Goal: Transaction & Acquisition: Purchase product/service

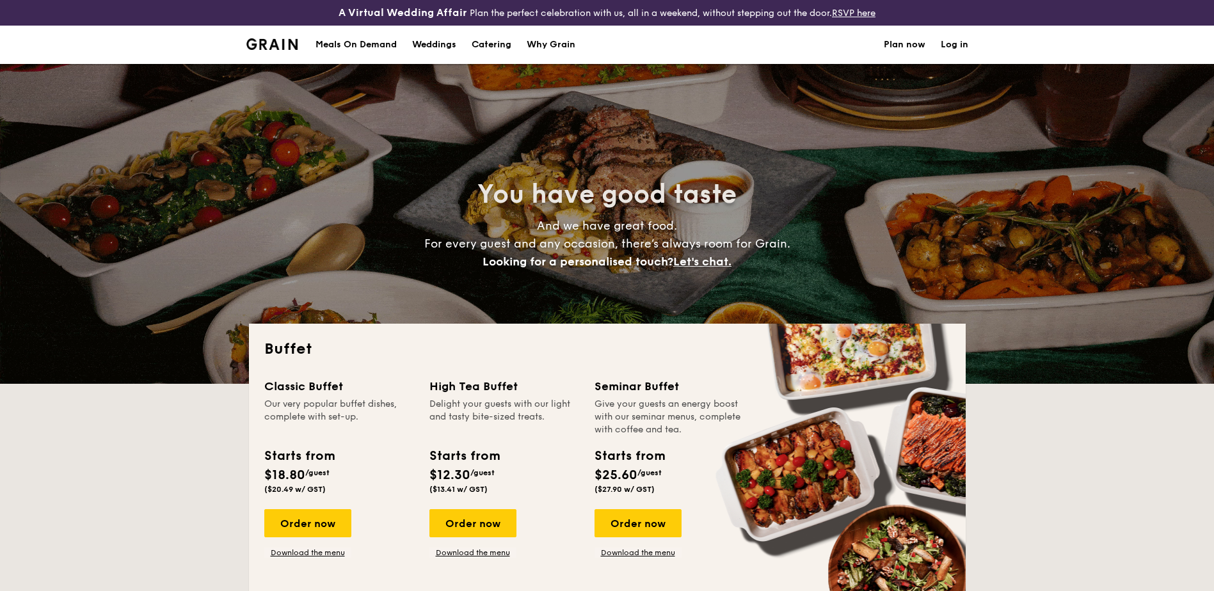
select select
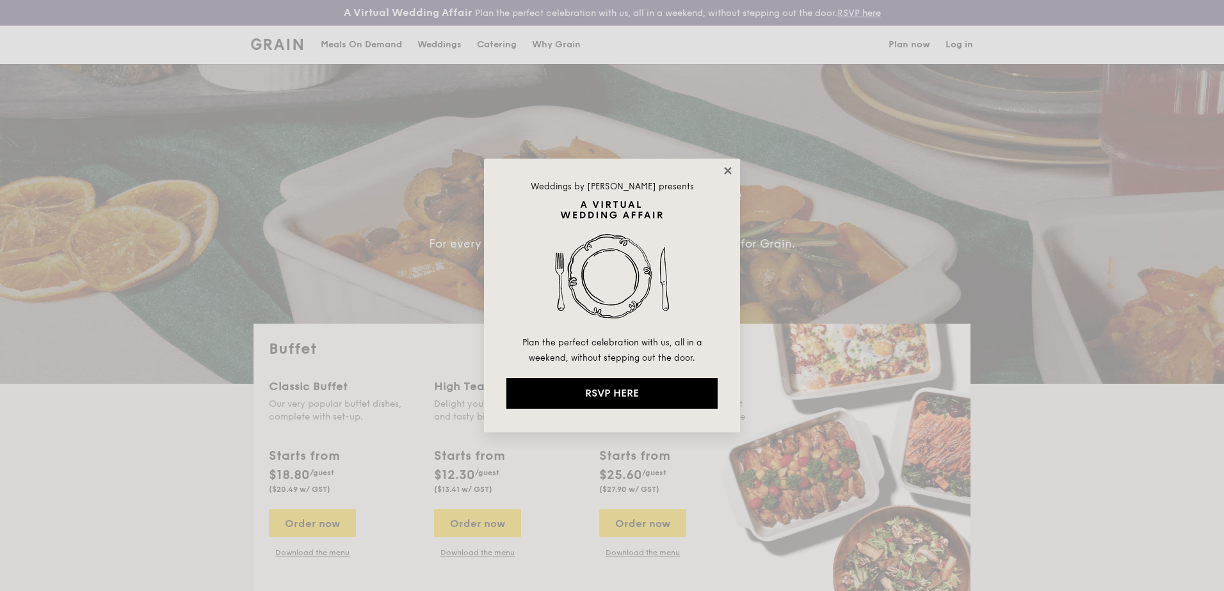
click at [728, 166] on icon at bounding box center [728, 171] width 12 height 12
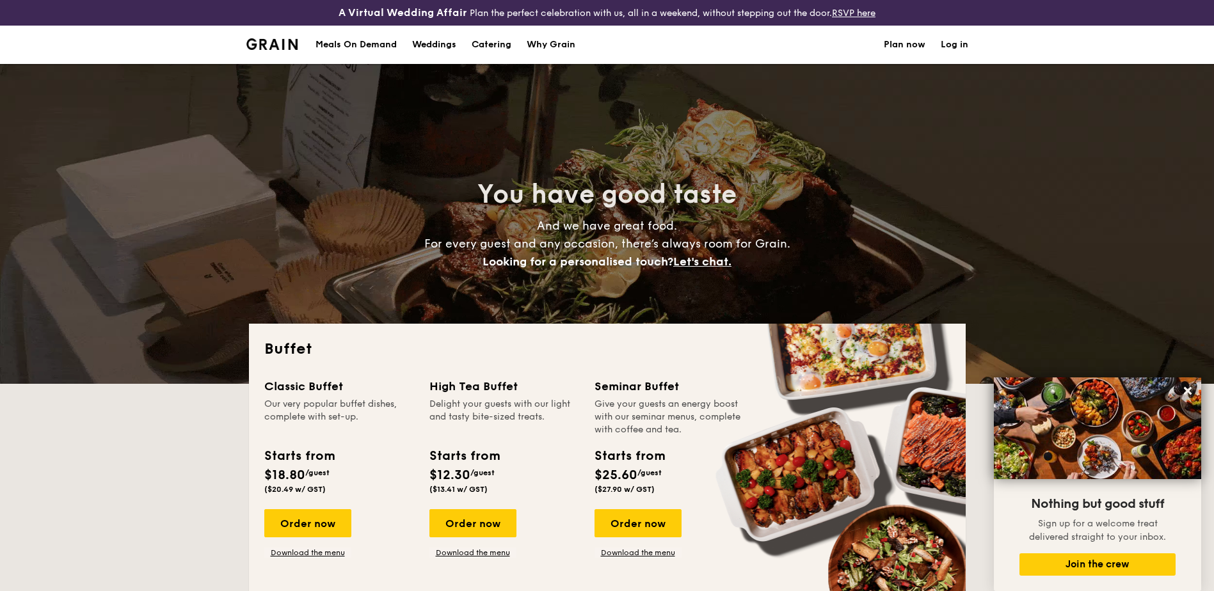
click at [497, 42] on h1 "Catering" at bounding box center [492, 45] width 40 height 38
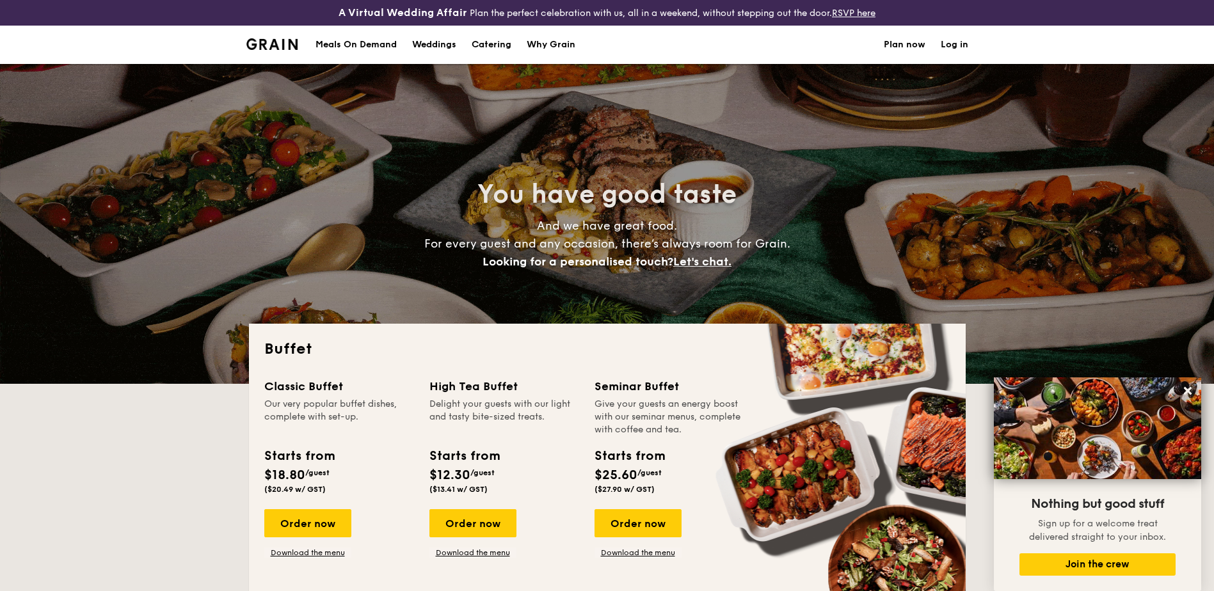
click at [493, 43] on h1 "Catering" at bounding box center [492, 45] width 40 height 38
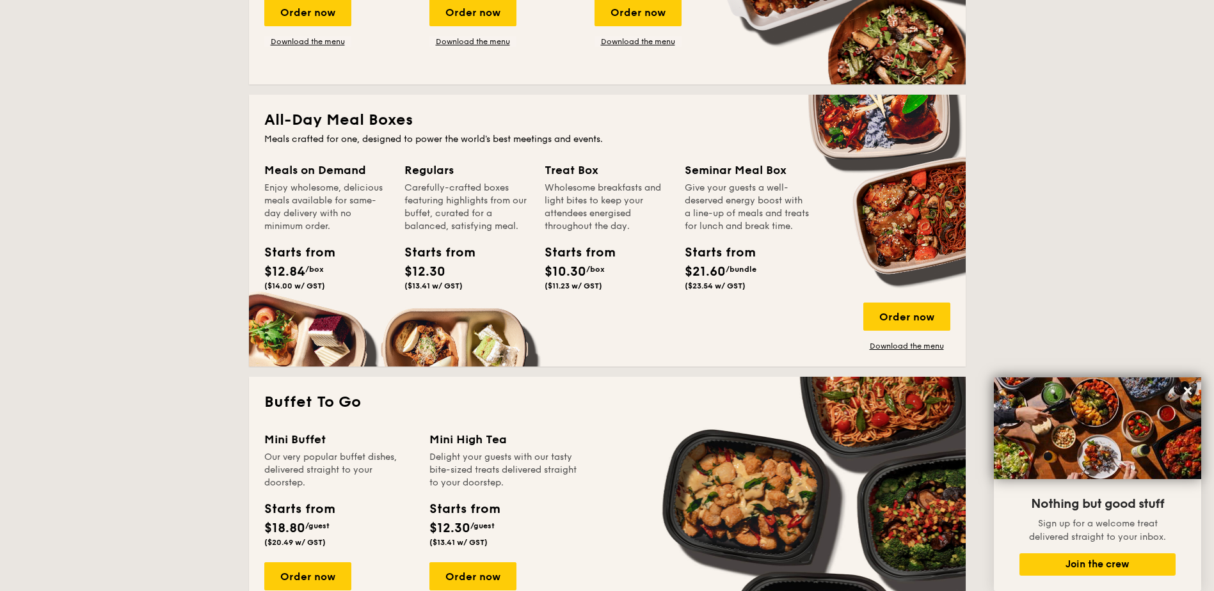
scroll to position [512, 0]
click at [905, 314] on div "Order now" at bounding box center [906, 316] width 87 height 28
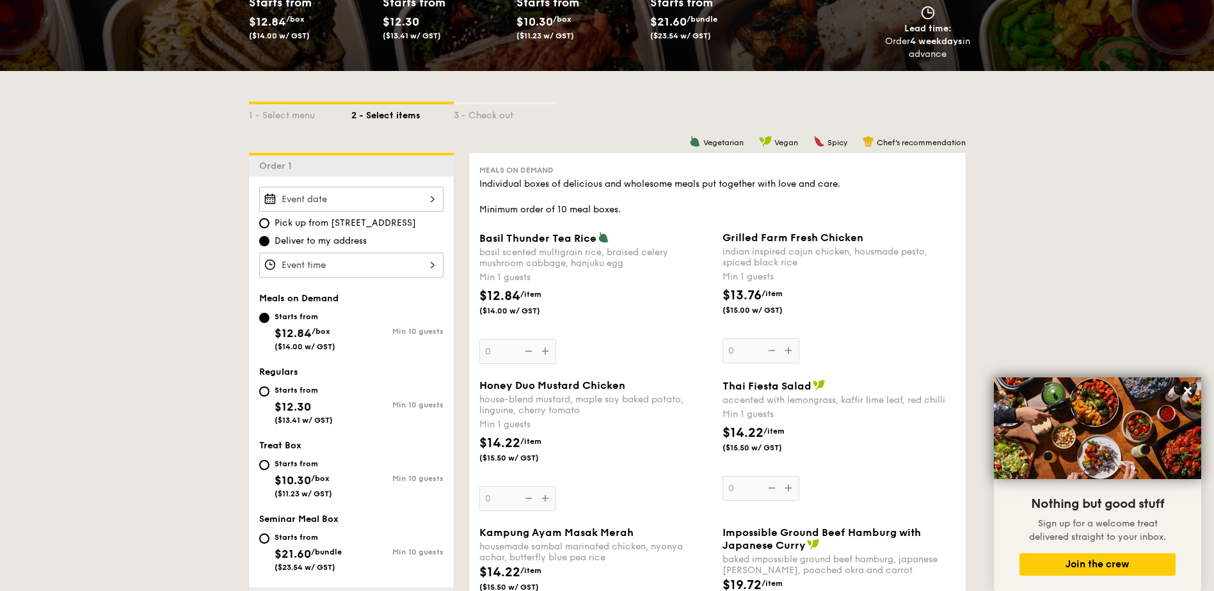
scroll to position [341, 0]
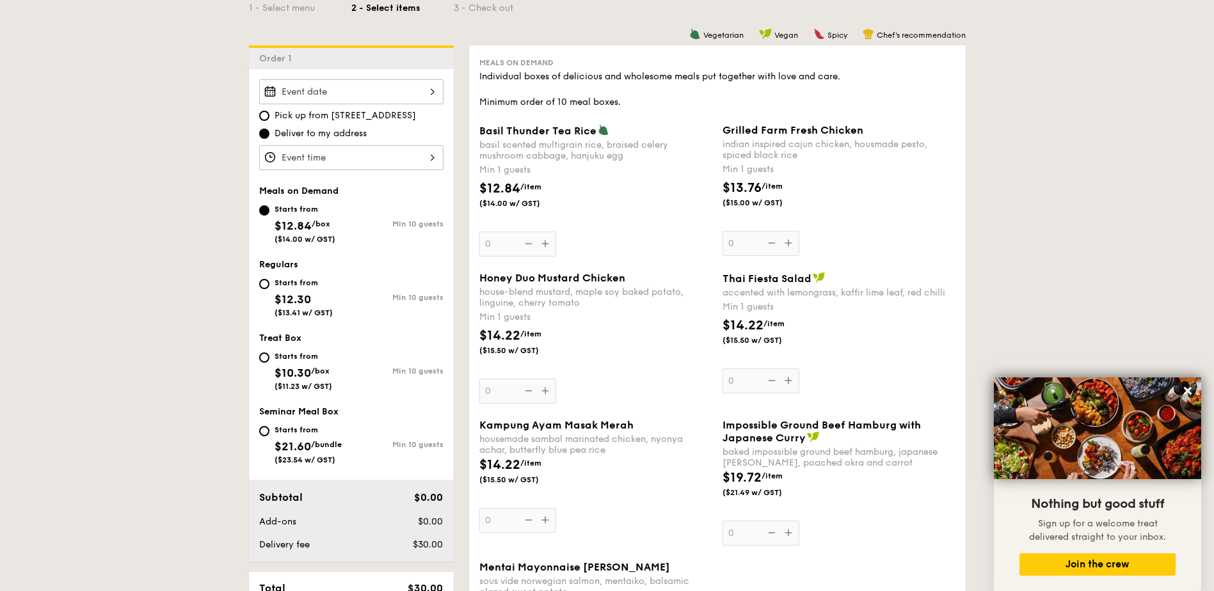
click at [427, 90] on div at bounding box center [351, 91] width 184 height 25
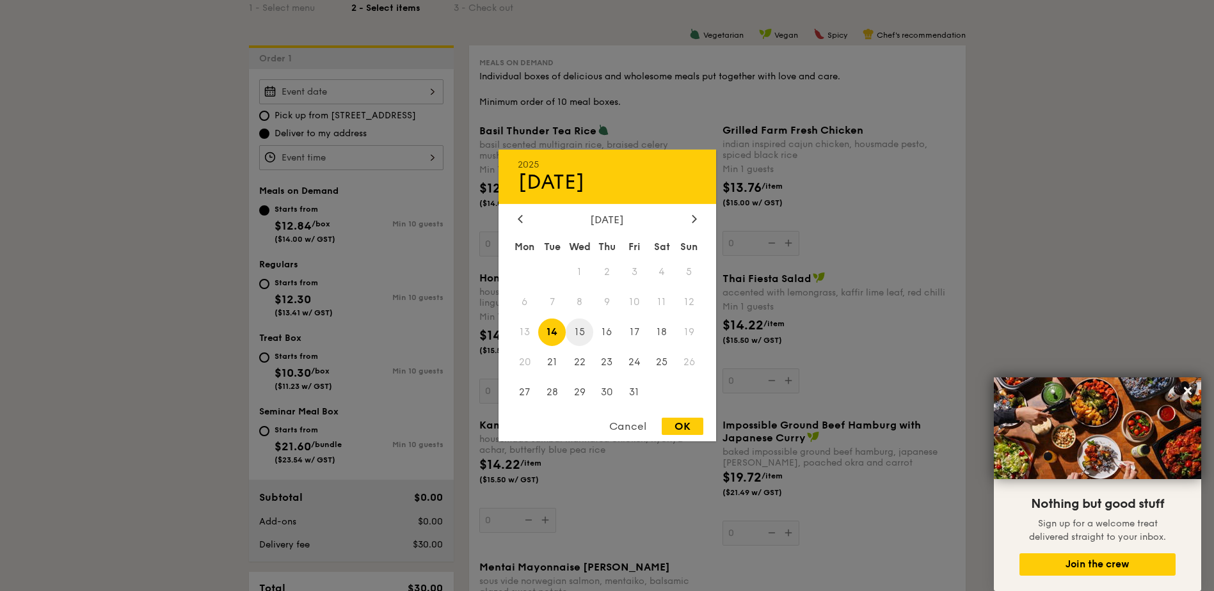
click at [584, 333] on span "15" at bounding box center [580, 333] width 28 height 28
click at [677, 426] on div "OK" at bounding box center [683, 426] width 42 height 17
type input "[DATE]"
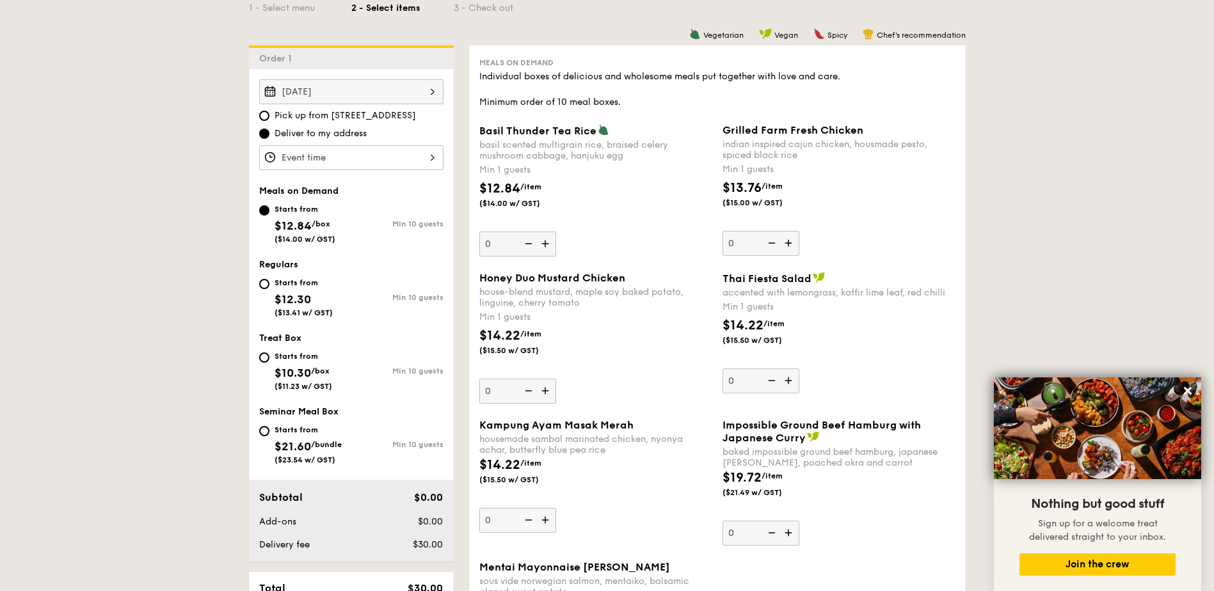
click at [427, 157] on div at bounding box center [351, 157] width 184 height 25
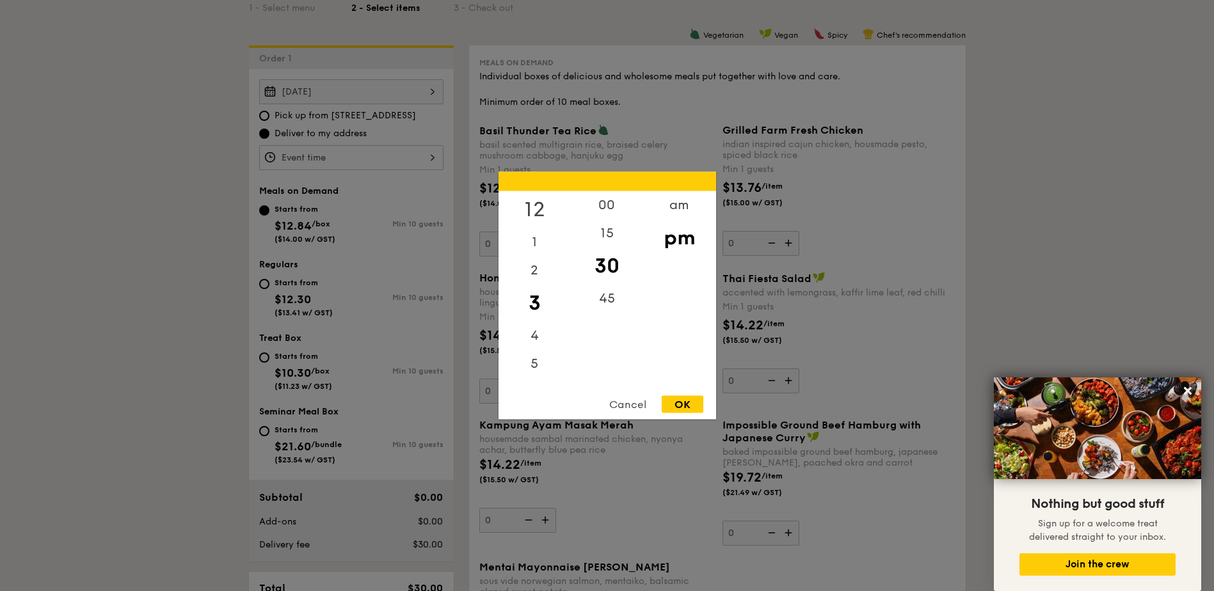
click at [540, 212] on div "12" at bounding box center [535, 209] width 72 height 37
click at [606, 204] on div "00" at bounding box center [607, 209] width 72 height 37
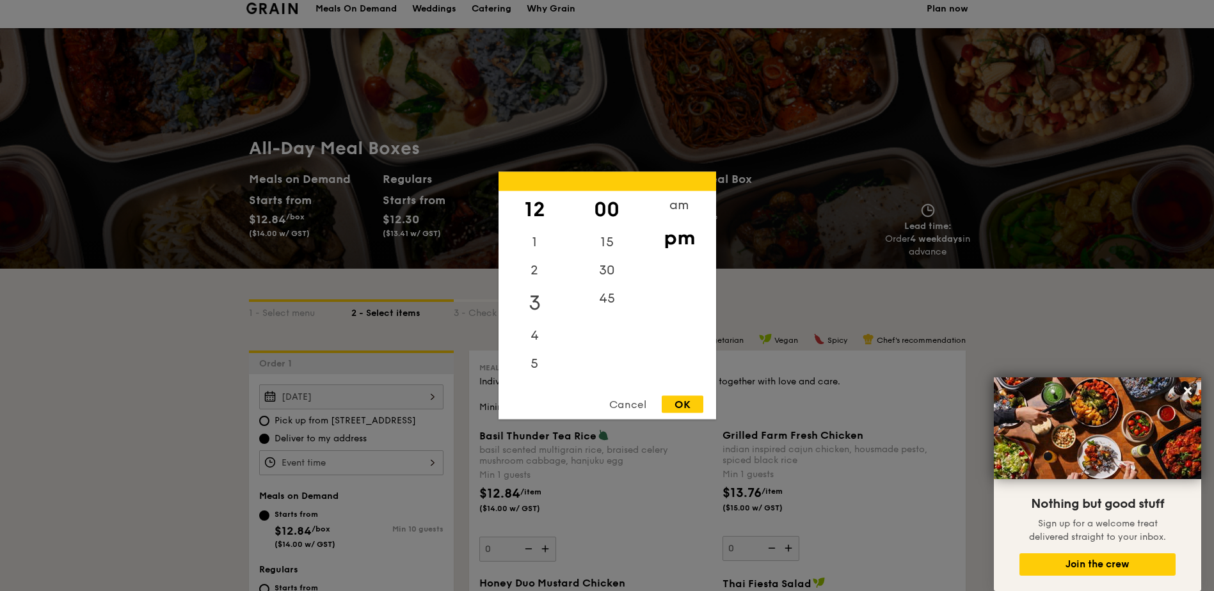
scroll to position [0, 0]
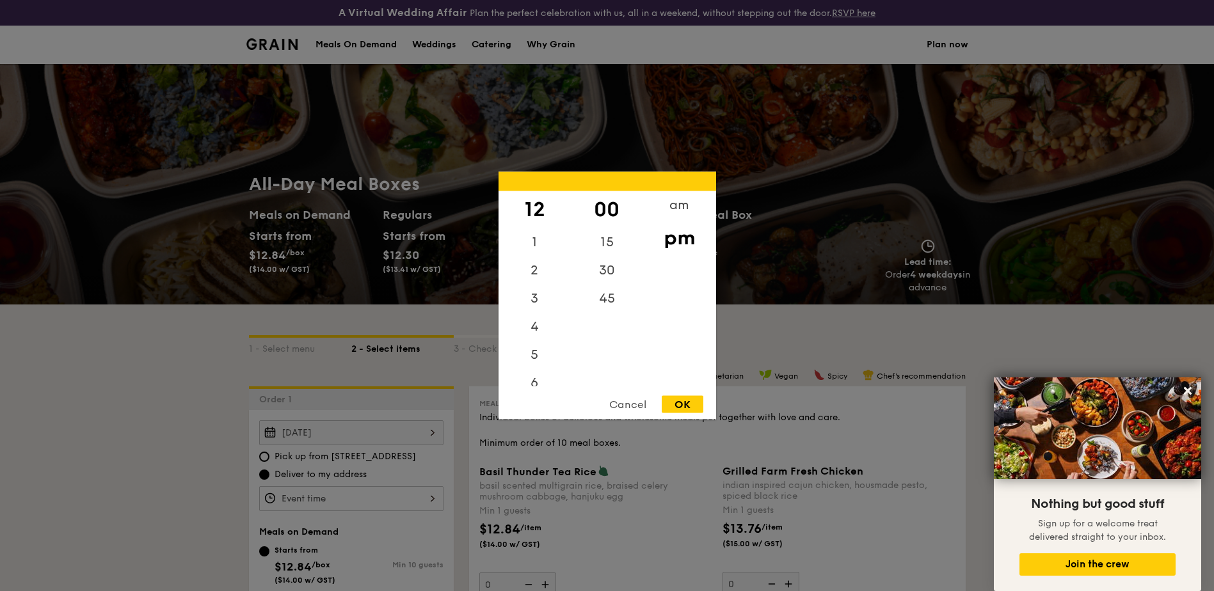
click at [533, 214] on div "12" at bounding box center [535, 209] width 72 height 37
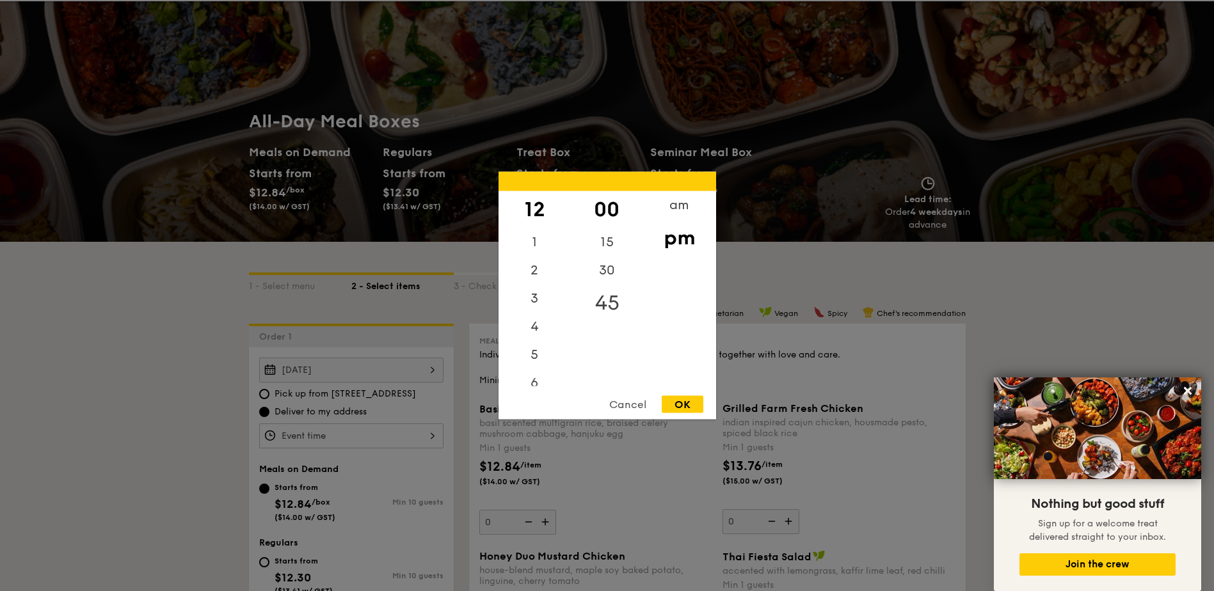
scroll to position [171, 0]
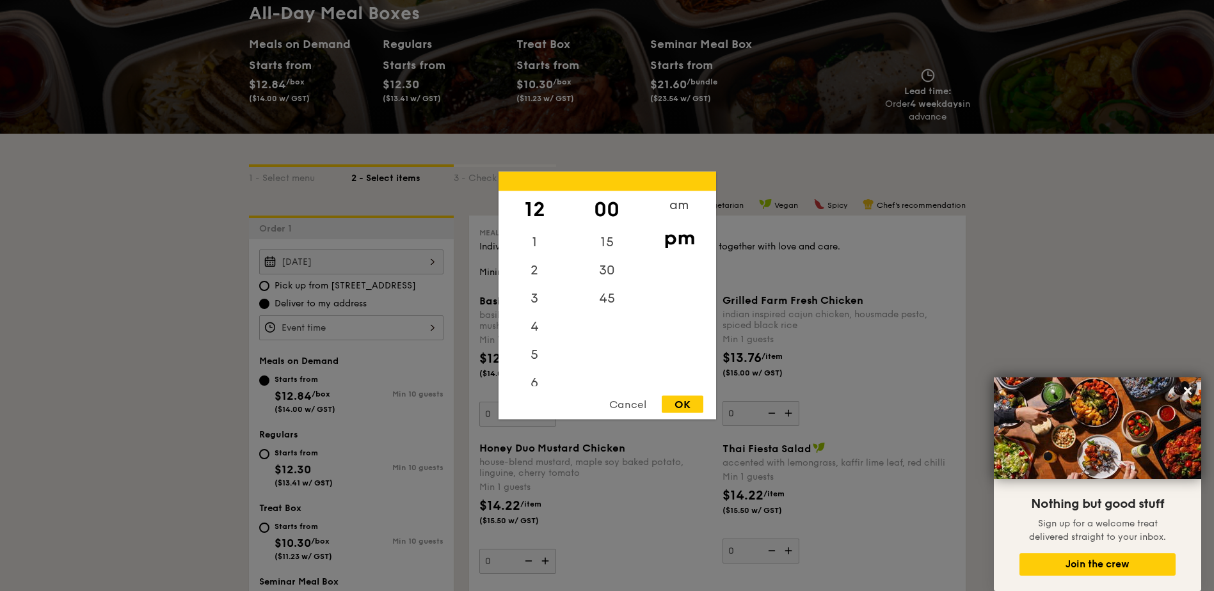
click at [425, 326] on div at bounding box center [607, 295] width 1214 height 591
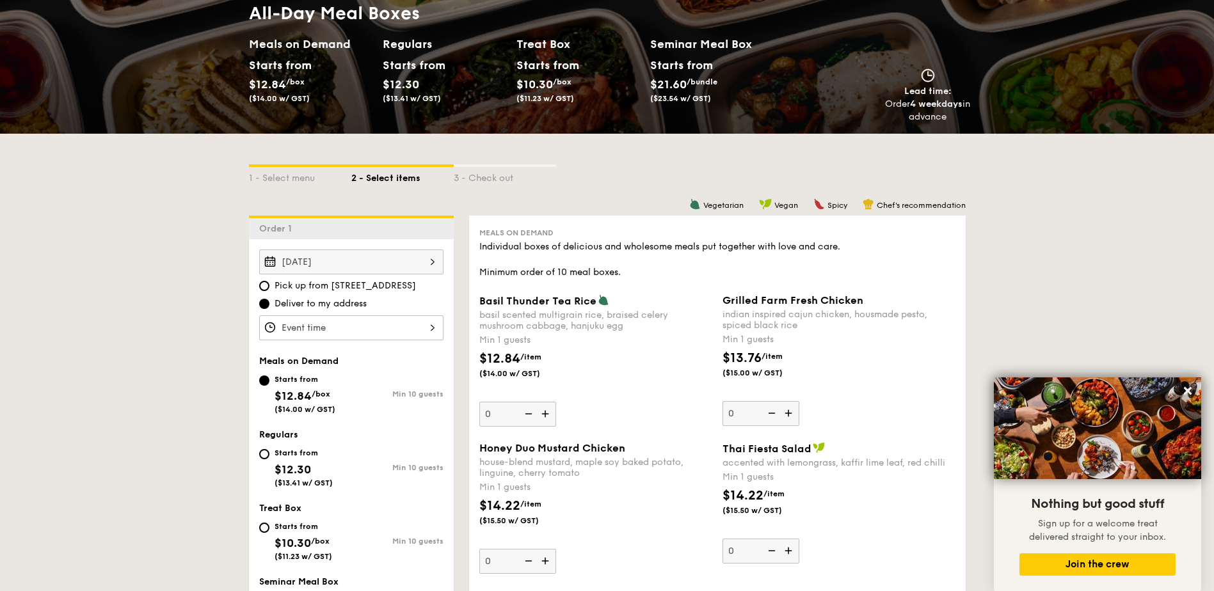
click at [306, 306] on span "Deliver to my address" at bounding box center [321, 304] width 92 height 13
click at [269, 306] on input "Deliver to my address" at bounding box center [264, 304] width 10 height 10
click at [291, 327] on div at bounding box center [351, 327] width 184 height 25
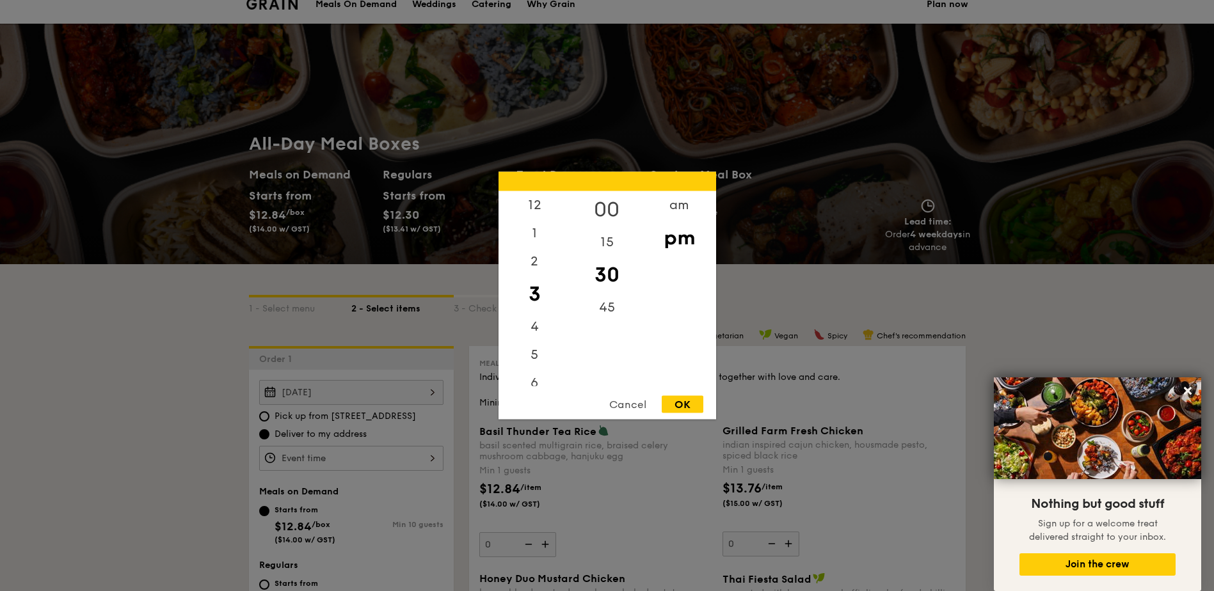
scroll to position [0, 0]
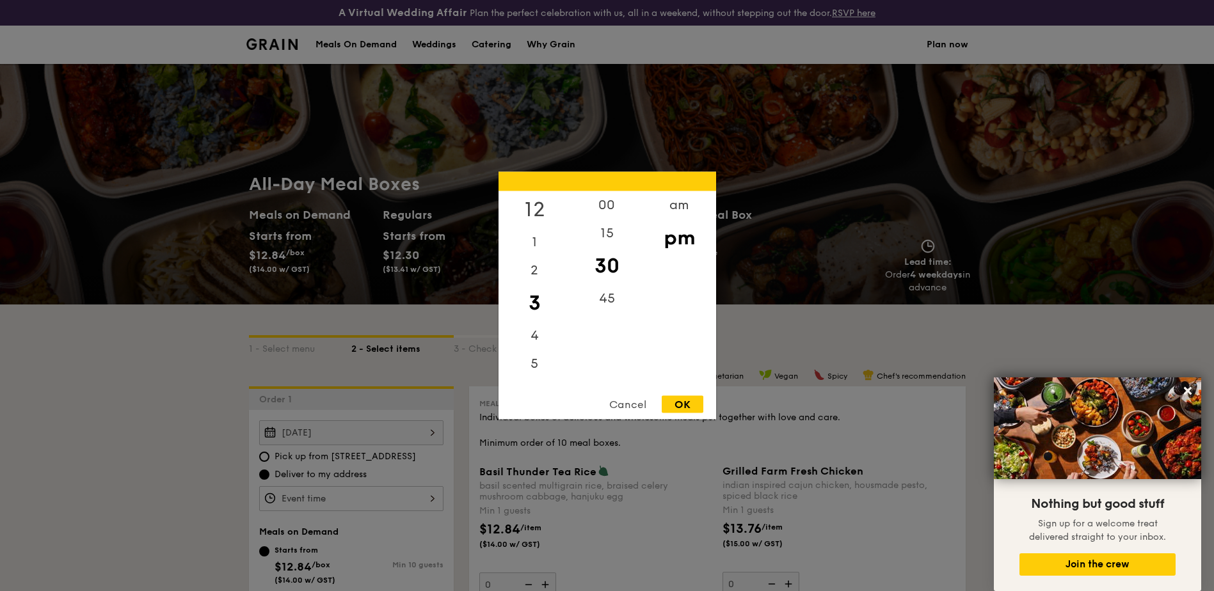
click at [539, 207] on div "12" at bounding box center [535, 209] width 72 height 37
click at [685, 212] on div "am" at bounding box center [679, 209] width 72 height 37
click at [532, 369] on div "11" at bounding box center [535, 367] width 72 height 37
click at [614, 267] on div "30" at bounding box center [607, 266] width 72 height 37
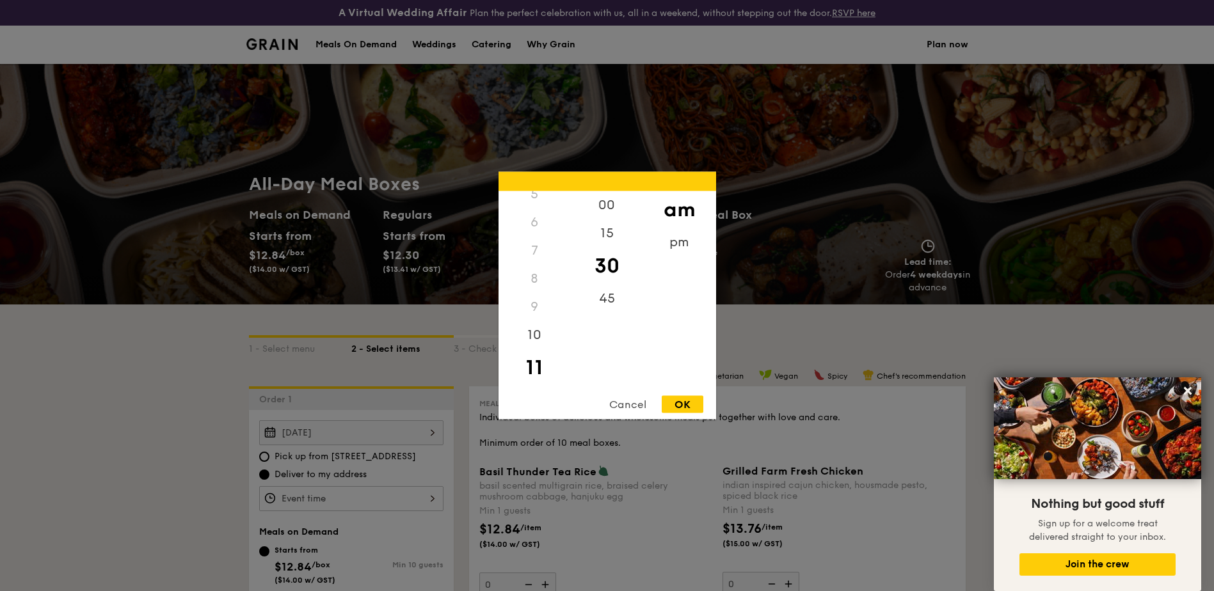
click at [685, 404] on div "OK" at bounding box center [683, 404] width 42 height 17
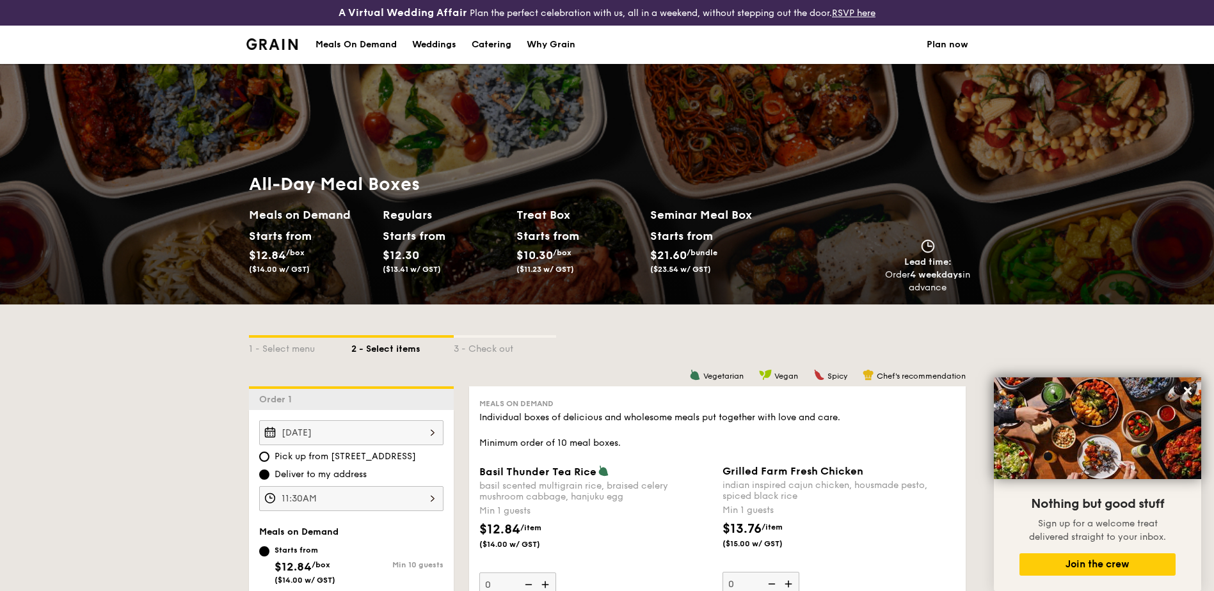
click at [404, 499] on div "11:30AM" at bounding box center [351, 498] width 184 height 25
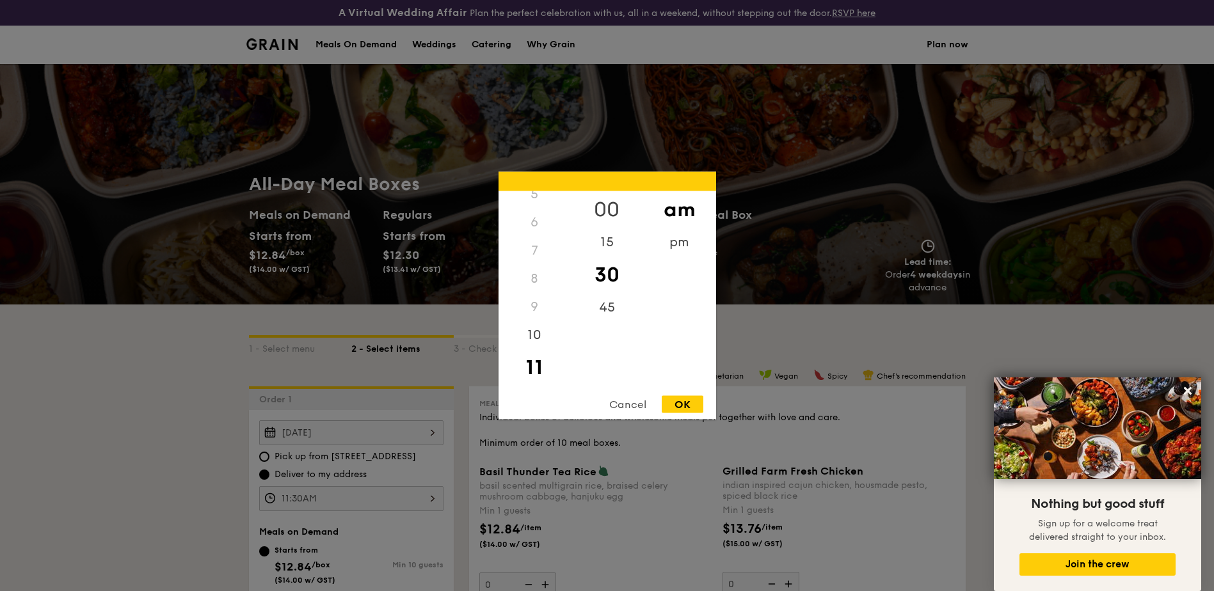
click at [609, 199] on div "00" at bounding box center [607, 209] width 72 height 37
click at [686, 403] on div "OK" at bounding box center [683, 404] width 42 height 17
type input "11:00AM"
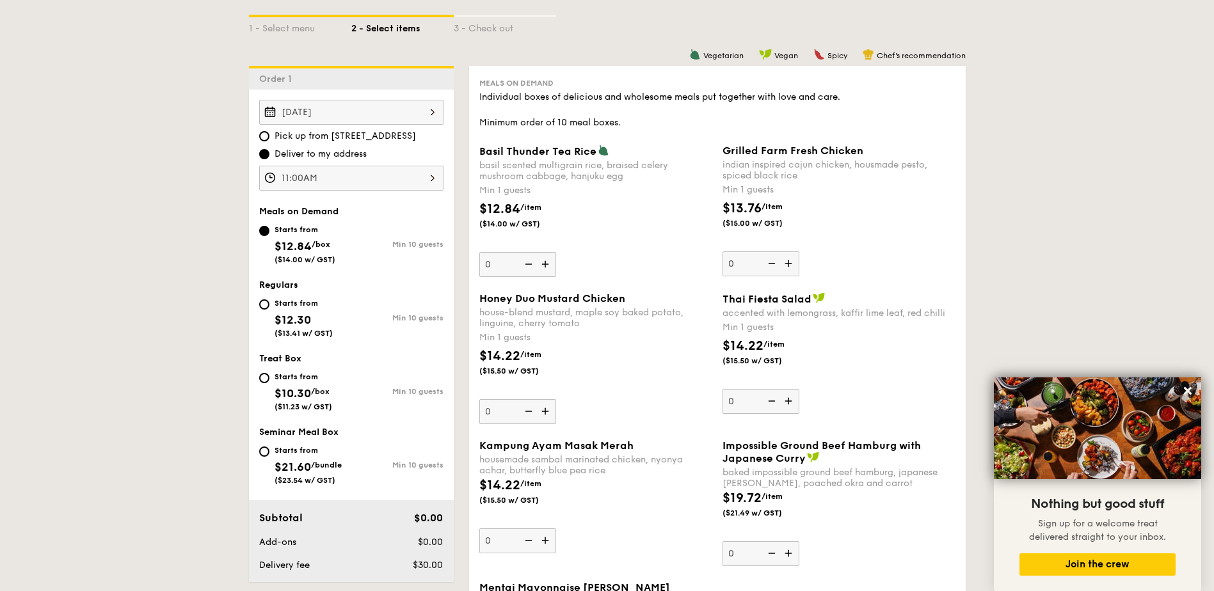
scroll to position [341, 0]
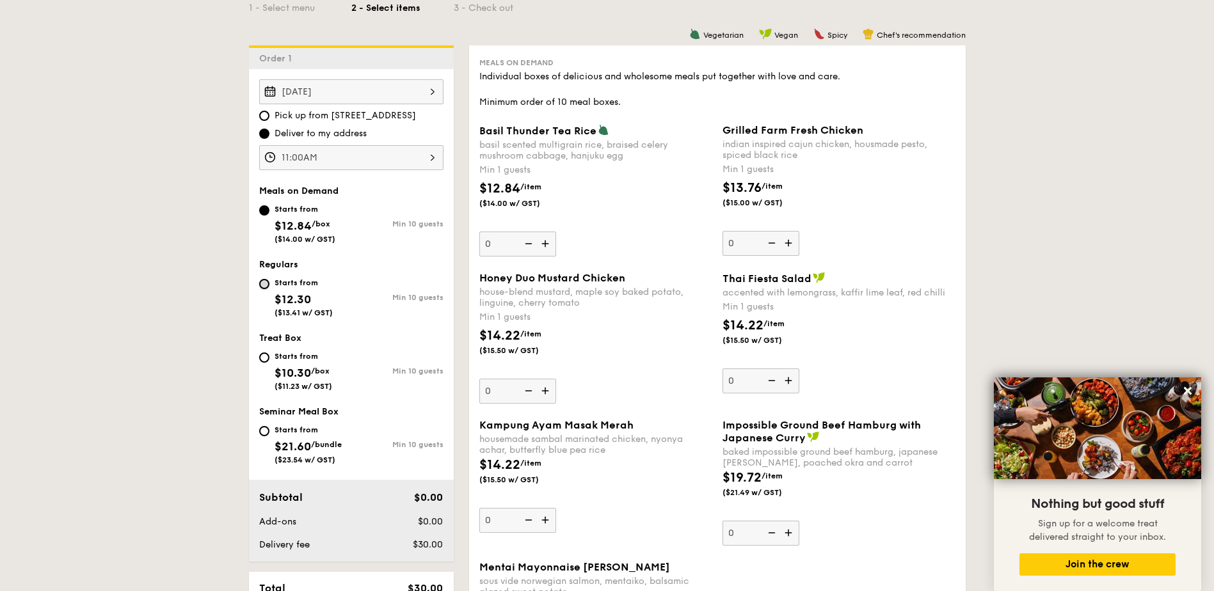
click at [262, 287] on input "Starts from $12.30 ($13.41 w/ GST) Min 10 guests" at bounding box center [264, 284] width 10 height 10
radio input "true"
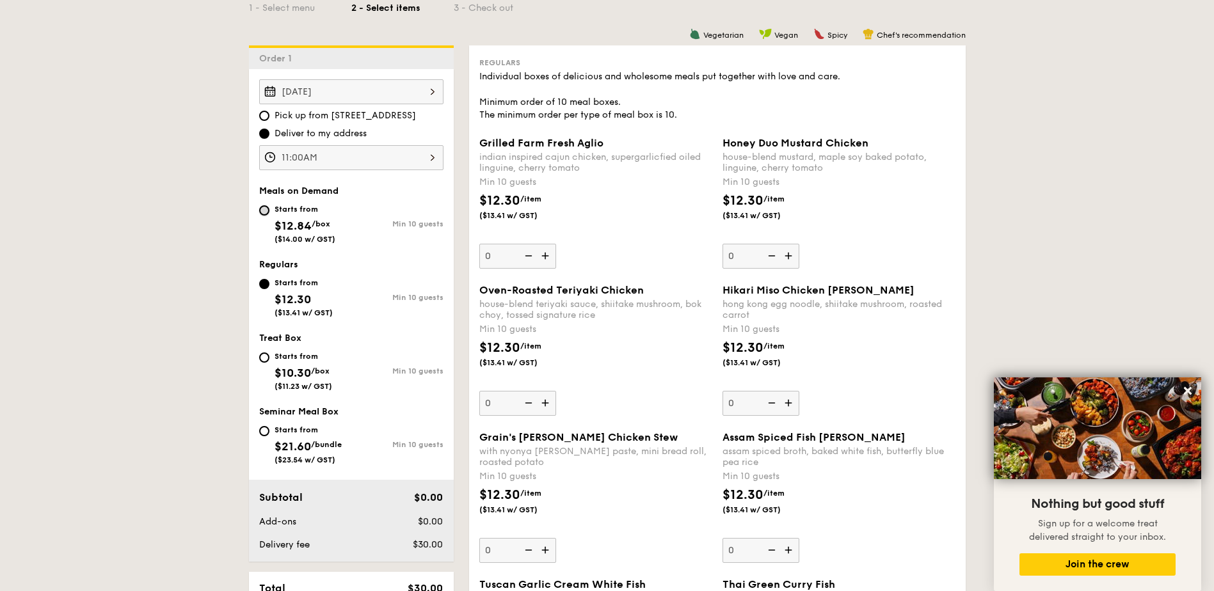
click at [267, 211] on input "Starts from $12.84 /box ($14.00 w/ GST) Min 10 guests" at bounding box center [264, 210] width 10 height 10
radio input "true"
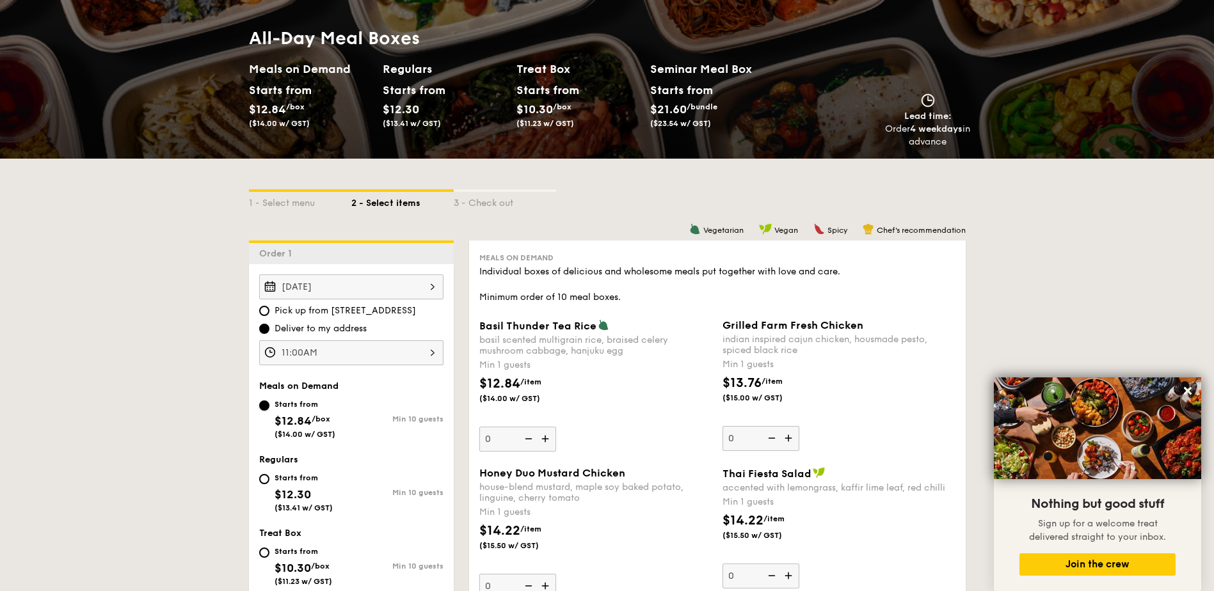
scroll to position [171, 0]
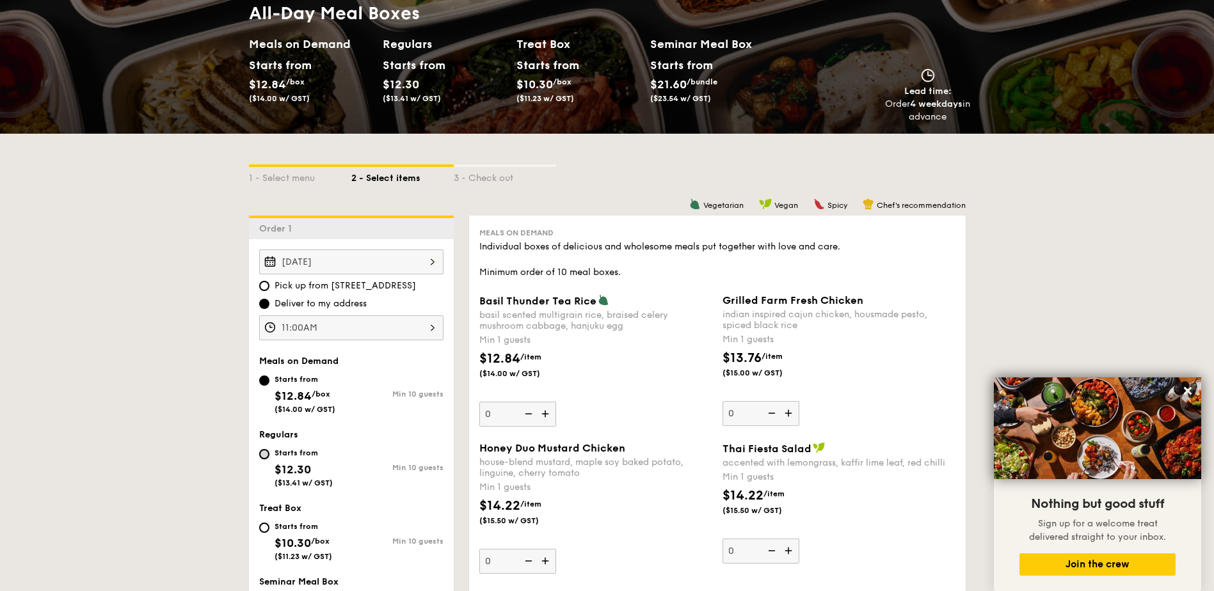
click at [266, 454] on input "Starts from $12.30 ($13.41 w/ GST) Min 10 guests" at bounding box center [264, 454] width 10 height 10
radio input "true"
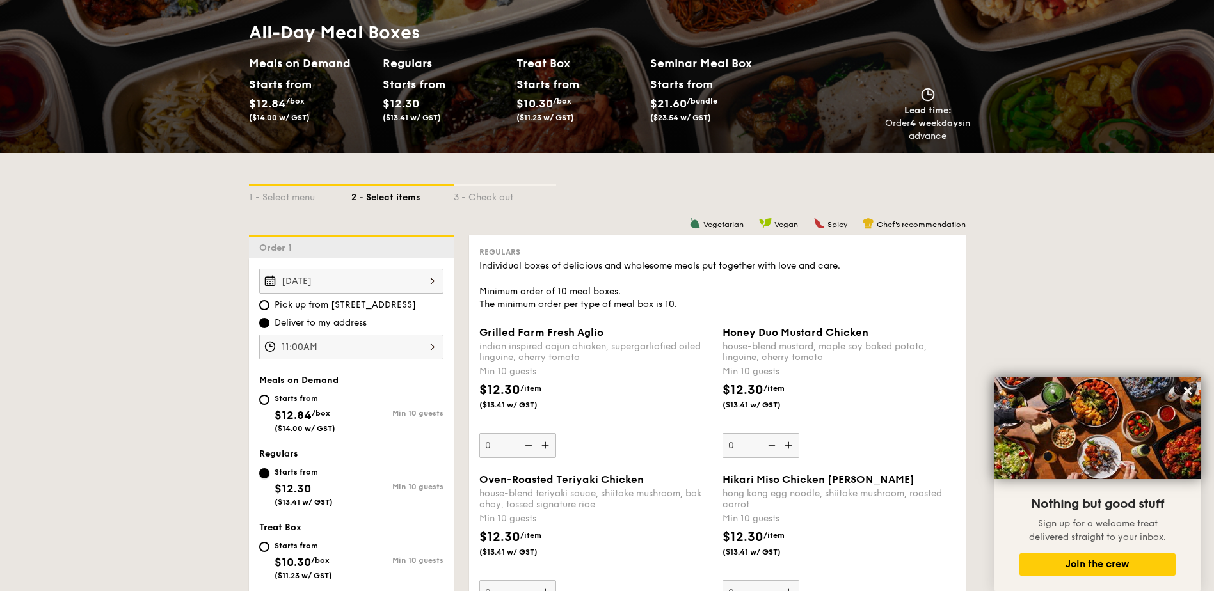
scroll to position [341, 0]
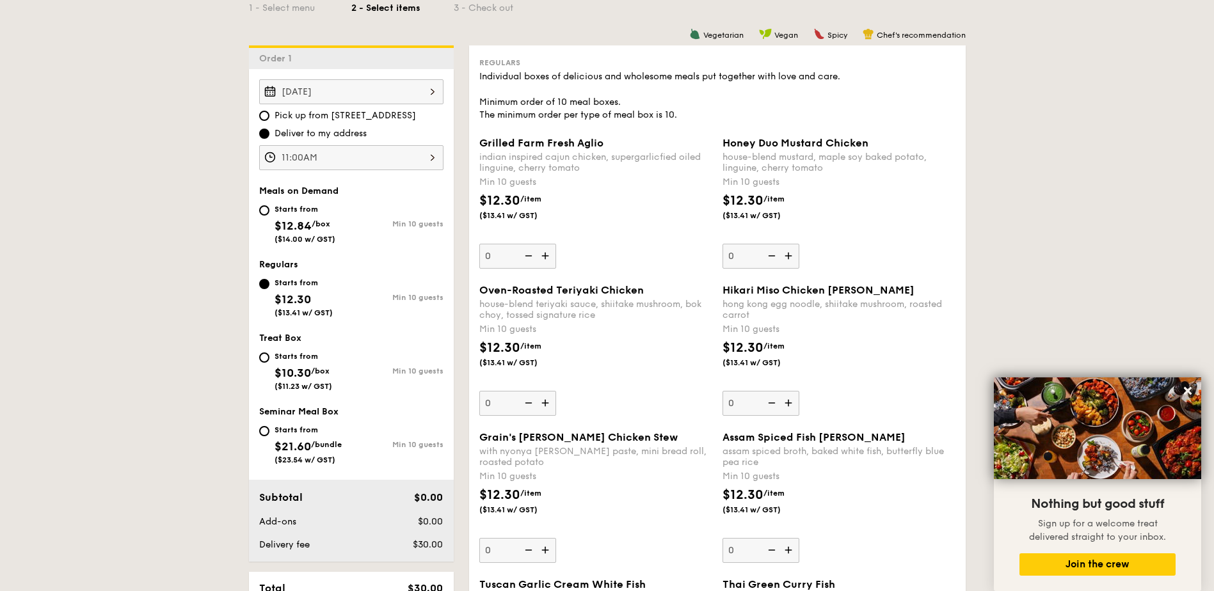
click at [264, 363] on div "Starts from $10.30 /box ($11.23 w/ GST)" at bounding box center [305, 370] width 92 height 42
click at [264, 363] on input "Starts from $10.30 /box ($11.23 w/ GST) Min 10 guests" at bounding box center [264, 358] width 10 height 10
radio input "true"
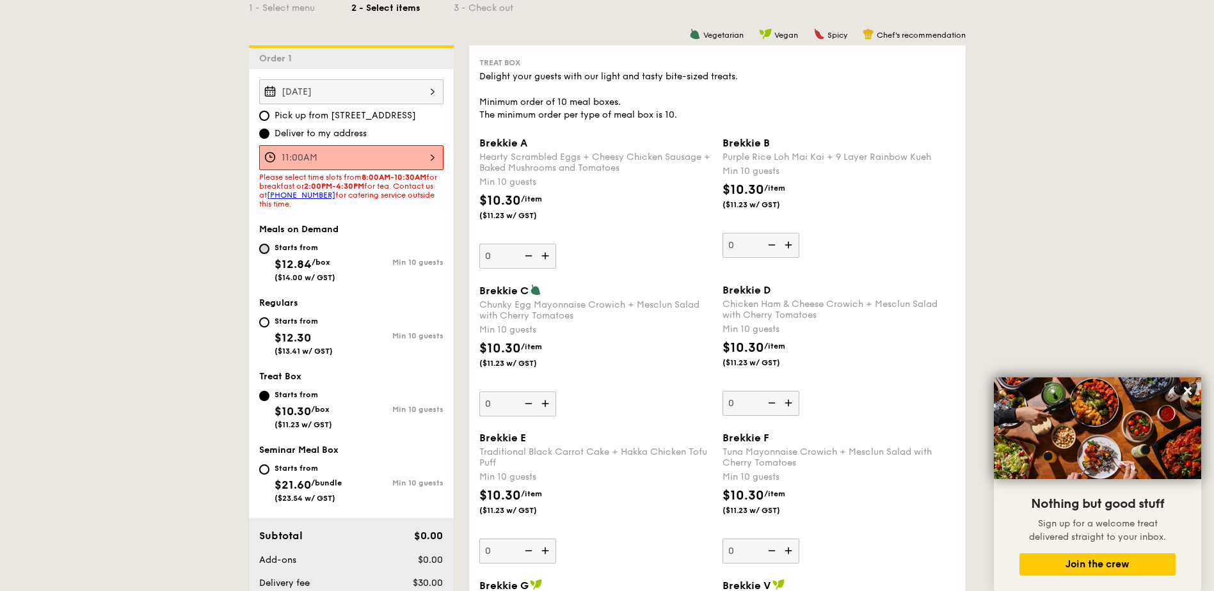
click at [262, 250] on input "Starts from $12.84 /box ($14.00 w/ GST) Min 10 guests" at bounding box center [264, 249] width 10 height 10
radio input "true"
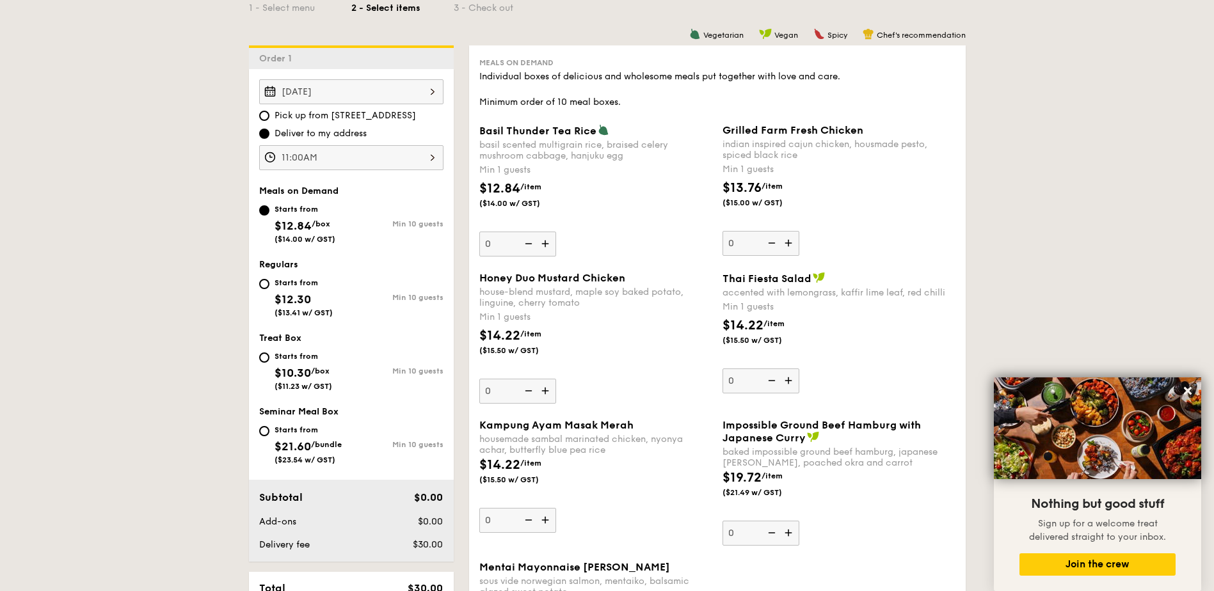
click at [546, 243] on img at bounding box center [546, 244] width 19 height 24
click at [546, 243] on input "0" at bounding box center [517, 244] width 77 height 25
click at [546, 243] on img at bounding box center [546, 244] width 19 height 24
click at [546, 243] on input "1" at bounding box center [517, 244] width 77 height 25
type input "2"
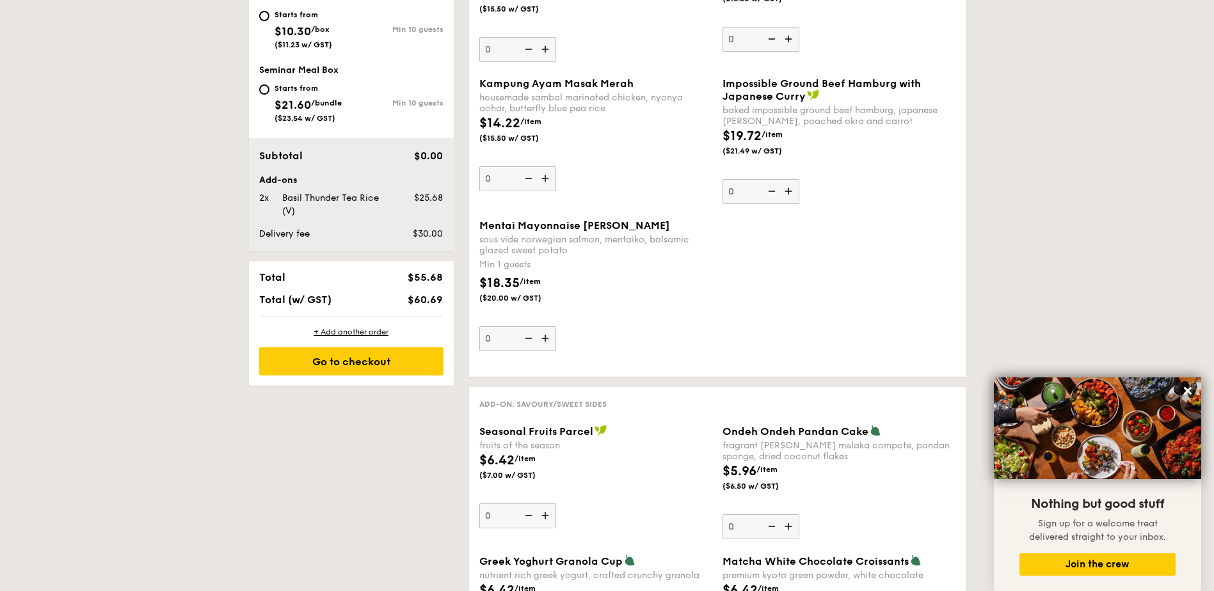
scroll to position [512, 0]
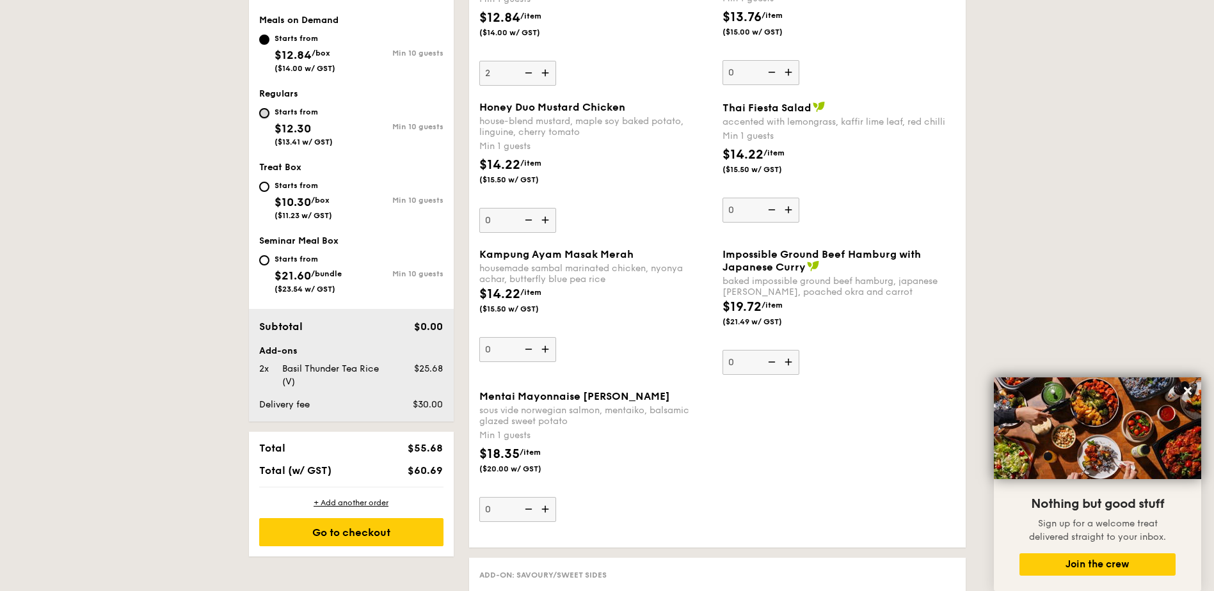
click at [263, 116] on input "Starts from $12.30 ($13.41 w/ GST) Min 10 guests" at bounding box center [264, 113] width 10 height 10
radio input "true"
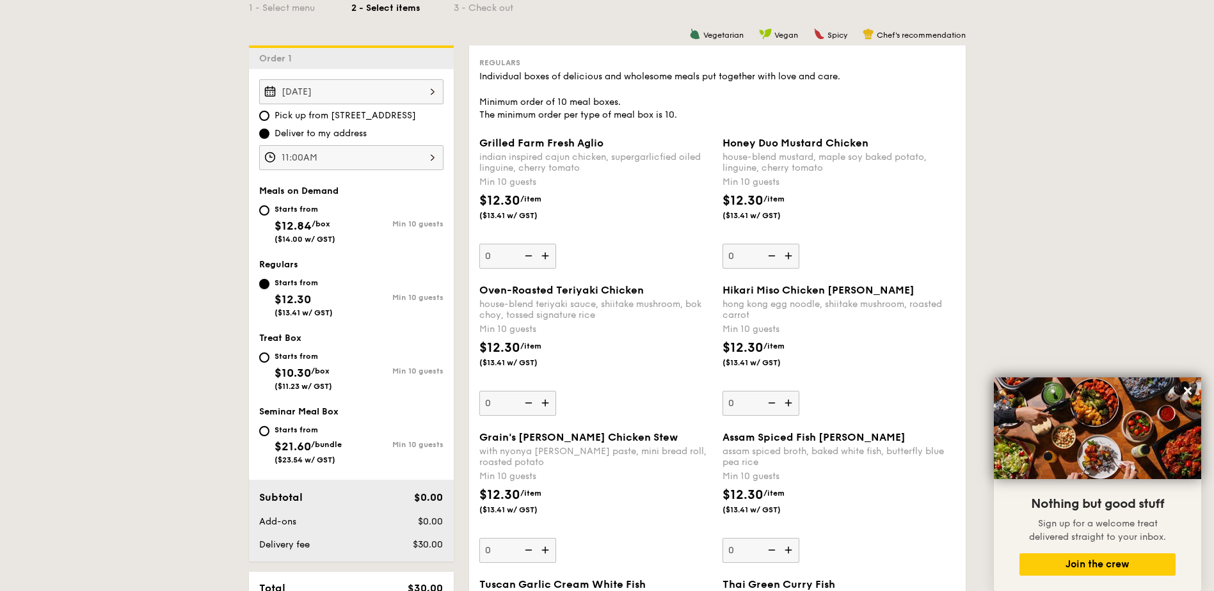
scroll to position [171, 0]
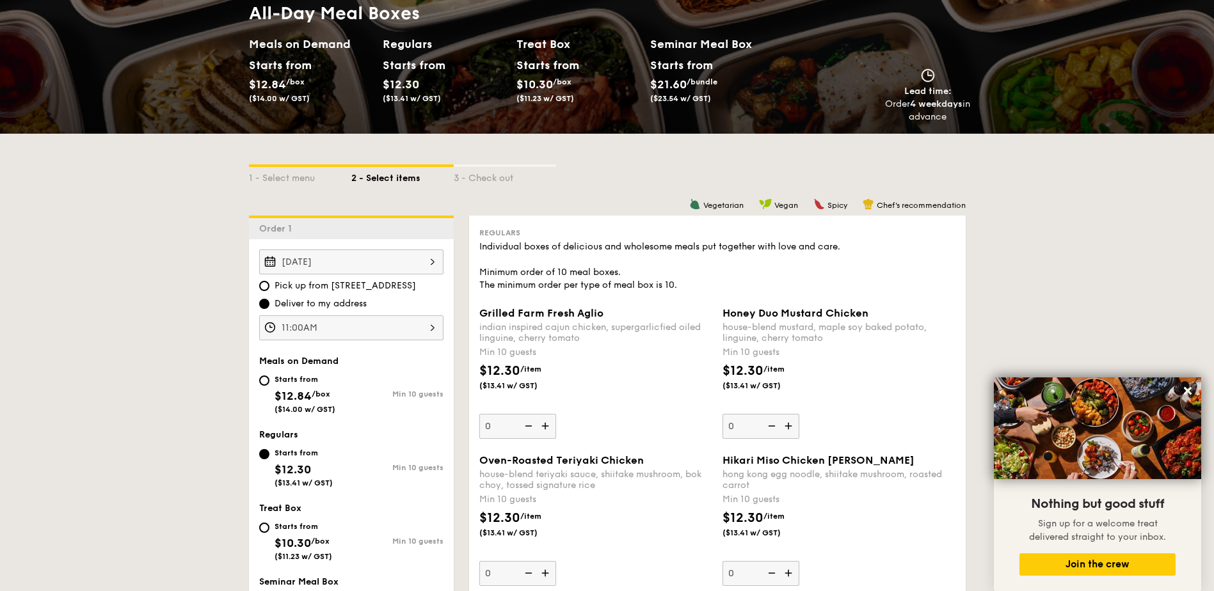
click at [545, 424] on img at bounding box center [546, 426] width 19 height 24
click at [545, 424] on input "0" at bounding box center [517, 426] width 77 height 25
click at [545, 424] on img at bounding box center [546, 426] width 19 height 24
click at [545, 424] on input "10" at bounding box center [517, 426] width 77 height 25
click at [545, 424] on img at bounding box center [546, 426] width 19 height 24
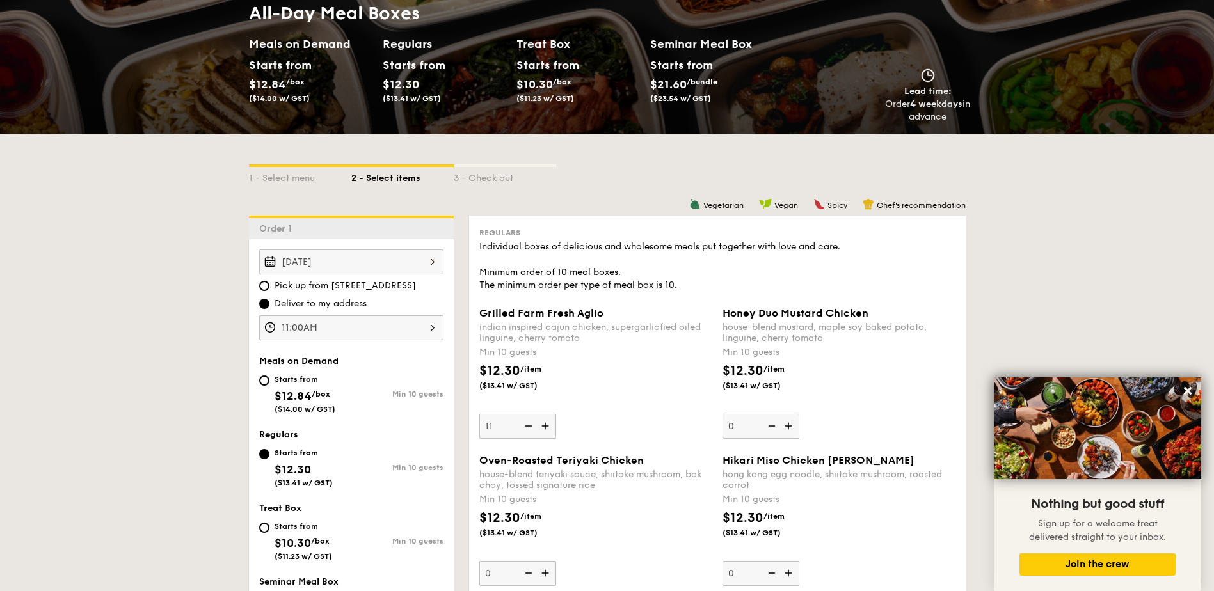
click at [545, 424] on input "11" at bounding box center [517, 426] width 77 height 25
click at [527, 426] on img at bounding box center [527, 426] width 19 height 24
click at [527, 426] on input "12" at bounding box center [517, 426] width 77 height 25
click at [527, 426] on img at bounding box center [527, 426] width 19 height 24
click at [527, 426] on input "11" at bounding box center [517, 426] width 77 height 25
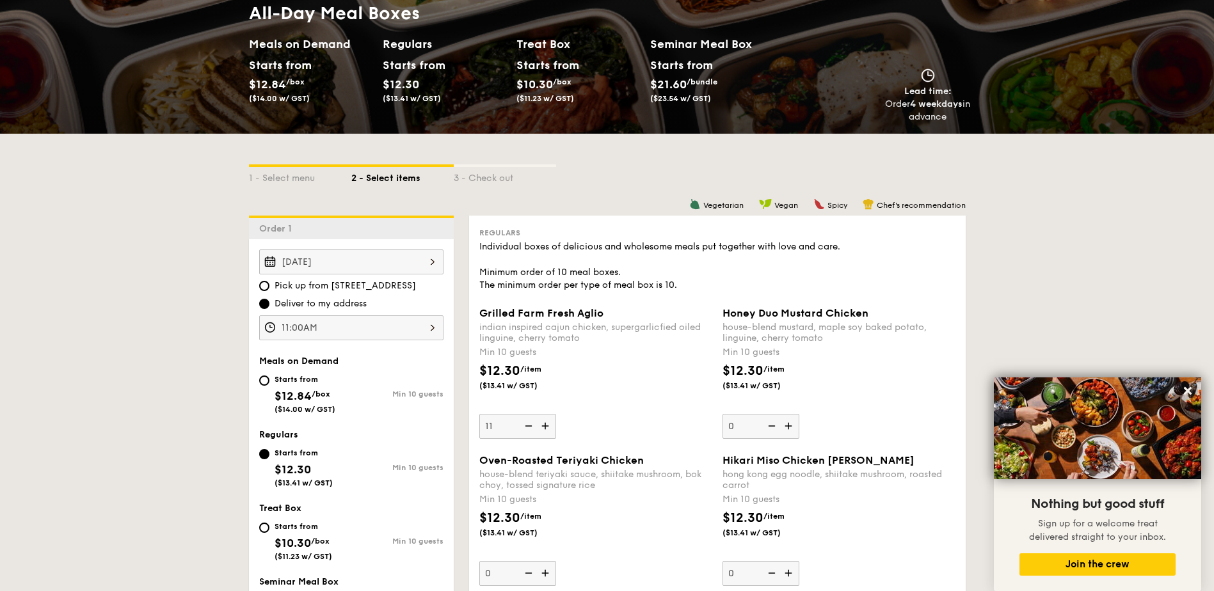
type input "10"
click at [570, 422] on div "Grilled Farm Fresh Aglio indian inspired cajun chicken, supergarlicfied oiled l…" at bounding box center [595, 373] width 233 height 132
click at [556, 422] on input "10" at bounding box center [517, 426] width 77 height 25
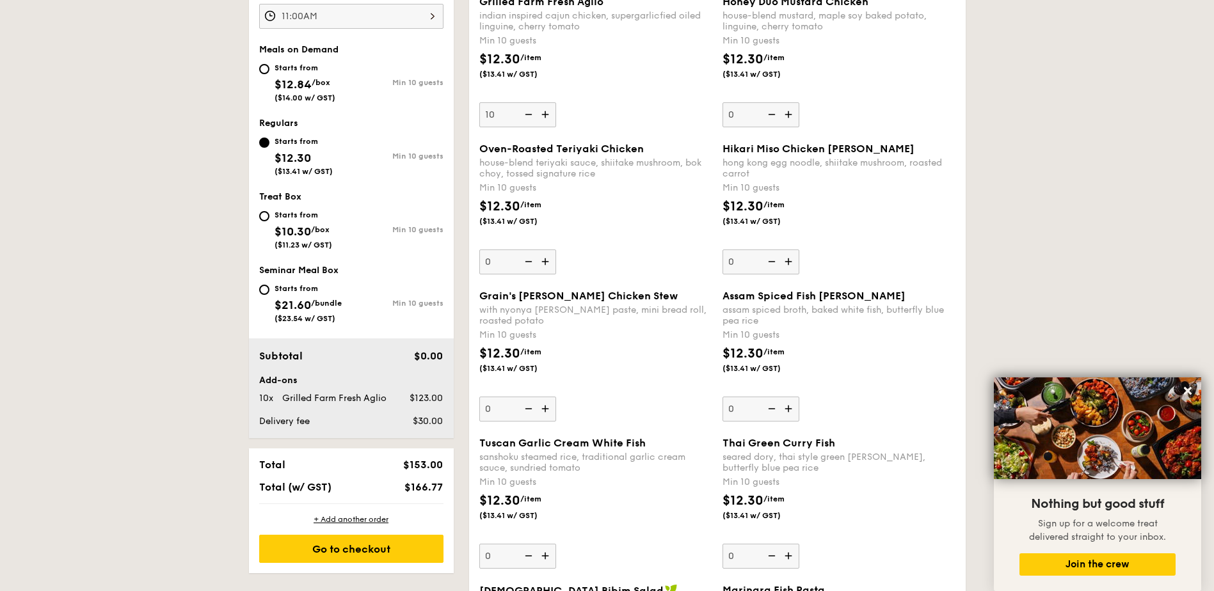
scroll to position [506, 0]
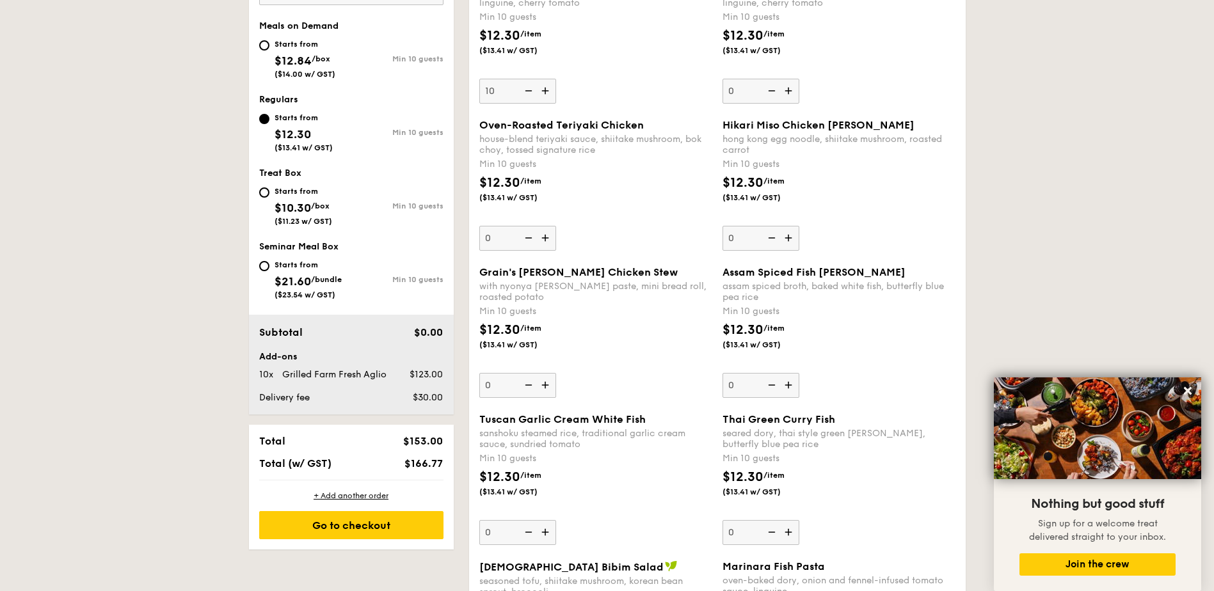
click at [788, 386] on img at bounding box center [789, 385] width 19 height 24
click at [788, 386] on input "0" at bounding box center [760, 385] width 77 height 25
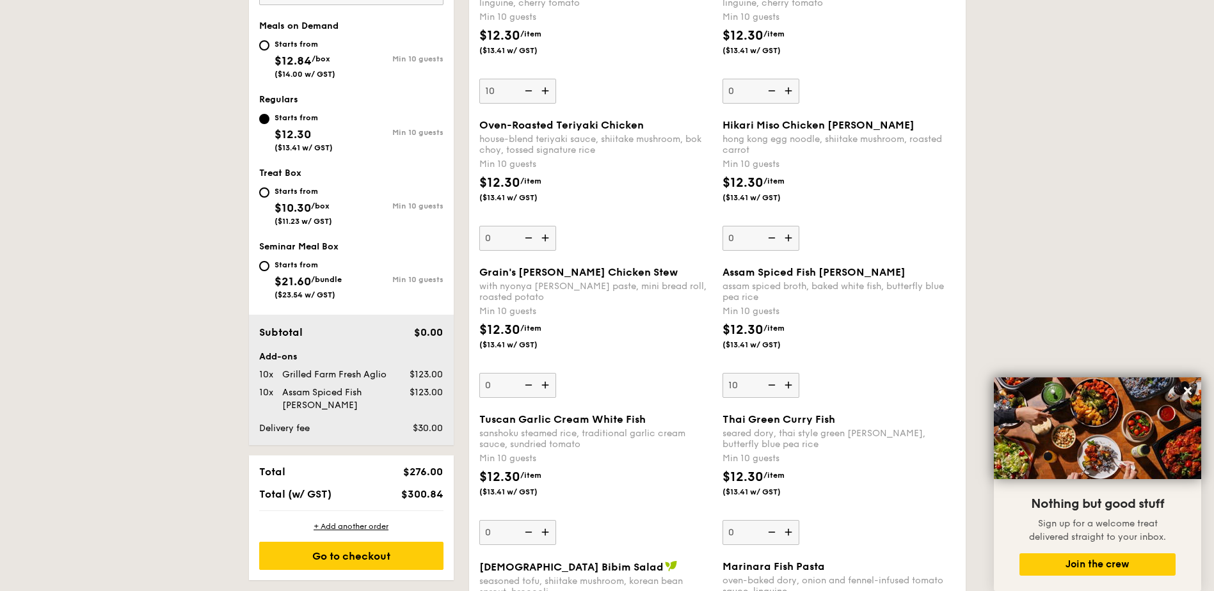
click at [788, 386] on img at bounding box center [789, 385] width 19 height 24
click at [788, 386] on input "10" at bounding box center [760, 385] width 77 height 25
click at [769, 386] on img at bounding box center [770, 385] width 19 height 24
click at [769, 386] on input "11" at bounding box center [760, 385] width 77 height 25
type input "10"
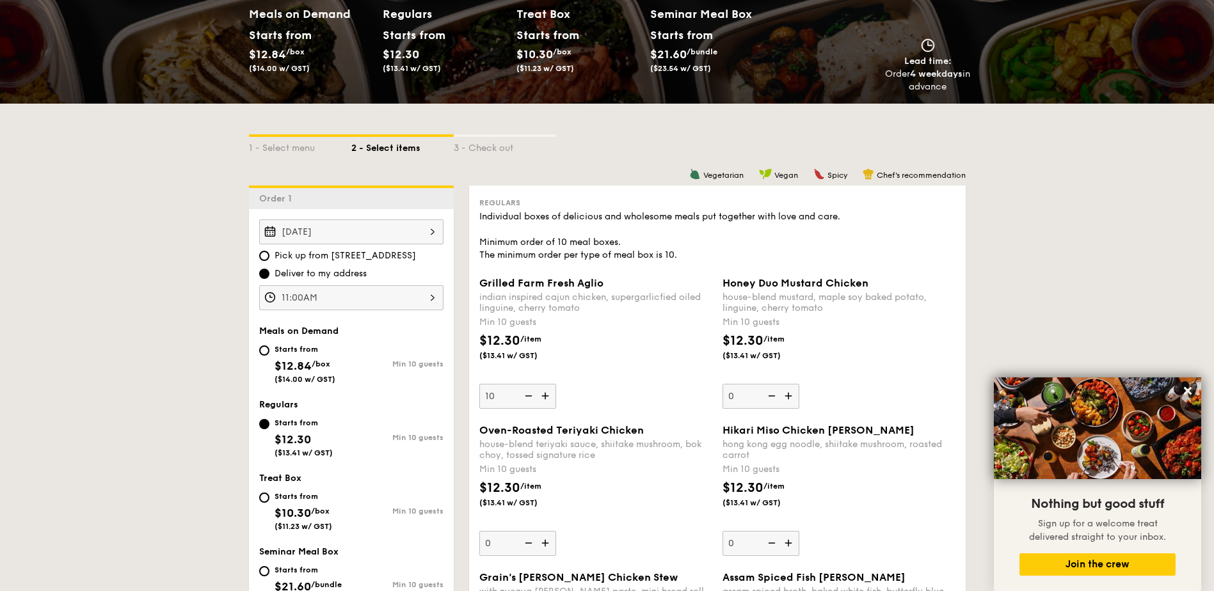
scroll to position [165, 0]
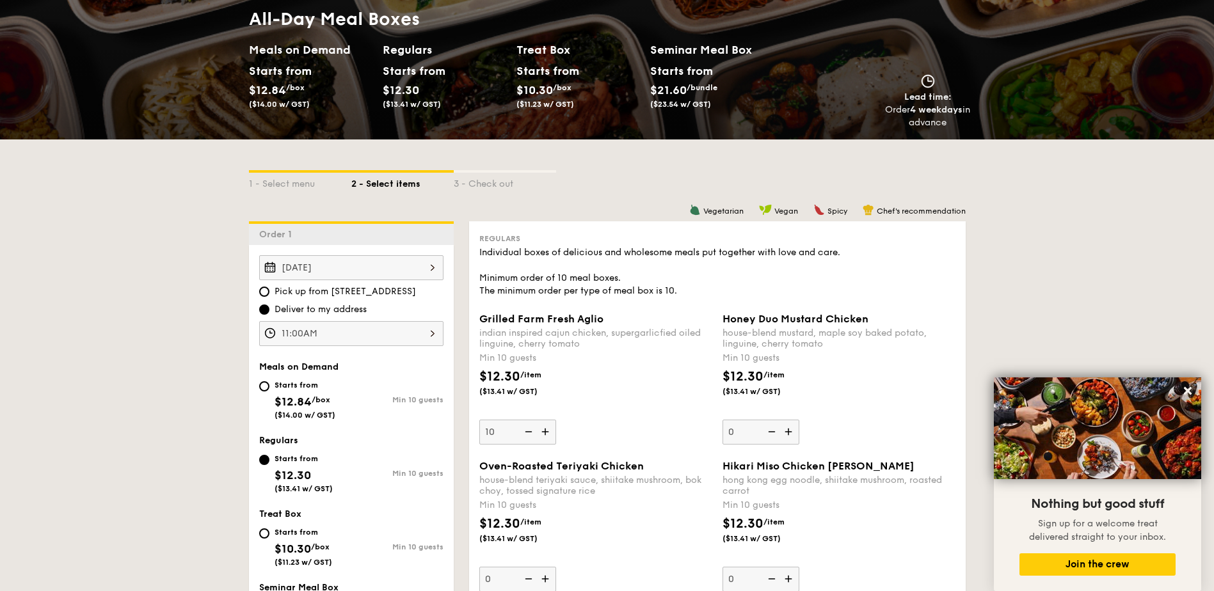
click at [786, 435] on img at bounding box center [789, 432] width 19 height 24
click at [786, 435] on input "0" at bounding box center [760, 432] width 77 height 25
click at [769, 435] on img at bounding box center [770, 432] width 19 height 24
click at [769, 435] on input "10" at bounding box center [760, 432] width 77 height 25
type input "0"
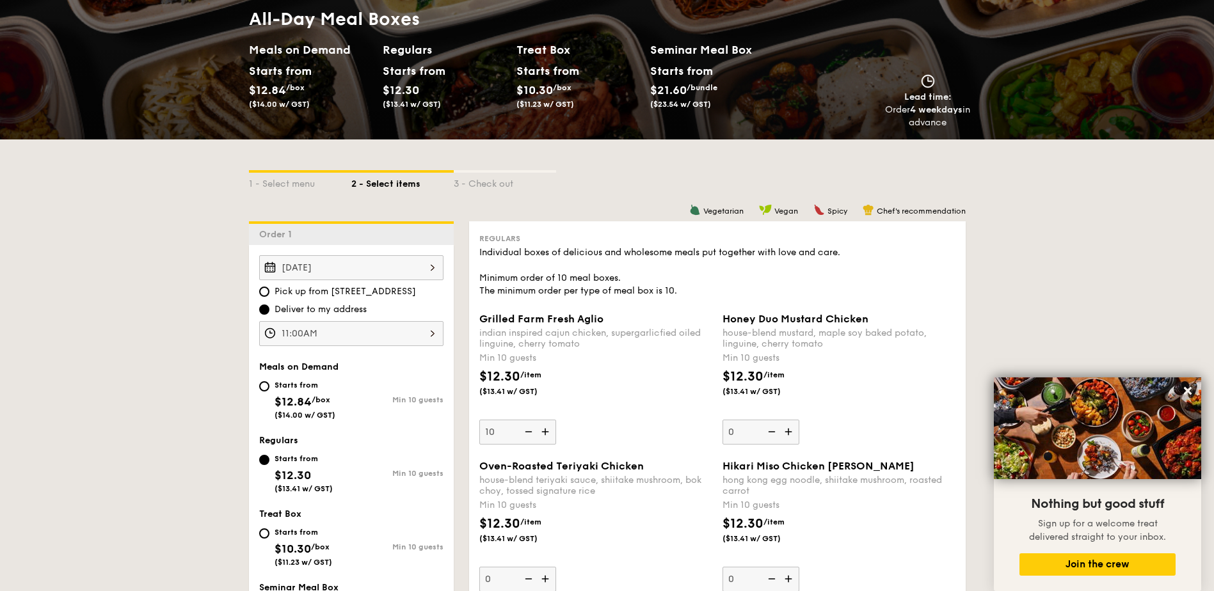
click at [769, 435] on img at bounding box center [770, 432] width 19 height 24
click at [769, 435] on input "0" at bounding box center [760, 432] width 77 height 25
click at [854, 406] on div "$12.30 /item ($13.41 w/ GST)" at bounding box center [838, 389] width 243 height 45
click at [799, 420] on input "0" at bounding box center [760, 432] width 77 height 25
click at [854, 406] on div "$12.30 /item ($13.41 w/ GST)" at bounding box center [838, 389] width 243 height 45
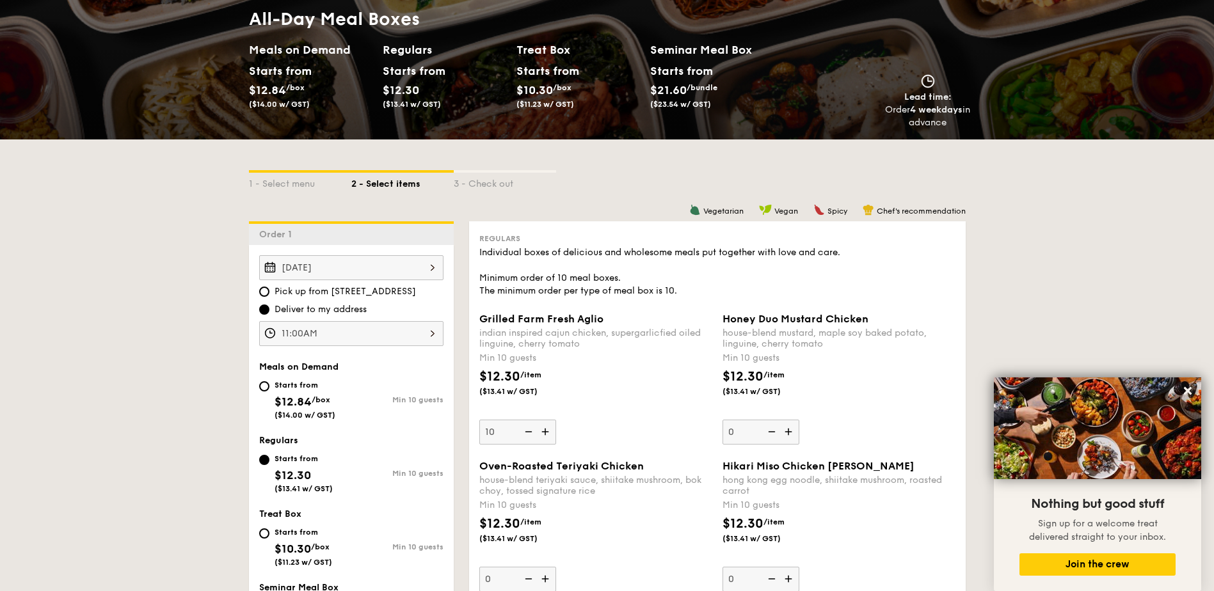
click at [799, 420] on input "0" at bounding box center [760, 432] width 77 height 25
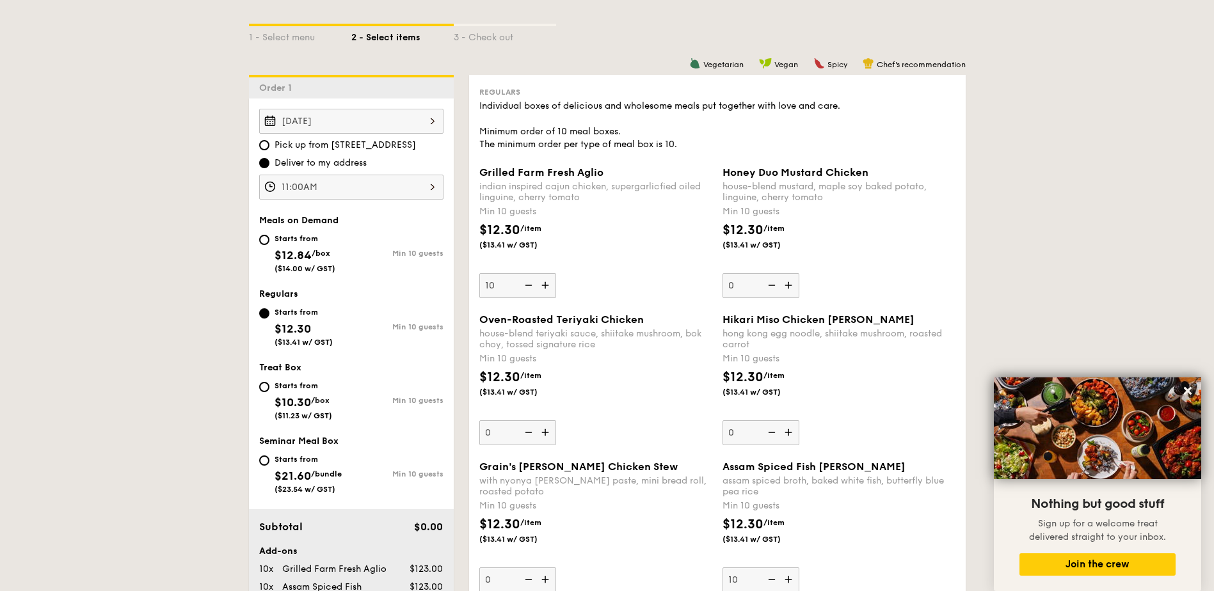
scroll to position [335, 0]
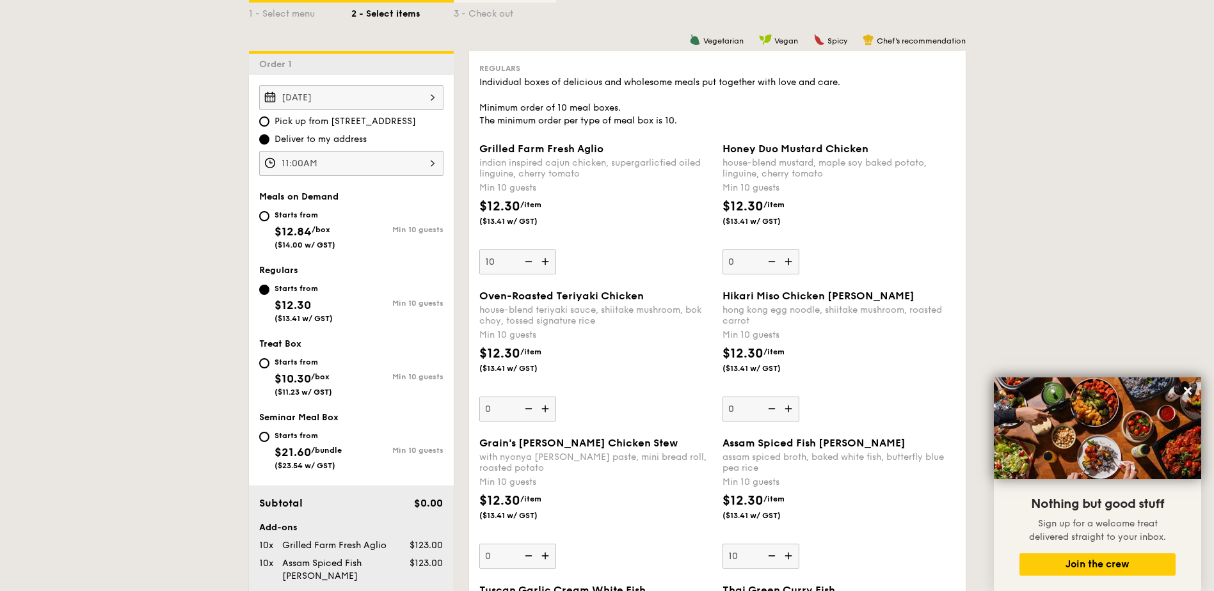
click at [270, 220] on div "Starts from $12.84 /box ($14.00 w/ GST)" at bounding box center [305, 228] width 92 height 42
click at [269, 220] on input "Starts from $12.84 /box ($14.00 w/ GST) Min 10 guests" at bounding box center [264, 216] width 10 height 10
radio input "true"
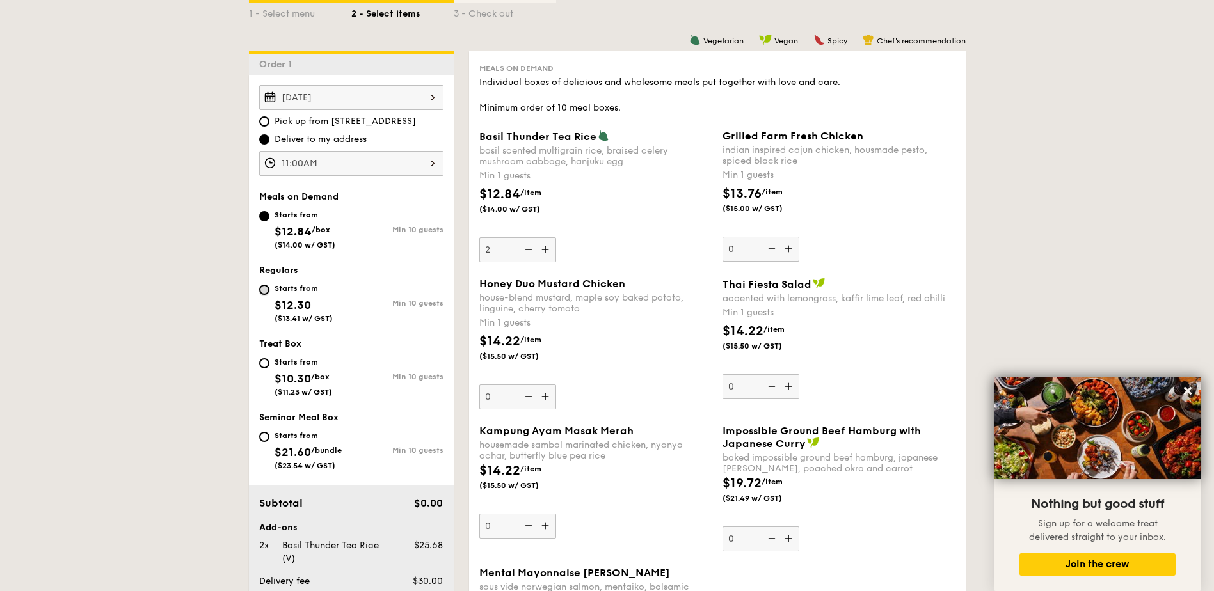
click at [266, 294] on input "Starts from $12.30 ($13.41 w/ GST) Min 10 guests" at bounding box center [264, 290] width 10 height 10
radio input "true"
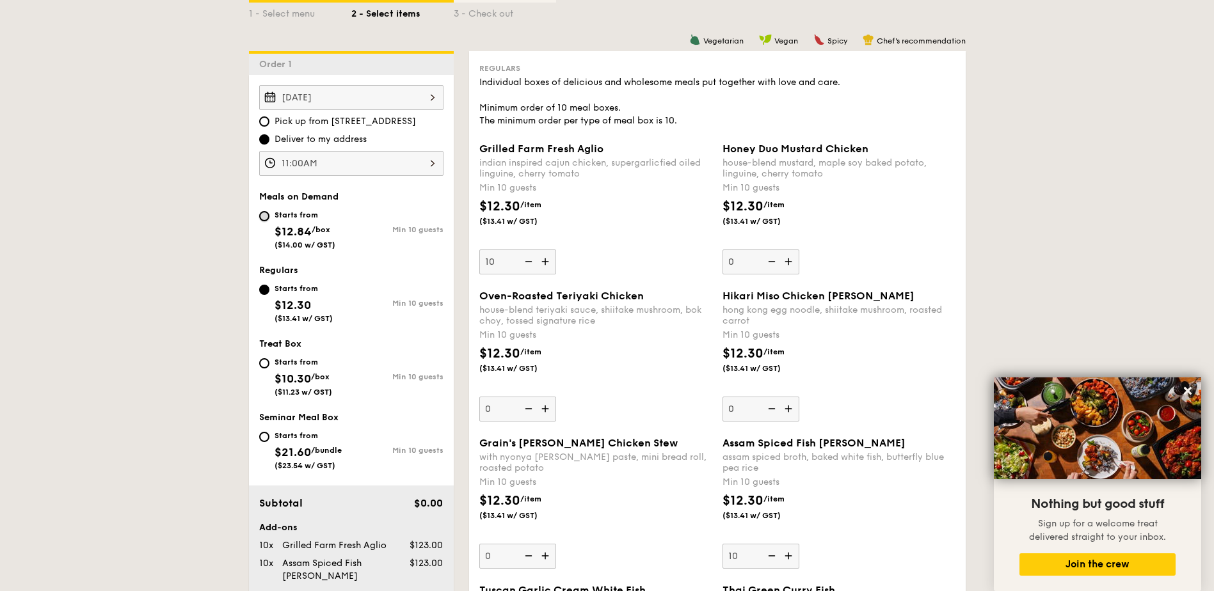
click at [259, 218] on input "Starts from $12.84 /box ($14.00 w/ GST) Min 10 guests" at bounding box center [264, 216] width 10 height 10
radio input "true"
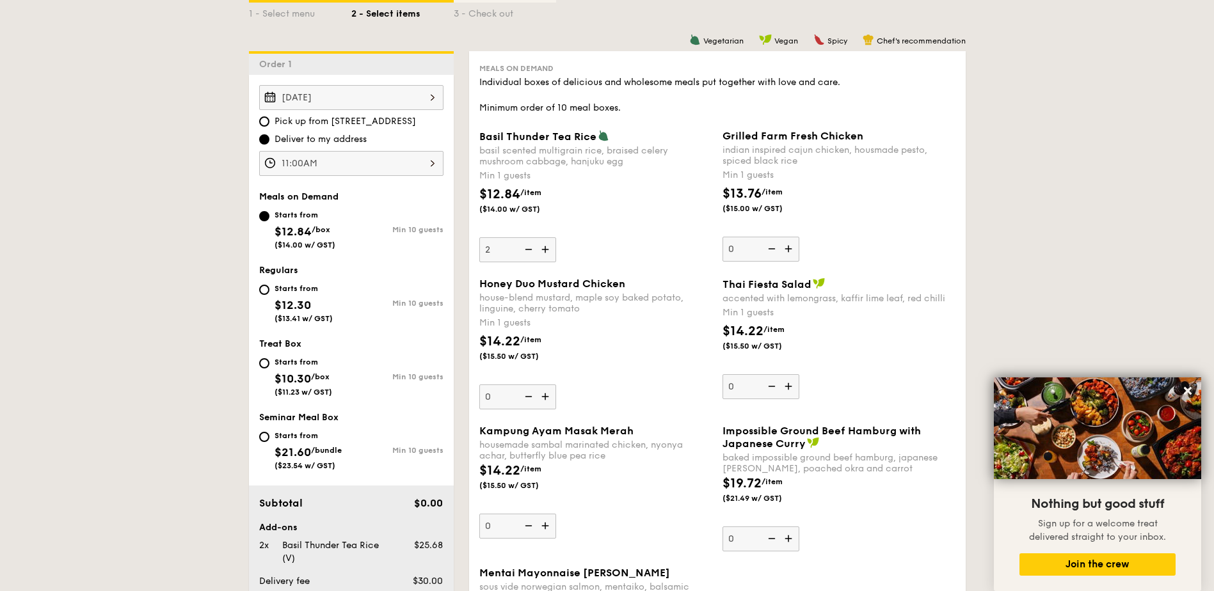
click at [548, 249] on img at bounding box center [546, 249] width 19 height 24
click at [548, 249] on input "2" at bounding box center [517, 249] width 77 height 25
type input "3"
click at [790, 244] on img at bounding box center [789, 249] width 19 height 24
click at [790, 244] on input "0" at bounding box center [760, 249] width 77 height 25
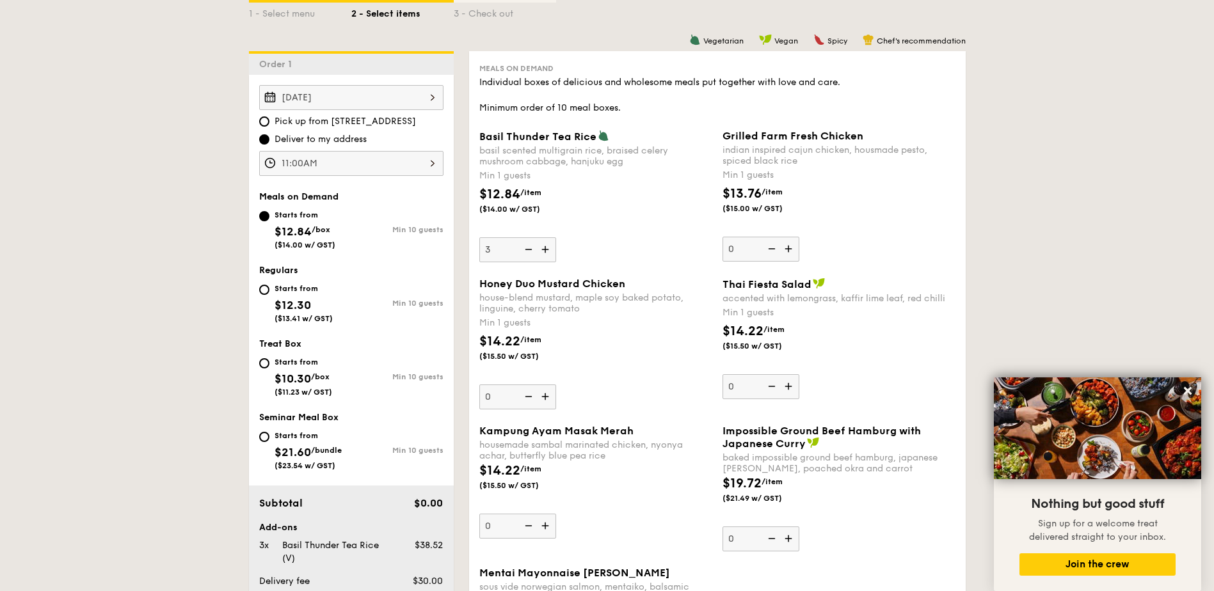
type input "1"
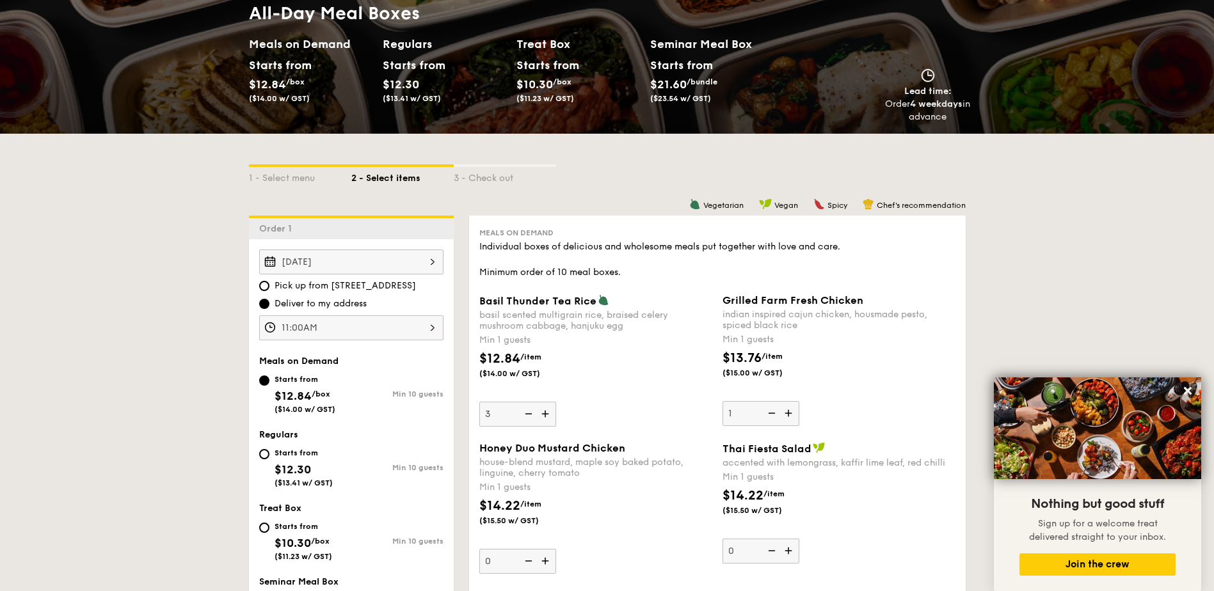
scroll to position [341, 0]
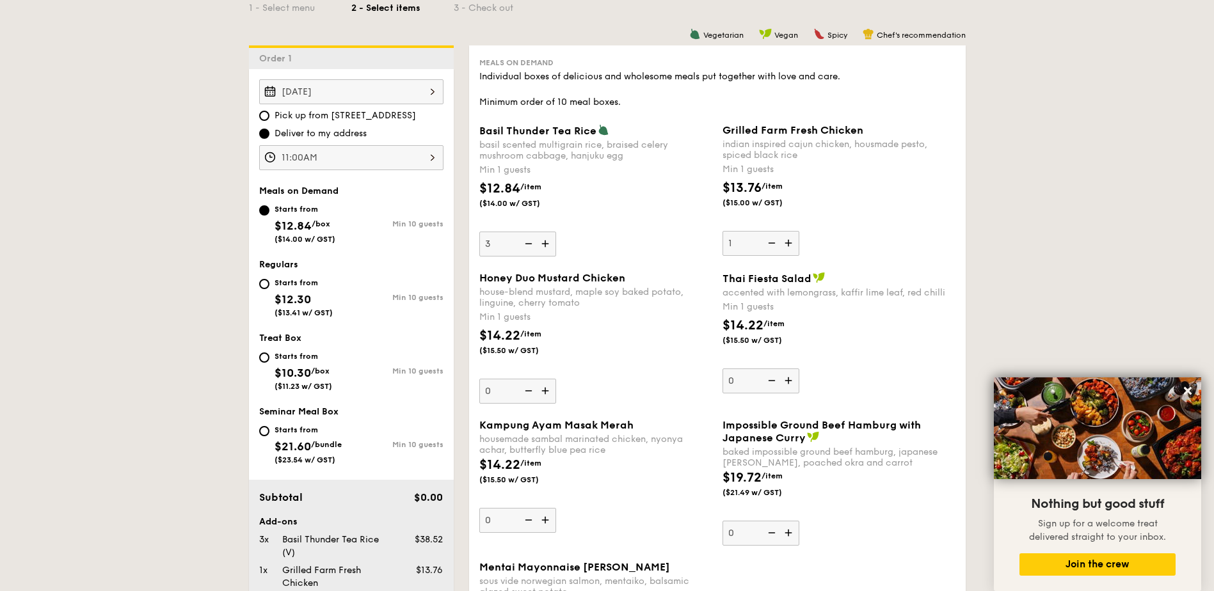
click at [526, 244] on img at bounding box center [527, 244] width 19 height 24
click at [526, 244] on input "3" at bounding box center [517, 244] width 77 height 25
type input "2"
click at [792, 242] on img at bounding box center [789, 243] width 19 height 24
click at [792, 242] on input "1" at bounding box center [760, 243] width 77 height 25
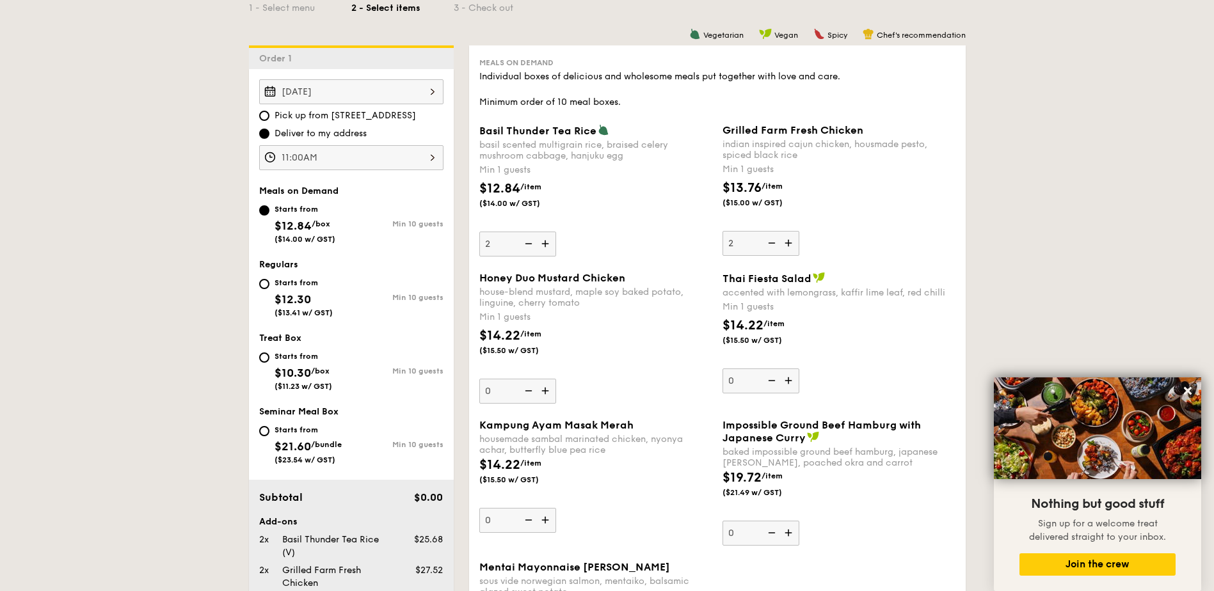
click at [792, 242] on img at bounding box center [789, 243] width 19 height 24
click at [792, 242] on input "2" at bounding box center [760, 243] width 77 height 25
click at [792, 242] on img at bounding box center [789, 243] width 19 height 24
click at [792, 242] on input "3" at bounding box center [760, 243] width 77 height 25
click at [792, 242] on img at bounding box center [789, 243] width 19 height 24
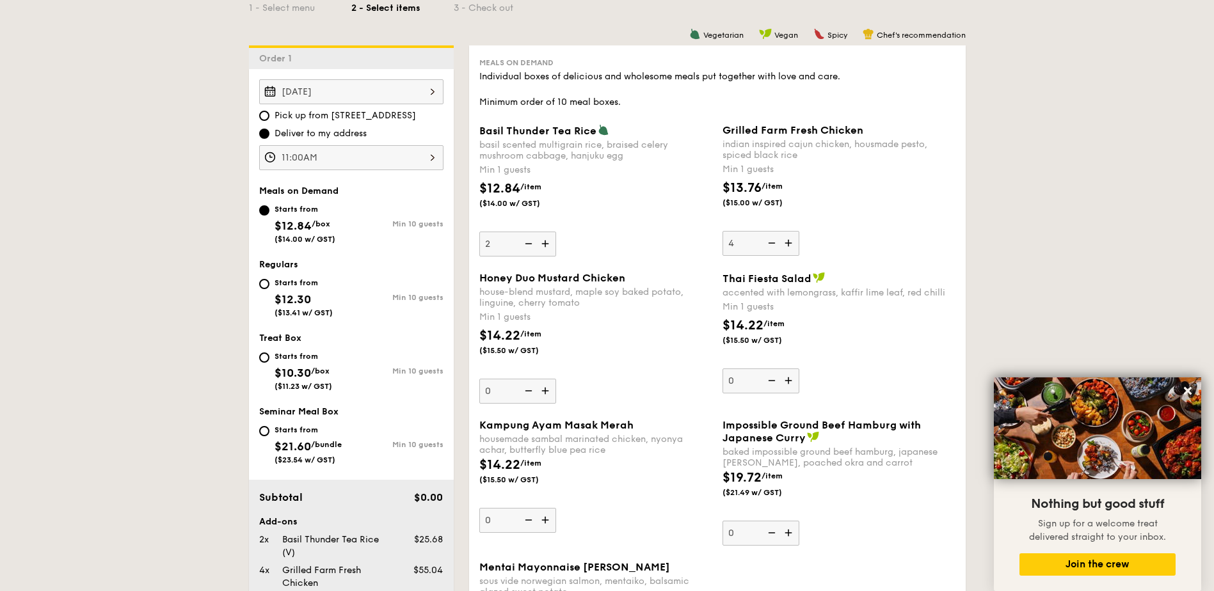
click at [792, 242] on input "4" at bounding box center [760, 243] width 77 height 25
type input "5"
click at [545, 390] on img at bounding box center [546, 391] width 19 height 24
click at [545, 390] on input "0" at bounding box center [517, 391] width 77 height 25
click at [545, 390] on img at bounding box center [546, 391] width 19 height 24
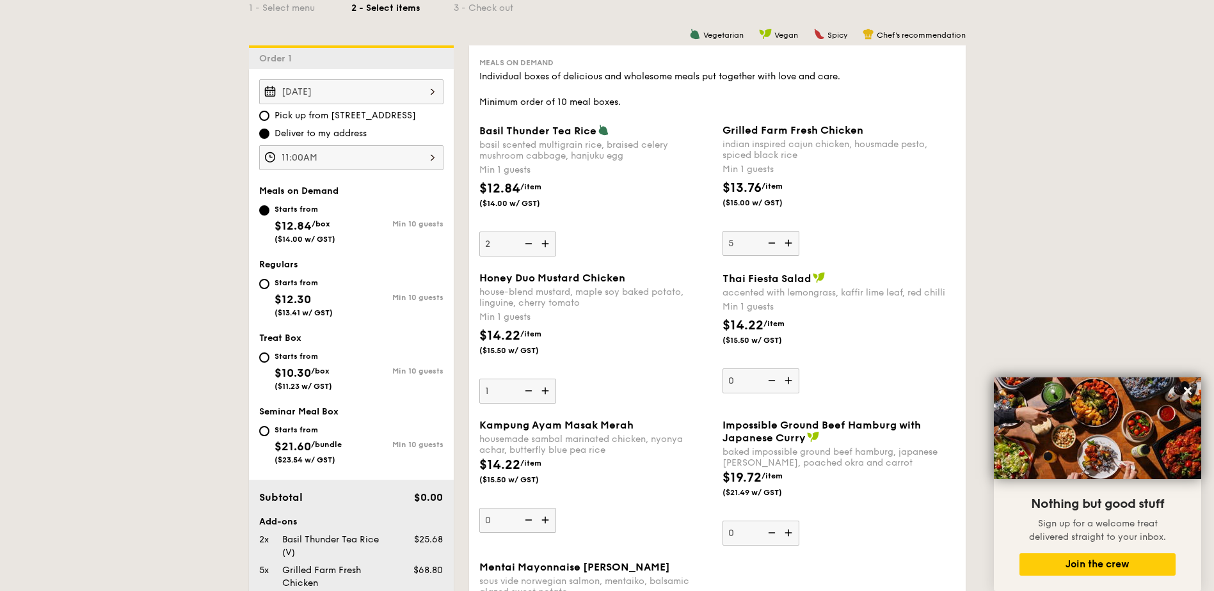
click at [545, 390] on input "1" at bounding box center [517, 391] width 77 height 25
click at [545, 390] on img at bounding box center [546, 391] width 19 height 24
click at [545, 390] on input "2" at bounding box center [517, 391] width 77 height 25
click at [545, 390] on img at bounding box center [546, 391] width 19 height 24
click at [545, 390] on input "3" at bounding box center [517, 391] width 77 height 25
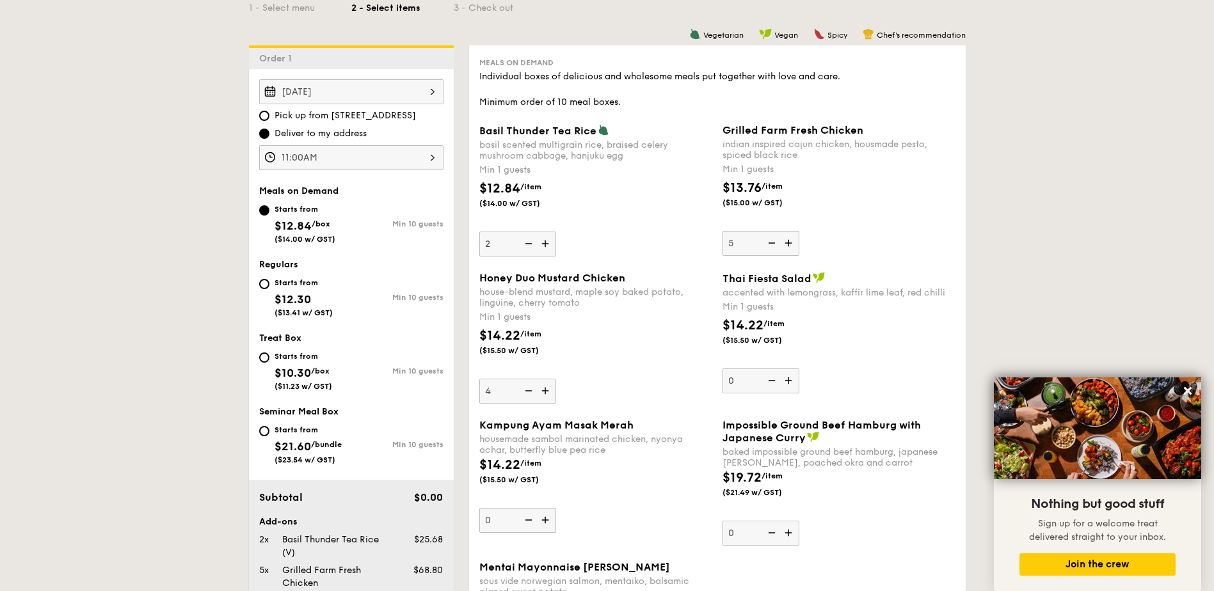
click at [545, 390] on img at bounding box center [546, 391] width 19 height 24
click at [545, 390] on input "4" at bounding box center [517, 391] width 77 height 25
type input "5"
click at [541, 521] on img at bounding box center [546, 520] width 19 height 24
click at [541, 521] on input "0" at bounding box center [517, 520] width 77 height 25
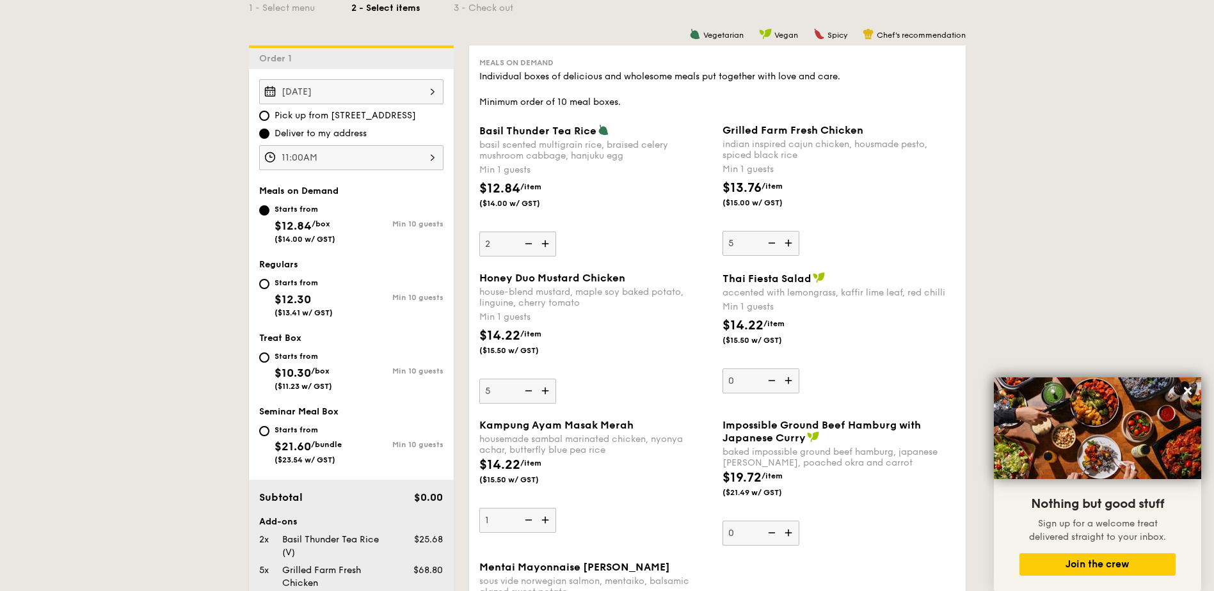
click at [541, 521] on img at bounding box center [546, 520] width 19 height 24
click at [541, 521] on input "1" at bounding box center [517, 520] width 77 height 25
click at [541, 521] on img at bounding box center [546, 520] width 19 height 24
click at [541, 521] on input "2" at bounding box center [517, 520] width 77 height 25
click at [541, 521] on img at bounding box center [546, 520] width 19 height 24
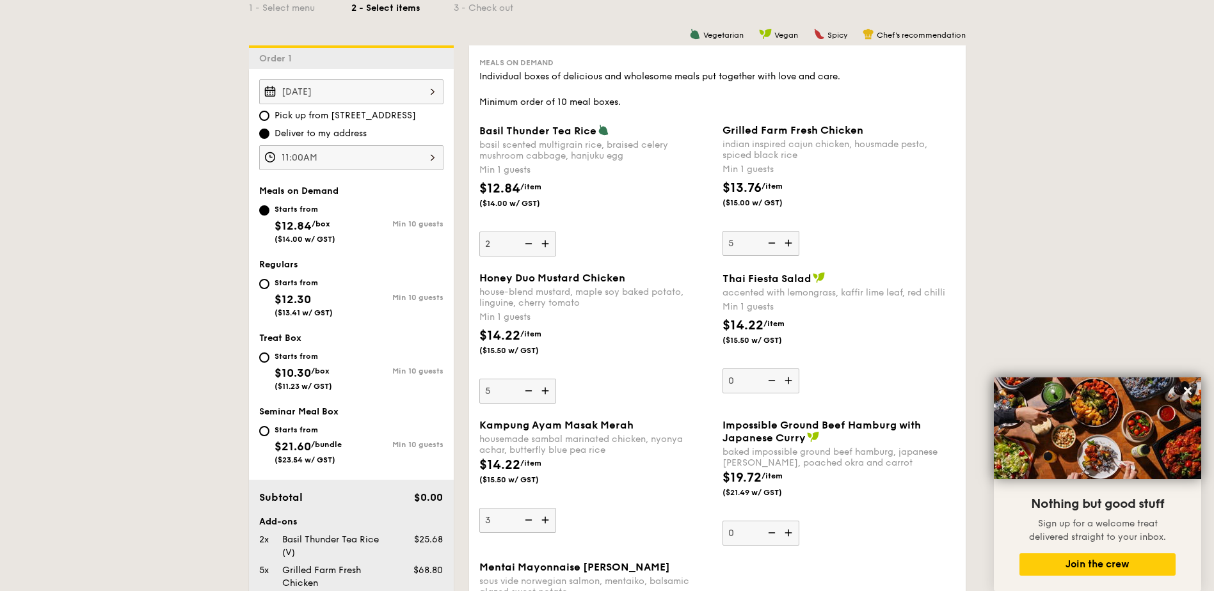
click at [541, 521] on input "3" at bounding box center [517, 520] width 77 height 25
click at [541, 521] on img at bounding box center [546, 520] width 19 height 24
click at [541, 521] on input "4" at bounding box center [517, 520] width 77 height 25
type input "5"
click at [787, 242] on img at bounding box center [789, 243] width 19 height 24
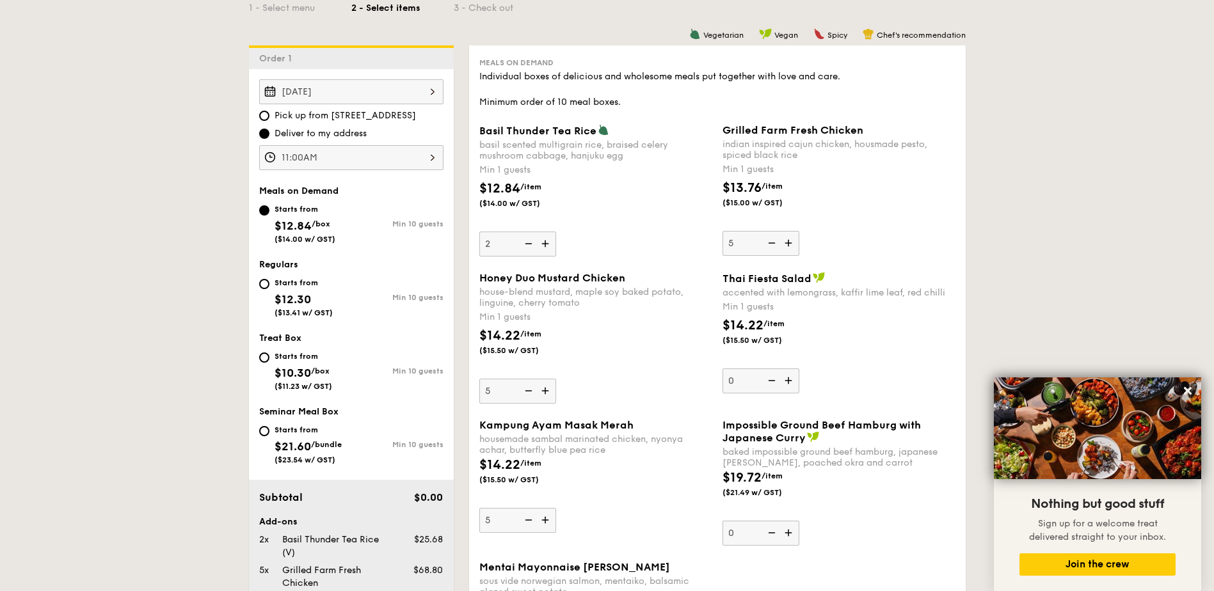
click at [787, 242] on input "5" at bounding box center [760, 243] width 77 height 25
click at [787, 242] on img at bounding box center [789, 243] width 19 height 24
click at [787, 242] on input "6" at bounding box center [760, 243] width 77 height 25
click at [787, 242] on img at bounding box center [789, 243] width 19 height 24
click at [787, 242] on input "7" at bounding box center [760, 243] width 77 height 25
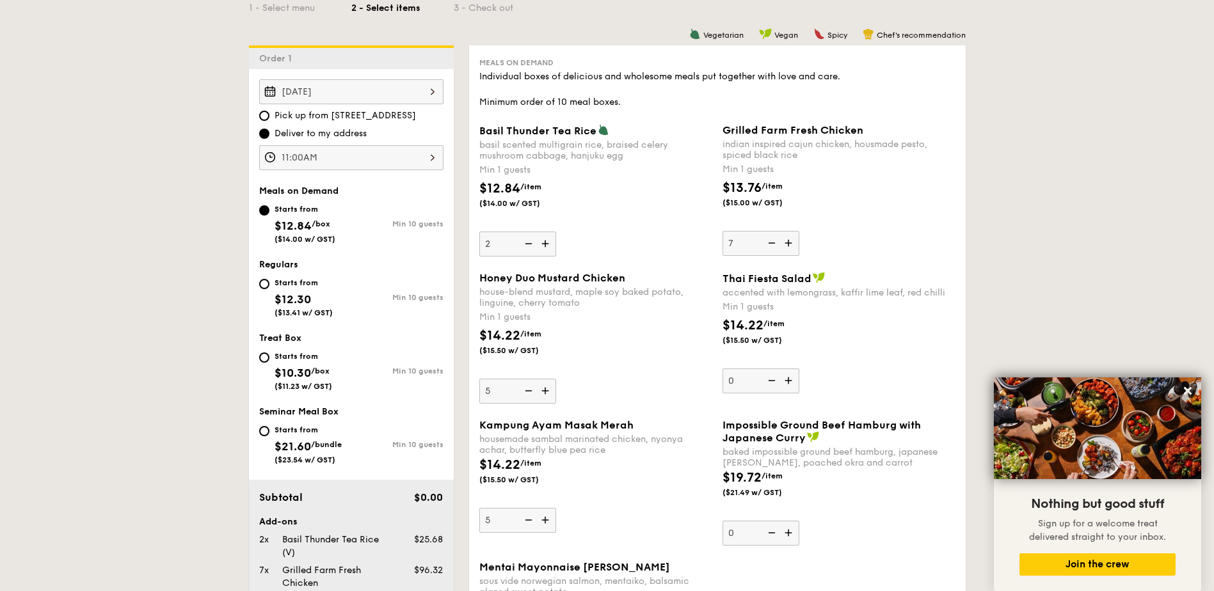
type input "8"
click at [548, 389] on img at bounding box center [546, 391] width 19 height 24
click at [548, 389] on input "5" at bounding box center [517, 391] width 77 height 25
click at [548, 389] on img at bounding box center [546, 391] width 19 height 24
click at [548, 389] on input "6" at bounding box center [517, 391] width 77 height 25
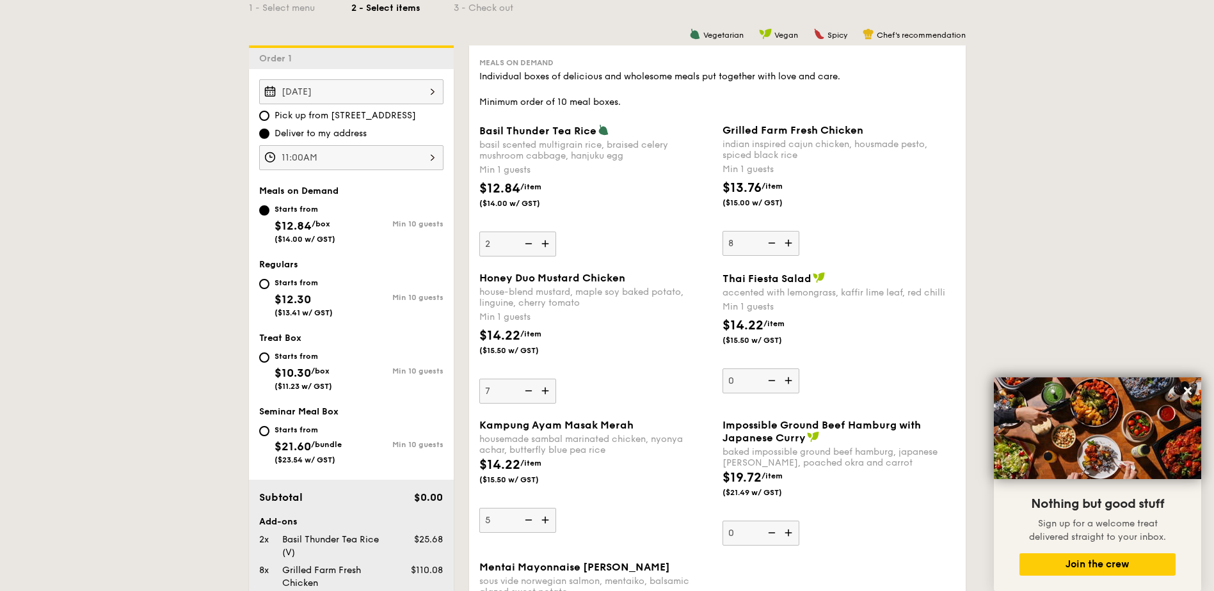
click at [548, 389] on img at bounding box center [546, 391] width 19 height 24
click at [548, 389] on input "7" at bounding box center [517, 391] width 77 height 25
type input "8"
click at [546, 510] on img at bounding box center [546, 520] width 19 height 24
click at [546, 510] on input "5" at bounding box center [517, 520] width 77 height 25
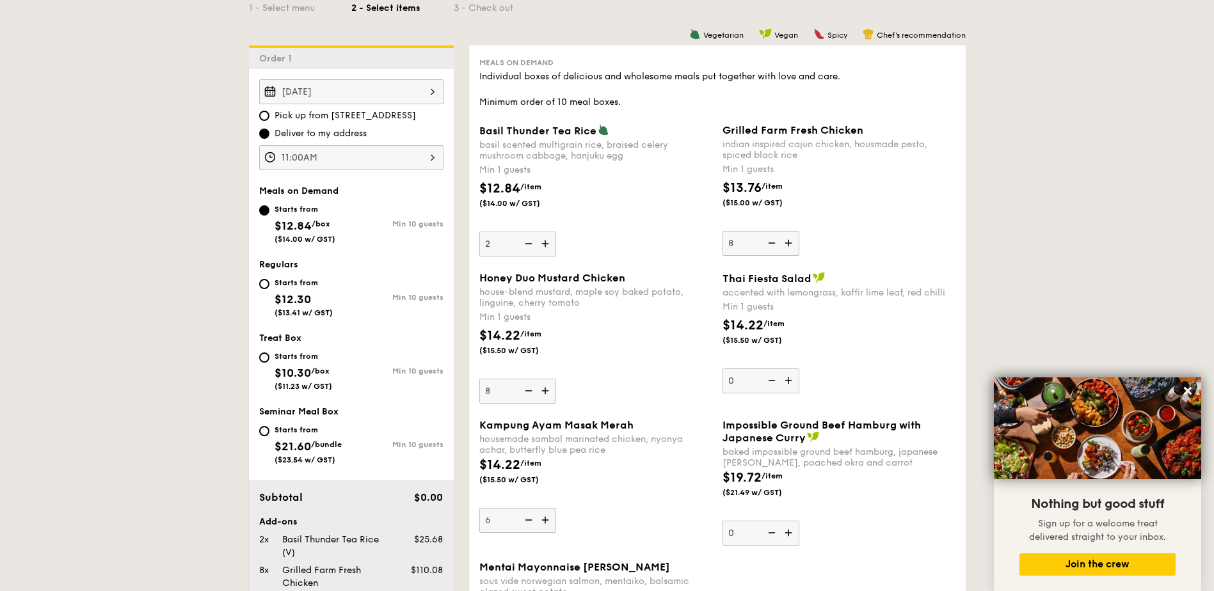
click at [543, 516] on img at bounding box center [546, 520] width 19 height 24
click at [543, 516] on input "6" at bounding box center [517, 520] width 77 height 25
click at [543, 517] on img at bounding box center [546, 520] width 19 height 24
click at [543, 517] on input "7" at bounding box center [517, 520] width 77 height 25
type input "8"
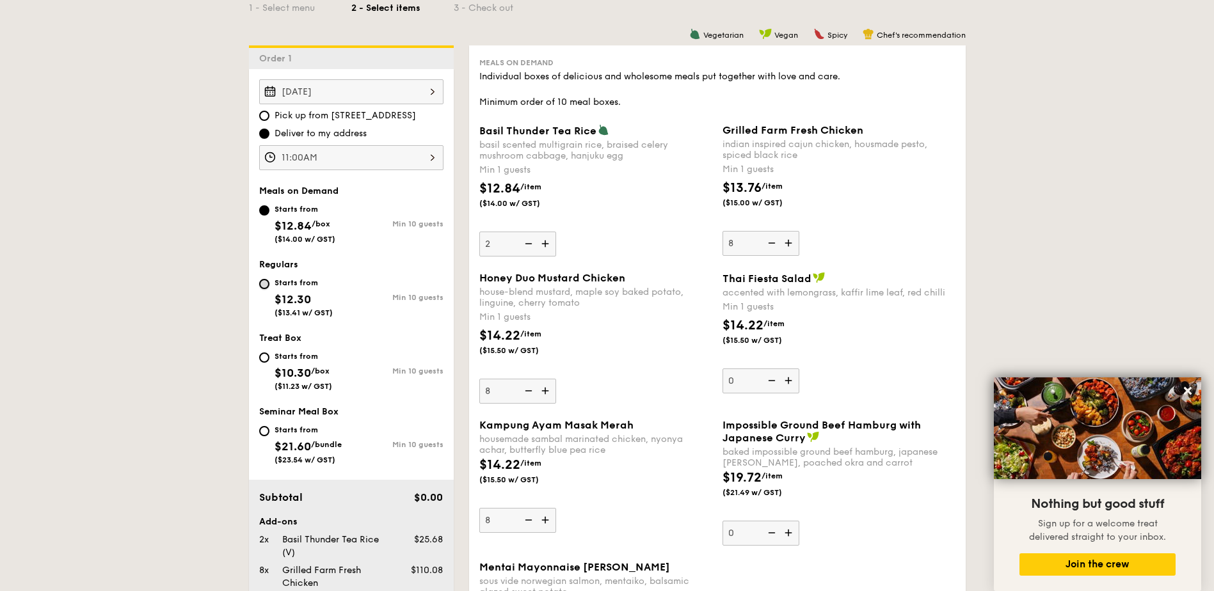
click at [264, 282] on input "Starts from $12.30 ($13.41 w/ GST) Min 10 guests" at bounding box center [264, 284] width 10 height 10
radio input "true"
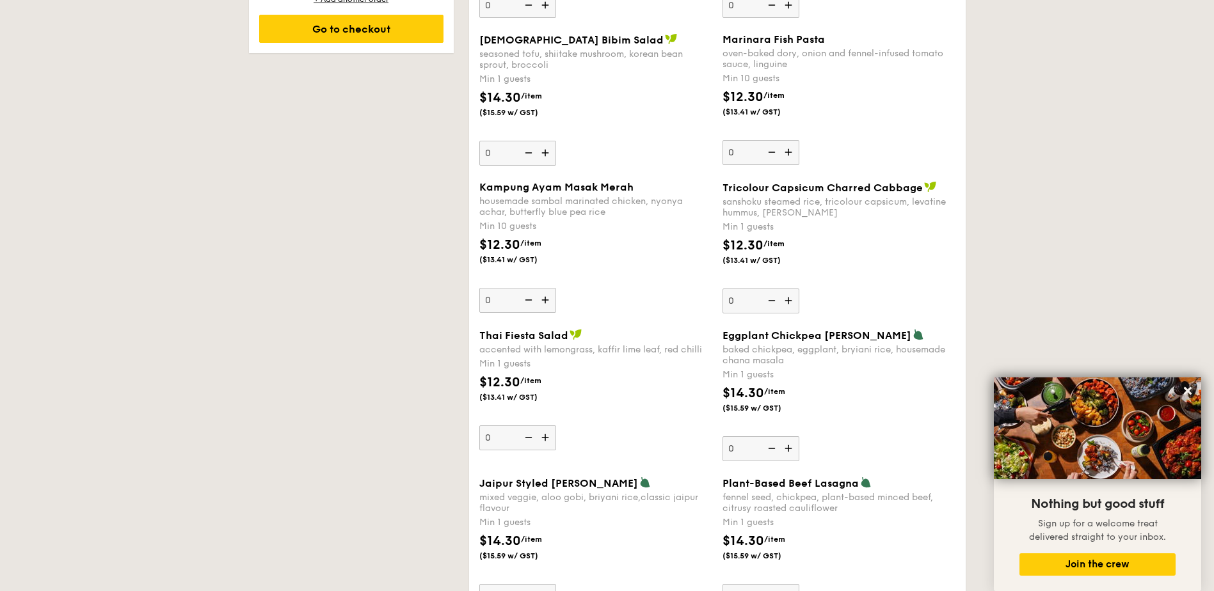
scroll to position [1195, 0]
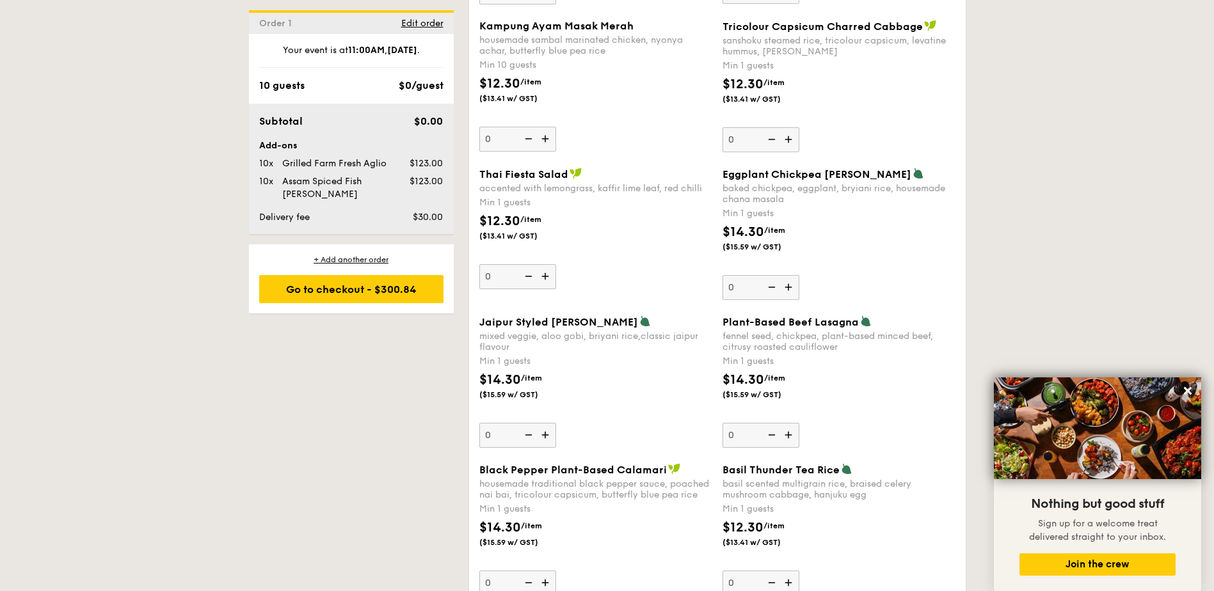
click at [789, 291] on img at bounding box center [789, 287] width 19 height 24
click at [789, 291] on input "0" at bounding box center [760, 287] width 77 height 25
type input "1"
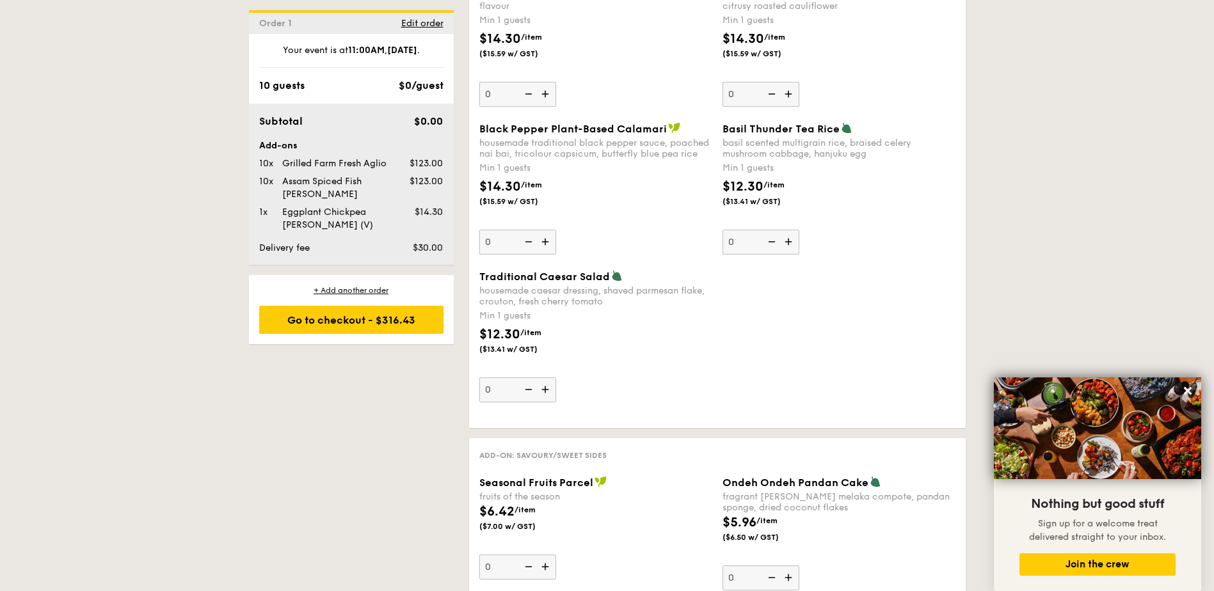
scroll to position [1365, 0]
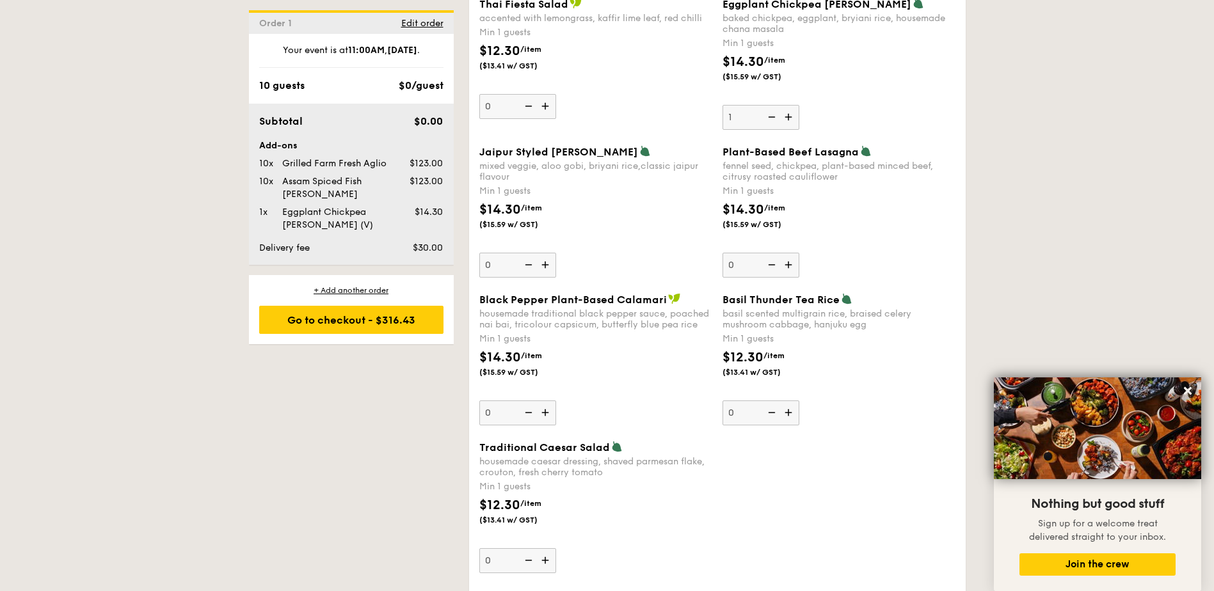
click at [791, 414] on img at bounding box center [789, 413] width 19 height 24
click at [791, 414] on input "0" at bounding box center [760, 413] width 77 height 25
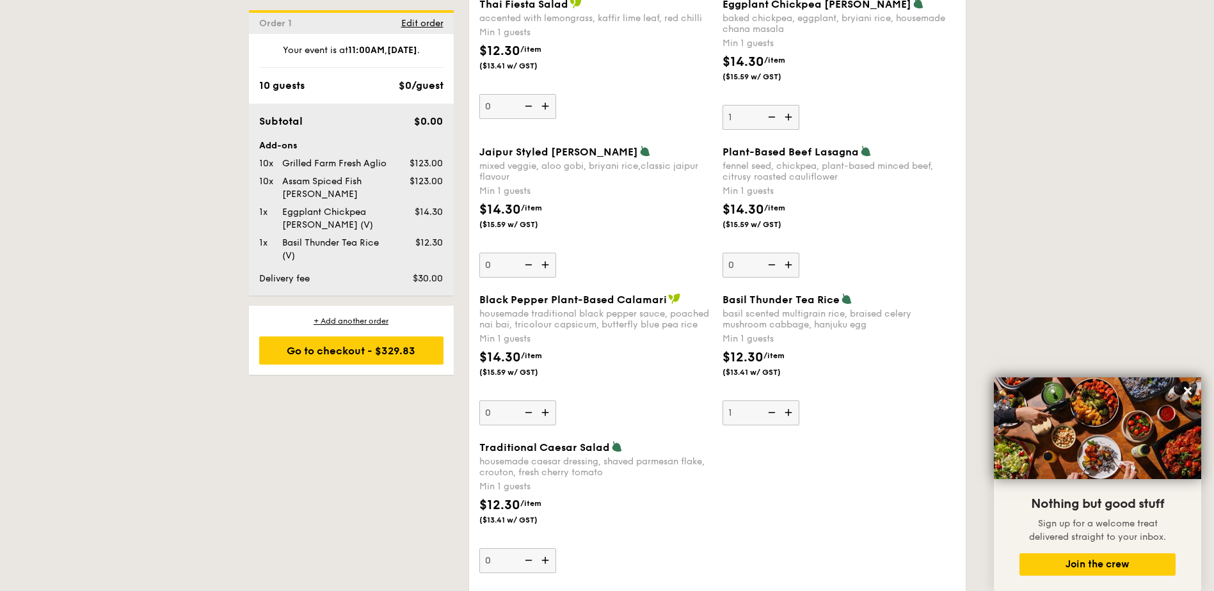
click at [791, 414] on img at bounding box center [789, 413] width 19 height 24
click at [791, 414] on input "1" at bounding box center [760, 413] width 77 height 25
type input "2"
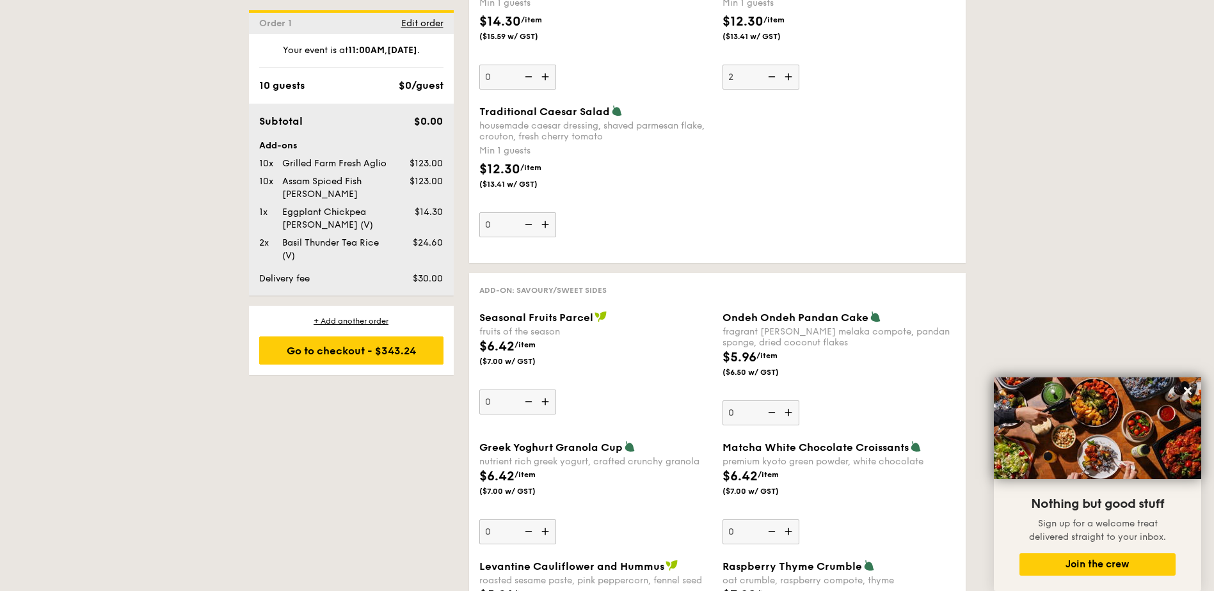
scroll to position [1530, 0]
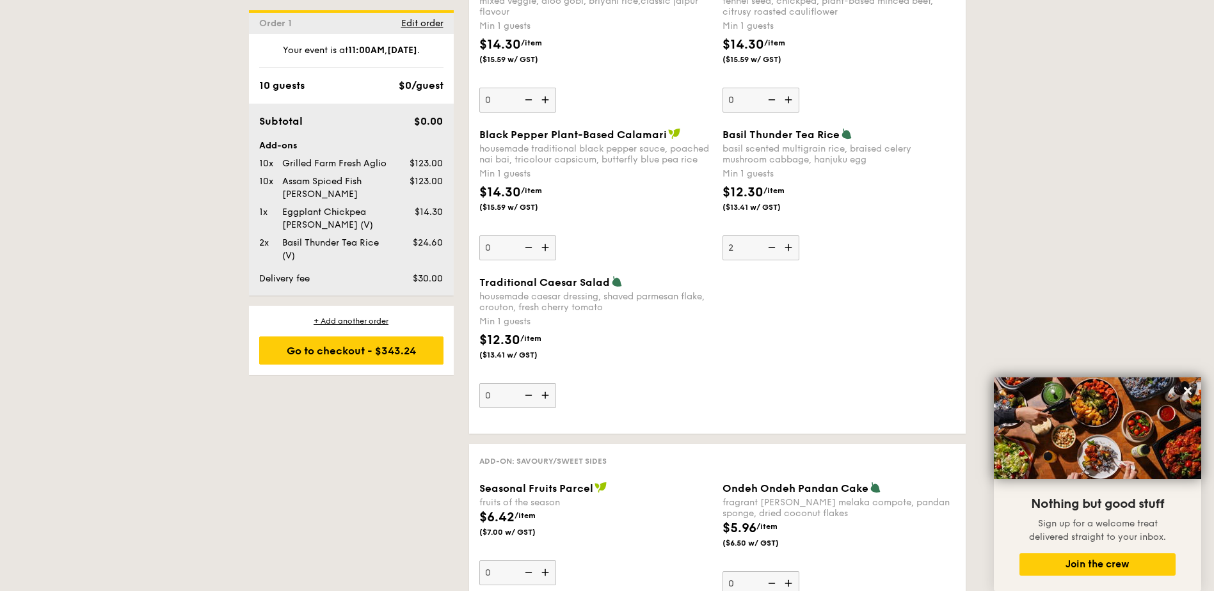
click at [545, 243] on img at bounding box center [546, 247] width 19 height 24
click at [545, 243] on input "0" at bounding box center [517, 247] width 77 height 25
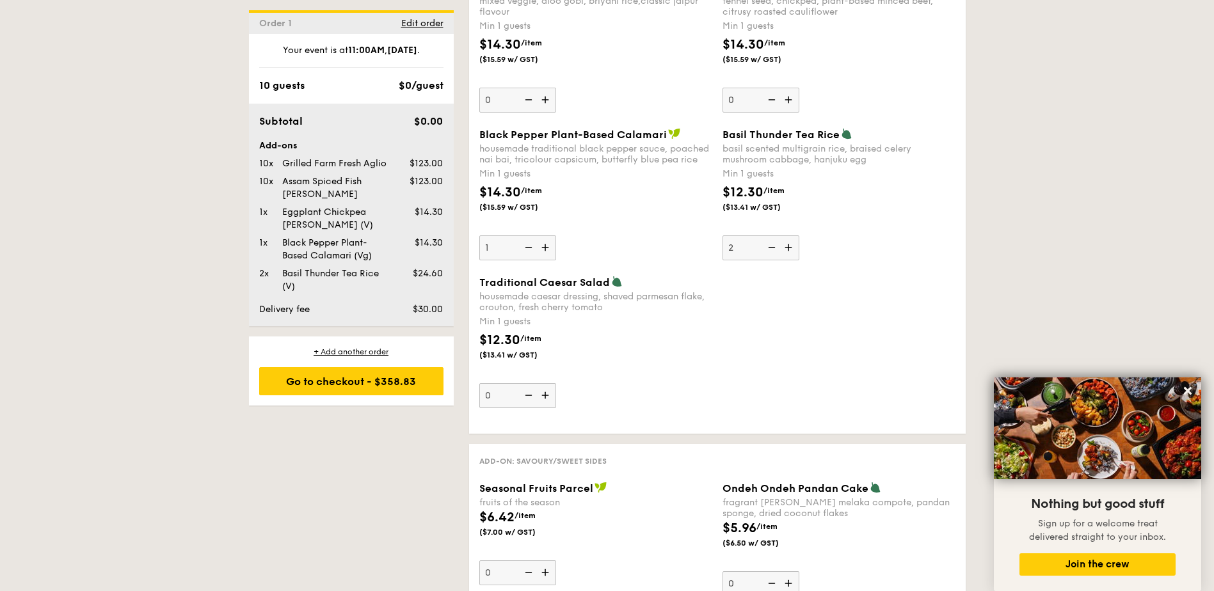
click at [545, 243] on img at bounding box center [546, 247] width 19 height 24
click at [545, 243] on input "1" at bounding box center [517, 247] width 77 height 25
click at [545, 243] on img at bounding box center [546, 247] width 19 height 24
click at [545, 243] on input "2" at bounding box center [517, 247] width 77 height 25
click at [545, 243] on img at bounding box center [546, 247] width 19 height 24
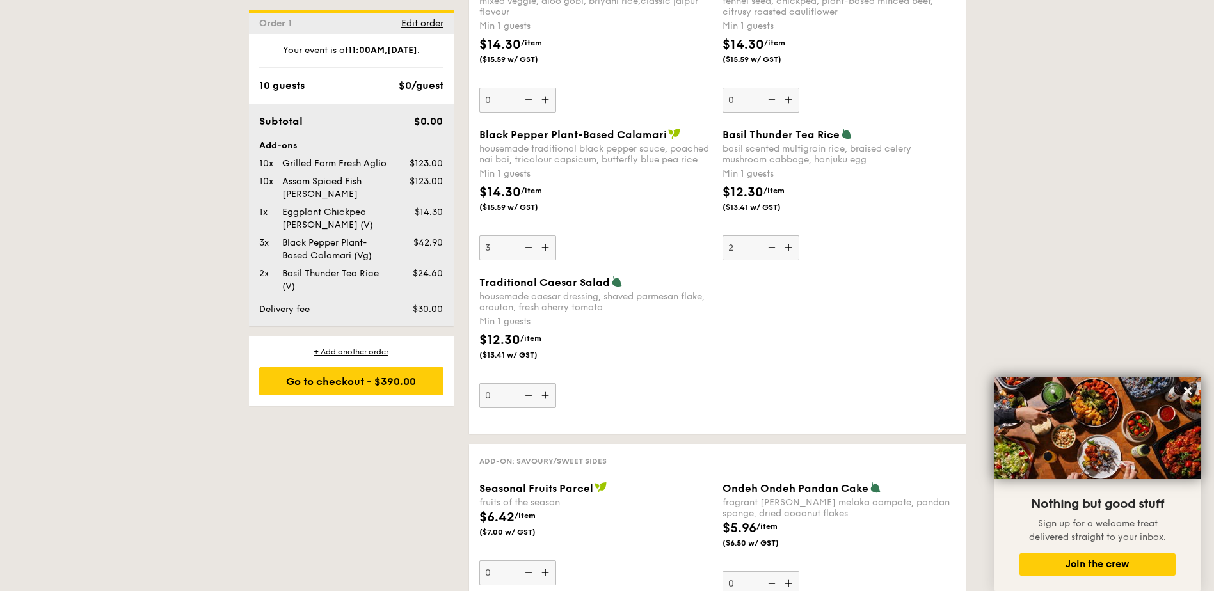
click at [545, 243] on input "3" at bounding box center [517, 247] width 77 height 25
click at [545, 243] on img at bounding box center [546, 247] width 19 height 24
click at [545, 243] on input "4" at bounding box center [517, 247] width 77 height 25
type input "5"
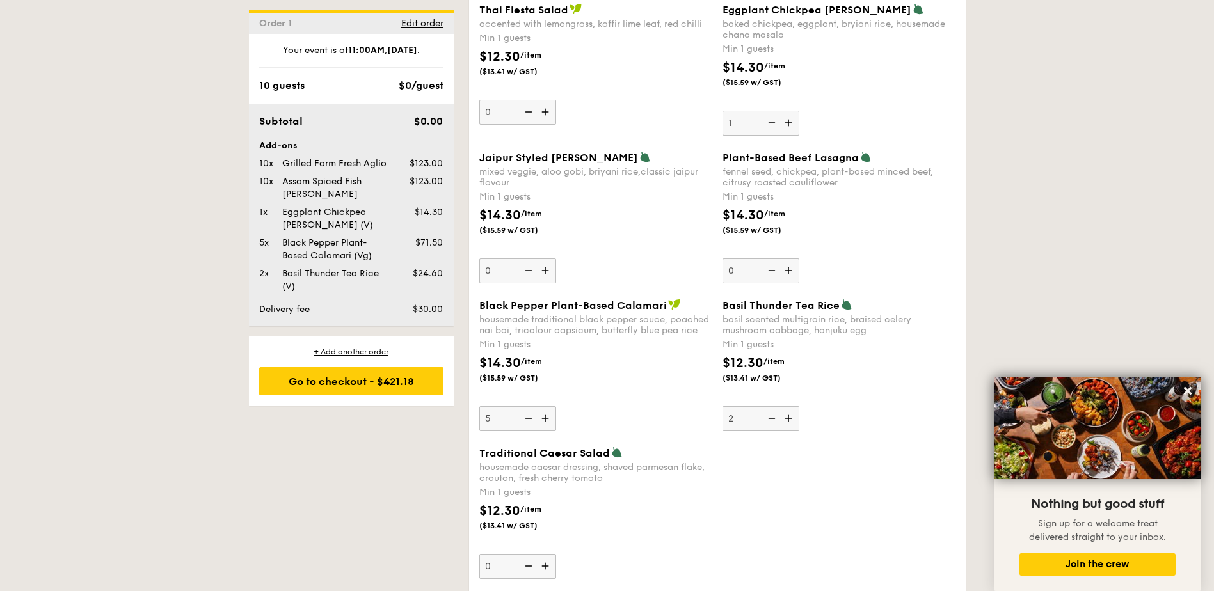
scroll to position [1189, 0]
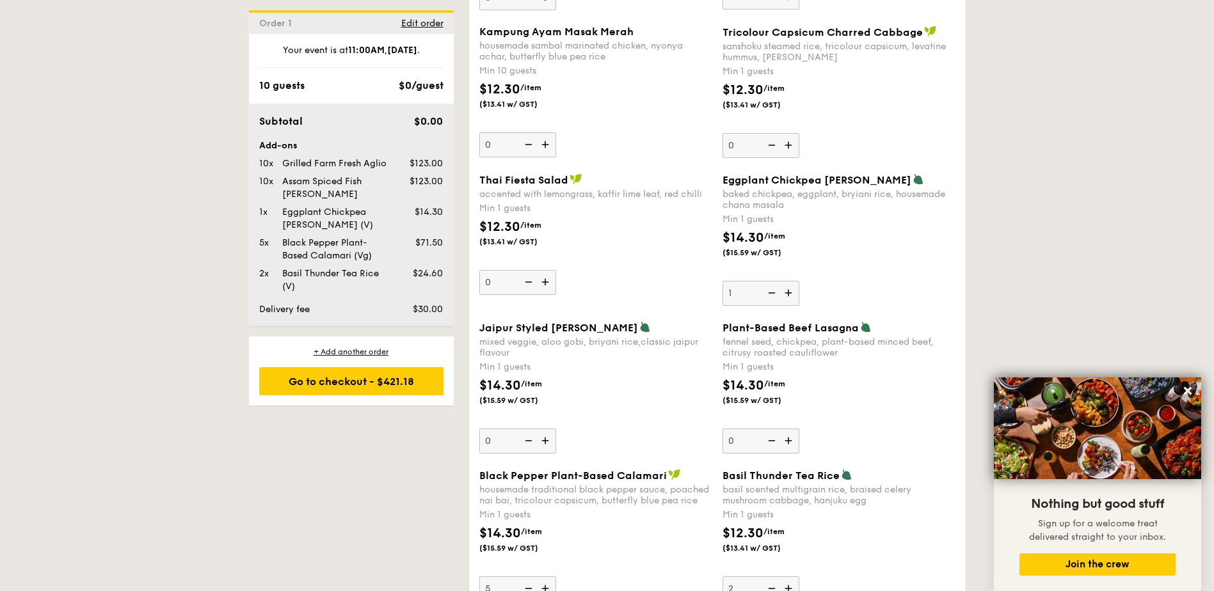
click at [790, 294] on img at bounding box center [789, 293] width 19 height 24
click at [790, 294] on input "1" at bounding box center [760, 293] width 77 height 25
type input "2"
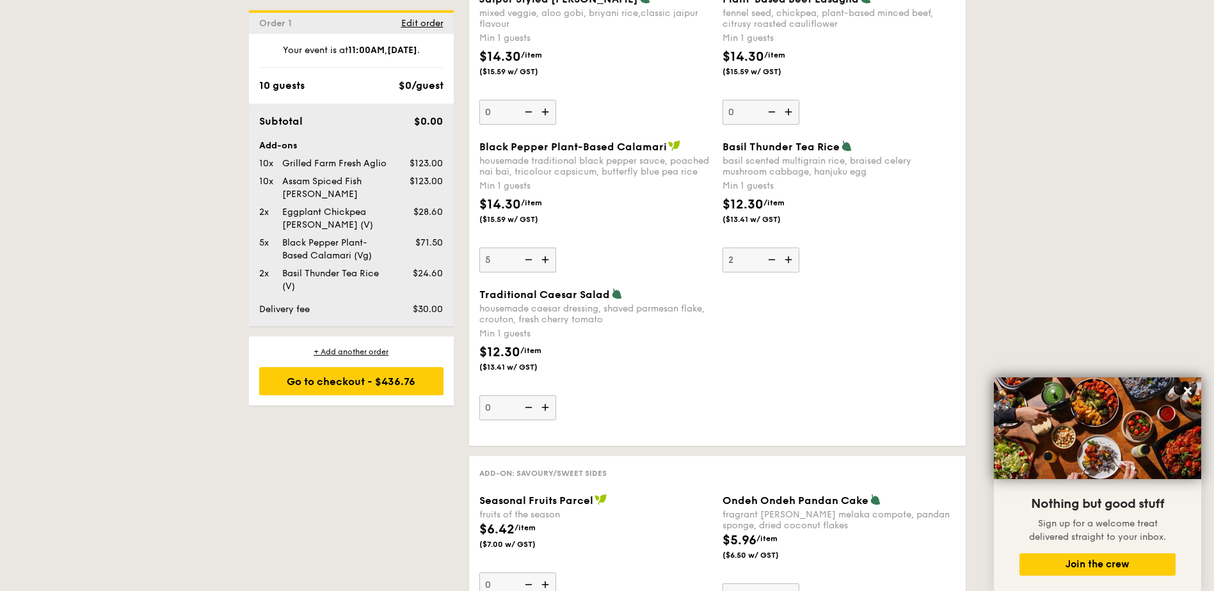
scroll to position [1530, 0]
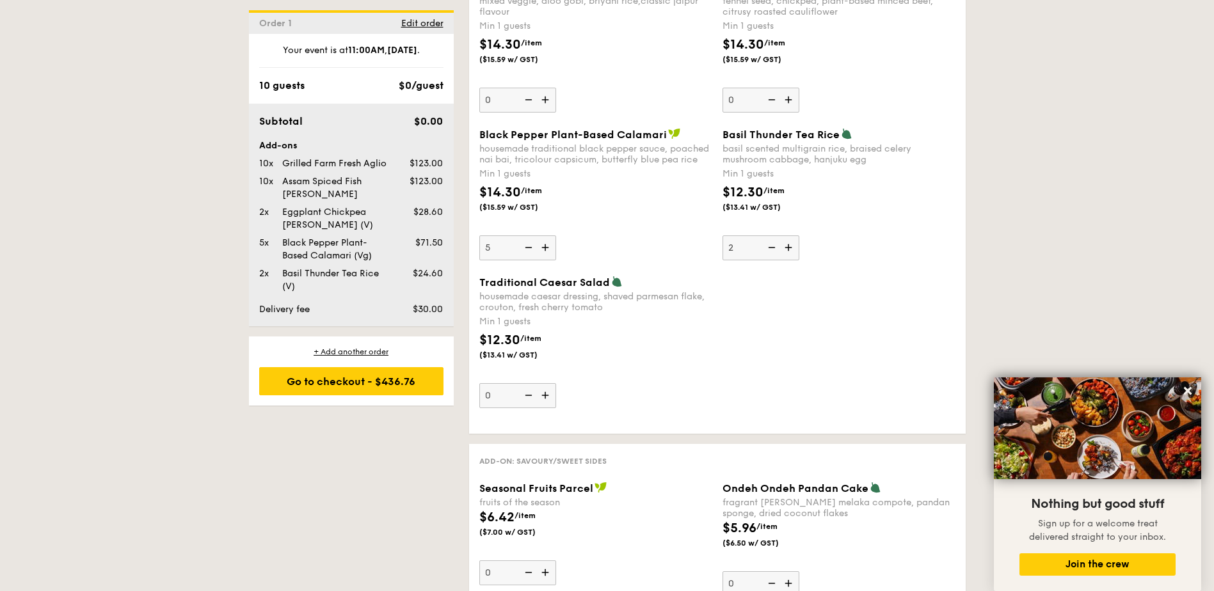
click at [769, 246] on img at bounding box center [770, 247] width 19 height 24
click at [769, 246] on input "2" at bounding box center [760, 247] width 77 height 25
type input "1"
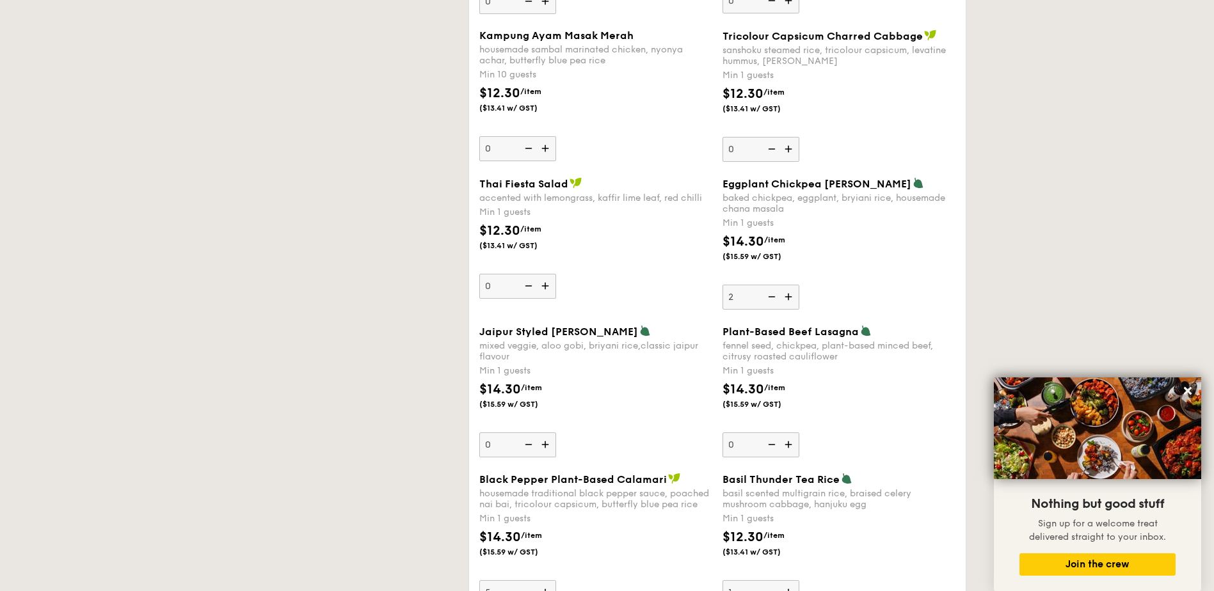
scroll to position [1018, 0]
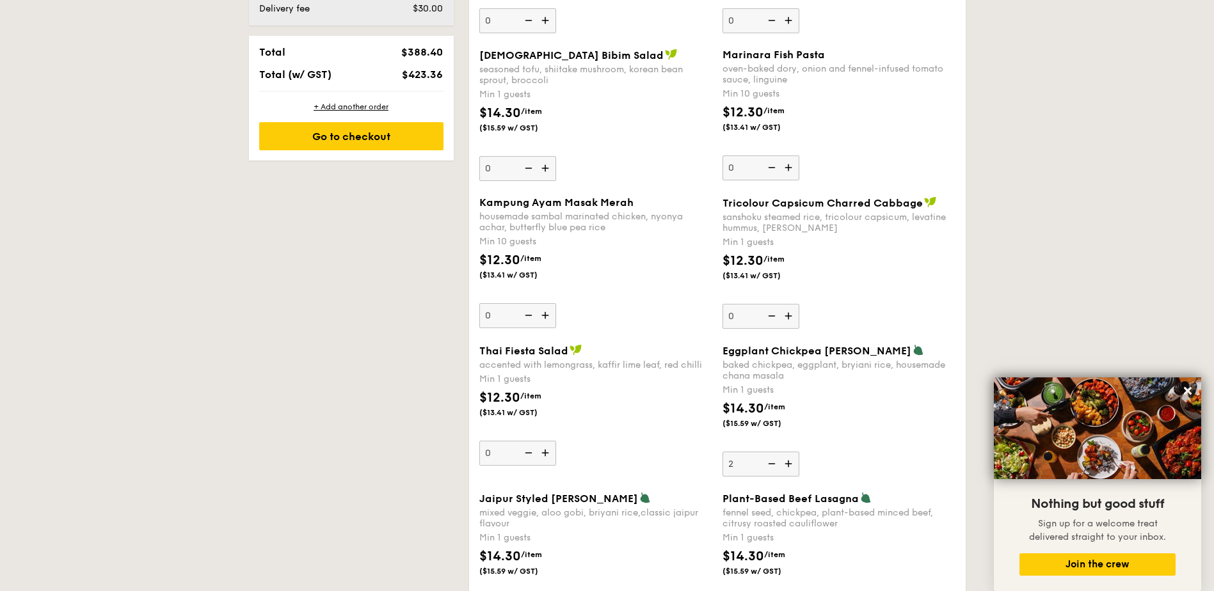
click at [770, 461] on img at bounding box center [770, 464] width 19 height 24
click at [770, 461] on input "2" at bounding box center [760, 464] width 77 height 25
type input "1"
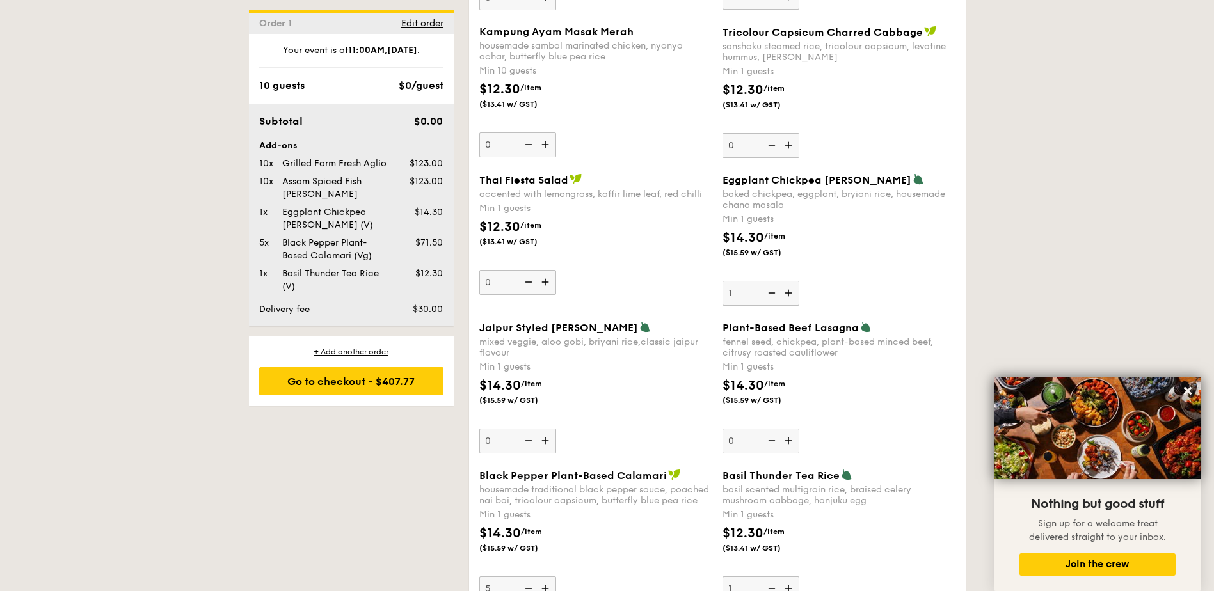
scroll to position [1359, 0]
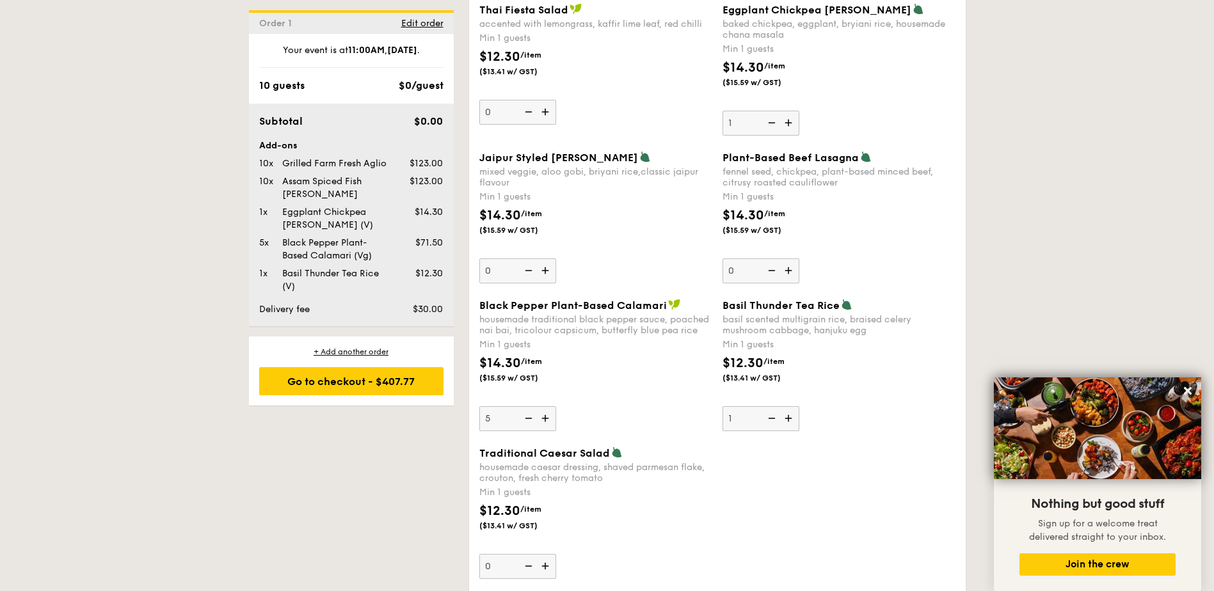
click at [772, 416] on img at bounding box center [770, 418] width 19 height 24
click at [772, 416] on input "1" at bounding box center [760, 418] width 77 height 25
type input "0"
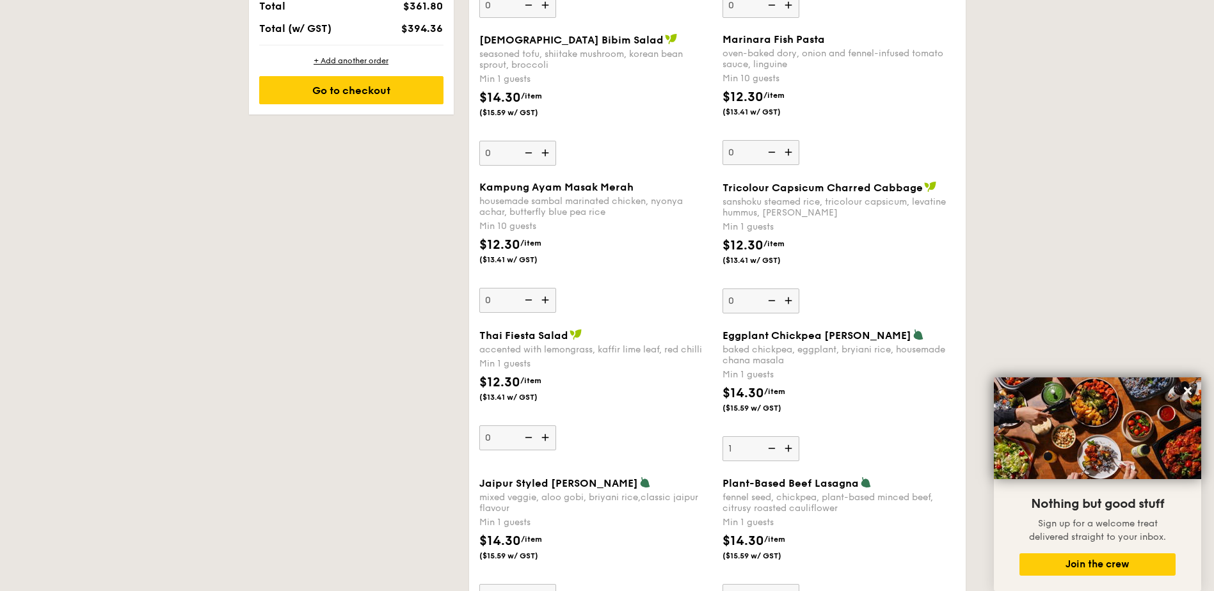
scroll to position [1018, 0]
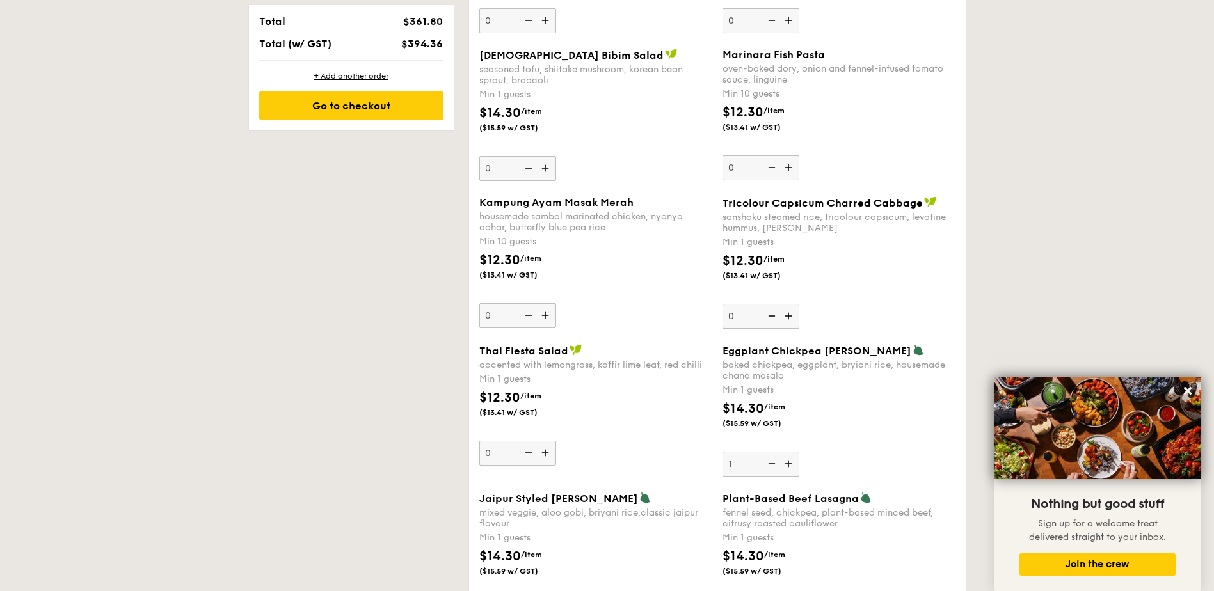
click at [785, 461] on img at bounding box center [789, 464] width 19 height 24
click at [785, 461] on input "1" at bounding box center [760, 464] width 77 height 25
type input "2"
click at [543, 315] on img at bounding box center [546, 315] width 19 height 24
click at [543, 315] on input "0" at bounding box center [517, 315] width 77 height 25
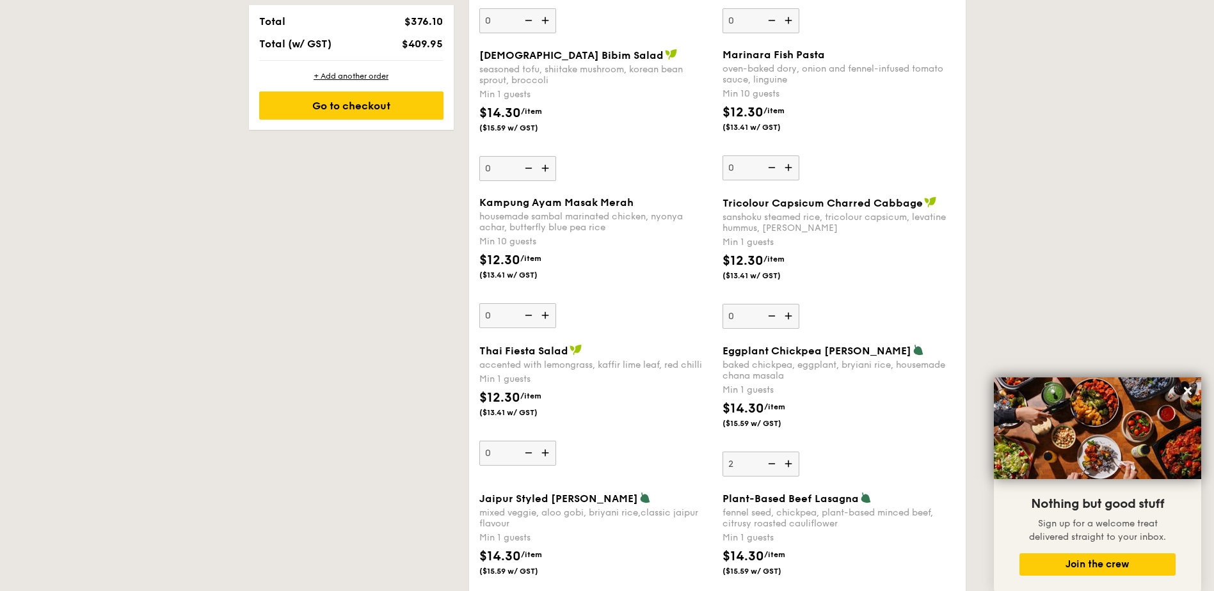
type input "10"
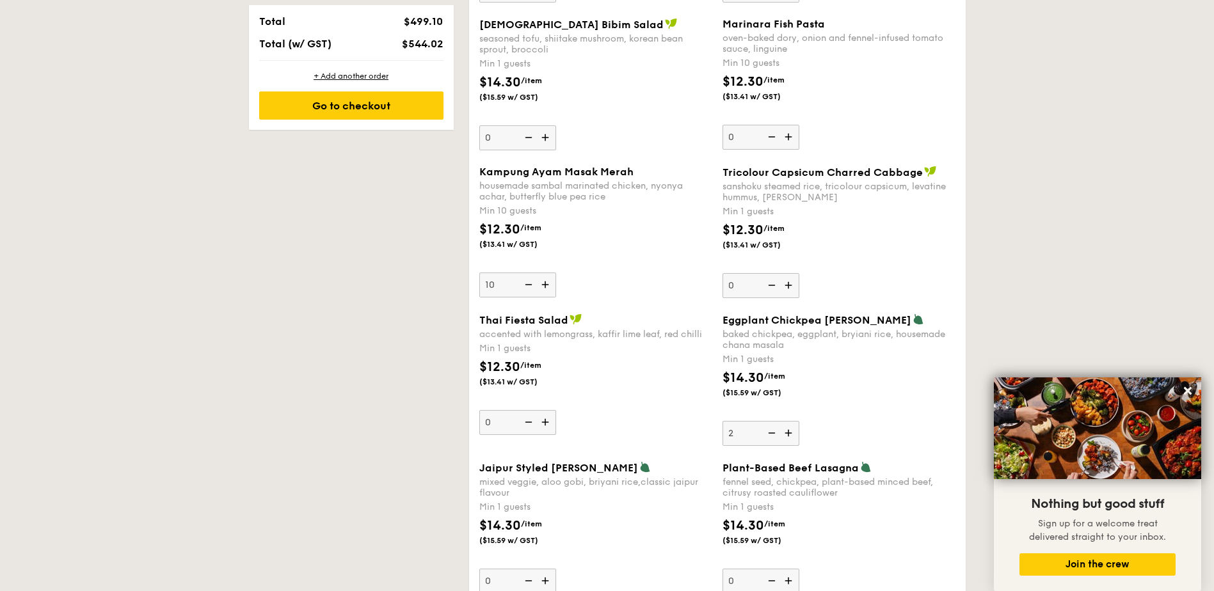
scroll to position [878, 0]
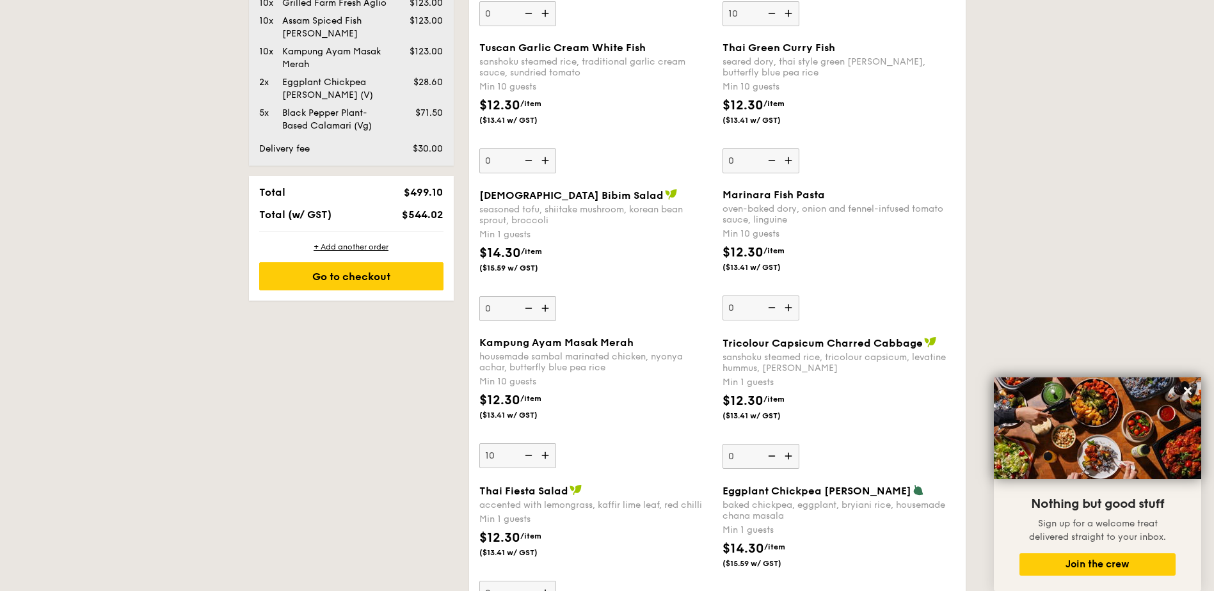
click at [787, 307] on img at bounding box center [789, 308] width 19 height 24
click at [787, 307] on input "0" at bounding box center [760, 308] width 77 height 25
type input "10"
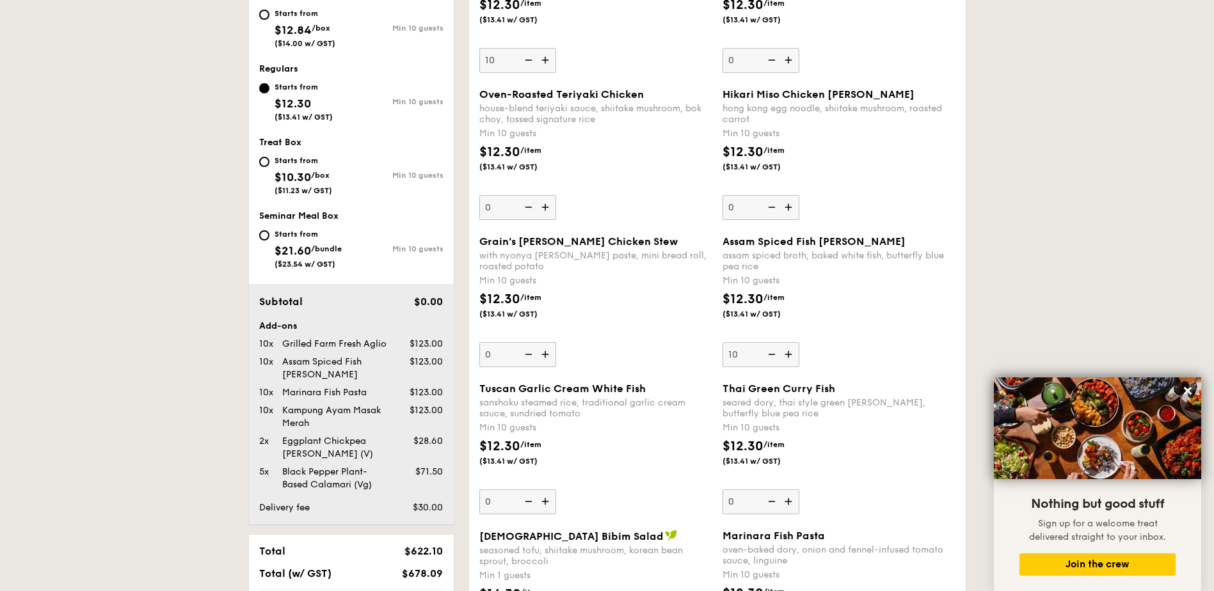
scroll to position [366, 0]
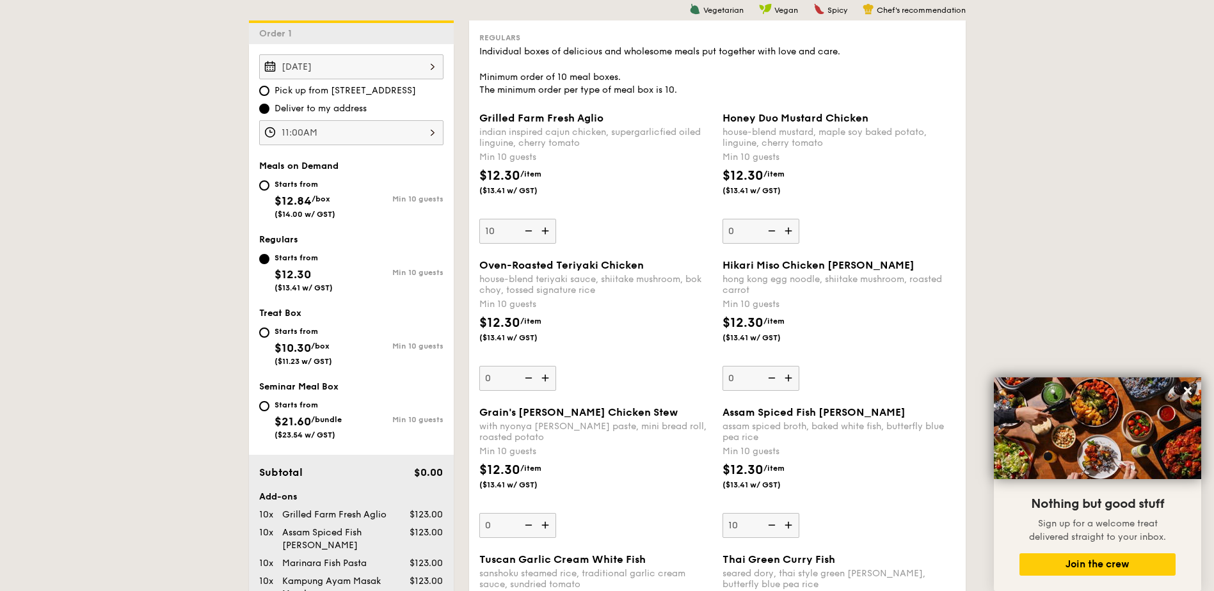
click at [543, 232] on img at bounding box center [546, 231] width 19 height 24
click at [543, 232] on input "10" at bounding box center [517, 231] width 77 height 25
click at [529, 231] on img at bounding box center [527, 231] width 19 height 24
click at [529, 231] on input "11" at bounding box center [517, 231] width 77 height 25
click at [529, 231] on img at bounding box center [527, 231] width 19 height 24
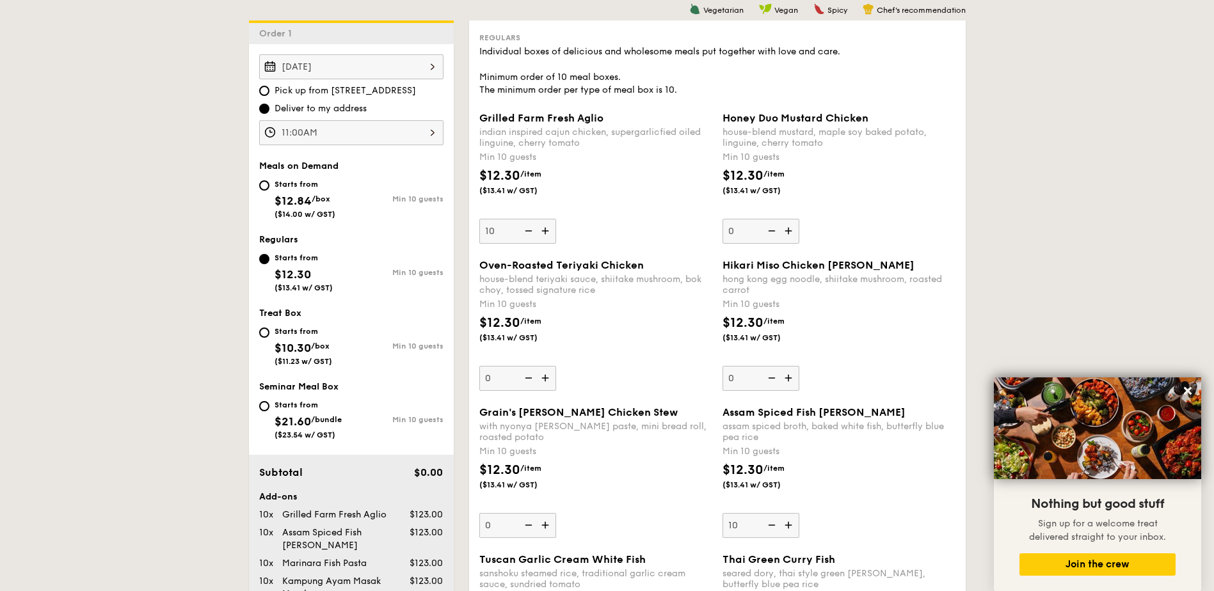
click at [529, 231] on input "10" at bounding box center [517, 231] width 77 height 25
type input "0"
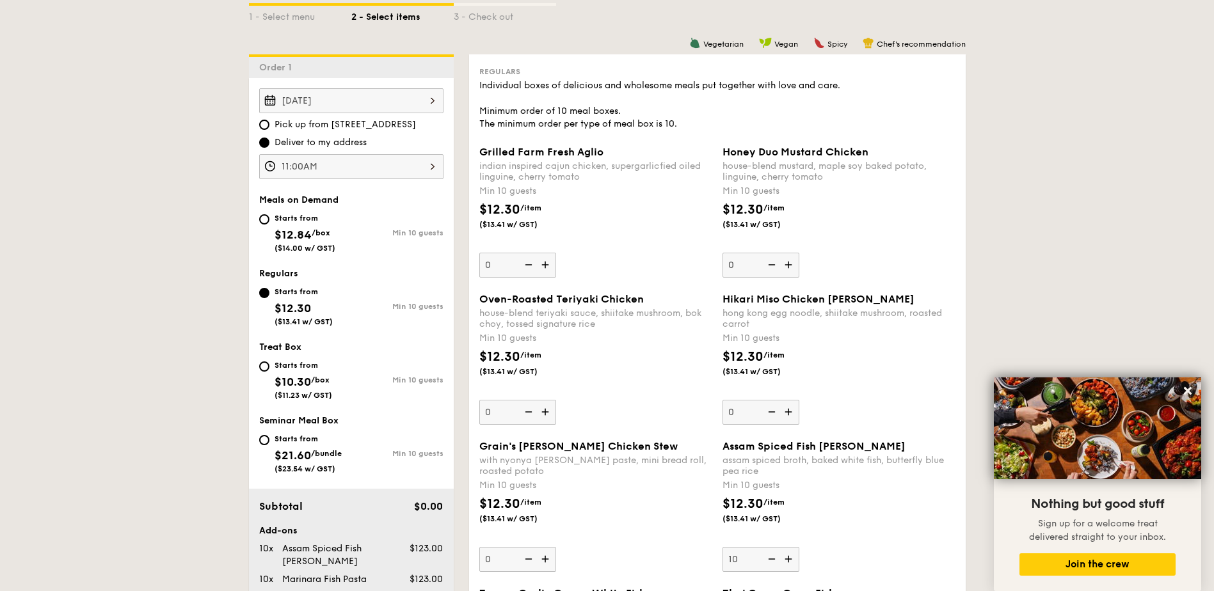
scroll to position [196, 0]
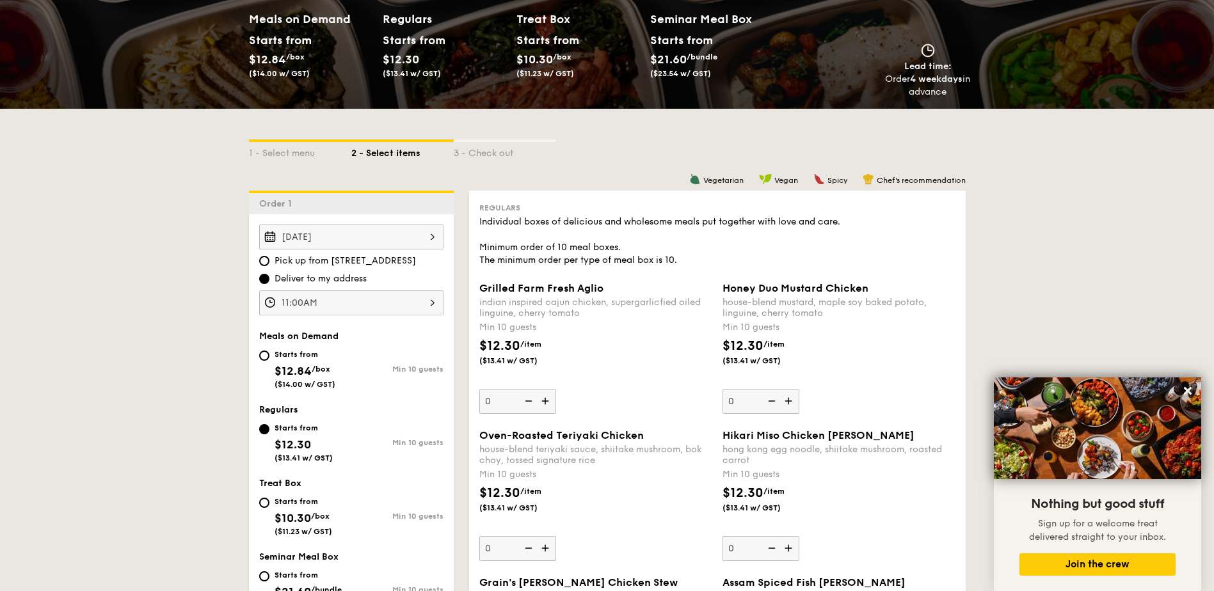
click at [291, 365] on span "$12.84" at bounding box center [293, 371] width 37 height 14
click at [269, 361] on input "Starts from $12.84 /box ($14.00 w/ GST) Min 10 guests" at bounding box center [264, 356] width 10 height 10
radio input "true"
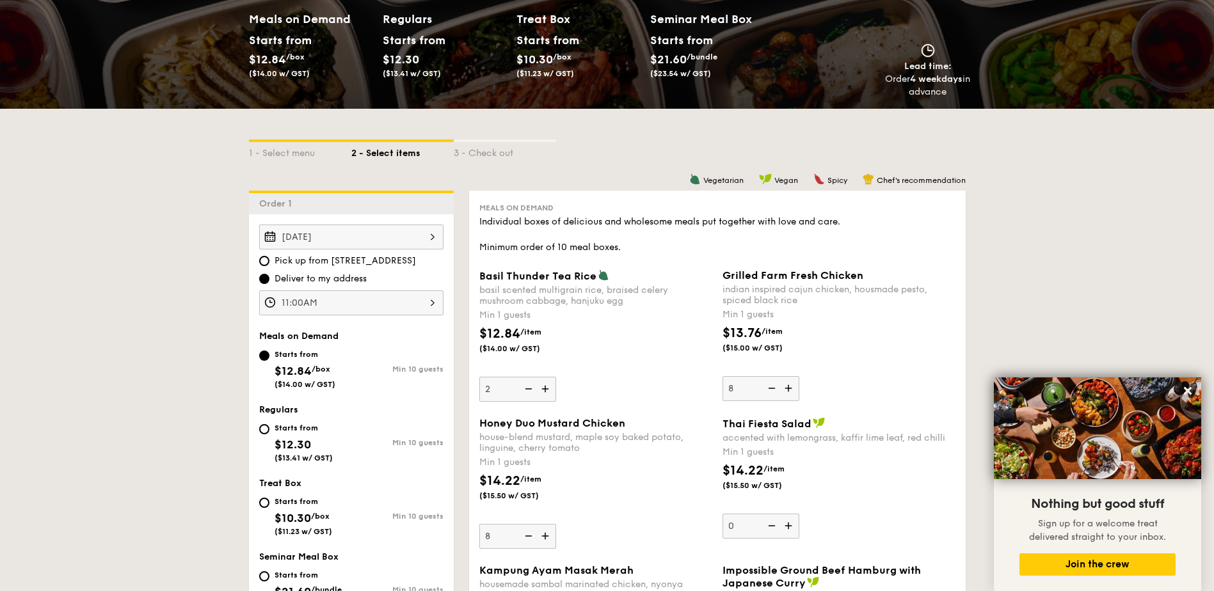
click at [529, 392] on img at bounding box center [527, 389] width 19 height 24
click at [529, 392] on input "2" at bounding box center [517, 389] width 77 height 25
click at [529, 392] on img at bounding box center [527, 389] width 19 height 24
click at [529, 392] on input "1" at bounding box center [517, 389] width 77 height 25
type input "0"
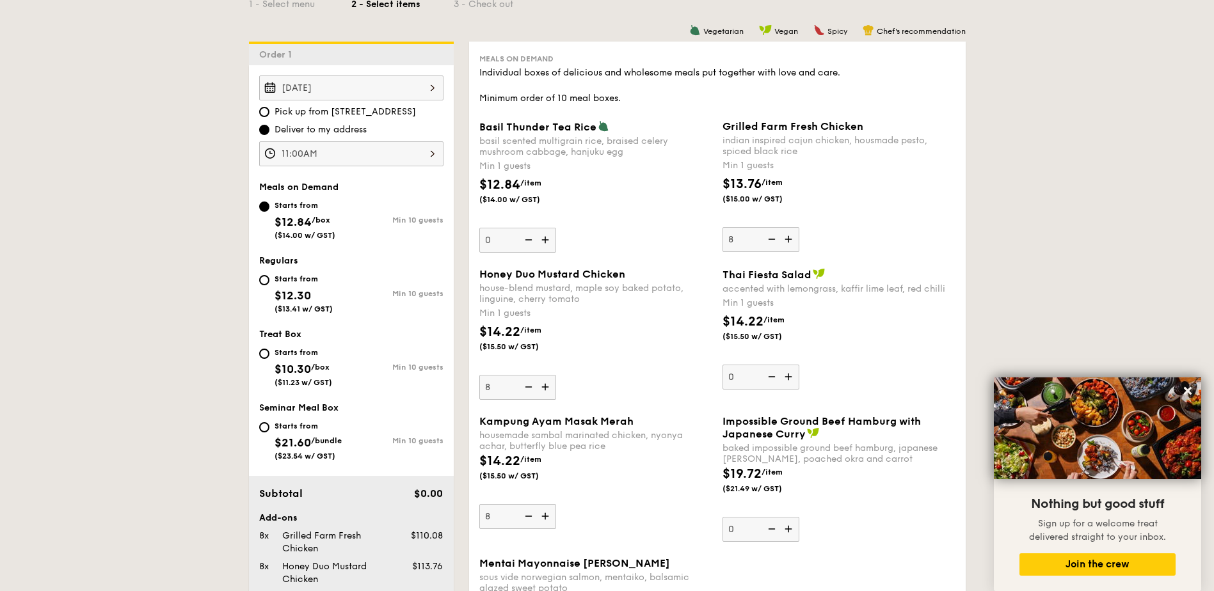
scroll to position [366, 0]
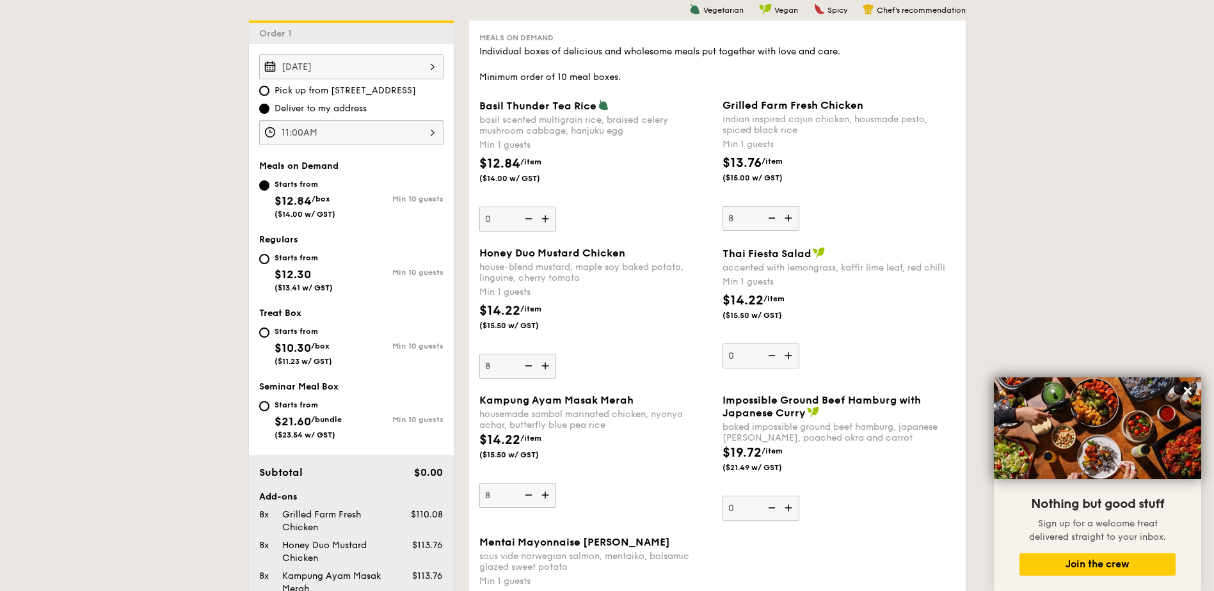
click at [534, 371] on img at bounding box center [527, 366] width 19 height 24
click at [534, 371] on input "8" at bounding box center [517, 366] width 77 height 25
click at [533, 370] on img at bounding box center [527, 366] width 19 height 24
click at [533, 370] on input "7" at bounding box center [517, 366] width 77 height 25
click at [533, 370] on img at bounding box center [527, 366] width 19 height 24
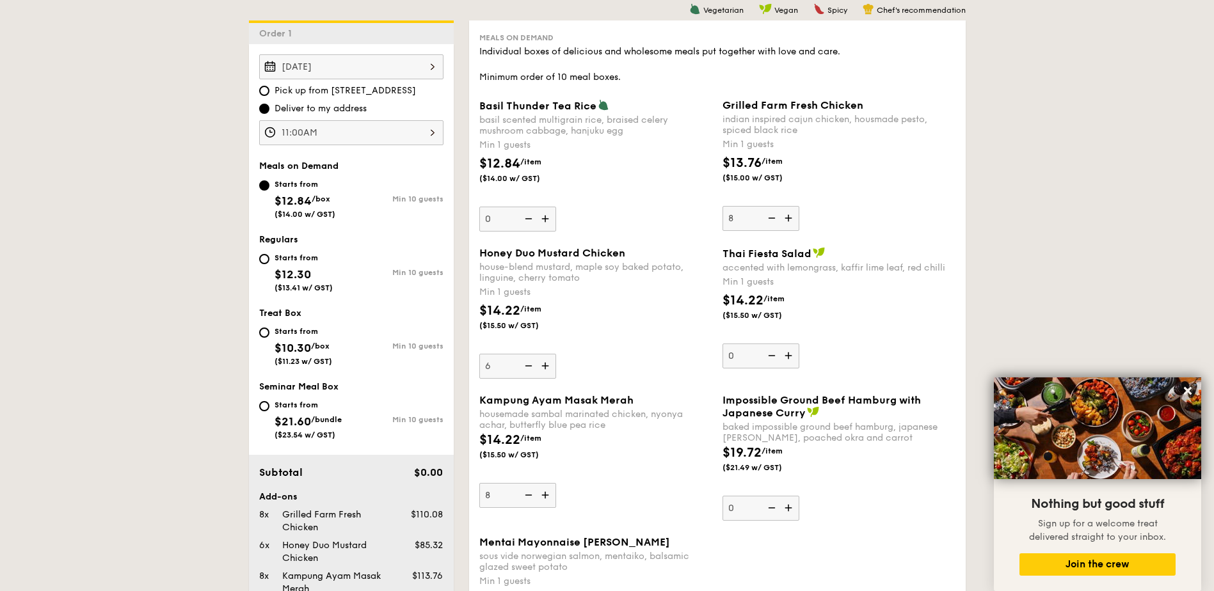
click at [533, 370] on input "6" at bounding box center [517, 366] width 77 height 25
click at [533, 370] on img at bounding box center [527, 366] width 19 height 24
click at [533, 370] on input "5" at bounding box center [517, 366] width 77 height 25
click at [533, 370] on img at bounding box center [527, 366] width 19 height 24
click at [533, 370] on input "4" at bounding box center [517, 366] width 77 height 25
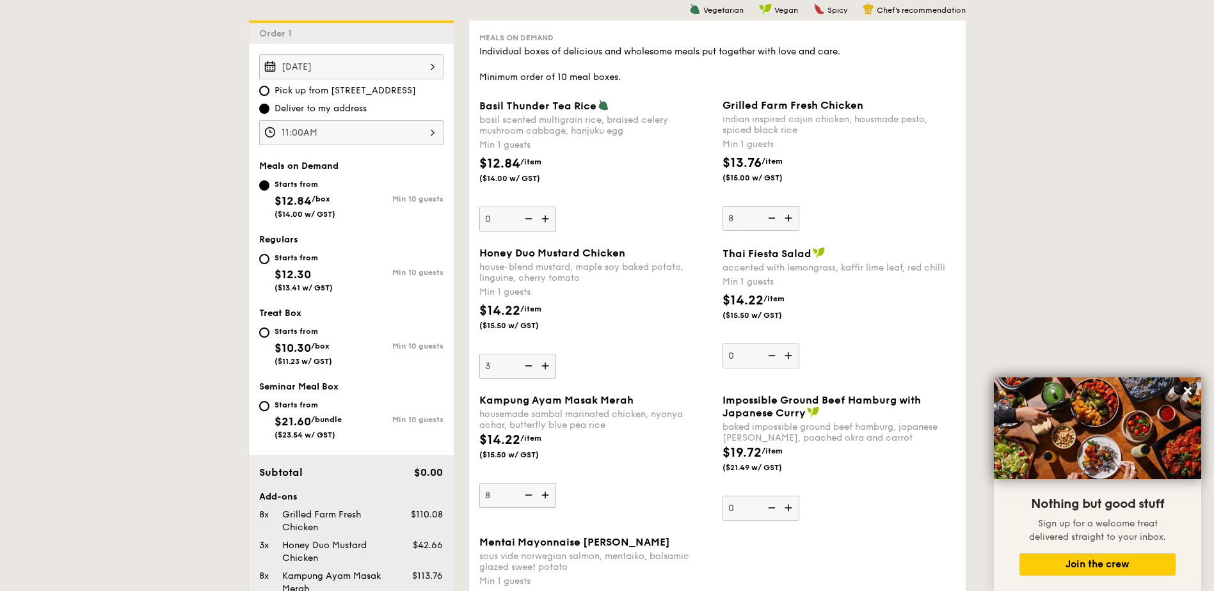
click at [533, 370] on img at bounding box center [527, 366] width 19 height 24
click at [533, 370] on input "3" at bounding box center [517, 366] width 77 height 25
click at [533, 370] on img at bounding box center [527, 366] width 19 height 24
click at [533, 370] on input "2" at bounding box center [517, 366] width 77 height 25
click at [533, 370] on img at bounding box center [527, 366] width 19 height 24
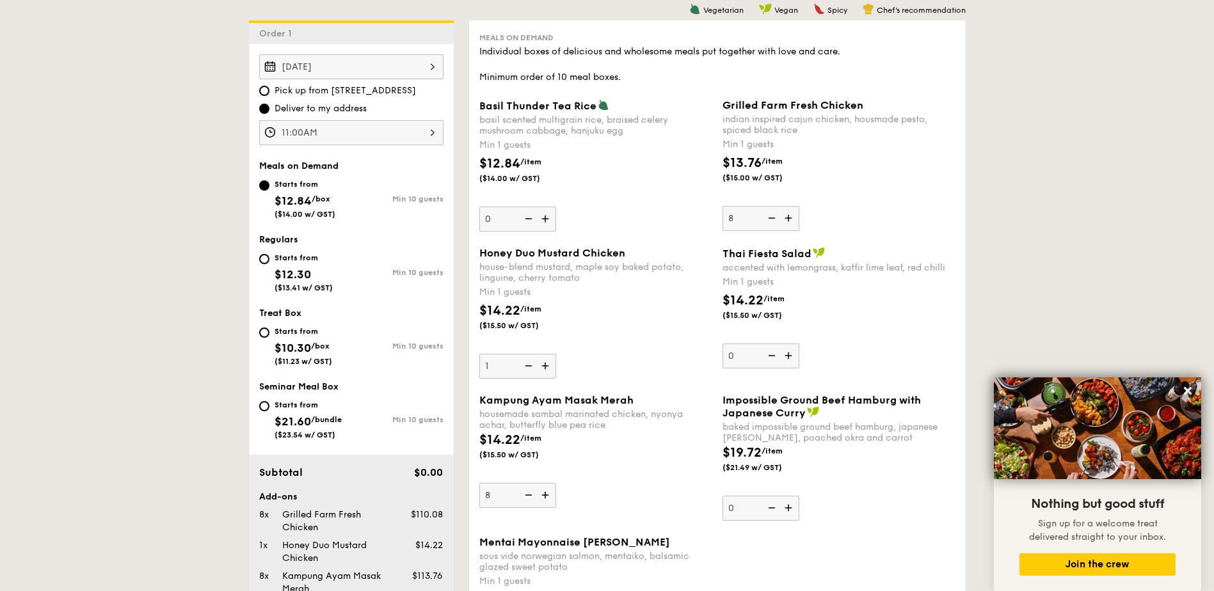
click at [533, 370] on input "1" at bounding box center [517, 366] width 77 height 25
type input "0"
click at [291, 273] on span "$12.30" at bounding box center [293, 274] width 36 height 14
click at [269, 264] on input "Starts from $12.30 ($13.41 w/ GST) Min 10 guests" at bounding box center [264, 259] width 10 height 10
radio input "true"
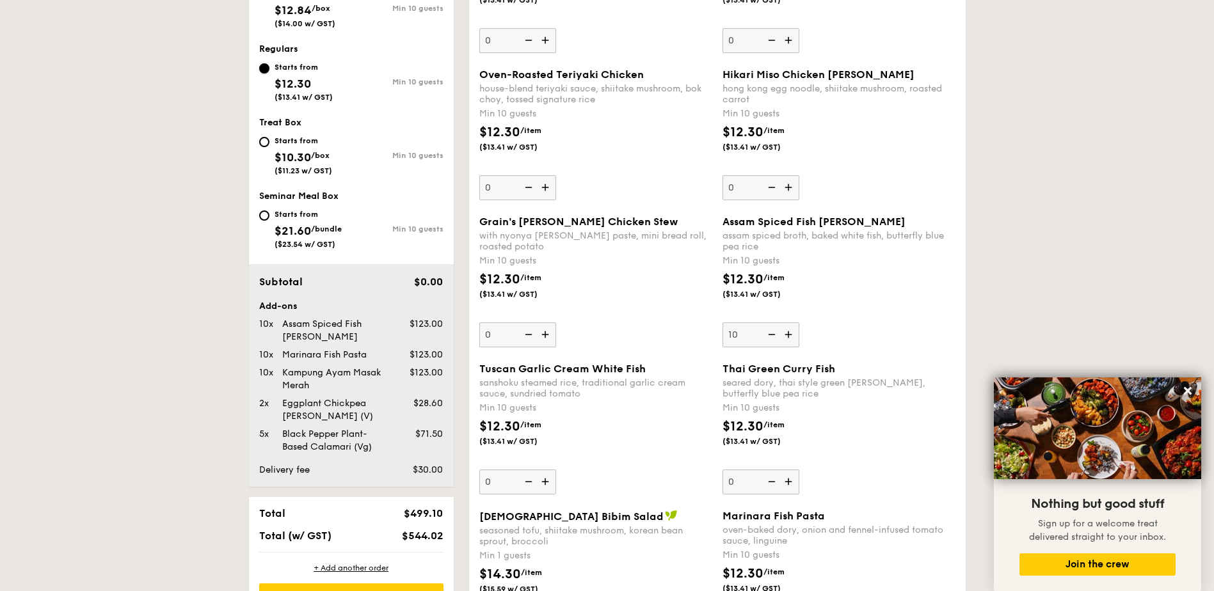
scroll to position [537, 0]
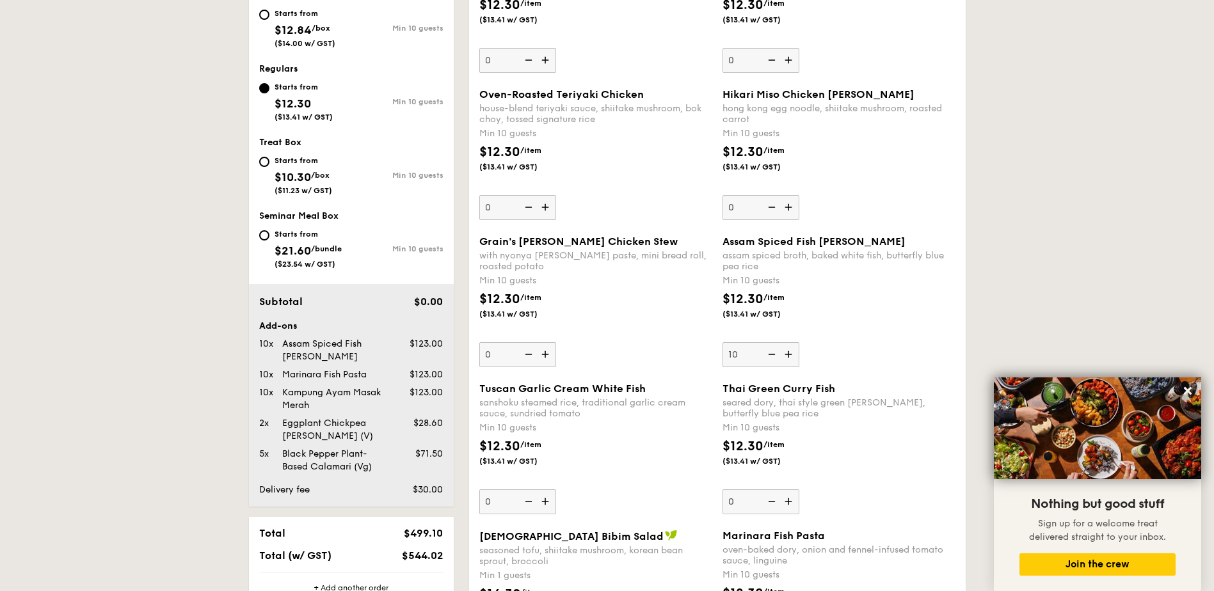
click at [291, 22] on div "Starts from $12.84 /box ($14.00 w/ GST)" at bounding box center [305, 27] width 61 height 42
click at [269, 20] on input "Starts from $12.84 /box ($14.00 w/ GST) Min 10 guests" at bounding box center [264, 15] width 10 height 10
radio input "true"
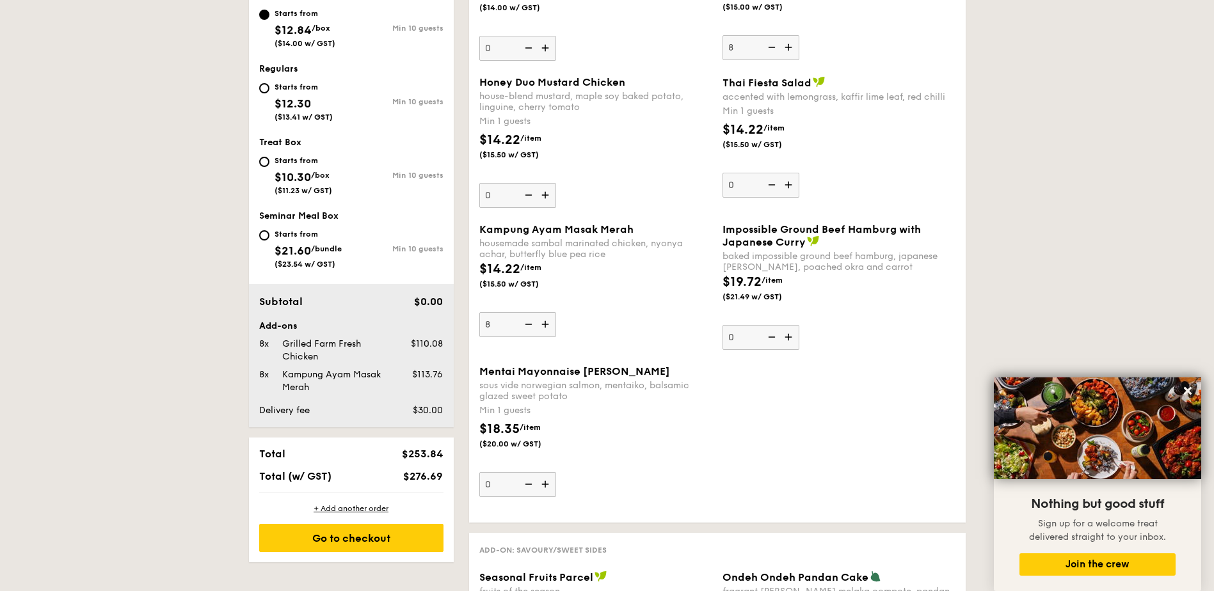
click at [529, 323] on img at bounding box center [527, 324] width 19 height 24
click at [529, 323] on input "8" at bounding box center [517, 324] width 77 height 25
click at [529, 323] on img at bounding box center [527, 324] width 19 height 24
click at [529, 323] on input "7" at bounding box center [517, 324] width 77 height 25
click at [529, 323] on img at bounding box center [527, 324] width 19 height 24
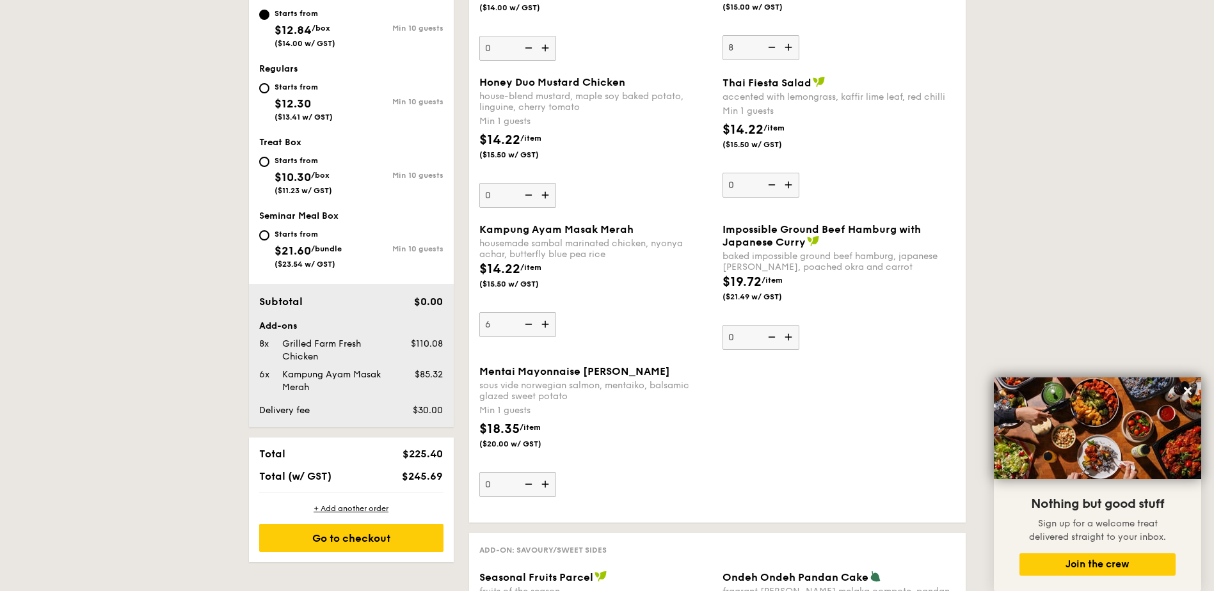
click at [529, 323] on input "6" at bounding box center [517, 324] width 77 height 25
click at [529, 323] on img at bounding box center [527, 324] width 19 height 24
click at [529, 323] on input "5" at bounding box center [517, 324] width 77 height 25
click at [529, 323] on img at bounding box center [527, 324] width 19 height 24
click at [529, 323] on input "4" at bounding box center [517, 324] width 77 height 25
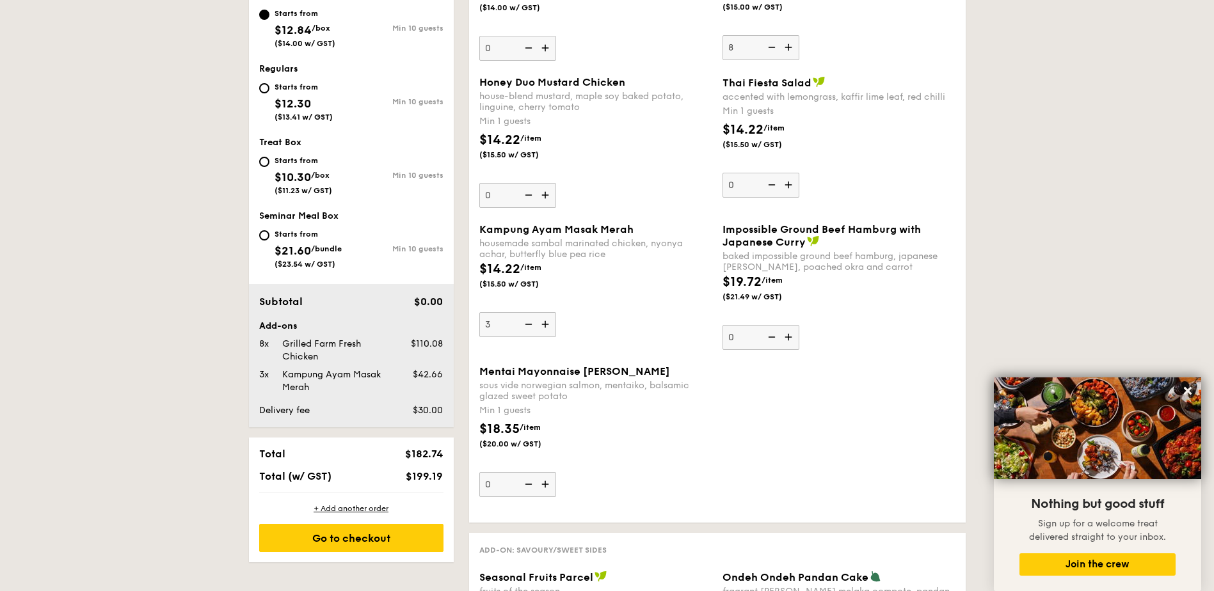
click at [529, 323] on img at bounding box center [527, 324] width 19 height 24
click at [529, 323] on input "3" at bounding box center [517, 324] width 77 height 25
click at [529, 323] on img at bounding box center [527, 324] width 19 height 24
click at [529, 323] on input "2" at bounding box center [517, 324] width 77 height 25
type input "1"
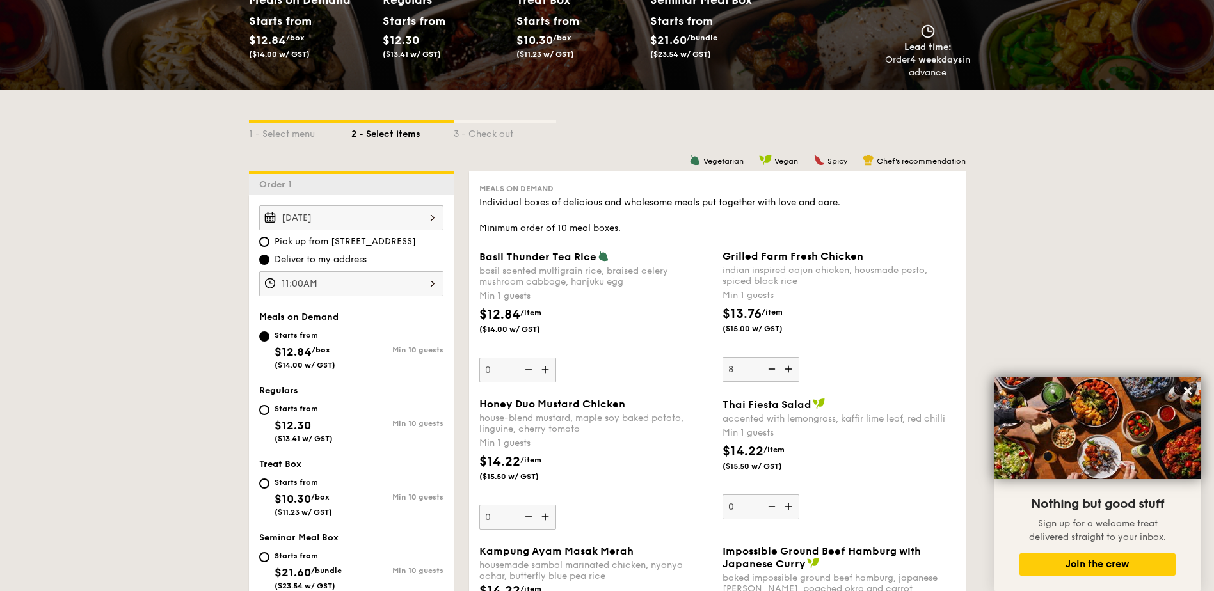
scroll to position [196, 0]
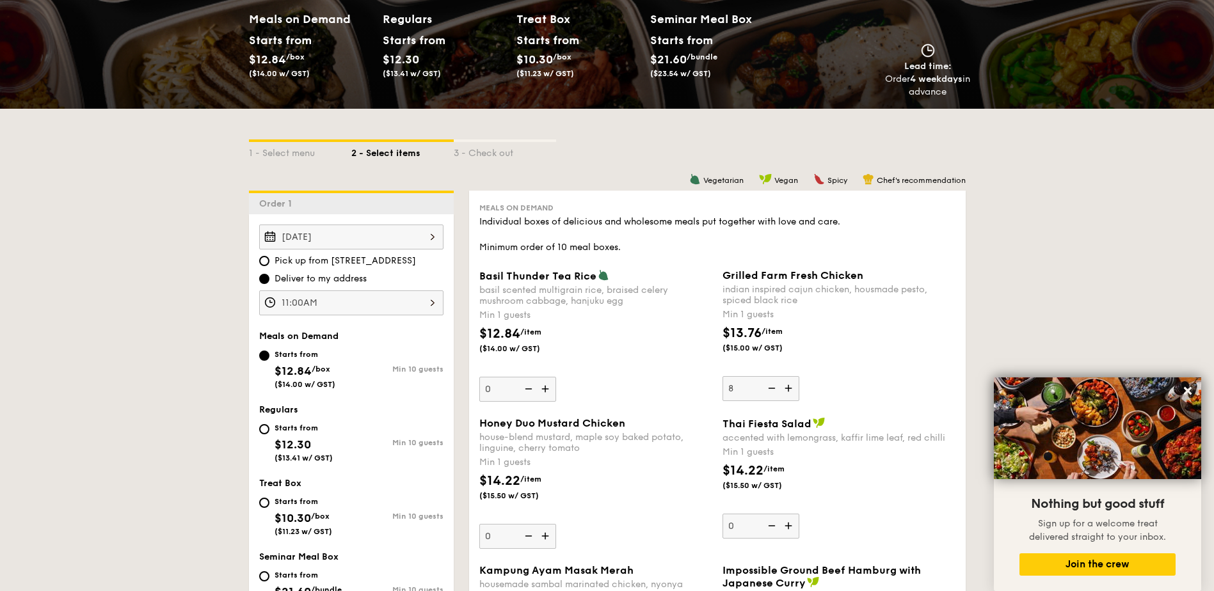
click at [321, 430] on div "Starts from" at bounding box center [304, 428] width 58 height 10
click at [269, 430] on input "Starts from $12.30 ($13.41 w/ GST) Min 10 guests" at bounding box center [264, 429] width 10 height 10
radio input "true"
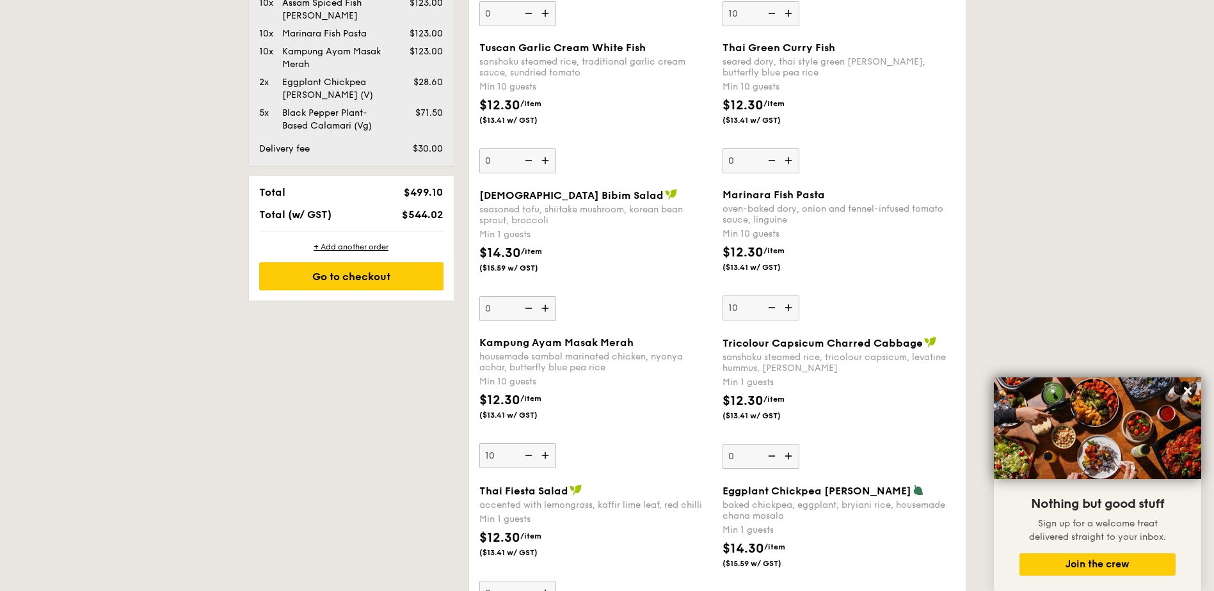
scroll to position [708, 0]
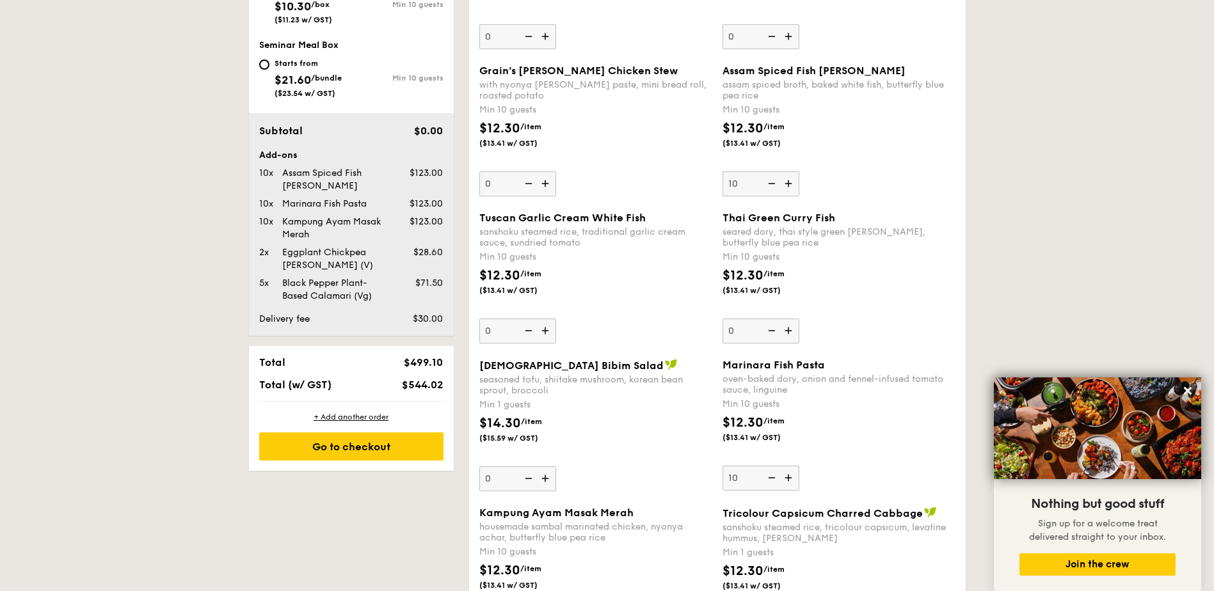
click at [771, 185] on img at bounding box center [770, 184] width 19 height 24
click at [771, 185] on input "10" at bounding box center [760, 184] width 77 height 25
type input "0"
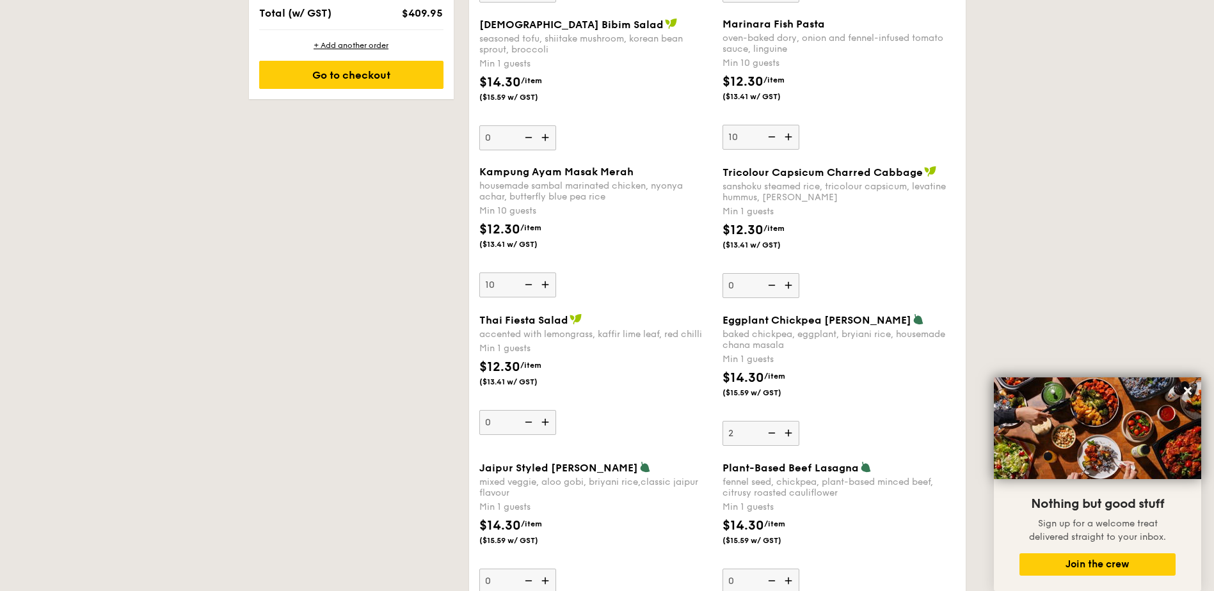
scroll to position [1220, 0]
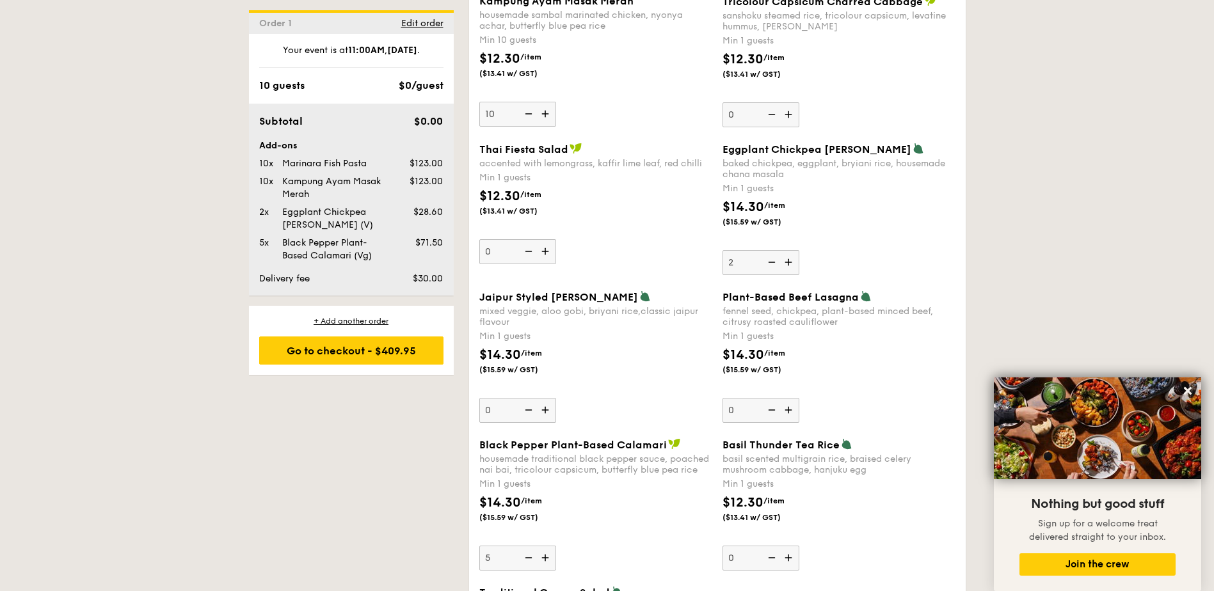
click at [529, 562] on img at bounding box center [527, 558] width 19 height 24
click at [529, 562] on input "5" at bounding box center [517, 558] width 77 height 25
click at [529, 562] on img at bounding box center [527, 558] width 19 height 24
click at [529, 562] on input "4" at bounding box center [517, 558] width 77 height 25
click at [529, 562] on img at bounding box center [527, 558] width 19 height 24
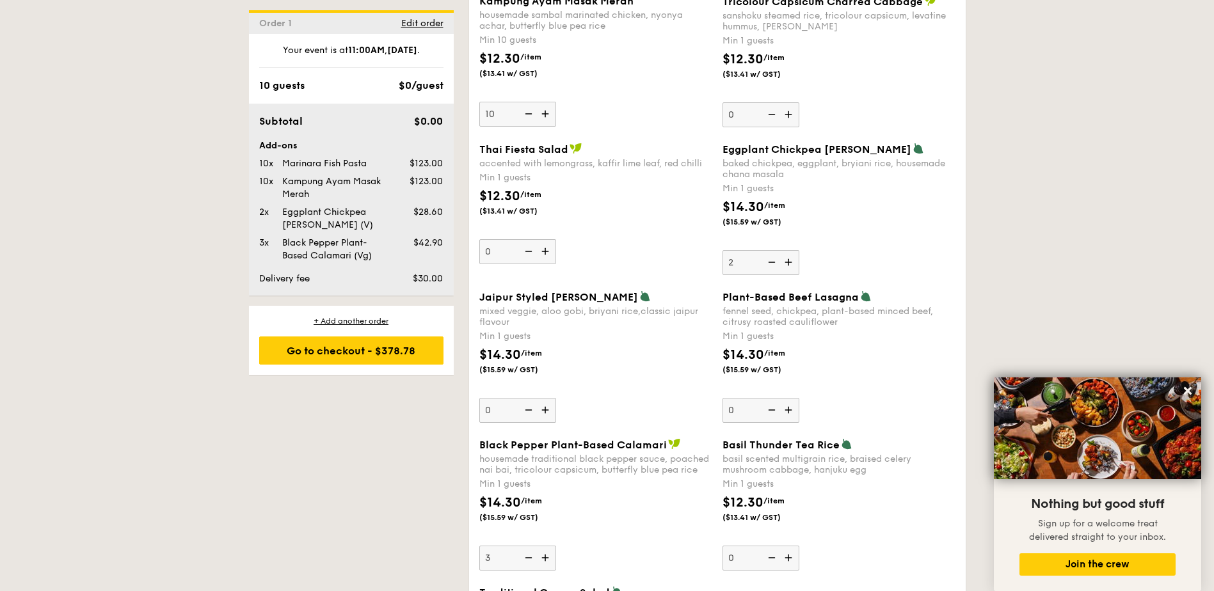
click at [529, 562] on input "3" at bounding box center [517, 558] width 77 height 25
click at [529, 562] on img at bounding box center [527, 558] width 19 height 24
click at [529, 562] on input "2" at bounding box center [517, 558] width 77 height 25
click at [529, 562] on img at bounding box center [527, 558] width 19 height 24
click at [529, 562] on input "1" at bounding box center [517, 558] width 77 height 25
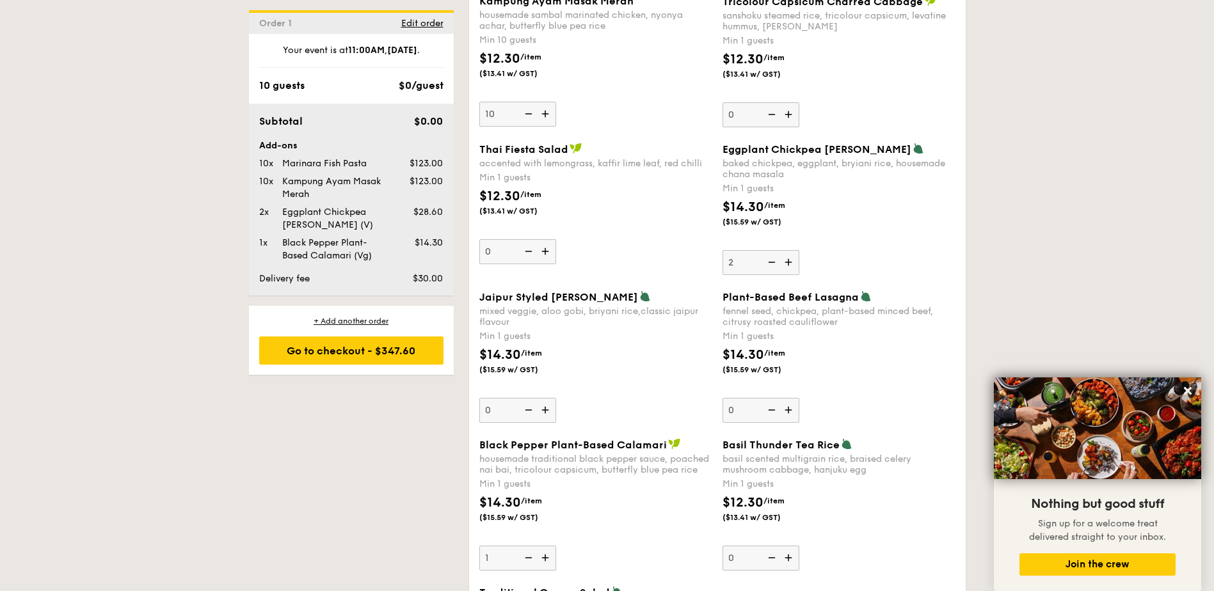
type input "0"
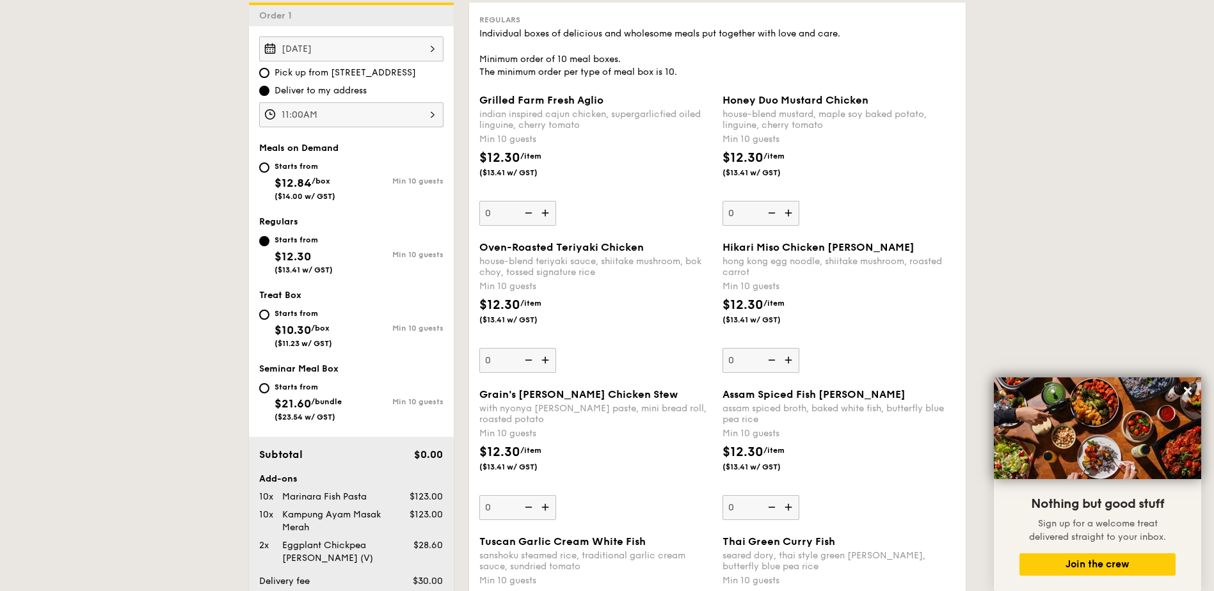
scroll to position [366, 0]
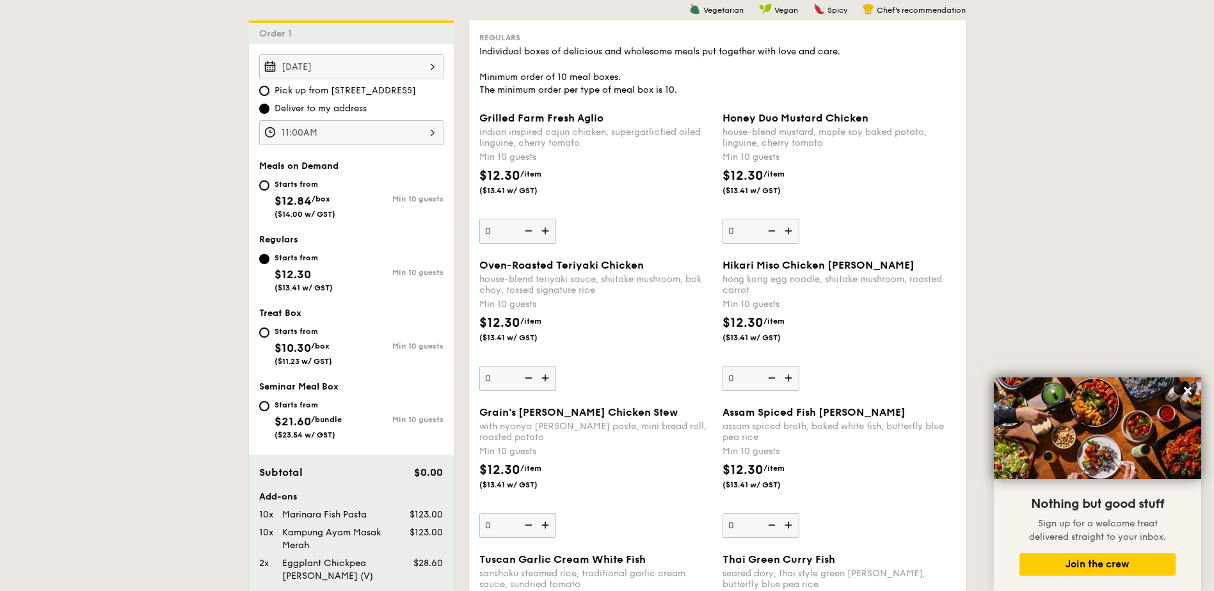
click at [289, 198] on span "$12.84" at bounding box center [293, 201] width 37 height 14
click at [269, 191] on input "Starts from $12.84 /box ($14.00 w/ GST) Min 10 guests" at bounding box center [264, 185] width 10 height 10
radio input "true"
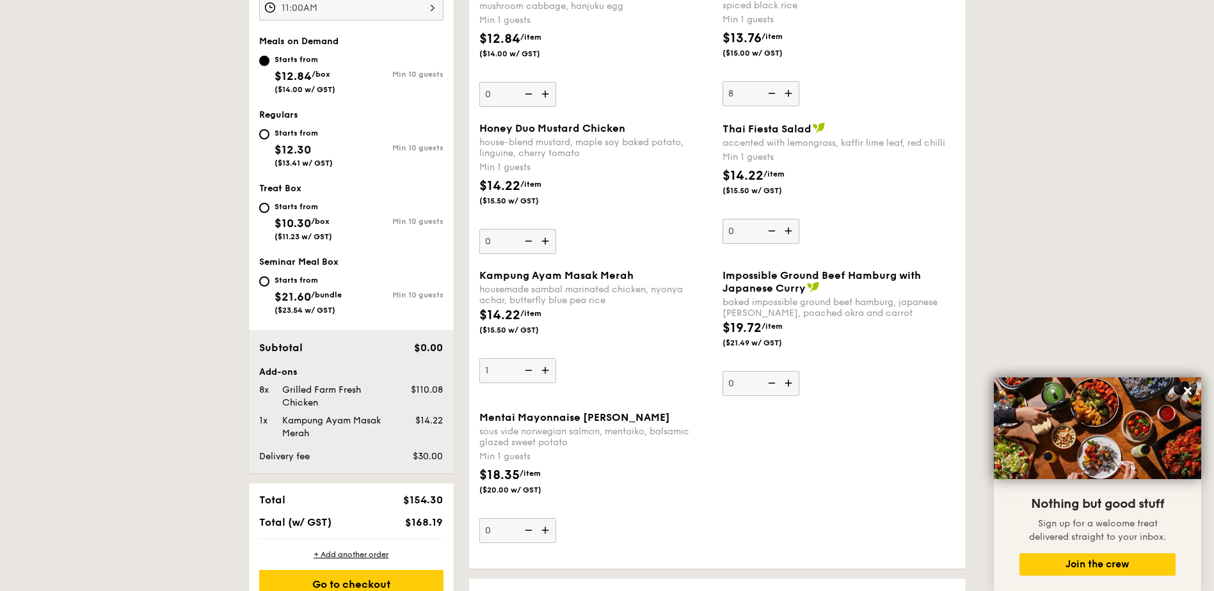
scroll to position [537, 0]
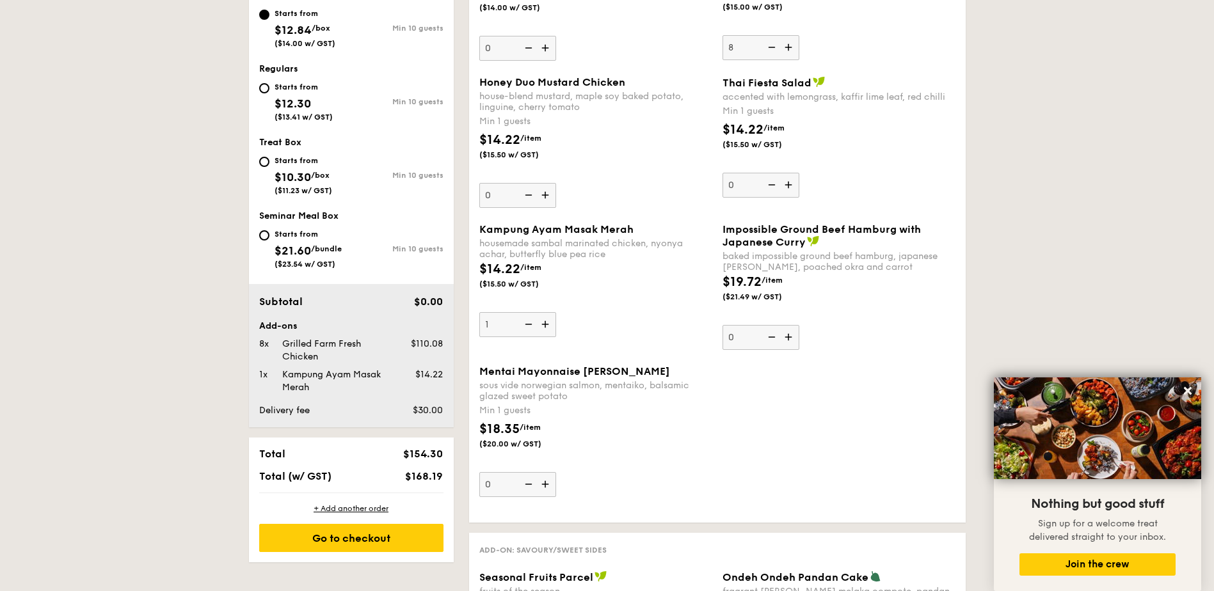
click at [527, 329] on img at bounding box center [527, 324] width 19 height 24
click at [527, 329] on input "1" at bounding box center [517, 324] width 77 height 25
type input "0"
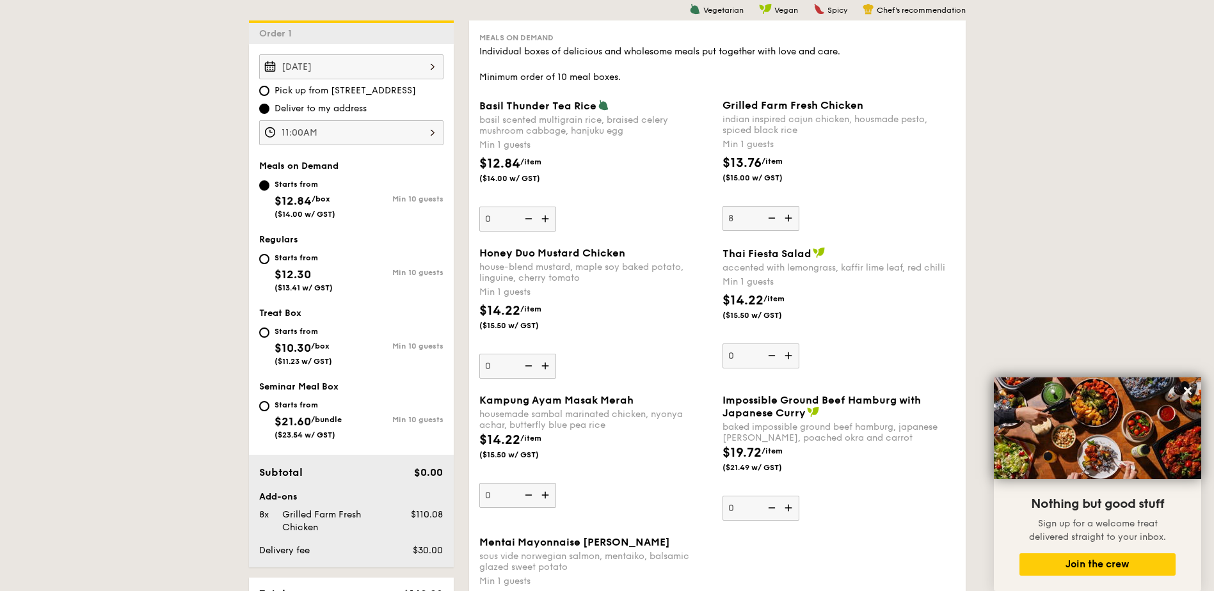
scroll to position [196, 0]
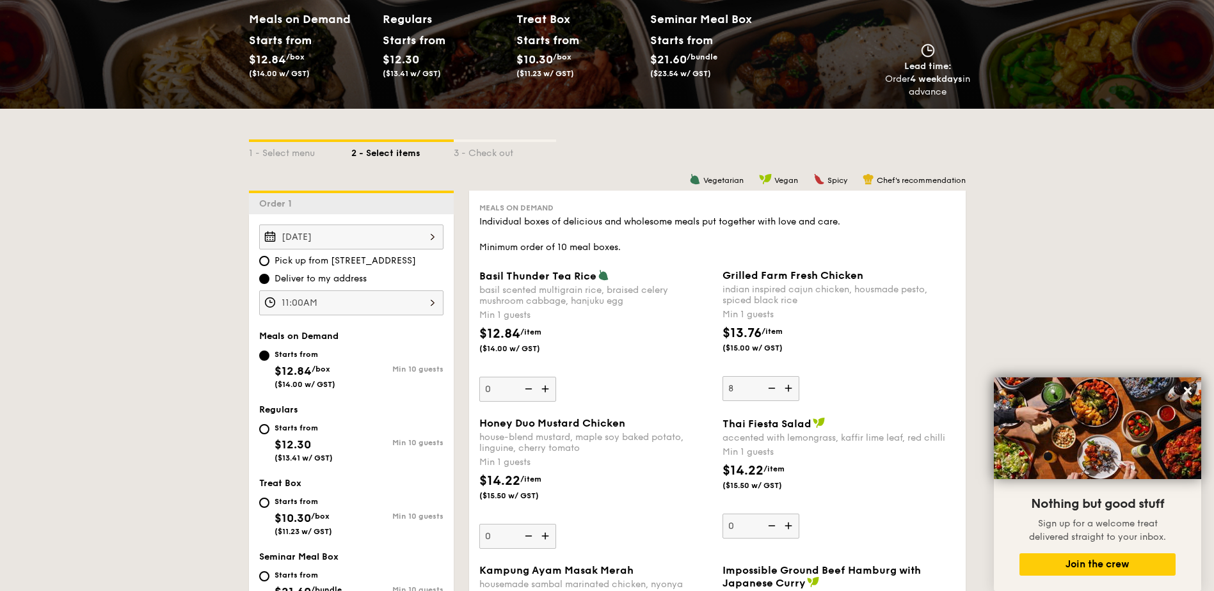
click at [775, 390] on img at bounding box center [770, 388] width 19 height 24
click at [775, 390] on input "8" at bounding box center [760, 388] width 77 height 25
click at [775, 390] on img at bounding box center [770, 388] width 19 height 24
click at [775, 390] on input "7" at bounding box center [760, 388] width 77 height 25
click at [775, 390] on img at bounding box center [770, 388] width 19 height 24
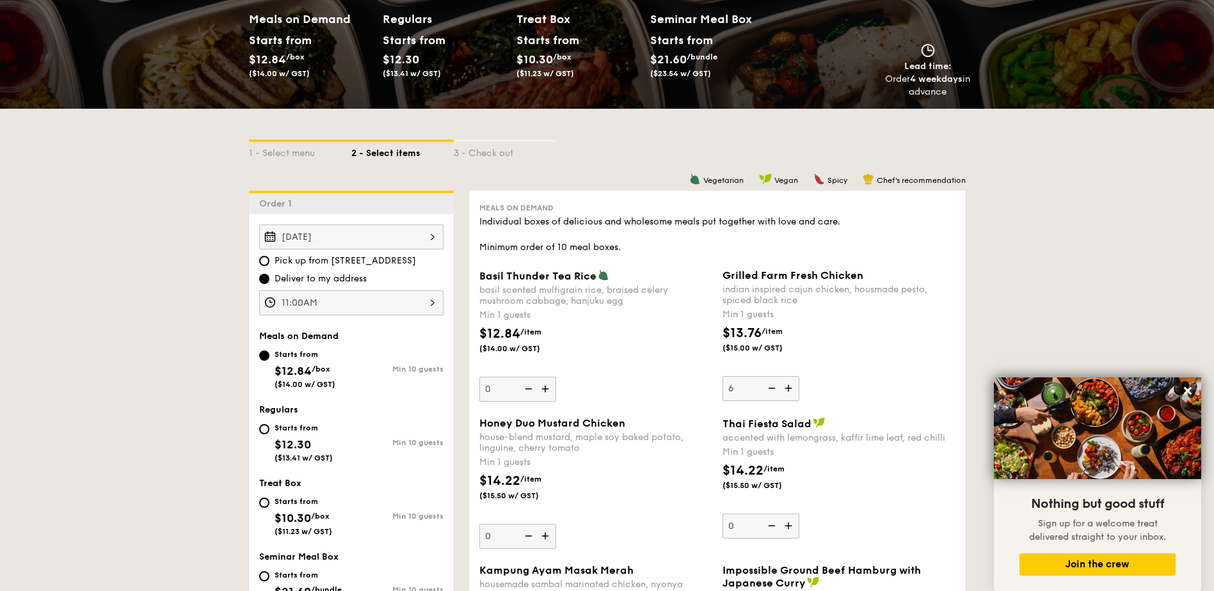
click at [775, 390] on input "6" at bounding box center [760, 388] width 77 height 25
click at [775, 390] on img at bounding box center [770, 388] width 19 height 24
click at [775, 390] on input "5" at bounding box center [760, 388] width 77 height 25
type input "4"
click at [838, 349] on div "$13.76 /item ($15.00 w/ GST)" at bounding box center [838, 346] width 243 height 45
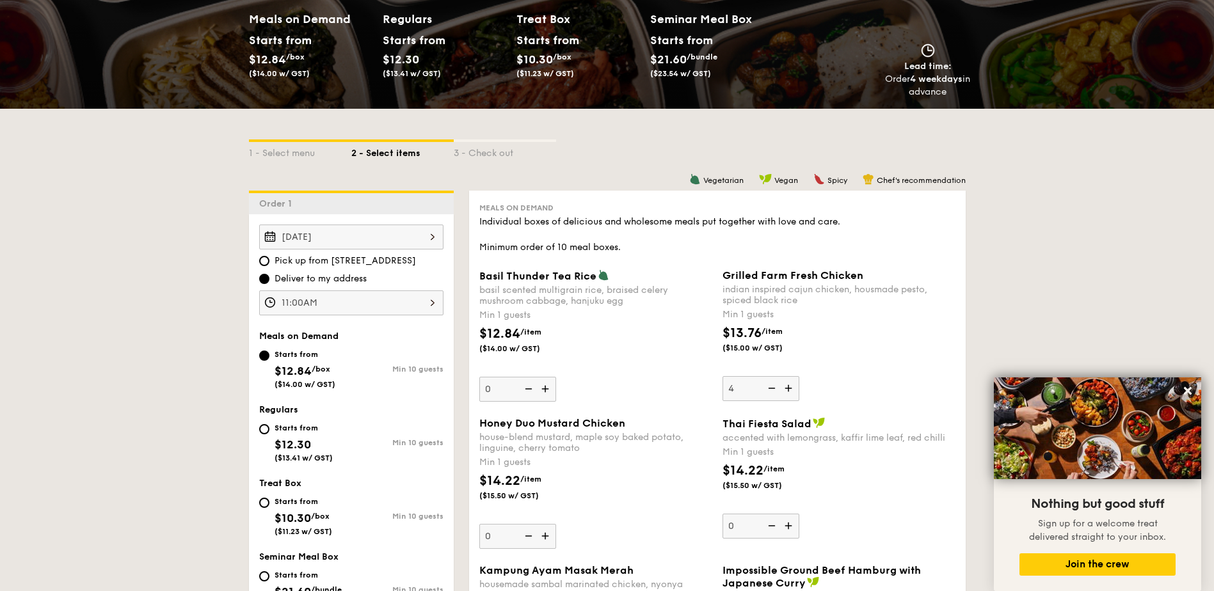
click at [799, 376] on input "4" at bounding box center [760, 388] width 77 height 25
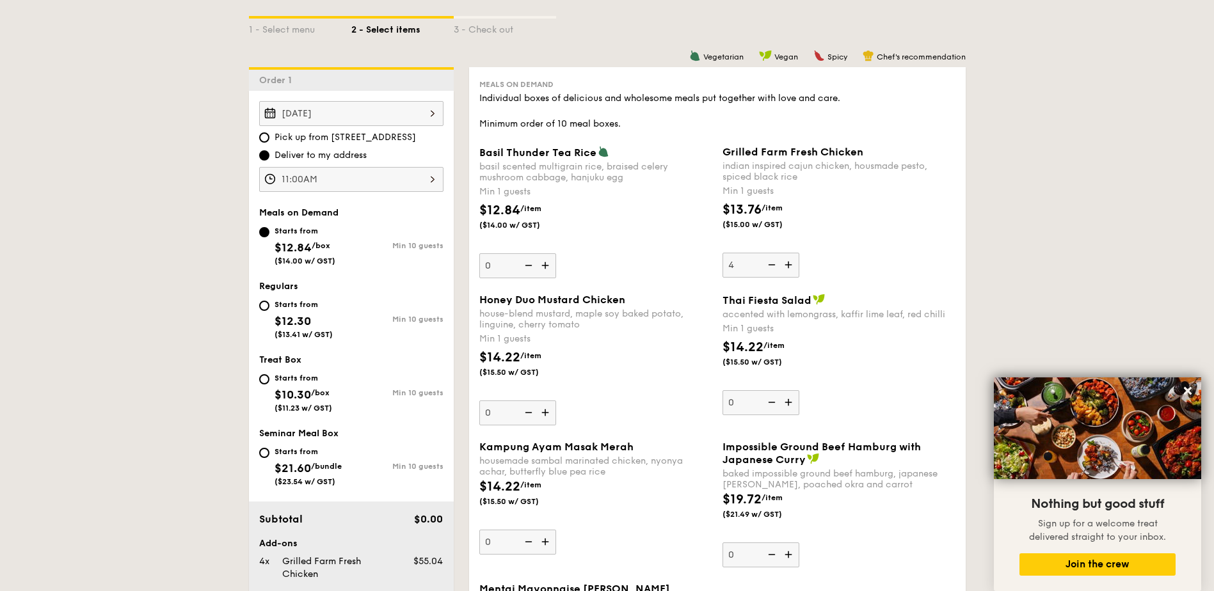
scroll to position [366, 0]
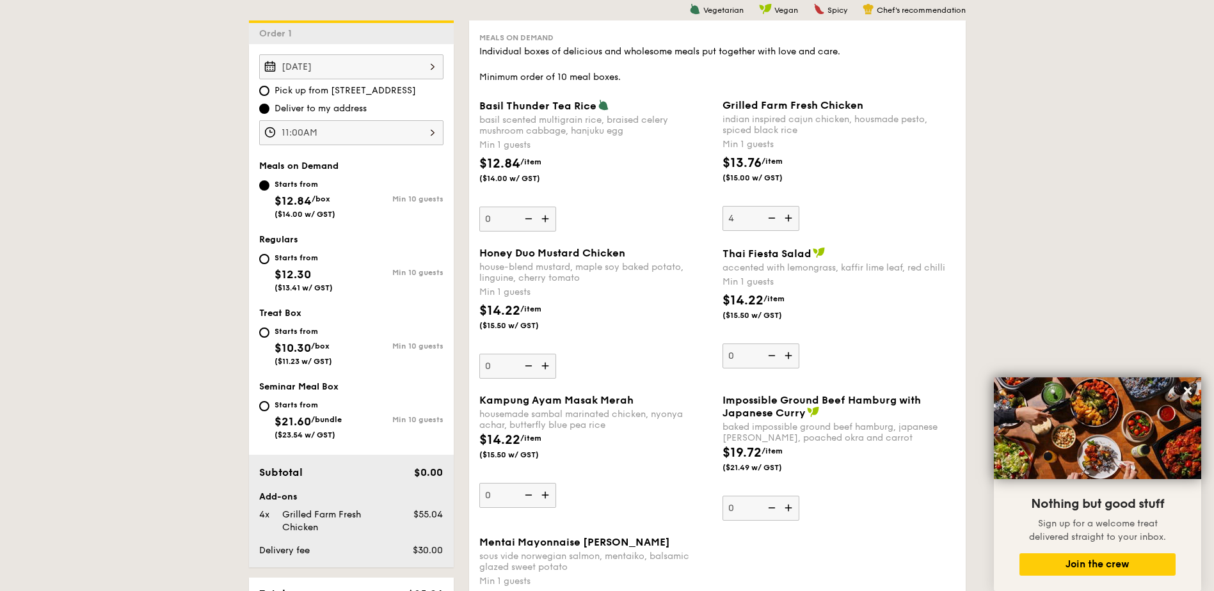
click at [283, 274] on span "$12.30" at bounding box center [293, 274] width 36 height 14
click at [269, 264] on input "Starts from $12.30 ($13.41 w/ GST) Min 10 guests" at bounding box center [264, 259] width 10 height 10
radio input "true"
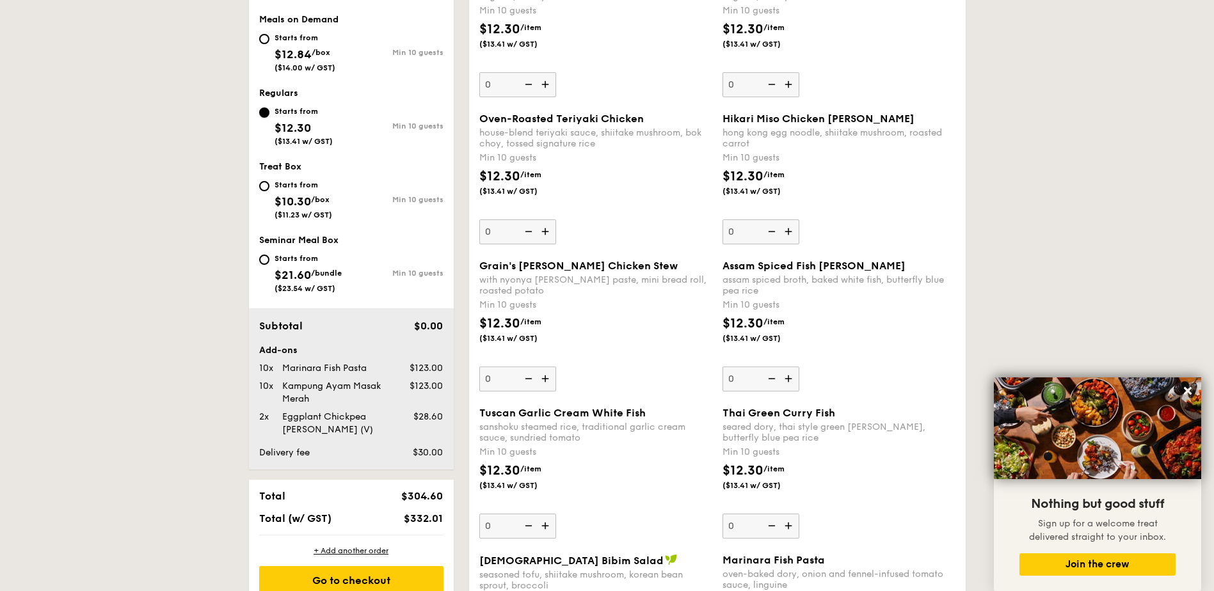
scroll to position [537, 0]
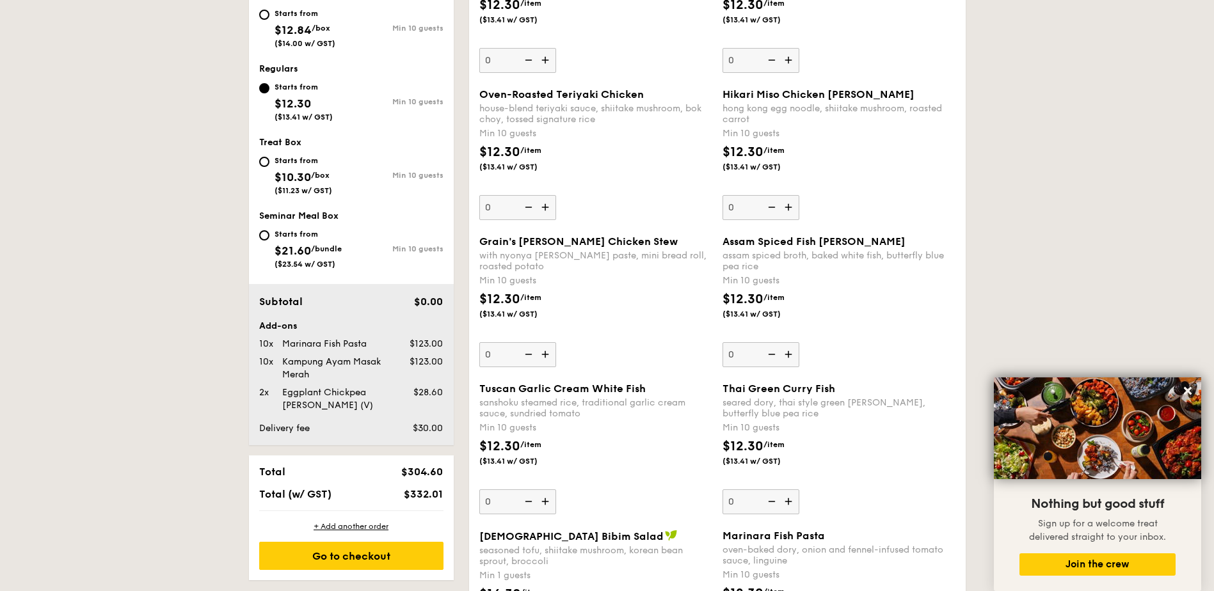
click at [288, 17] on div "Starts from" at bounding box center [305, 13] width 61 height 10
drag, startPoint x: 288, startPoint y: 17, endPoint x: 266, endPoint y: 15, distance: 22.5
click at [266, 15] on input "Starts from $12.84 /box ($14.00 w/ GST) Min 10 guests" at bounding box center [264, 15] width 10 height 10
radio input "true"
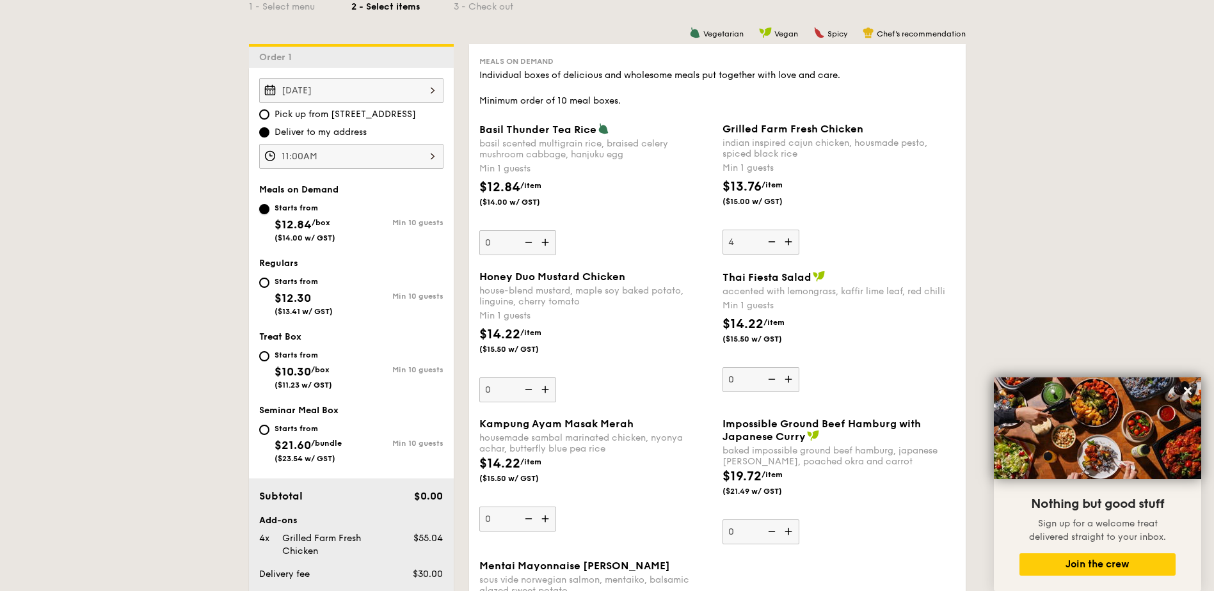
scroll to position [366, 0]
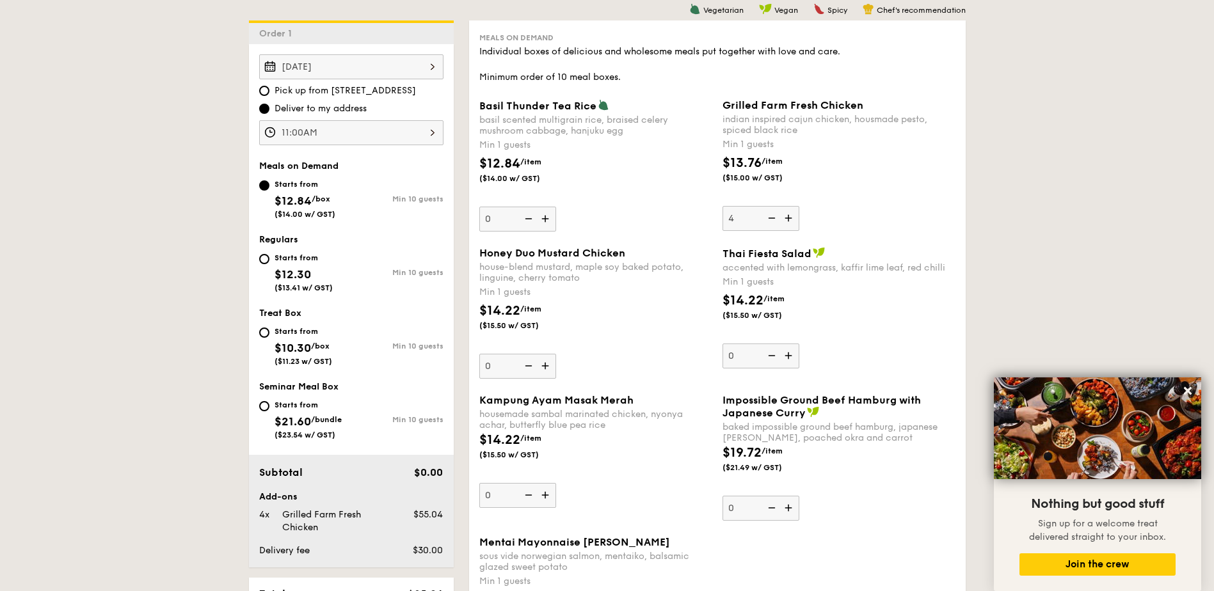
drag, startPoint x: 283, startPoint y: 261, endPoint x: 284, endPoint y: 275, distance: 13.5
click at [283, 262] on div "Starts from" at bounding box center [304, 258] width 58 height 10
click at [269, 262] on input "Starts from $12.30 ($13.41 w/ GST) Min 10 guests" at bounding box center [264, 259] width 10 height 10
radio input "true"
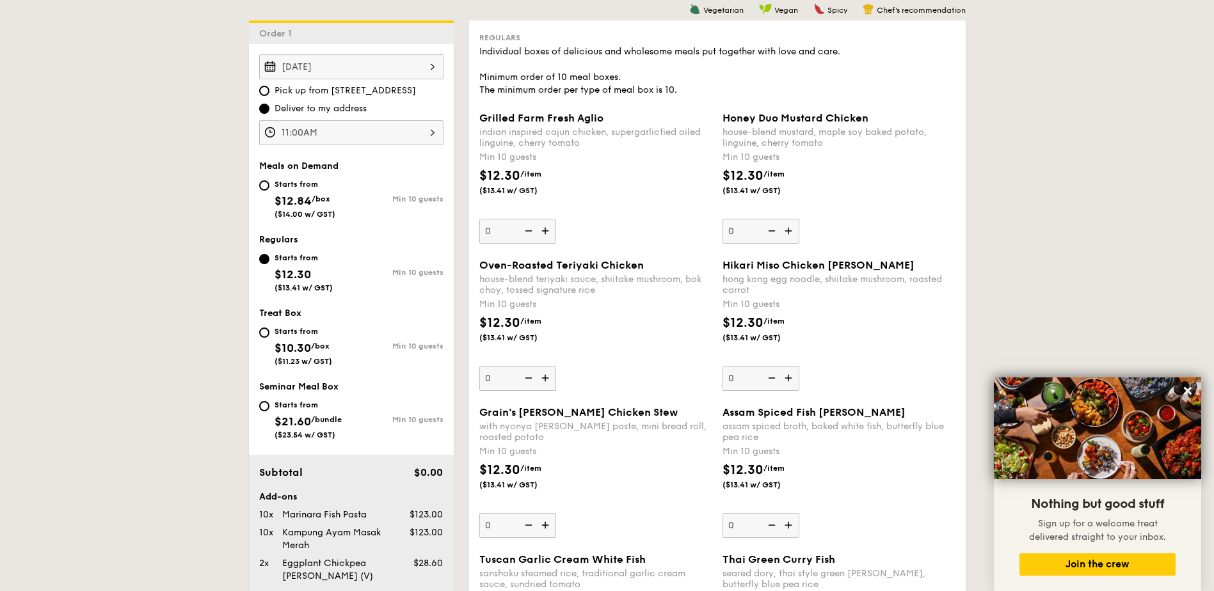
click at [277, 185] on div "Starts from" at bounding box center [305, 184] width 61 height 10
click at [269, 185] on input "Starts from $12.84 /box ($14.00 w/ GST) Min 10 guests" at bounding box center [264, 185] width 10 height 10
radio input "true"
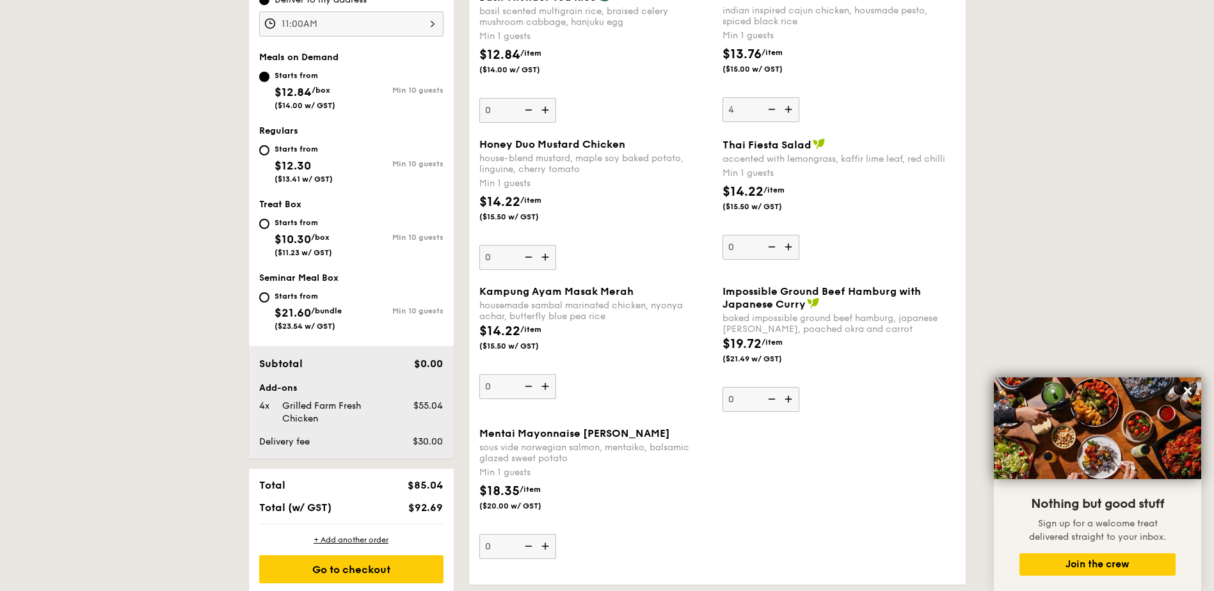
scroll to position [537, 0]
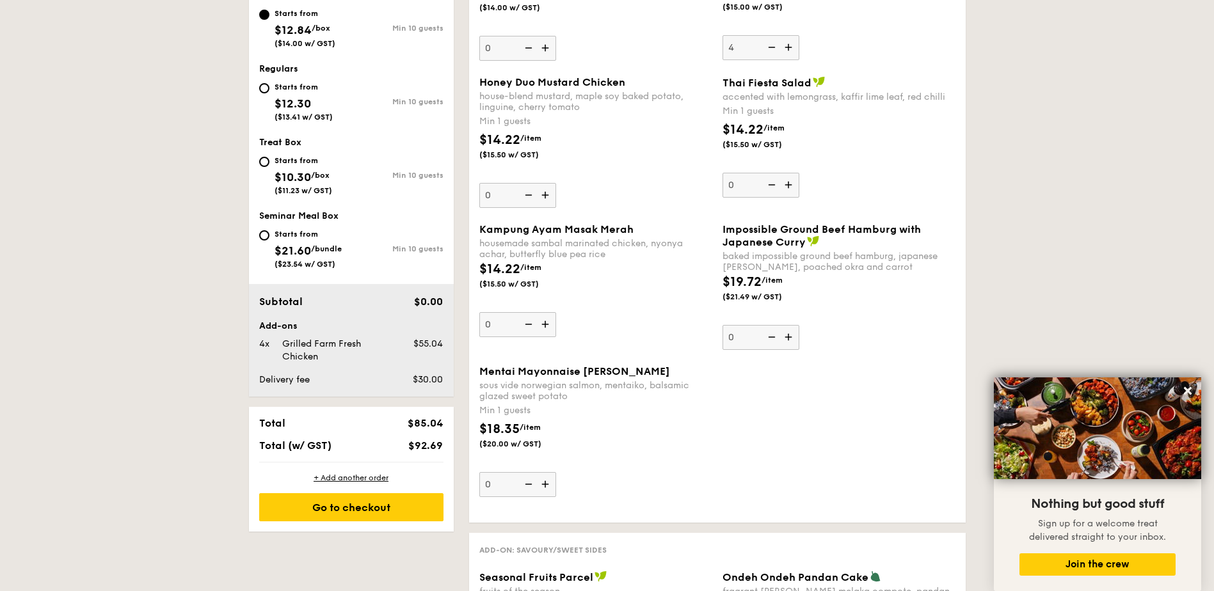
click at [543, 486] on img at bounding box center [546, 484] width 19 height 24
click at [543, 486] on input "0" at bounding box center [517, 484] width 77 height 25
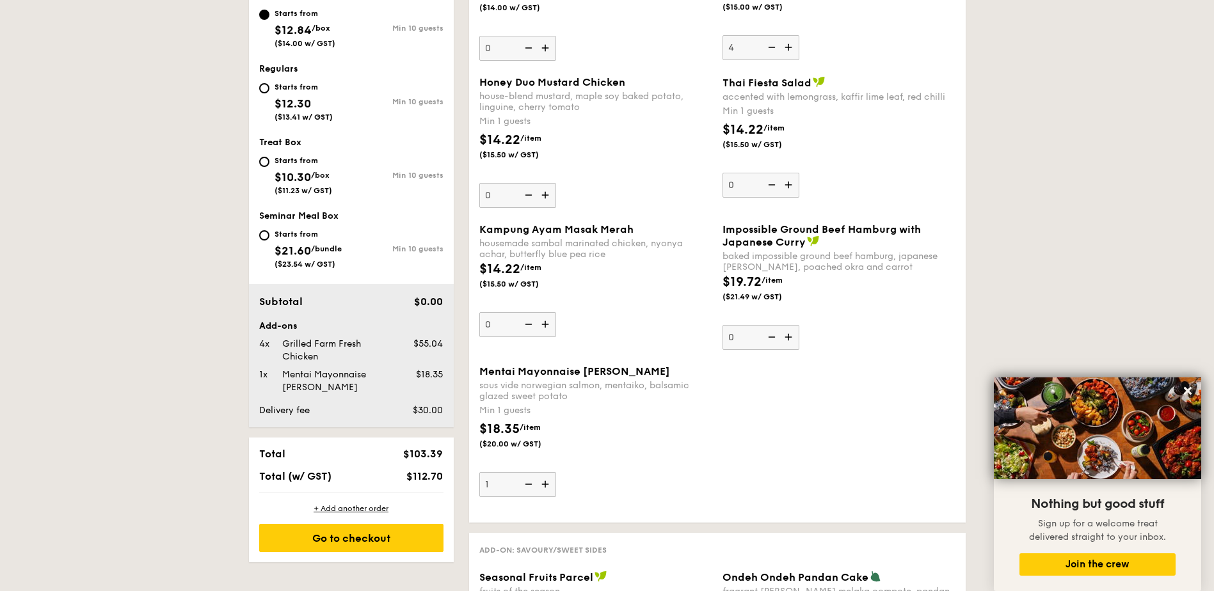
click at [543, 486] on img at bounding box center [546, 484] width 19 height 24
click at [543, 486] on input "1" at bounding box center [517, 484] width 77 height 25
type input "2"
click at [337, 509] on div "+ Add another order" at bounding box center [351, 509] width 184 height 10
type input "0"
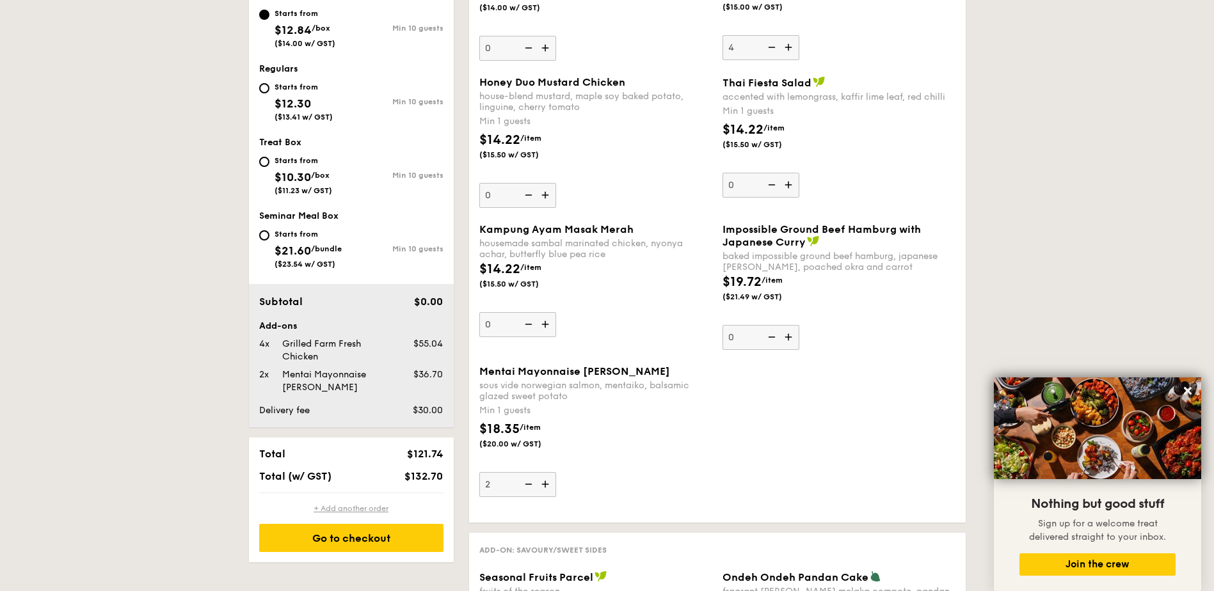
type input "0"
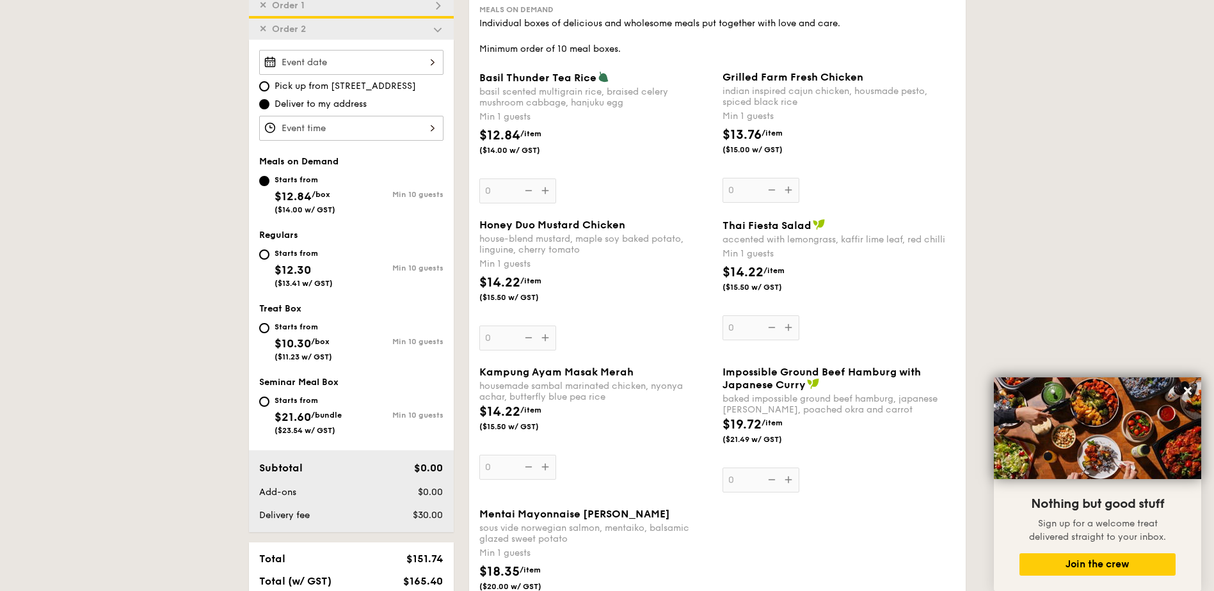
scroll to position [391, 0]
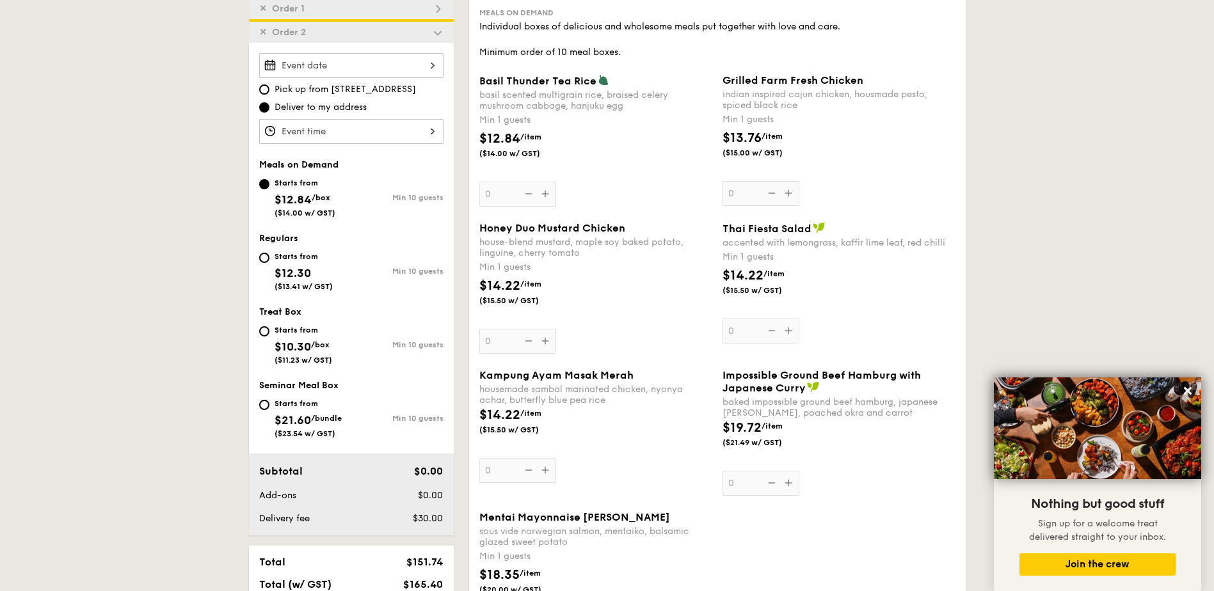
click at [774, 195] on div "Grilled Farm Fresh Chicken indian inspired cajun chicken, housmade pesto, spice…" at bounding box center [838, 140] width 233 height 132
click at [774, 195] on input "0" at bounding box center [760, 193] width 77 height 25
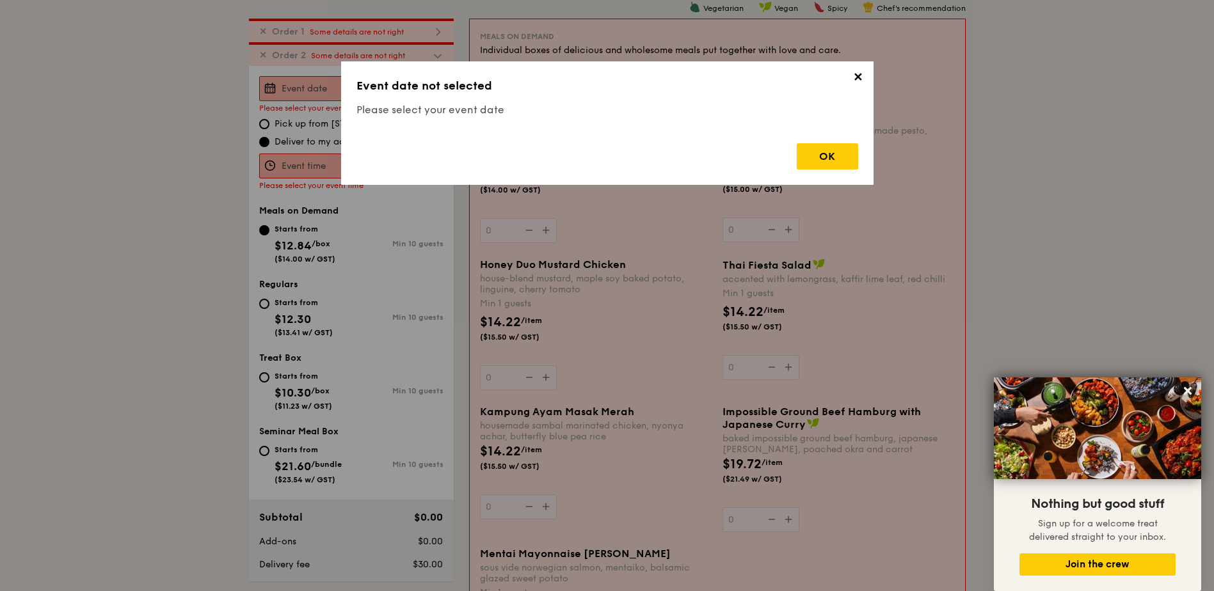
scroll to position [367, 0]
drag, startPoint x: 863, startPoint y: 80, endPoint x: 788, endPoint y: 76, distance: 75.0
click at [861, 78] on span "✕" at bounding box center [858, 79] width 18 height 18
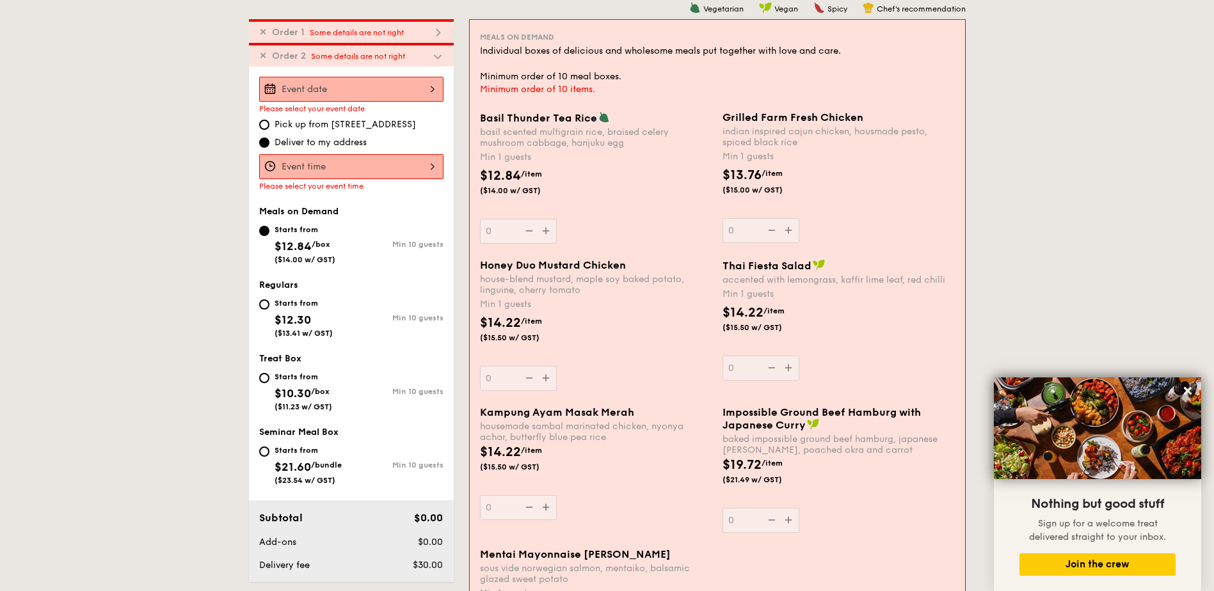
click at [415, 88] on div at bounding box center [351, 89] width 184 height 25
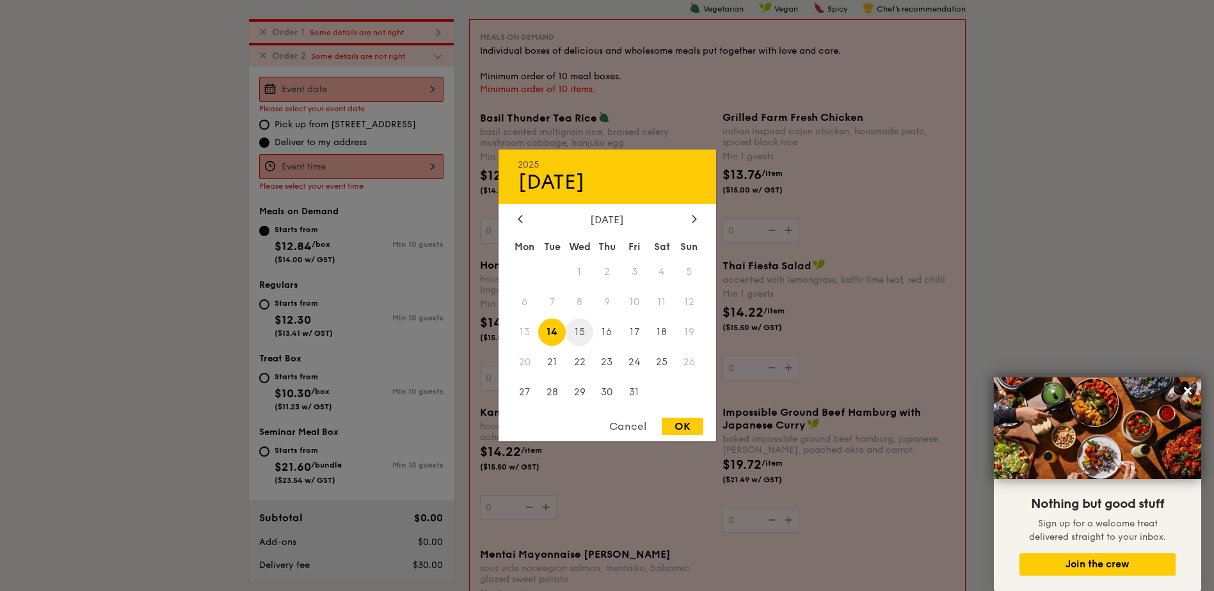
click at [575, 331] on span "15" at bounding box center [580, 333] width 28 height 28
click at [328, 166] on div at bounding box center [607, 295] width 1214 height 591
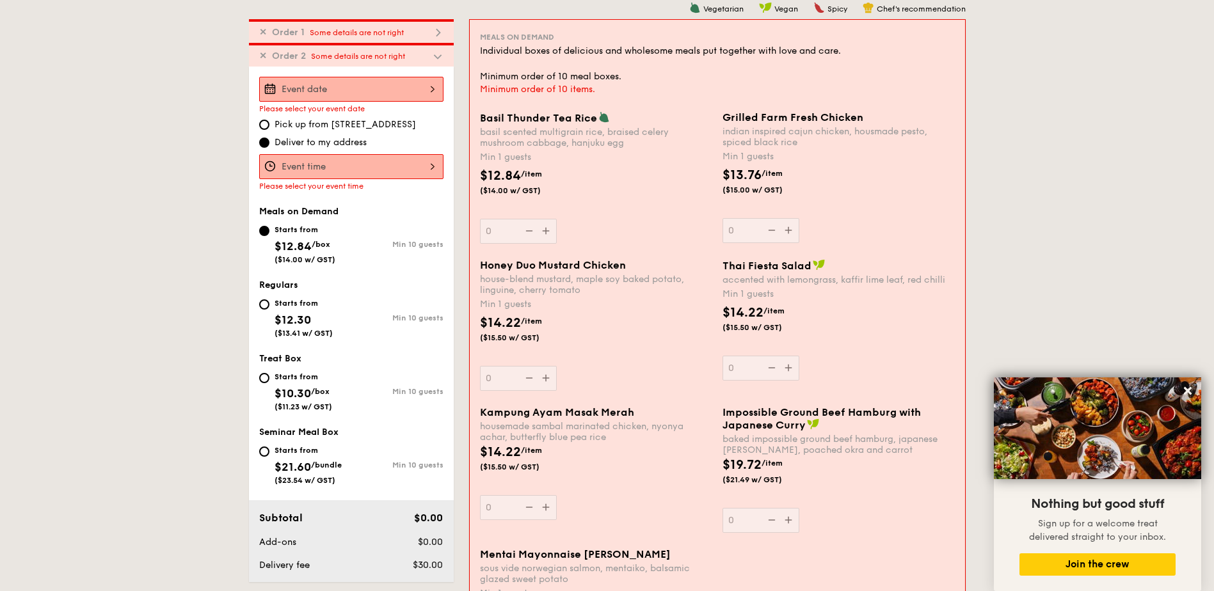
click at [431, 166] on div at bounding box center [351, 166] width 184 height 25
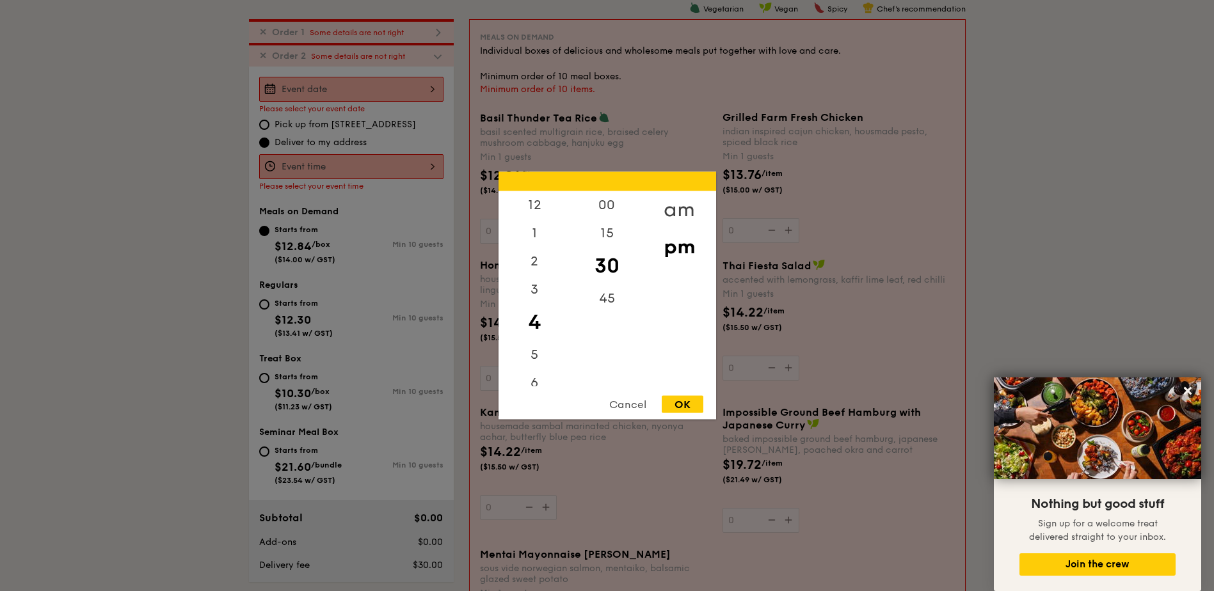
click at [673, 205] on div "am" at bounding box center [679, 209] width 72 height 37
click at [532, 383] on div "11" at bounding box center [535, 376] width 72 height 37
click at [610, 203] on div "00" at bounding box center [607, 209] width 72 height 37
click at [677, 404] on div "OK" at bounding box center [683, 404] width 42 height 17
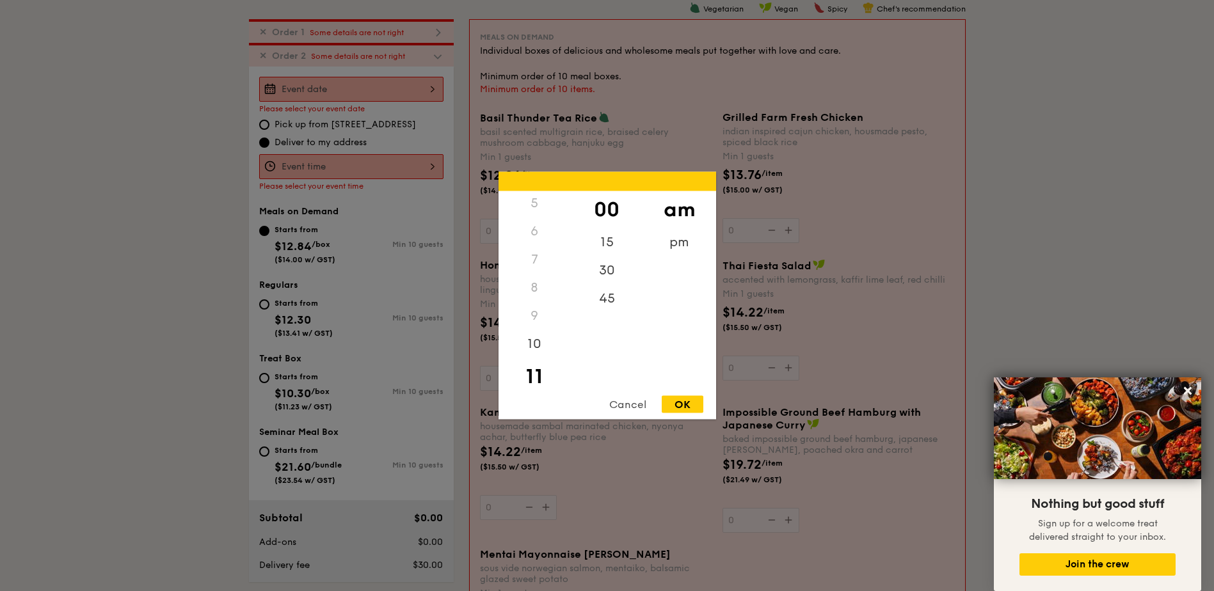
type input "11:00AM"
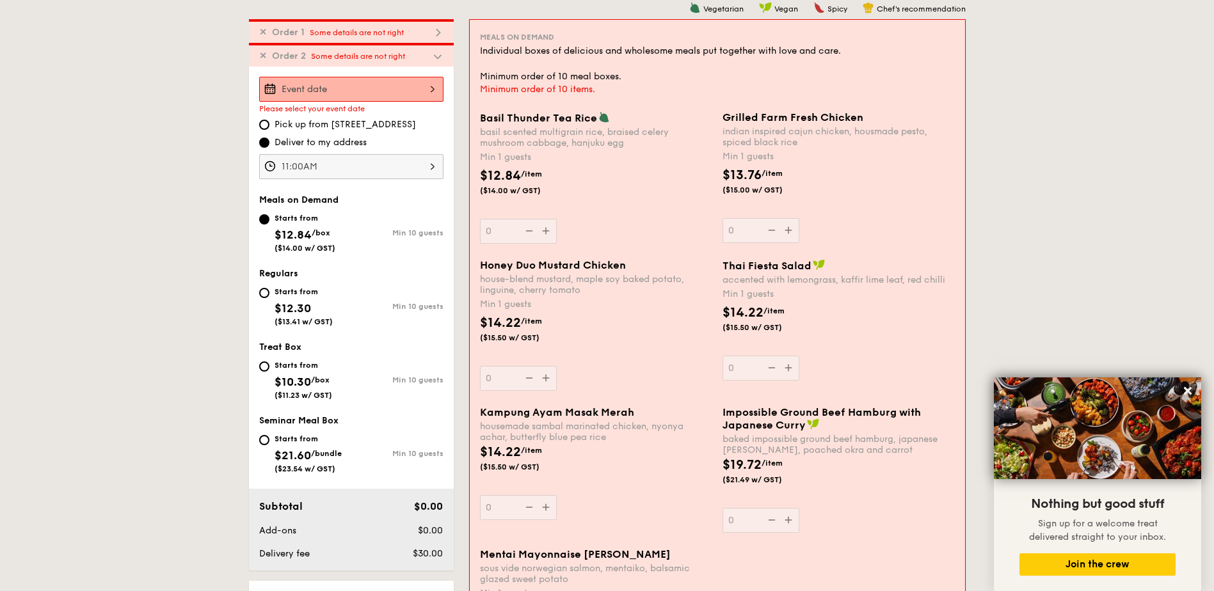
click at [401, 81] on div at bounding box center [351, 89] width 184 height 25
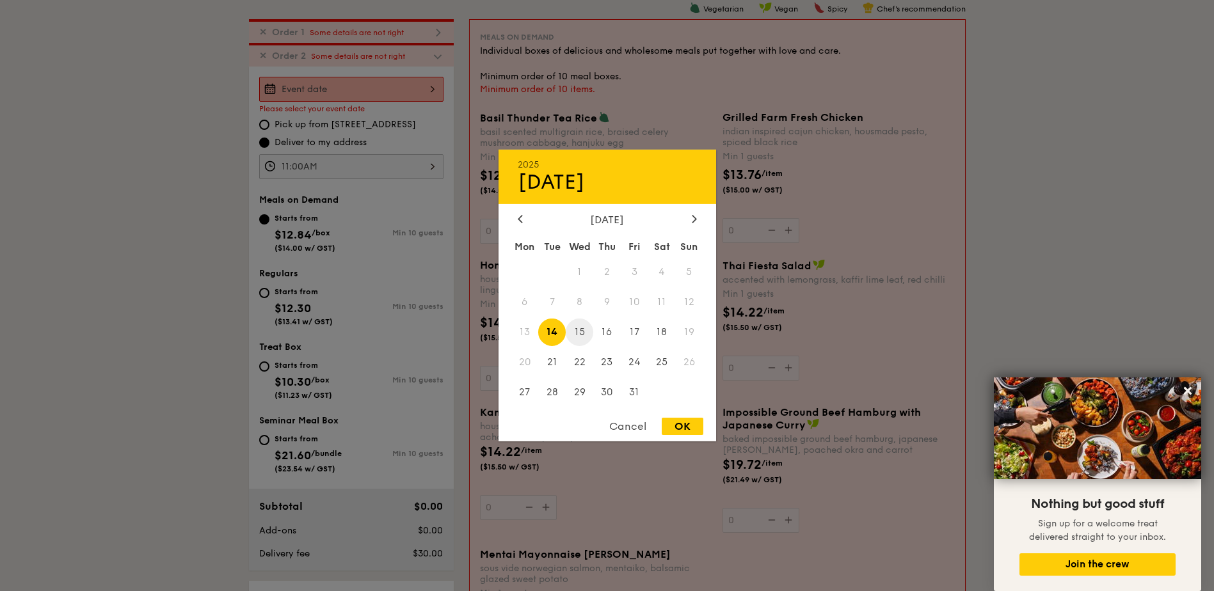
click at [582, 335] on span "15" at bounding box center [580, 333] width 28 height 28
click at [687, 431] on div "OK" at bounding box center [683, 426] width 42 height 17
type input "[DATE]"
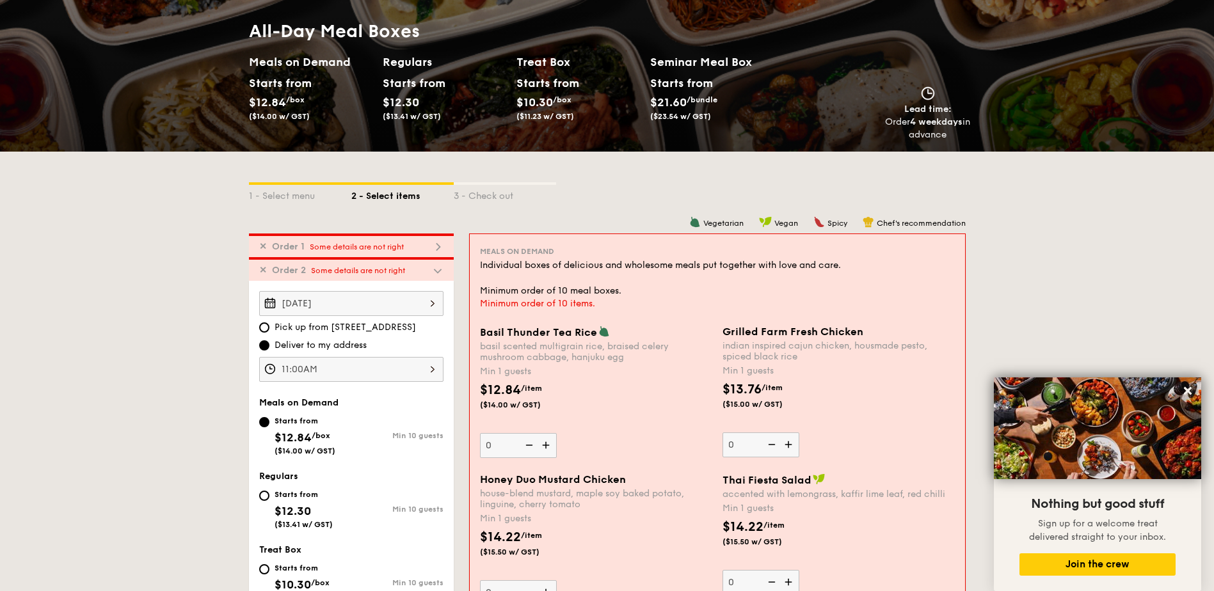
scroll to position [196, 0]
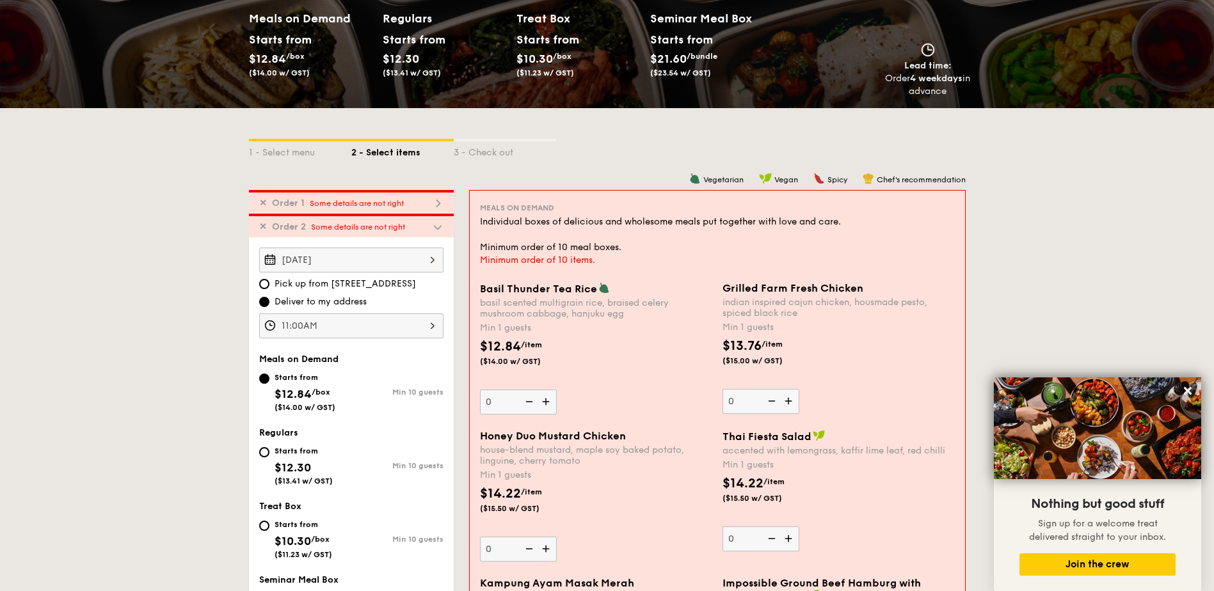
click at [784, 398] on img at bounding box center [789, 401] width 19 height 24
click at [784, 398] on input "0" at bounding box center [760, 401] width 77 height 25
click at [784, 398] on img at bounding box center [789, 401] width 19 height 24
click at [784, 398] on input "1" at bounding box center [760, 401] width 77 height 25
click at [784, 398] on img at bounding box center [789, 401] width 19 height 24
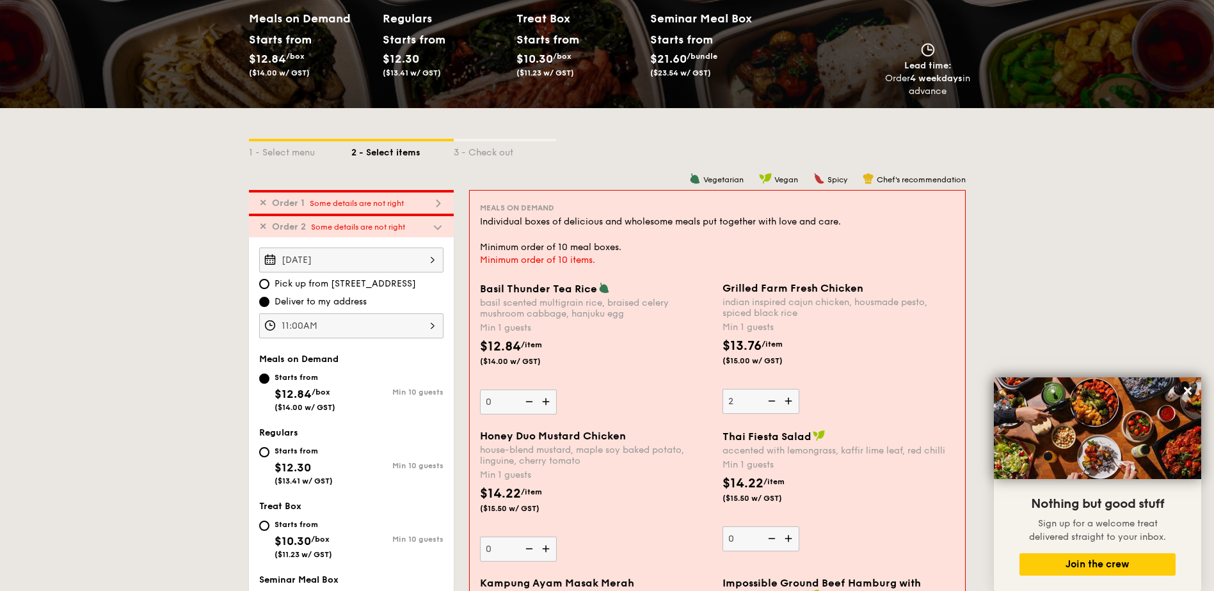
click at [784, 398] on input "2" at bounding box center [760, 401] width 77 height 25
click at [784, 398] on img at bounding box center [789, 401] width 19 height 24
click at [784, 398] on input "3" at bounding box center [760, 401] width 77 height 25
click at [784, 398] on img at bounding box center [789, 401] width 19 height 24
click at [784, 398] on input "4" at bounding box center [760, 401] width 77 height 25
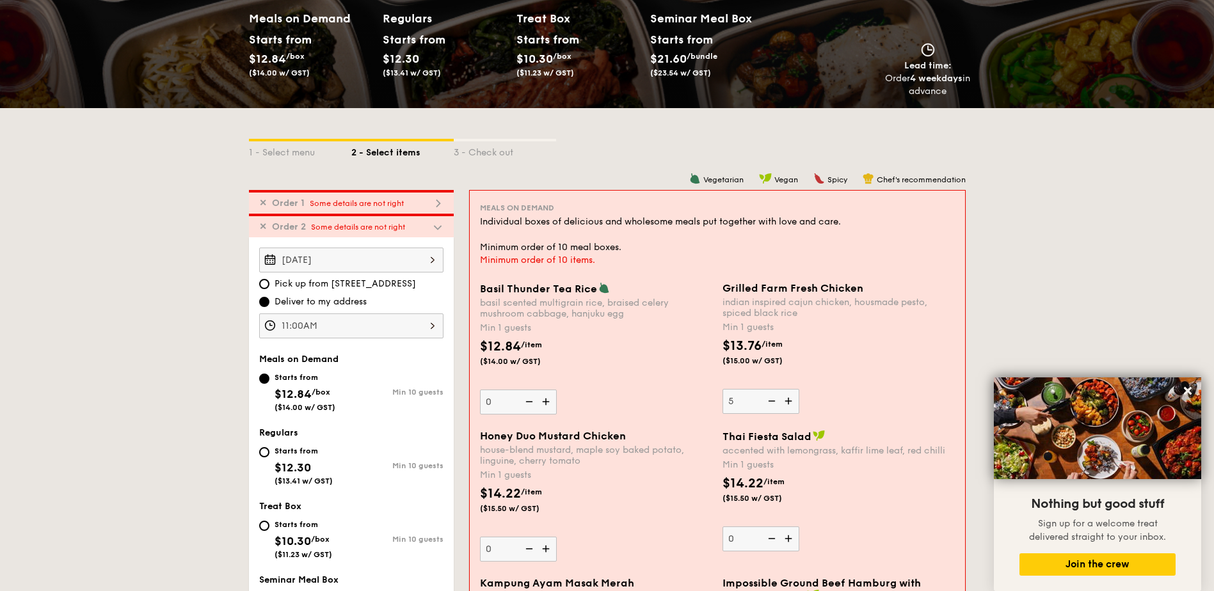
click at [769, 400] on img at bounding box center [770, 401] width 19 height 24
click at [769, 400] on input "5" at bounding box center [760, 401] width 77 height 25
type input "4"
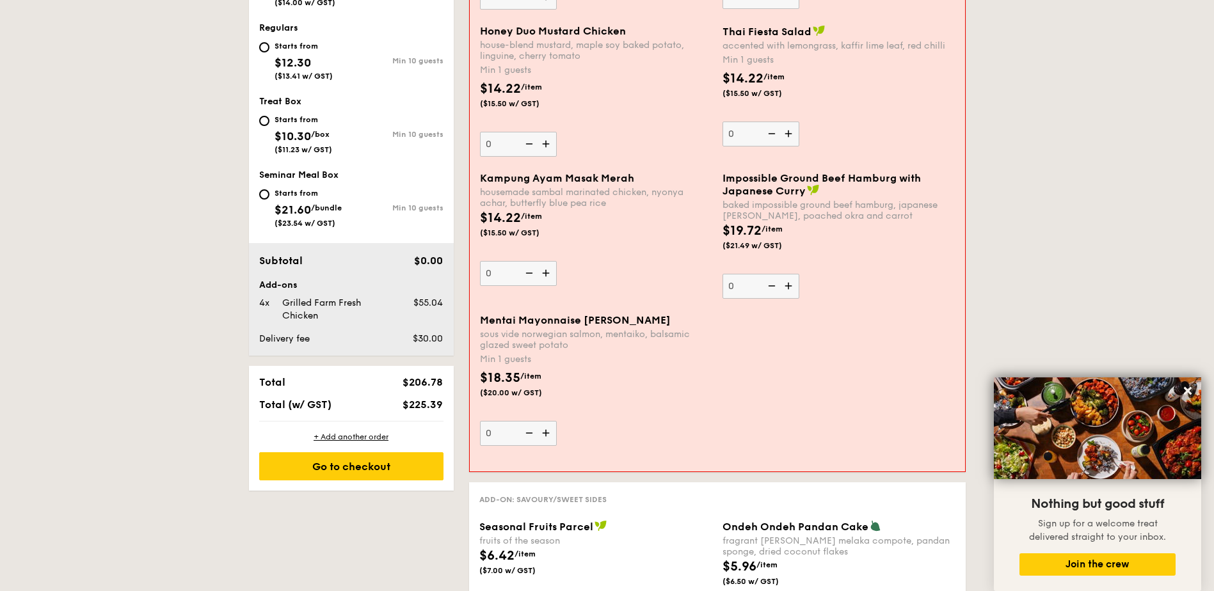
scroll to position [708, 0]
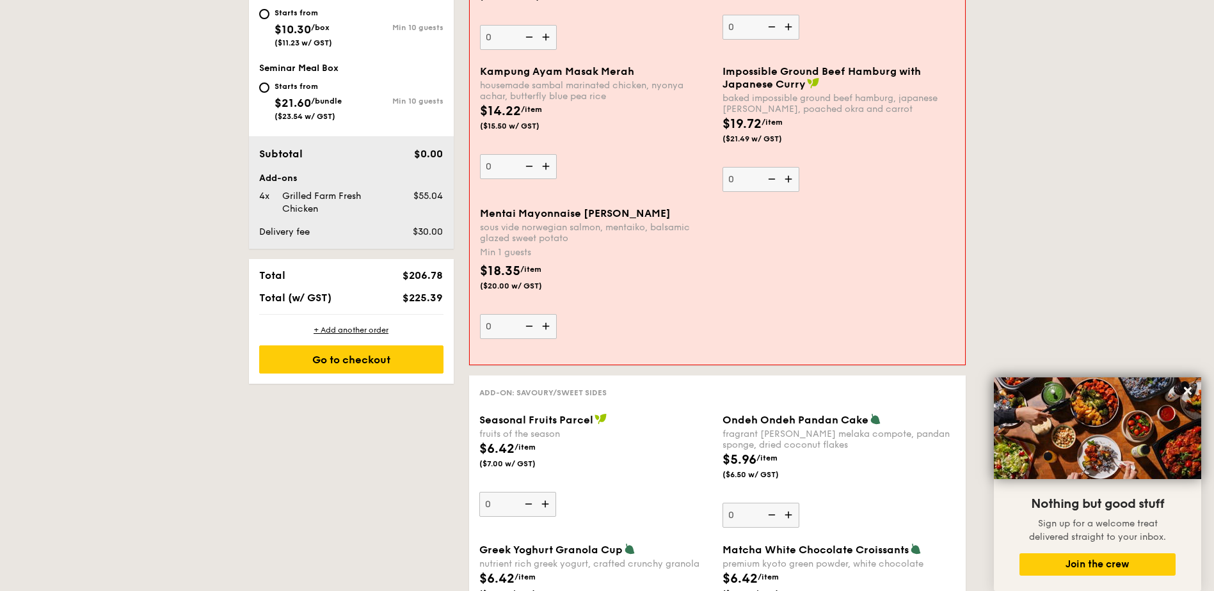
click at [546, 323] on img at bounding box center [547, 326] width 19 height 24
click at [546, 323] on input "0" at bounding box center [518, 326] width 77 height 25
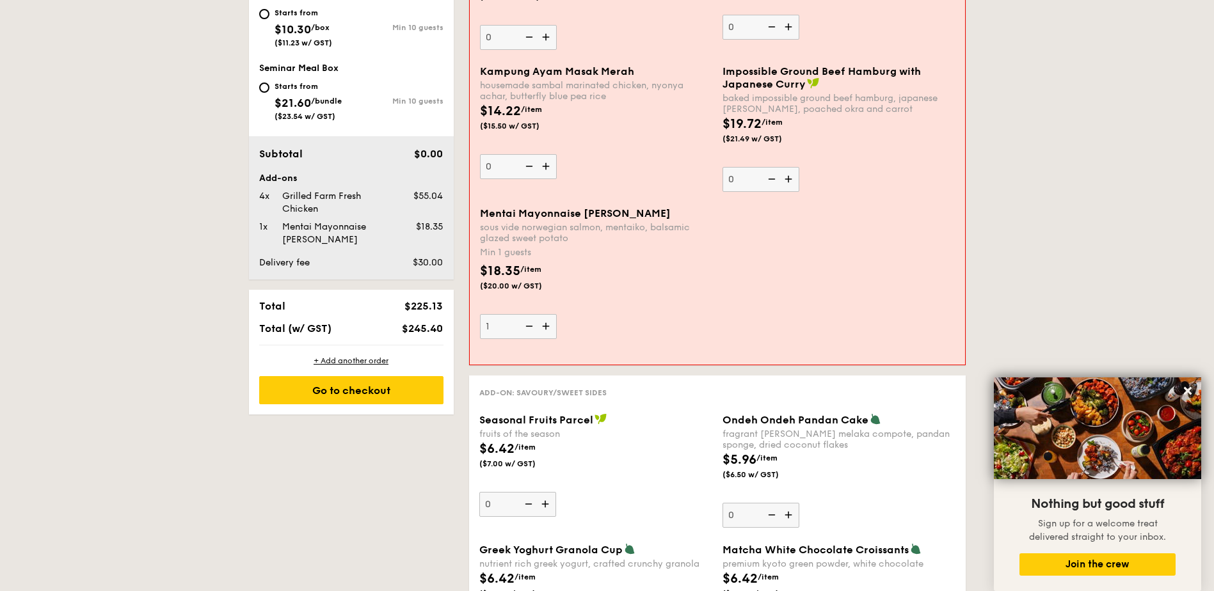
click at [546, 323] on img at bounding box center [547, 326] width 19 height 24
click at [546, 323] on input "1" at bounding box center [518, 326] width 77 height 25
type input "2"
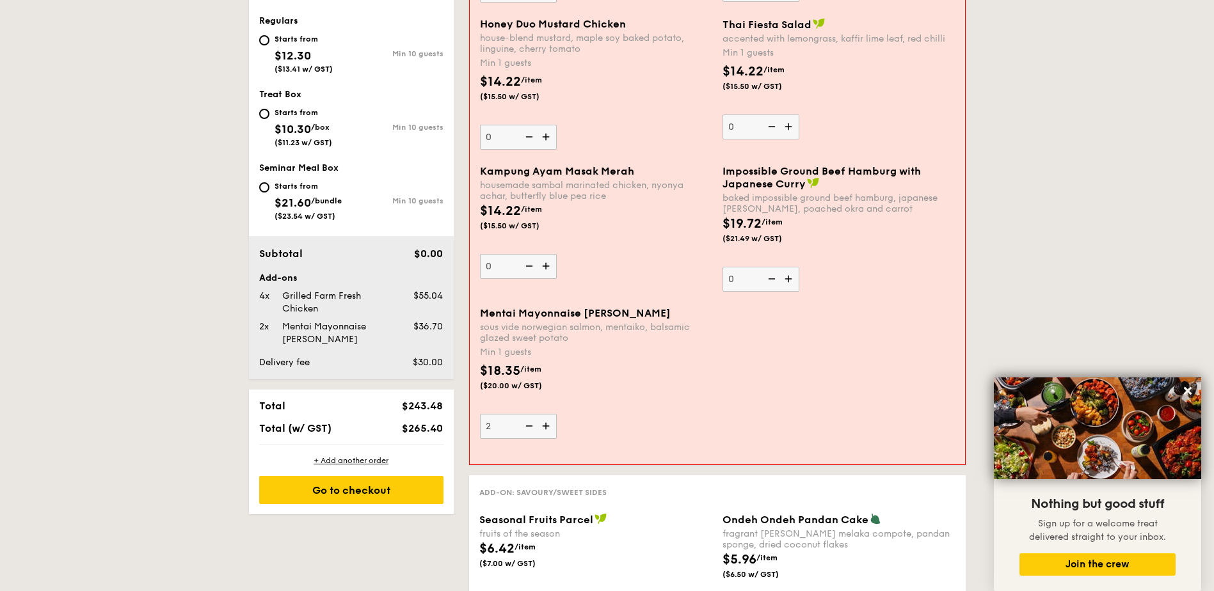
scroll to position [367, 0]
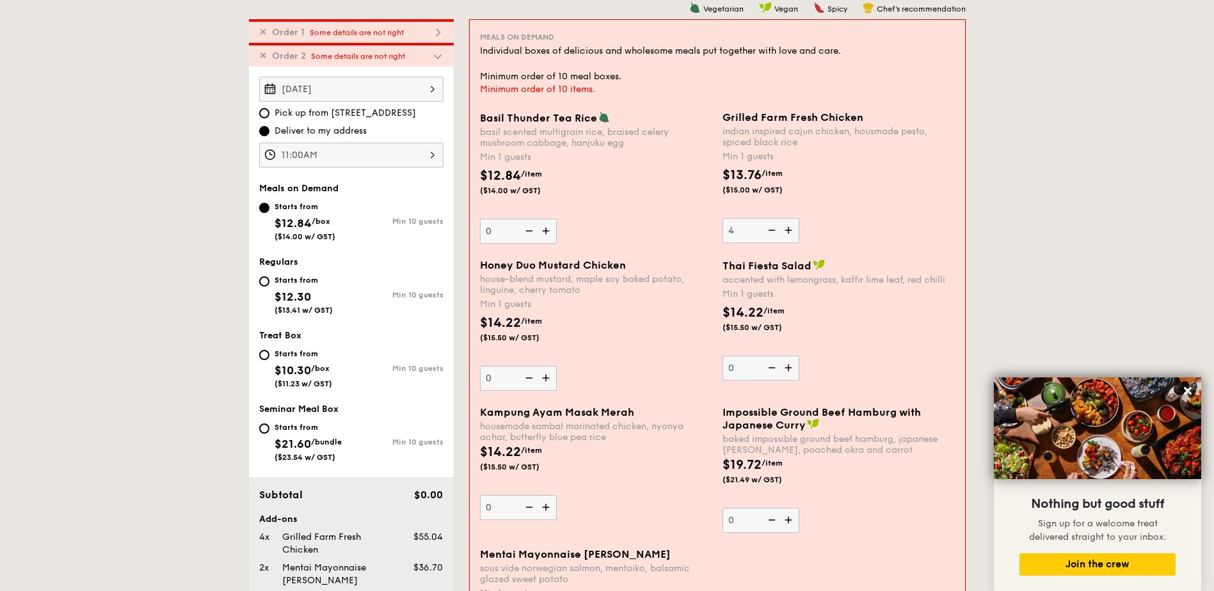
click at [352, 51] on div "✕ Order 2 Some details are not right" at bounding box center [351, 55] width 205 height 24
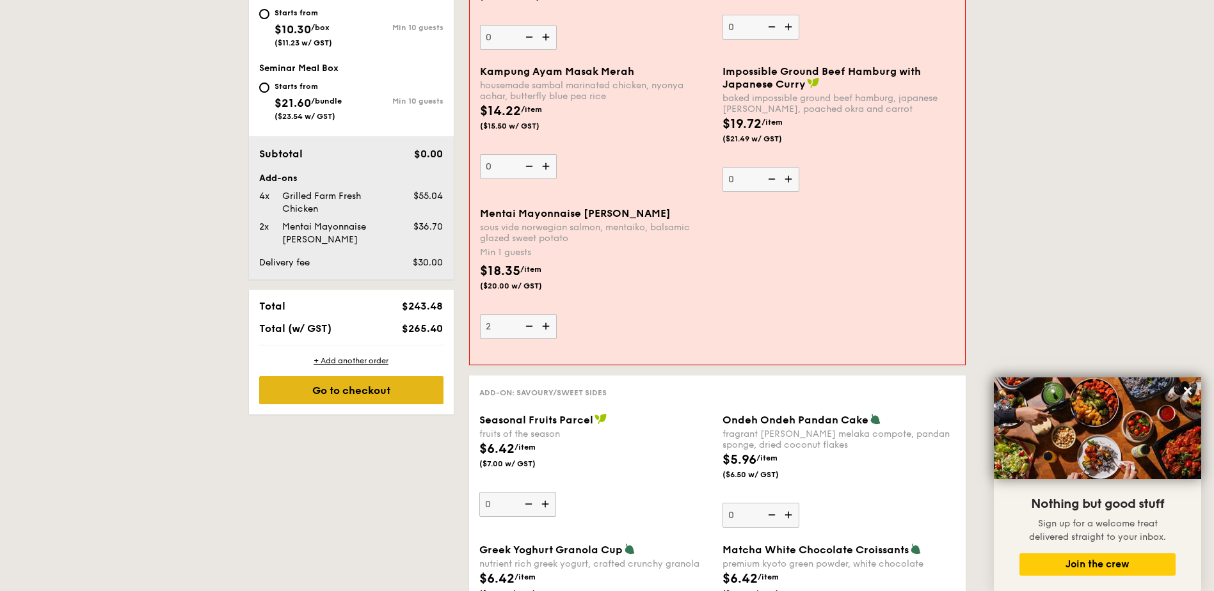
click at [342, 391] on div "Go to checkout" at bounding box center [351, 390] width 184 height 28
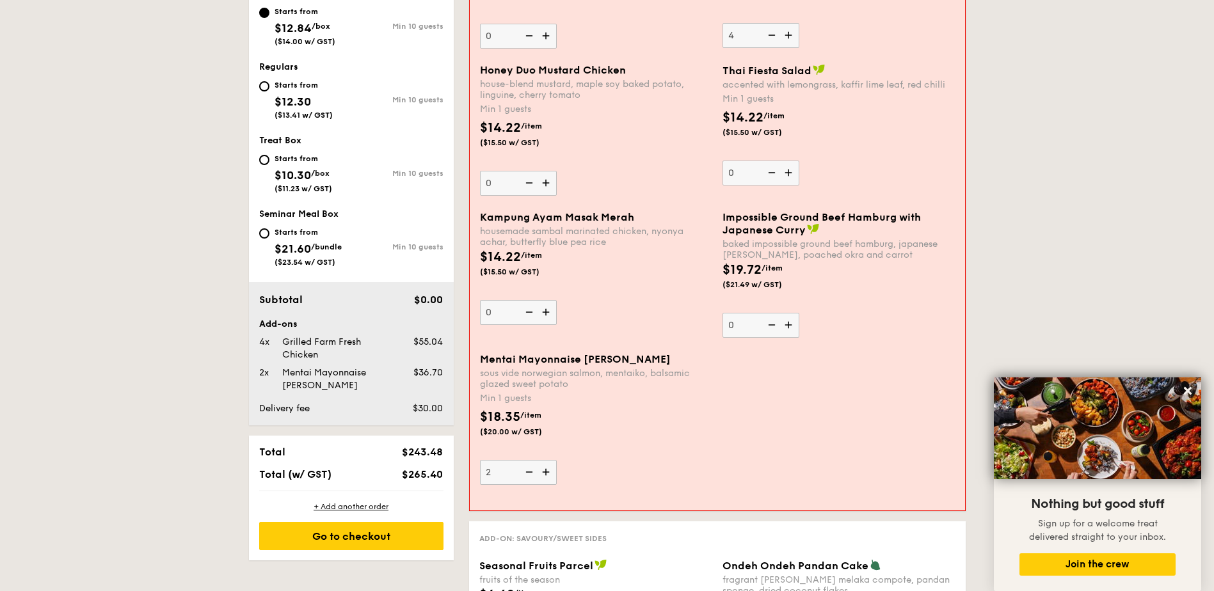
scroll to position [538, 0]
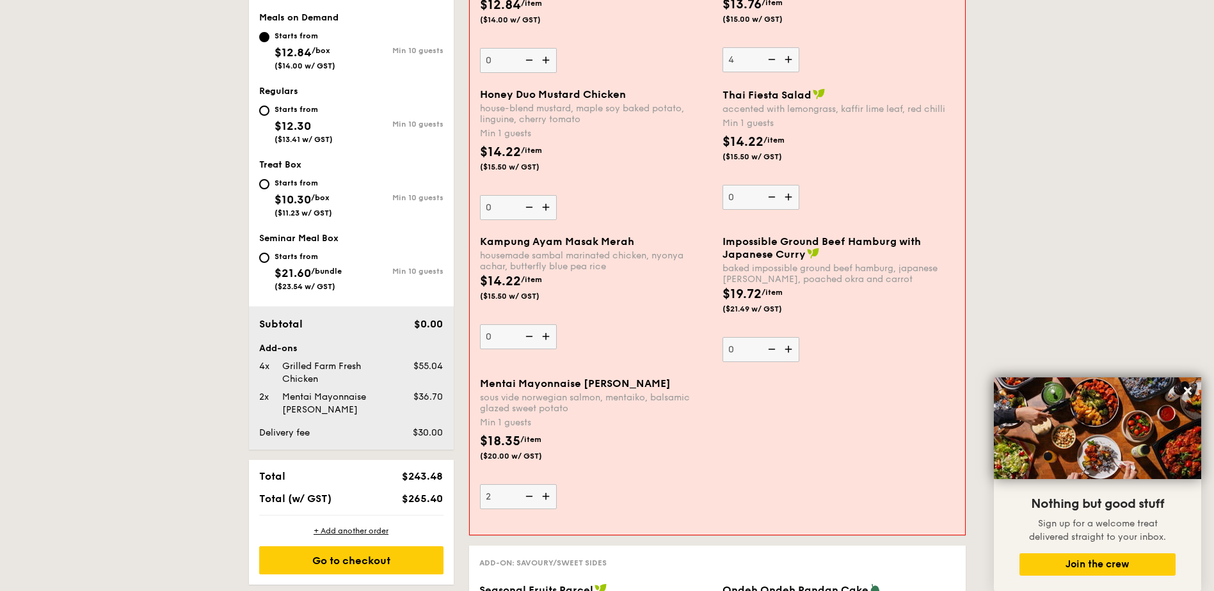
click at [542, 337] on img at bounding box center [547, 336] width 19 height 24
click at [542, 337] on input "0" at bounding box center [518, 336] width 77 height 25
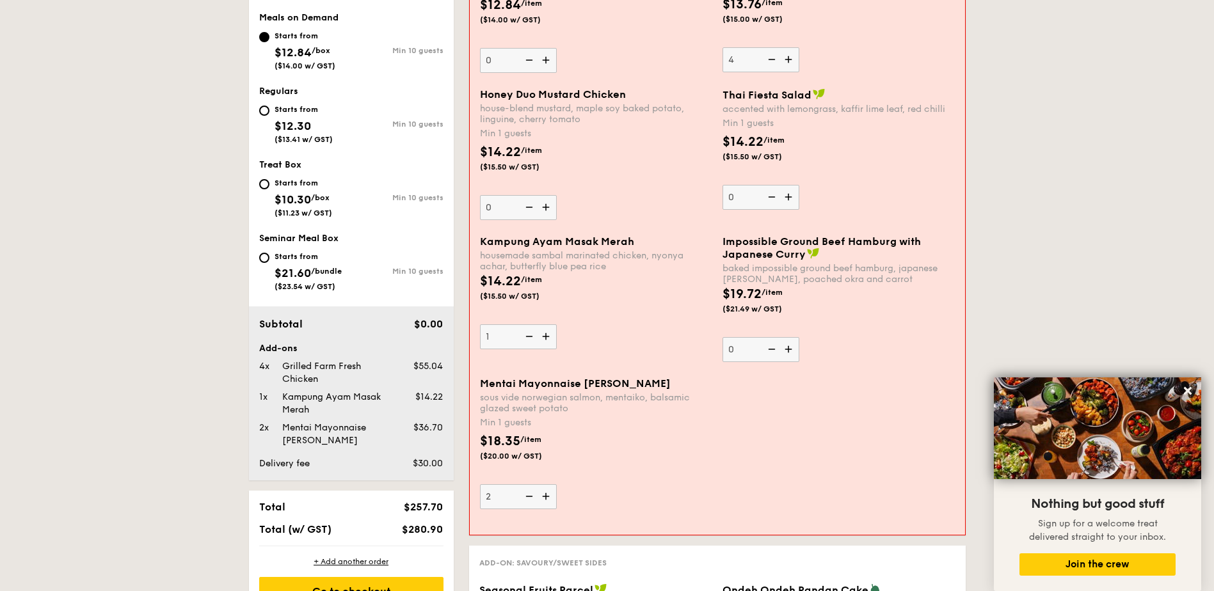
click at [544, 338] on img at bounding box center [547, 336] width 19 height 24
click at [544, 338] on input "1" at bounding box center [518, 336] width 77 height 25
click at [544, 338] on img at bounding box center [547, 336] width 19 height 24
click at [544, 338] on input "2" at bounding box center [518, 336] width 77 height 25
click at [544, 338] on img at bounding box center [547, 336] width 19 height 24
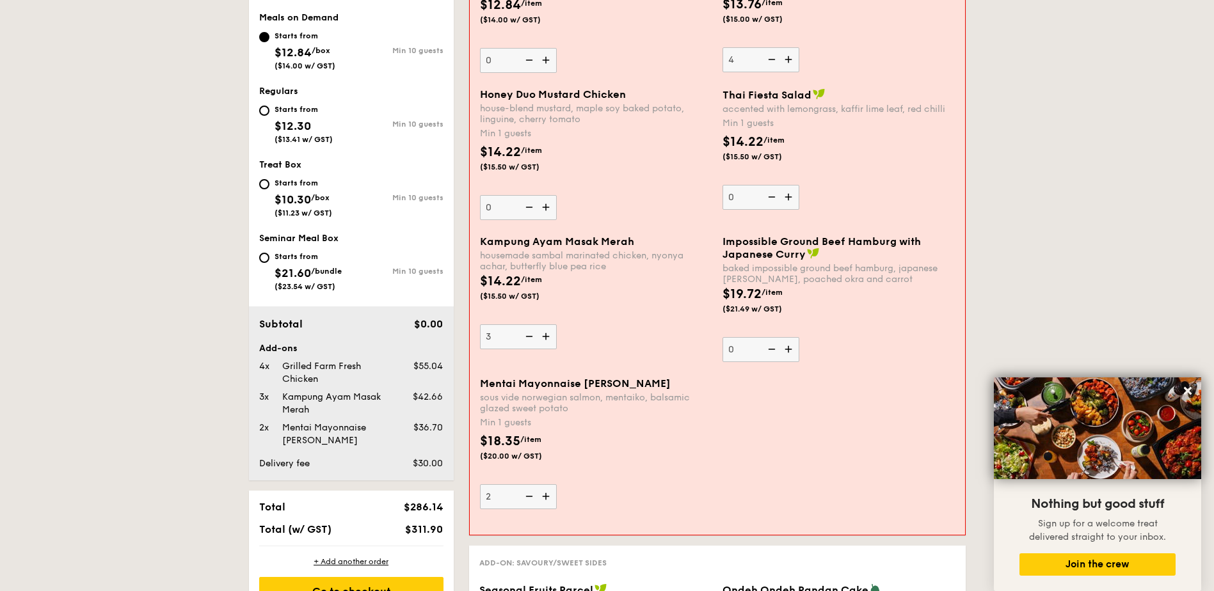
click at [544, 338] on input "3" at bounding box center [518, 336] width 77 height 25
type input "4"
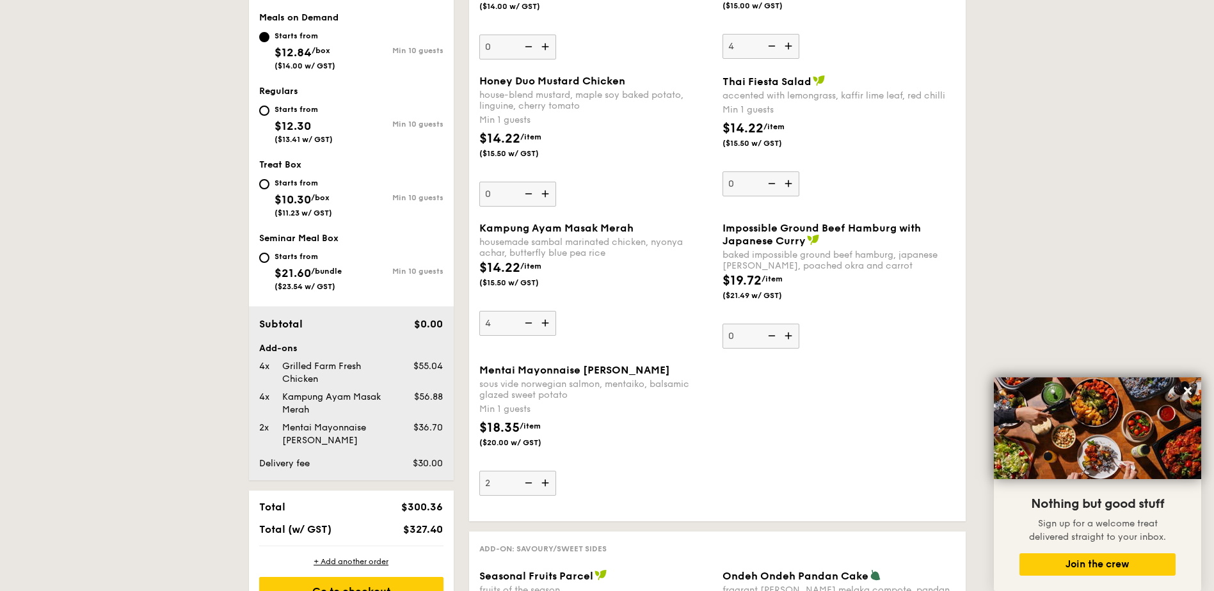
click at [275, 112] on div "Starts from" at bounding box center [304, 109] width 58 height 10
click at [269, 112] on input "Starts from $12.30 ($13.41 w/ GST) Min 10 guests" at bounding box center [264, 111] width 10 height 10
radio input "true"
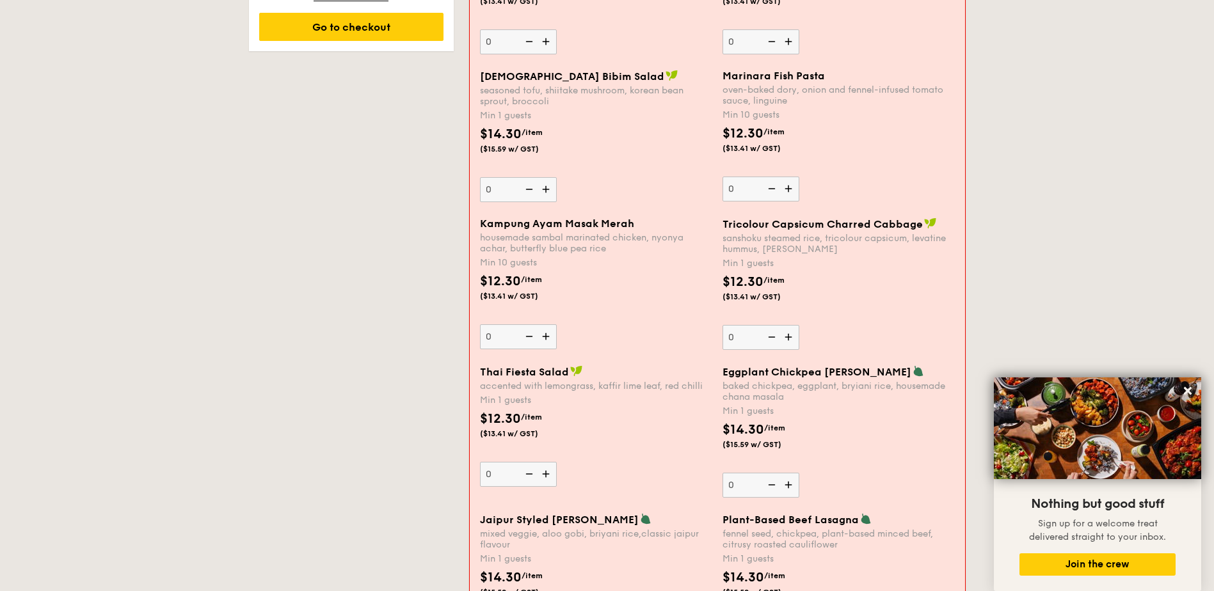
scroll to position [1050, 0]
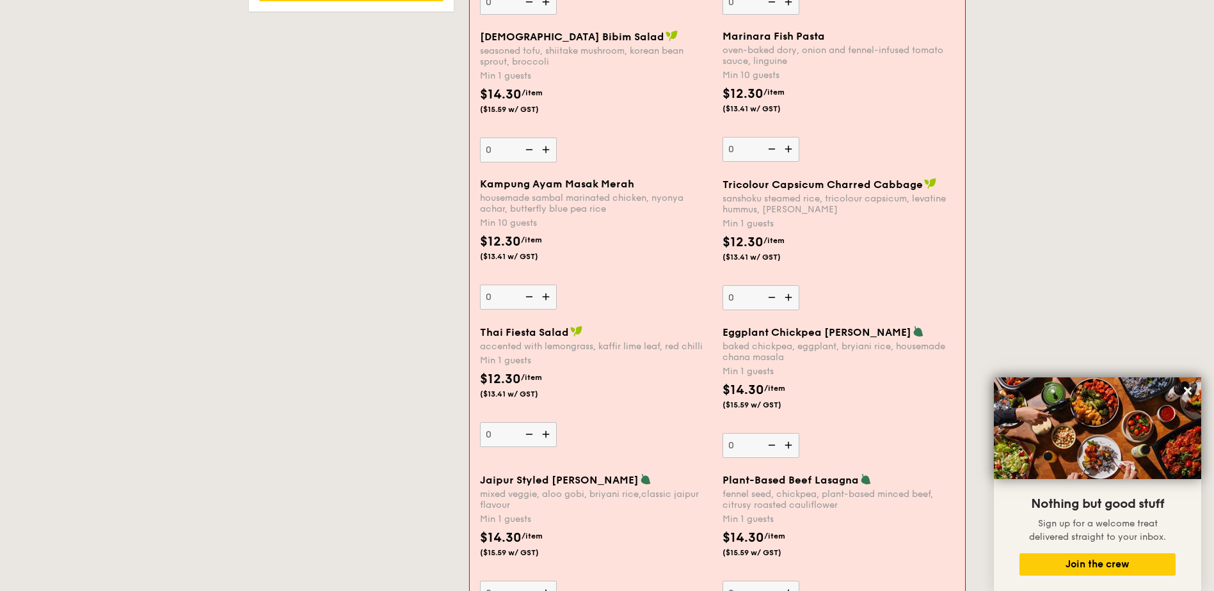
click at [788, 443] on img at bounding box center [789, 445] width 19 height 24
click at [788, 443] on input "0" at bounding box center [760, 445] width 77 height 25
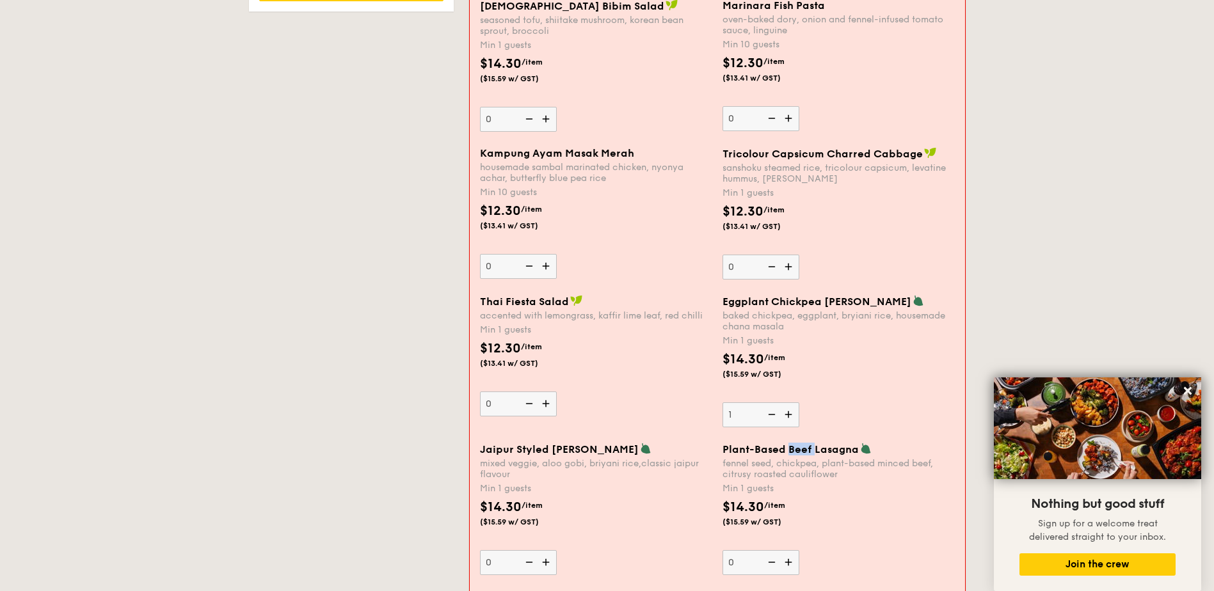
click at [787, 443] on span "Plant-Based Beef Lasagna" at bounding box center [790, 449] width 136 height 12
click at [787, 550] on input "0" at bounding box center [760, 562] width 77 height 25
drag, startPoint x: 787, startPoint y: 443, endPoint x: 788, endPoint y: 414, distance: 29.4
click at [785, 414] on img at bounding box center [789, 415] width 19 height 24
click at [785, 414] on input "1" at bounding box center [760, 415] width 77 height 25
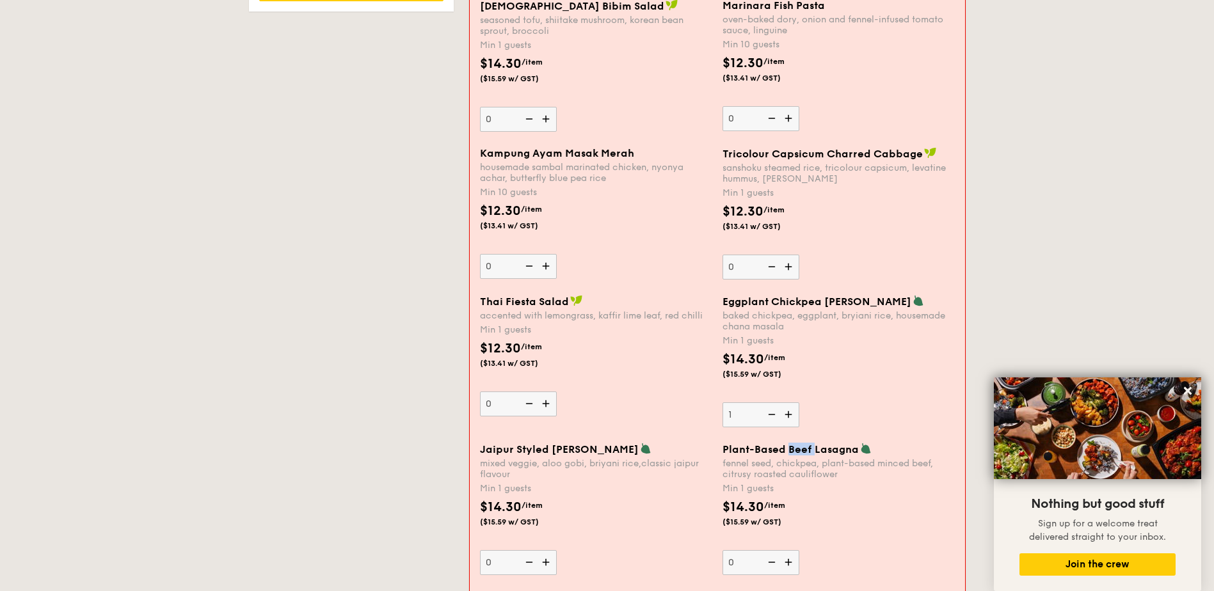
type input "2"
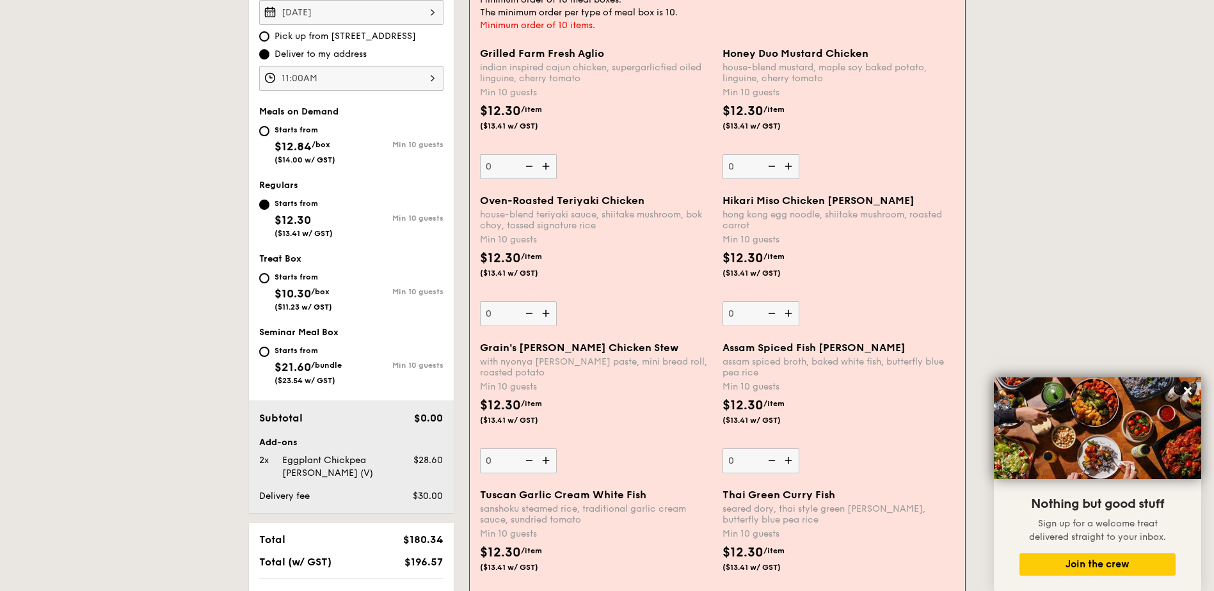
scroll to position [398, 0]
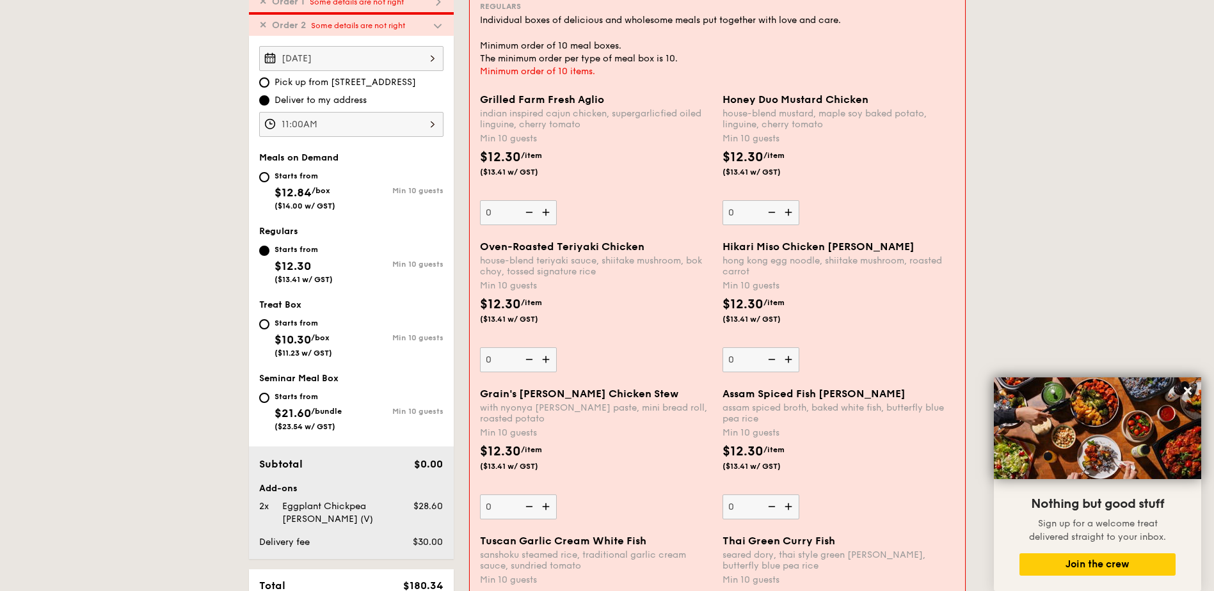
click at [785, 215] on img at bounding box center [789, 212] width 19 height 24
click at [785, 215] on input "0" at bounding box center [760, 212] width 77 height 25
type input "10"
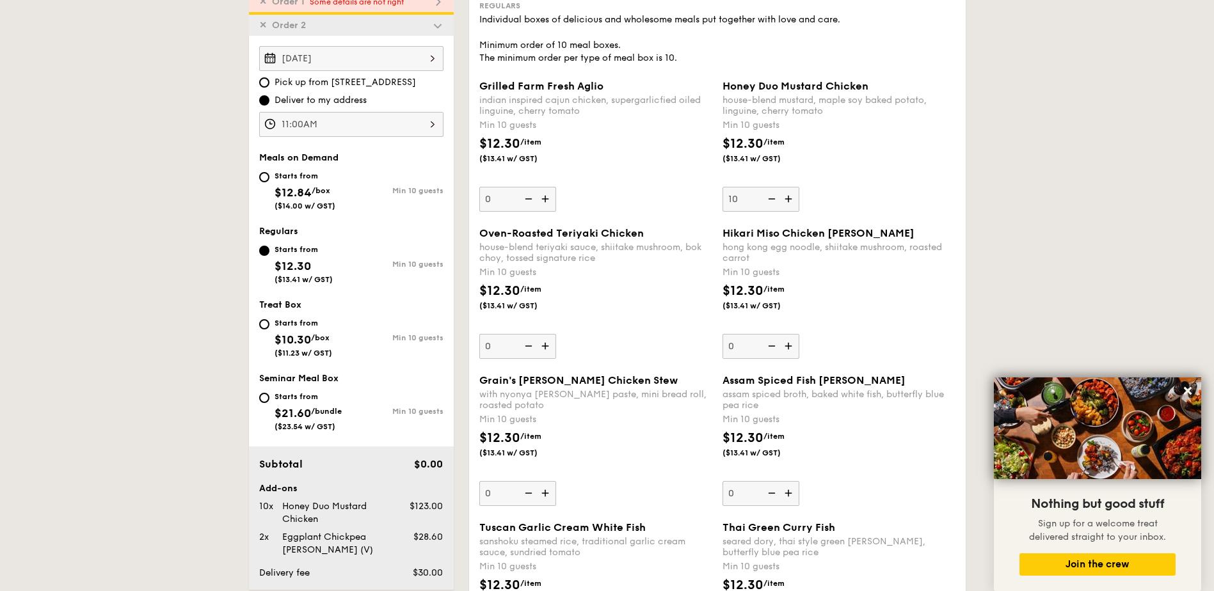
scroll to position [569, 0]
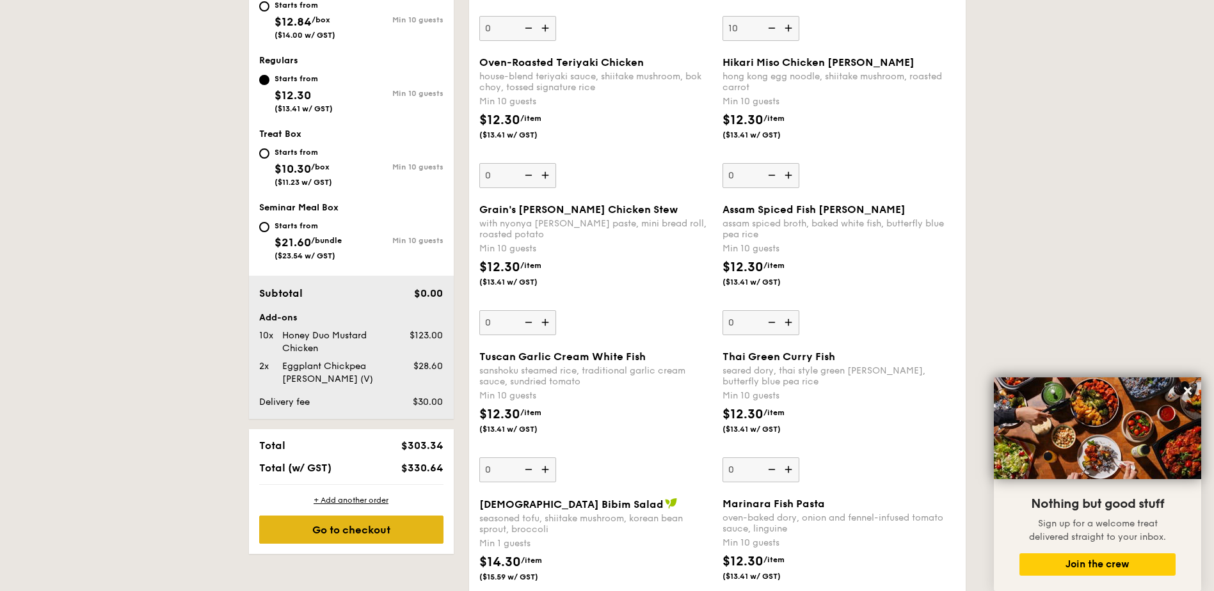
click at [360, 530] on div "Go to checkout" at bounding box center [351, 530] width 184 height 28
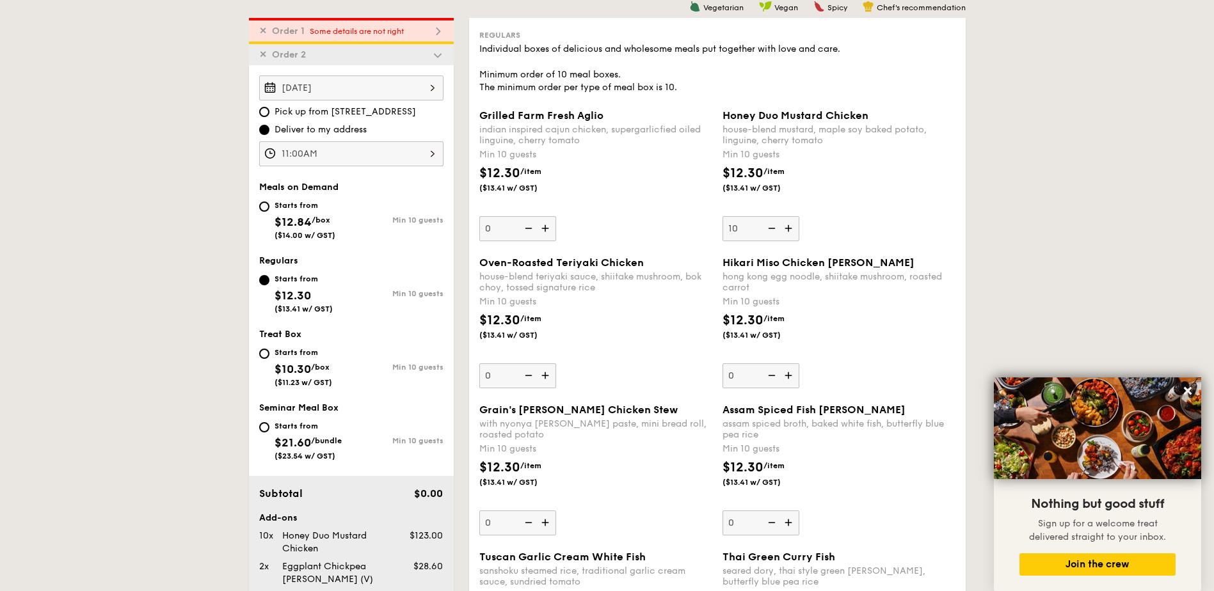
scroll to position [367, 0]
click at [392, 33] on span "Some details are not right" at bounding box center [357, 32] width 94 height 9
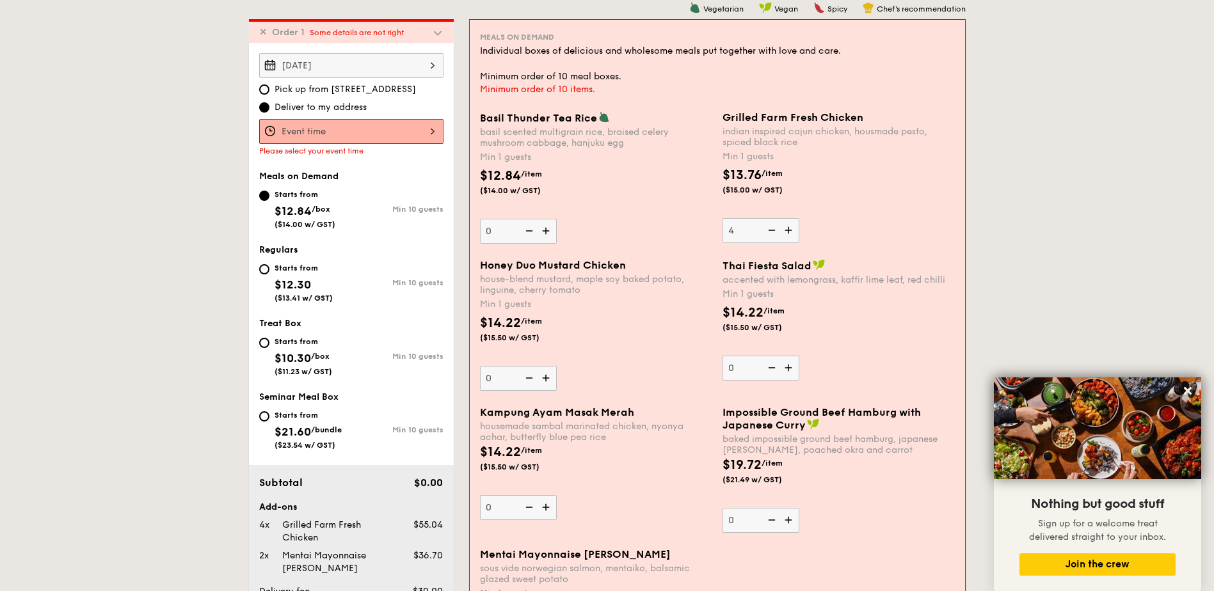
scroll to position [538, 0]
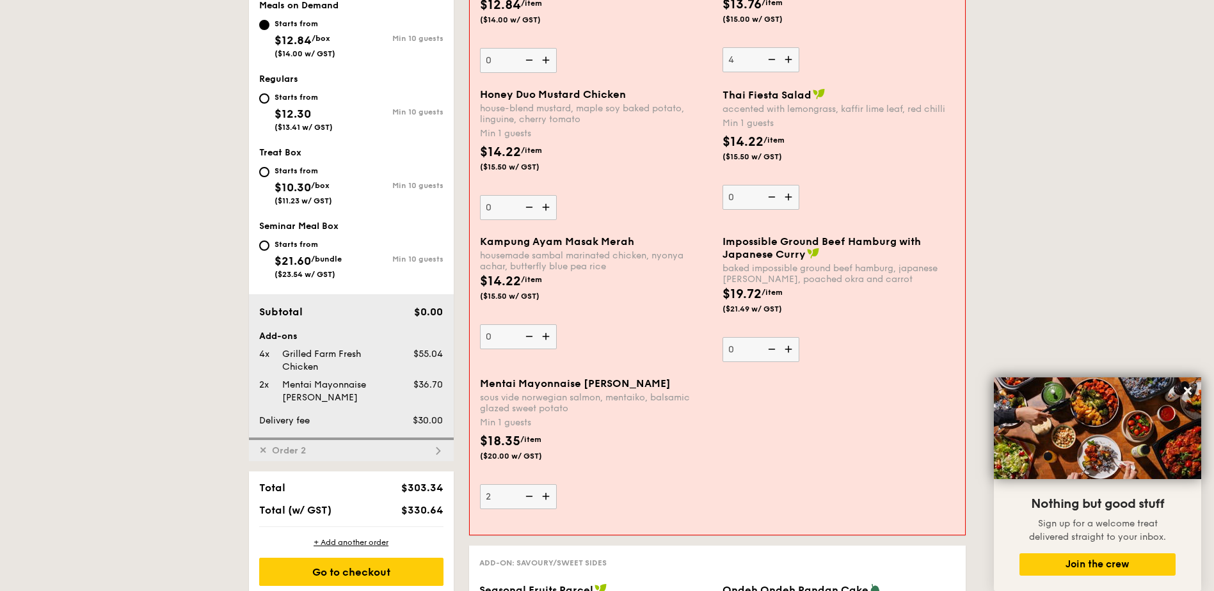
click at [541, 208] on img at bounding box center [547, 207] width 19 height 24
click at [541, 208] on input "0" at bounding box center [518, 207] width 77 height 25
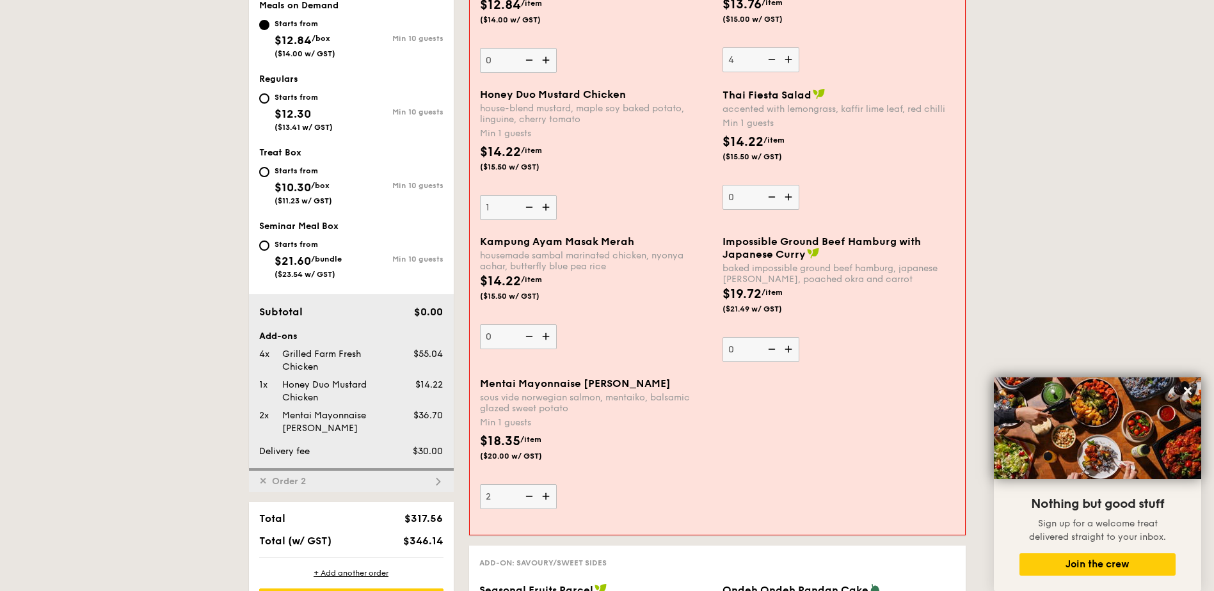
click at [541, 208] on img at bounding box center [547, 207] width 19 height 24
click at [541, 208] on input "1" at bounding box center [518, 207] width 77 height 25
click at [541, 208] on img at bounding box center [547, 207] width 19 height 24
click at [541, 208] on input "2" at bounding box center [518, 207] width 77 height 25
click at [541, 208] on img at bounding box center [547, 207] width 19 height 24
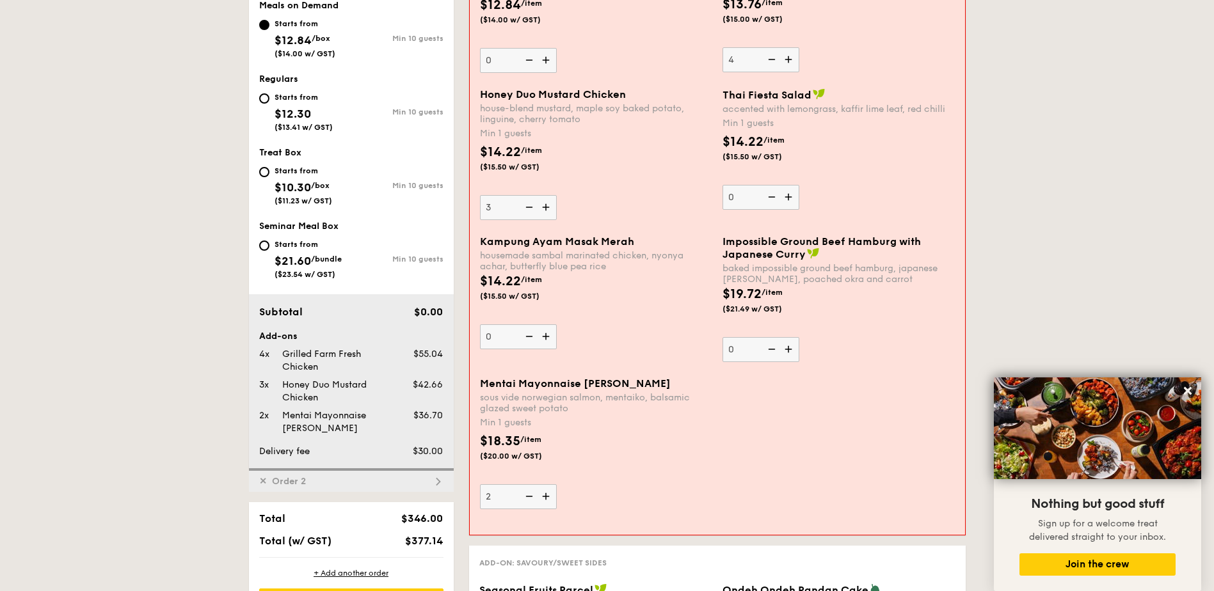
click at [541, 208] on input "3" at bounding box center [518, 207] width 77 height 25
type input "4"
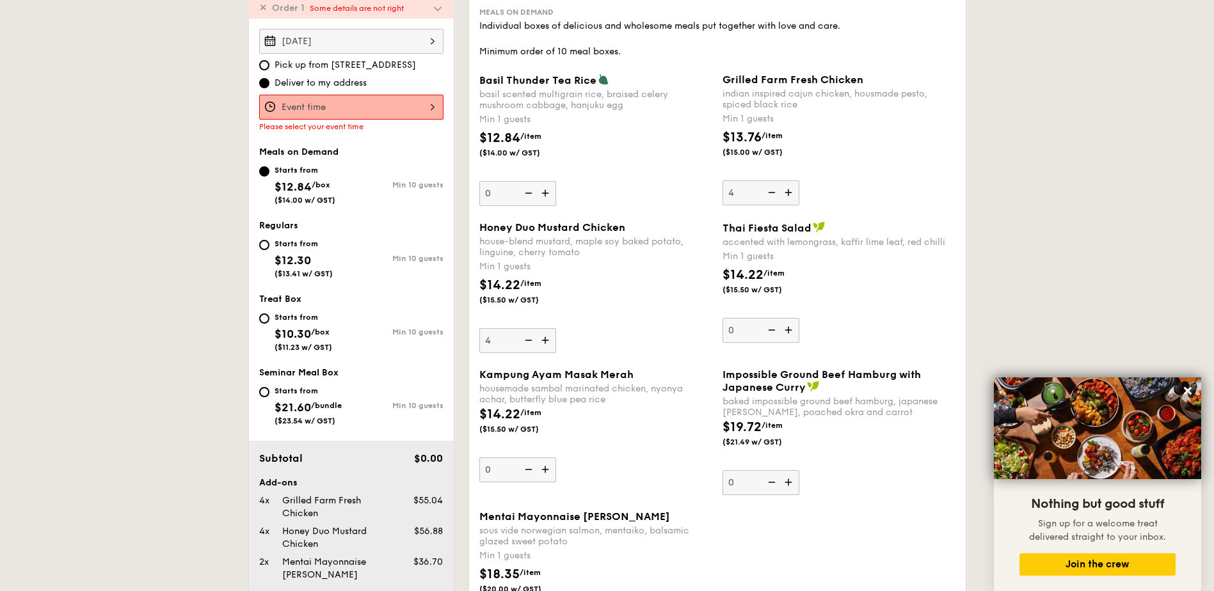
scroll to position [367, 0]
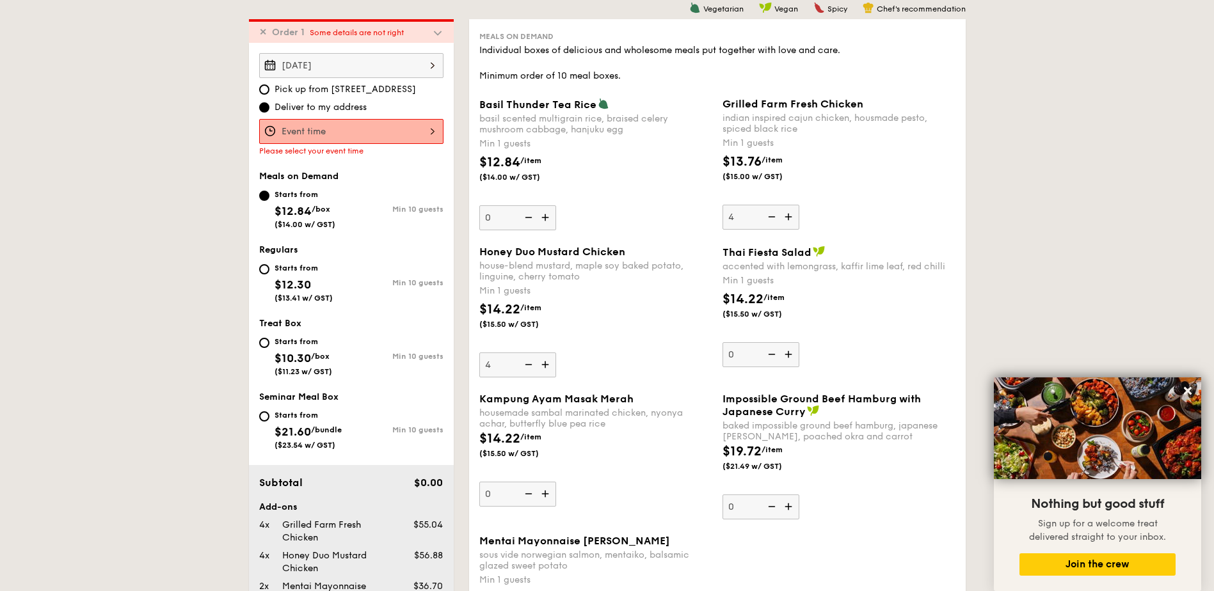
click at [901, 355] on div "Thai Fiesta Salad accented with lemongrass, kaffir lime leaf, red chilli Min 1 …" at bounding box center [838, 307] width 233 height 122
click at [799, 355] on input "0" at bounding box center [760, 354] width 77 height 25
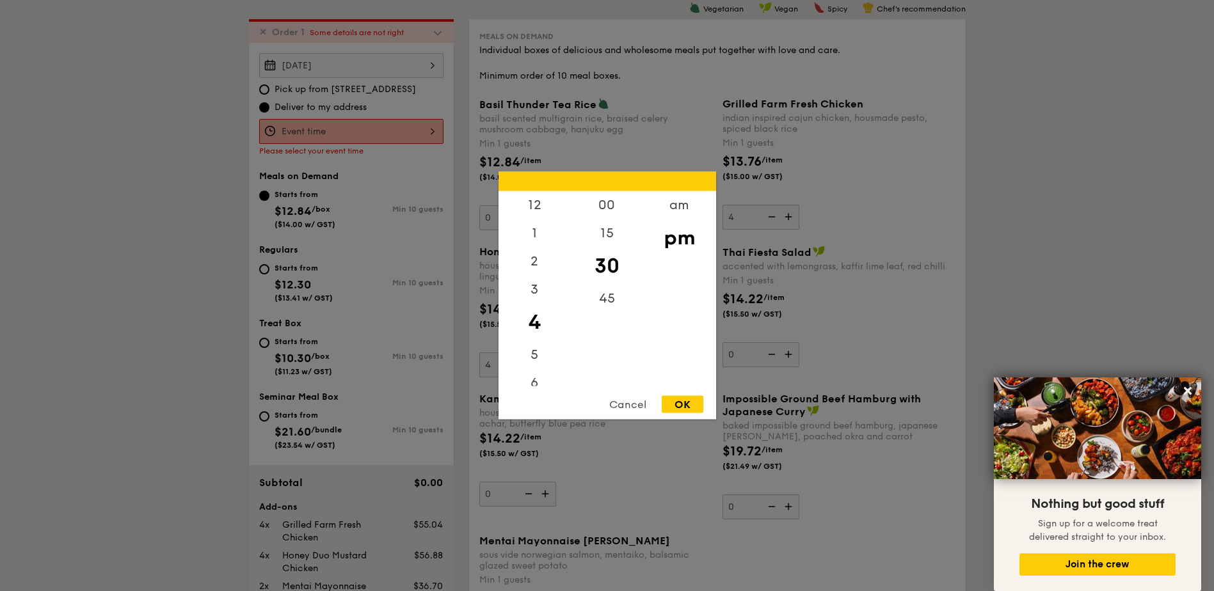
click at [371, 130] on div "12 1 2 3 4 5 6 7 8 9 10 11 00 15 30 45 am pm Cancel OK" at bounding box center [351, 131] width 184 height 25
click at [675, 211] on div "am" at bounding box center [679, 209] width 72 height 37
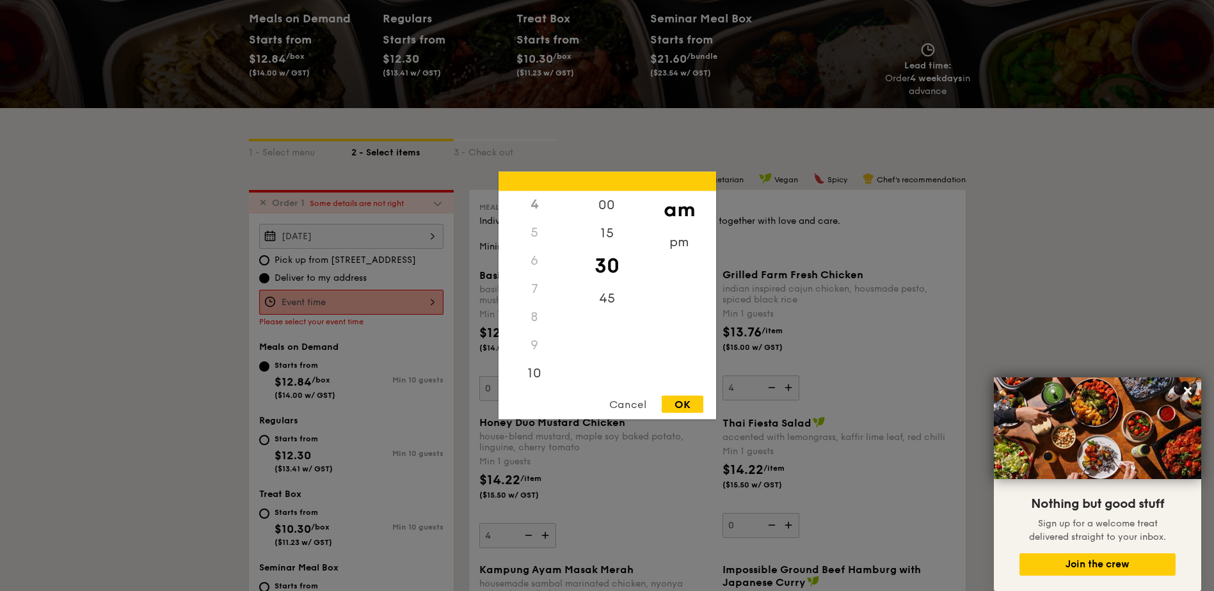
scroll to position [143, 0]
click at [531, 377] on div "11" at bounding box center [535, 376] width 72 height 37
click at [603, 199] on div "00" at bounding box center [607, 209] width 72 height 37
click at [680, 405] on div "OK" at bounding box center [683, 404] width 42 height 17
type input "11:00AM"
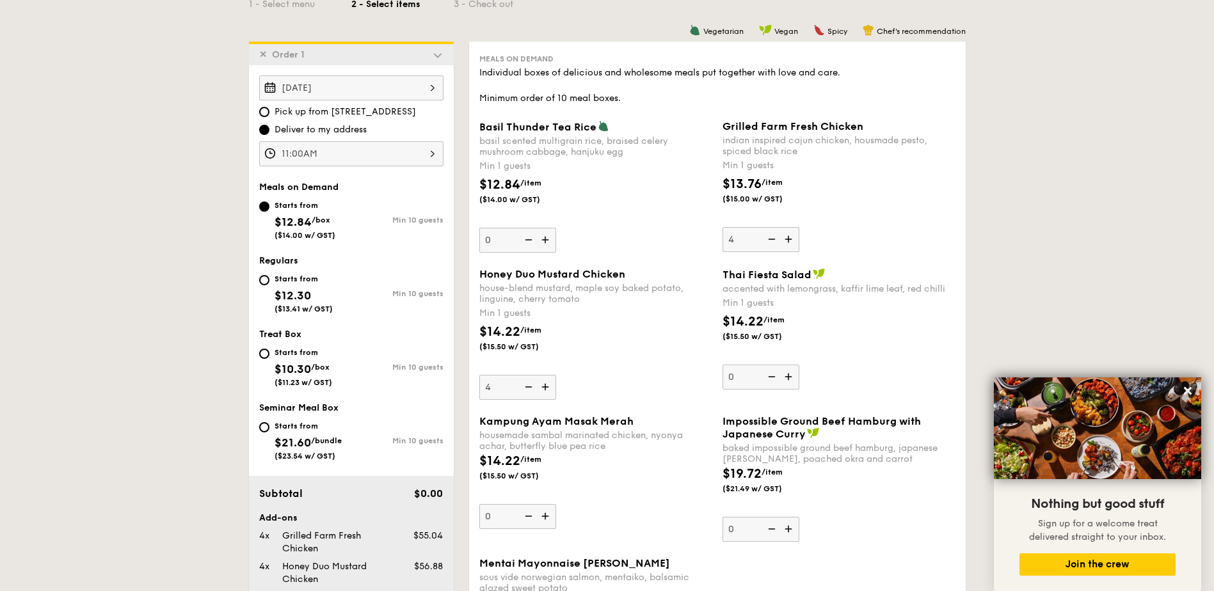
scroll to position [538, 0]
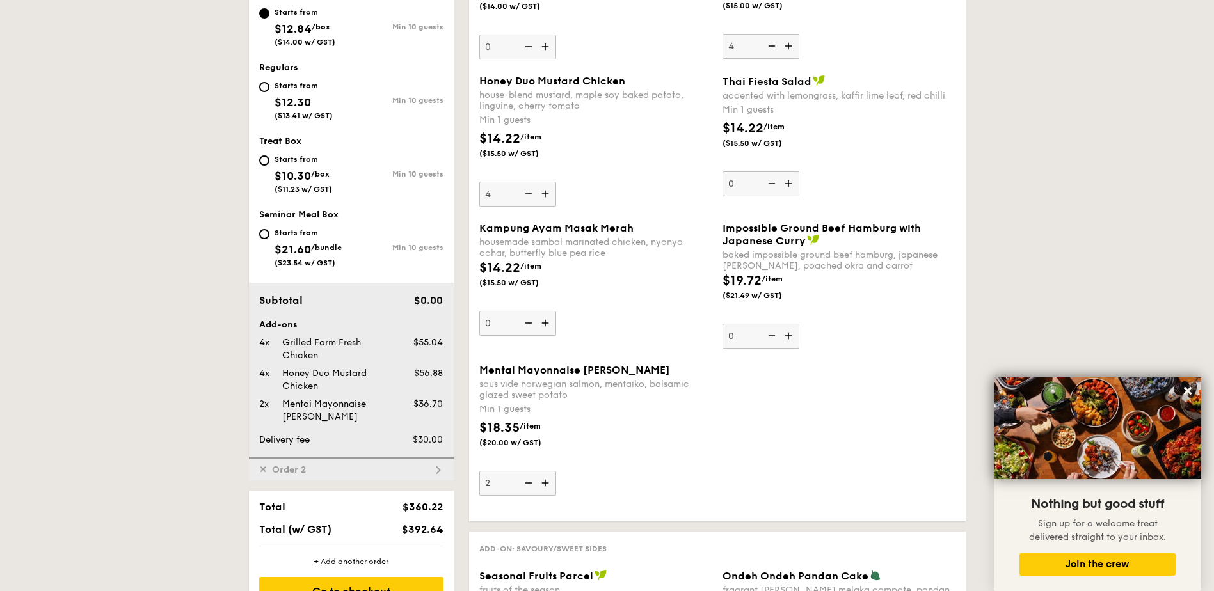
click at [440, 471] on img at bounding box center [438, 471] width 12 height 12
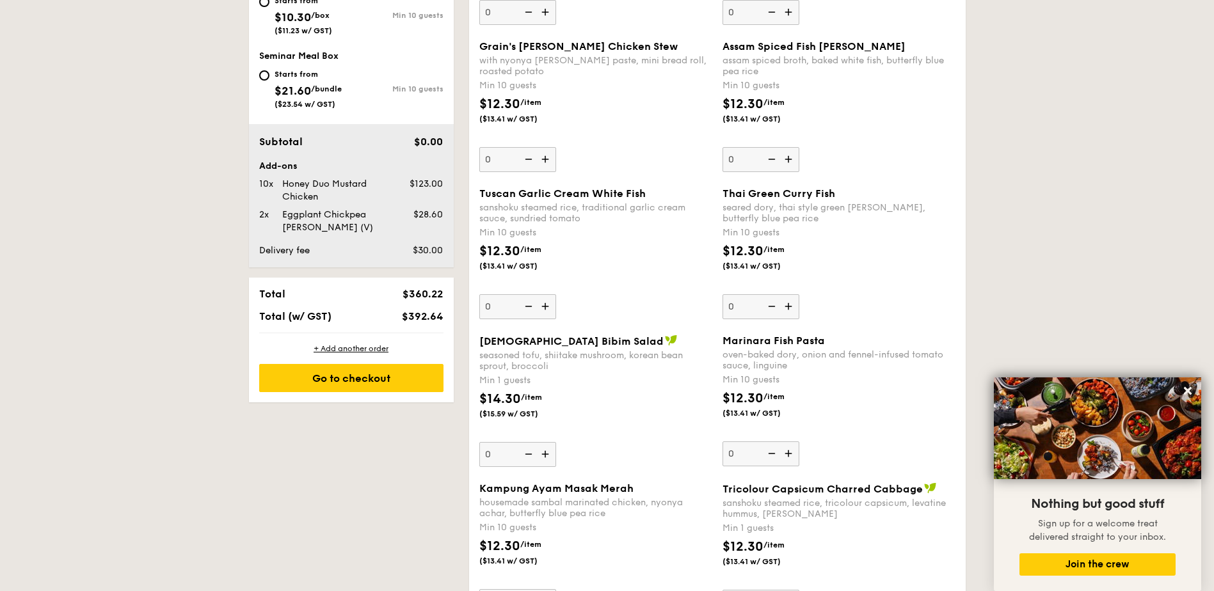
scroll to position [903, 0]
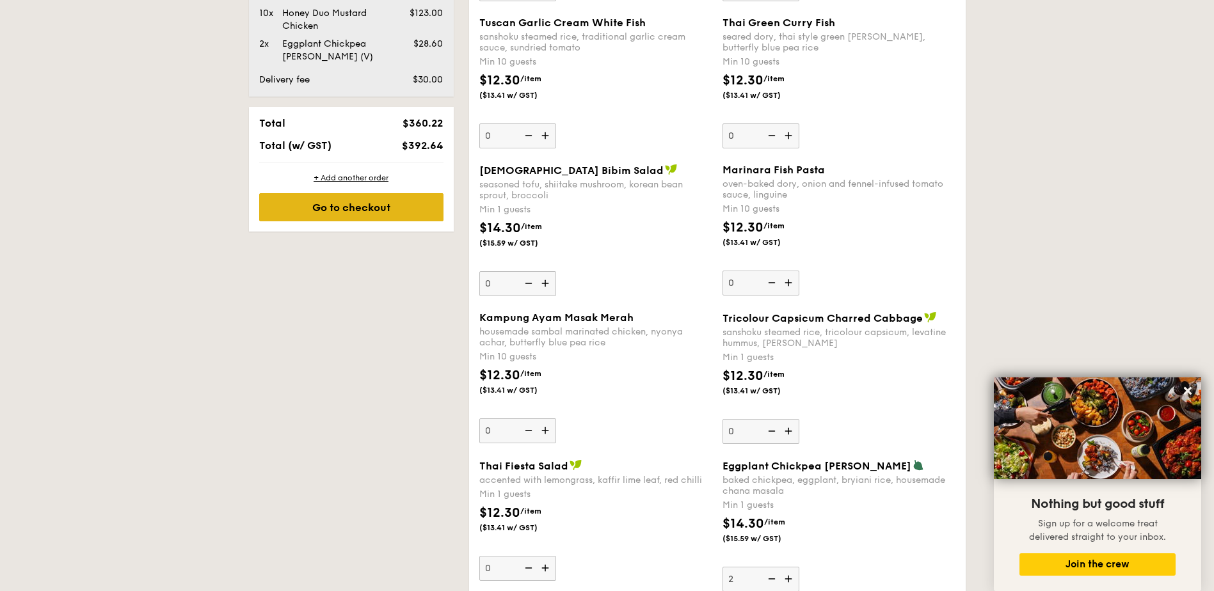
click at [411, 217] on div "Go to checkout" at bounding box center [351, 207] width 184 height 28
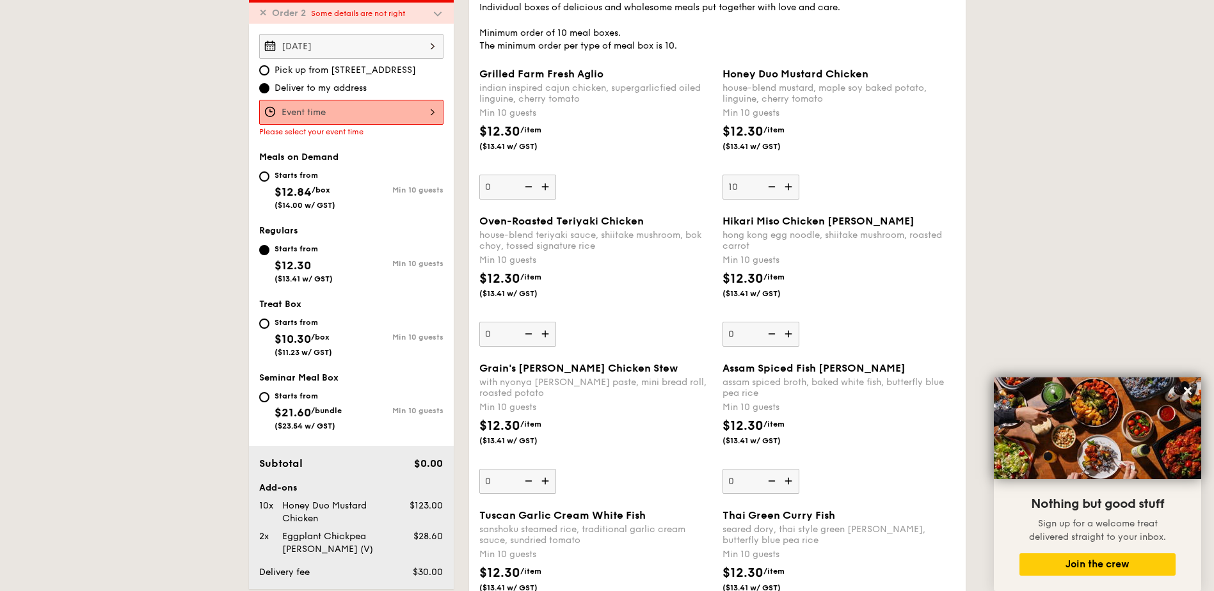
scroll to position [367, 0]
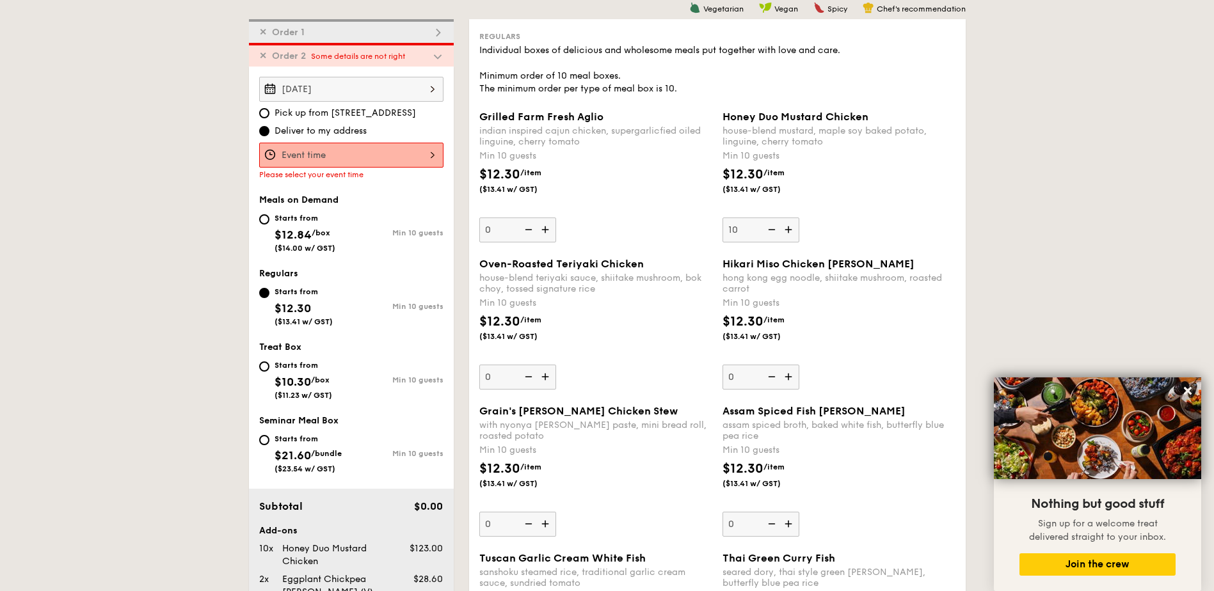
click at [390, 155] on div "12 1 2 3 4 5 6 7 8 9 10 11 00 15 30 45 am pm Cancel OK" at bounding box center [351, 155] width 184 height 25
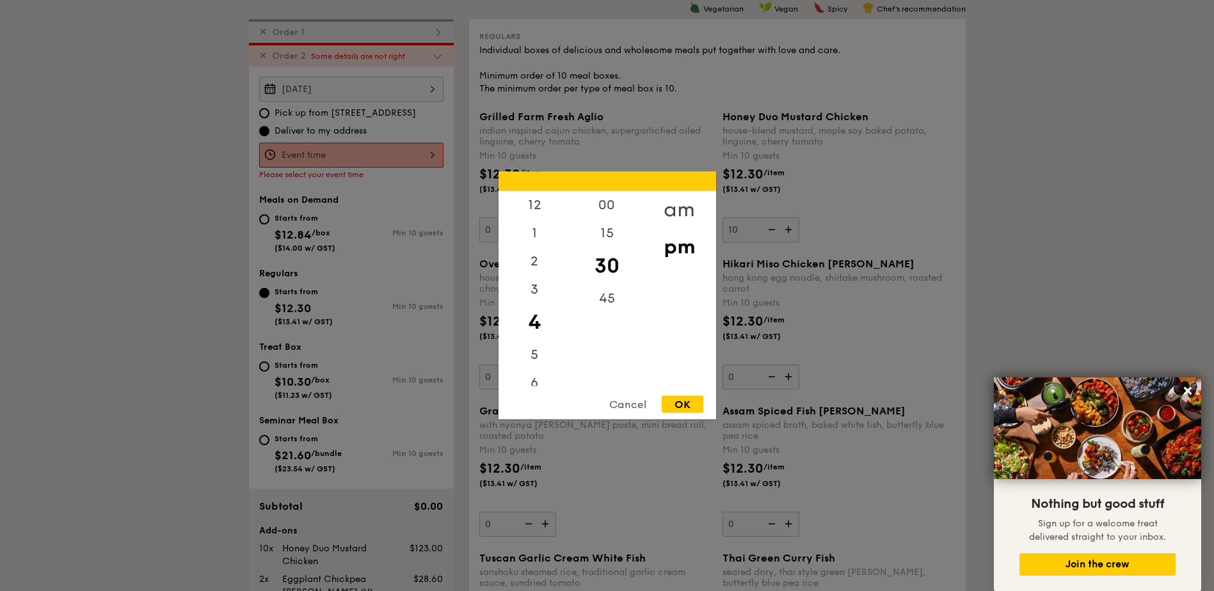
drag, startPoint x: 667, startPoint y: 213, endPoint x: 660, endPoint y: 219, distance: 9.6
click at [667, 212] on div "am" at bounding box center [679, 209] width 72 height 37
click at [523, 374] on div "11" at bounding box center [535, 376] width 72 height 37
click at [602, 200] on div "00" at bounding box center [607, 209] width 72 height 37
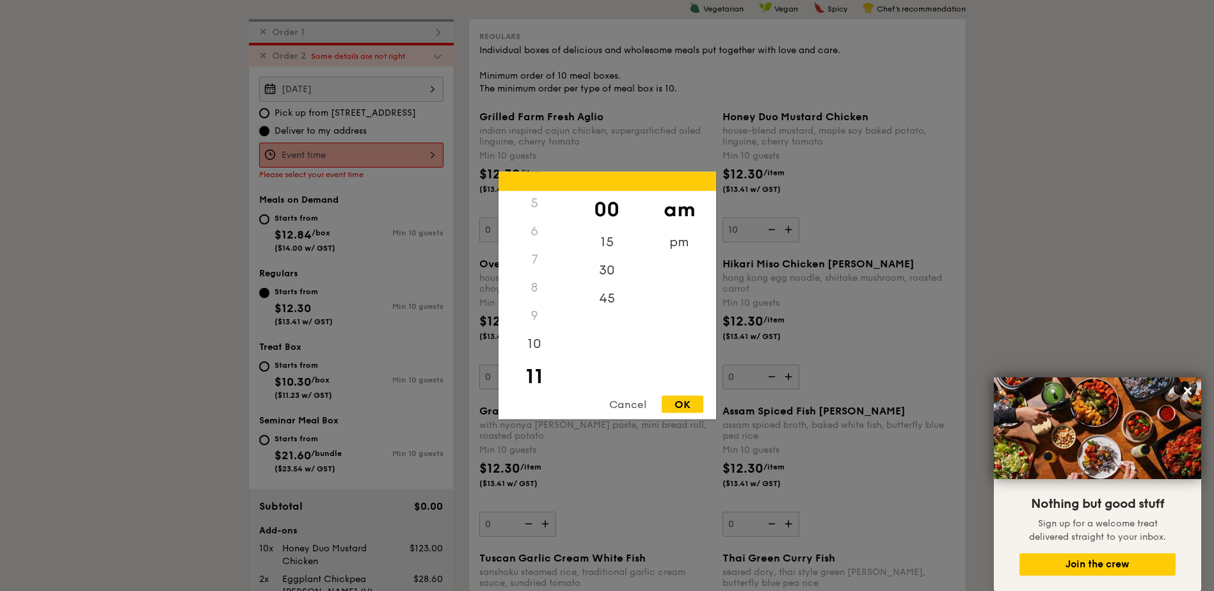
click at [686, 404] on div "OK" at bounding box center [683, 404] width 42 height 17
type input "11:00AM"
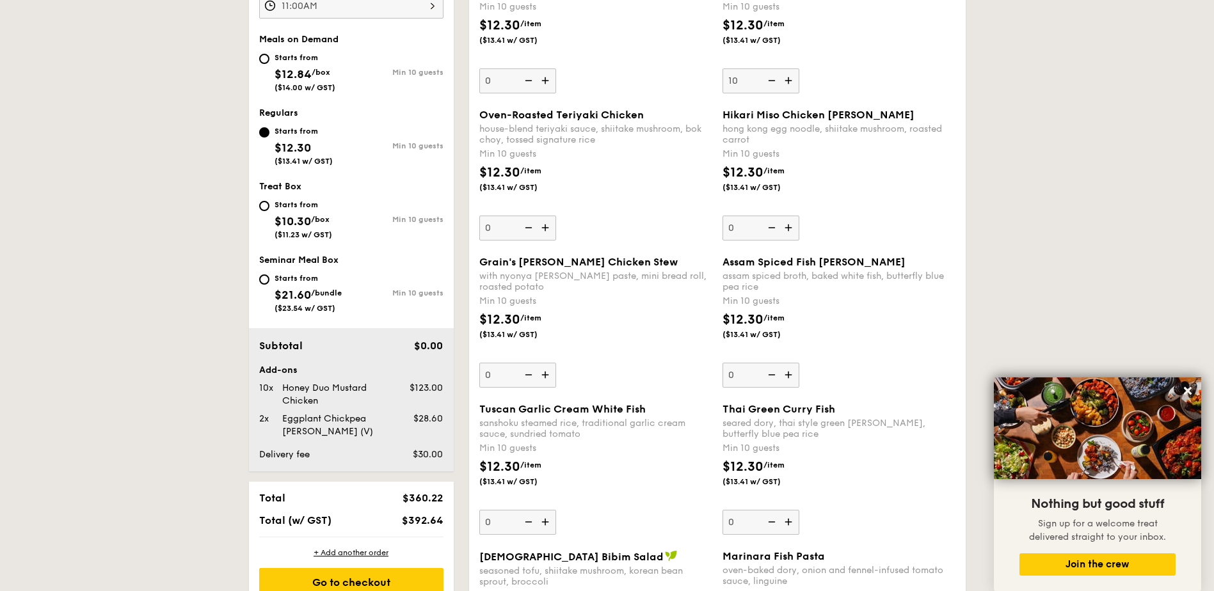
scroll to position [538, 0]
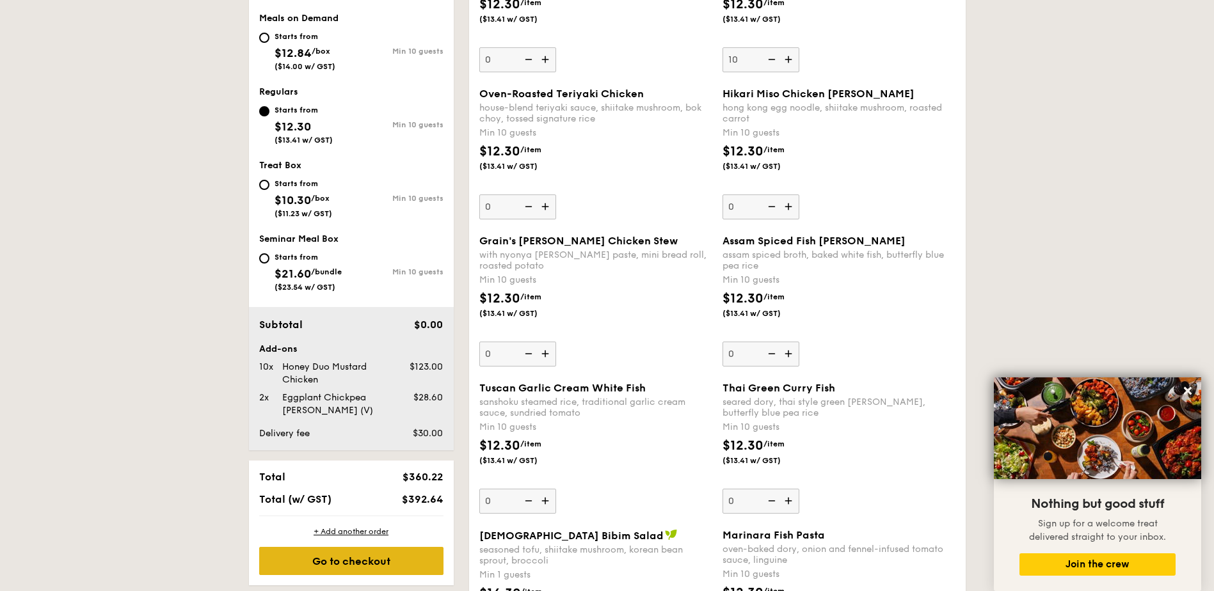
click at [363, 564] on div "Go to checkout" at bounding box center [351, 561] width 184 height 28
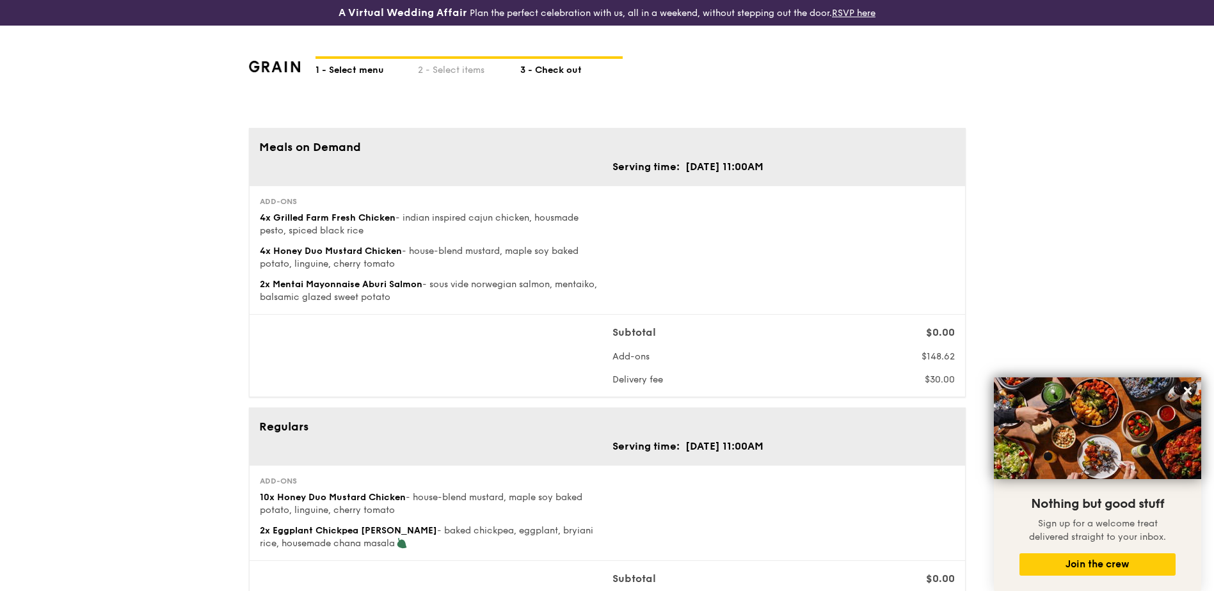
click at [372, 68] on div "1 - Select menu" at bounding box center [366, 68] width 102 height 18
select select
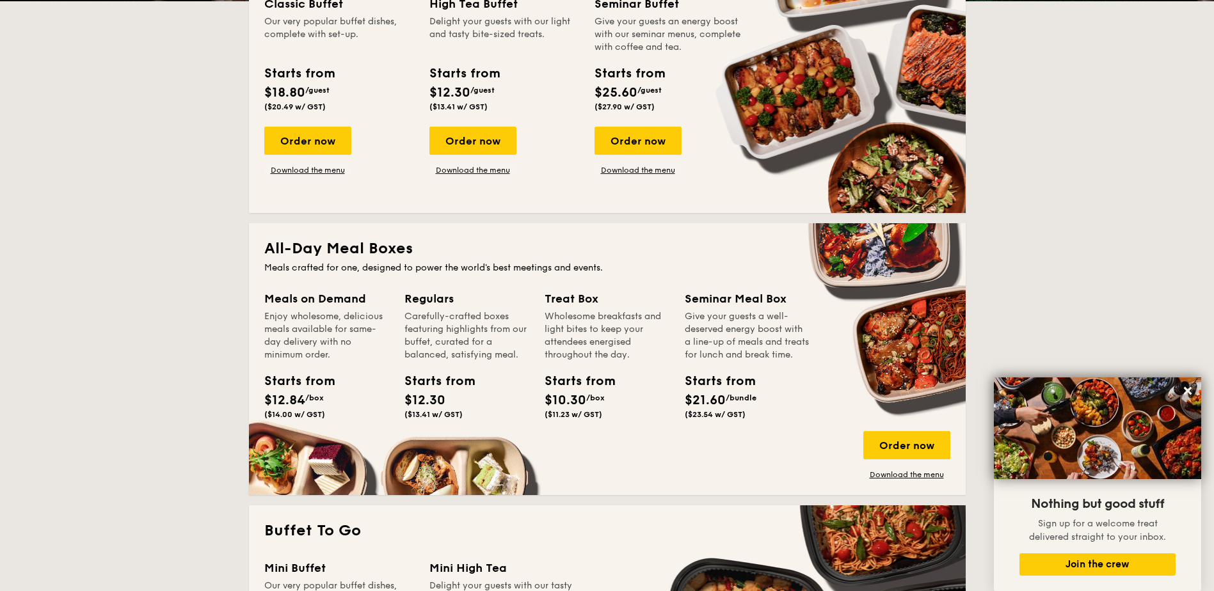
scroll to position [512, 0]
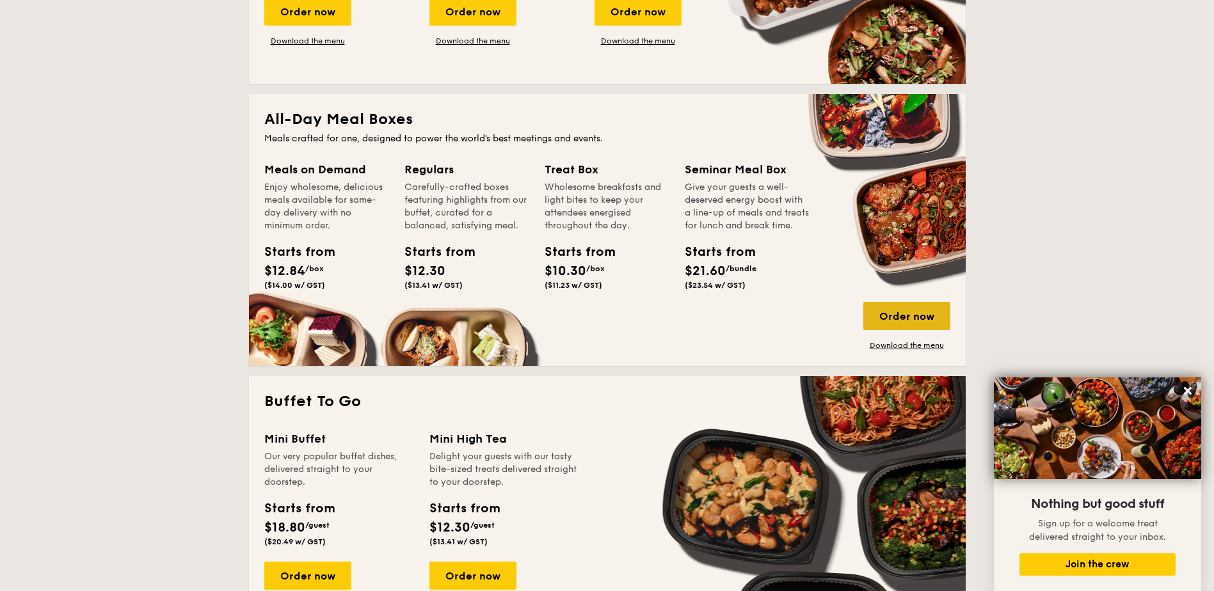
click at [898, 321] on div "Order now" at bounding box center [906, 316] width 87 height 28
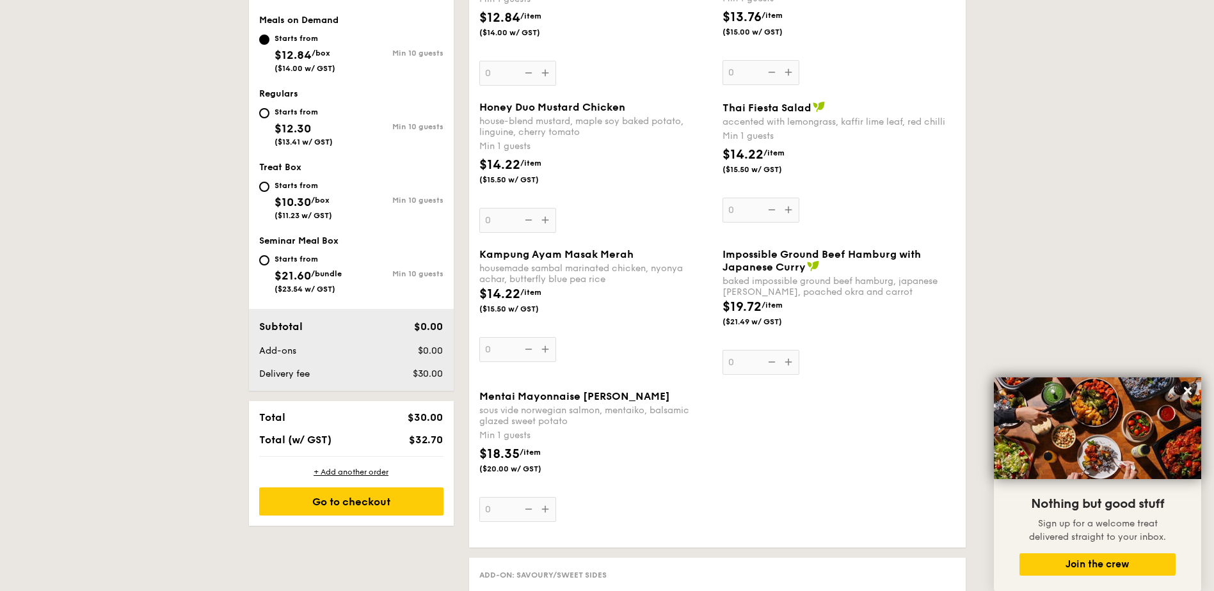
scroll to position [341, 0]
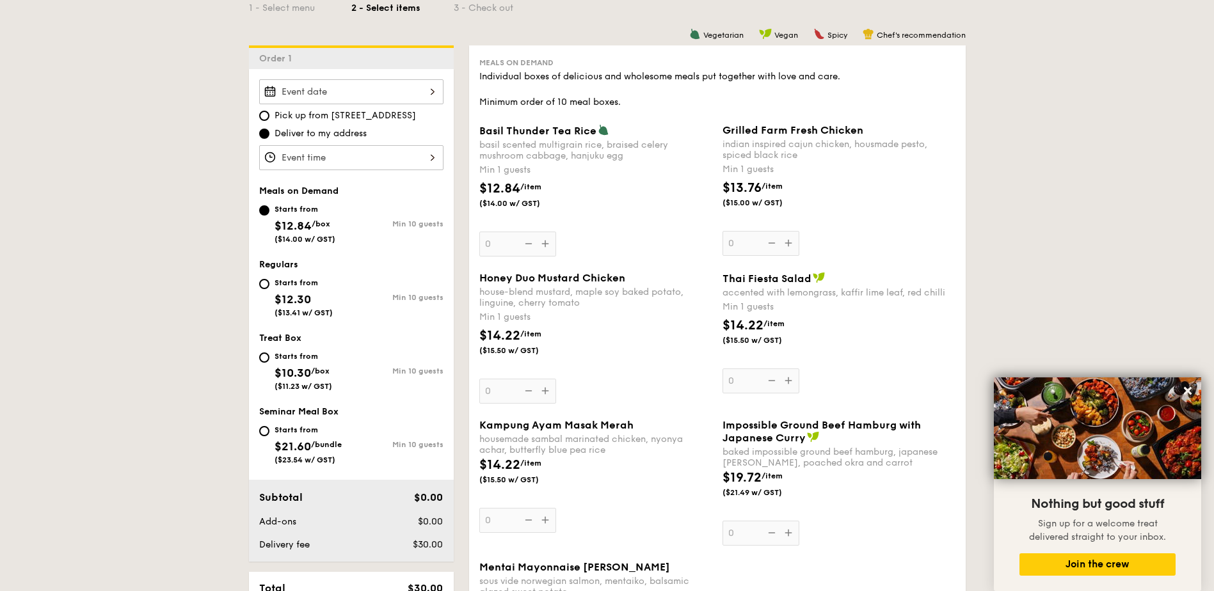
click at [376, 82] on div at bounding box center [351, 91] width 184 height 25
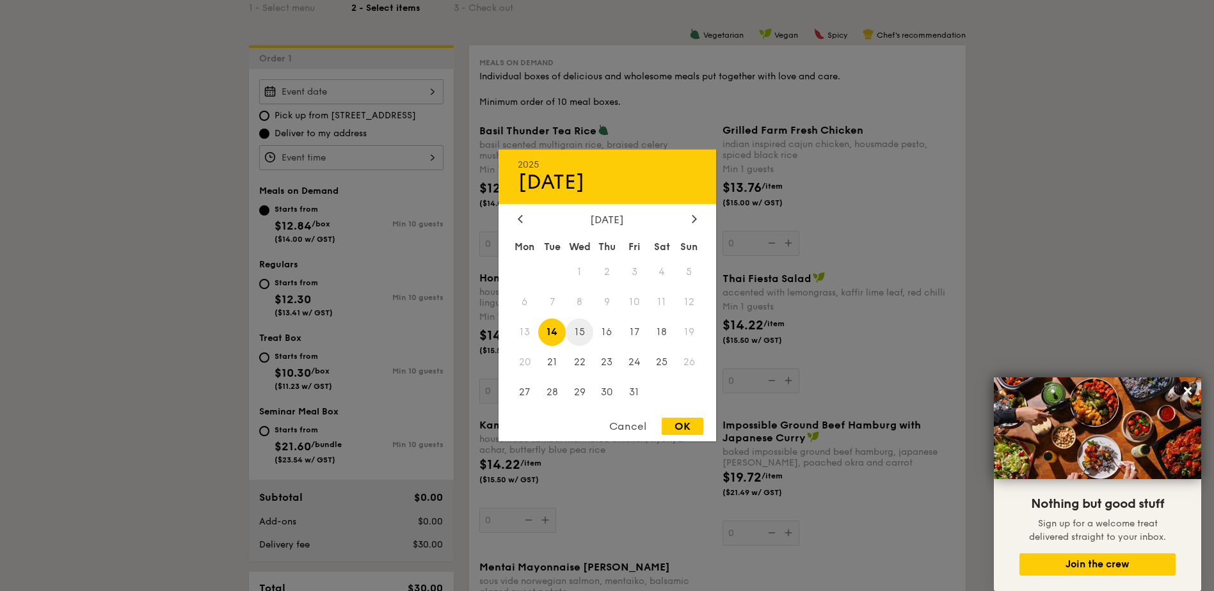
click at [580, 330] on span "15" at bounding box center [580, 333] width 28 height 28
click at [342, 158] on div at bounding box center [607, 295] width 1214 height 591
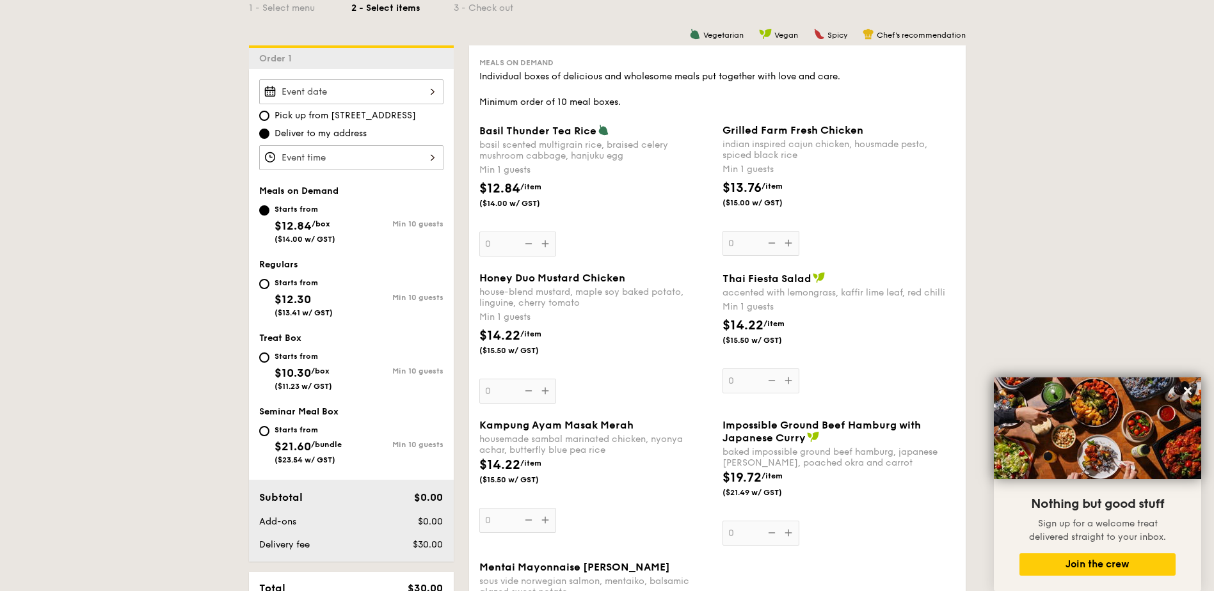
click at [406, 150] on div at bounding box center [351, 157] width 184 height 25
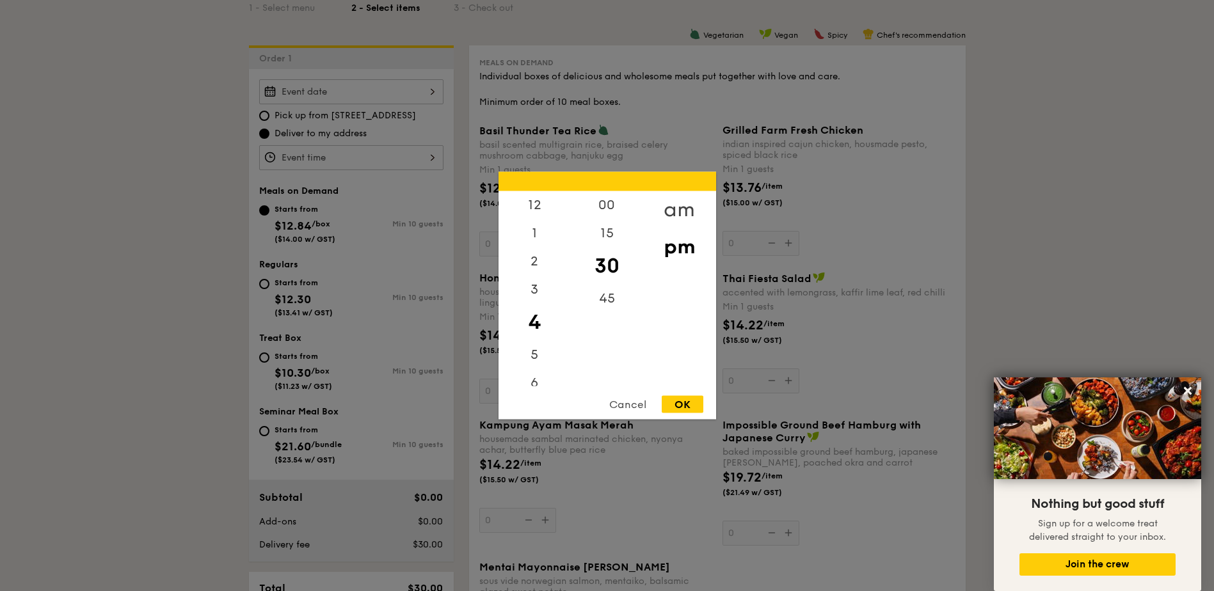
click at [673, 205] on div "am" at bounding box center [679, 209] width 72 height 37
click at [531, 370] on div "11" at bounding box center [535, 376] width 72 height 37
click at [604, 206] on div "00" at bounding box center [607, 209] width 72 height 37
click at [673, 401] on div "OK" at bounding box center [683, 404] width 42 height 17
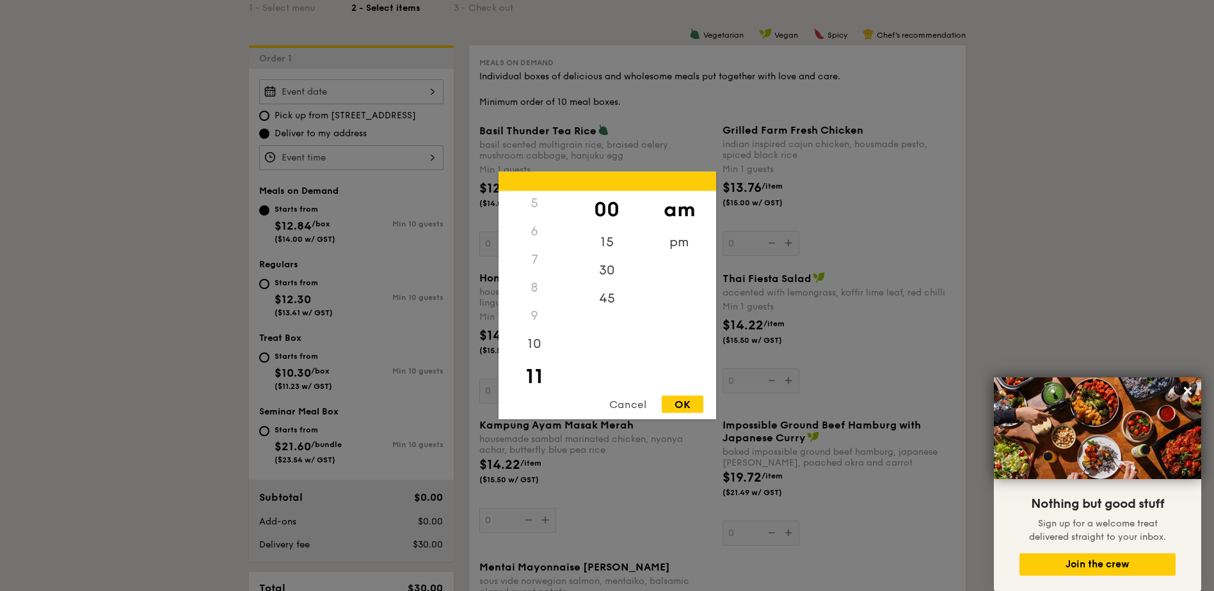
type input "11:00AM"
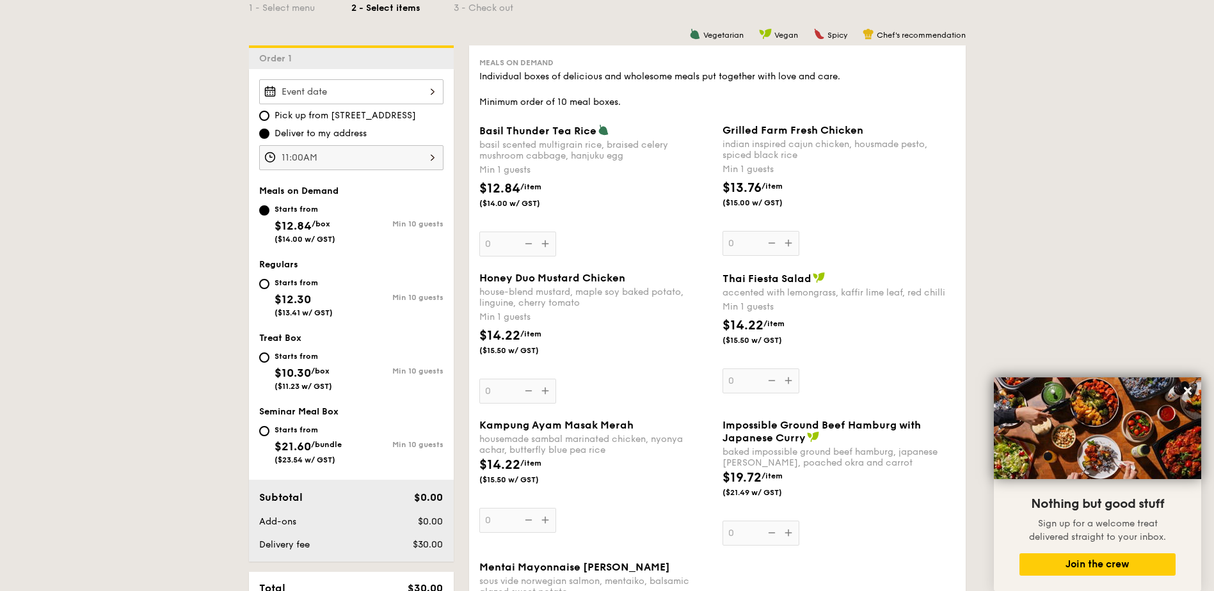
click at [302, 222] on span "$12.84" at bounding box center [293, 226] width 37 height 14
click at [269, 216] on input "Starts from $12.84 /box ($14.00 w/ GST) Min 10 guests" at bounding box center [264, 210] width 10 height 10
click at [790, 238] on div "Grilled Farm Fresh Chicken indian inspired cajun chicken, housmade pesto, spice…" at bounding box center [838, 190] width 233 height 132
click at [790, 238] on input "0" at bounding box center [760, 243] width 77 height 25
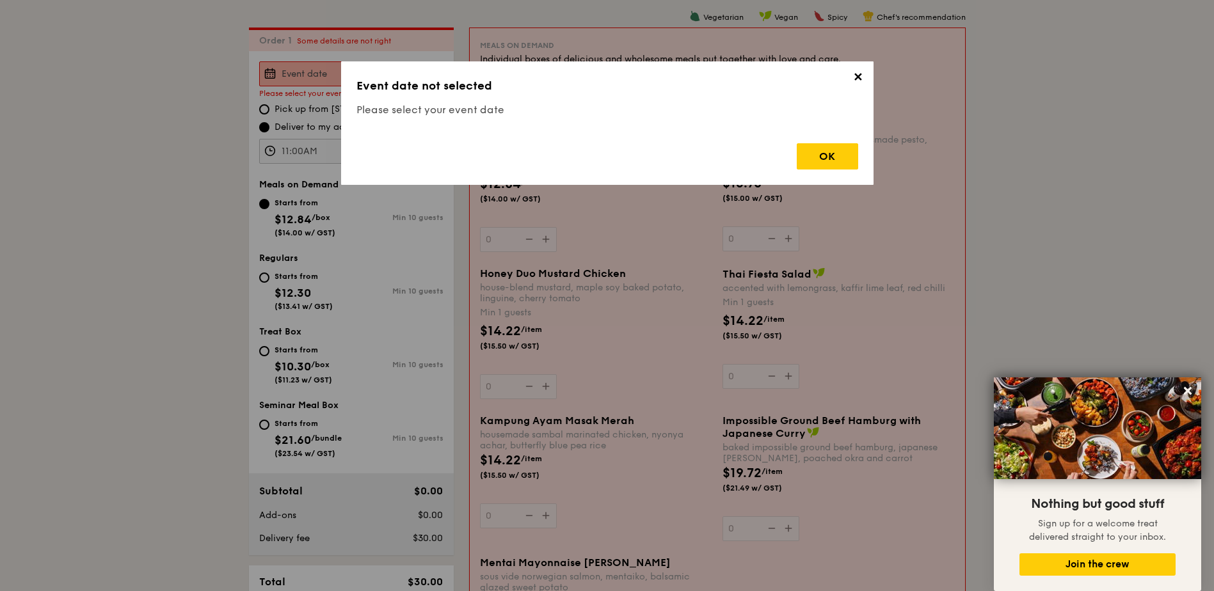
scroll to position [367, 0]
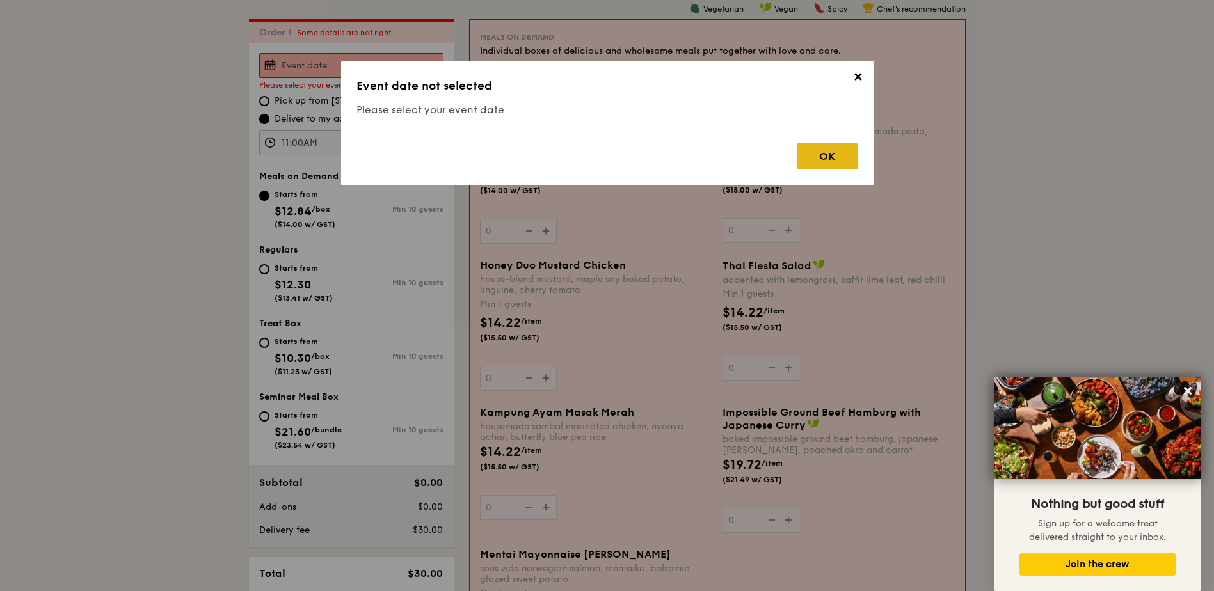
click at [818, 156] on div "OK" at bounding box center [827, 156] width 61 height 26
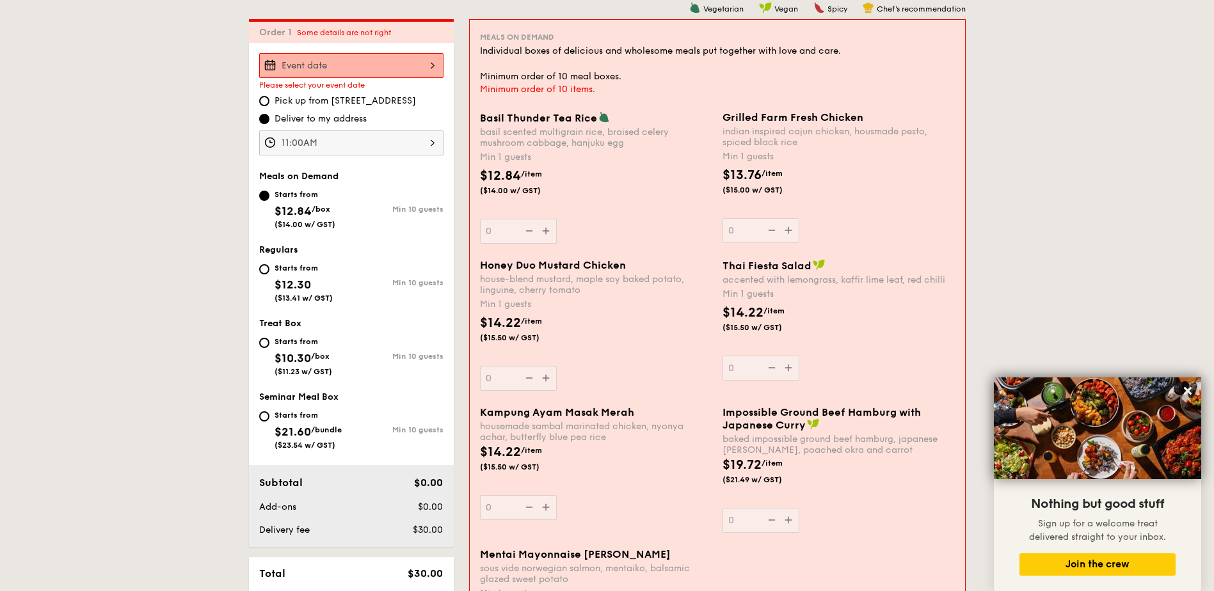
click at [346, 68] on div at bounding box center [351, 65] width 184 height 25
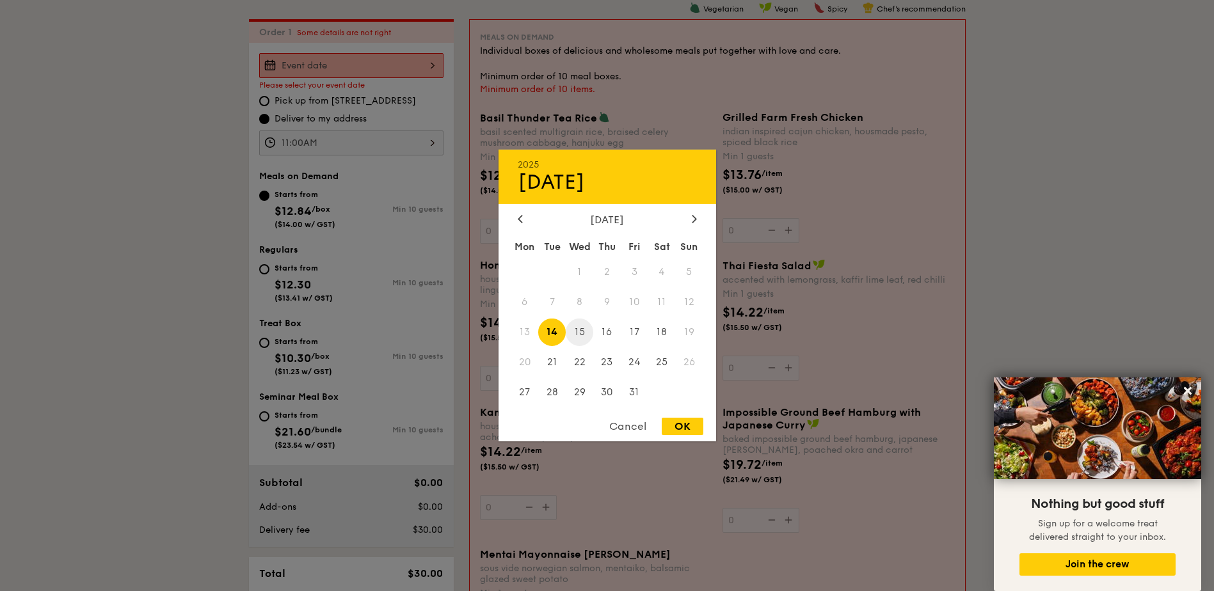
click at [584, 340] on span "15" at bounding box center [580, 333] width 28 height 28
click at [682, 426] on div "OK" at bounding box center [683, 426] width 42 height 17
type input "[DATE]"
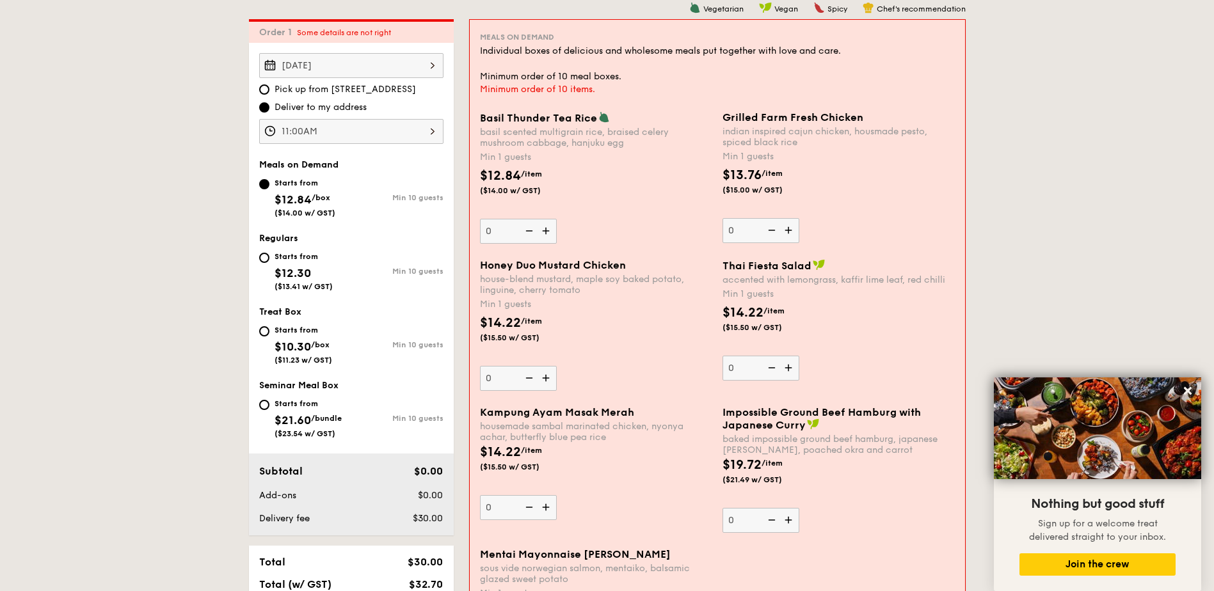
click at [785, 231] on img at bounding box center [789, 230] width 19 height 24
click at [785, 231] on input "0" at bounding box center [760, 230] width 77 height 25
type input "1"
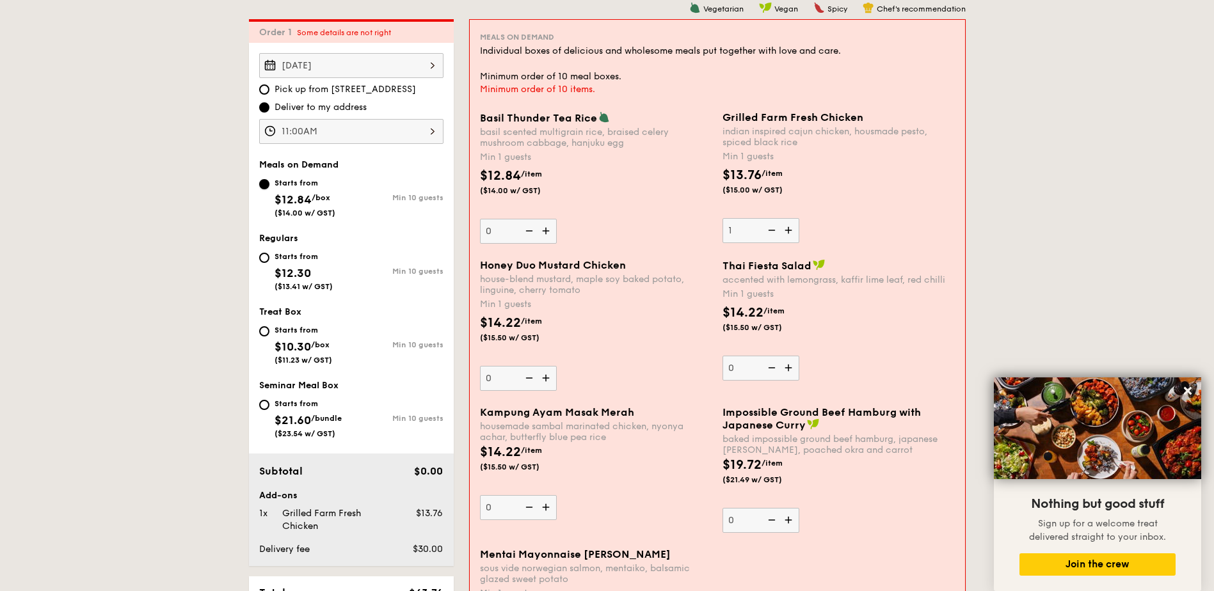
click at [264, 184] on input "Starts from $12.84 /box ($14.00 w/ GST) Min 10 guests" at bounding box center [264, 184] width 10 height 10
click at [292, 255] on div "Starts from" at bounding box center [304, 256] width 58 height 10
click at [269, 255] on input "Starts from $12.30 ($13.41 w/ GST) Min 10 guests" at bounding box center [264, 258] width 10 height 10
radio input "true"
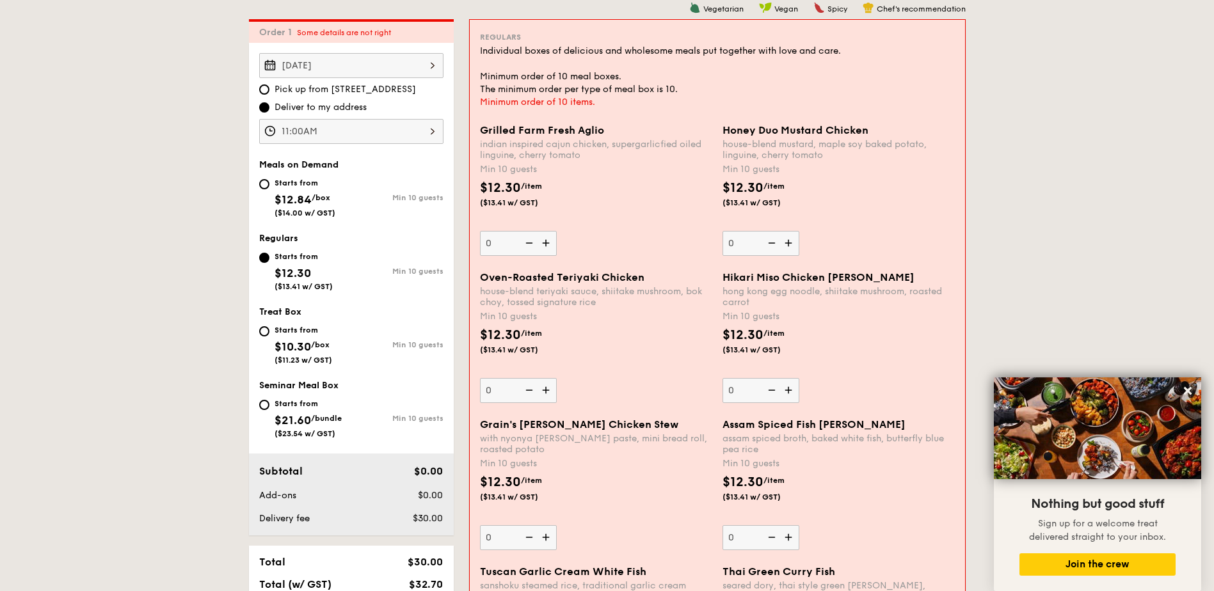
click at [346, 193] on div "Starts from $12.84 /box ($14.00 w/ GST)" at bounding box center [305, 196] width 92 height 42
click at [269, 189] on input "Starts from $12.84 /box ($14.00 w/ GST) Min 10 guests" at bounding box center [264, 184] width 10 height 10
radio input "true"
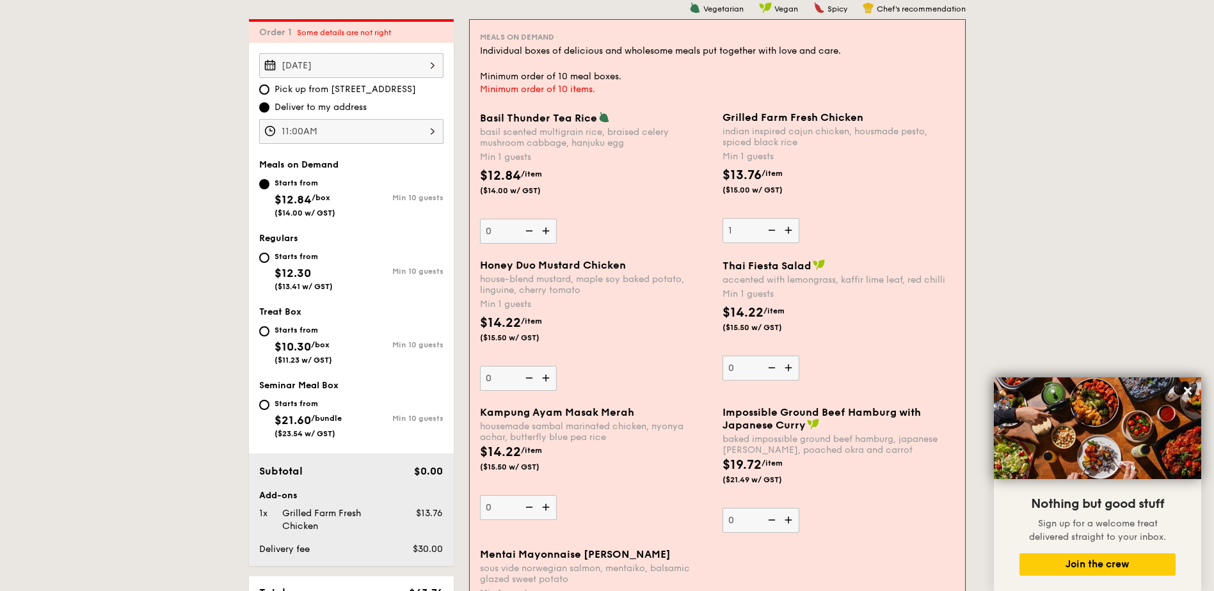
click at [771, 227] on img at bounding box center [770, 230] width 19 height 24
click at [771, 227] on input "1" at bounding box center [760, 230] width 77 height 25
type input "0"
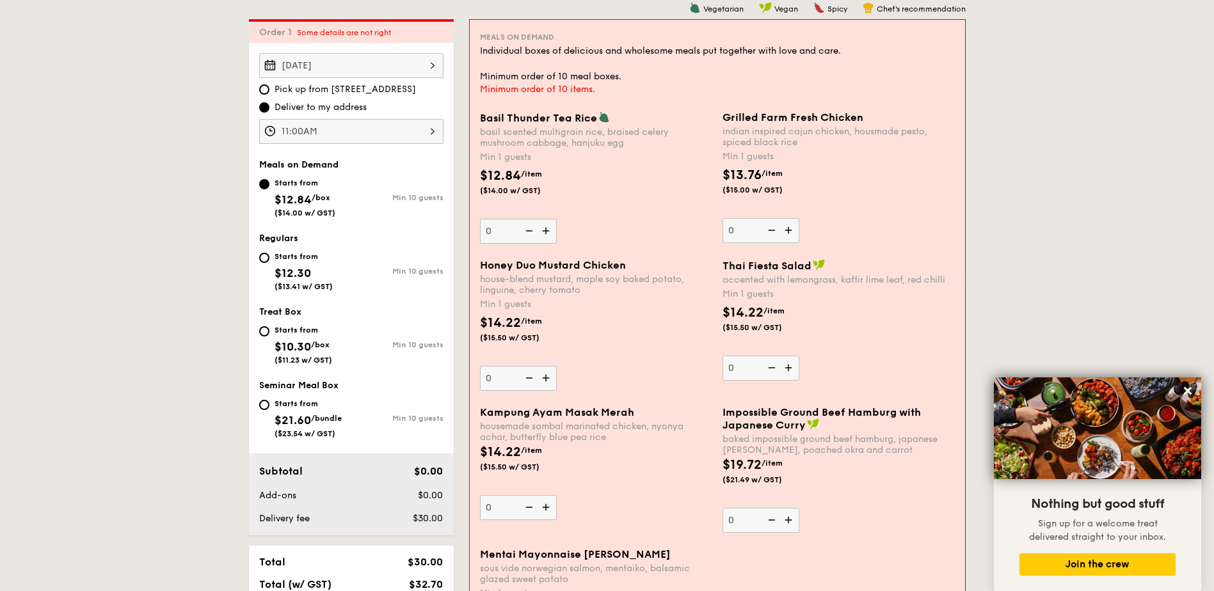
click at [316, 258] on div "Starts from" at bounding box center [304, 256] width 58 height 10
click at [269, 258] on input "Starts from $12.30 ($13.41 w/ GST) Min 10 guests" at bounding box center [264, 258] width 10 height 10
radio input "true"
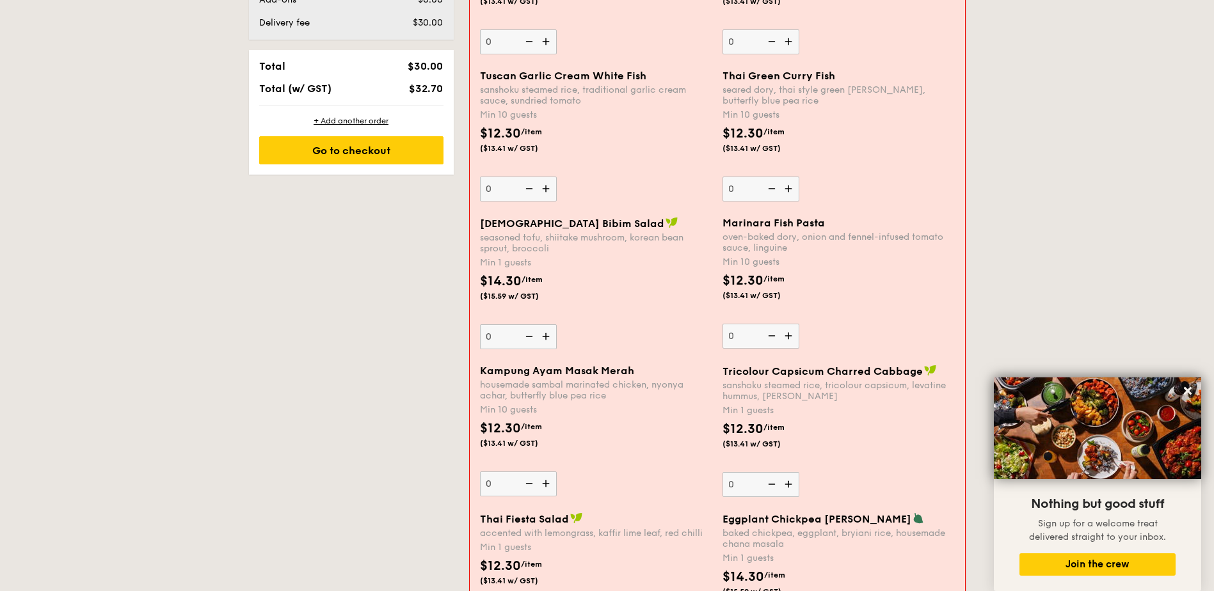
scroll to position [879, 0]
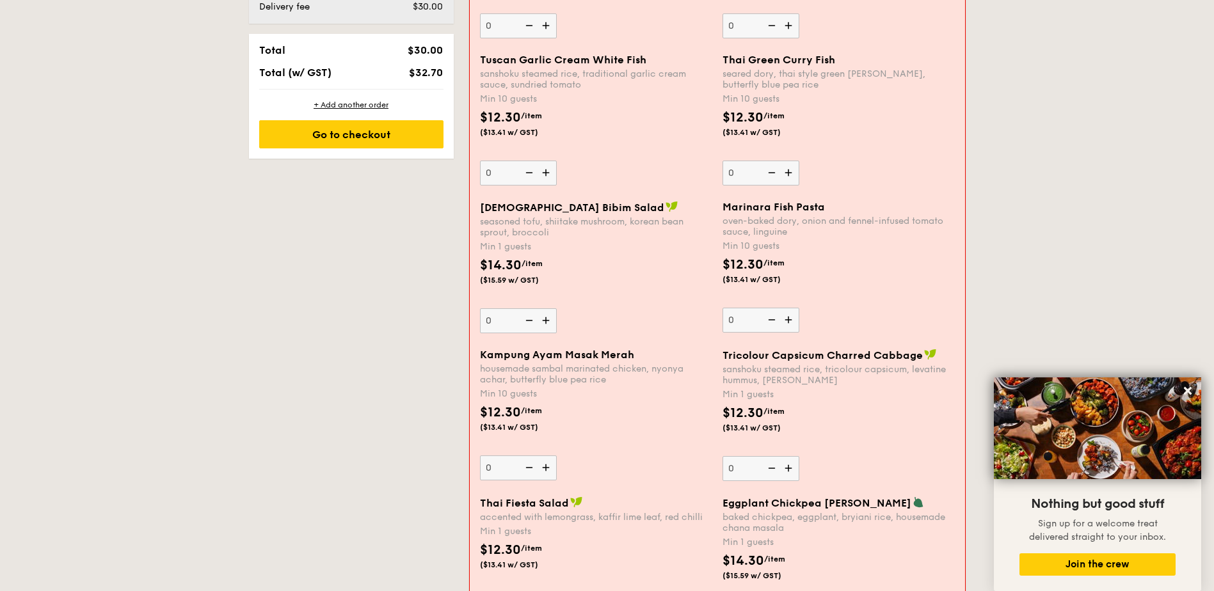
click at [546, 467] on img at bounding box center [547, 468] width 19 height 24
click at [546, 467] on input "0" at bounding box center [518, 468] width 77 height 25
type input "10"
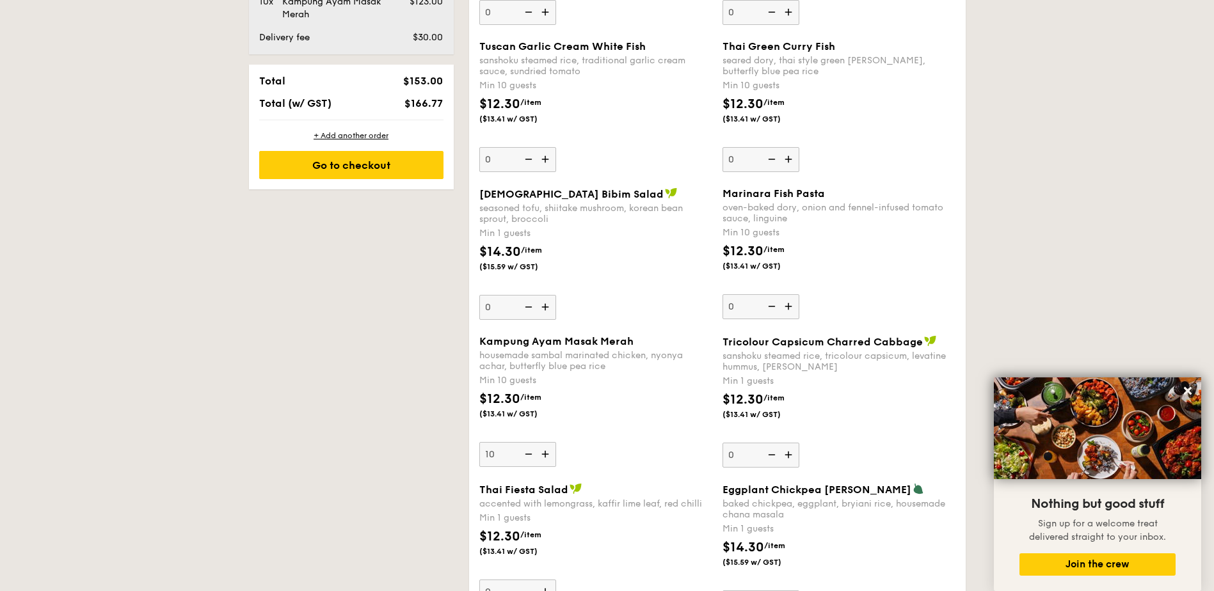
scroll to position [910, 0]
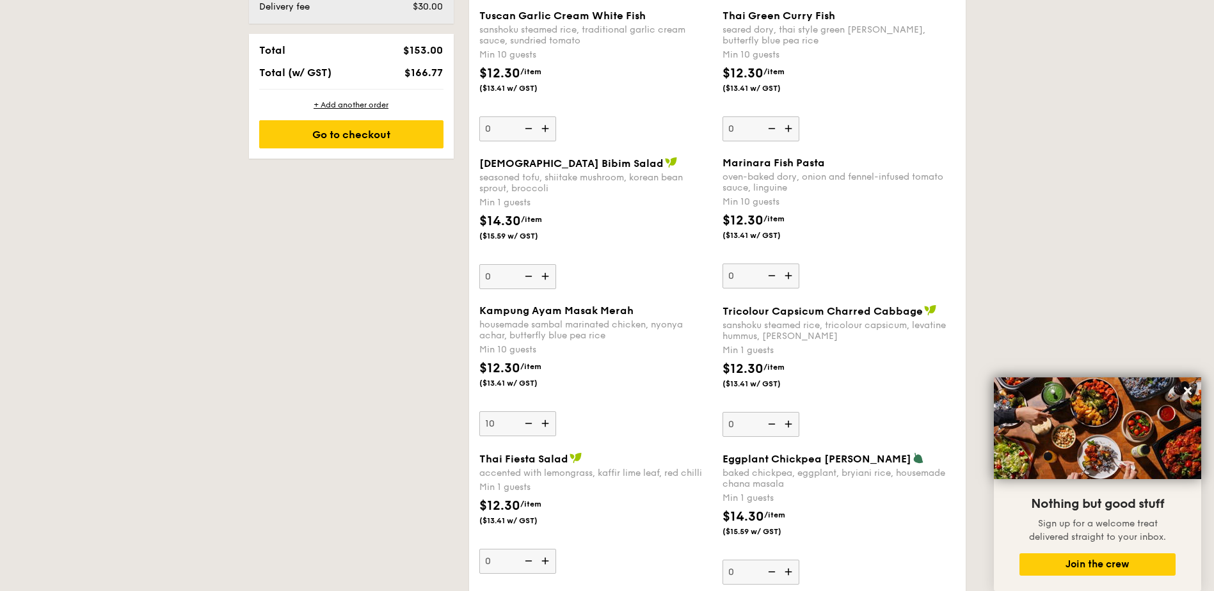
click at [786, 570] on img at bounding box center [789, 572] width 19 height 24
click at [786, 570] on input "0" at bounding box center [760, 572] width 77 height 25
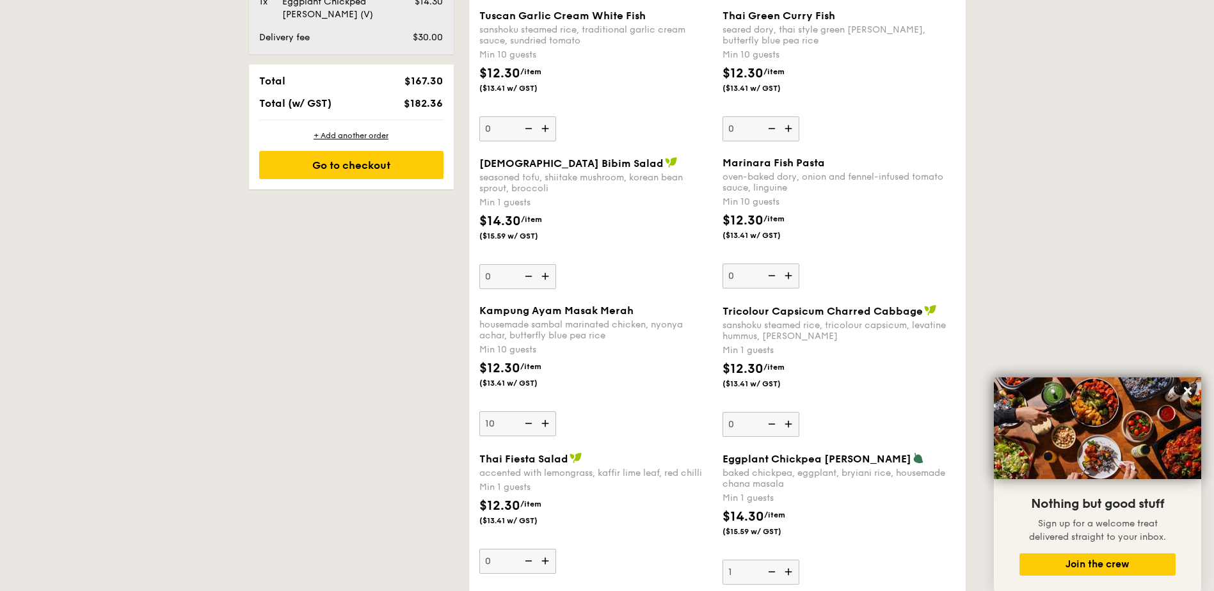
scroll to position [941, 0]
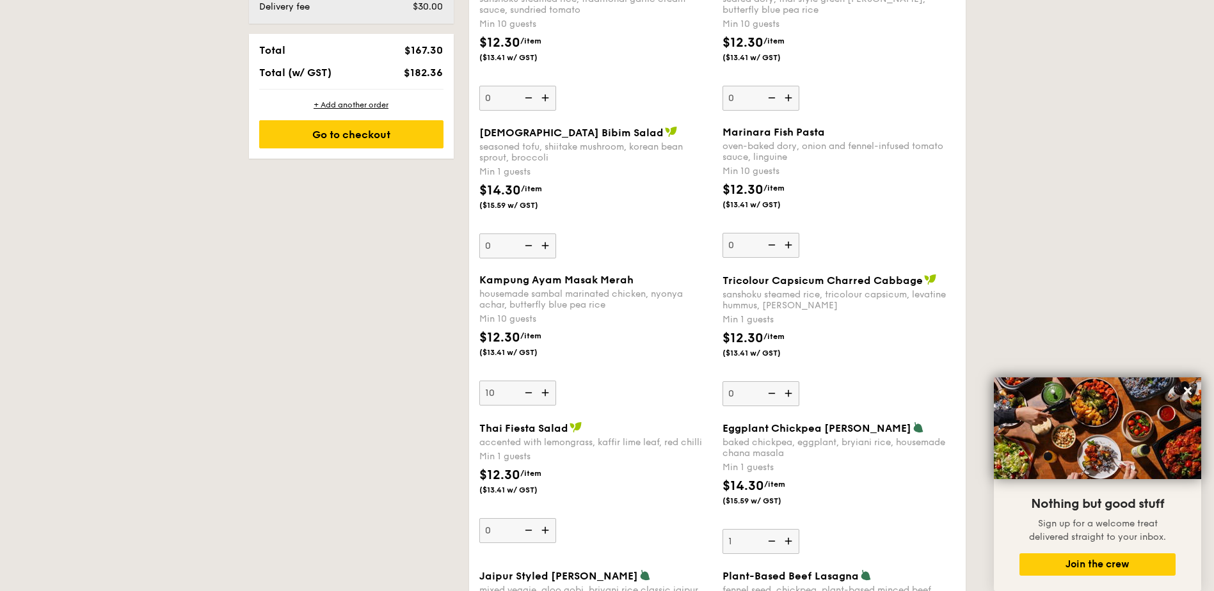
click at [787, 539] on img at bounding box center [789, 541] width 19 height 24
click at [787, 539] on input "1" at bounding box center [760, 541] width 77 height 25
type input "2"
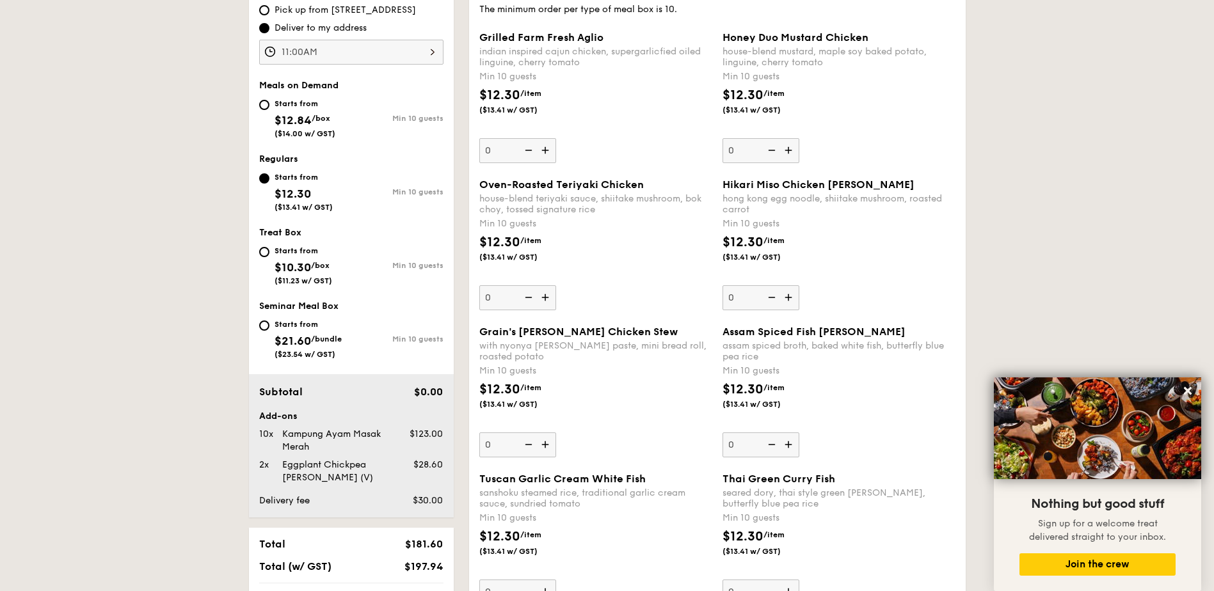
scroll to position [429, 0]
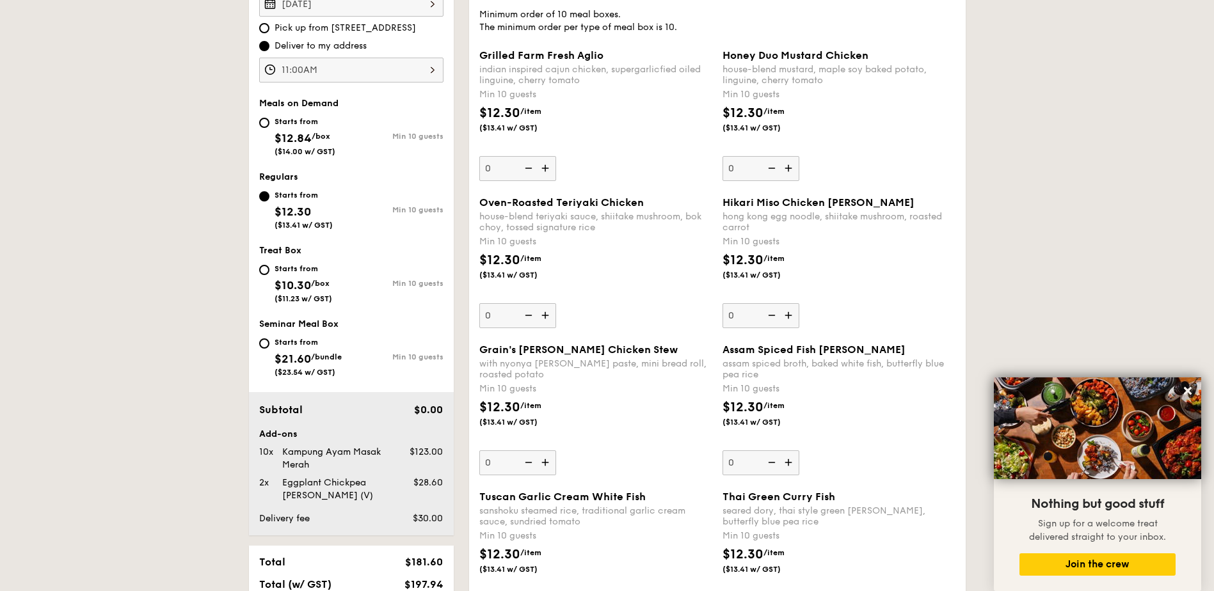
click at [298, 132] on span "$12.84" at bounding box center [293, 138] width 37 height 14
click at [269, 128] on input "Starts from $12.84 /box ($14.00 w/ GST) Min 10 guests" at bounding box center [264, 123] width 10 height 10
radio input "true"
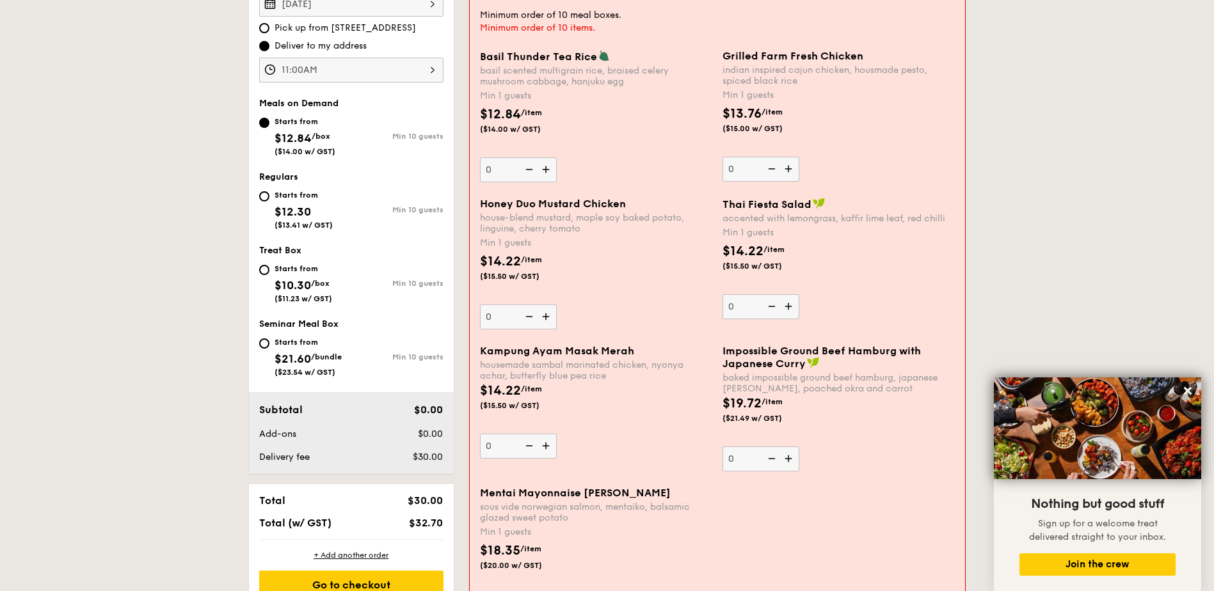
click at [278, 207] on span "$12.30" at bounding box center [293, 212] width 36 height 14
click at [269, 202] on input "Starts from $12.30 ($13.41 w/ GST) Min 10 guests" at bounding box center [264, 196] width 10 height 10
radio input "true"
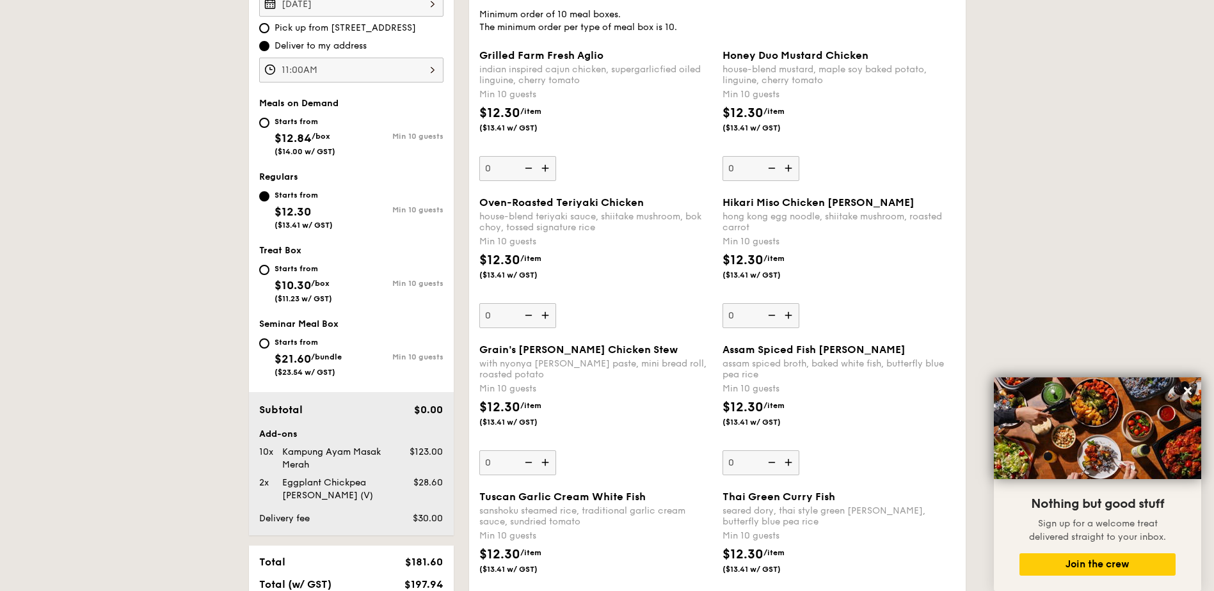
click at [298, 124] on div "Starts from" at bounding box center [305, 121] width 61 height 10
click at [269, 124] on input "Starts from $12.84 /box ($14.00 w/ GST) Min 10 guests" at bounding box center [264, 123] width 10 height 10
radio input "true"
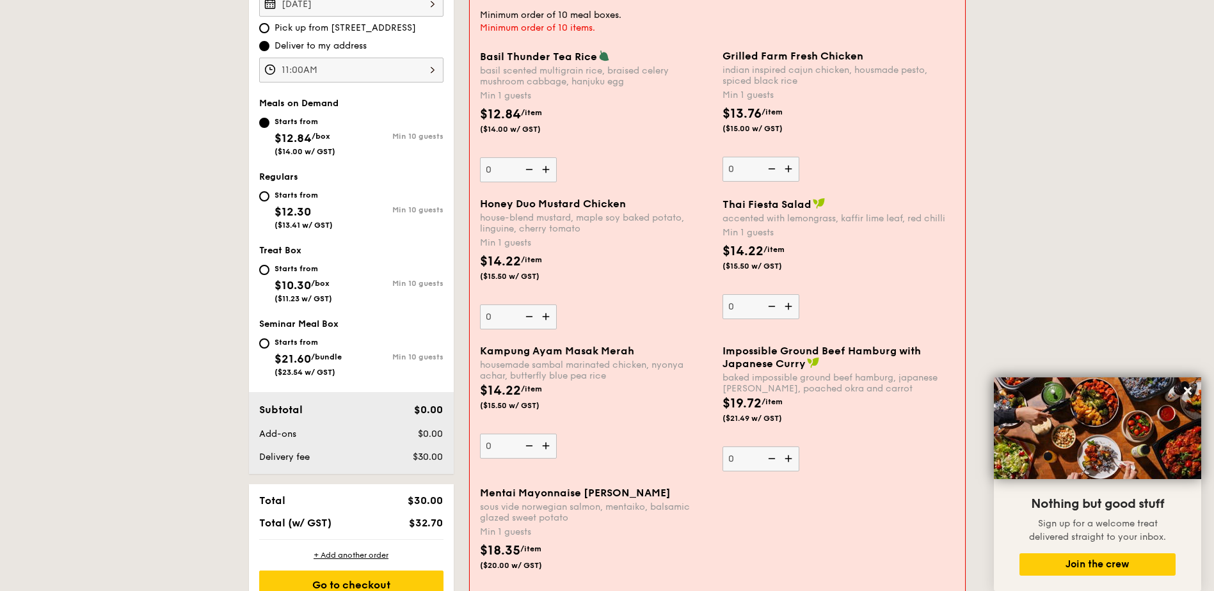
click at [296, 194] on div "Starts from" at bounding box center [304, 195] width 58 height 10
click at [269, 194] on input "Starts from $12.30 ($13.41 w/ GST) Min 10 guests" at bounding box center [264, 196] width 10 height 10
radio input "true"
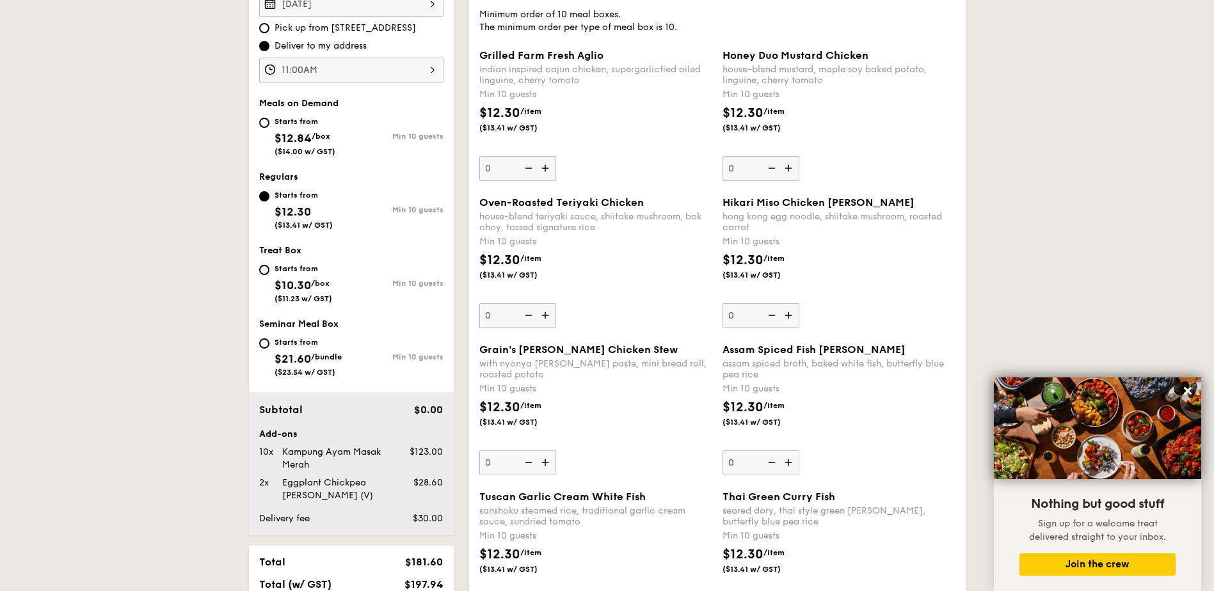
click at [792, 167] on img at bounding box center [789, 168] width 19 height 24
click at [792, 167] on input "0" at bounding box center [760, 168] width 77 height 25
type input "10"
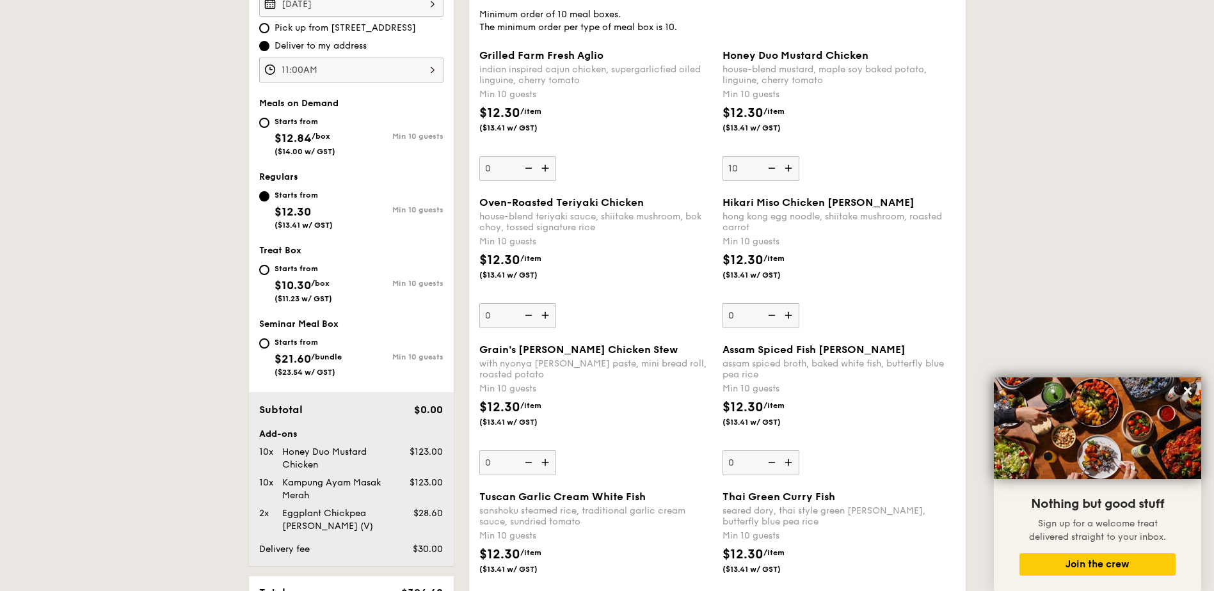
click at [305, 136] on span "$12.84" at bounding box center [293, 138] width 37 height 14
click at [269, 128] on input "Starts from $12.84 /box ($14.00 w/ GST) Min 10 guests" at bounding box center [264, 123] width 10 height 10
radio input "true"
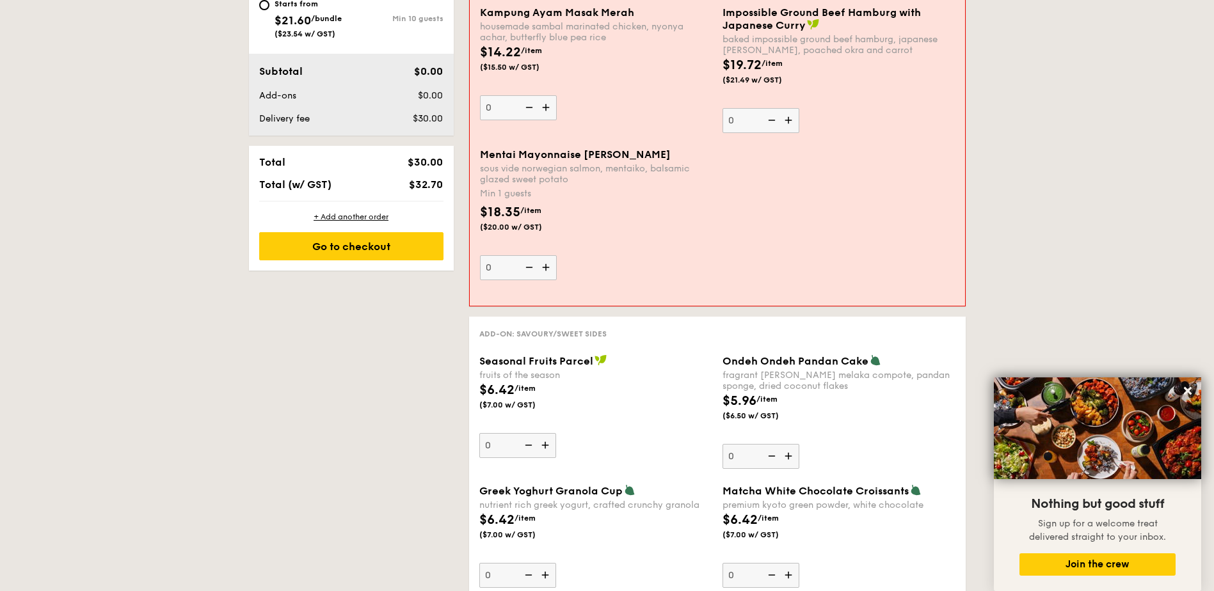
scroll to position [770, 0]
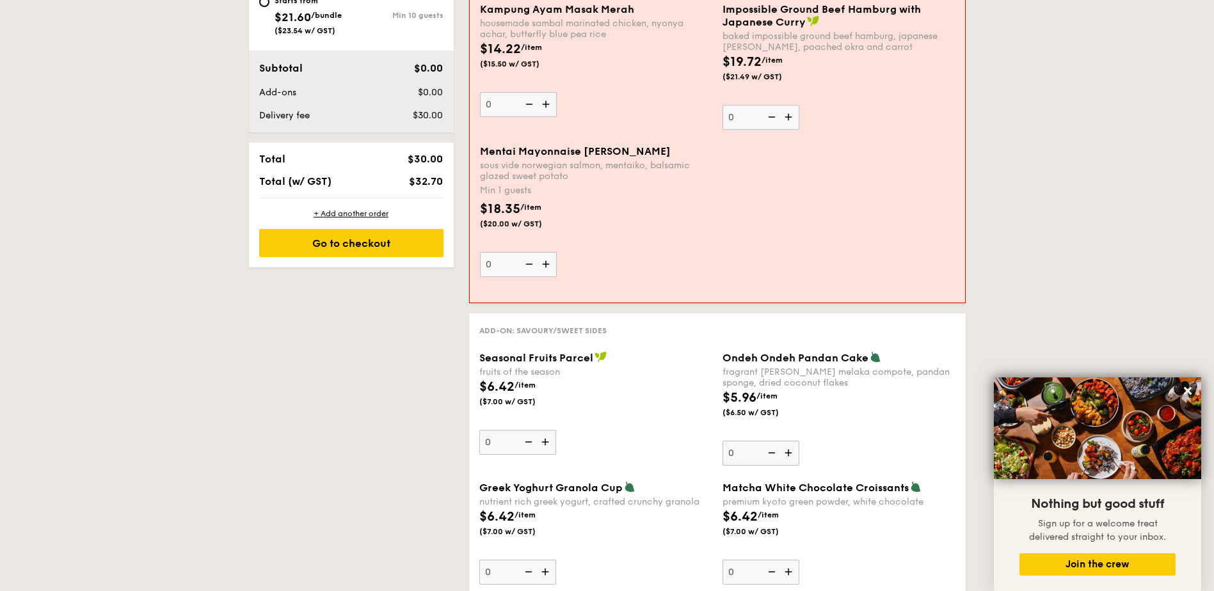
click at [546, 262] on img at bounding box center [547, 264] width 19 height 24
click at [546, 262] on input "0" at bounding box center [518, 264] width 77 height 25
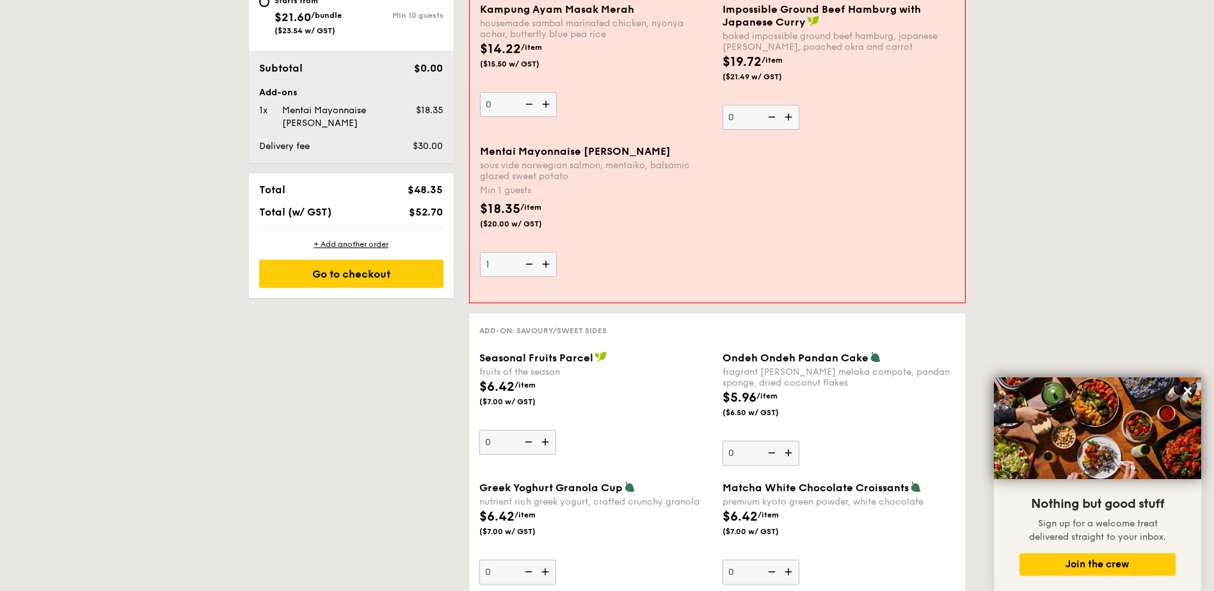
click at [546, 262] on img at bounding box center [547, 264] width 19 height 24
click at [546, 262] on input "1" at bounding box center [518, 264] width 77 height 25
type input "2"
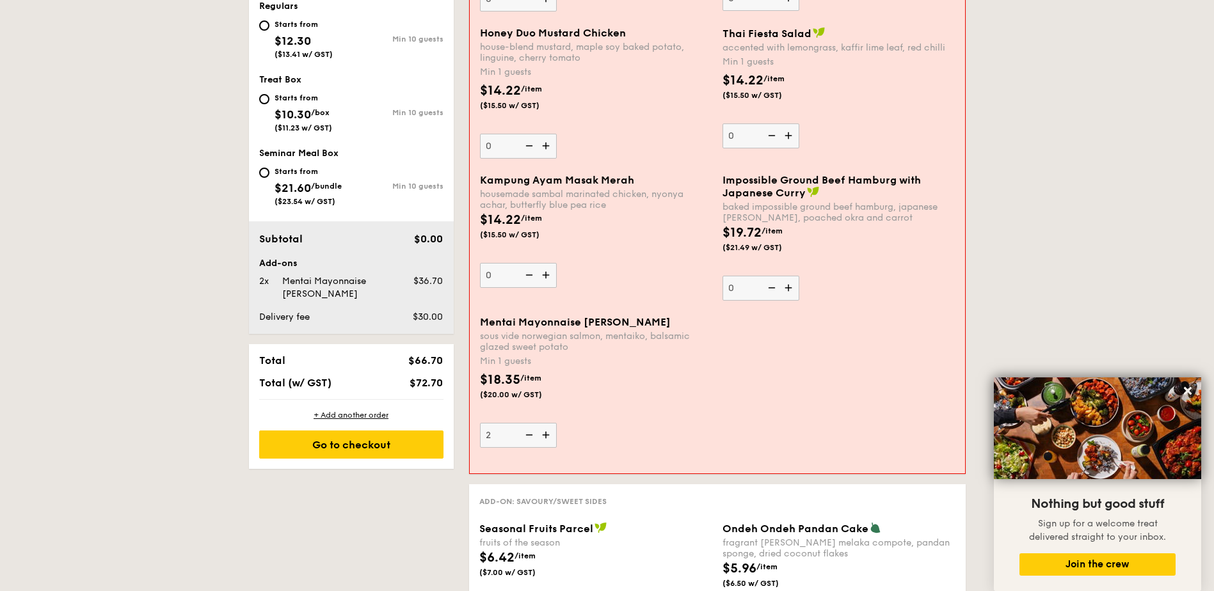
scroll to position [429, 0]
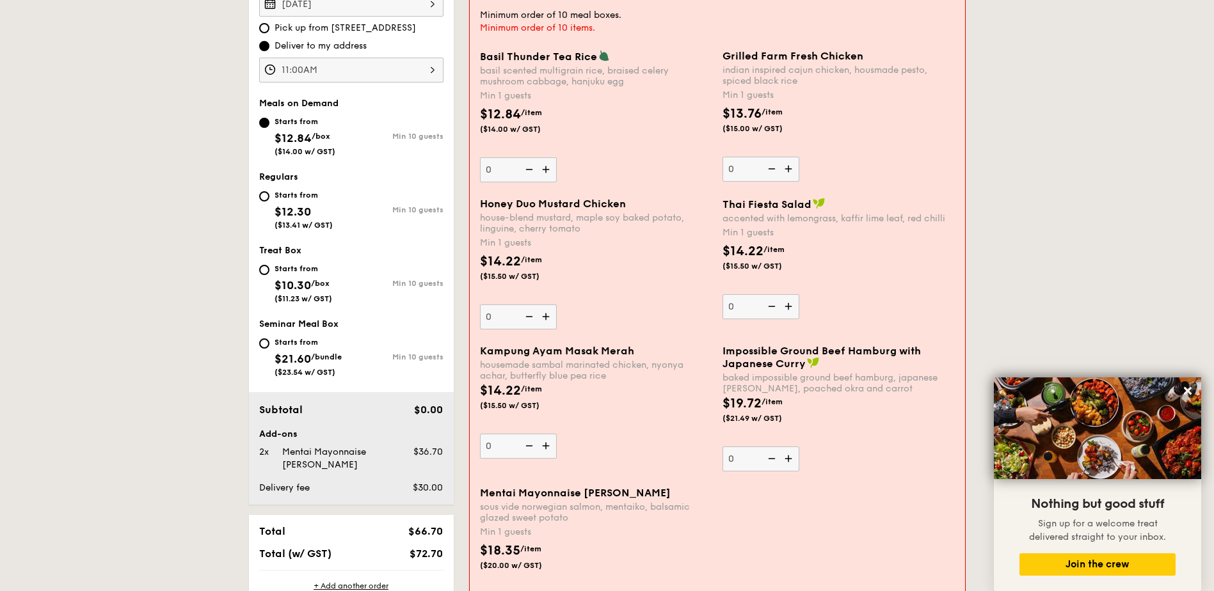
click at [785, 166] on img at bounding box center [789, 169] width 19 height 24
click at [785, 166] on input "0" at bounding box center [760, 169] width 77 height 25
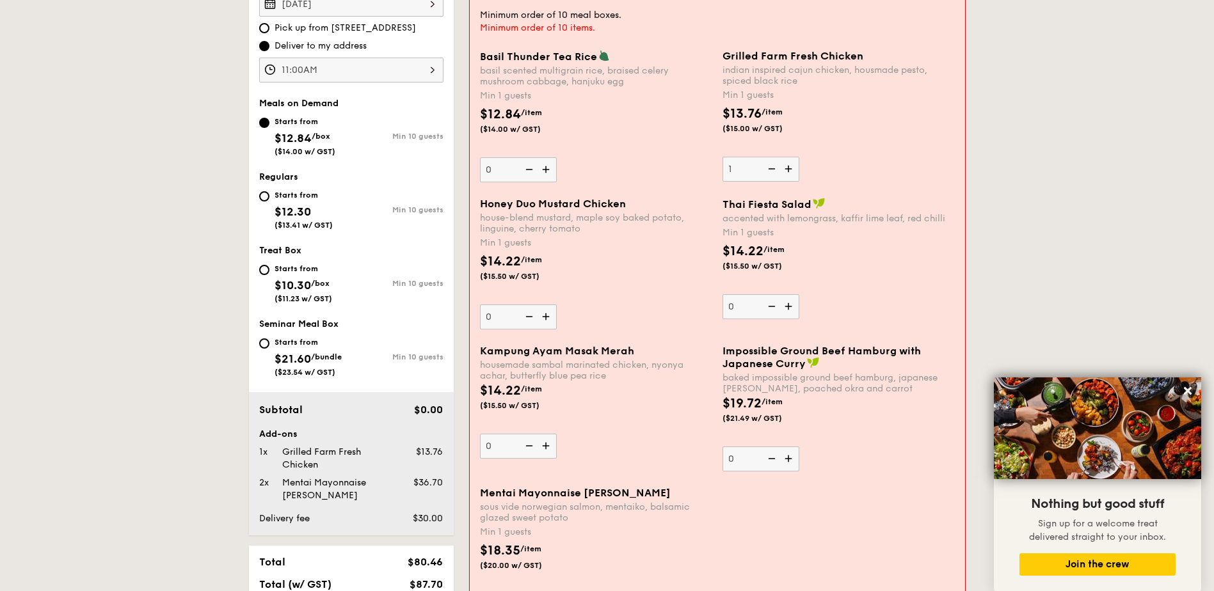
click at [785, 166] on img at bounding box center [789, 169] width 19 height 24
click at [785, 166] on input "1" at bounding box center [760, 169] width 77 height 25
click at [785, 166] on img at bounding box center [789, 169] width 19 height 24
click at [785, 166] on input "2" at bounding box center [760, 169] width 77 height 25
click at [785, 166] on img at bounding box center [789, 169] width 19 height 24
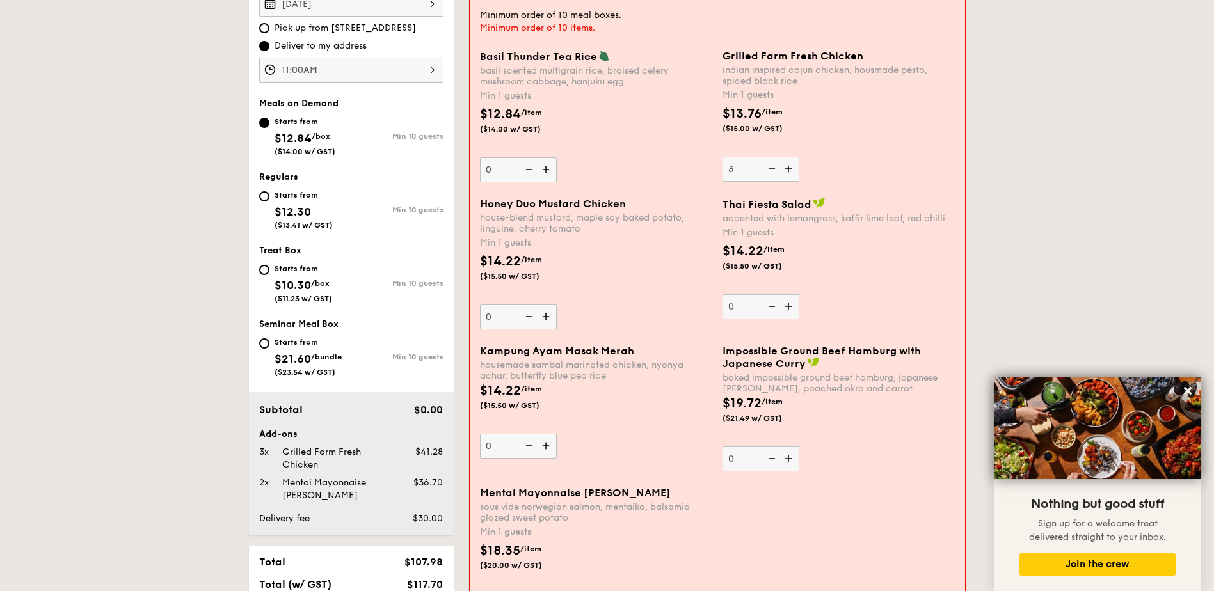
click at [785, 166] on input "3" at bounding box center [760, 169] width 77 height 25
click at [785, 166] on img at bounding box center [789, 169] width 19 height 24
click at [785, 166] on input "4" at bounding box center [760, 169] width 77 height 25
click at [785, 166] on img at bounding box center [789, 169] width 19 height 24
click at [785, 166] on input "5" at bounding box center [760, 169] width 77 height 25
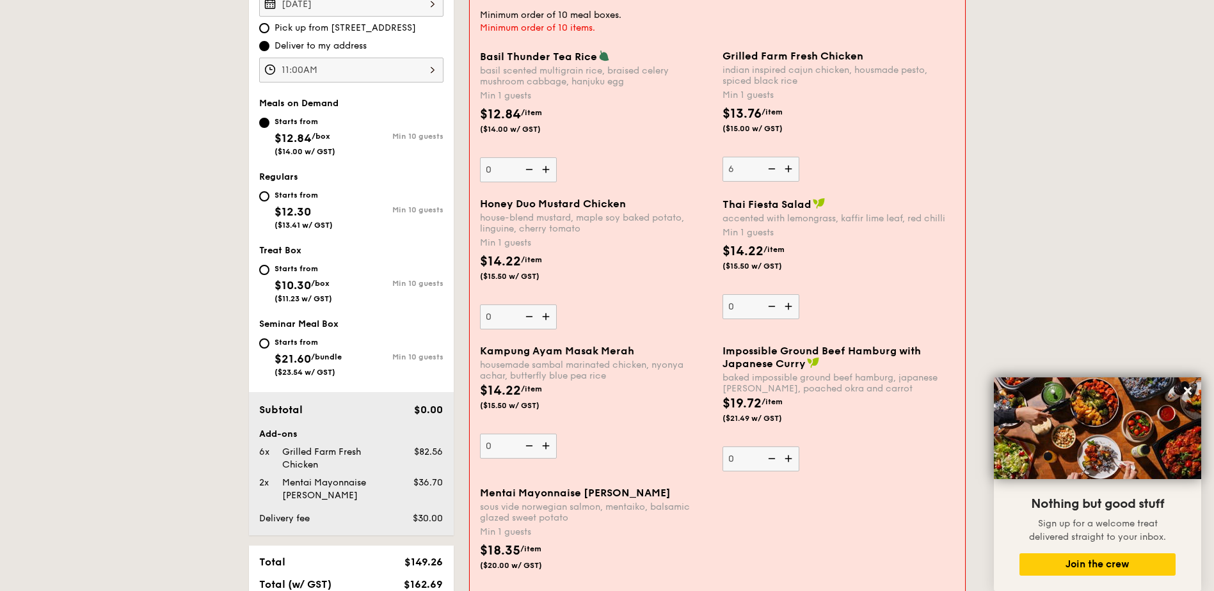
click at [785, 166] on img at bounding box center [789, 169] width 19 height 24
click at [785, 166] on input "6" at bounding box center [760, 169] width 77 height 25
click at [785, 166] on img at bounding box center [789, 169] width 19 height 24
click at [785, 166] on input "7" at bounding box center [760, 169] width 77 height 25
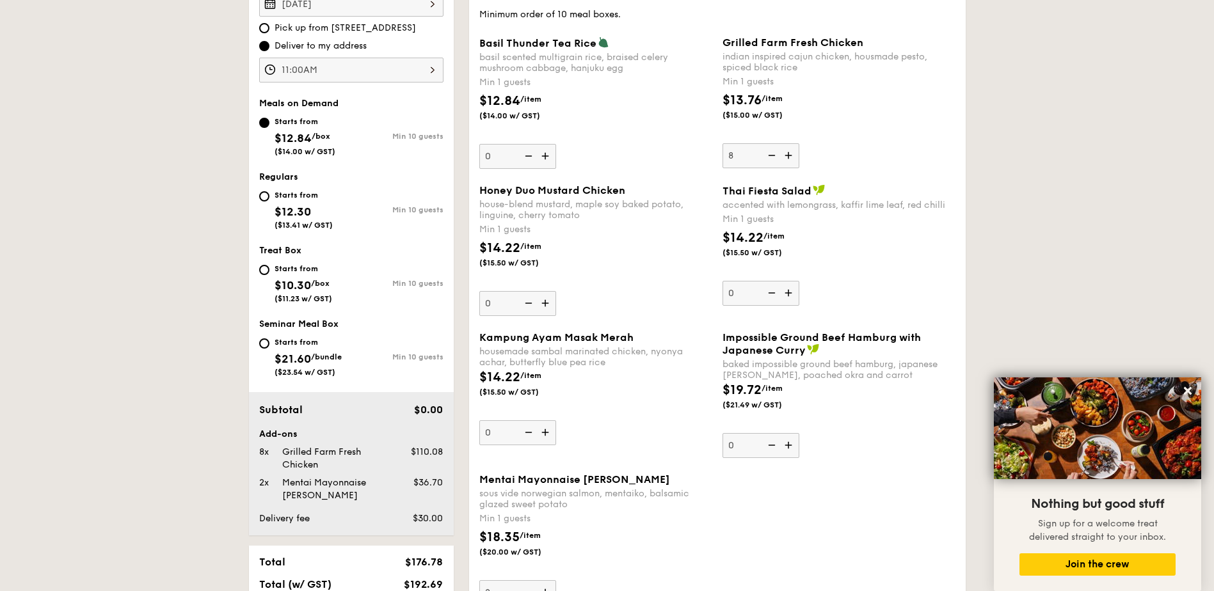
click at [785, 160] on img at bounding box center [789, 155] width 19 height 24
click at [785, 160] on input "8" at bounding box center [760, 155] width 77 height 25
click at [785, 159] on img at bounding box center [789, 155] width 19 height 24
click at [785, 159] on input "9" at bounding box center [760, 155] width 77 height 25
type input "10"
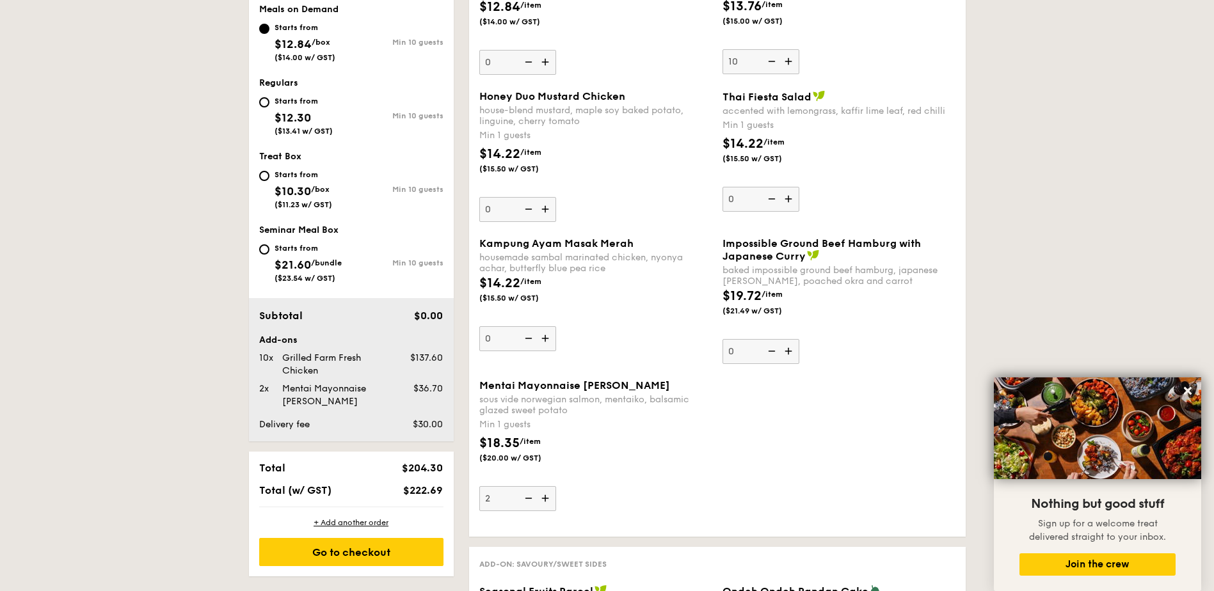
scroll to position [600, 0]
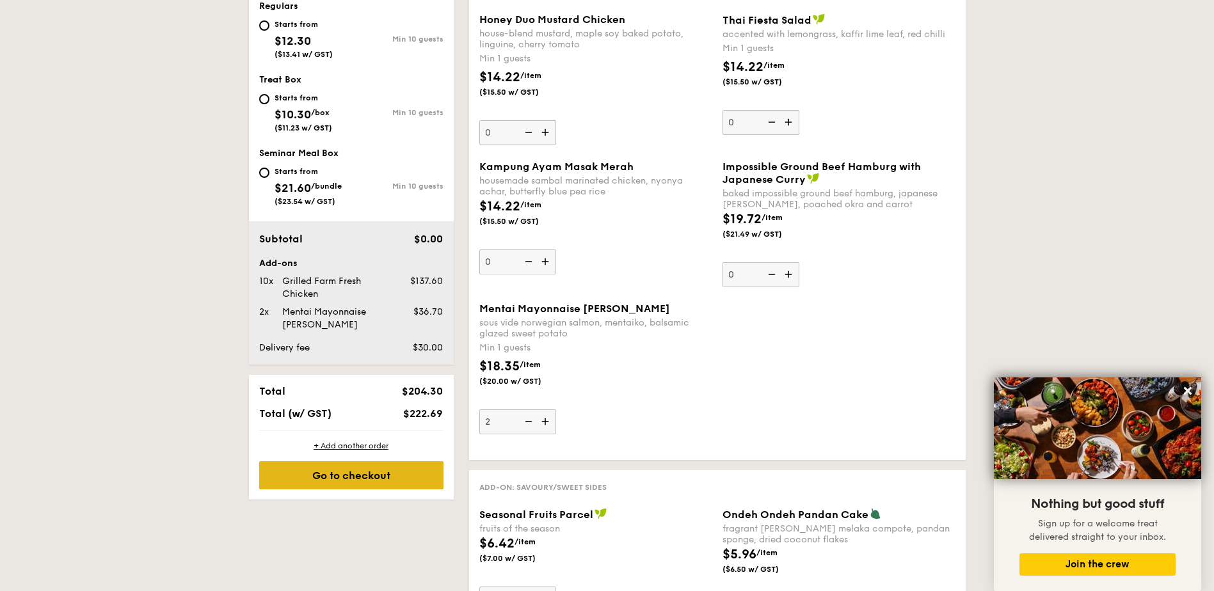
click at [361, 476] on div "Go to checkout" at bounding box center [351, 475] width 184 height 28
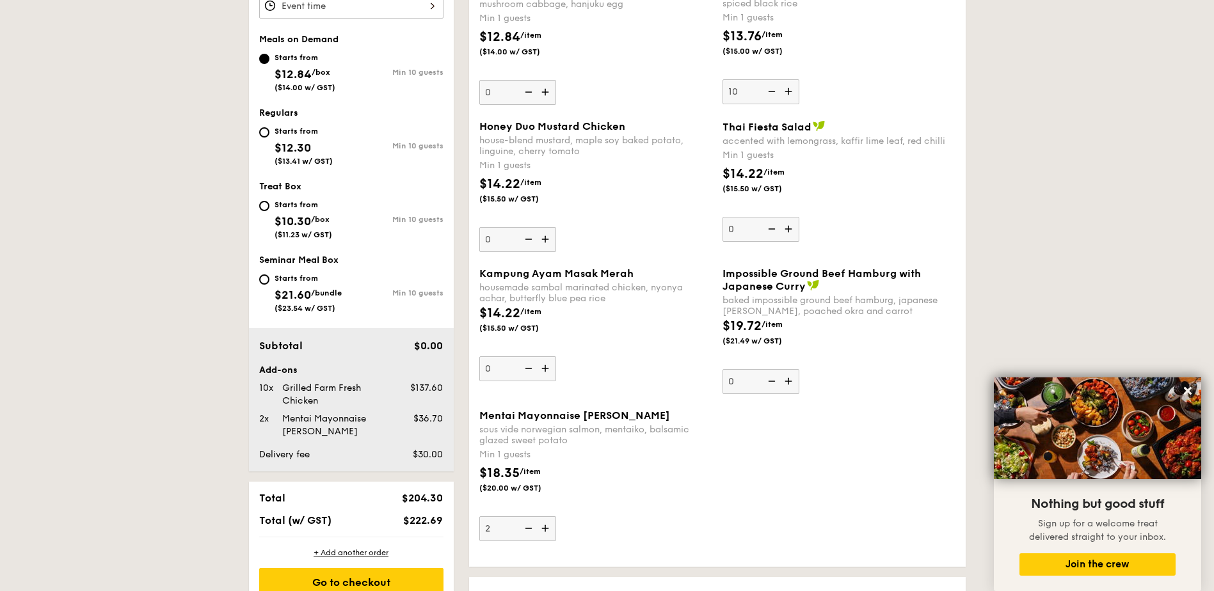
scroll to position [530, 0]
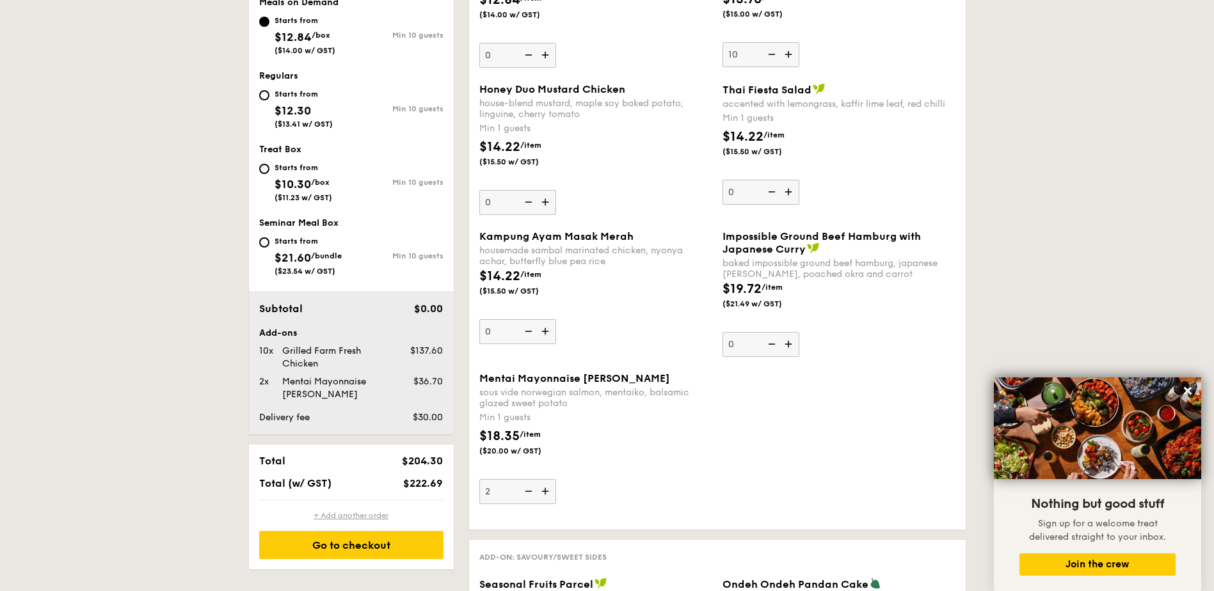
click at [355, 516] on div "+ Add another order" at bounding box center [351, 516] width 184 height 10
type input "0"
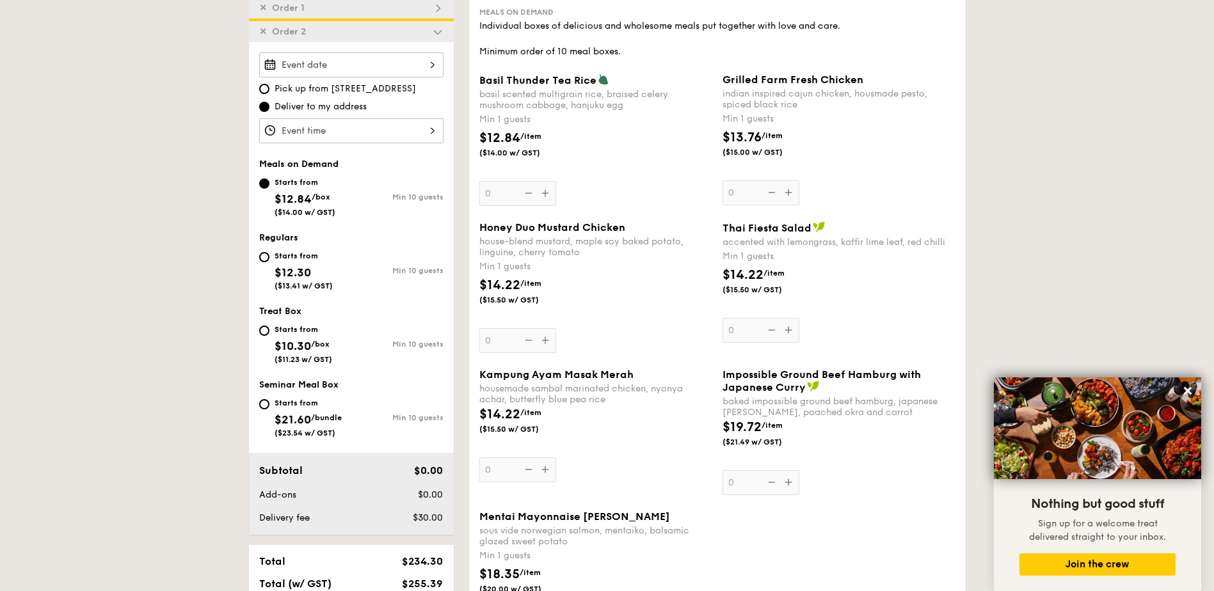
scroll to position [391, 0]
click at [299, 259] on div "Starts from" at bounding box center [304, 256] width 58 height 10
click at [269, 259] on input "Starts from $12.30 ($13.41 w/ GST) Min 10 guests" at bounding box center [264, 258] width 10 height 10
radio input "true"
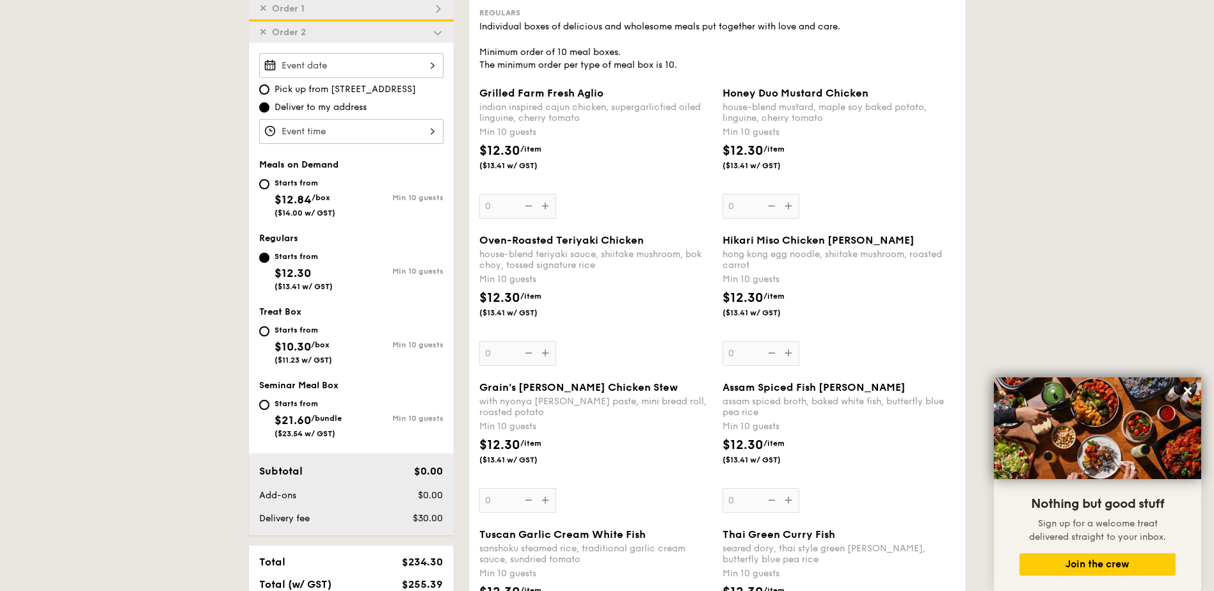
click at [788, 207] on div "Honey Duo Mustard Chicken house-blend mustard, maple soy baked potato, linguine…" at bounding box center [838, 153] width 233 height 132
click at [788, 207] on input "0" at bounding box center [760, 206] width 77 height 25
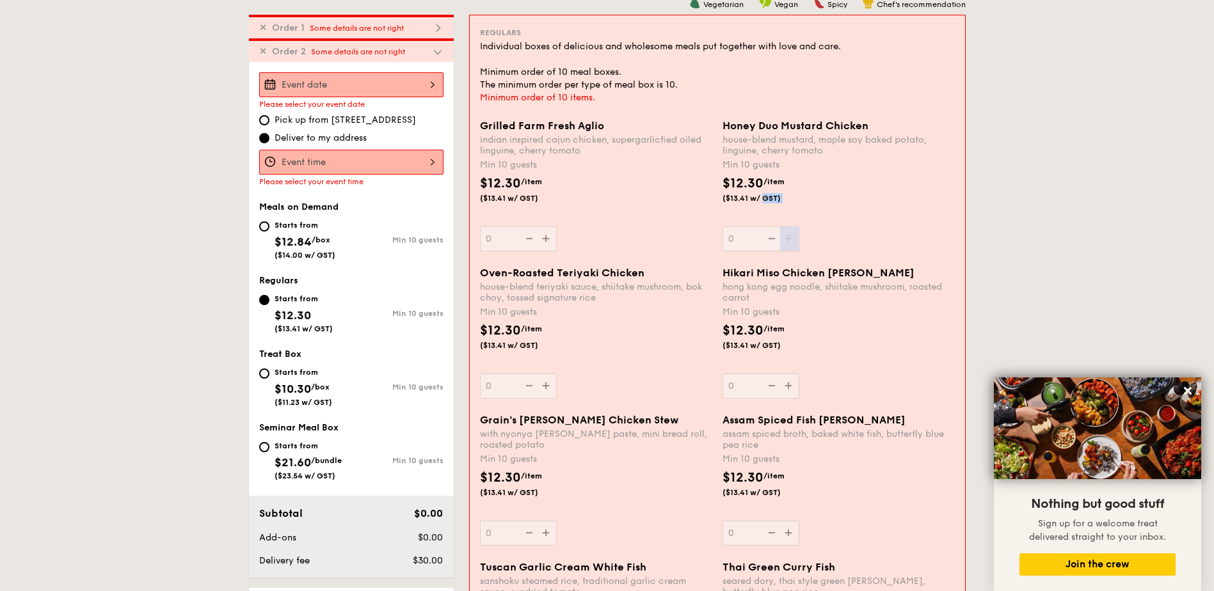
click at [788, 207] on div "$12.30 /item ($13.41 w/ GST)" at bounding box center [838, 196] width 243 height 45
click at [788, 227] on input "0" at bounding box center [760, 239] width 77 height 25
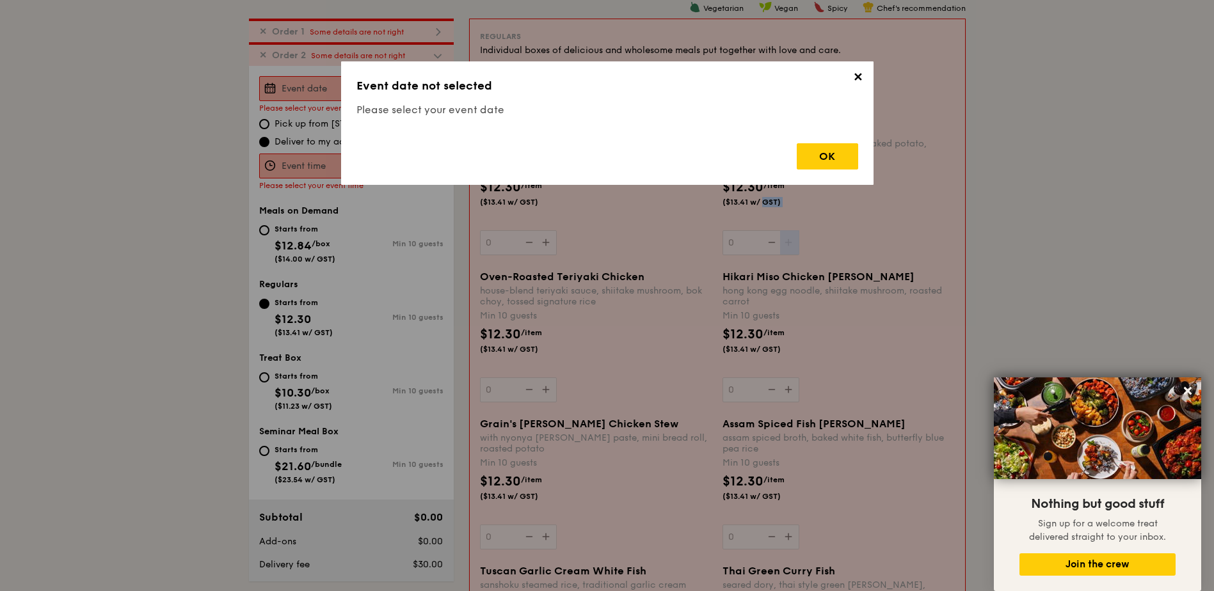
scroll to position [367, 0]
drag, startPoint x: 788, startPoint y: 207, endPoint x: 881, endPoint y: 161, distance: 103.6
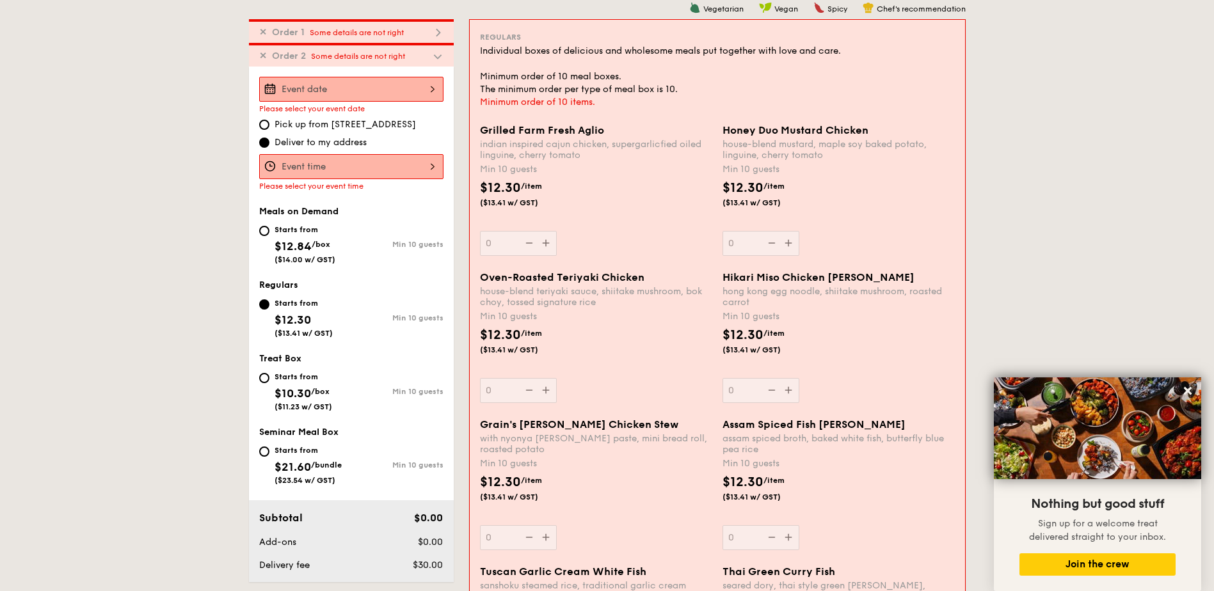
click at [793, 242] on div "Honey Duo Mustard Chicken house-blend mustard, maple soy baked potato, linguine…" at bounding box center [838, 190] width 232 height 132
click at [793, 242] on input "0" at bounding box center [760, 243] width 77 height 25
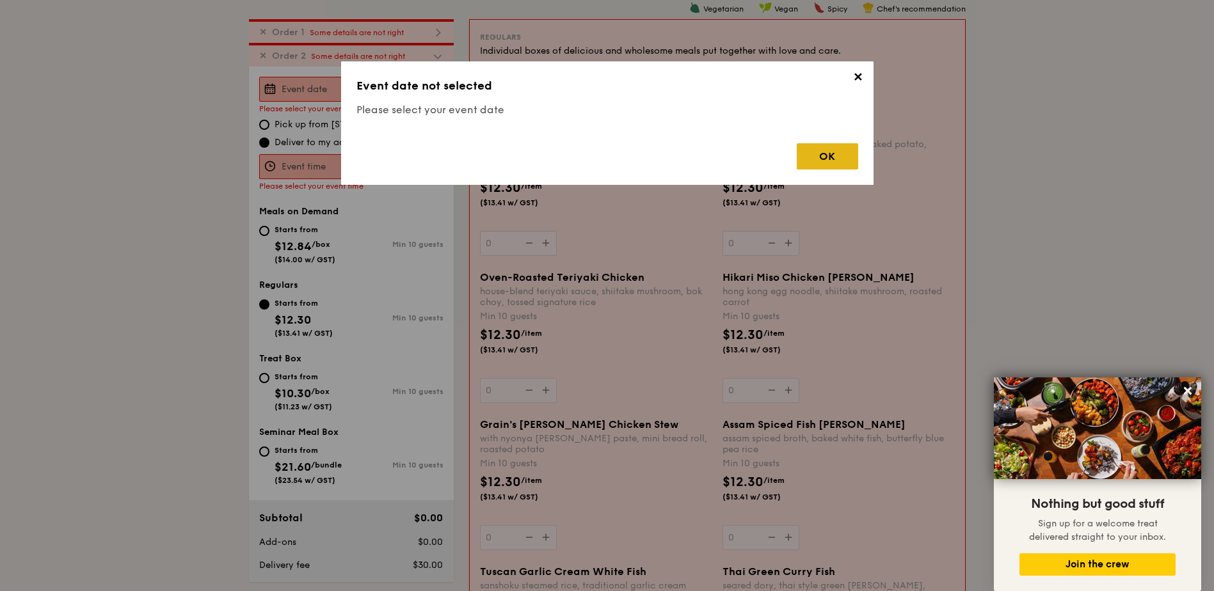
click at [818, 154] on div "OK" at bounding box center [827, 156] width 61 height 26
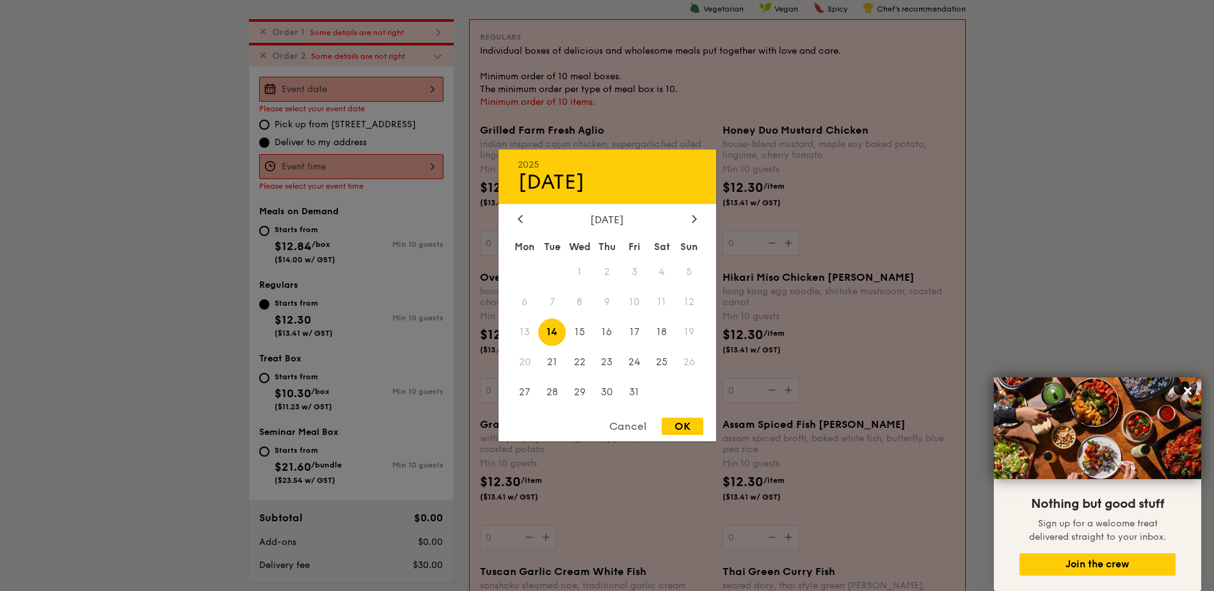
click at [342, 91] on div "2025 Oct [DATE] Tue Wed Thu Fri Sat Sun 1 2 3 4 5 6 7 8 9 10 11 12 13 14 15 16 …" at bounding box center [351, 89] width 184 height 25
click at [582, 335] on span "15" at bounding box center [580, 333] width 28 height 28
click at [316, 164] on div at bounding box center [607, 295] width 1214 height 591
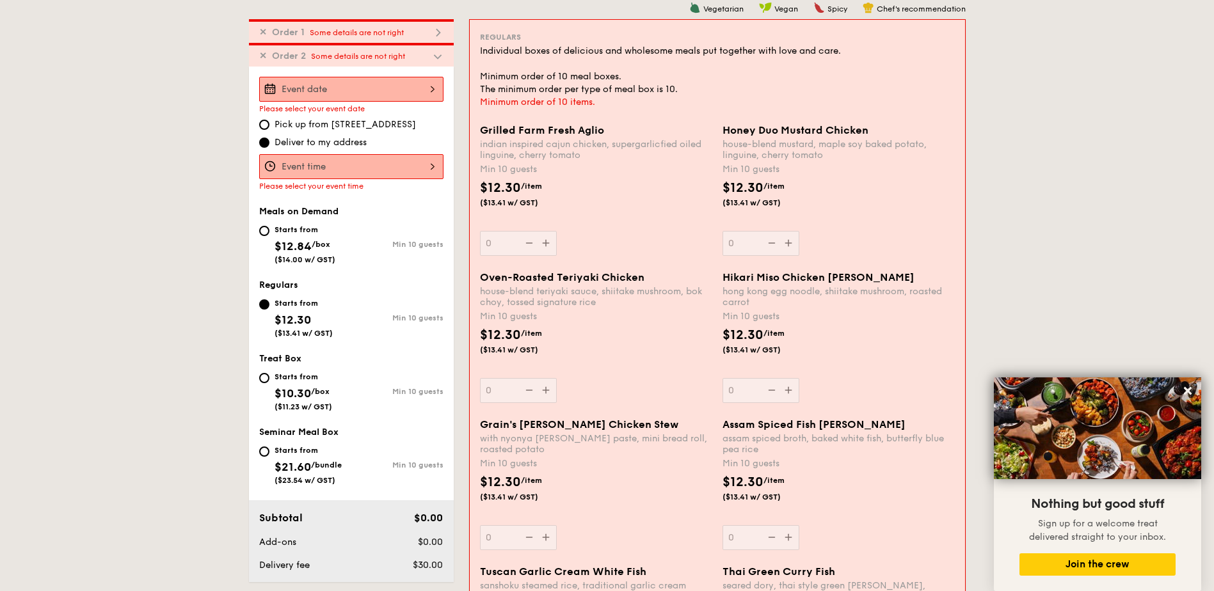
click at [431, 161] on div at bounding box center [351, 166] width 184 height 25
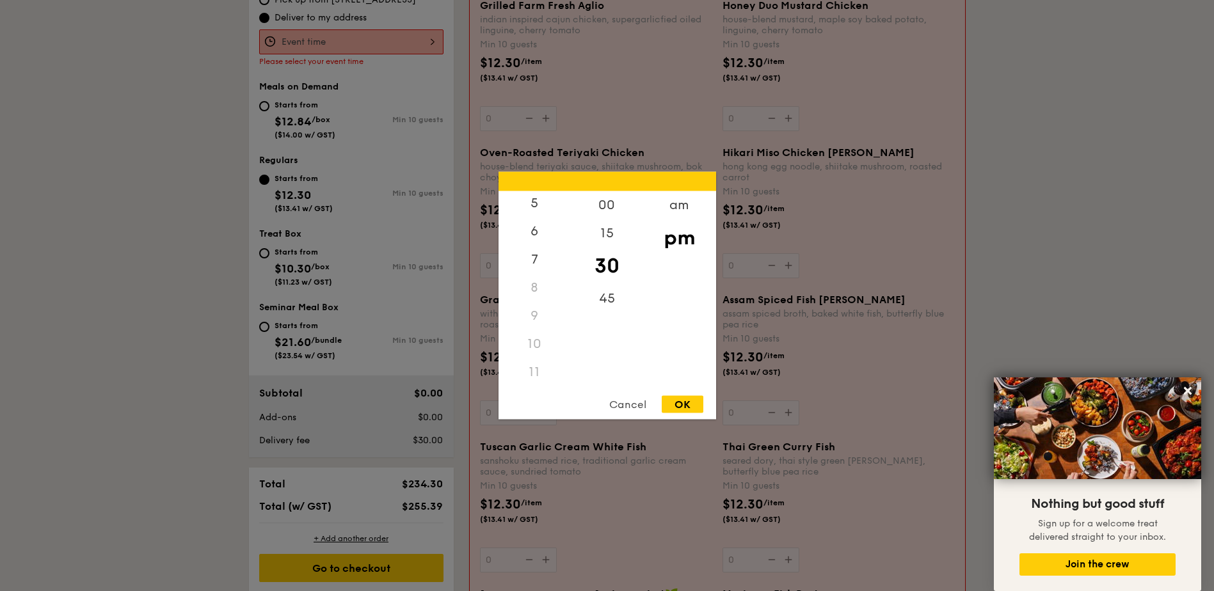
scroll to position [538, 0]
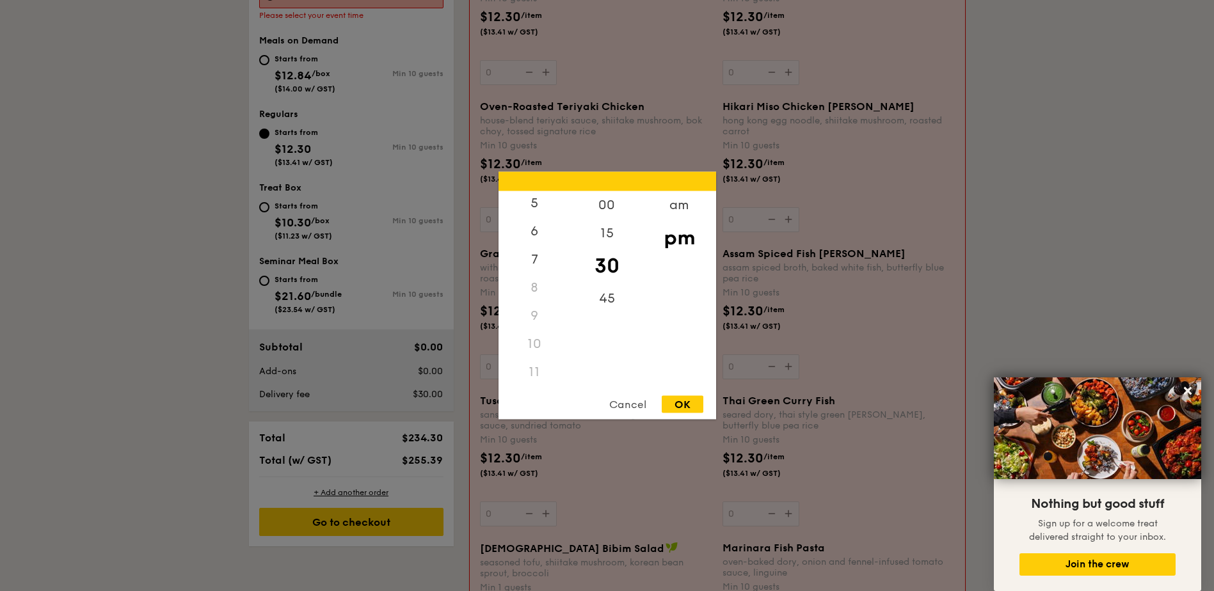
click at [536, 374] on div "11" at bounding box center [535, 372] width 72 height 28
click at [680, 207] on div "am" at bounding box center [679, 209] width 72 height 37
click at [541, 371] on div "11" at bounding box center [535, 367] width 72 height 37
click at [607, 211] on div "00" at bounding box center [607, 209] width 72 height 37
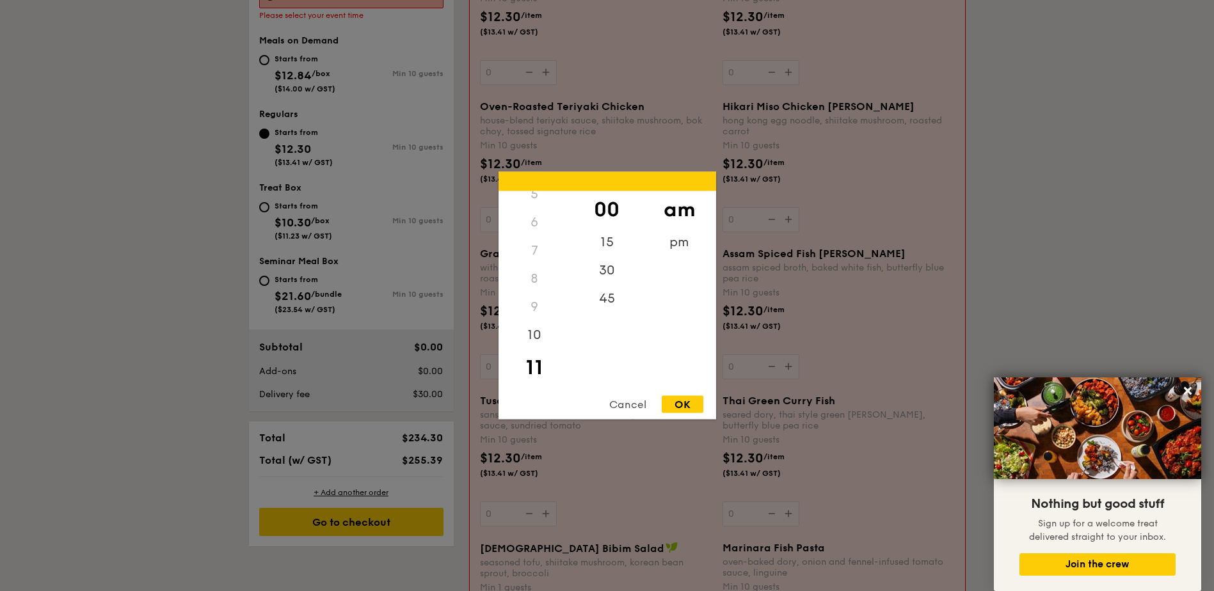
click at [682, 406] on div "OK" at bounding box center [683, 404] width 42 height 17
type input "11:00AM"
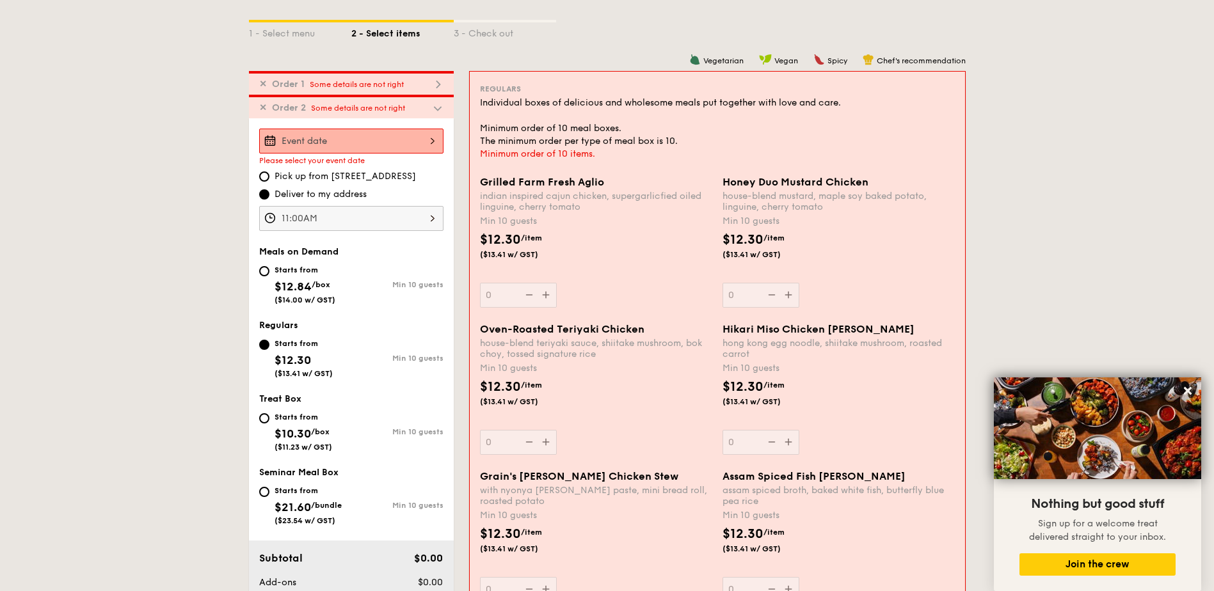
scroll to position [197, 0]
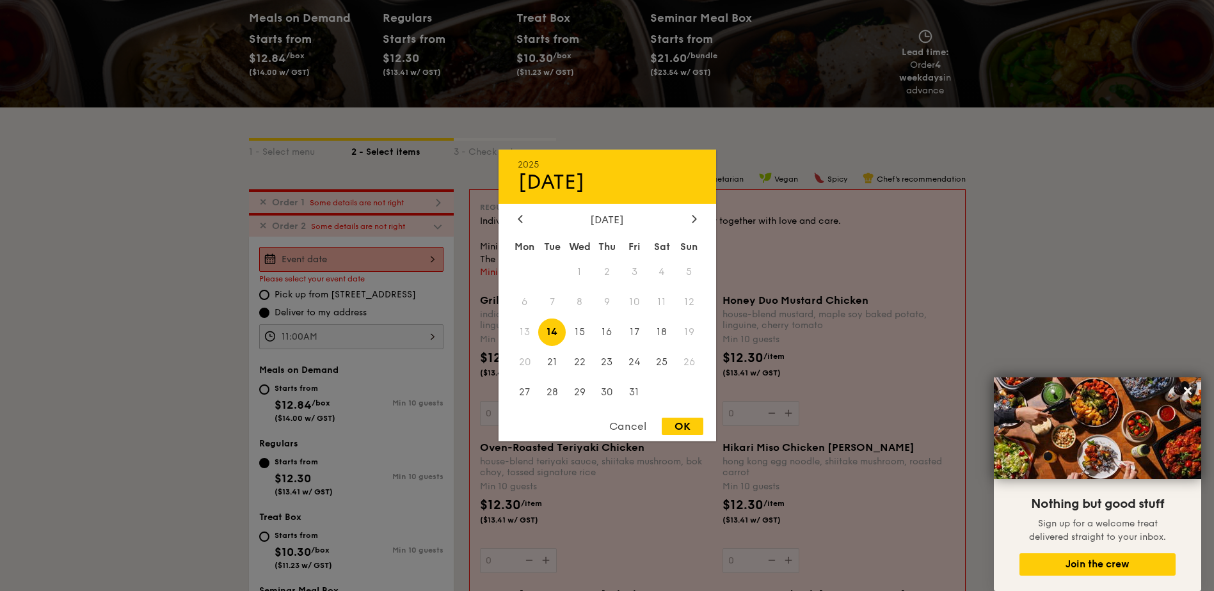
click at [409, 256] on div "2025 Oct [DATE] Tue Wed Thu Fri Sat Sun 1 2 3 4 5 6 7 8 9 10 11 12 13 14 15 16 …" at bounding box center [351, 259] width 184 height 25
click at [584, 339] on span "15" at bounding box center [580, 333] width 28 height 28
click at [683, 426] on div "OK" at bounding box center [683, 426] width 42 height 17
type input "[DATE]"
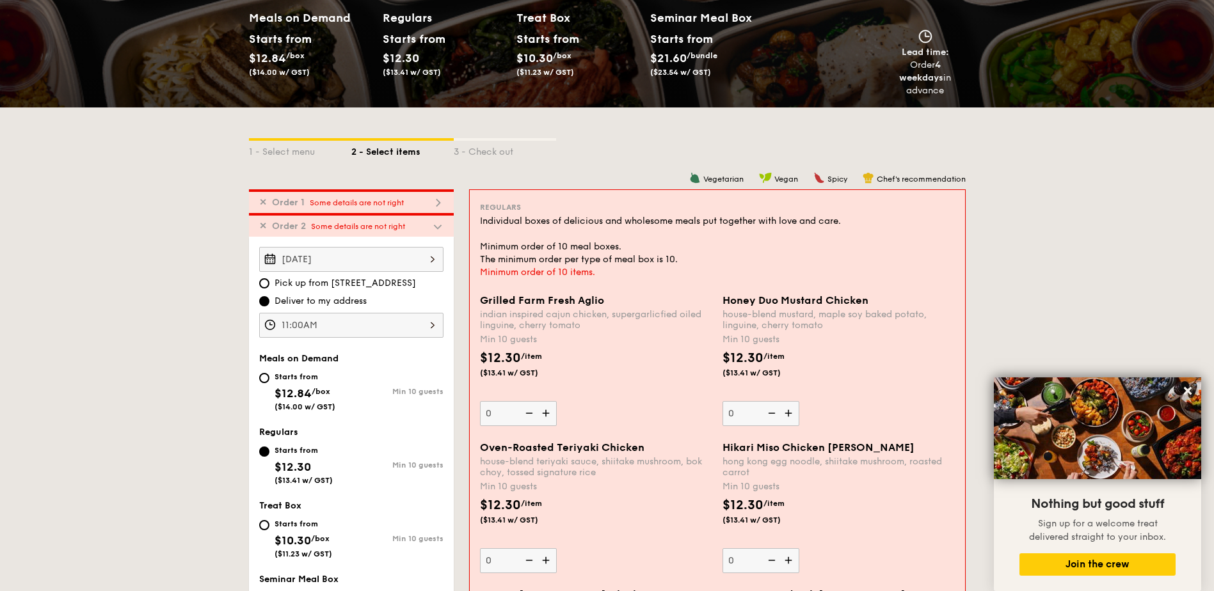
click at [788, 410] on img at bounding box center [789, 413] width 19 height 24
click at [788, 410] on input "0" at bounding box center [760, 413] width 77 height 25
type input "10"
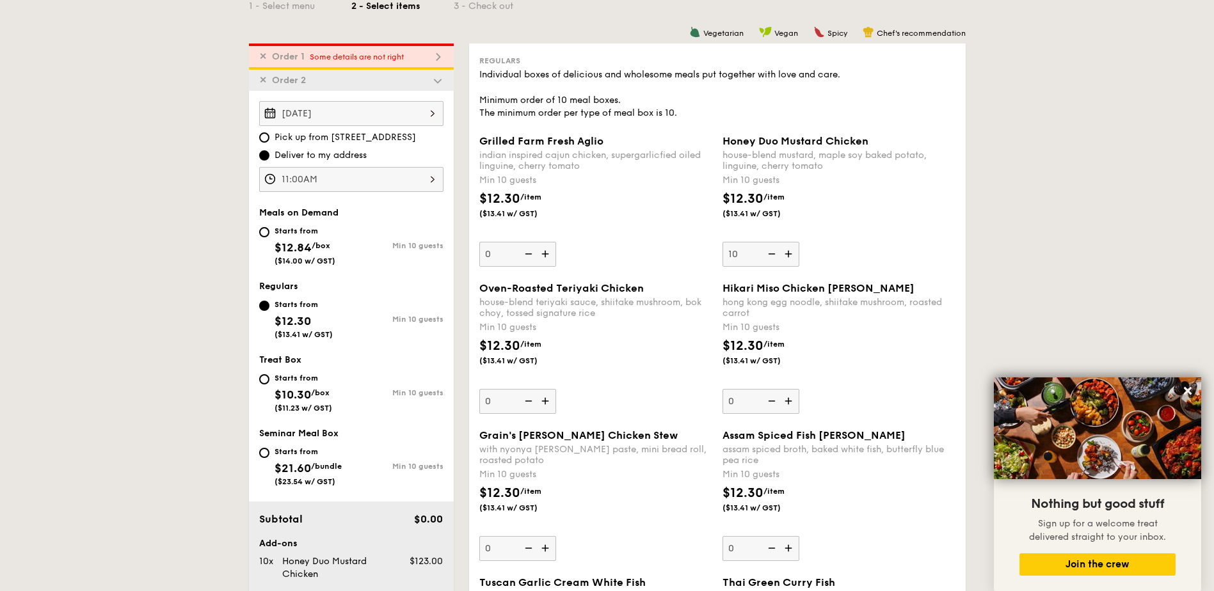
scroll to position [367, 0]
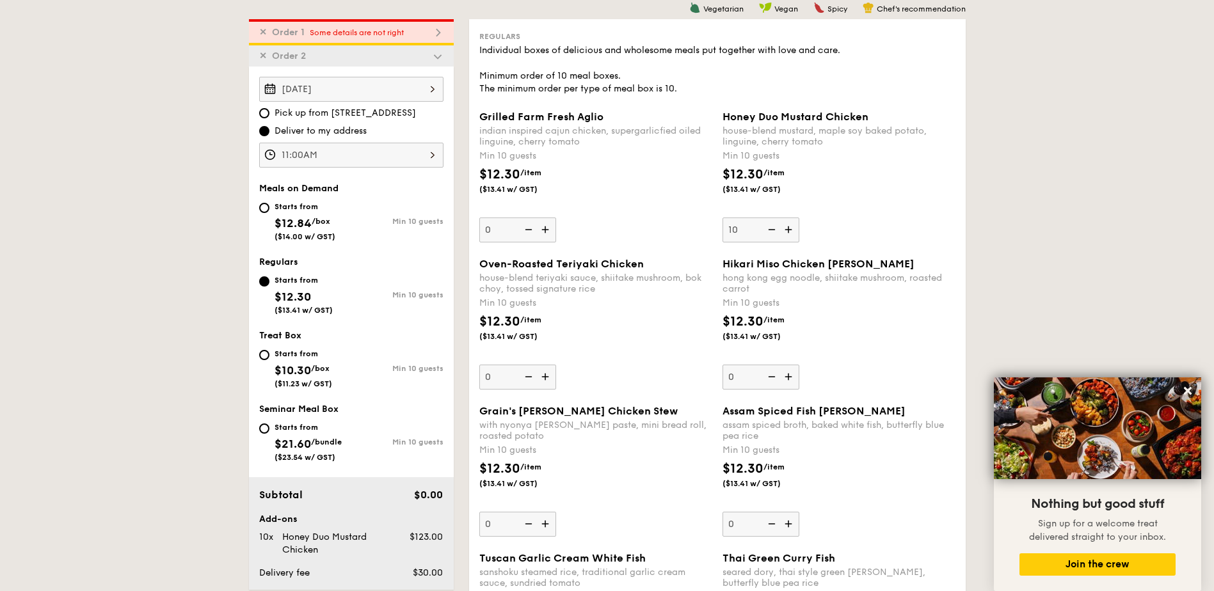
click at [546, 379] on img at bounding box center [546, 377] width 19 height 24
click at [546, 379] on input "0" at bounding box center [517, 377] width 77 height 25
type input "10"
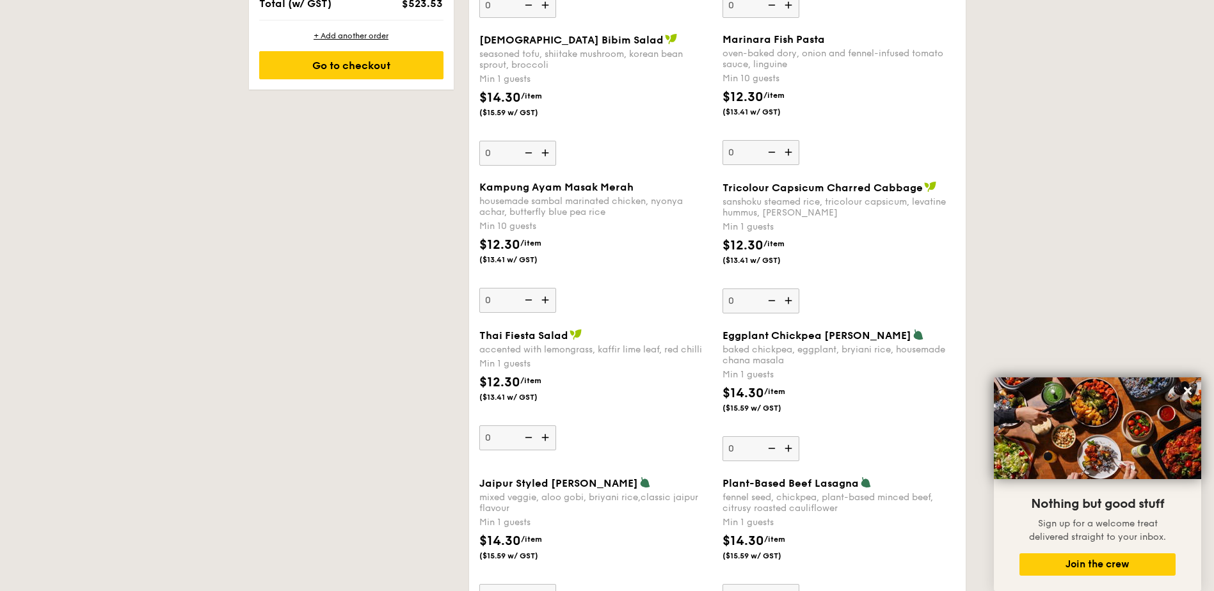
scroll to position [1050, 0]
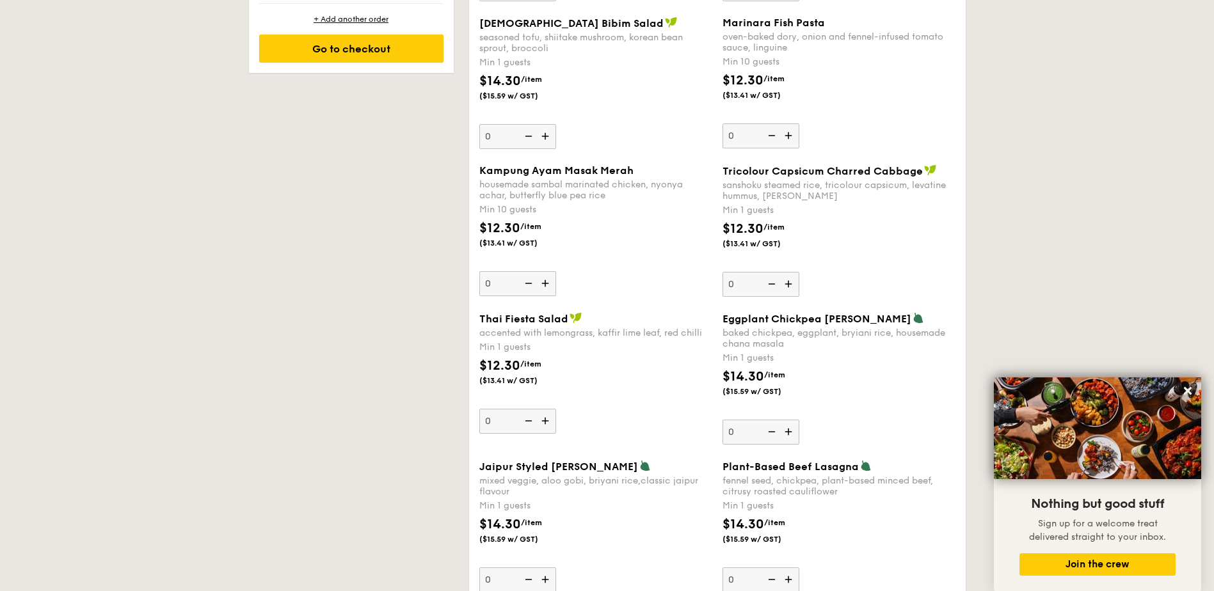
click at [783, 432] on img at bounding box center [789, 432] width 19 height 24
click at [783, 432] on input "0" at bounding box center [760, 432] width 77 height 25
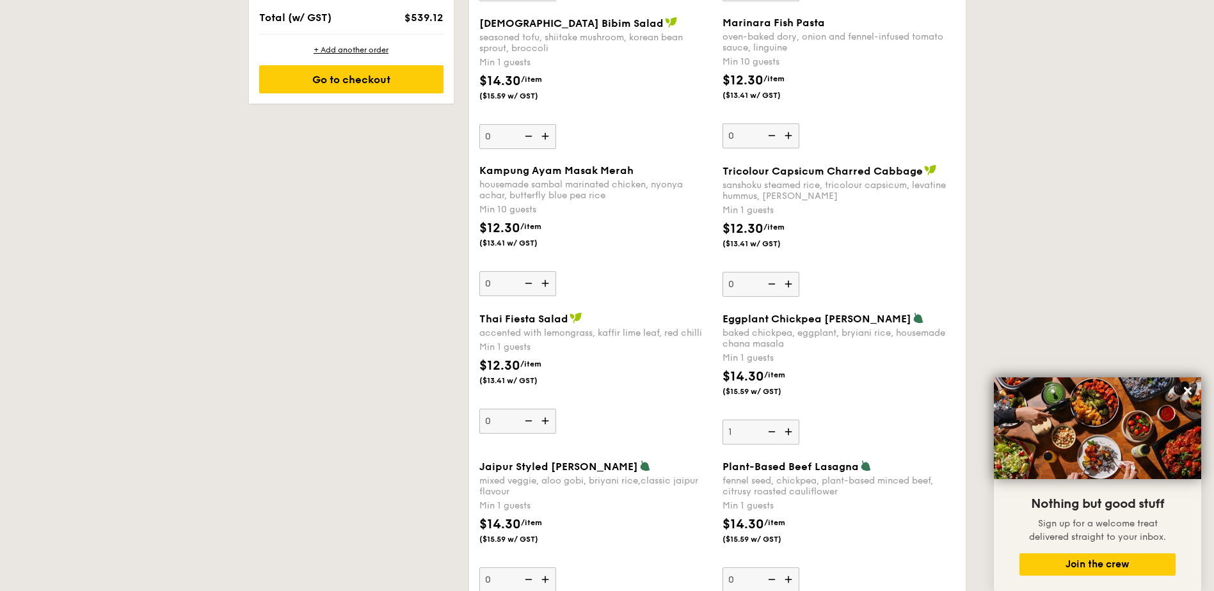
scroll to position [1081, 0]
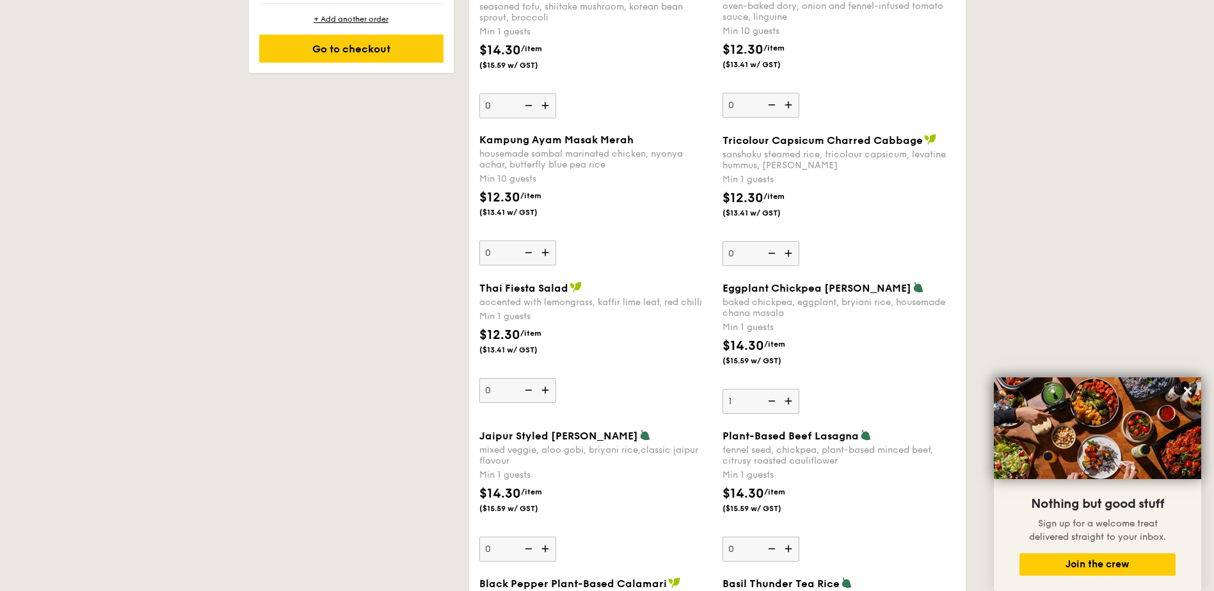
click at [788, 401] on img at bounding box center [789, 401] width 19 height 24
click at [788, 401] on input "1" at bounding box center [760, 401] width 77 height 25
type input "2"
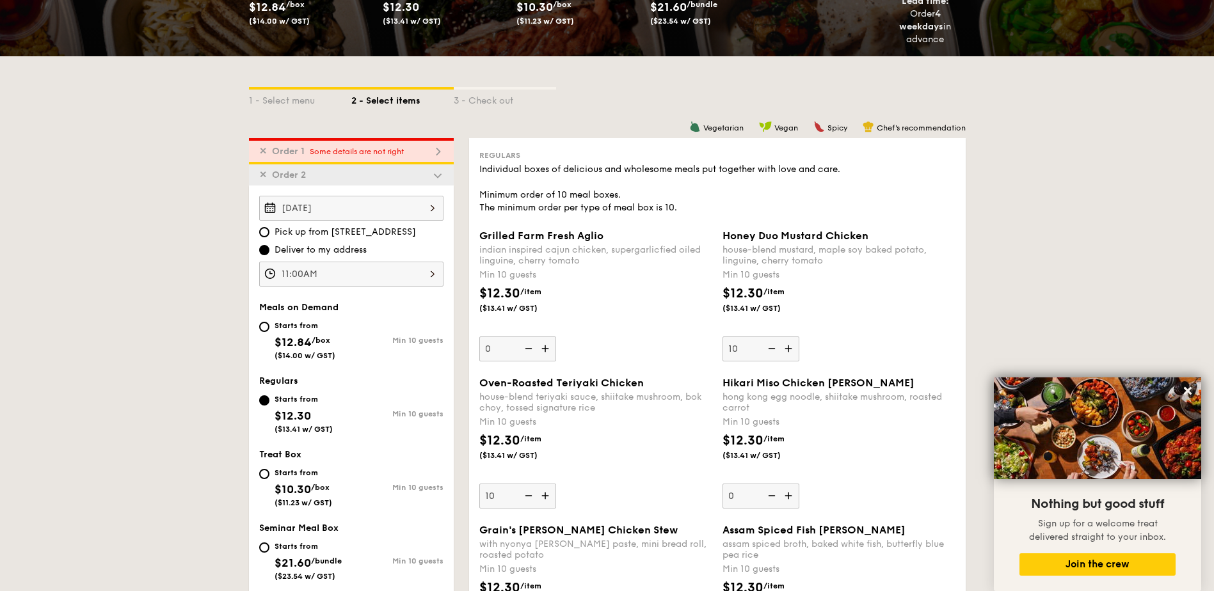
scroll to position [228, 0]
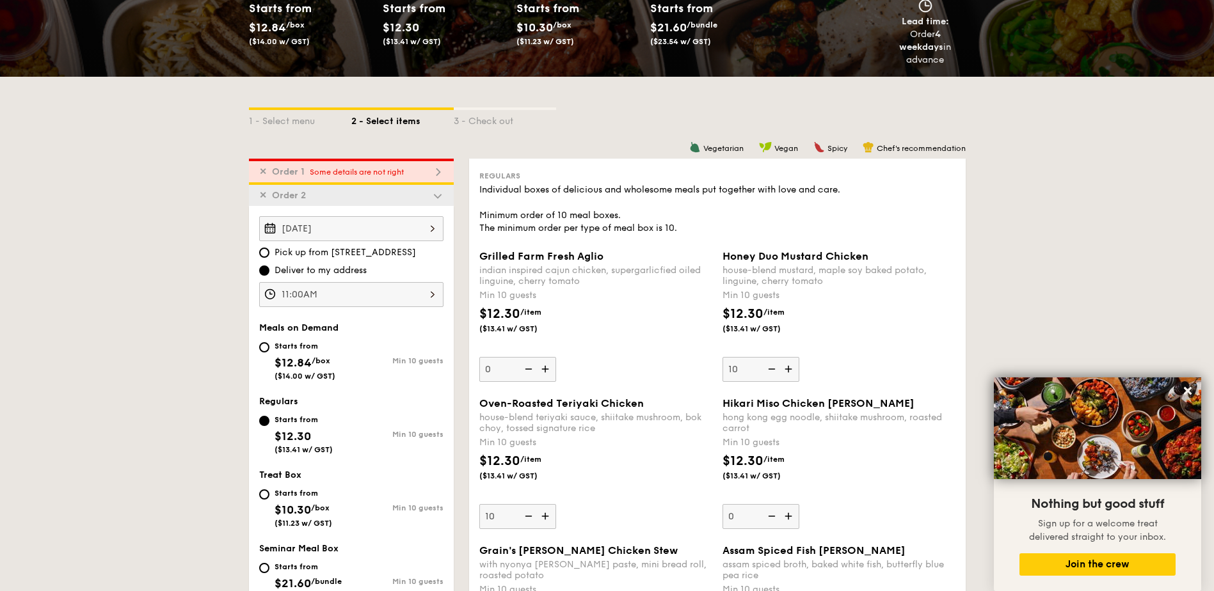
click at [290, 356] on span "$12.84" at bounding box center [293, 363] width 37 height 14
click at [269, 353] on input "Starts from $12.84 /box ($14.00 w/ GST) Min 10 guests" at bounding box center [264, 347] width 10 height 10
radio input "true"
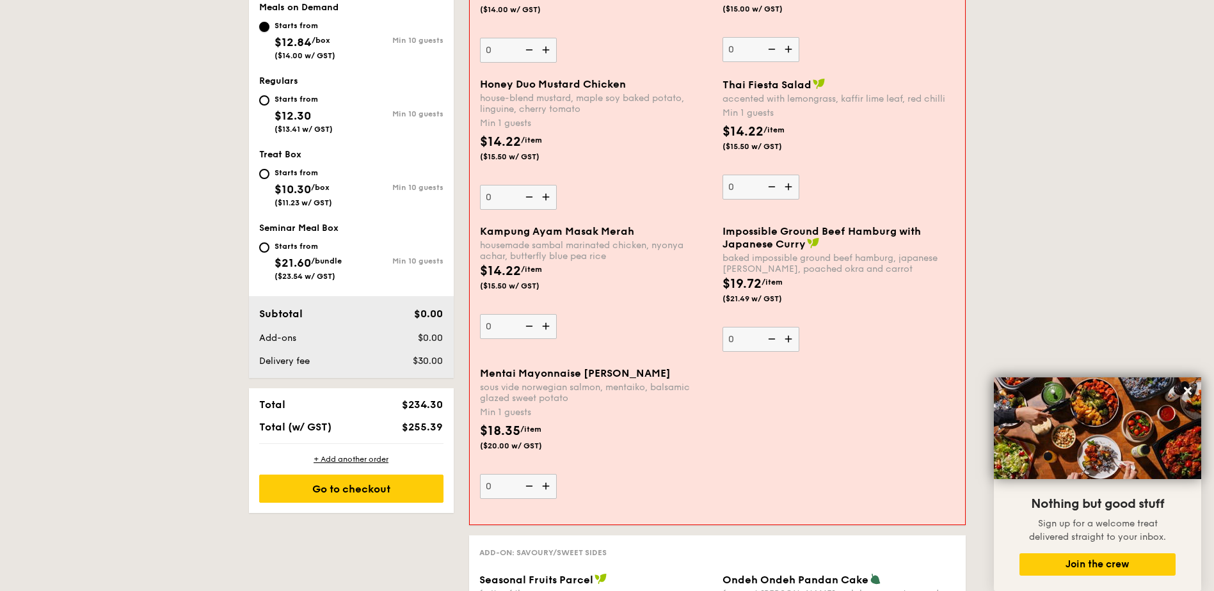
scroll to position [569, 0]
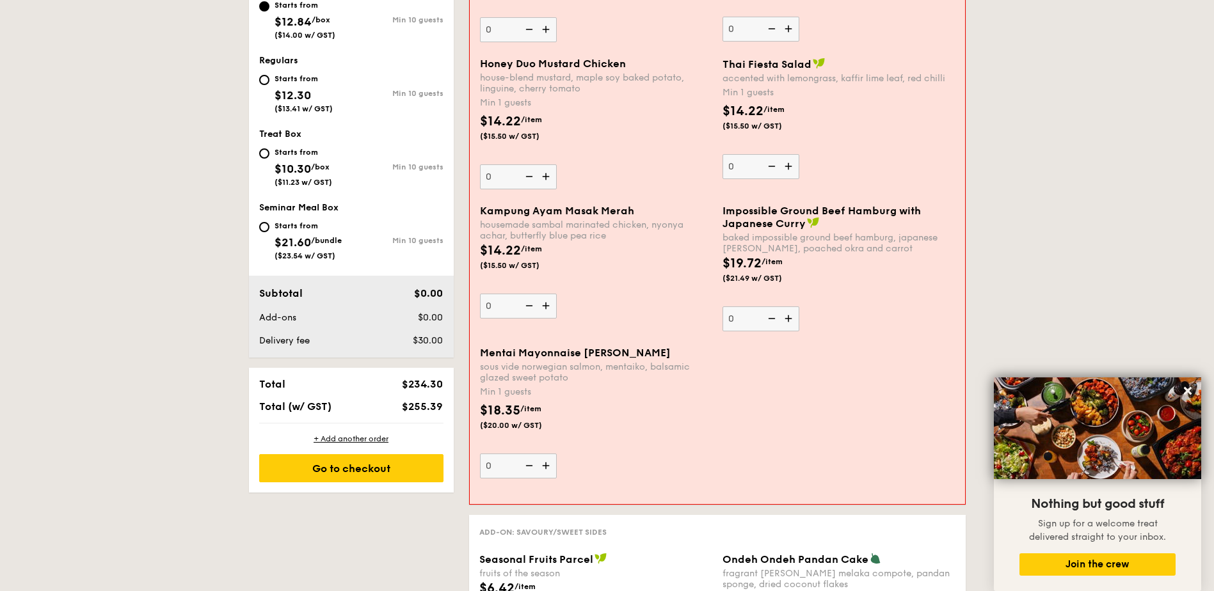
click at [546, 467] on img at bounding box center [547, 466] width 19 height 24
click at [546, 467] on input "0" at bounding box center [518, 466] width 77 height 25
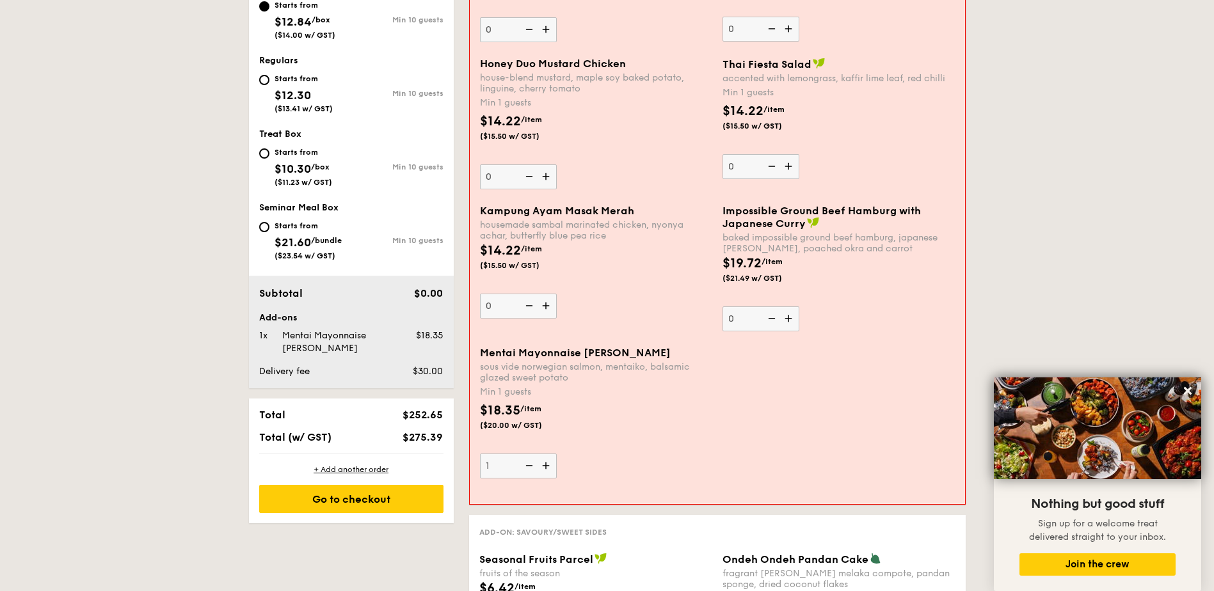
click at [546, 467] on img at bounding box center [547, 466] width 19 height 24
click at [546, 467] on input "1" at bounding box center [518, 466] width 77 height 25
type input "2"
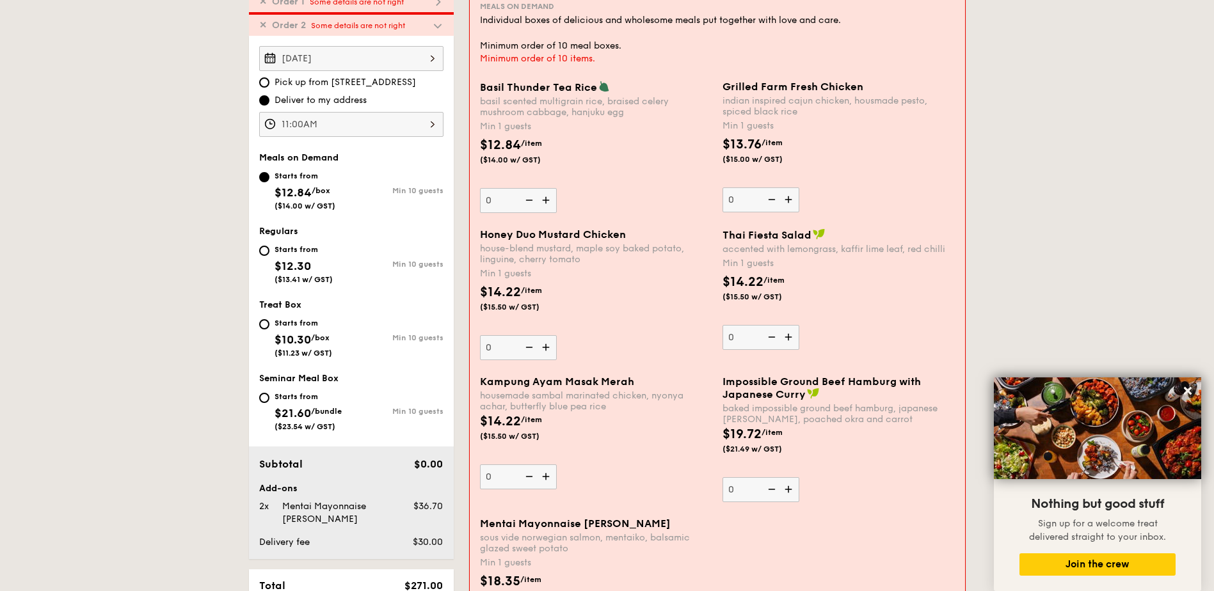
click at [548, 477] on img at bounding box center [547, 477] width 19 height 24
click at [548, 477] on input "0" at bounding box center [518, 477] width 77 height 25
click at [548, 477] on img at bounding box center [547, 477] width 19 height 24
click at [548, 477] on input "1" at bounding box center [518, 477] width 77 height 25
click at [548, 477] on img at bounding box center [547, 477] width 19 height 24
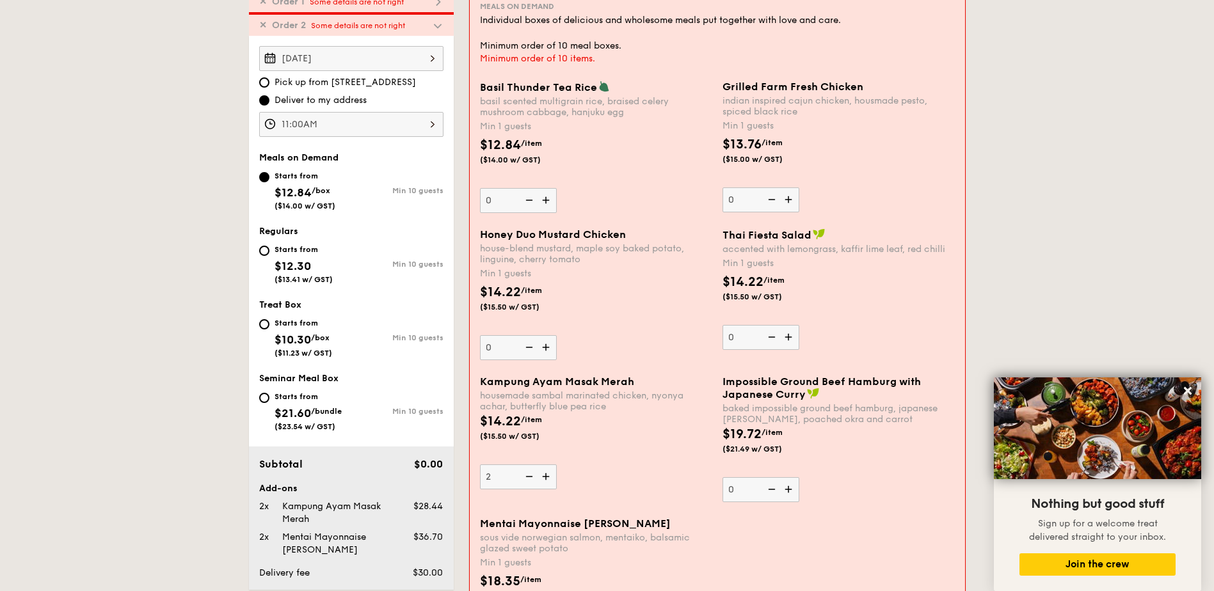
click at [548, 477] on input "2" at bounding box center [518, 477] width 77 height 25
click at [548, 477] on img at bounding box center [547, 477] width 19 height 24
click at [548, 477] on input "3" at bounding box center [518, 477] width 77 height 25
click at [548, 477] on img at bounding box center [547, 477] width 19 height 24
click at [548, 477] on input "4" at bounding box center [518, 477] width 77 height 25
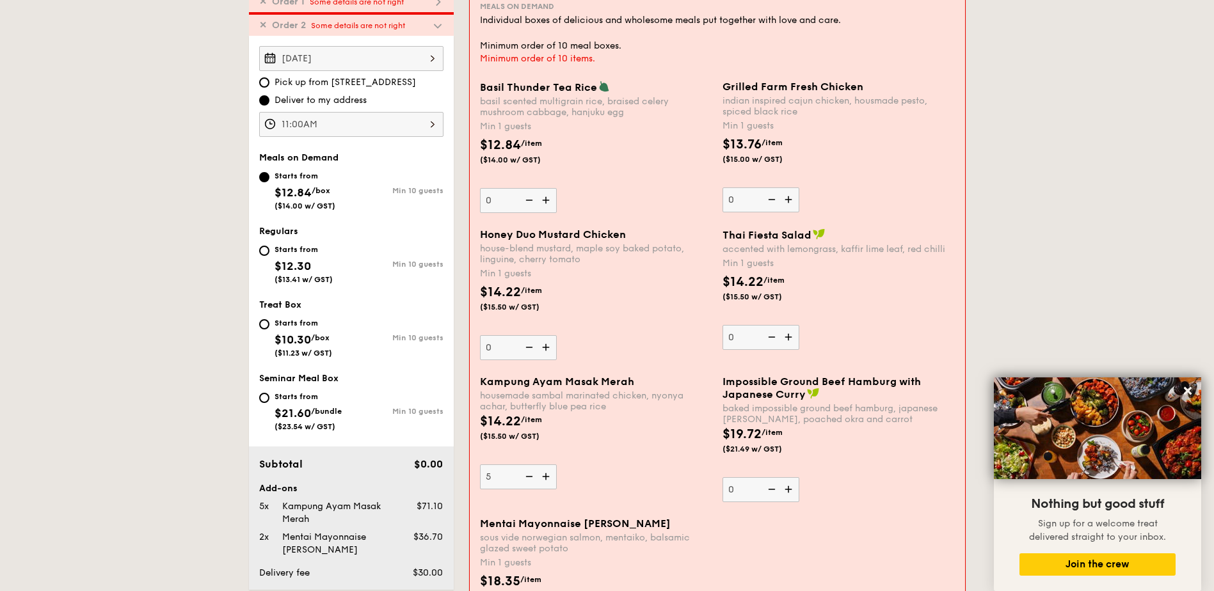
click at [548, 477] on img at bounding box center [547, 477] width 19 height 24
click at [548, 477] on input "5" at bounding box center [518, 477] width 77 height 25
click at [548, 477] on img at bounding box center [547, 477] width 19 height 24
click at [548, 477] on input "6" at bounding box center [518, 477] width 77 height 25
click at [548, 477] on img at bounding box center [547, 477] width 19 height 24
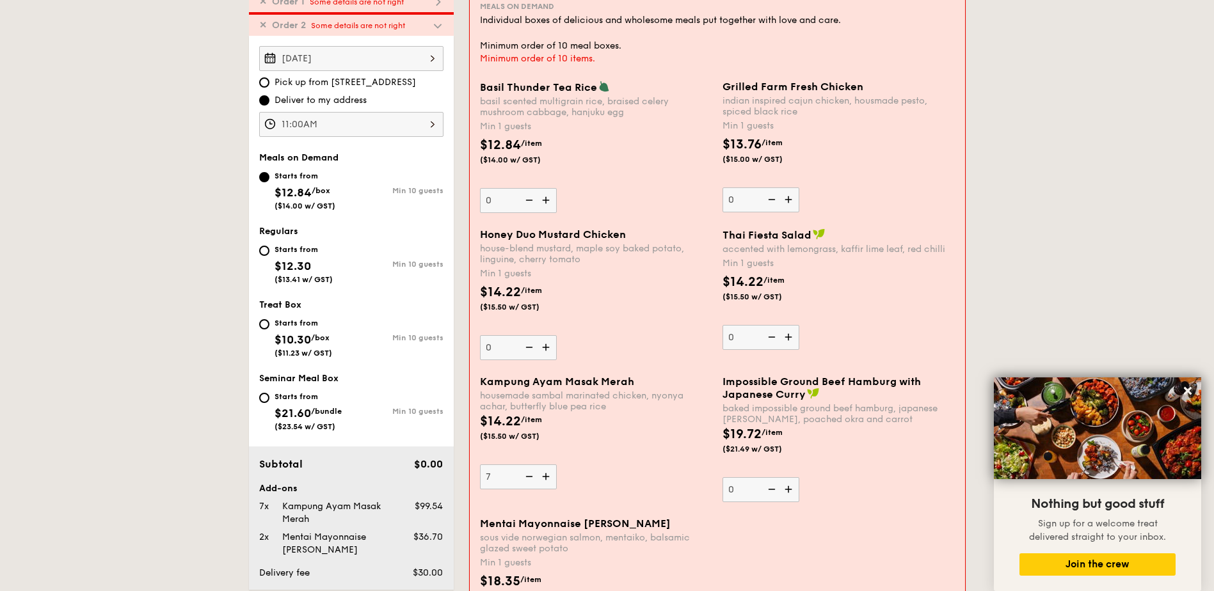
click at [548, 477] on input "7" at bounding box center [518, 477] width 77 height 25
type input "8"
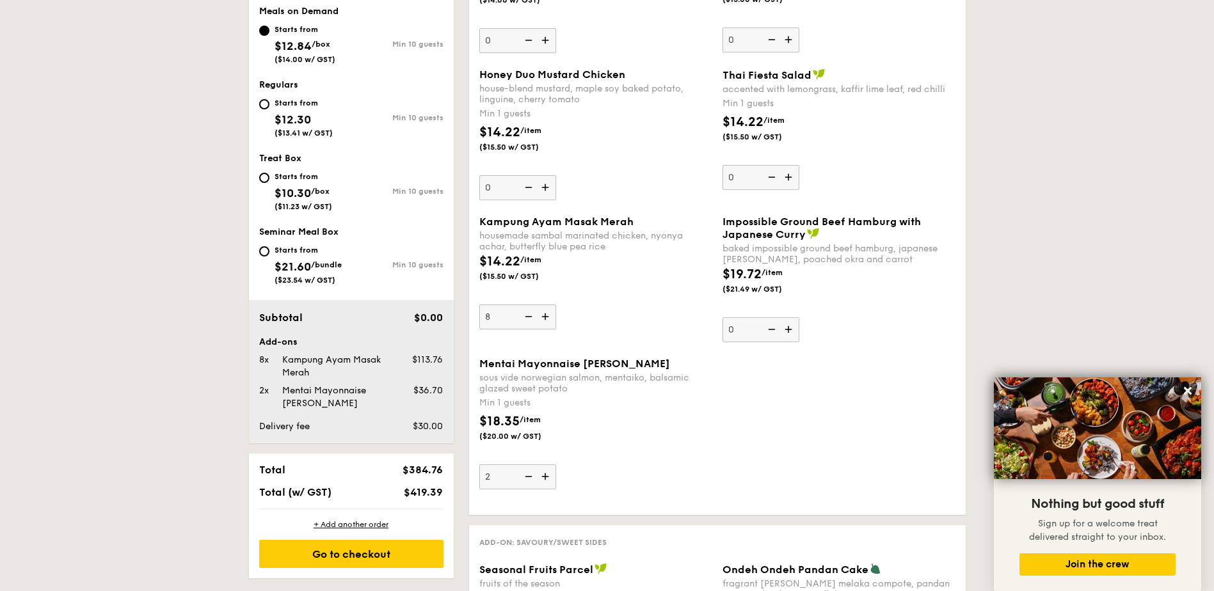
scroll to position [569, 0]
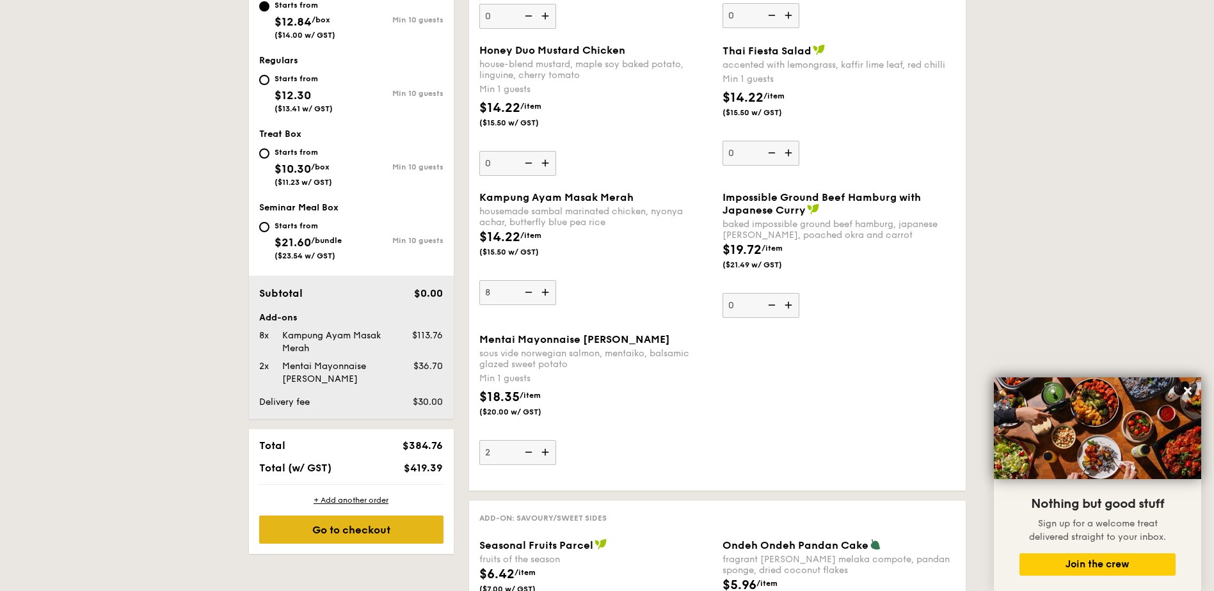
click at [370, 527] on div "Go to checkout" at bounding box center [351, 530] width 184 height 28
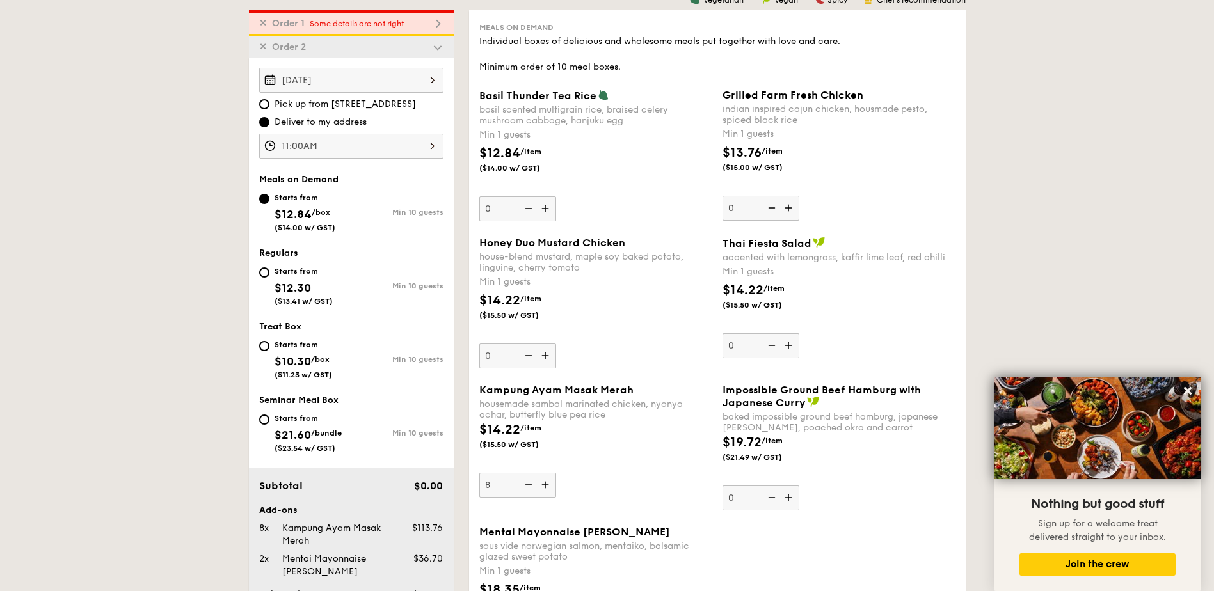
scroll to position [367, 0]
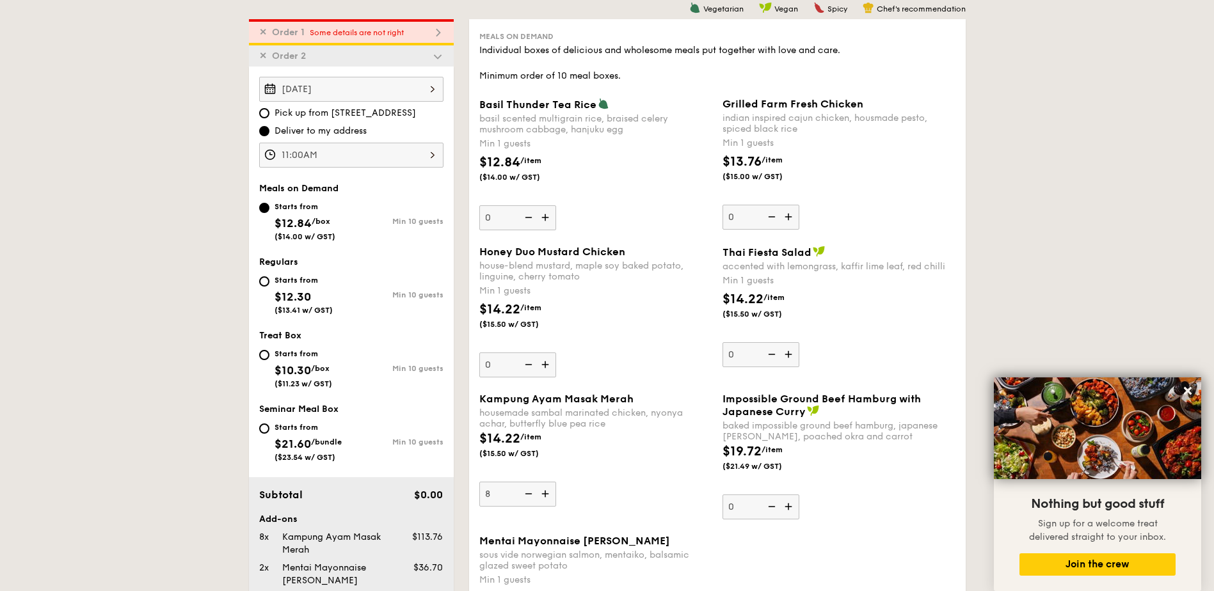
click at [352, 29] on span "Some details are not right" at bounding box center [357, 32] width 94 height 9
type input "10"
type input "0"
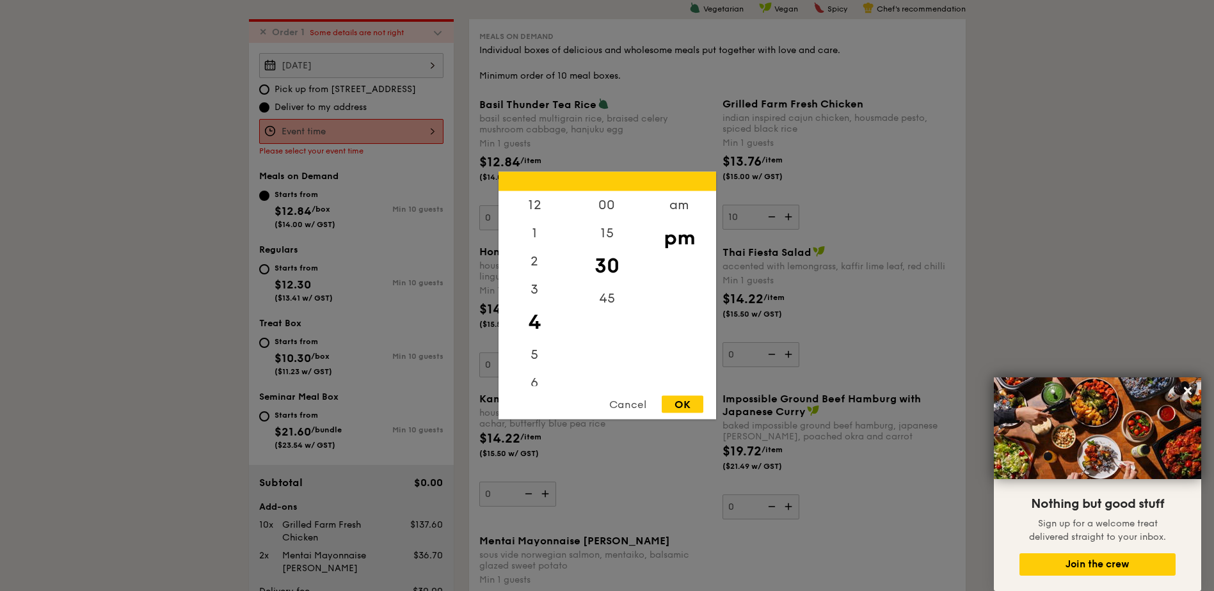
click at [381, 131] on div "12 1 2 3 4 5 6 7 8 9 10 11 00 15 30 45 am pm Cancel OK" at bounding box center [351, 131] width 184 height 25
click at [686, 206] on div "am" at bounding box center [679, 209] width 72 height 37
click at [535, 372] on div "11" at bounding box center [535, 367] width 72 height 37
click at [612, 205] on div "00" at bounding box center [607, 209] width 72 height 37
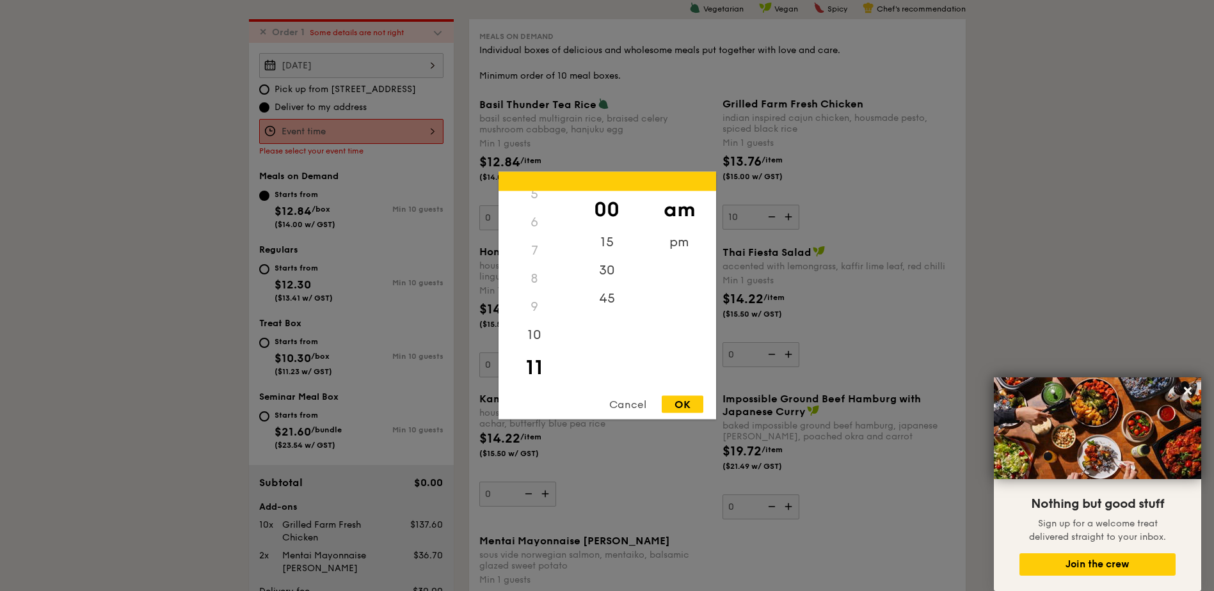
click at [683, 404] on div "OK" at bounding box center [683, 404] width 42 height 17
type input "11:00AM"
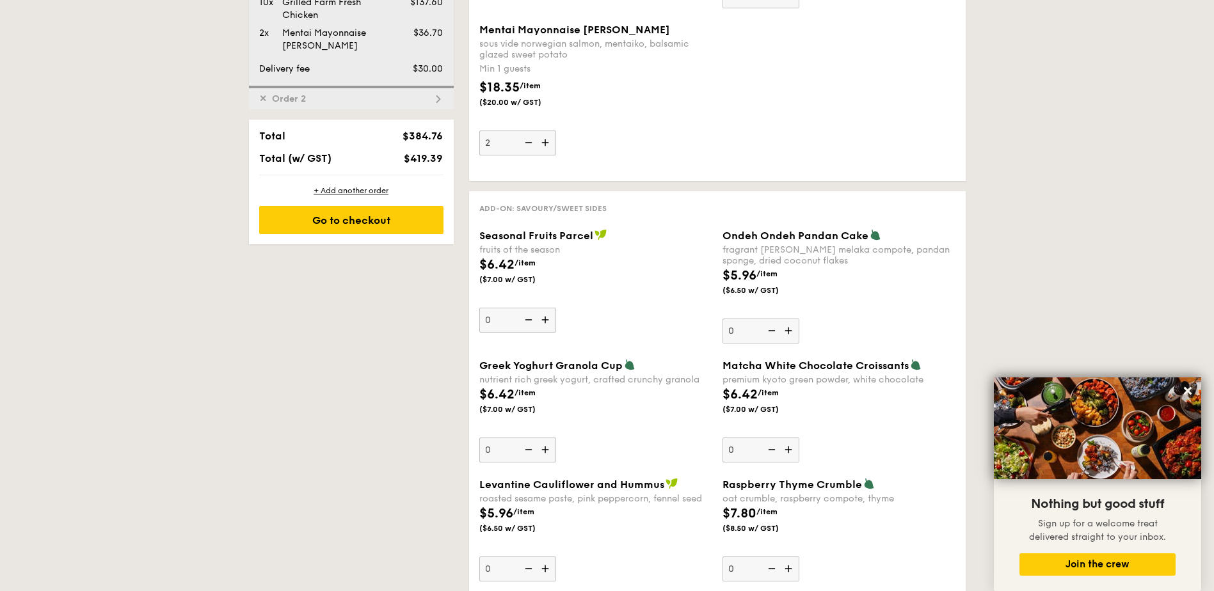
scroll to position [879, 0]
click at [367, 222] on div "Go to checkout" at bounding box center [351, 219] width 184 height 28
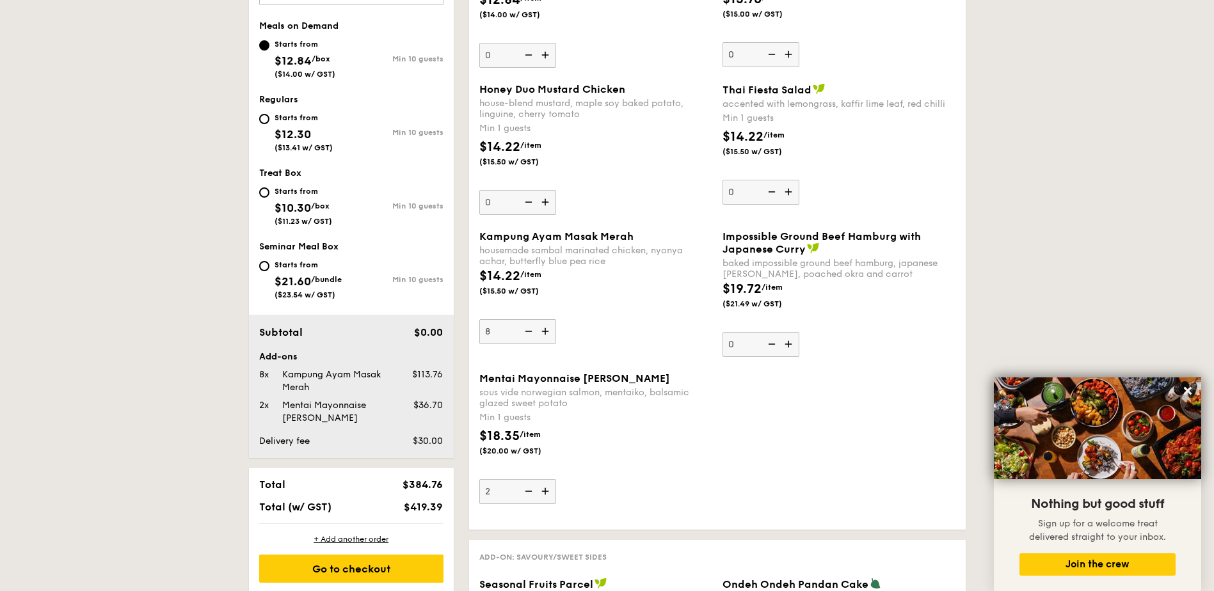
scroll to position [360, 0]
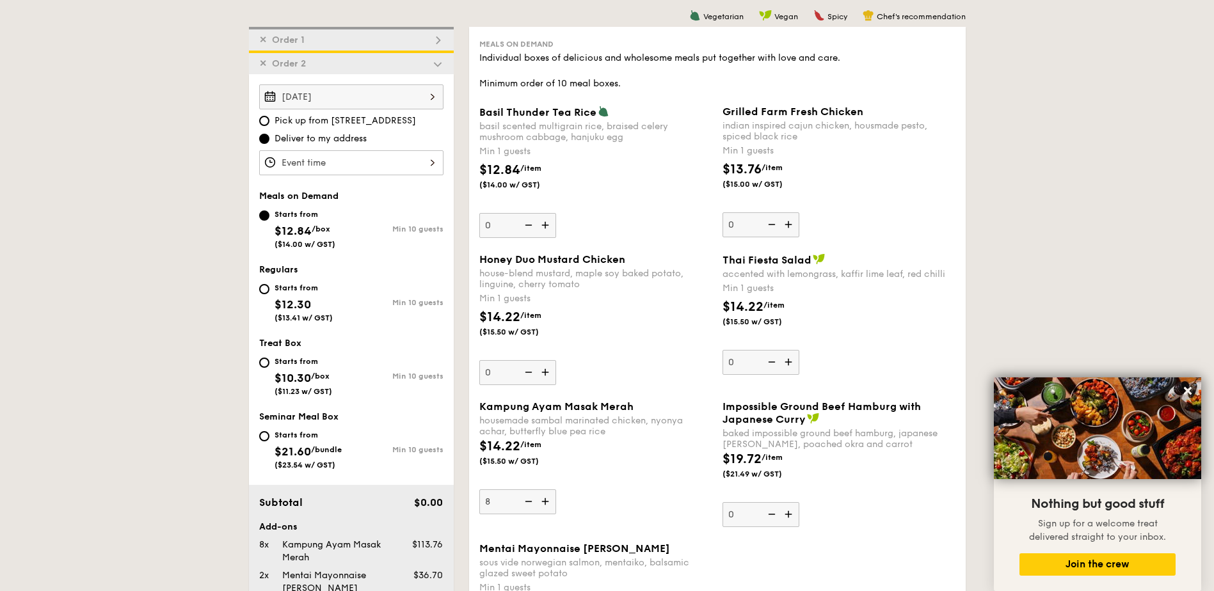
click at [273, 293] on div "Starts from $12.30 ($13.41 w/ GST)" at bounding box center [305, 301] width 92 height 42
click at [269, 293] on input "Starts from $12.30 ($13.41 w/ GST) Min 10 guests" at bounding box center [264, 289] width 10 height 10
radio input "true"
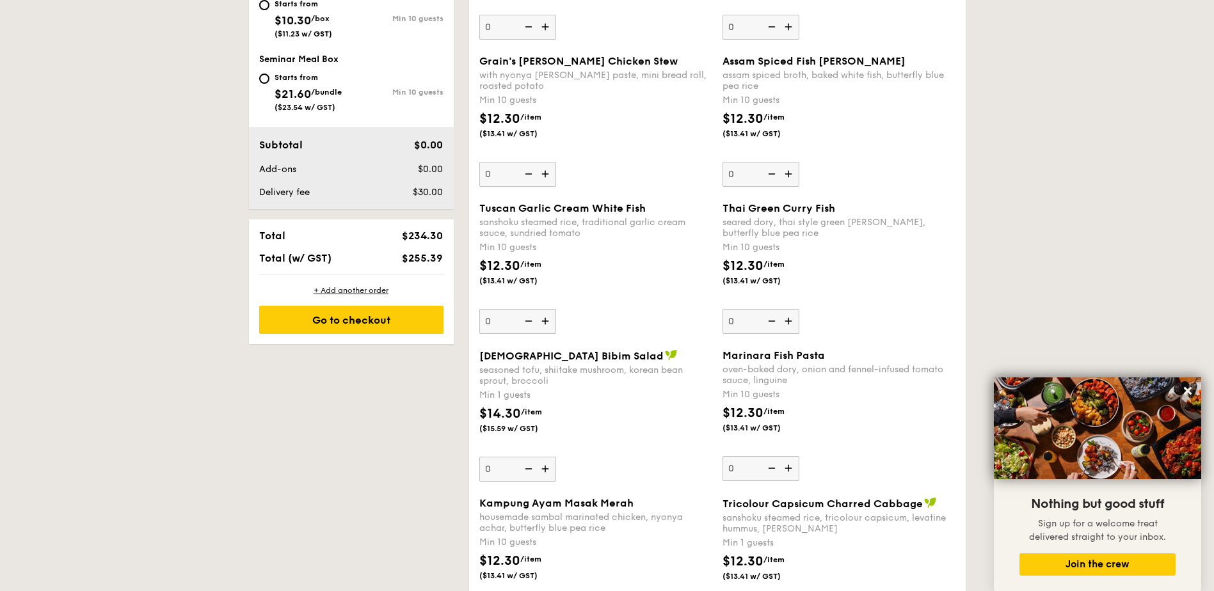
scroll to position [872, 0]
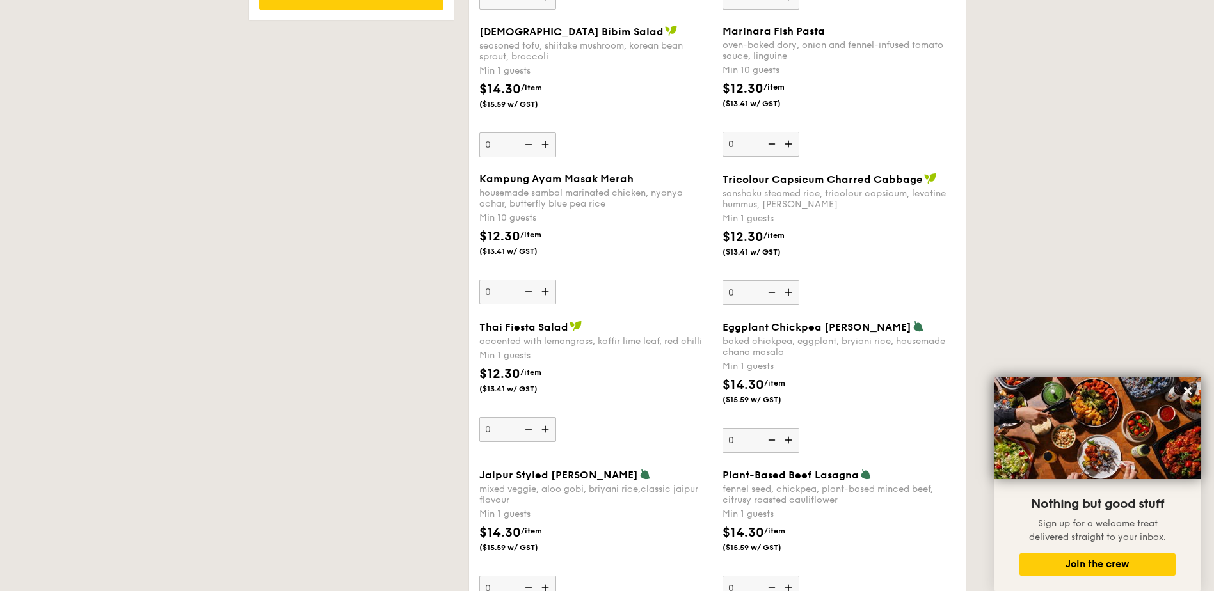
click at [783, 440] on img at bounding box center [789, 440] width 19 height 24
click at [783, 440] on input "0" at bounding box center [760, 440] width 77 height 25
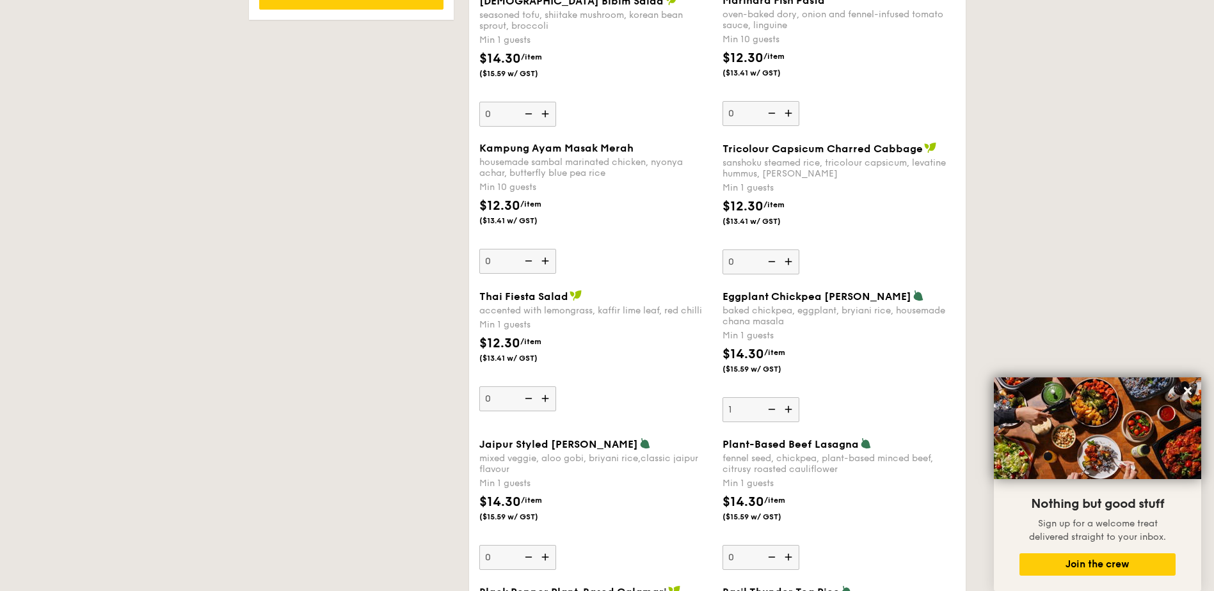
click at [787, 413] on img at bounding box center [789, 409] width 19 height 24
click at [787, 413] on input "1" at bounding box center [760, 409] width 77 height 25
type input "2"
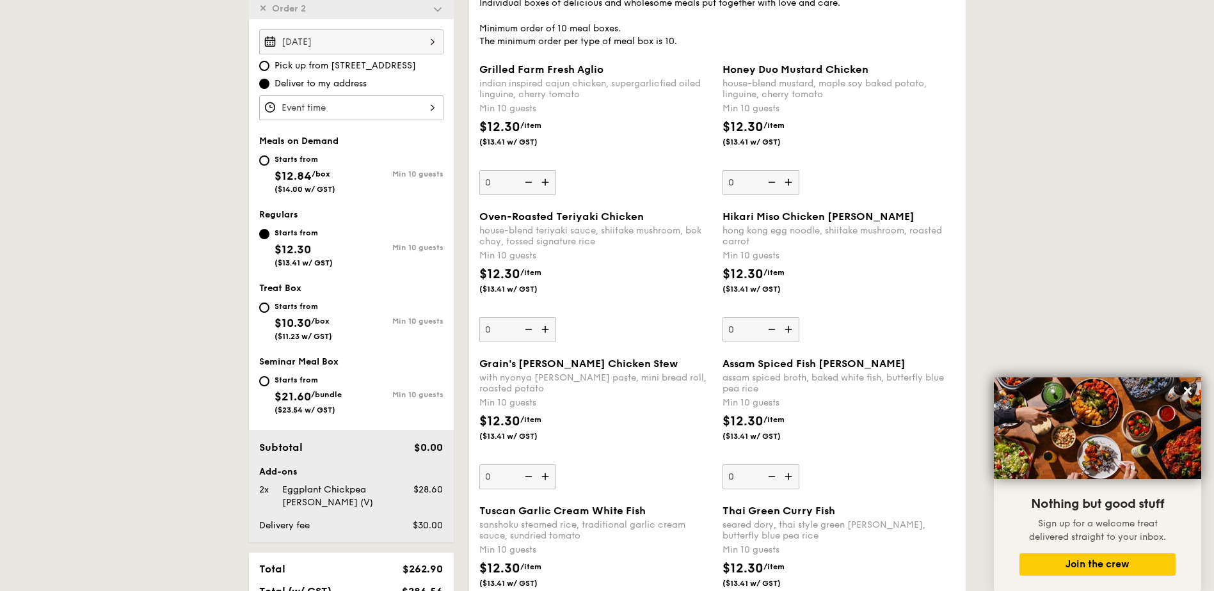
scroll to position [390, 0]
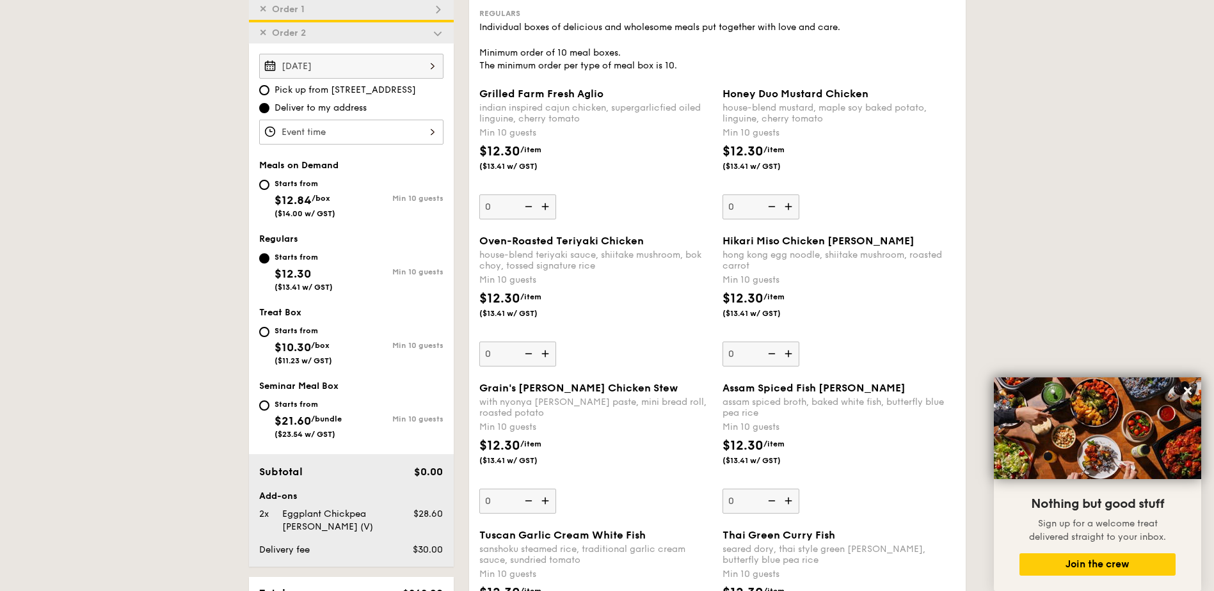
click at [301, 216] on span "($14.00 w/ GST)" at bounding box center [305, 213] width 61 height 9
click at [269, 190] on input "Starts from $12.84 /box ($14.00 w/ GST) Min 10 guests" at bounding box center [264, 185] width 10 height 10
radio input "true"
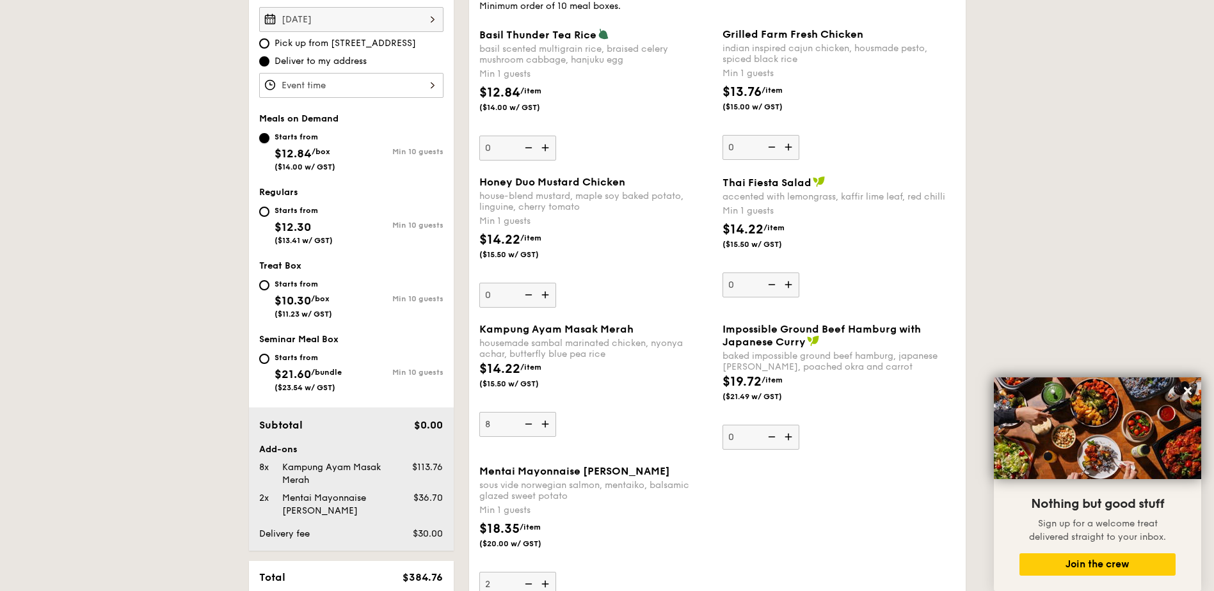
scroll to position [561, 0]
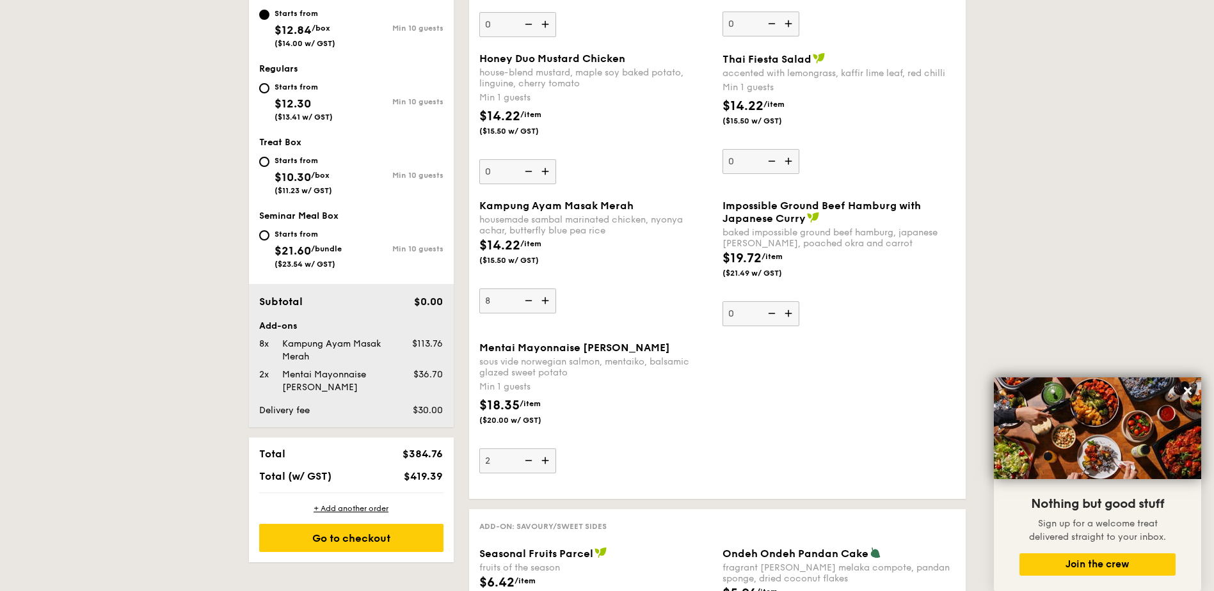
click at [294, 90] on div "Starts from" at bounding box center [304, 87] width 58 height 10
click at [269, 90] on input "Starts from $12.30 ($13.41 w/ GST) Min 10 guests" at bounding box center [264, 88] width 10 height 10
radio input "true"
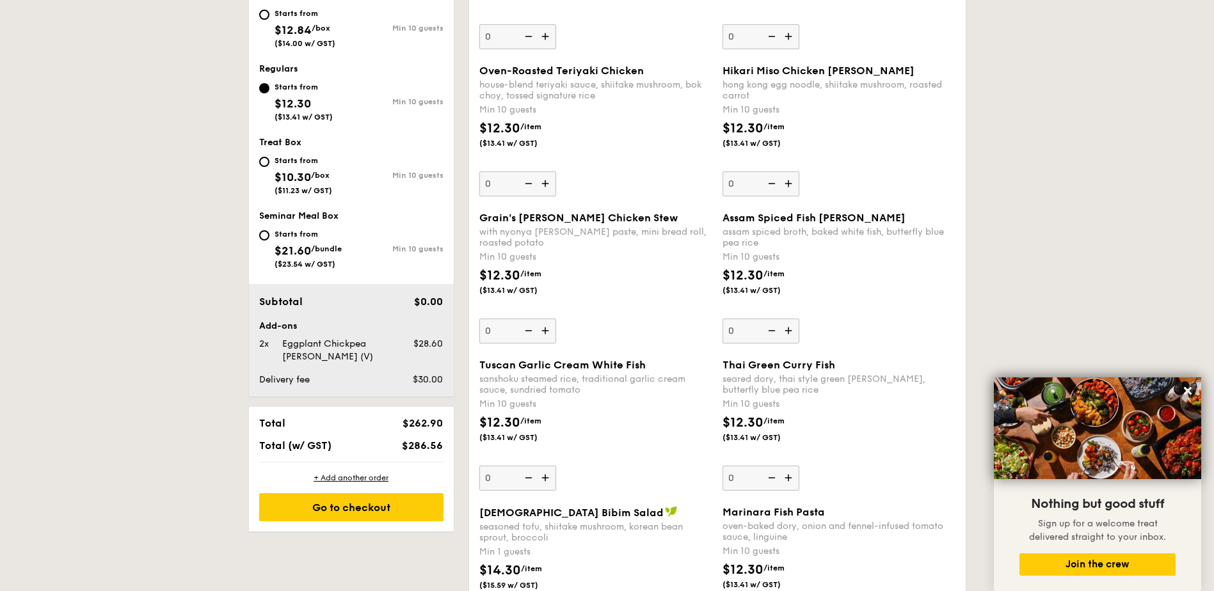
click at [547, 483] on img at bounding box center [546, 478] width 19 height 24
click at [547, 483] on input "0" at bounding box center [517, 478] width 77 height 25
type input "10"
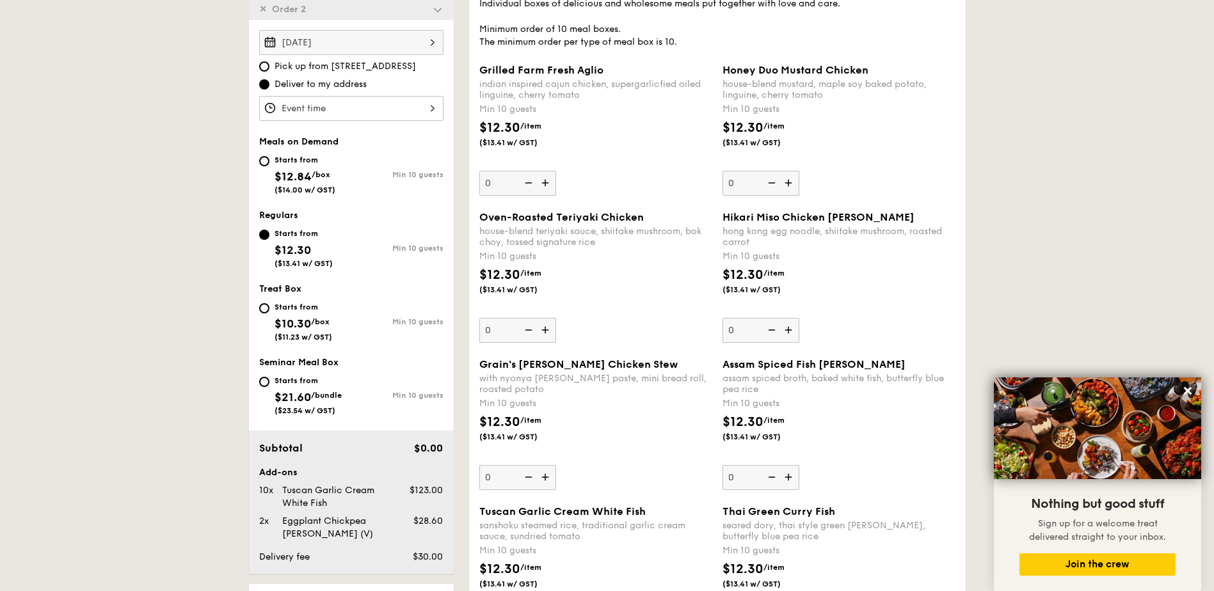
scroll to position [390, 0]
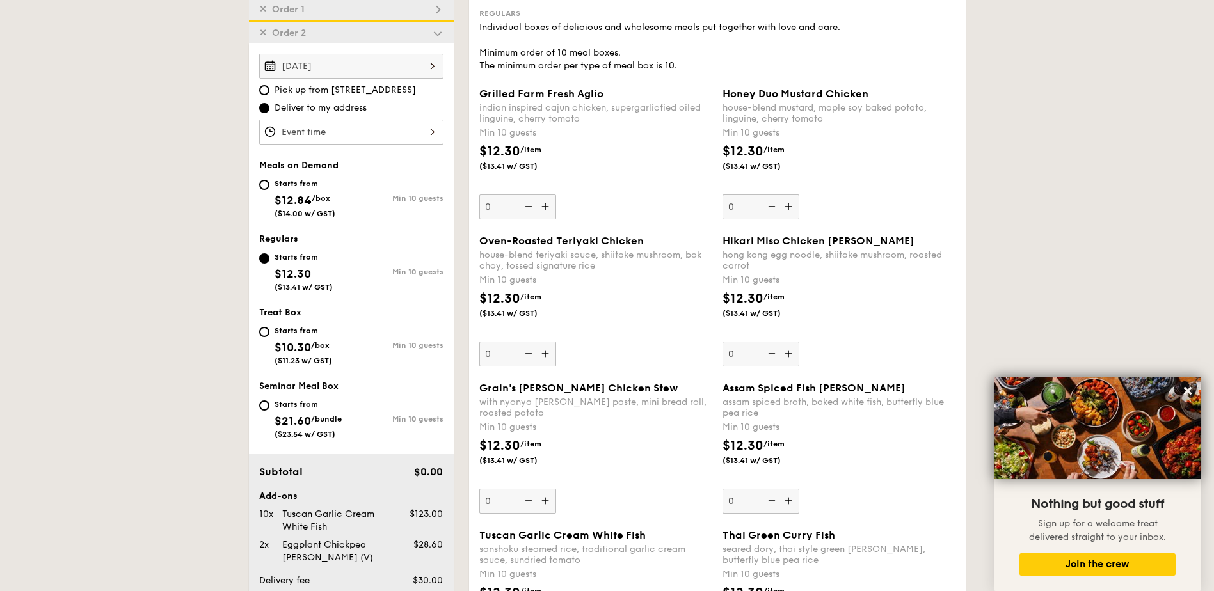
click at [307, 183] on div "Starts from" at bounding box center [305, 184] width 61 height 10
click at [269, 183] on input "Starts from $12.84 /box ($14.00 w/ GST) Min 10 guests" at bounding box center [264, 185] width 10 height 10
radio input "true"
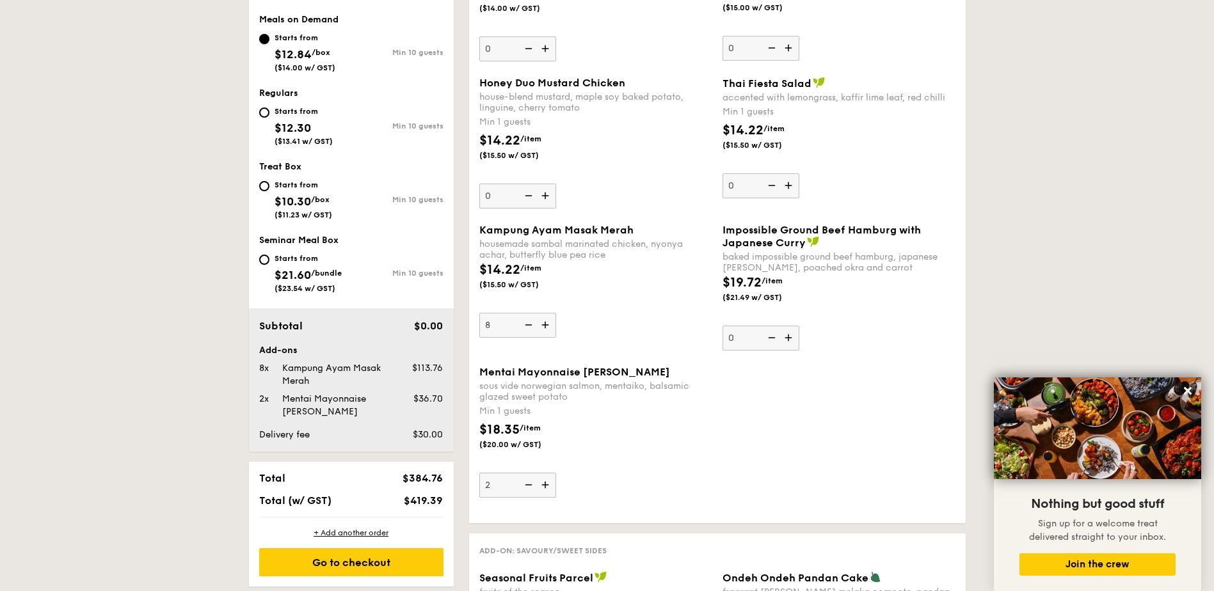
scroll to position [561, 0]
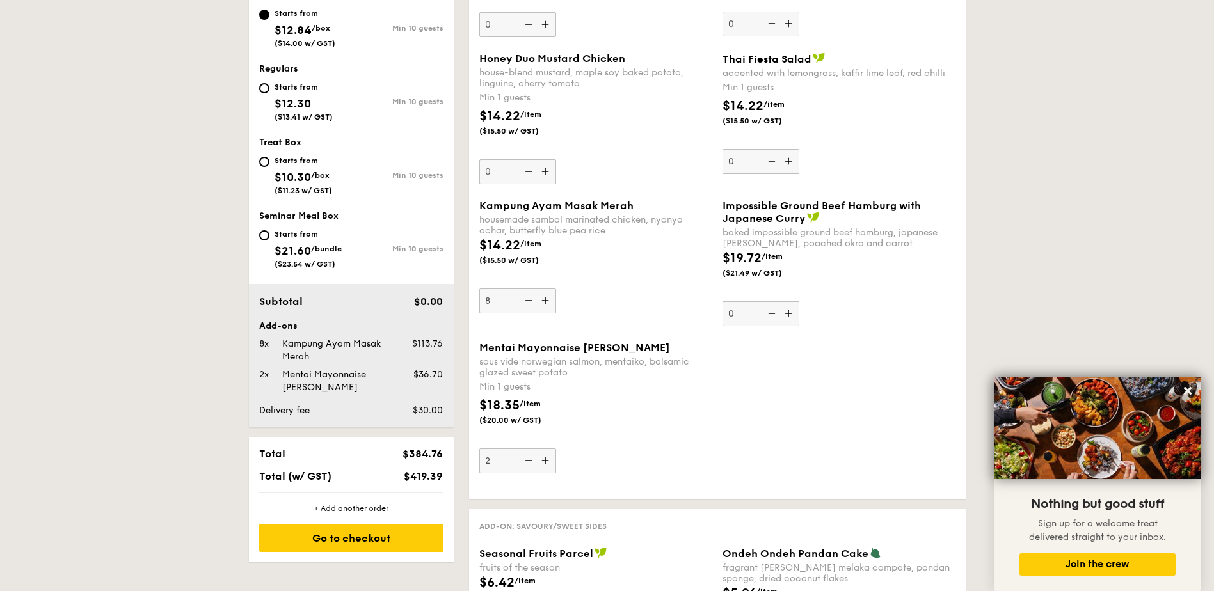
click at [310, 102] on span "$12.30" at bounding box center [293, 104] width 36 height 14
click at [269, 93] on input "Starts from $12.30 ($13.41 w/ GST) Min 10 guests" at bounding box center [264, 88] width 10 height 10
radio input "true"
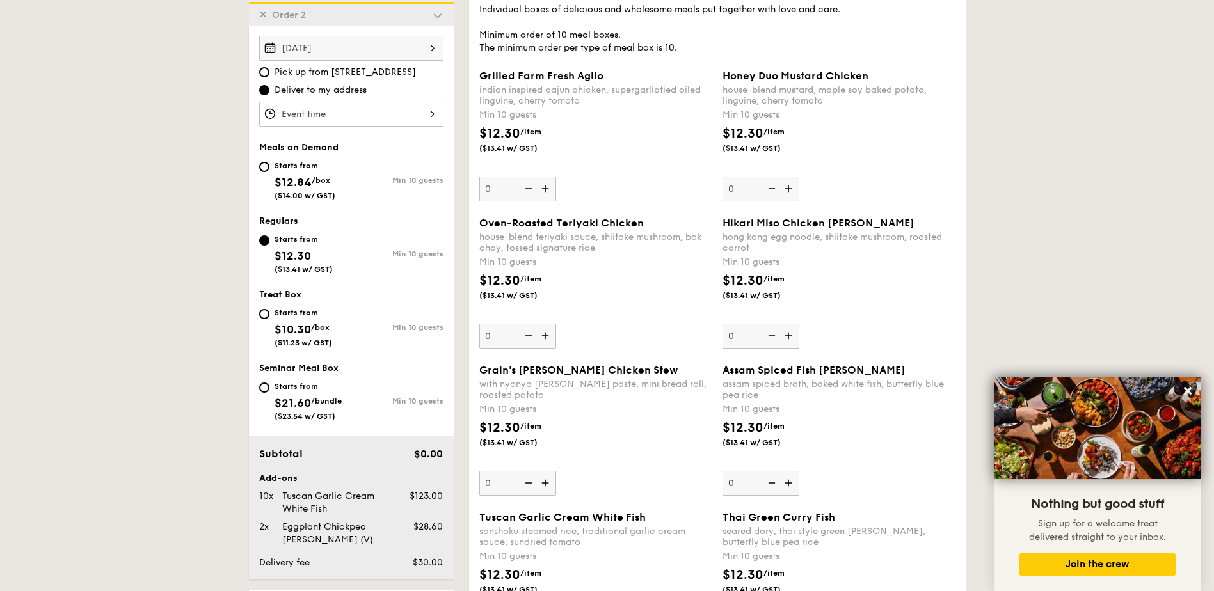
scroll to position [390, 0]
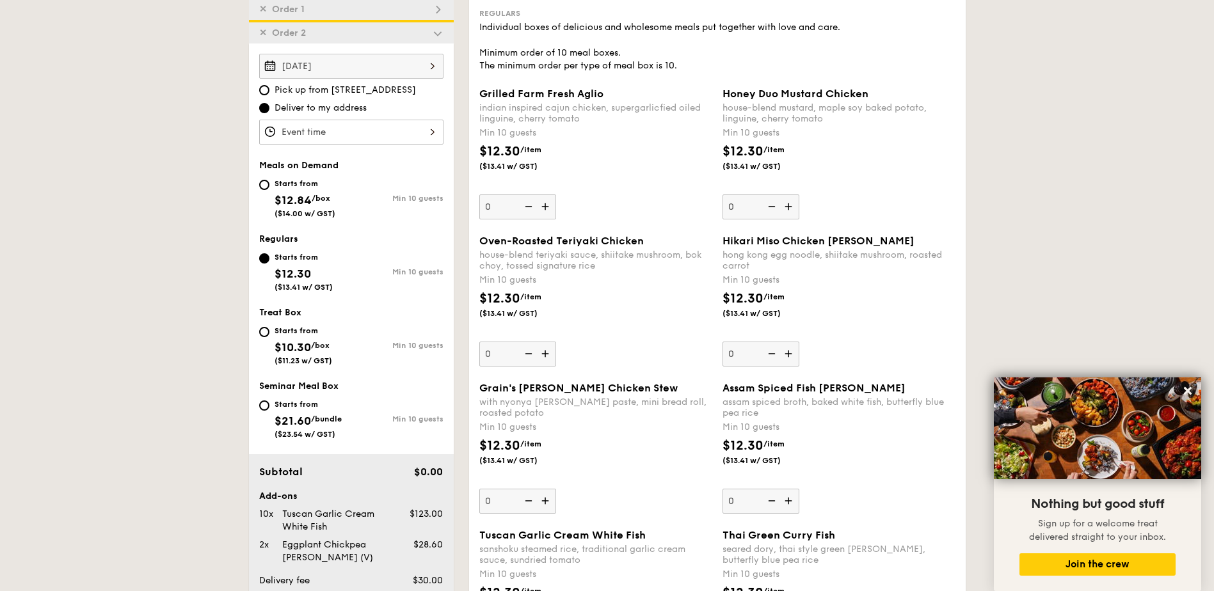
click at [790, 207] on img at bounding box center [789, 207] width 19 height 24
click at [790, 207] on input "0" at bounding box center [760, 207] width 77 height 25
type input "10"
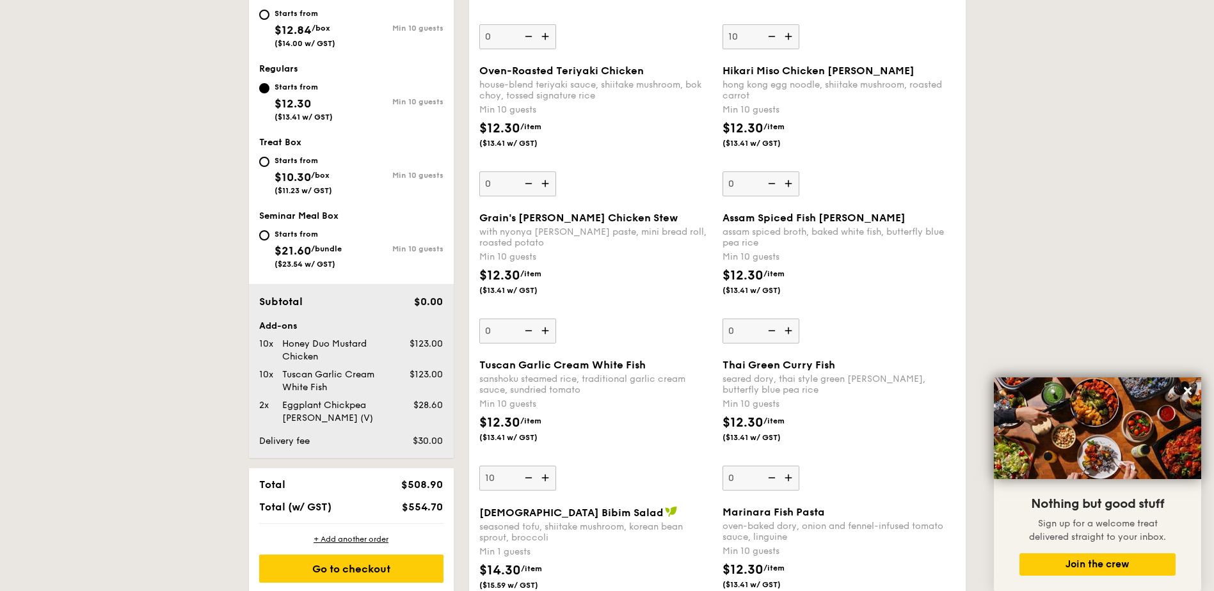
click at [531, 480] on img at bounding box center [527, 478] width 19 height 24
click at [531, 480] on input "10" at bounding box center [517, 478] width 77 height 25
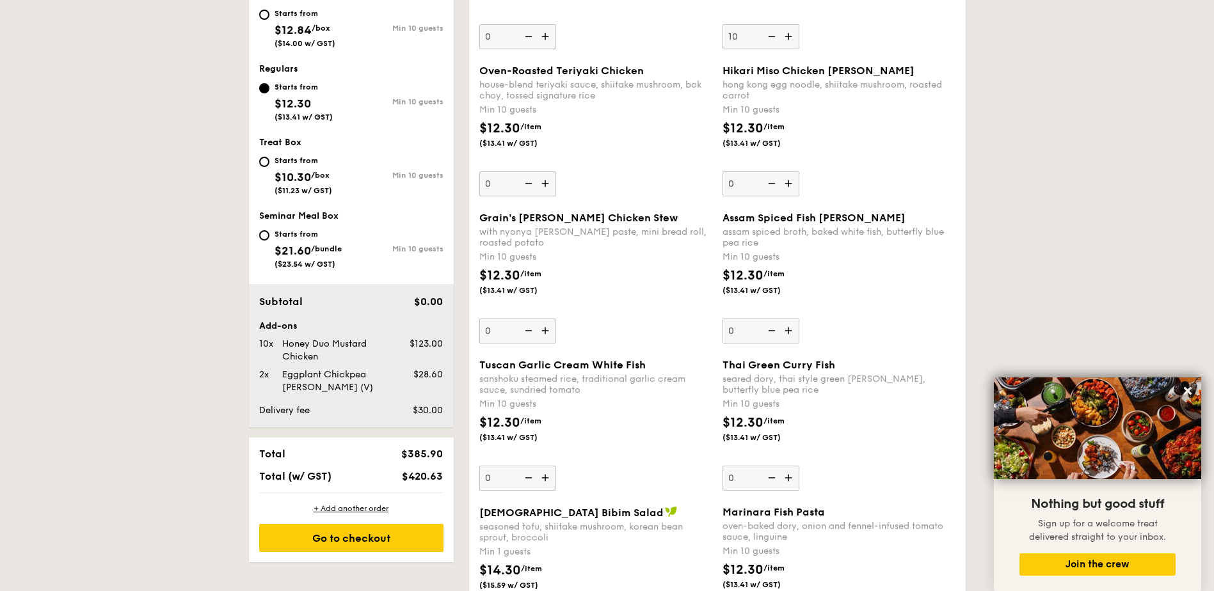
click at [531, 480] on img at bounding box center [527, 478] width 19 height 24
click at [531, 480] on input "0" at bounding box center [517, 478] width 77 height 25
click at [543, 481] on img at bounding box center [546, 478] width 19 height 24
click at [543, 481] on input "0" at bounding box center [517, 478] width 77 height 25
type input "10"
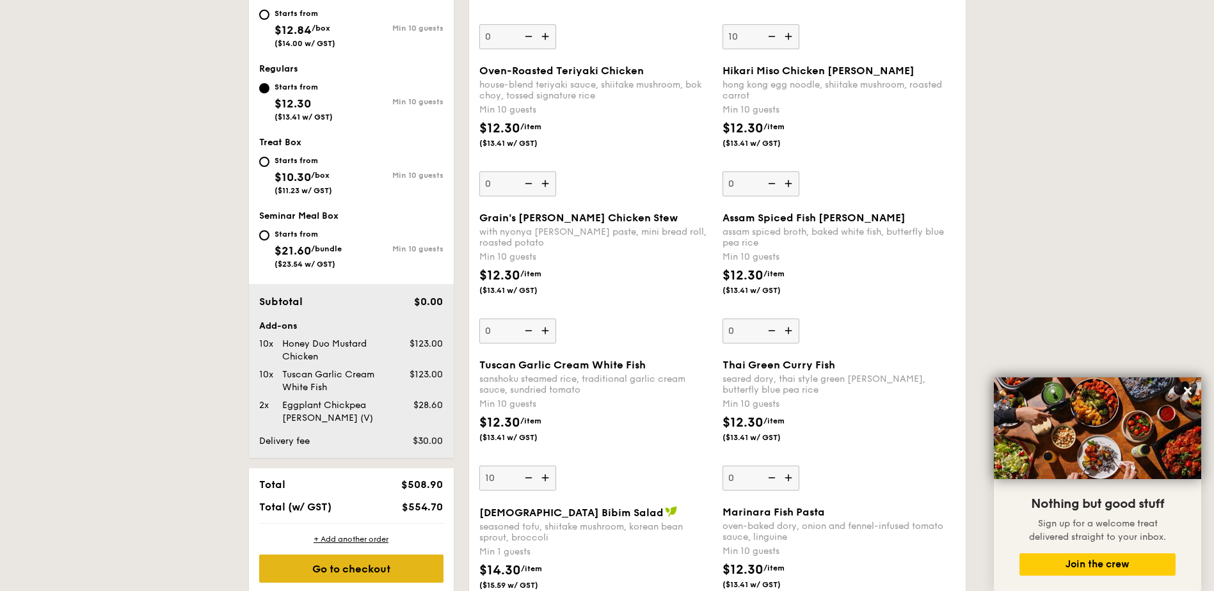
click at [388, 568] on div "Go to checkout" at bounding box center [351, 569] width 184 height 28
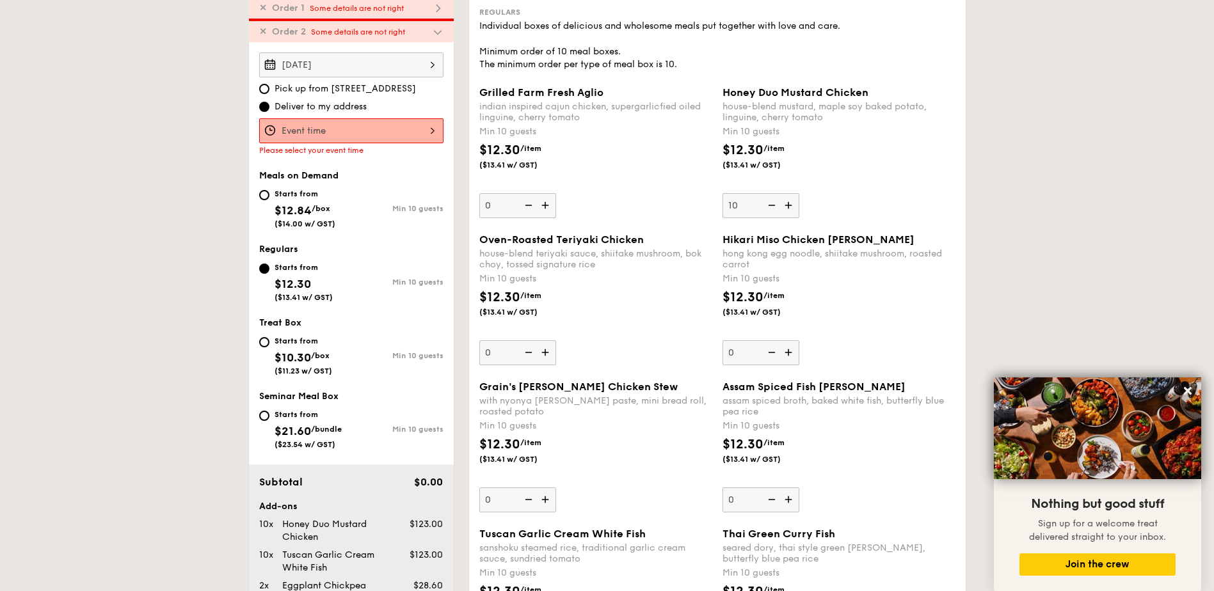
scroll to position [367, 0]
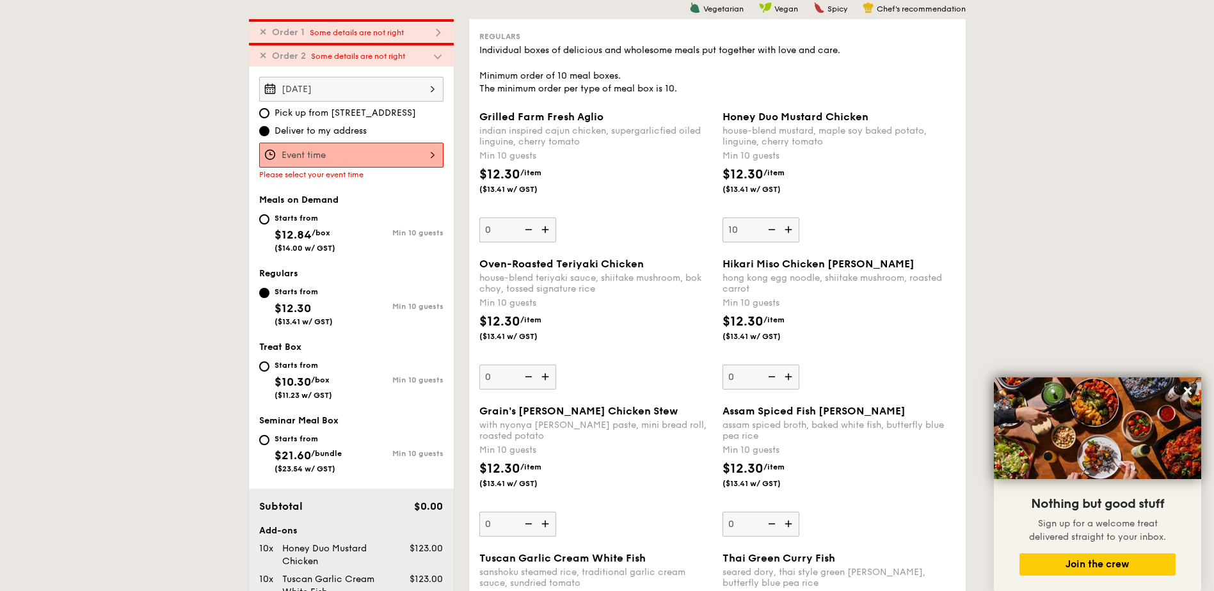
click at [362, 149] on div at bounding box center [351, 155] width 184 height 25
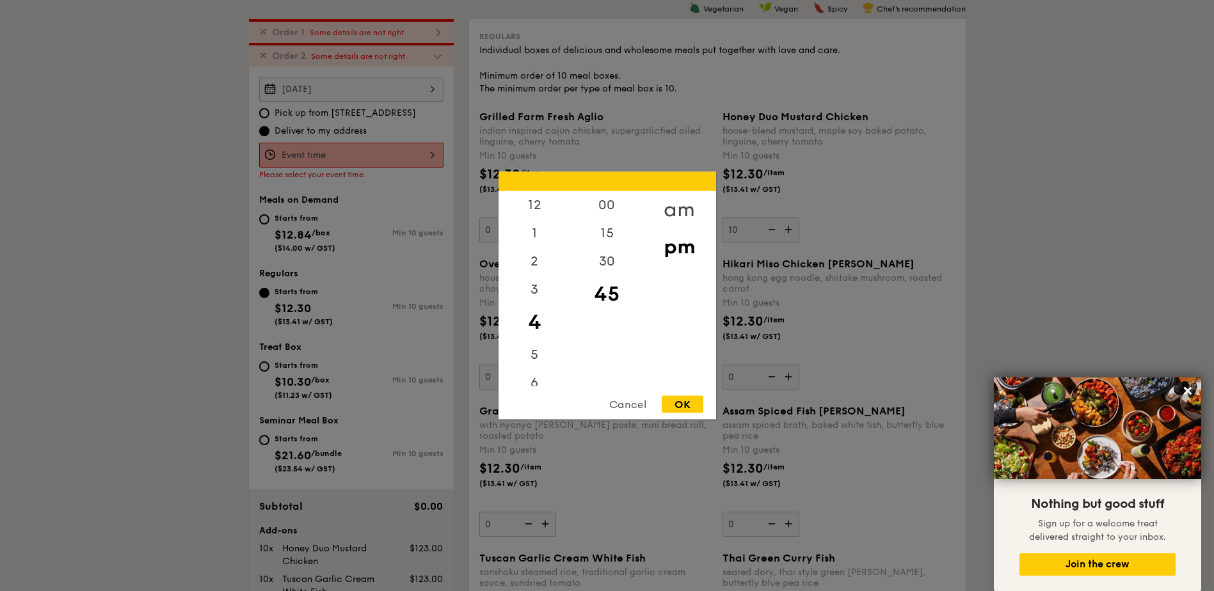
click at [676, 205] on div "am" at bounding box center [679, 209] width 72 height 37
click at [536, 370] on div "11" at bounding box center [535, 372] width 72 height 28
click at [609, 208] on div "00" at bounding box center [607, 209] width 72 height 37
click at [676, 405] on div "OK" at bounding box center [683, 404] width 42 height 17
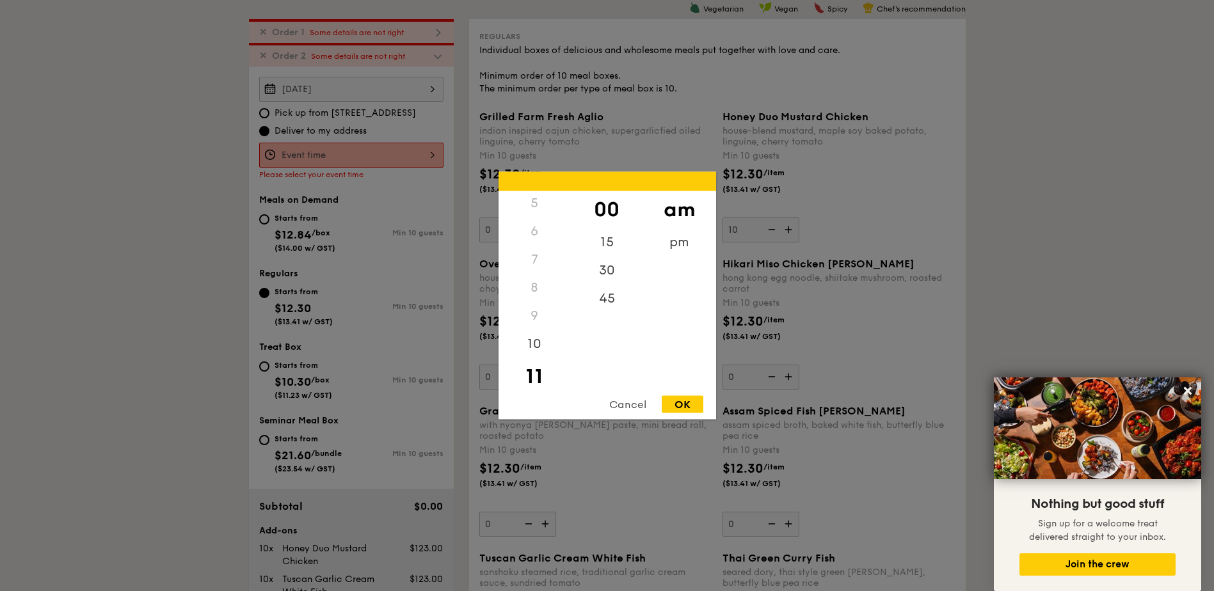
type input "11:00AM"
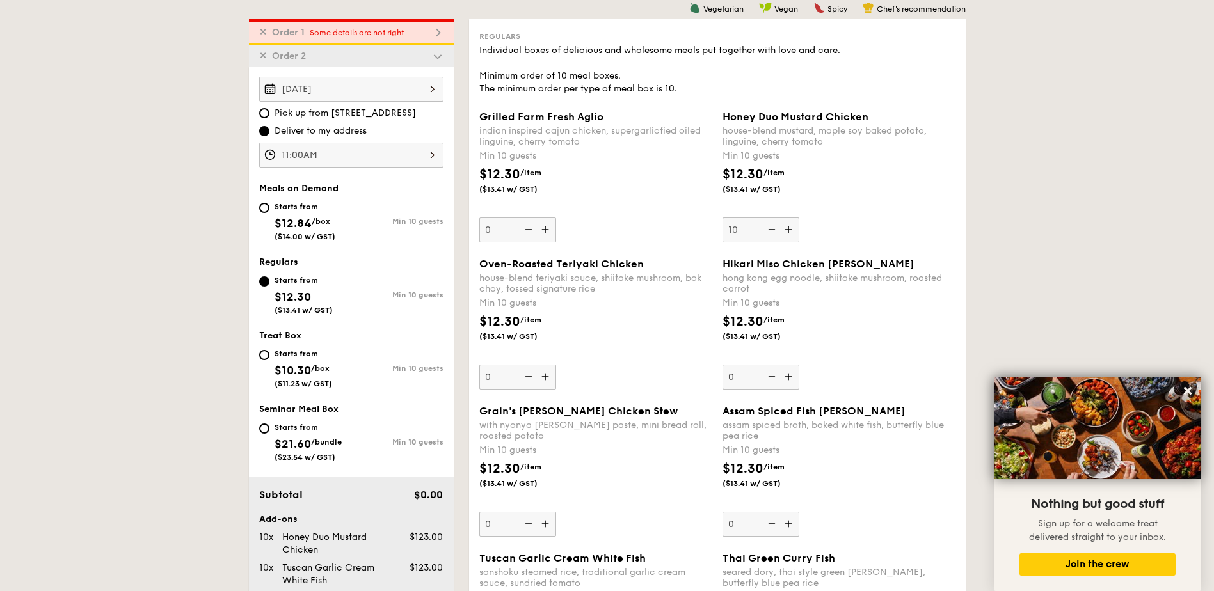
click at [301, 216] on div "Starts from $12.84 /box ($14.00 w/ GST)" at bounding box center [305, 220] width 61 height 42
click at [269, 213] on input "Starts from $12.84 /box ($14.00 w/ GST) Min 10 guests" at bounding box center [264, 208] width 10 height 10
radio input "true"
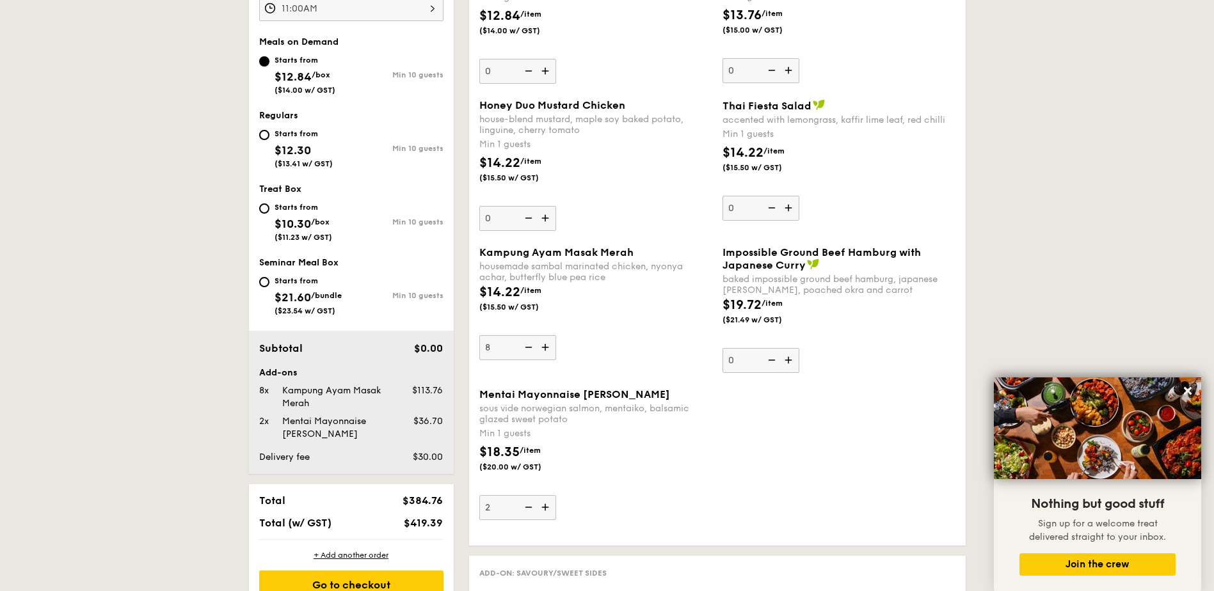
scroll to position [538, 0]
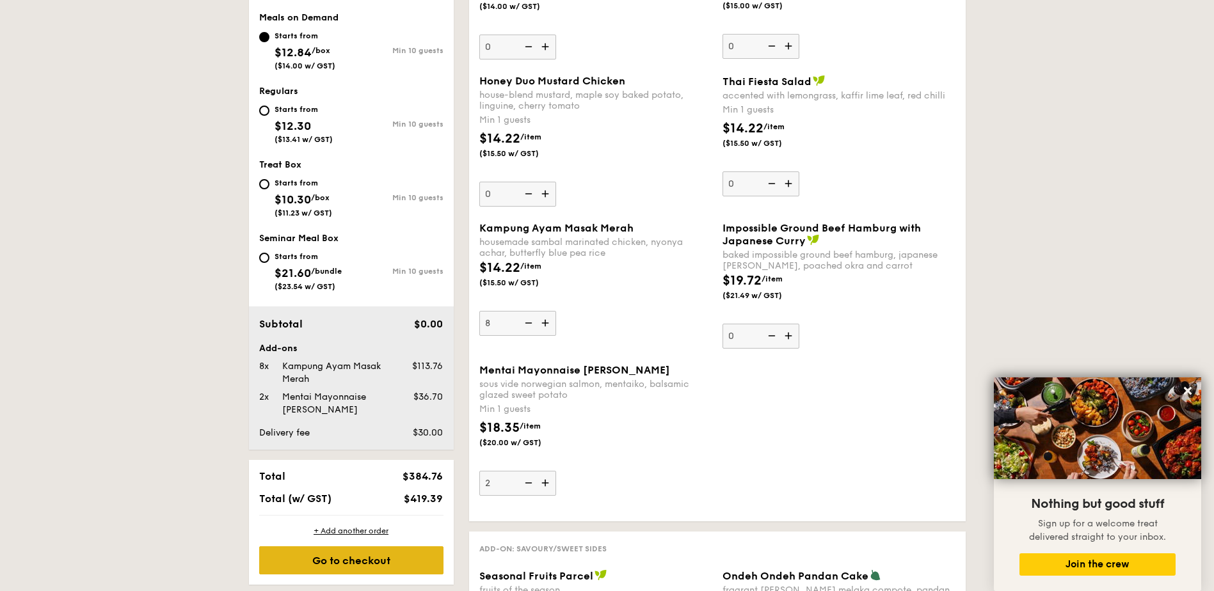
click at [347, 561] on div "Go to checkout" at bounding box center [351, 560] width 184 height 28
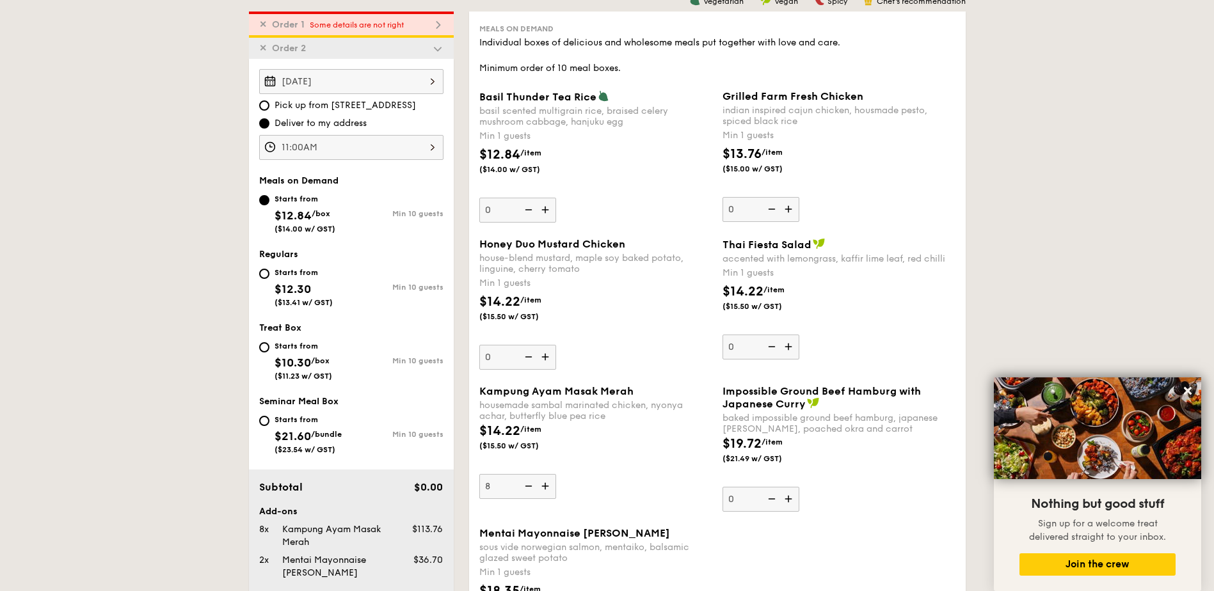
scroll to position [367, 0]
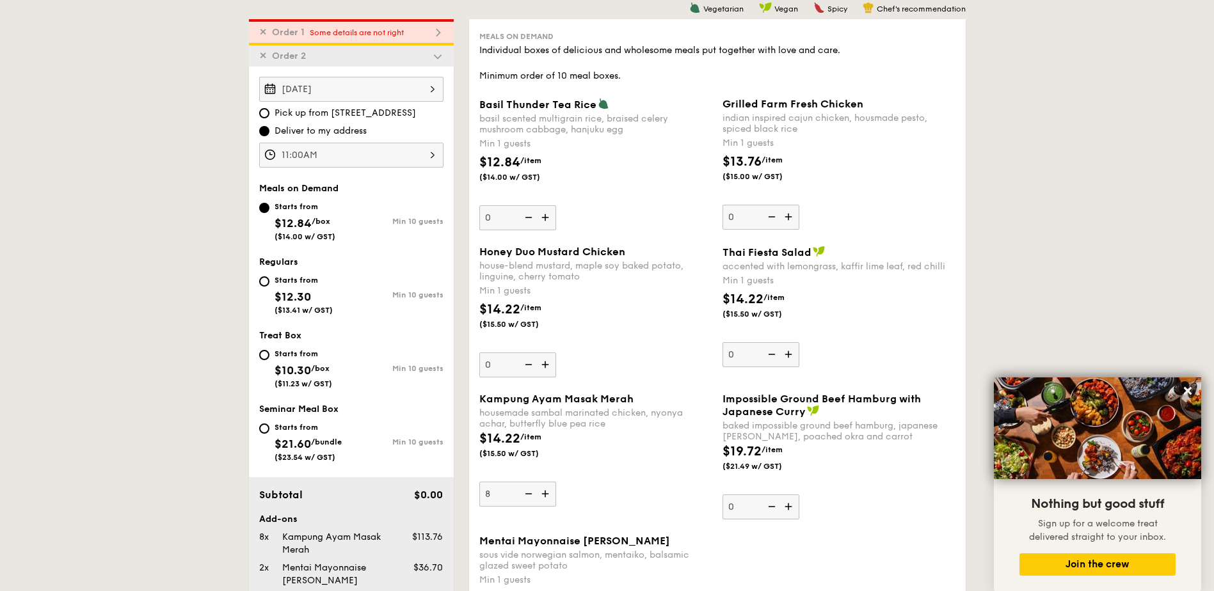
click at [396, 28] on span "Some details are not right" at bounding box center [357, 32] width 94 height 9
type input "10"
type input "0"
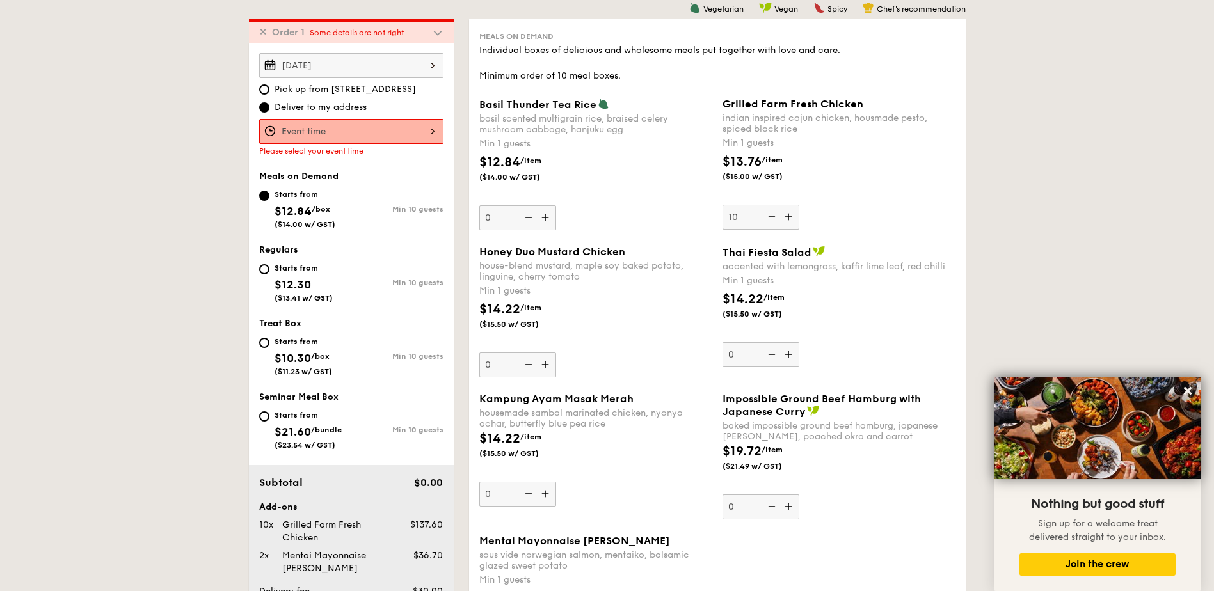
click at [357, 125] on div "12 1 2 3 4 5 6 7 8 9 10 11 00 15 30 45 am pm Cancel OK" at bounding box center [351, 131] width 184 height 25
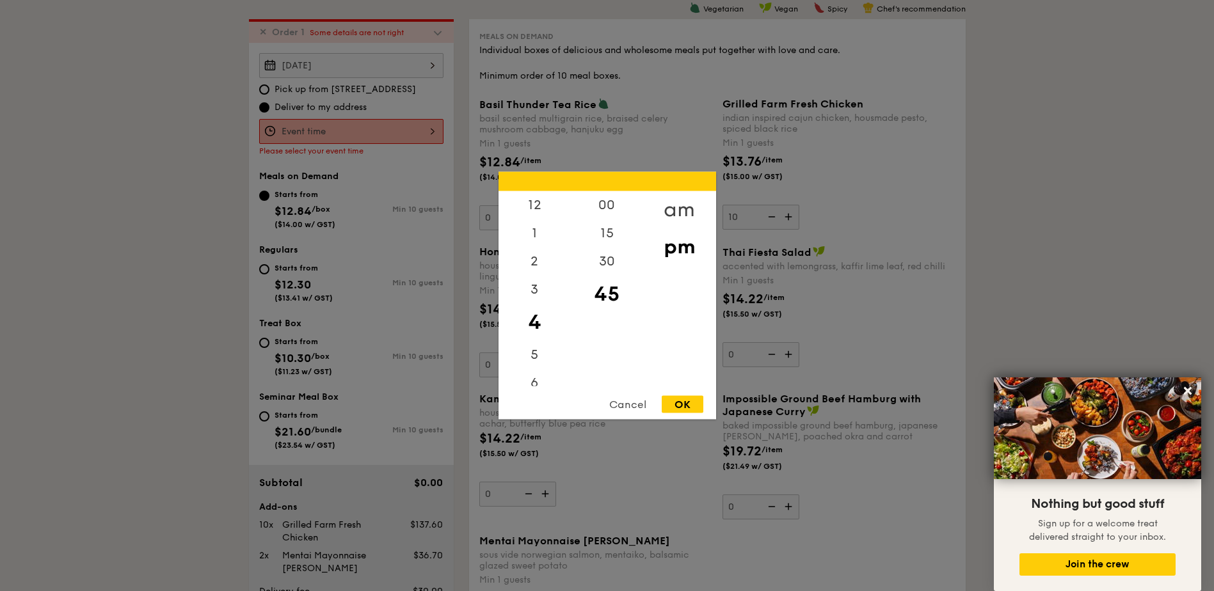
click at [658, 207] on div "am" at bounding box center [679, 209] width 72 height 37
click at [536, 370] on div "11" at bounding box center [535, 376] width 72 height 37
click at [619, 208] on div "00" at bounding box center [607, 209] width 72 height 37
click at [682, 399] on div "OK" at bounding box center [683, 404] width 42 height 17
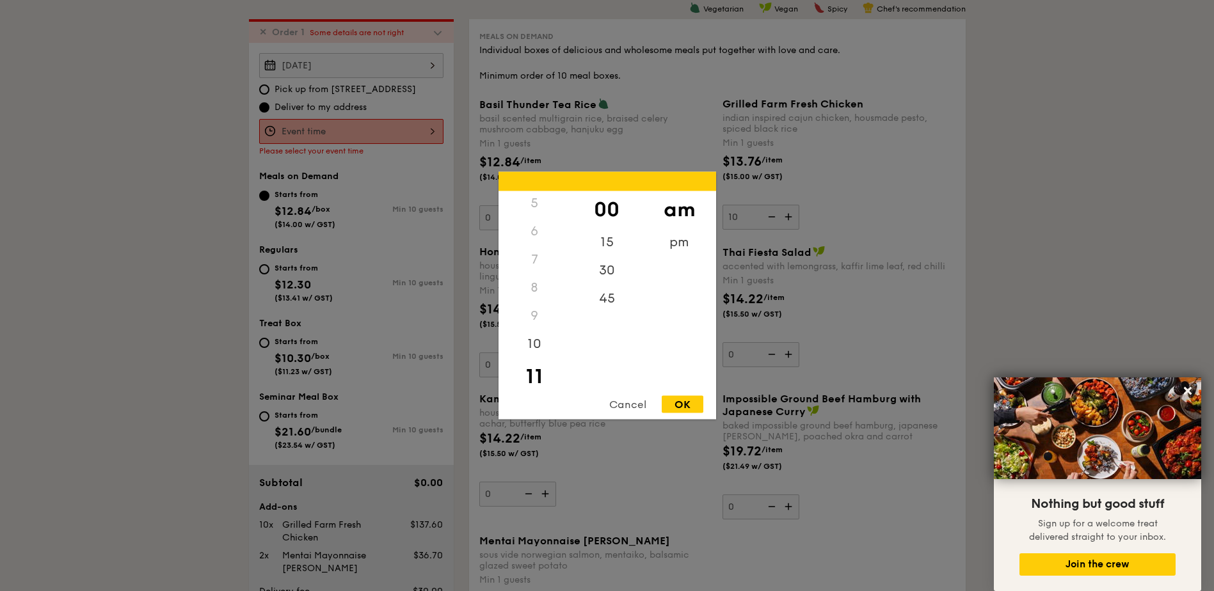
type input "11:00AM"
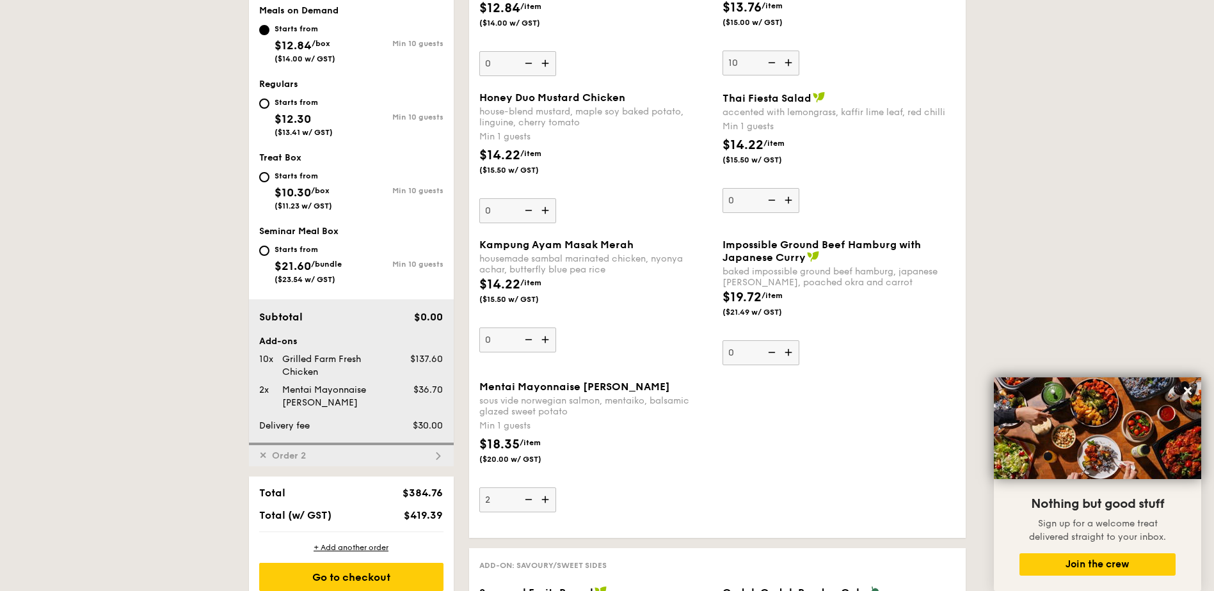
scroll to position [708, 0]
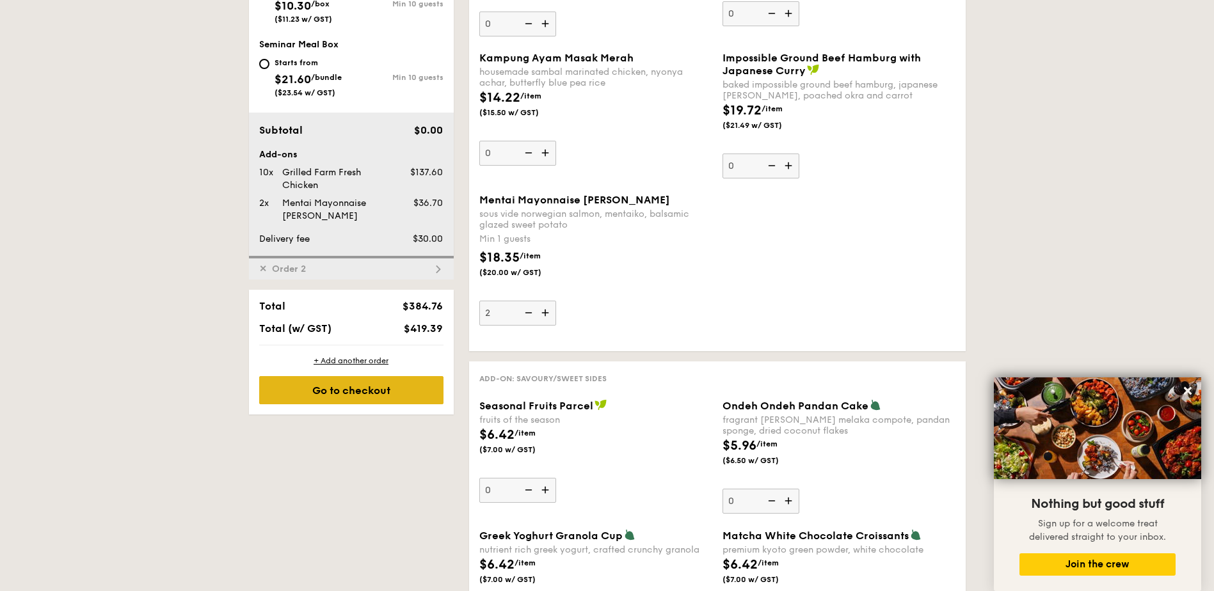
click at [381, 385] on div "Go to checkout" at bounding box center [351, 390] width 184 height 28
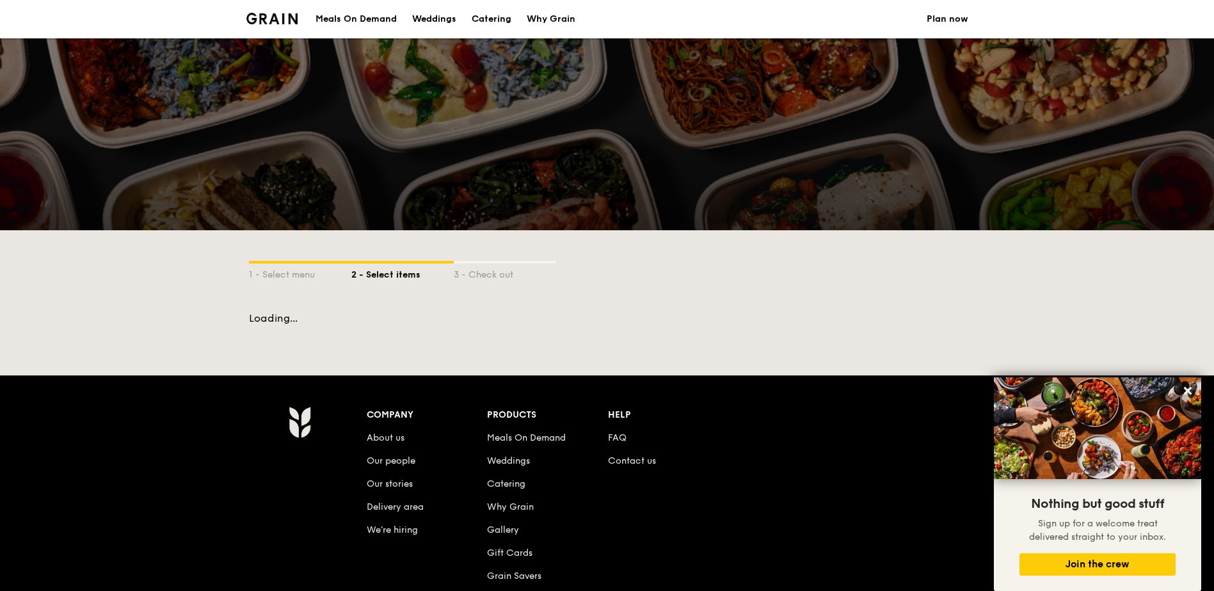
scroll to position [189, 0]
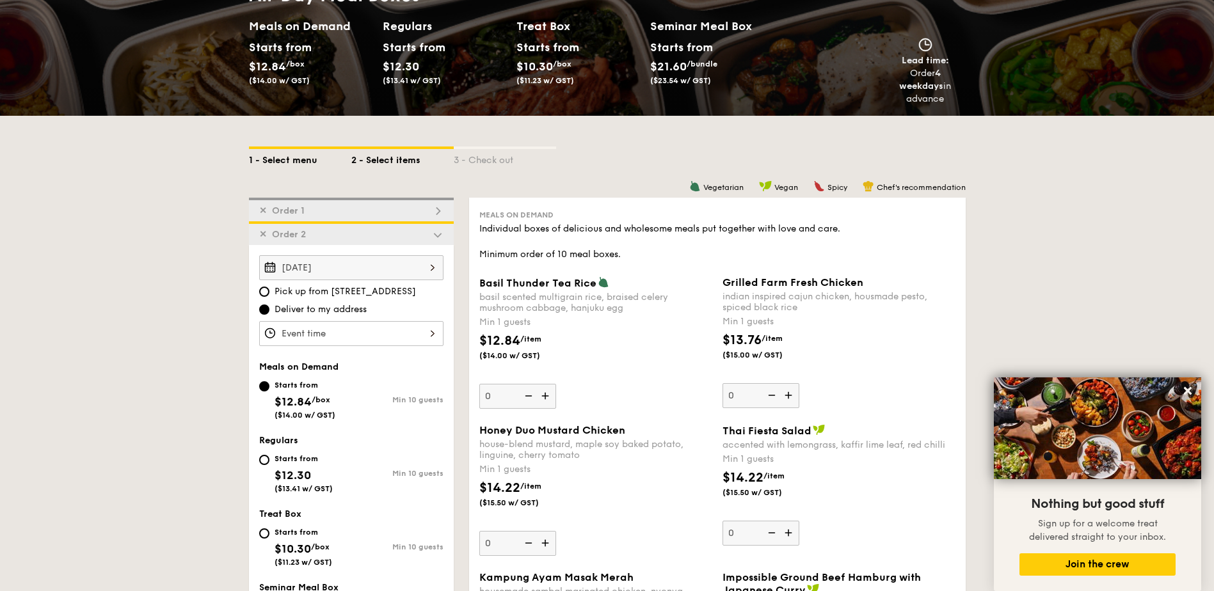
click at [285, 162] on div "1 - Select menu" at bounding box center [300, 158] width 102 height 18
select select
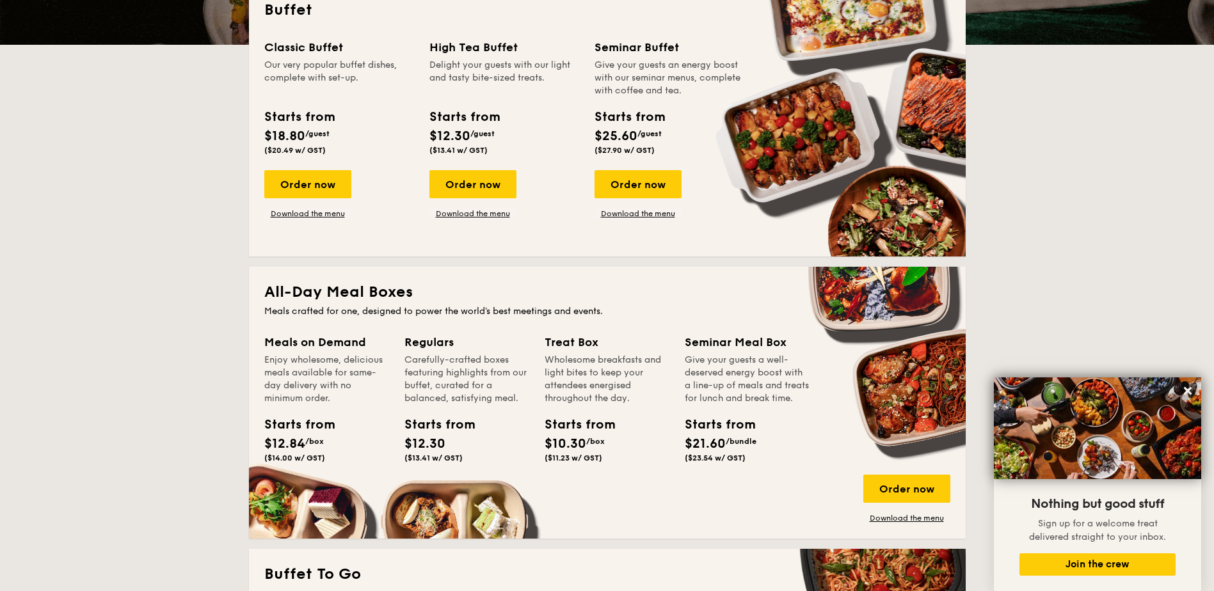
scroll to position [360, 0]
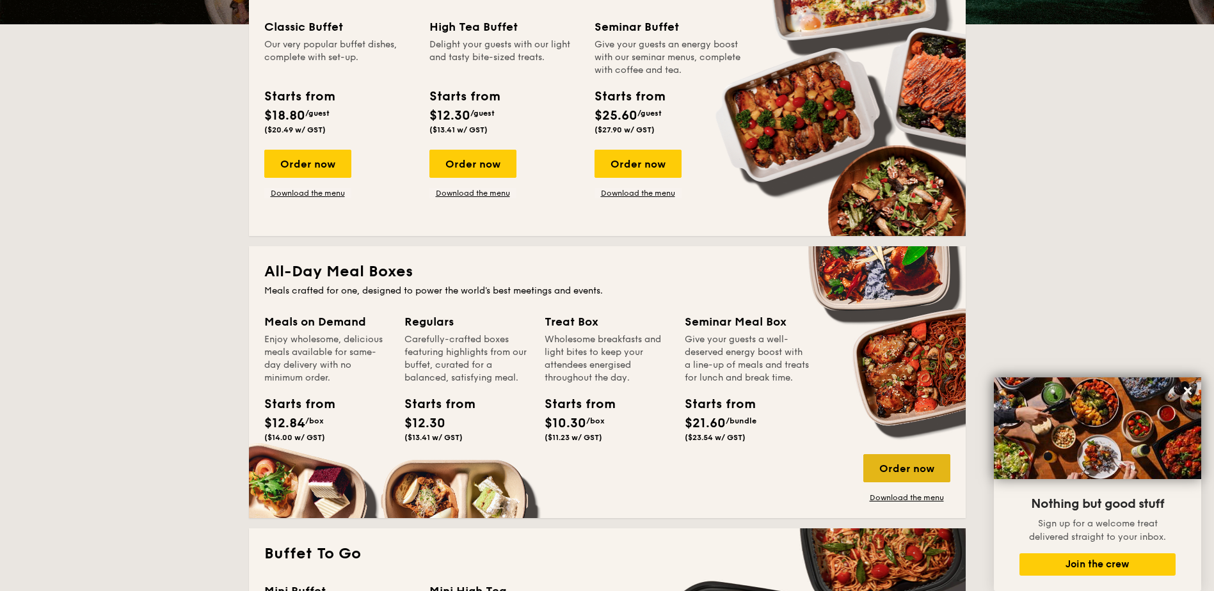
click at [917, 463] on div "Order now" at bounding box center [906, 468] width 87 height 28
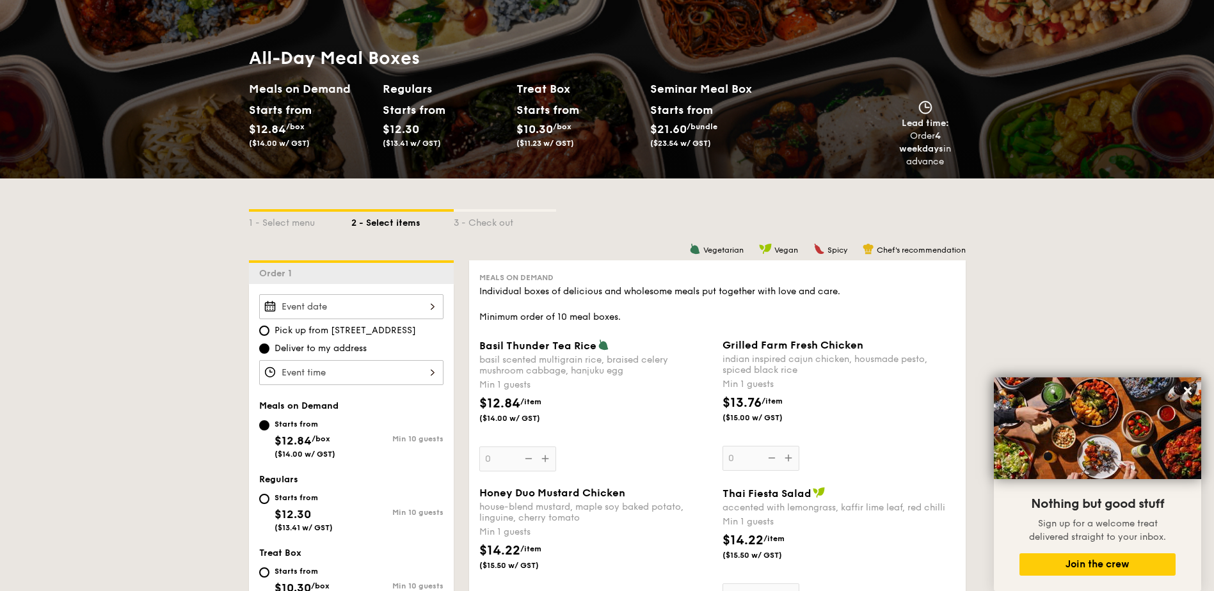
scroll to position [171, 0]
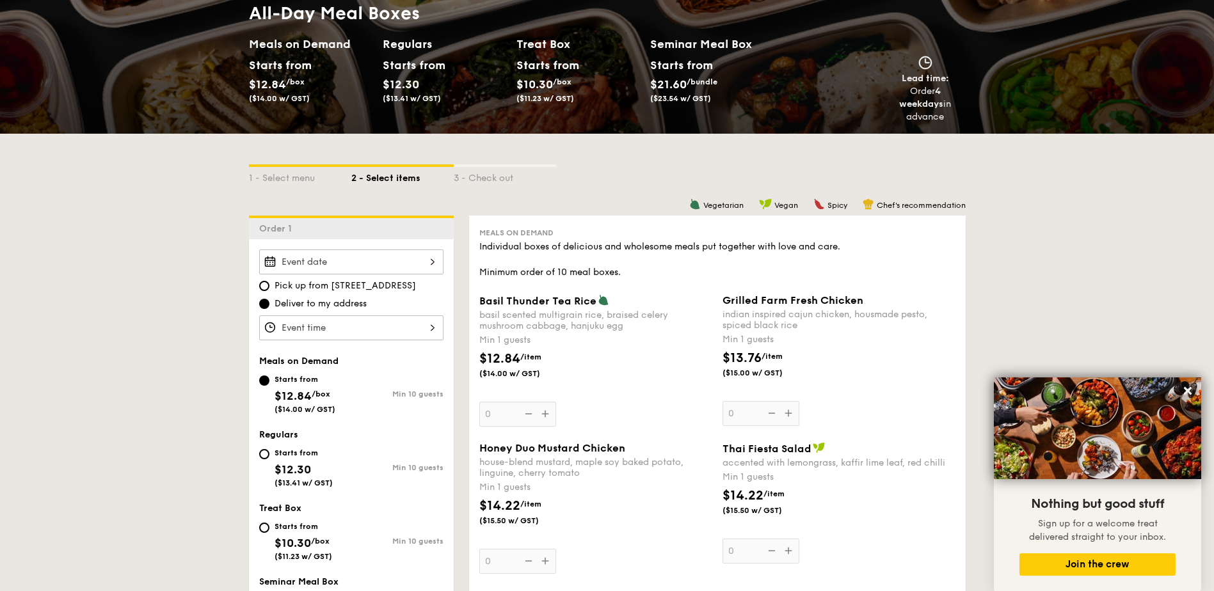
click at [369, 260] on div "2025 Oct [DATE] Tue Wed Thu Fri Sat Sun 1 2 3 4 5 6 7 8 9 10 11 12 13 14 15 16 …" at bounding box center [351, 262] width 184 height 25
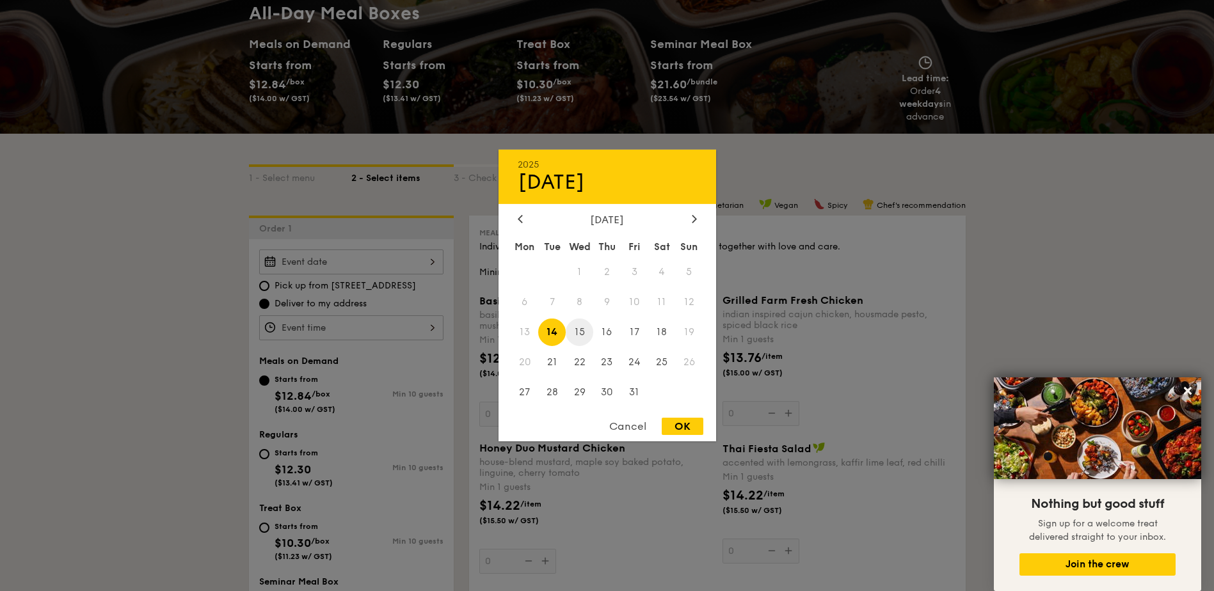
click at [577, 331] on span "15" at bounding box center [580, 333] width 28 height 28
click at [665, 423] on div "OK" at bounding box center [683, 426] width 42 height 17
type input "[DATE]"
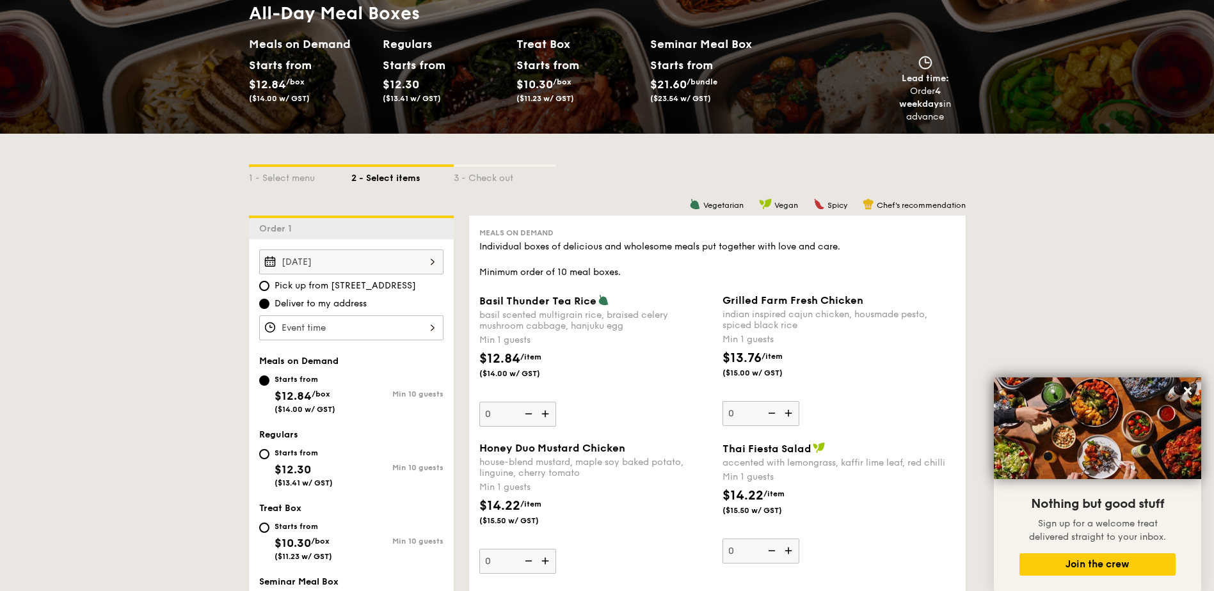
click at [354, 329] on div at bounding box center [351, 327] width 184 height 25
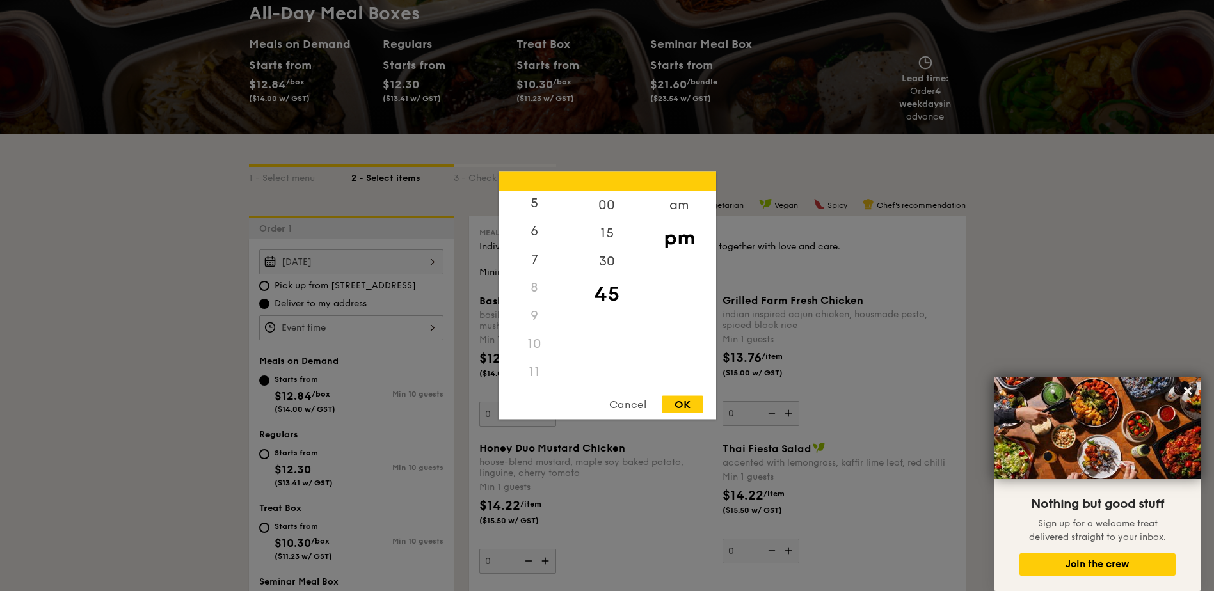
scroll to position [152, 0]
click at [531, 374] on div "11" at bounding box center [535, 372] width 72 height 28
drag, startPoint x: 682, startPoint y: 198, endPoint x: 685, endPoint y: 205, distance: 7.7
click at [681, 199] on div "am" at bounding box center [679, 209] width 72 height 37
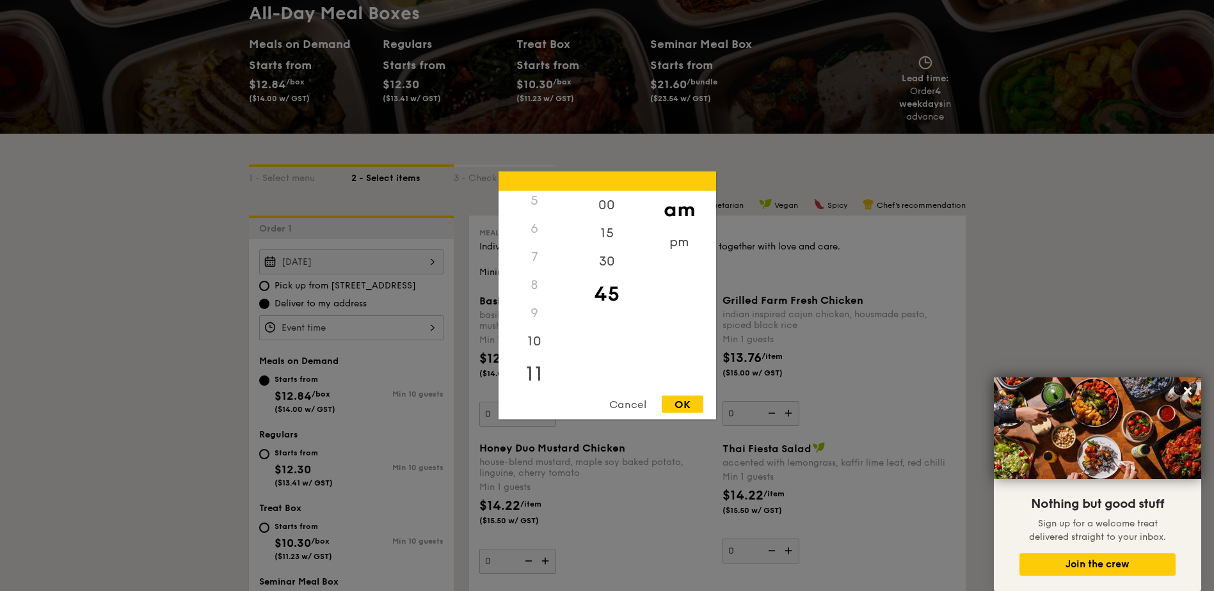
click at [533, 372] on div "11" at bounding box center [535, 374] width 72 height 37
drag, startPoint x: 607, startPoint y: 209, endPoint x: 613, endPoint y: 215, distance: 8.6
click at [606, 209] on div "00" at bounding box center [607, 209] width 72 height 37
click at [676, 401] on div "OK" at bounding box center [683, 404] width 42 height 17
type input "11:00AM"
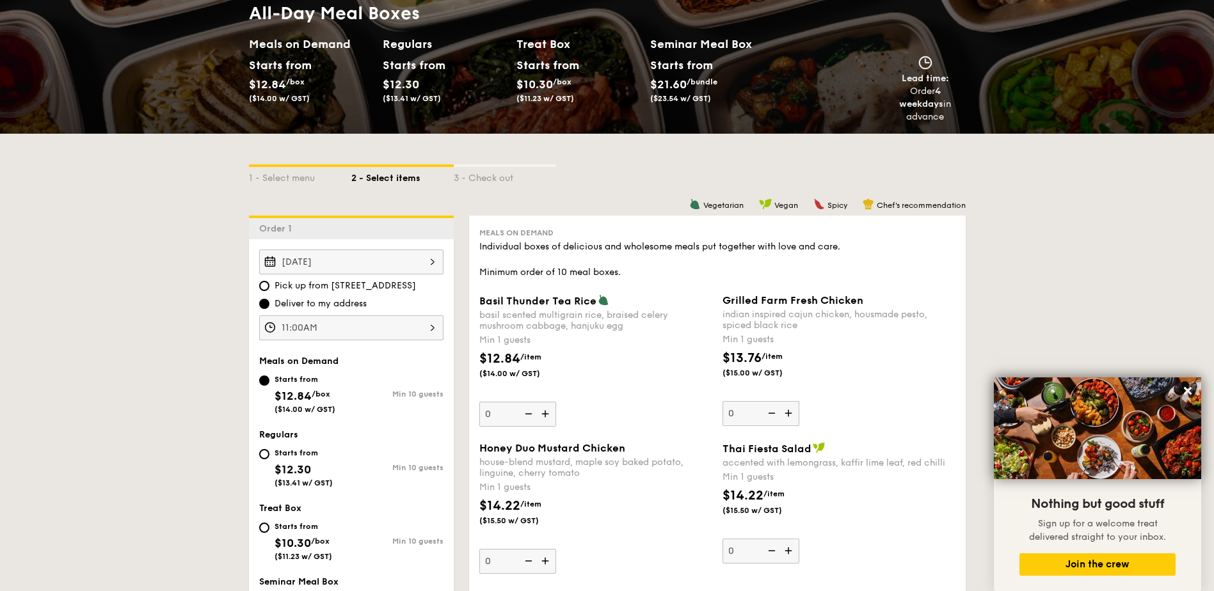
scroll to position [341, 0]
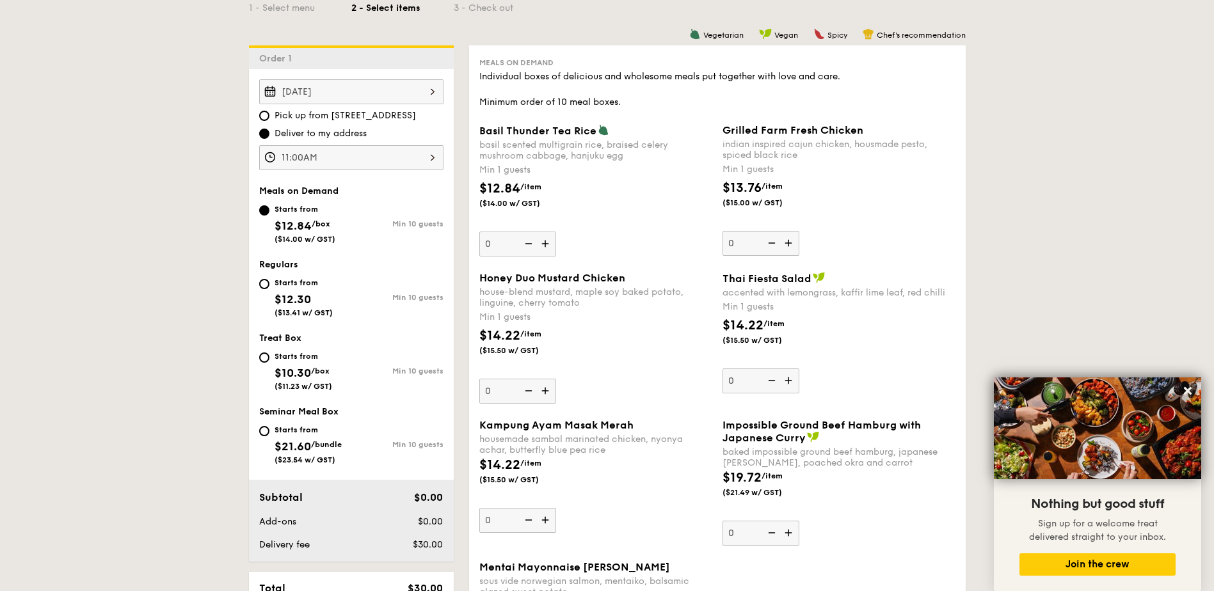
click at [543, 518] on img at bounding box center [546, 520] width 19 height 24
click at [543, 518] on input "0" at bounding box center [517, 520] width 77 height 25
click at [520, 520] on img at bounding box center [527, 520] width 19 height 24
click at [520, 520] on input "1" at bounding box center [517, 520] width 77 height 25
type input "0"
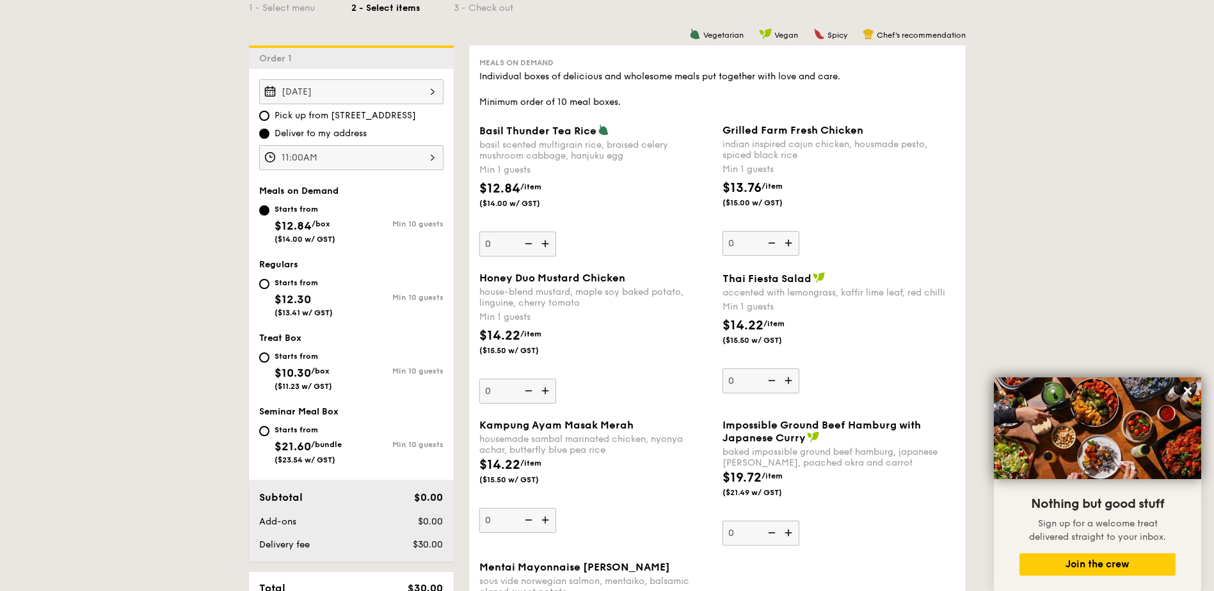
click at [788, 245] on img at bounding box center [789, 243] width 19 height 24
click at [788, 245] on input "0" at bounding box center [760, 243] width 77 height 25
click at [788, 245] on img at bounding box center [789, 243] width 19 height 24
click at [788, 245] on input "1" at bounding box center [760, 243] width 77 height 25
click at [788, 245] on img at bounding box center [789, 243] width 19 height 24
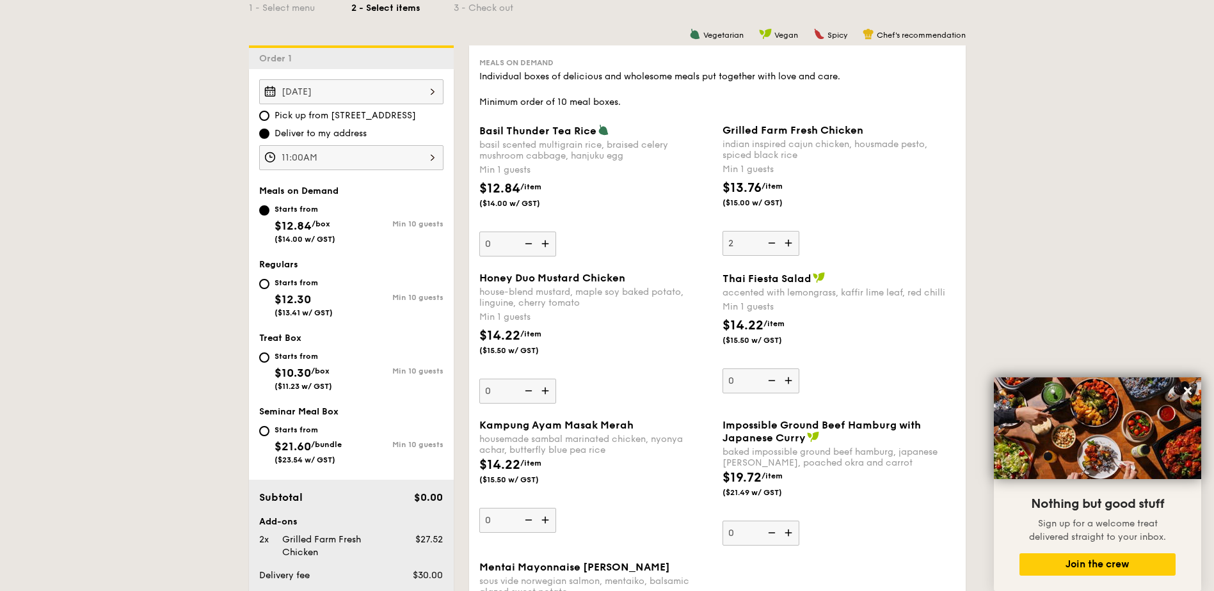
click at [788, 245] on input "2" at bounding box center [760, 243] width 77 height 25
click at [788, 245] on img at bounding box center [789, 243] width 19 height 24
click at [788, 245] on input "3" at bounding box center [760, 243] width 77 height 25
click at [788, 245] on img at bounding box center [789, 243] width 19 height 24
click at [788, 245] on input "4" at bounding box center [760, 243] width 77 height 25
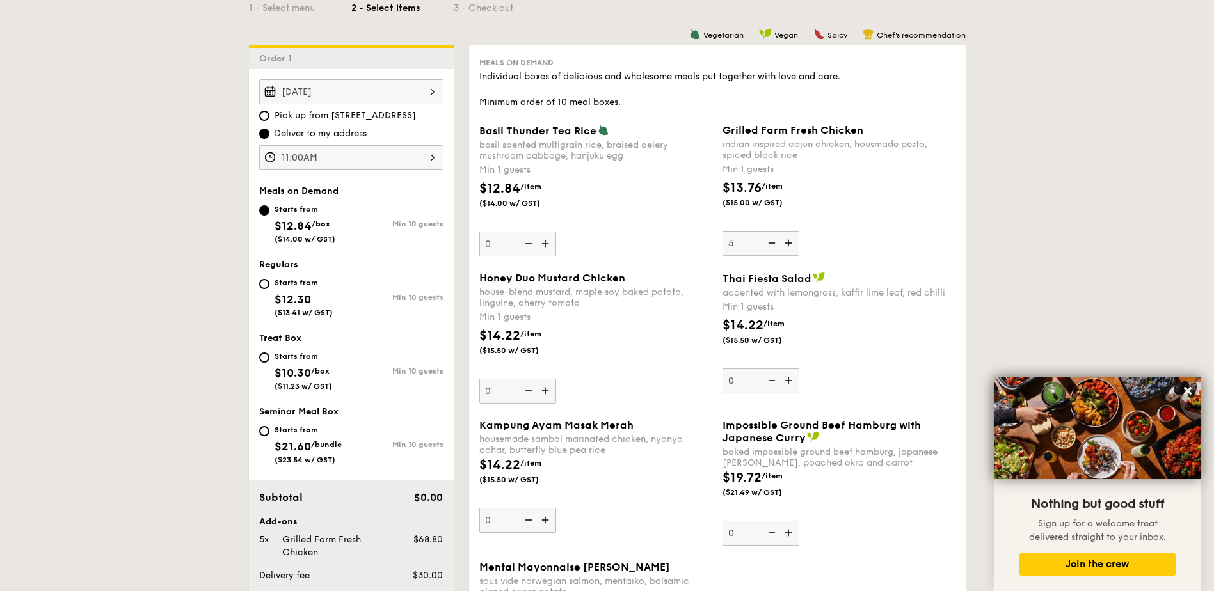
click at [788, 245] on img at bounding box center [789, 243] width 19 height 24
click at [788, 245] on input "5" at bounding box center [760, 243] width 77 height 25
click at [788, 245] on img at bounding box center [789, 243] width 19 height 24
click at [788, 245] on input "6" at bounding box center [760, 243] width 77 height 25
click at [788, 245] on img at bounding box center [789, 243] width 19 height 24
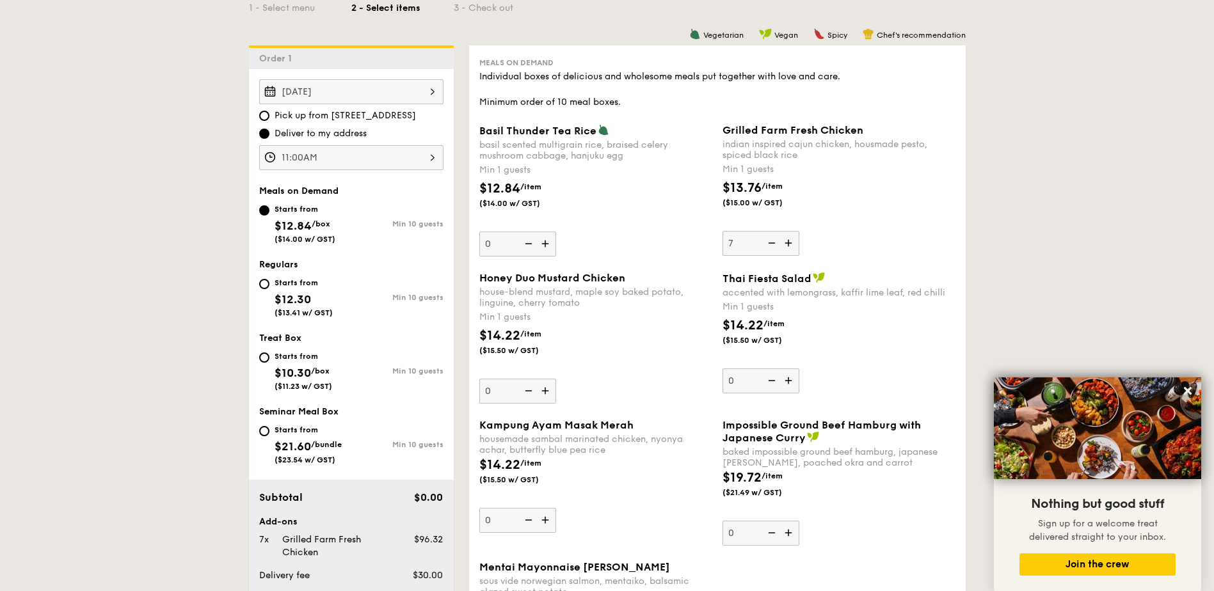
click at [788, 245] on input "7" at bounding box center [760, 243] width 77 height 25
type input "8"
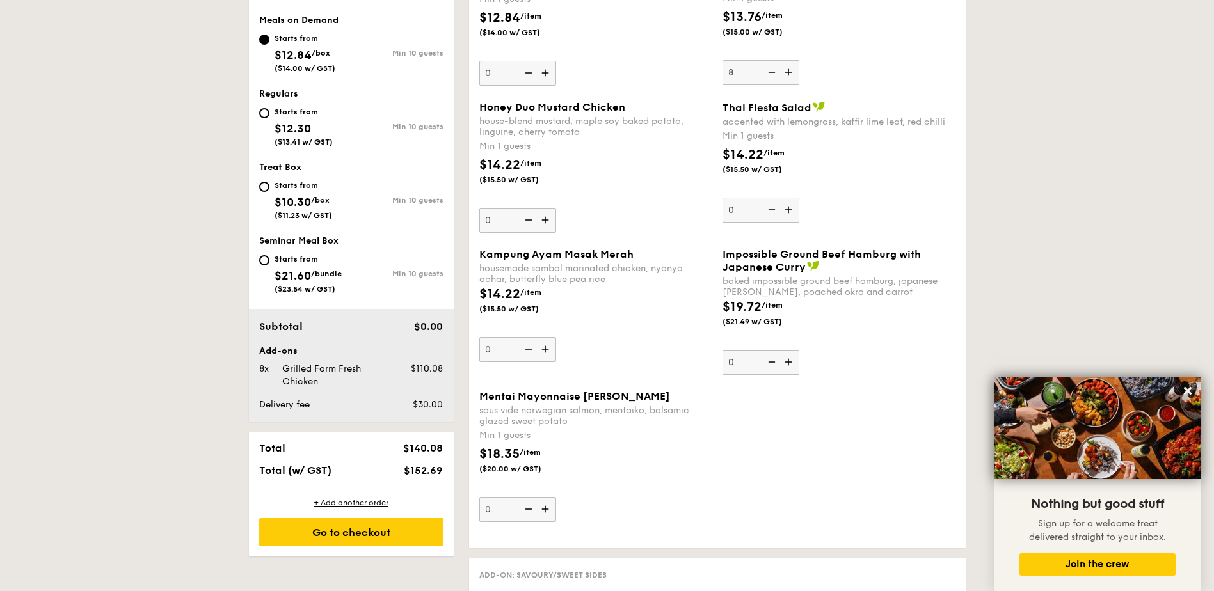
click at [545, 506] on img at bounding box center [546, 509] width 19 height 24
click at [545, 506] on input "0" at bounding box center [517, 509] width 77 height 25
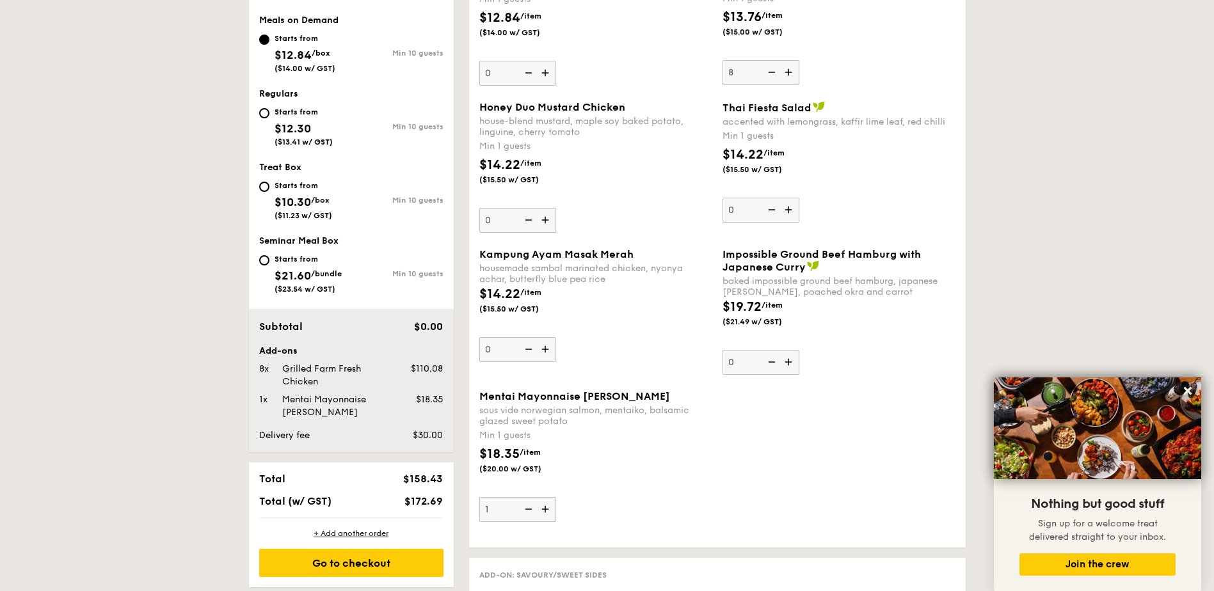
click at [545, 506] on img at bounding box center [546, 509] width 19 height 24
click at [545, 506] on input "1" at bounding box center [517, 509] width 77 height 25
type input "2"
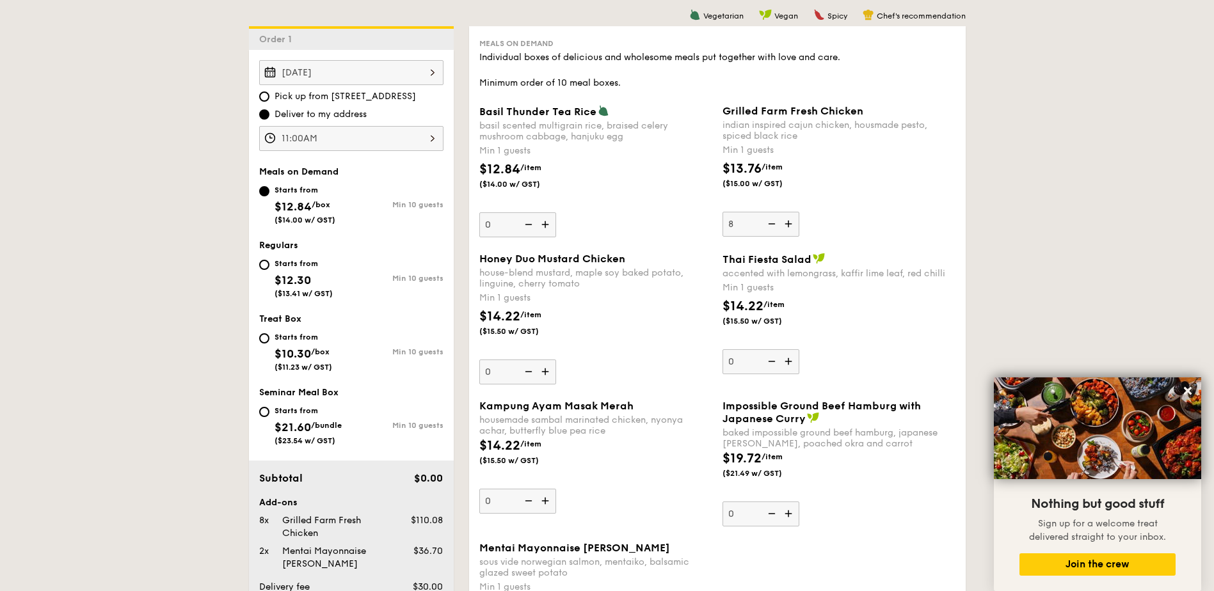
scroll to position [341, 0]
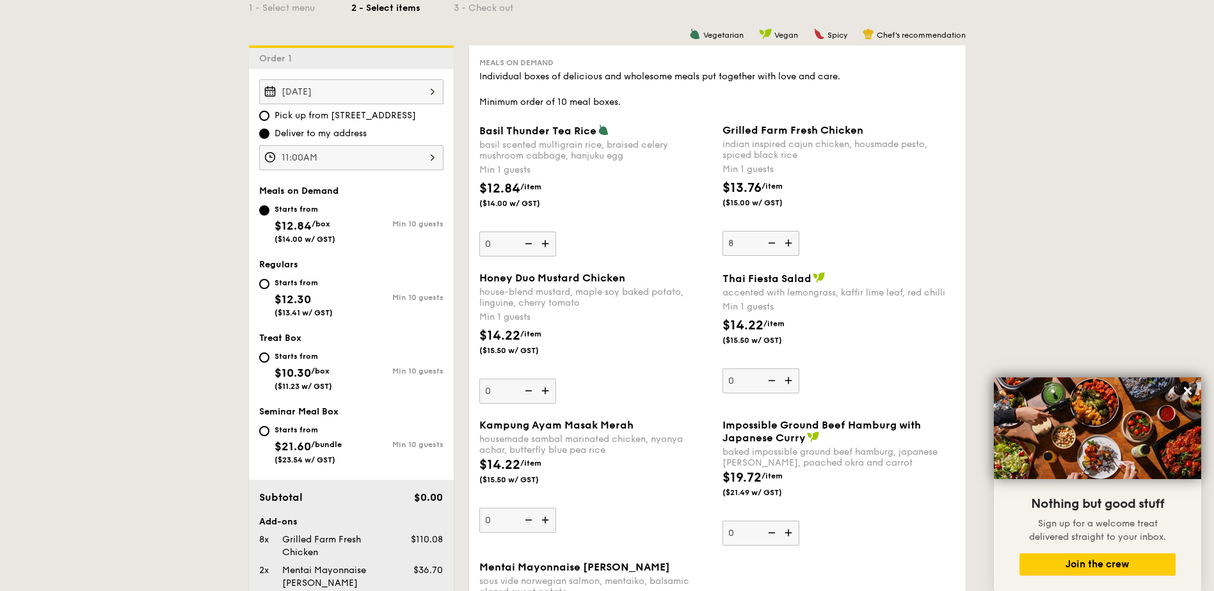
click at [548, 519] on img at bounding box center [546, 520] width 19 height 24
click at [548, 519] on input "0" at bounding box center [517, 520] width 77 height 25
click at [548, 519] on img at bounding box center [546, 520] width 19 height 24
click at [548, 519] on input "1" at bounding box center [517, 520] width 77 height 25
click at [548, 519] on img at bounding box center [546, 520] width 19 height 24
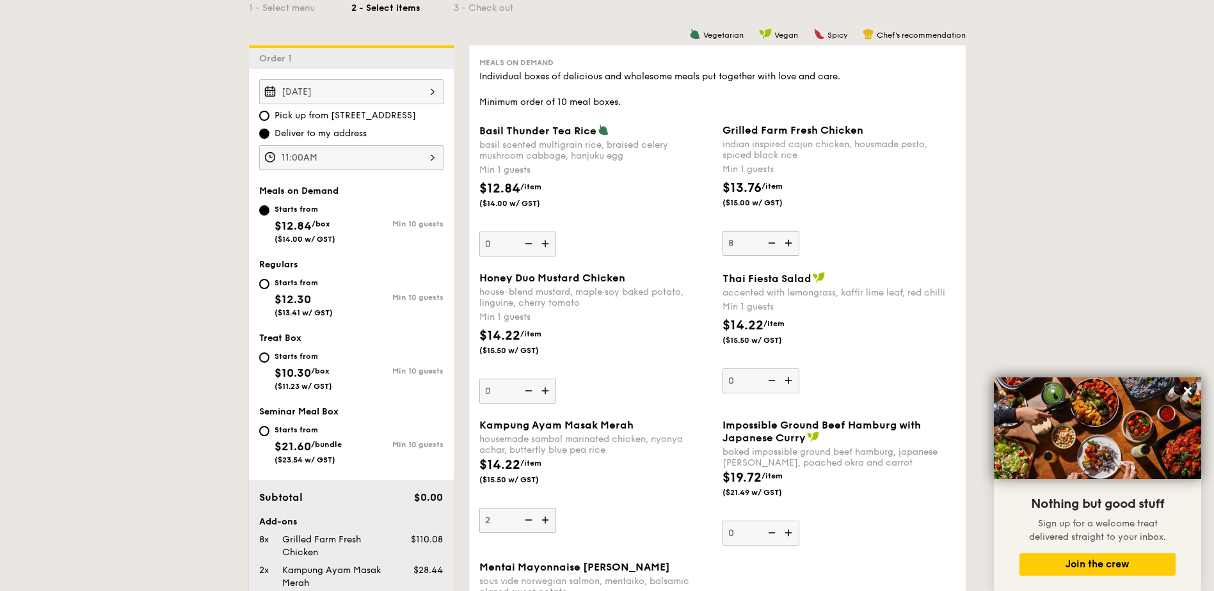
click at [548, 519] on input "2" at bounding box center [517, 520] width 77 height 25
click at [548, 519] on img at bounding box center [546, 520] width 19 height 24
click at [548, 519] on input "3" at bounding box center [517, 520] width 77 height 25
click at [548, 519] on img at bounding box center [546, 520] width 19 height 24
click at [548, 519] on input "4" at bounding box center [517, 520] width 77 height 25
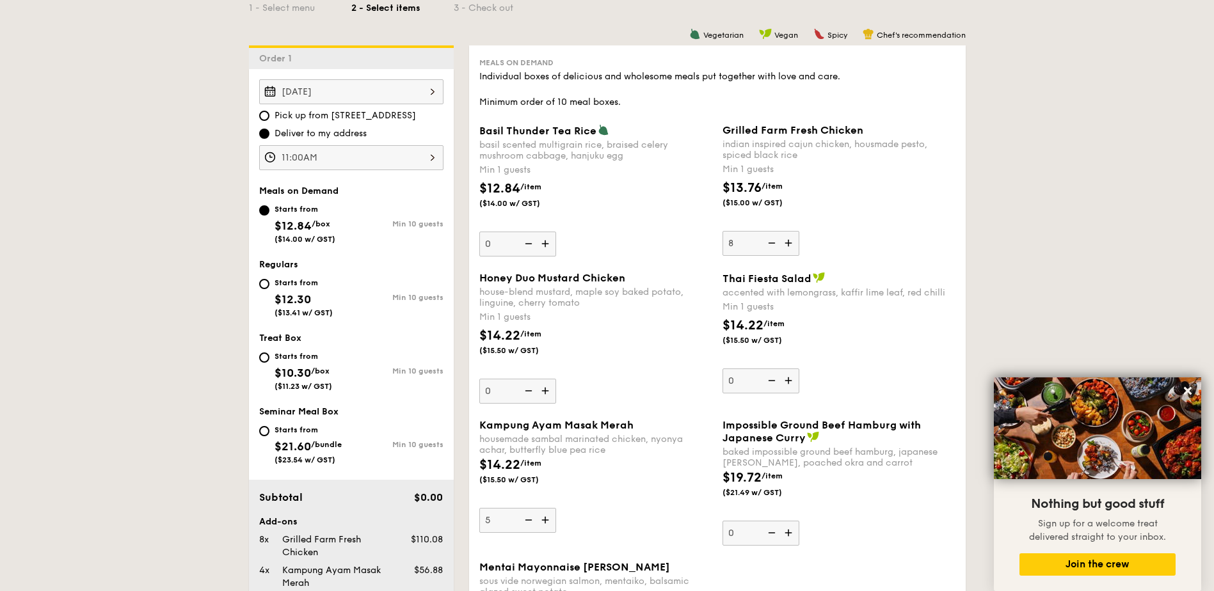
click at [548, 519] on img at bounding box center [546, 520] width 19 height 24
click at [548, 519] on input "5" at bounding box center [517, 520] width 77 height 25
click at [548, 519] on img at bounding box center [546, 520] width 19 height 24
click at [548, 519] on input "6" at bounding box center [517, 520] width 77 height 25
click at [548, 519] on img at bounding box center [546, 520] width 19 height 24
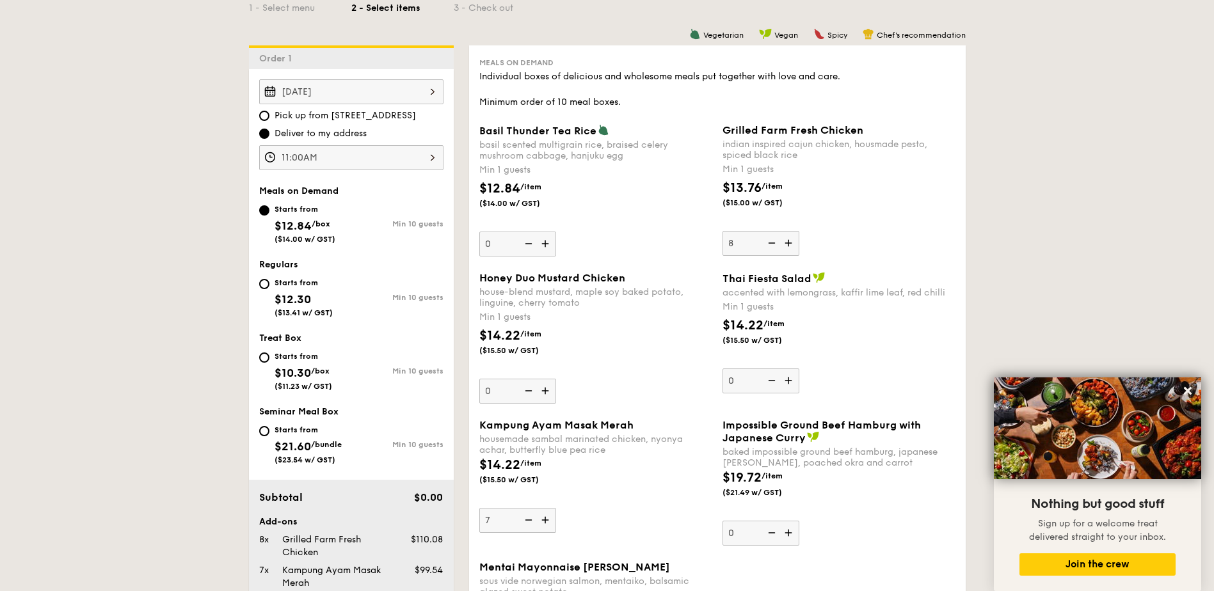
click at [548, 519] on input "7" at bounding box center [517, 520] width 77 height 25
type input "8"
click at [776, 243] on img at bounding box center [770, 243] width 19 height 24
click at [776, 243] on input "8" at bounding box center [760, 243] width 77 height 25
click at [776, 243] on img at bounding box center [770, 243] width 19 height 24
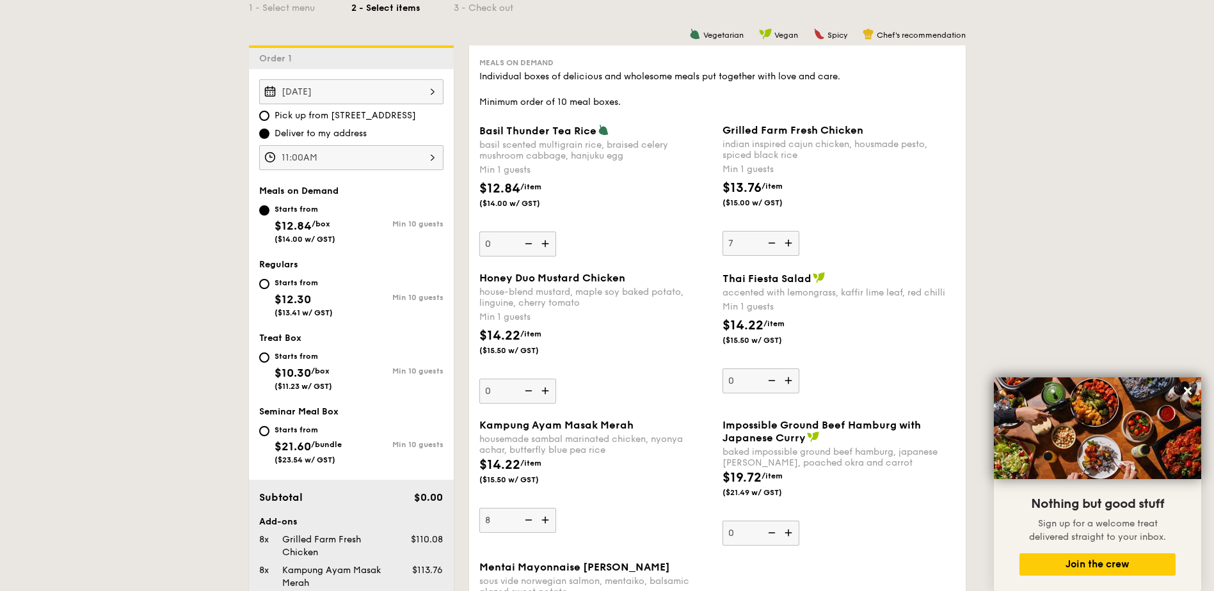
click at [776, 243] on input "7" at bounding box center [760, 243] width 77 height 25
click at [776, 243] on img at bounding box center [770, 243] width 19 height 24
click at [776, 243] on input "6" at bounding box center [760, 243] width 77 height 25
click at [776, 243] on img at bounding box center [770, 243] width 19 height 24
click at [776, 243] on input "5" at bounding box center [760, 243] width 77 height 25
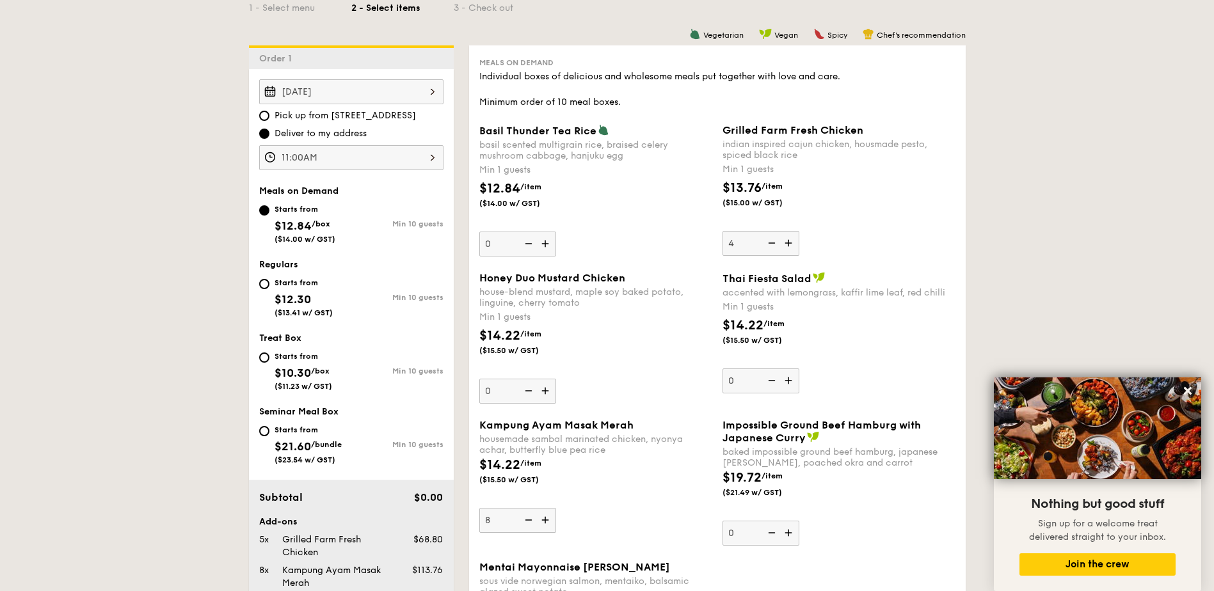
click at [776, 243] on img at bounding box center [770, 243] width 19 height 24
click at [776, 243] on input "4" at bounding box center [760, 243] width 77 height 25
click at [776, 243] on img at bounding box center [770, 243] width 19 height 24
click at [776, 243] on input "3" at bounding box center [760, 243] width 77 height 25
click at [776, 243] on img at bounding box center [770, 243] width 19 height 24
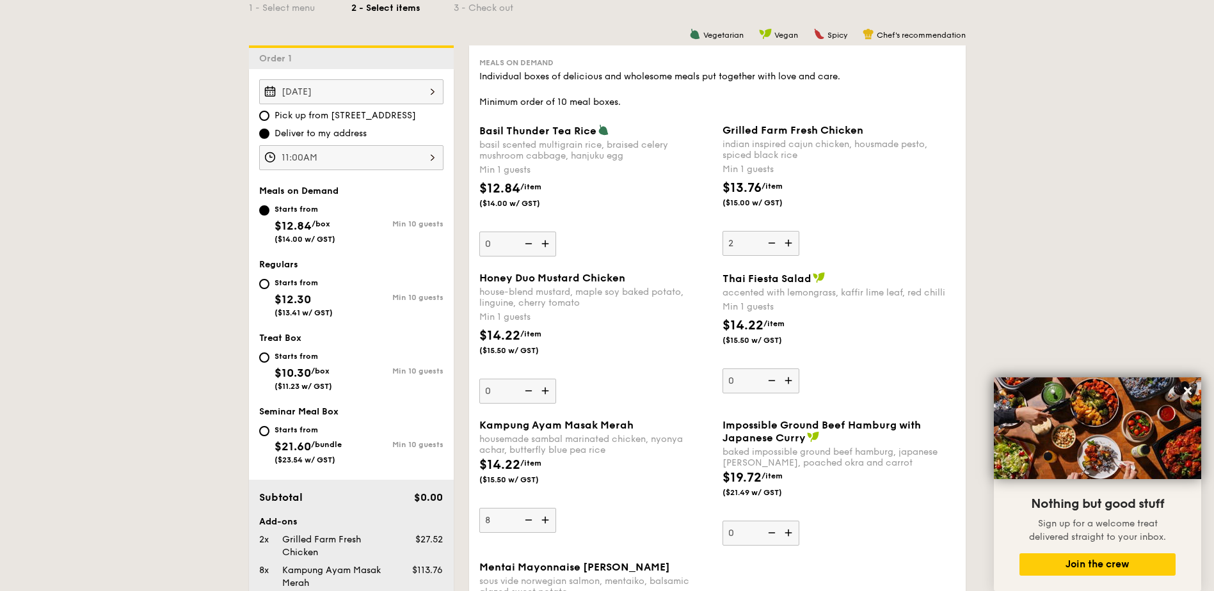
click at [776, 243] on input "2" at bounding box center [760, 243] width 77 height 25
click at [776, 243] on img at bounding box center [770, 243] width 19 height 24
click at [776, 243] on input "1" at bounding box center [760, 243] width 77 height 25
type input "0"
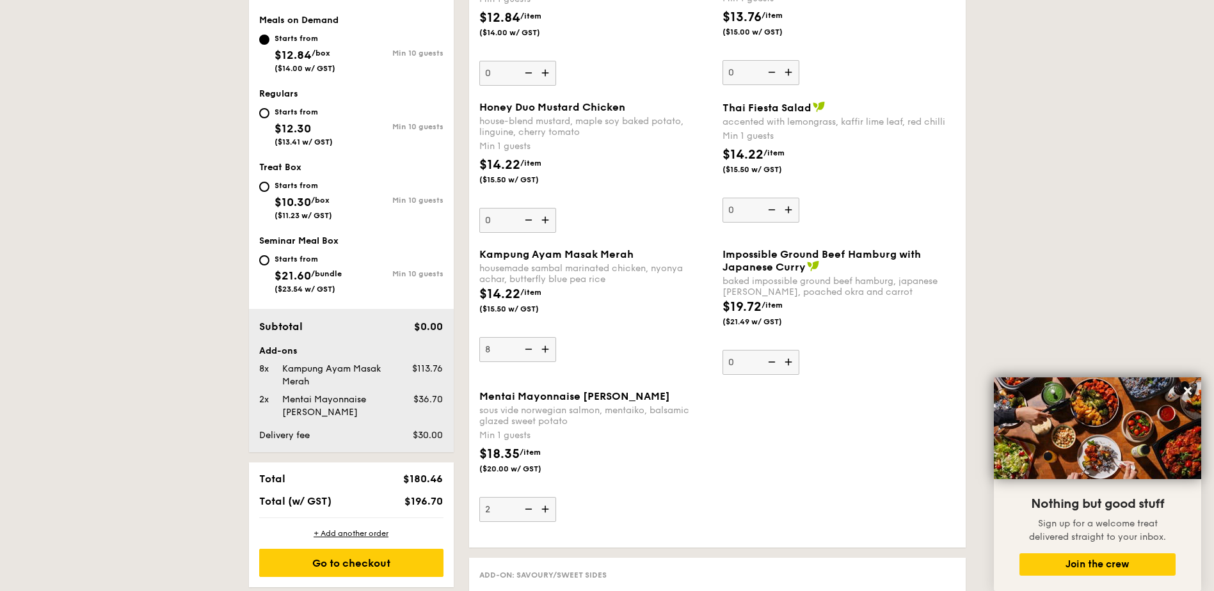
click at [282, 110] on div "Starts from" at bounding box center [304, 112] width 58 height 10
click at [269, 110] on input "Starts from $12.30 ($13.41 w/ GST) Min 10 guests" at bounding box center [264, 113] width 10 height 10
radio input "true"
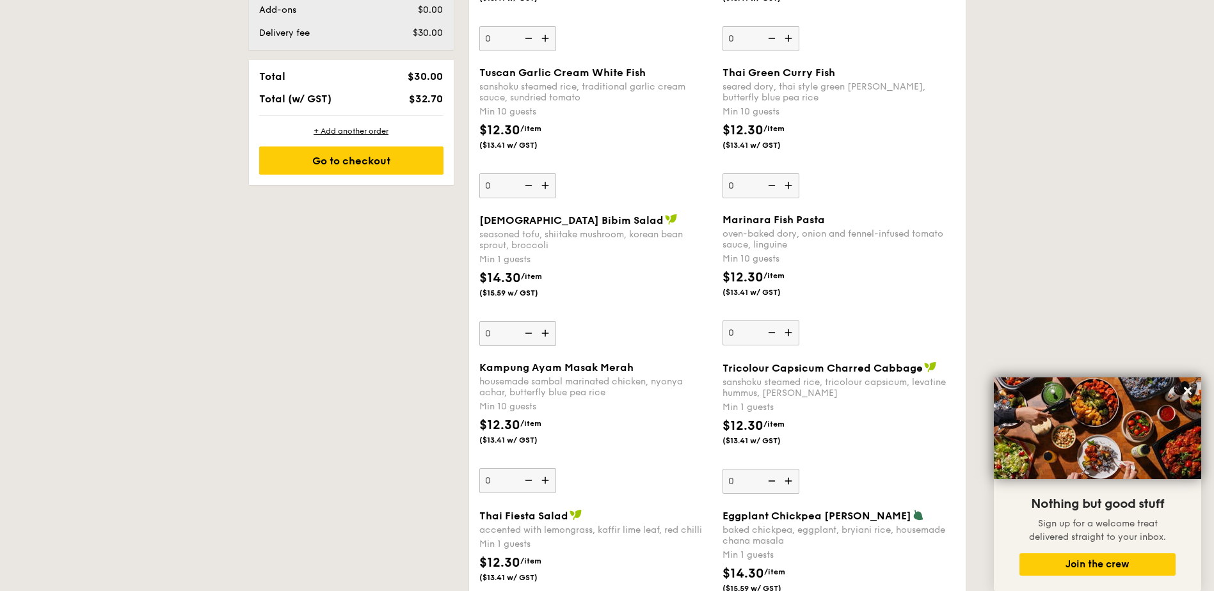
scroll to position [1024, 0]
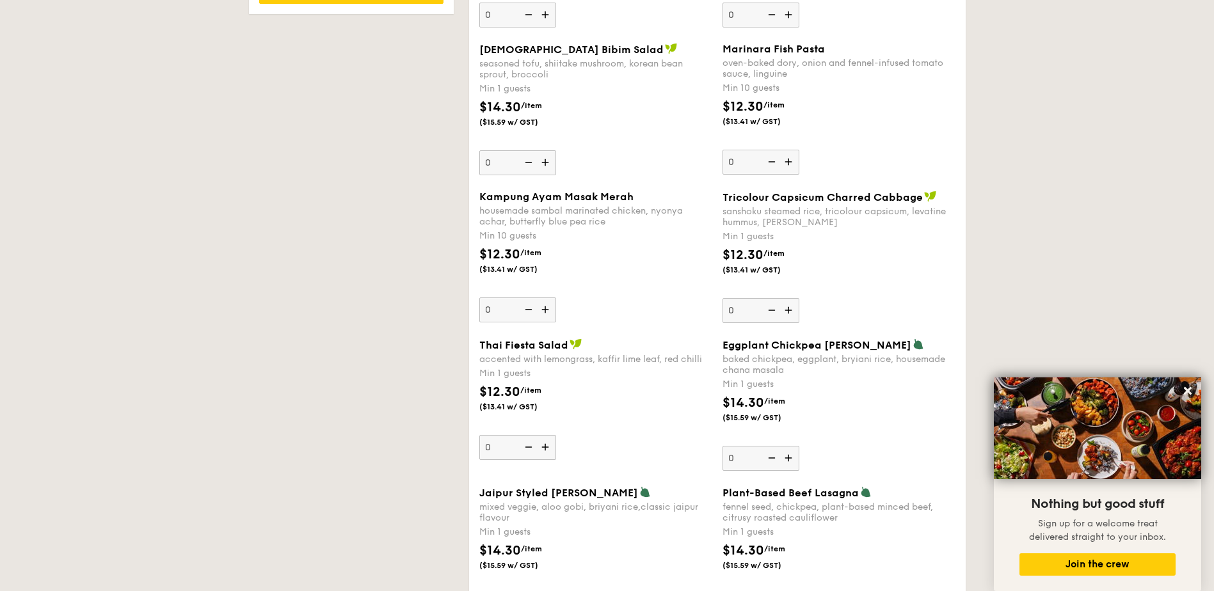
click at [790, 459] on img at bounding box center [789, 458] width 19 height 24
click at [790, 459] on input "0" at bounding box center [760, 458] width 77 height 25
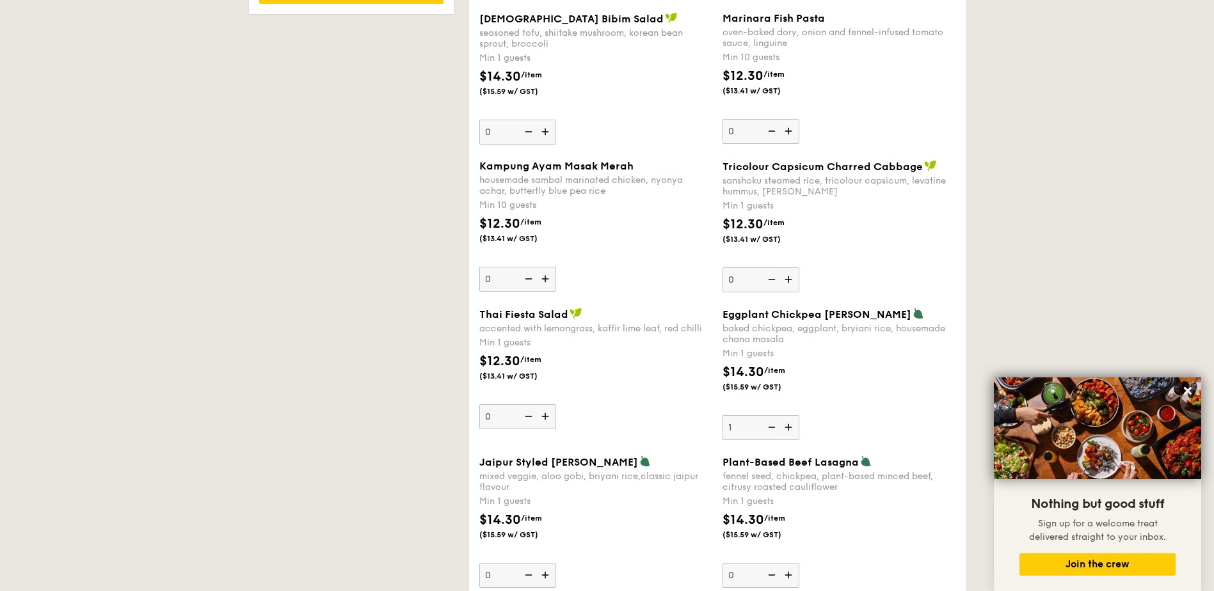
click at [792, 430] on img at bounding box center [789, 427] width 19 height 24
click at [792, 430] on input "1" at bounding box center [760, 427] width 77 height 25
type input "2"
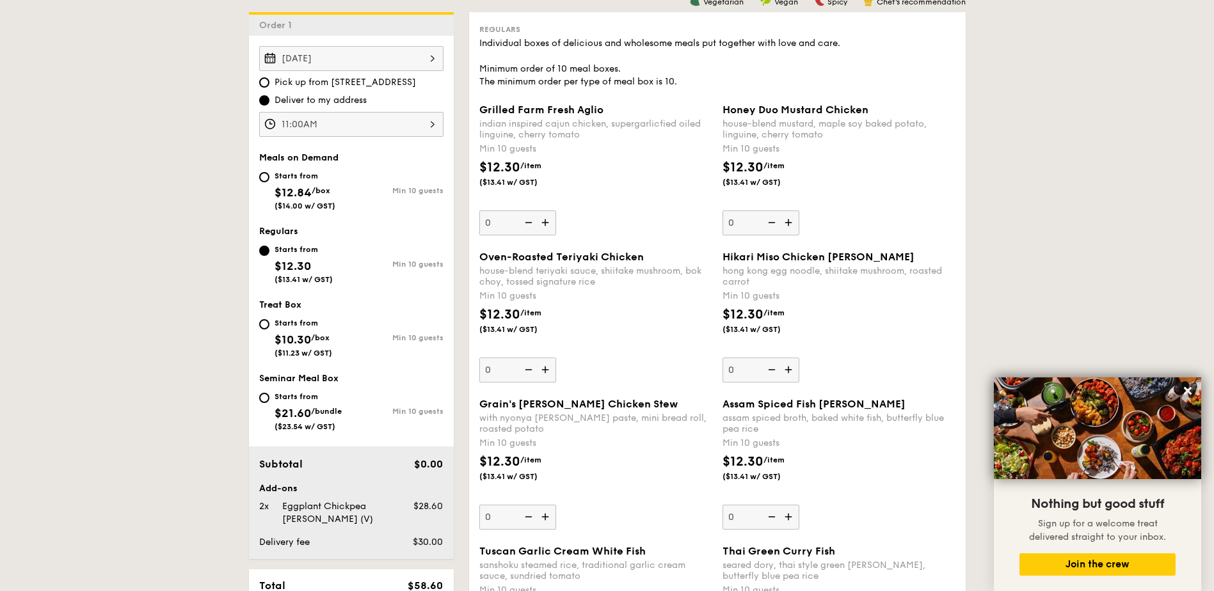
scroll to position [372, 0]
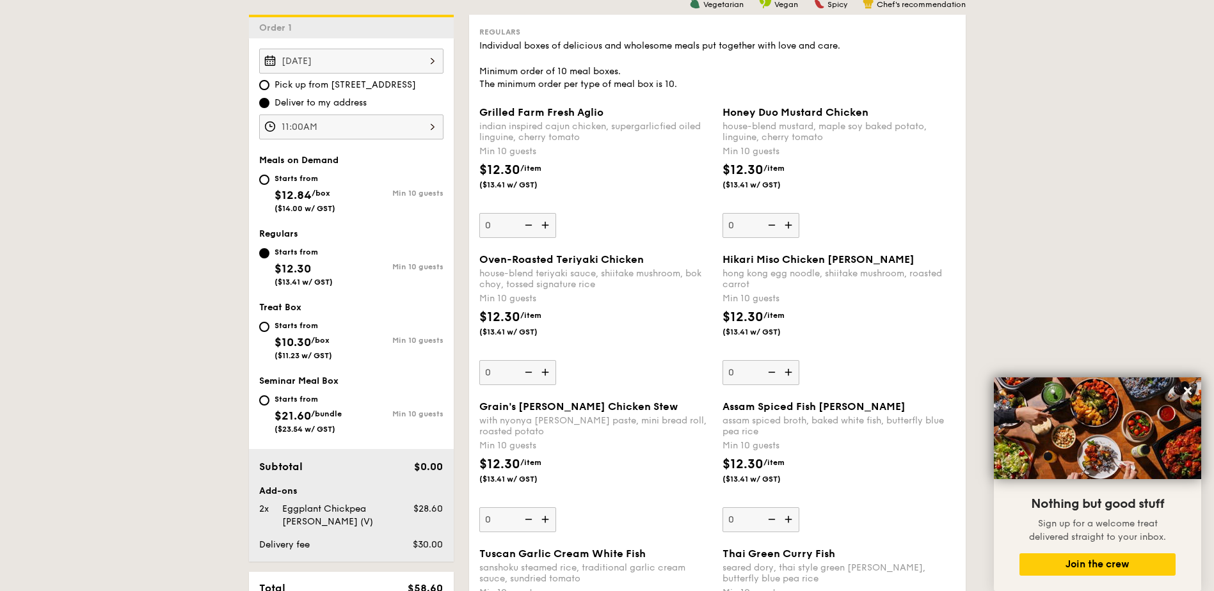
click at [790, 223] on img at bounding box center [789, 225] width 19 height 24
click at [790, 223] on input "0" at bounding box center [760, 225] width 77 height 25
type input "10"
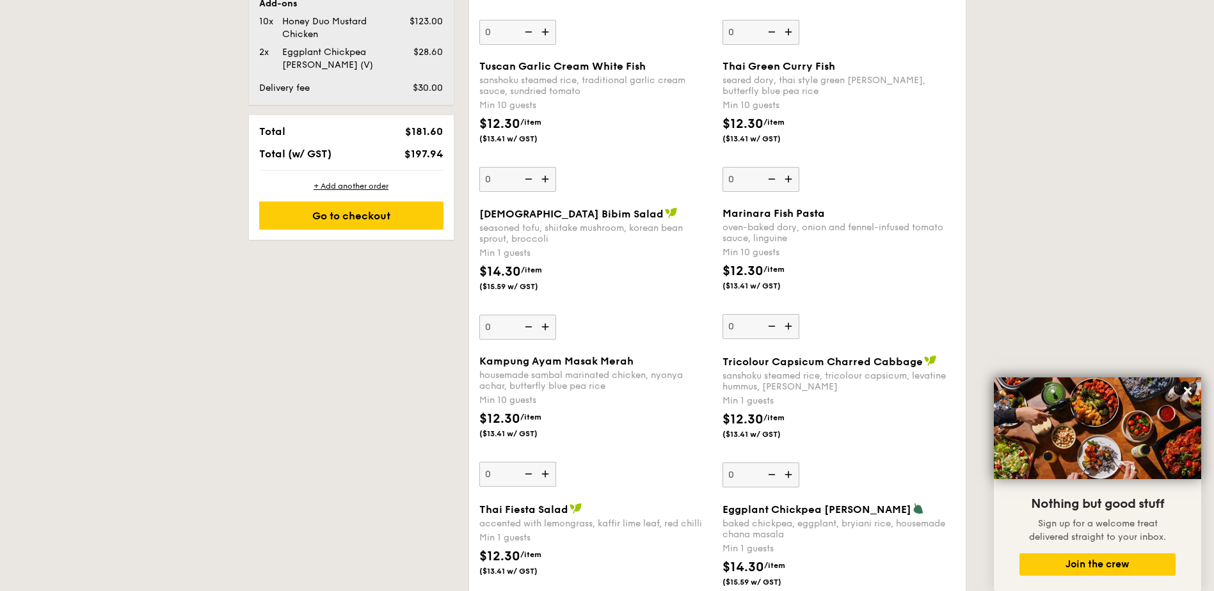
scroll to position [884, 0]
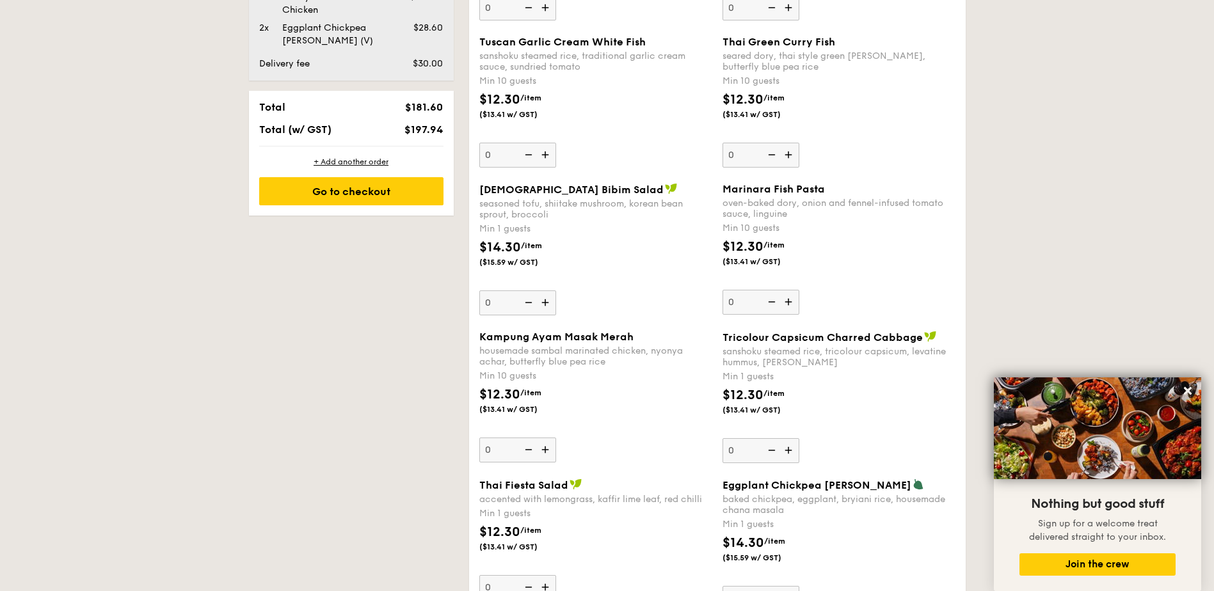
click at [543, 447] on img at bounding box center [546, 450] width 19 height 24
click at [543, 447] on input "0" at bounding box center [517, 450] width 77 height 25
type input "10"
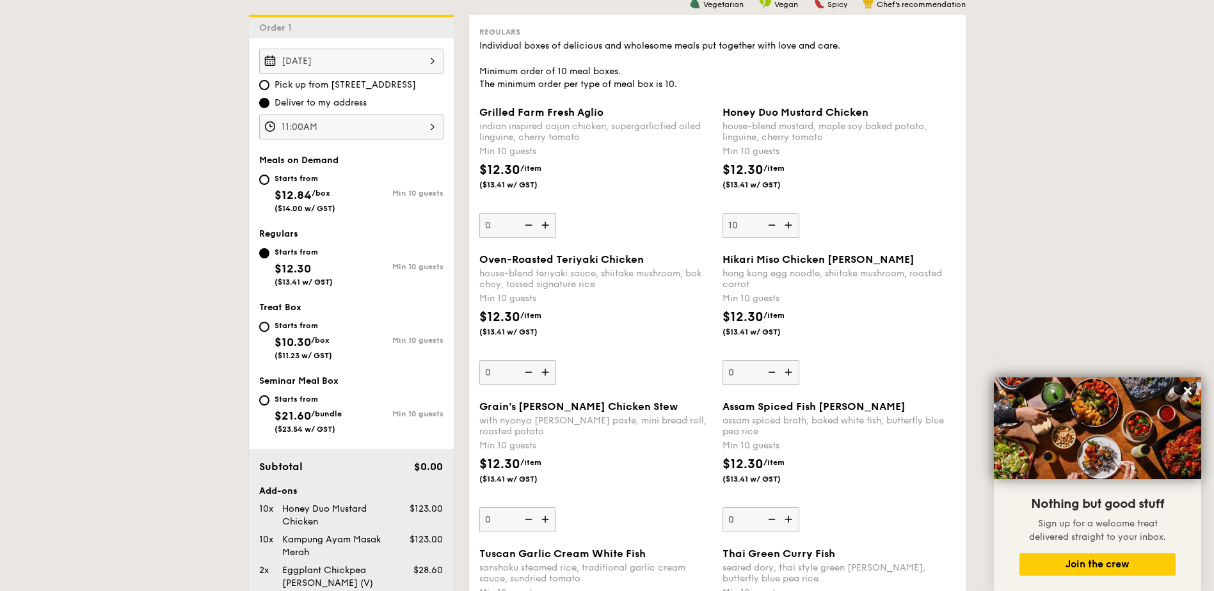
scroll to position [543, 0]
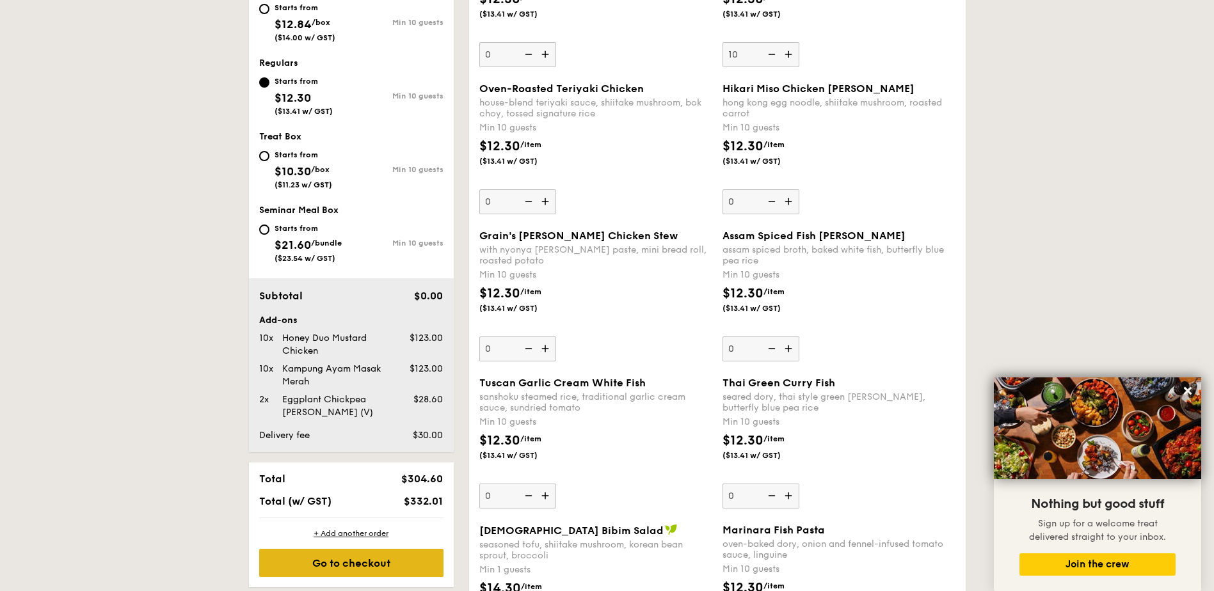
click at [344, 559] on div "Go to checkout" at bounding box center [351, 563] width 184 height 28
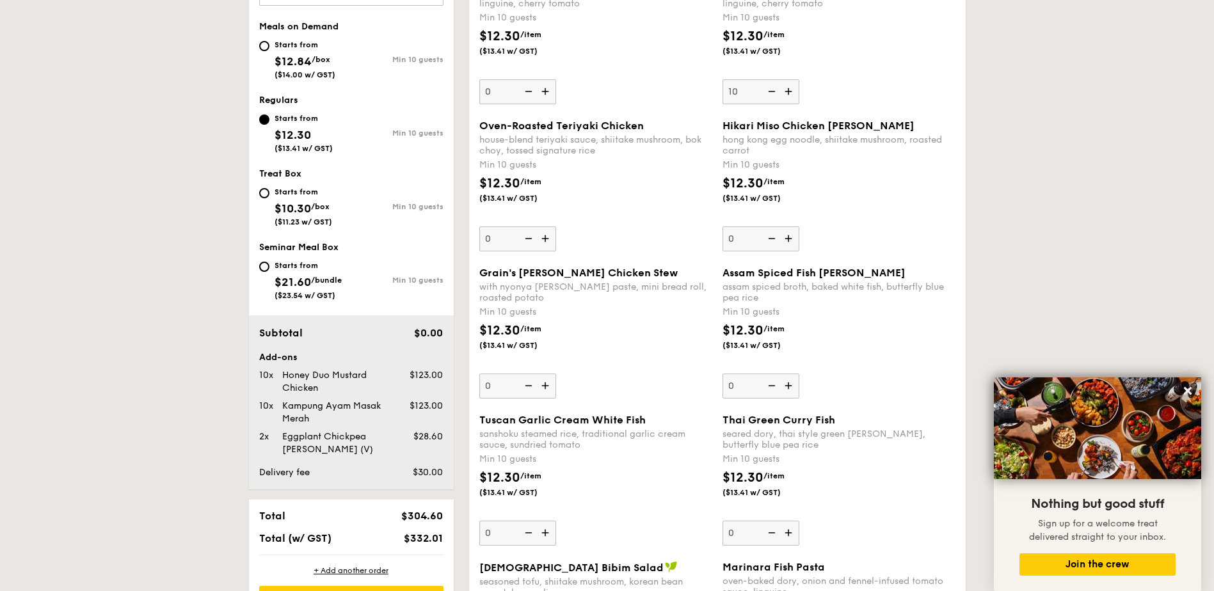
scroll to position [530, 0]
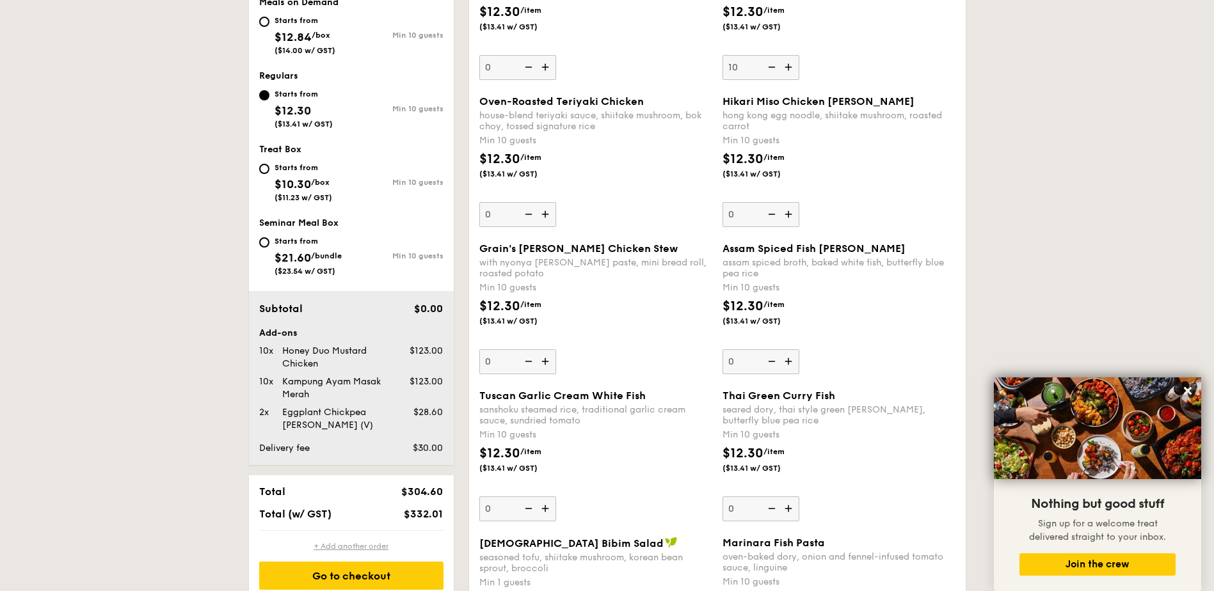
click at [352, 545] on div "+ Add another order" at bounding box center [351, 546] width 184 height 10
type input "0"
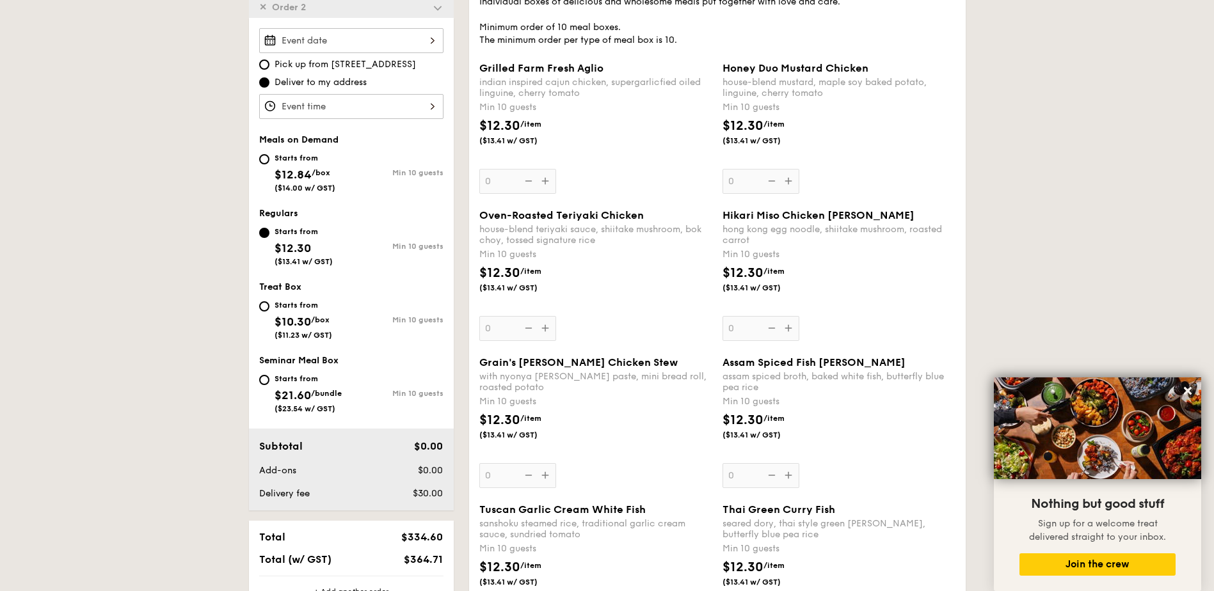
scroll to position [391, 0]
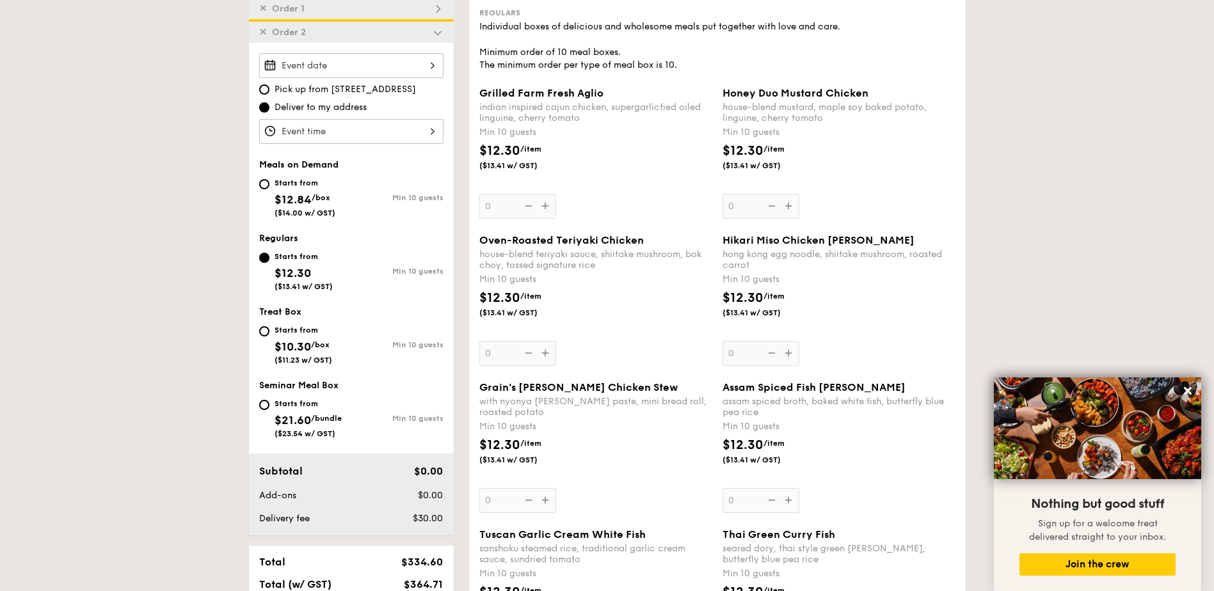
click at [330, 60] on div at bounding box center [351, 65] width 184 height 25
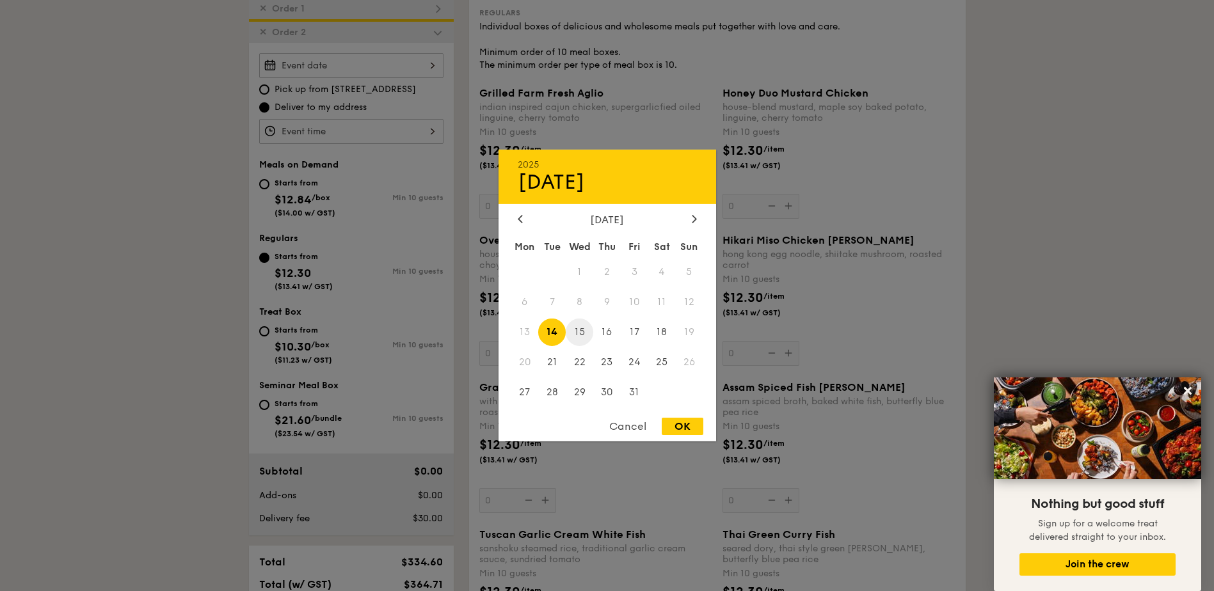
click at [585, 339] on span "15" at bounding box center [580, 333] width 28 height 28
click at [684, 422] on div "OK" at bounding box center [683, 426] width 42 height 17
type input "[DATE]"
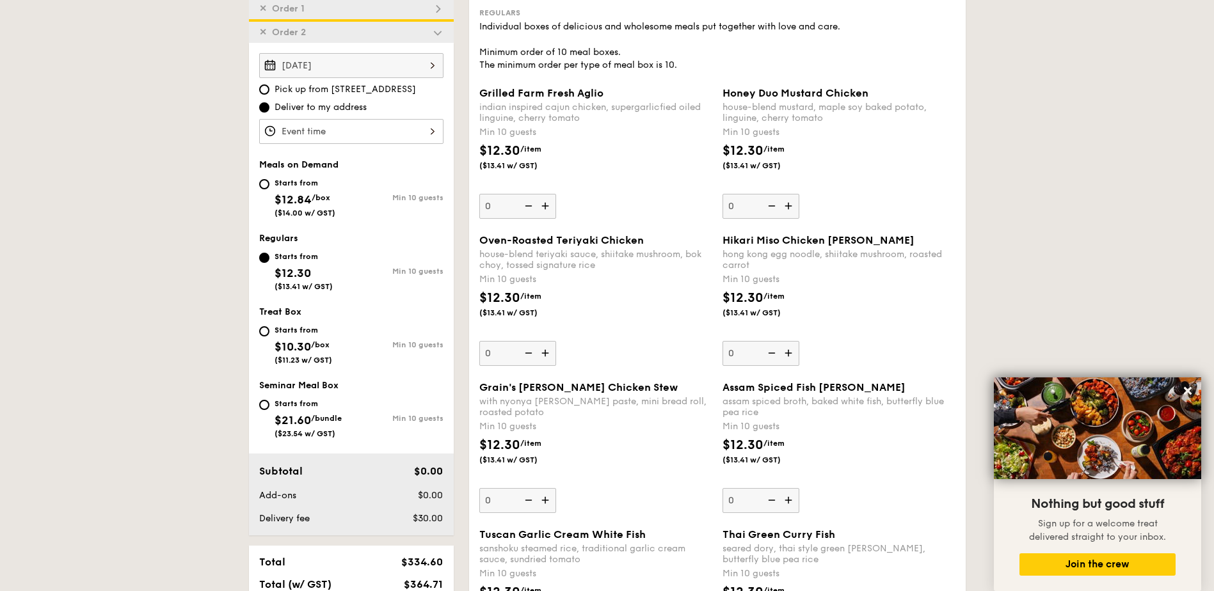
click at [353, 132] on div "12 1 2 3 4 5 6 7 8 9 10 11 00 15 30 45 am pm Cancel OK" at bounding box center [351, 131] width 184 height 25
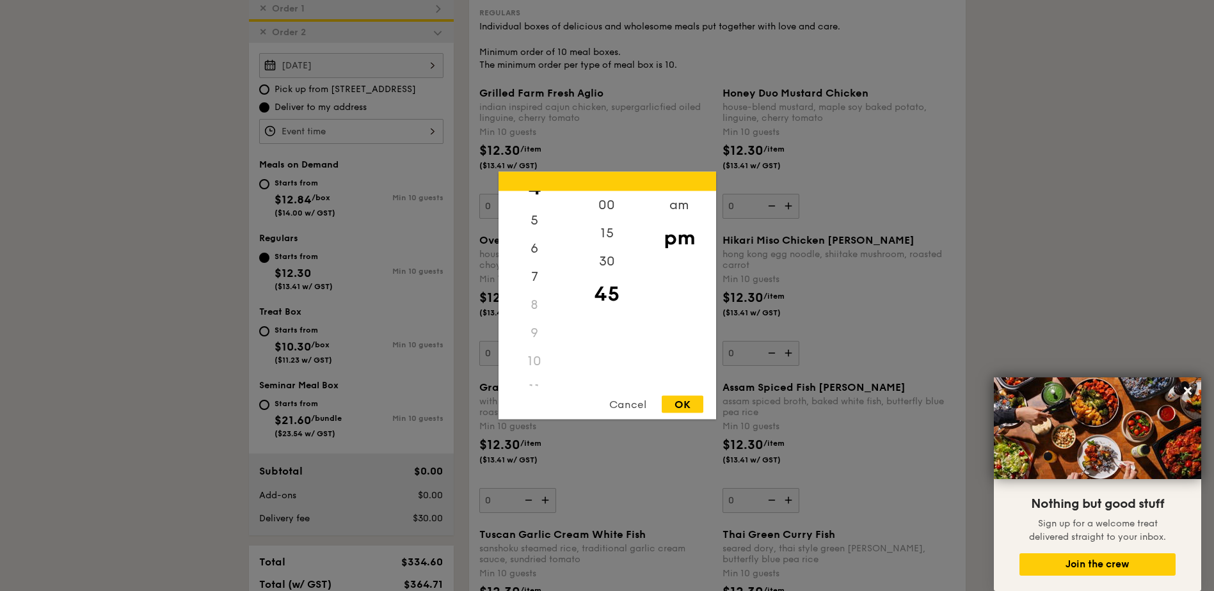
scroll to position [152, 0]
click at [534, 372] on div "11" at bounding box center [535, 372] width 72 height 28
click at [667, 209] on div "am" at bounding box center [679, 209] width 72 height 37
click at [531, 370] on div "11" at bounding box center [535, 370] width 72 height 37
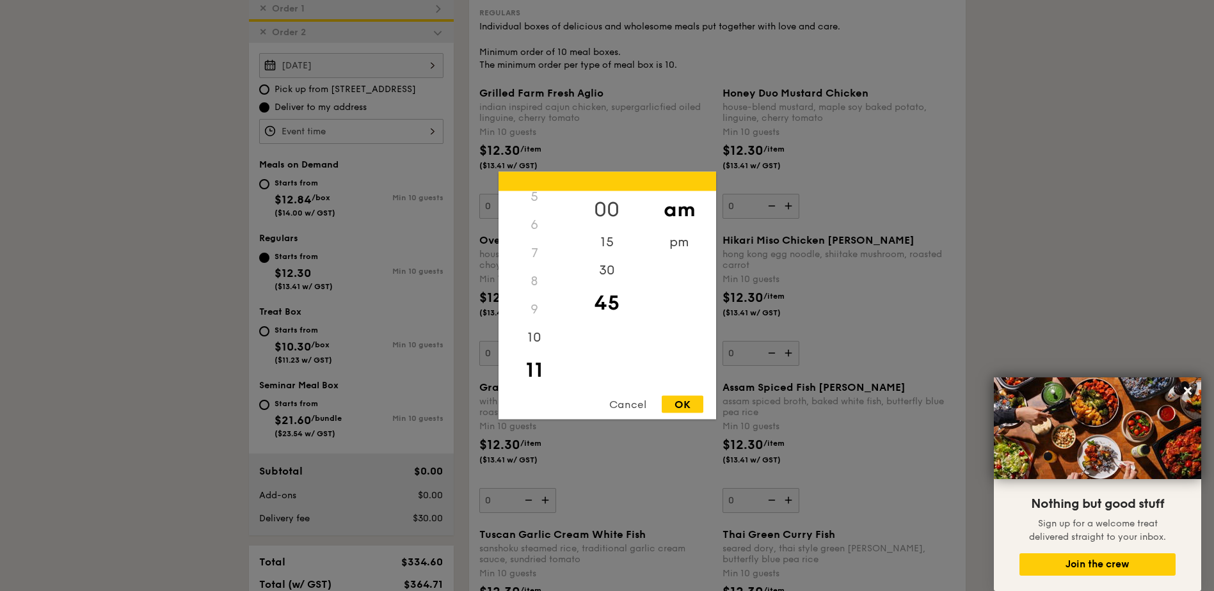
click at [611, 206] on div "00" at bounding box center [607, 209] width 72 height 37
click at [686, 403] on div "OK" at bounding box center [683, 404] width 42 height 17
type input "11:00AM"
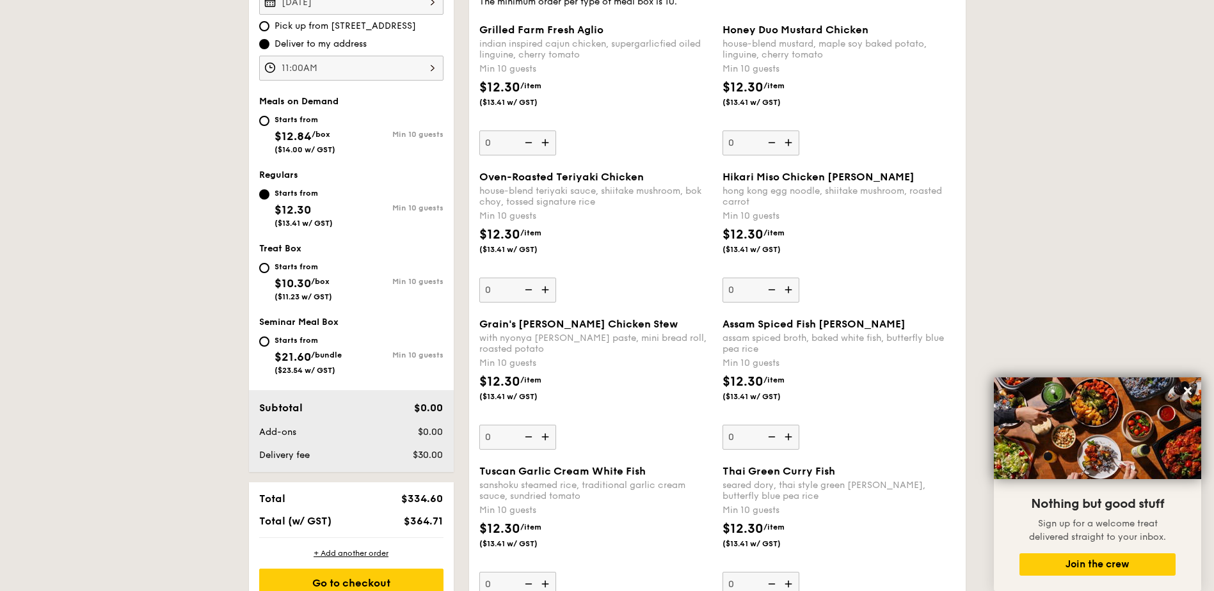
scroll to position [391, 0]
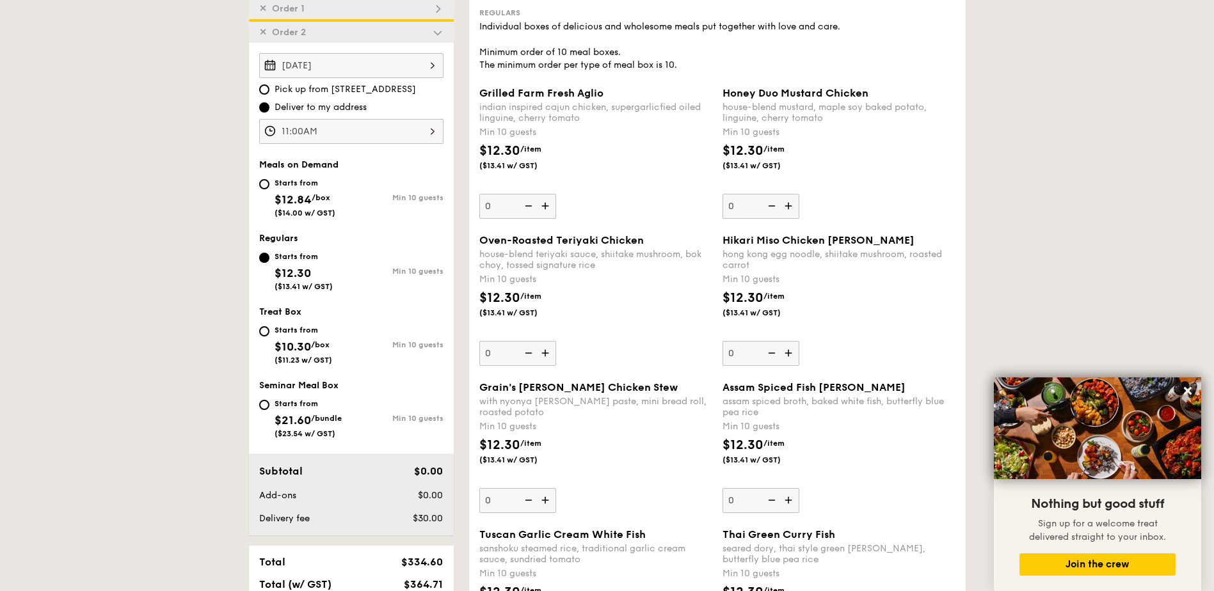
click at [326, 202] on div "Starts from $12.84 /box ($14.00 w/ GST)" at bounding box center [305, 196] width 61 height 42
click at [269, 189] on input "Starts from $12.84 /box ($14.00 w/ GST) Min 10 guests" at bounding box center [264, 184] width 10 height 10
radio input "true"
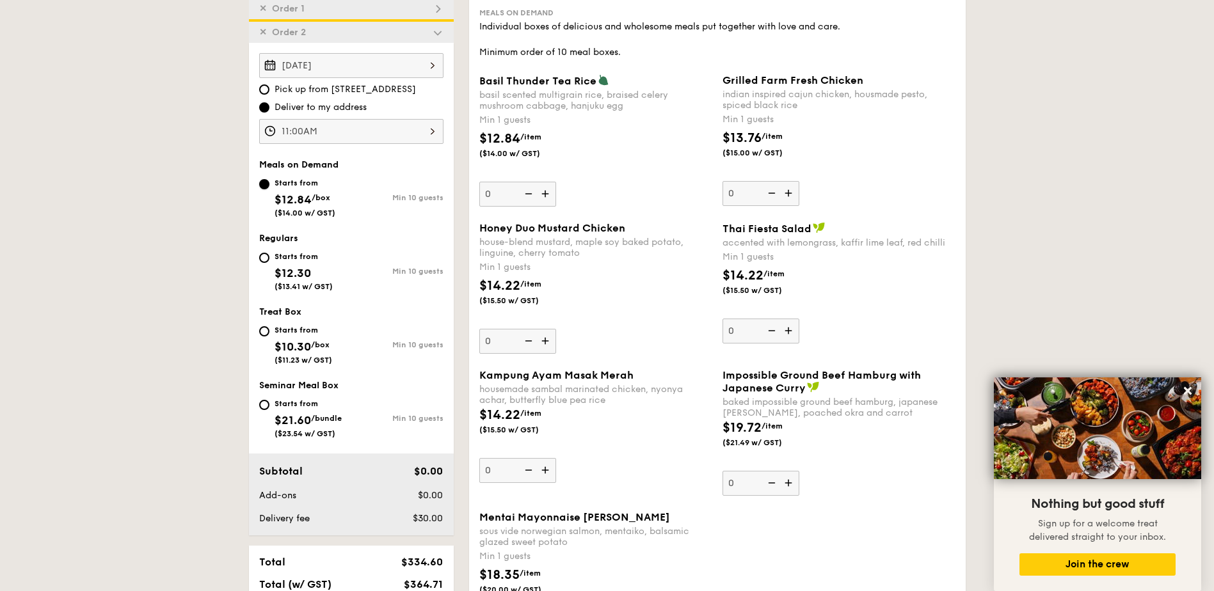
scroll to position [562, 0]
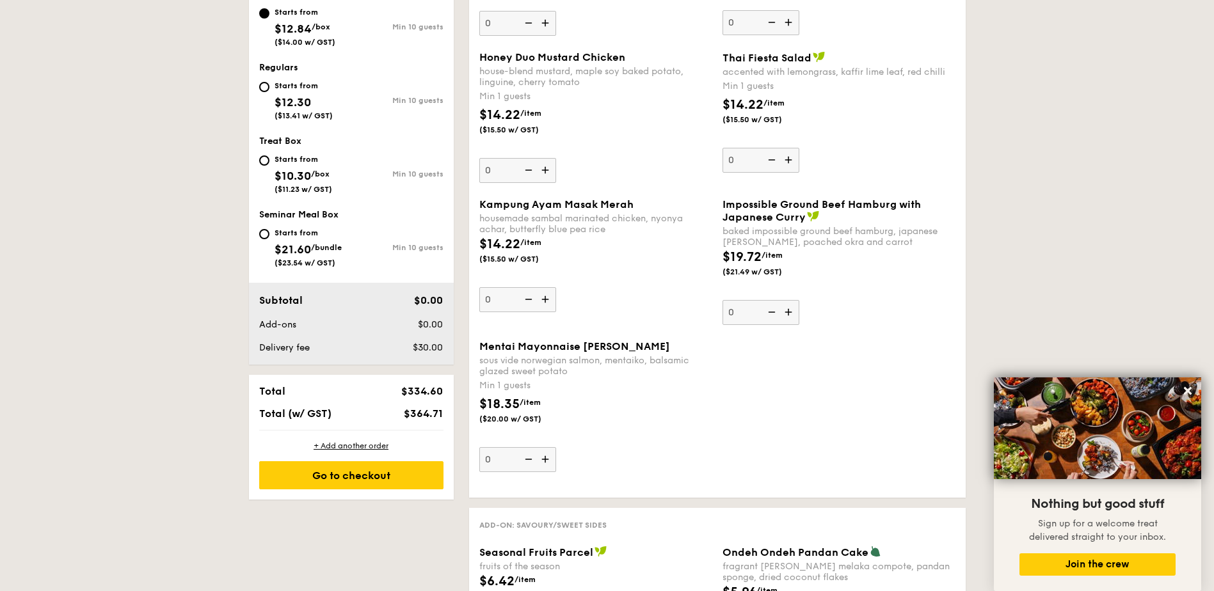
click at [543, 459] on img at bounding box center [546, 459] width 19 height 24
click at [543, 459] on input "0" at bounding box center [517, 459] width 77 height 25
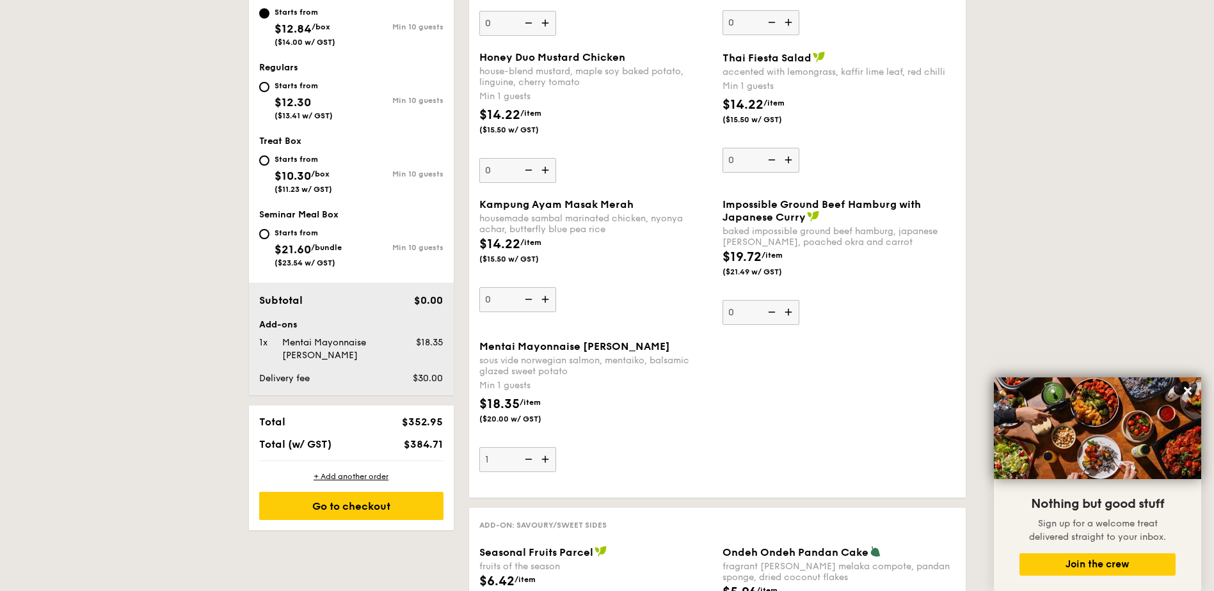
click at [543, 459] on img at bounding box center [546, 459] width 19 height 24
click at [543, 459] on input "1" at bounding box center [517, 459] width 77 height 25
type input "2"
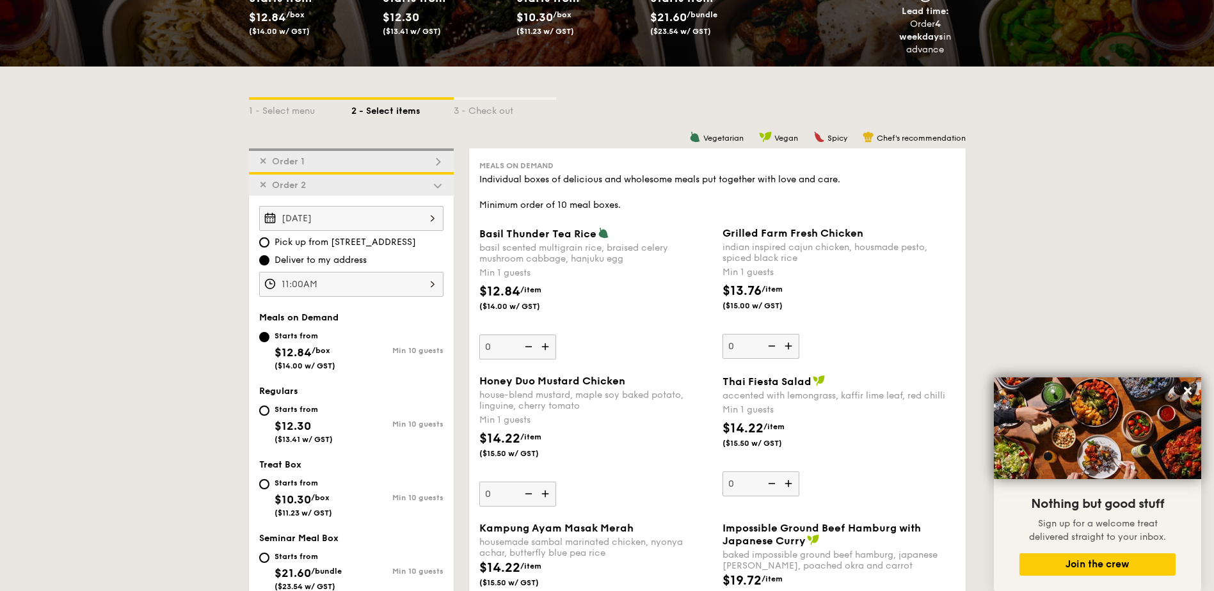
scroll to position [221, 0]
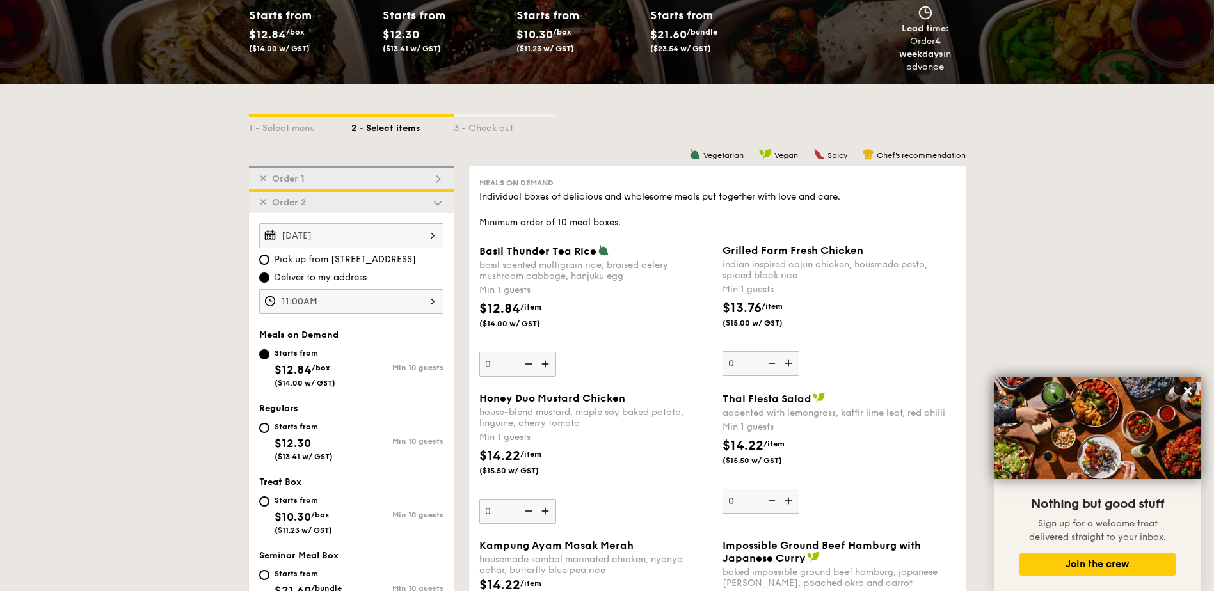
click at [786, 362] on img at bounding box center [789, 363] width 19 height 24
click at [786, 362] on input "0" at bounding box center [760, 363] width 77 height 25
click at [786, 362] on img at bounding box center [789, 363] width 19 height 24
click at [786, 362] on input "1" at bounding box center [760, 363] width 77 height 25
click at [786, 362] on img at bounding box center [789, 363] width 19 height 24
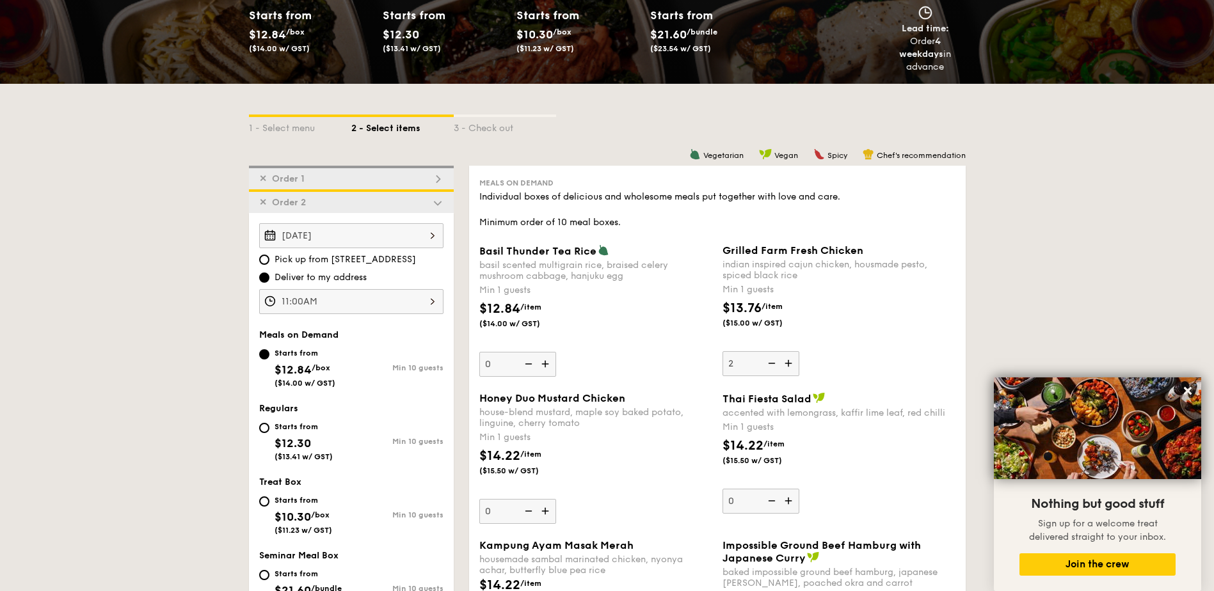
click at [786, 362] on input "2" at bounding box center [760, 363] width 77 height 25
click at [786, 362] on img at bounding box center [789, 363] width 19 height 24
click at [786, 362] on input "3" at bounding box center [760, 363] width 77 height 25
click at [765, 359] on img at bounding box center [770, 363] width 19 height 24
click at [765, 359] on input "4" at bounding box center [760, 363] width 77 height 25
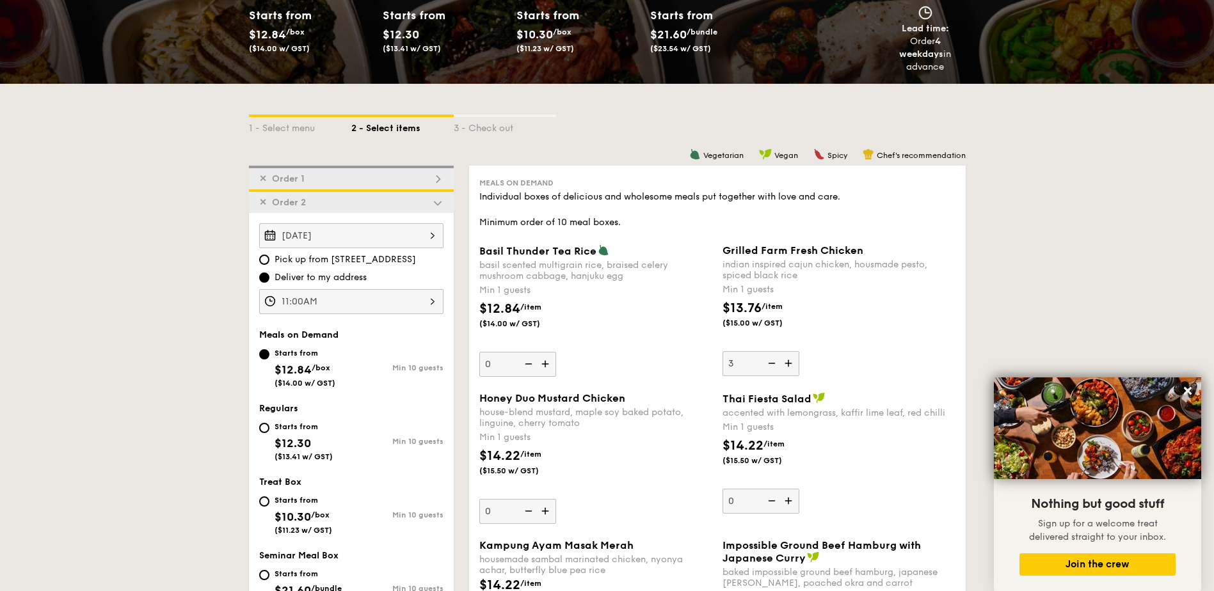
click at [765, 359] on img at bounding box center [770, 363] width 19 height 24
click at [765, 359] on input "3" at bounding box center [760, 363] width 77 height 25
click at [765, 359] on img at bounding box center [770, 363] width 19 height 24
click at [765, 359] on input "2" at bounding box center [760, 363] width 77 height 25
click at [765, 359] on img at bounding box center [770, 363] width 19 height 24
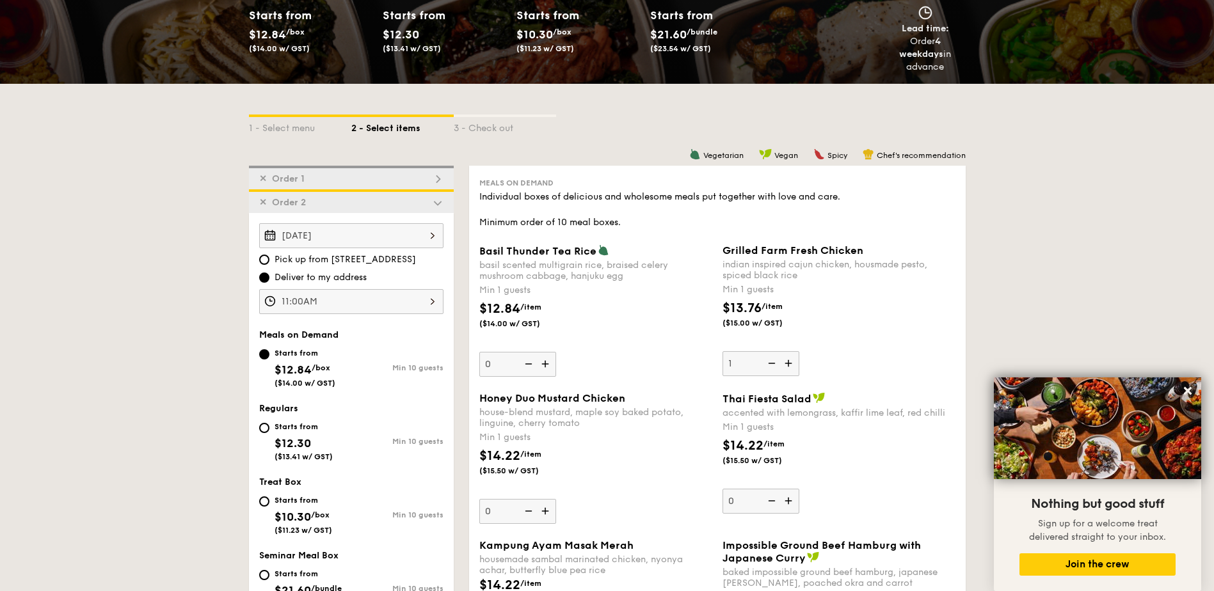
click at [765, 359] on input "1" at bounding box center [760, 363] width 77 height 25
type input "0"
click at [542, 507] on img at bounding box center [546, 511] width 19 height 24
click at [542, 507] on input "0" at bounding box center [517, 511] width 77 height 25
click at [542, 507] on img at bounding box center [546, 511] width 19 height 24
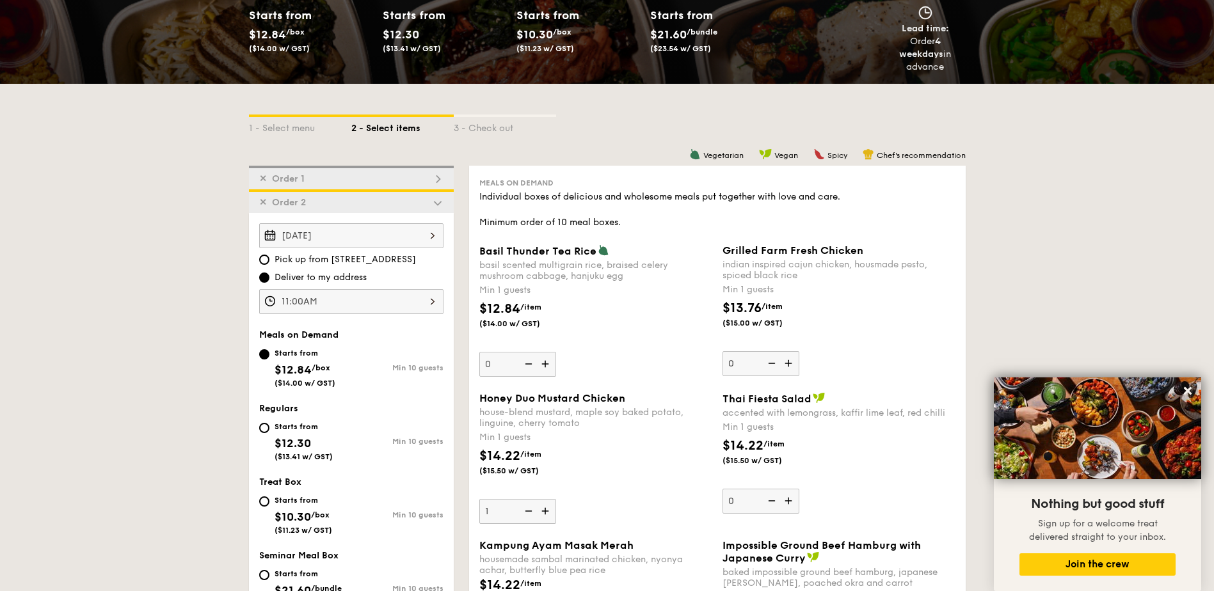
click at [542, 507] on input "1" at bounding box center [517, 511] width 77 height 25
click at [542, 507] on img at bounding box center [546, 511] width 19 height 24
click at [542, 507] on input "2" at bounding box center [517, 511] width 77 height 25
click at [542, 507] on img at bounding box center [546, 511] width 19 height 24
click at [542, 507] on input "3" at bounding box center [517, 511] width 77 height 25
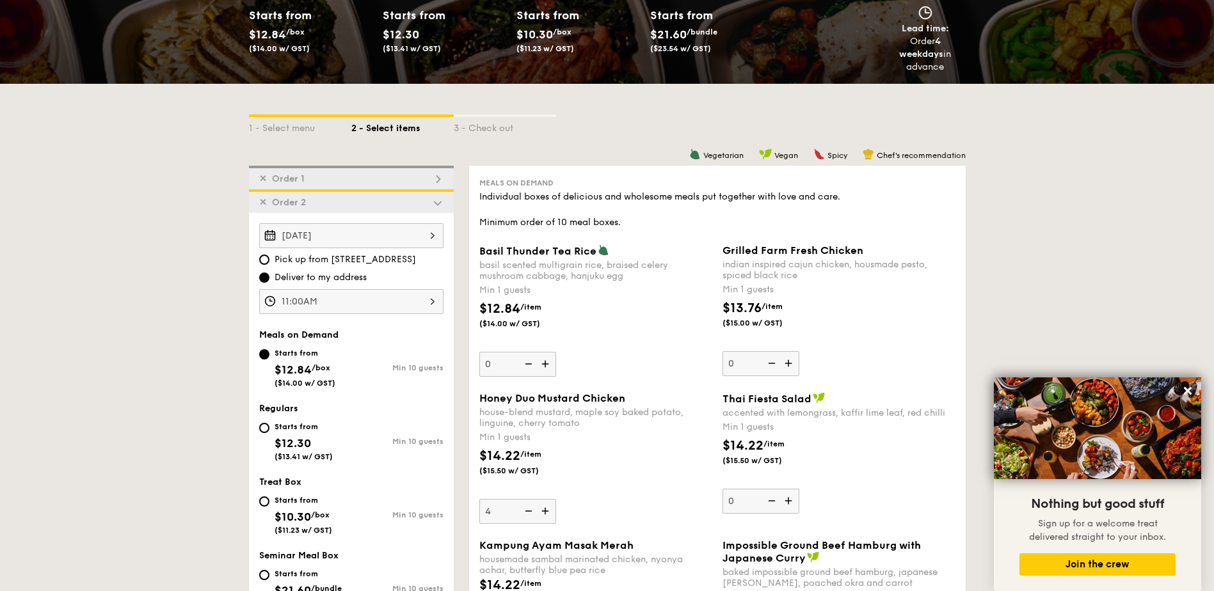
click at [542, 507] on img at bounding box center [546, 511] width 19 height 24
click at [542, 507] on input "4" at bounding box center [517, 511] width 77 height 25
click at [542, 507] on img at bounding box center [546, 511] width 19 height 24
click at [542, 507] on input "5" at bounding box center [517, 511] width 77 height 25
click at [542, 507] on img at bounding box center [546, 511] width 19 height 24
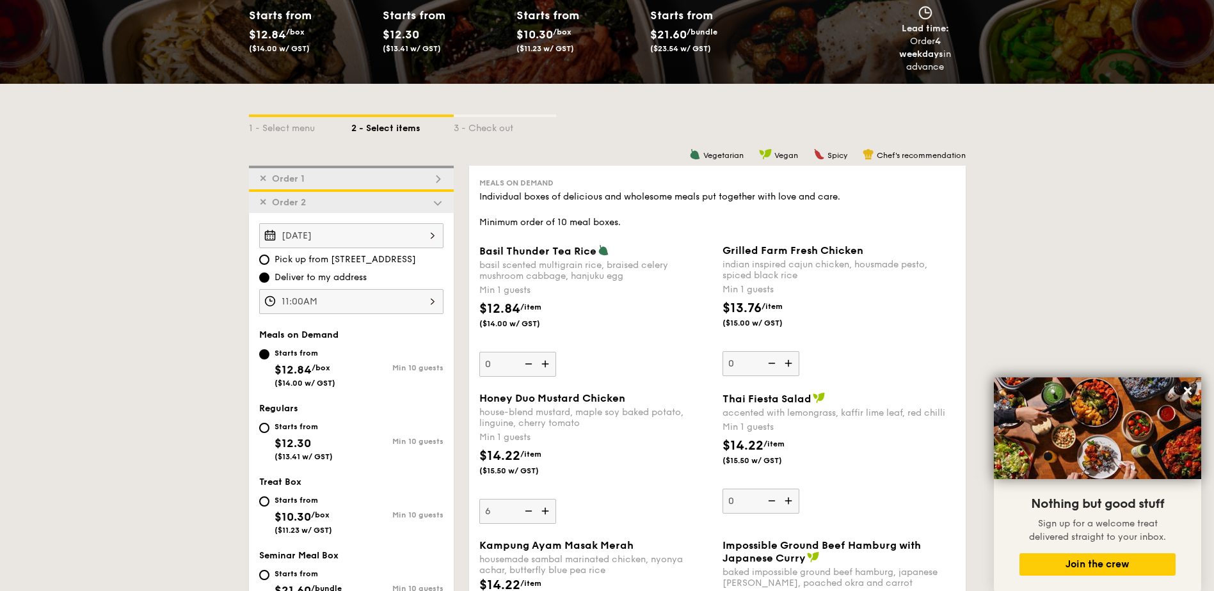
click at [542, 507] on input "6" at bounding box center [517, 511] width 77 height 25
click at [542, 507] on img at bounding box center [546, 511] width 19 height 24
click at [542, 507] on input "7" at bounding box center [517, 511] width 77 height 25
click at [609, 479] on div "$14.22 /item ($15.50 w/ GST)" at bounding box center [595, 469] width 243 height 45
click at [556, 499] on input "8" at bounding box center [517, 511] width 77 height 25
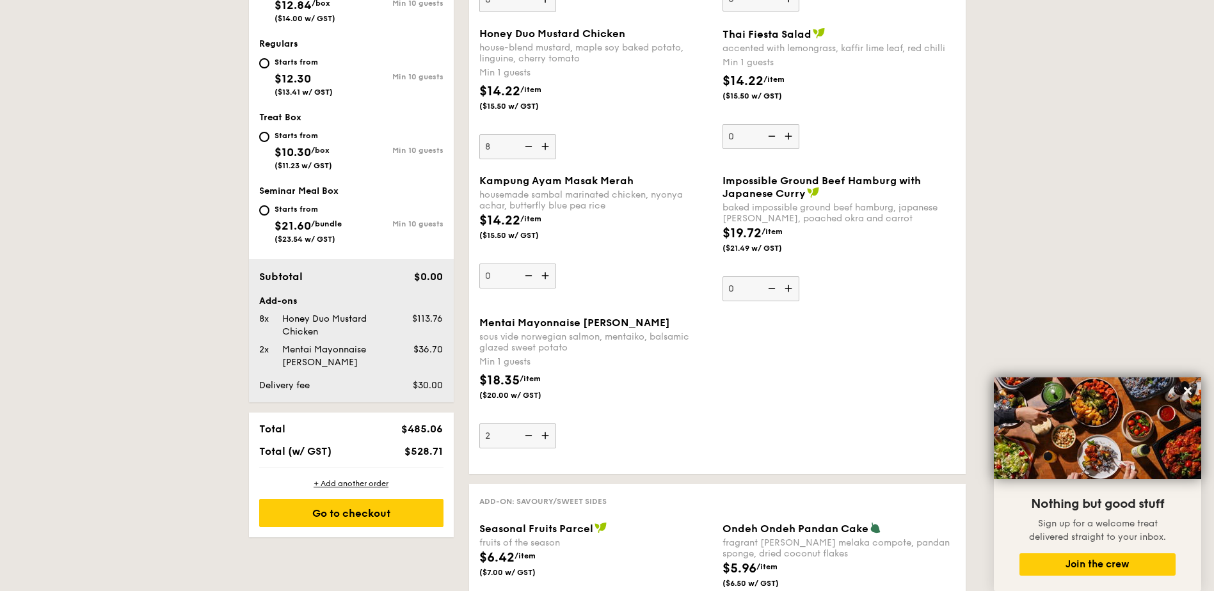
scroll to position [562, 0]
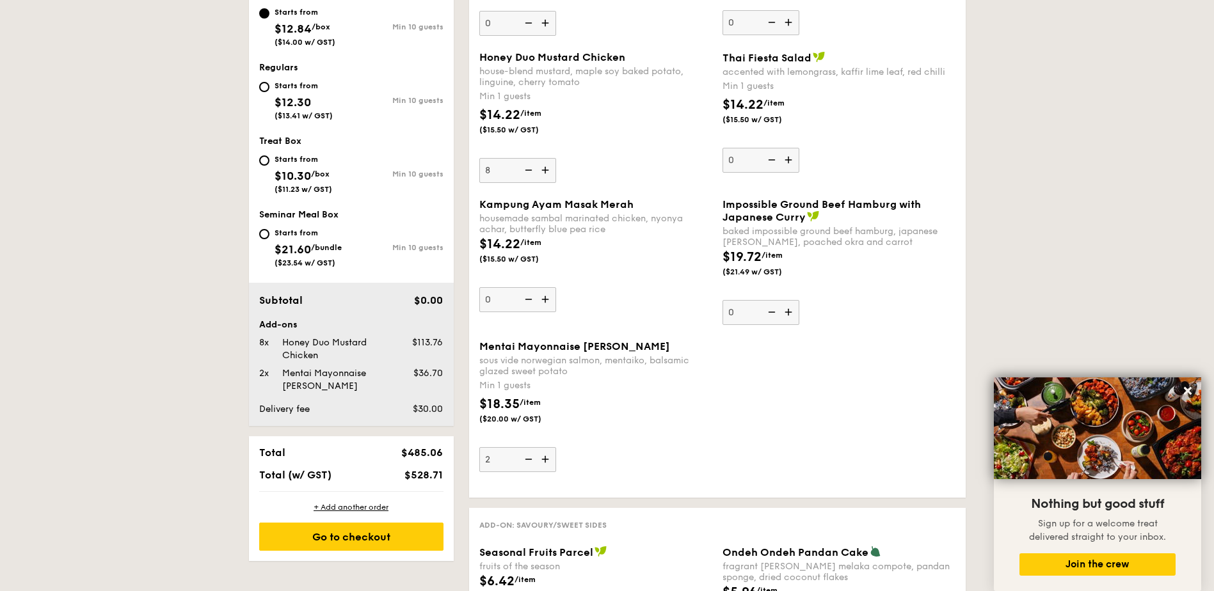
click at [526, 173] on img at bounding box center [527, 170] width 19 height 24
click at [526, 173] on input "8" at bounding box center [517, 170] width 77 height 25
click at [526, 173] on img at bounding box center [527, 170] width 19 height 24
click at [526, 173] on input "7" at bounding box center [517, 170] width 77 height 25
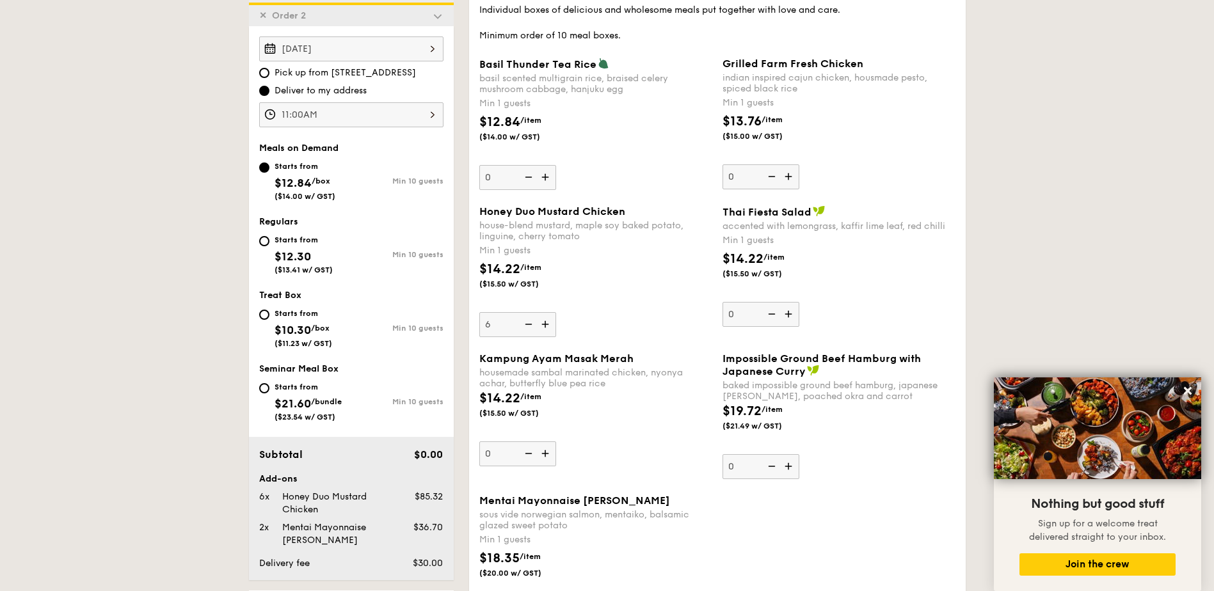
scroll to position [391, 0]
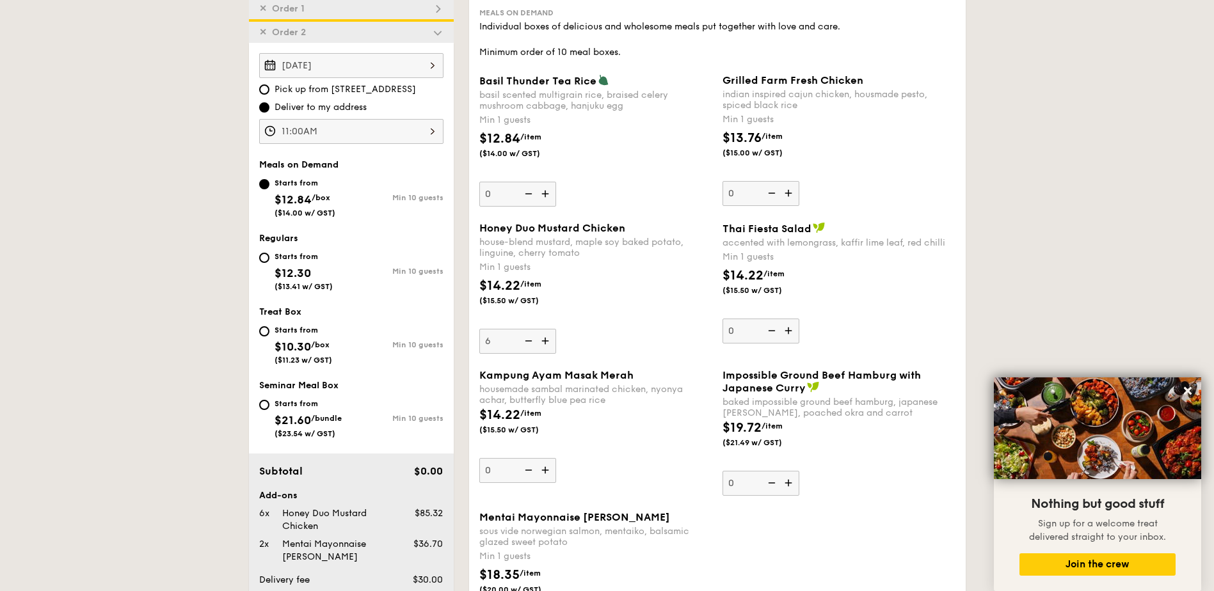
click at [533, 342] on img at bounding box center [527, 341] width 19 height 24
click at [533, 342] on input "6" at bounding box center [517, 341] width 77 height 25
click at [533, 342] on img at bounding box center [527, 341] width 19 height 24
click at [533, 342] on input "5" at bounding box center [517, 341] width 77 height 25
click at [533, 342] on img at bounding box center [527, 341] width 19 height 24
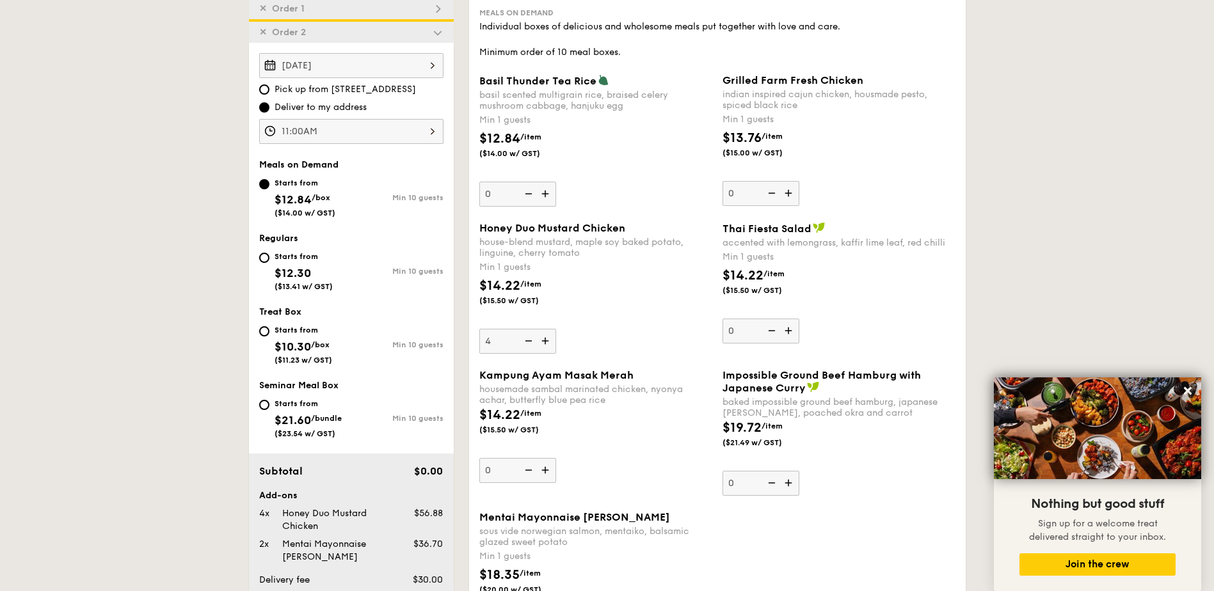
click at [533, 342] on input "4" at bounding box center [517, 341] width 77 height 25
click at [533, 342] on img at bounding box center [527, 341] width 19 height 24
click at [533, 342] on input "3" at bounding box center [517, 341] width 77 height 25
click at [533, 342] on img at bounding box center [527, 341] width 19 height 24
click at [533, 342] on input "2" at bounding box center [517, 341] width 77 height 25
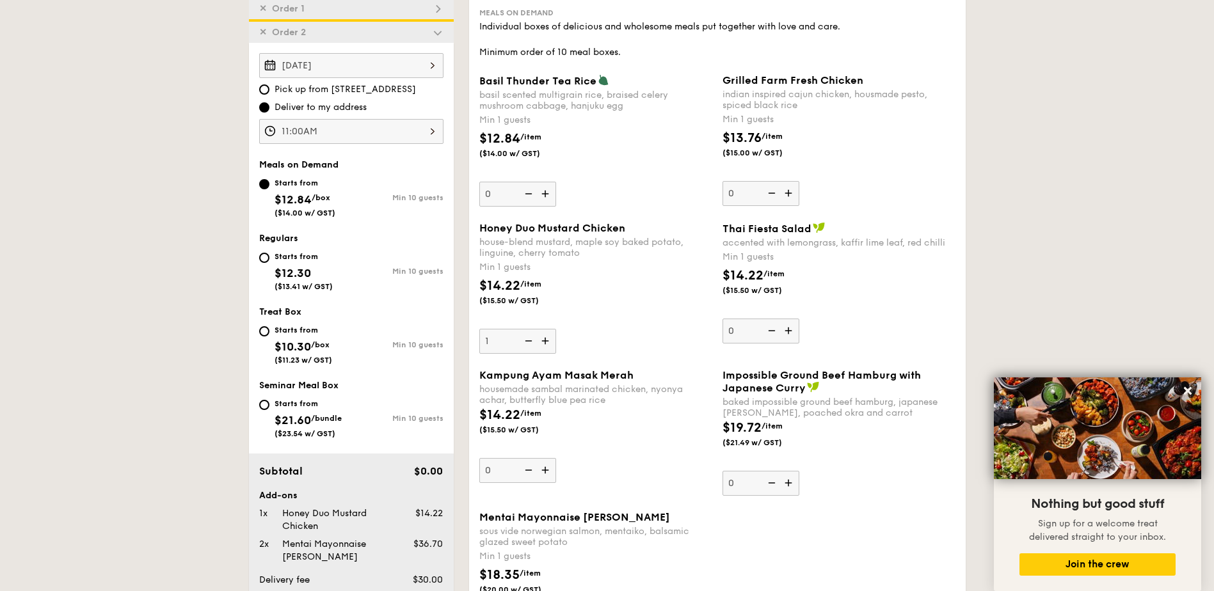
click at [533, 342] on img at bounding box center [527, 341] width 19 height 24
click at [533, 342] on input "1" at bounding box center [517, 341] width 77 height 25
type input "0"
click at [547, 468] on img at bounding box center [546, 470] width 19 height 24
click at [547, 468] on input "0" at bounding box center [517, 470] width 77 height 25
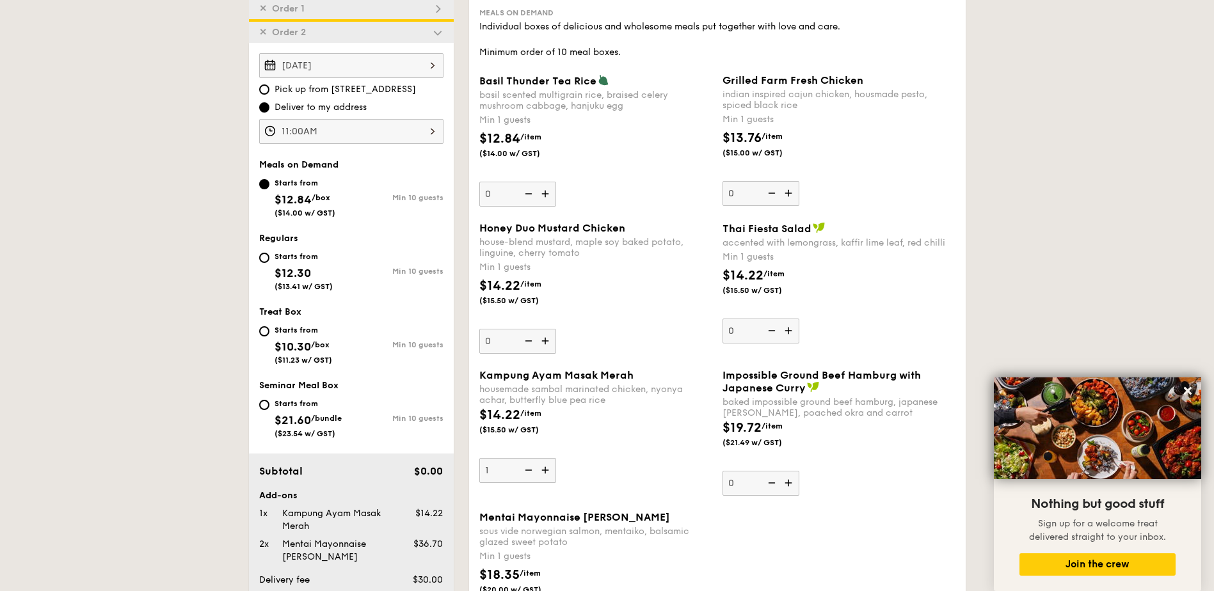
click at [547, 468] on img at bounding box center [546, 470] width 19 height 24
click at [547, 468] on input "1" at bounding box center [517, 470] width 77 height 25
click at [547, 468] on img at bounding box center [546, 470] width 19 height 24
click at [547, 468] on input "2" at bounding box center [517, 470] width 77 height 25
click at [547, 468] on img at bounding box center [546, 470] width 19 height 24
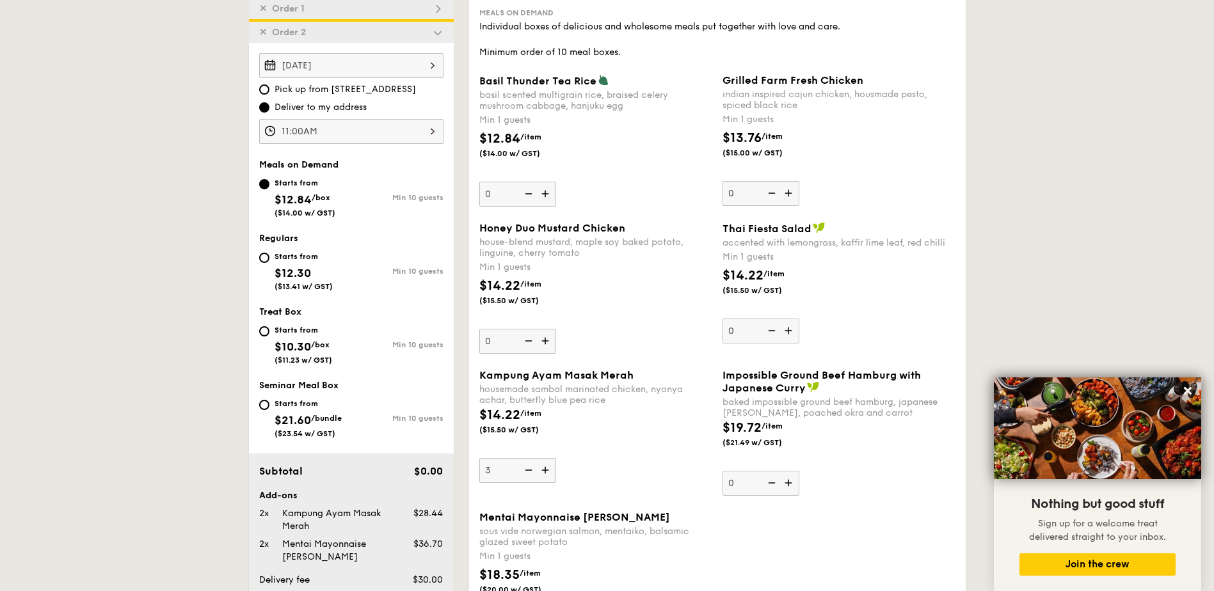
click at [547, 468] on input "3" at bounding box center [517, 470] width 77 height 25
click at [547, 468] on img at bounding box center [546, 470] width 19 height 24
click at [547, 468] on input "4" at bounding box center [517, 470] width 77 height 25
click at [547, 468] on img at bounding box center [546, 470] width 19 height 24
click at [547, 468] on input "5" at bounding box center [517, 470] width 77 height 25
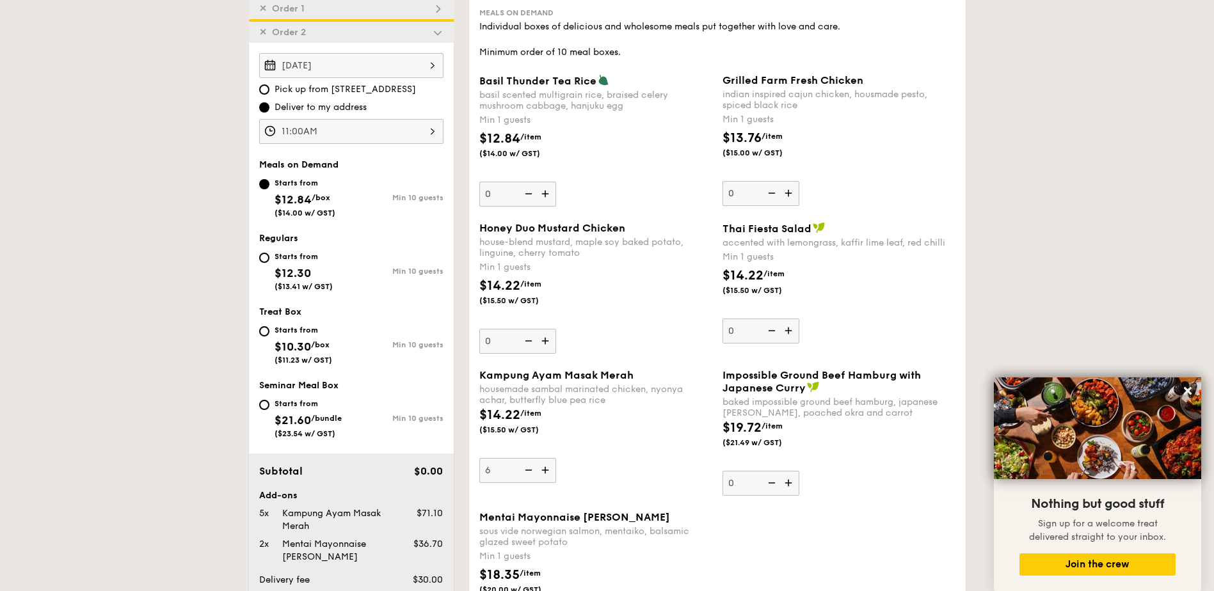
click at [547, 468] on img at bounding box center [546, 470] width 19 height 24
click at [547, 468] on input "6" at bounding box center [517, 470] width 77 height 25
click at [547, 468] on img at bounding box center [546, 470] width 19 height 24
click at [547, 468] on input "7" at bounding box center [517, 470] width 77 height 25
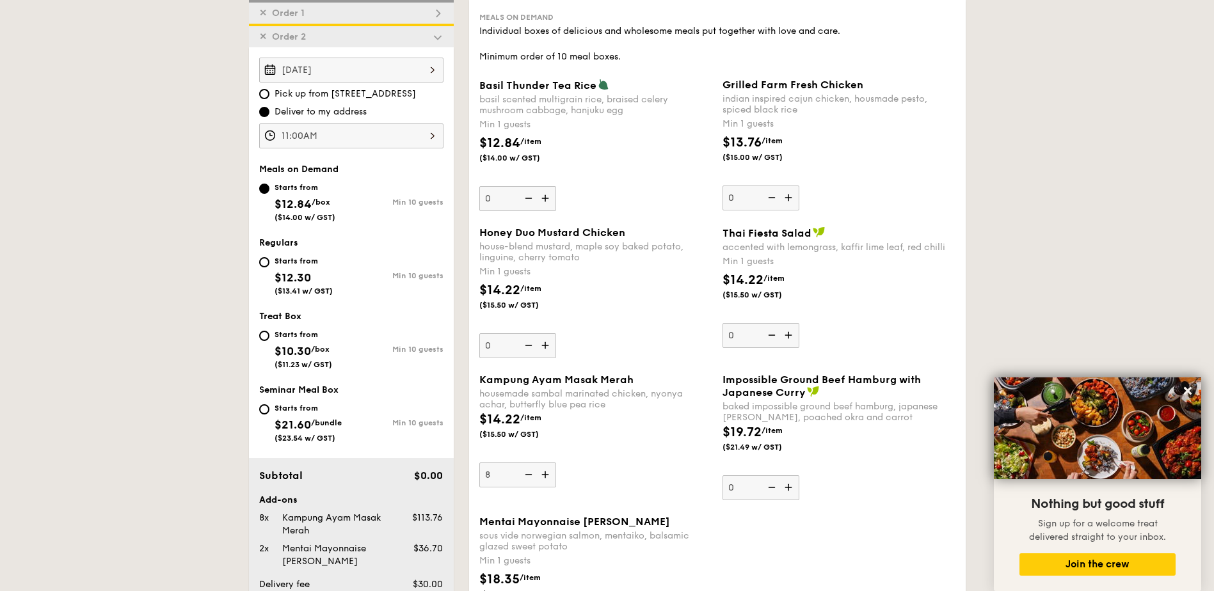
scroll to position [562, 0]
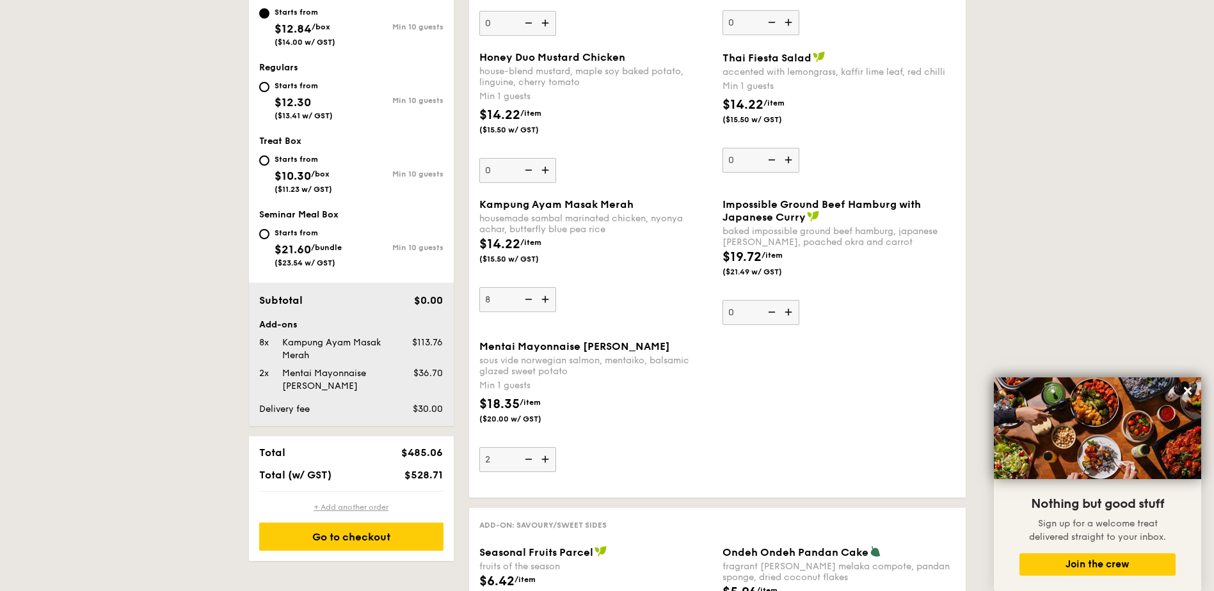
click at [333, 504] on div "+ Add another order" at bounding box center [351, 507] width 184 height 10
type input "0"
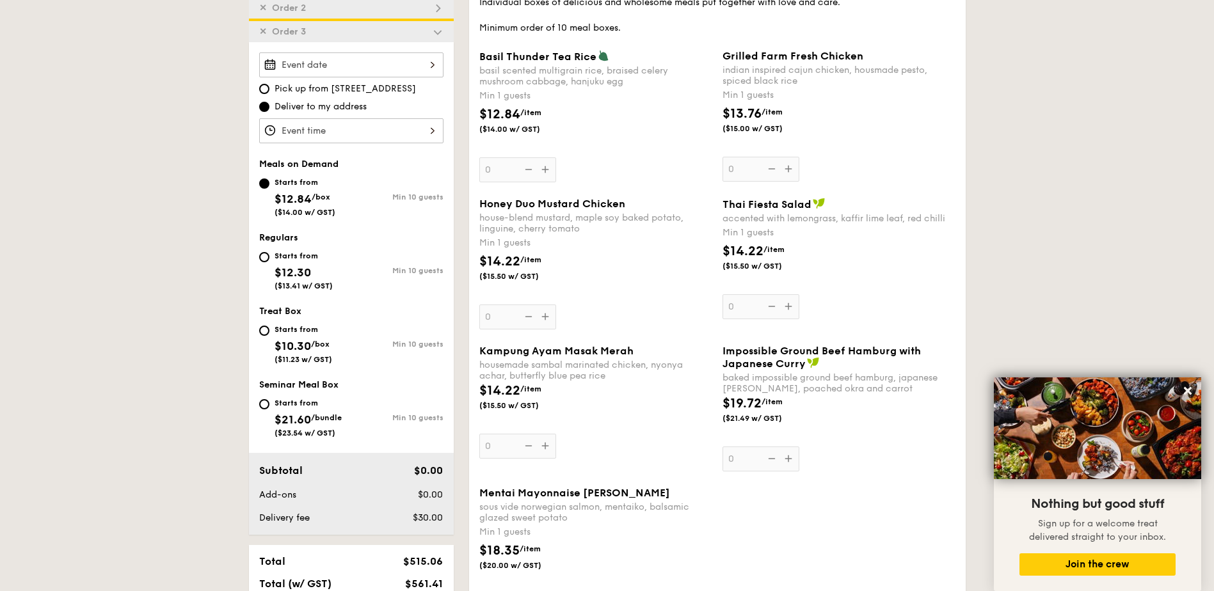
scroll to position [415, 0]
click at [342, 69] on div at bounding box center [351, 65] width 184 height 25
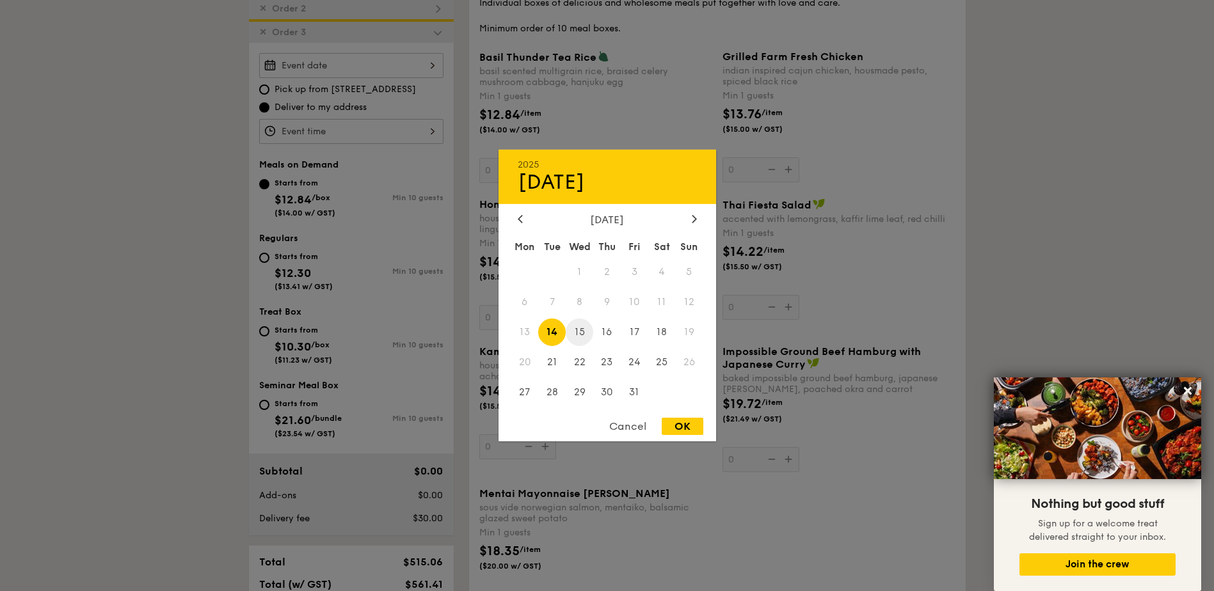
click at [577, 335] on span "15" at bounding box center [580, 333] width 28 height 28
click at [686, 422] on div "OK" at bounding box center [683, 426] width 42 height 17
type input "[DATE]"
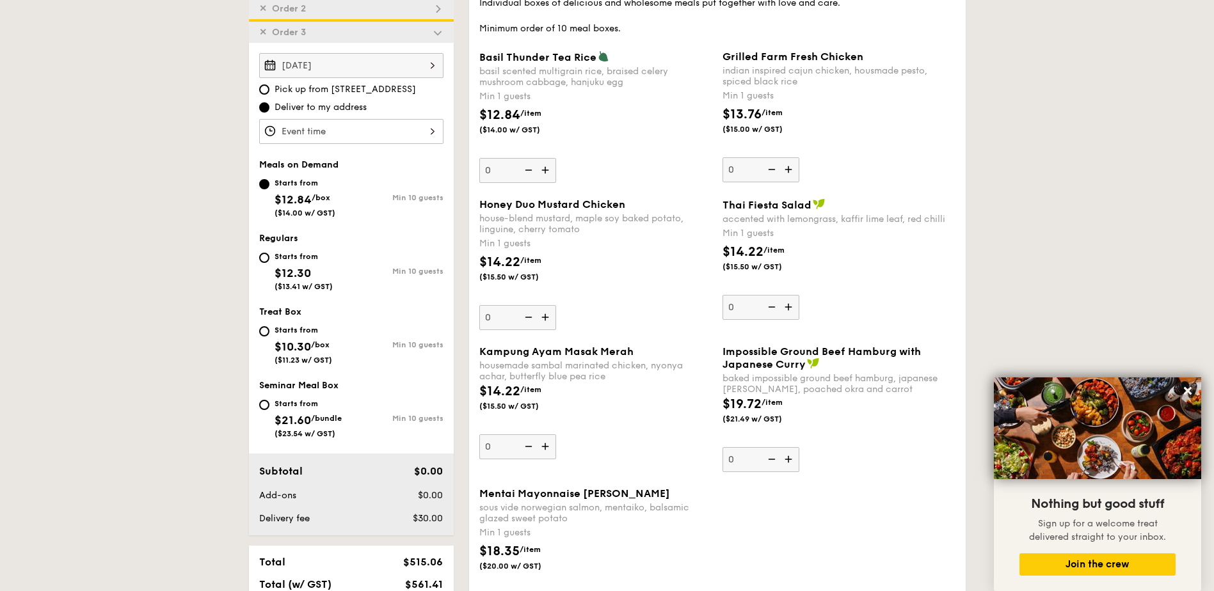
click at [298, 131] on div at bounding box center [351, 131] width 184 height 25
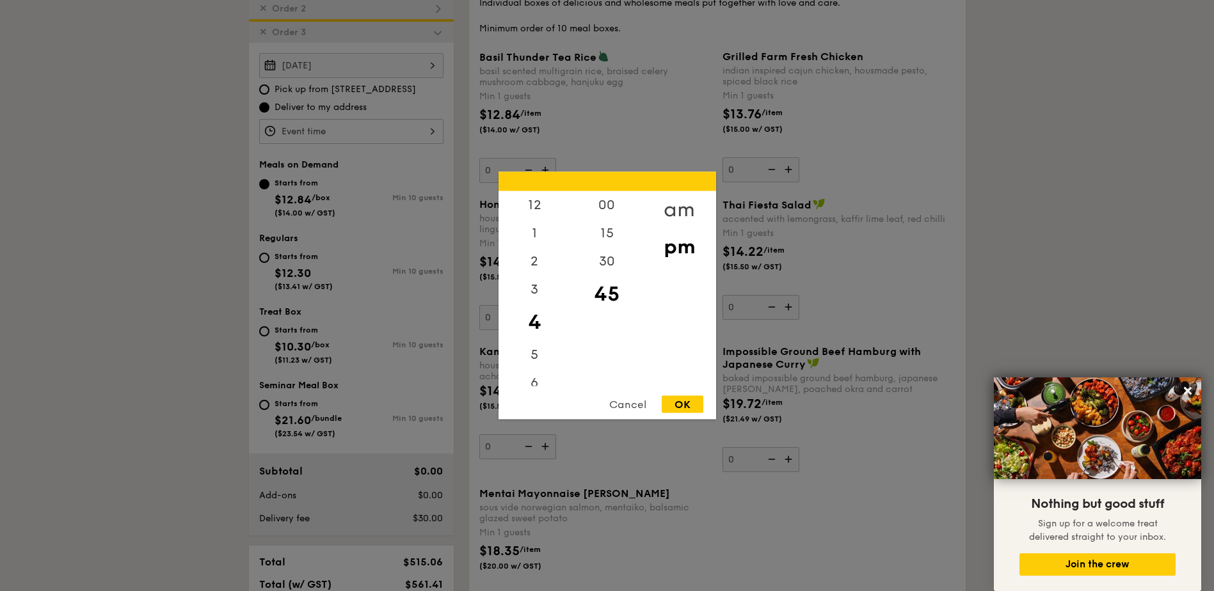
click at [664, 202] on div "am" at bounding box center [679, 209] width 72 height 37
click at [538, 369] on div "11" at bounding box center [535, 372] width 72 height 28
drag, startPoint x: 605, startPoint y: 207, endPoint x: 632, endPoint y: 239, distance: 42.7
click at [605, 206] on div "00" at bounding box center [607, 205] width 72 height 28
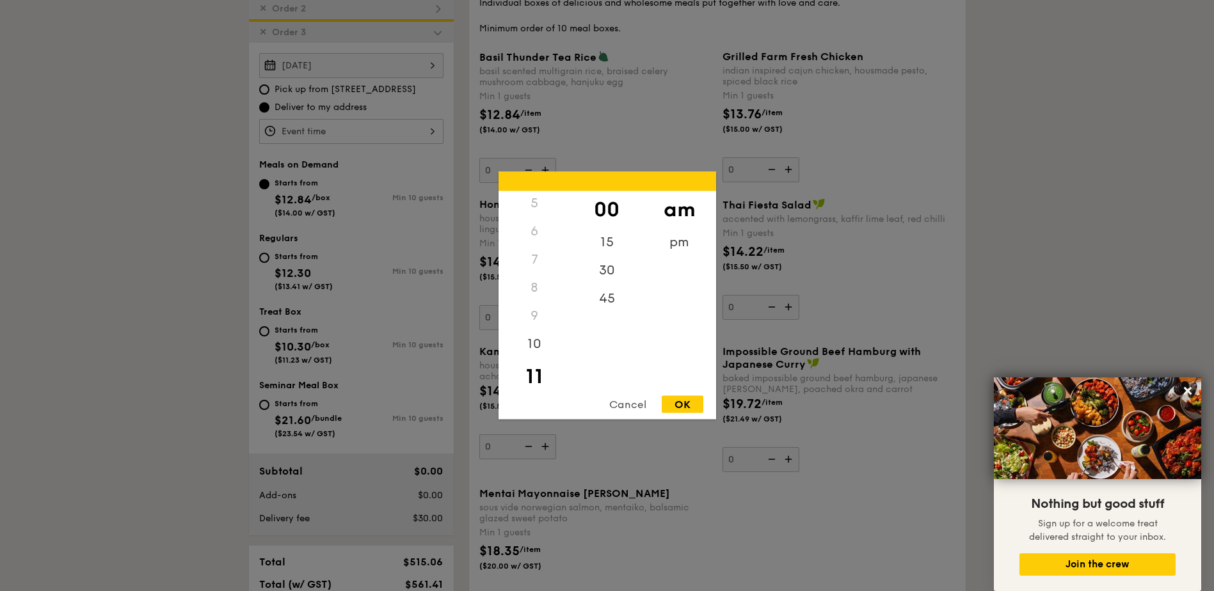
click at [683, 410] on div "OK" at bounding box center [683, 404] width 42 height 17
type input "11:00AM"
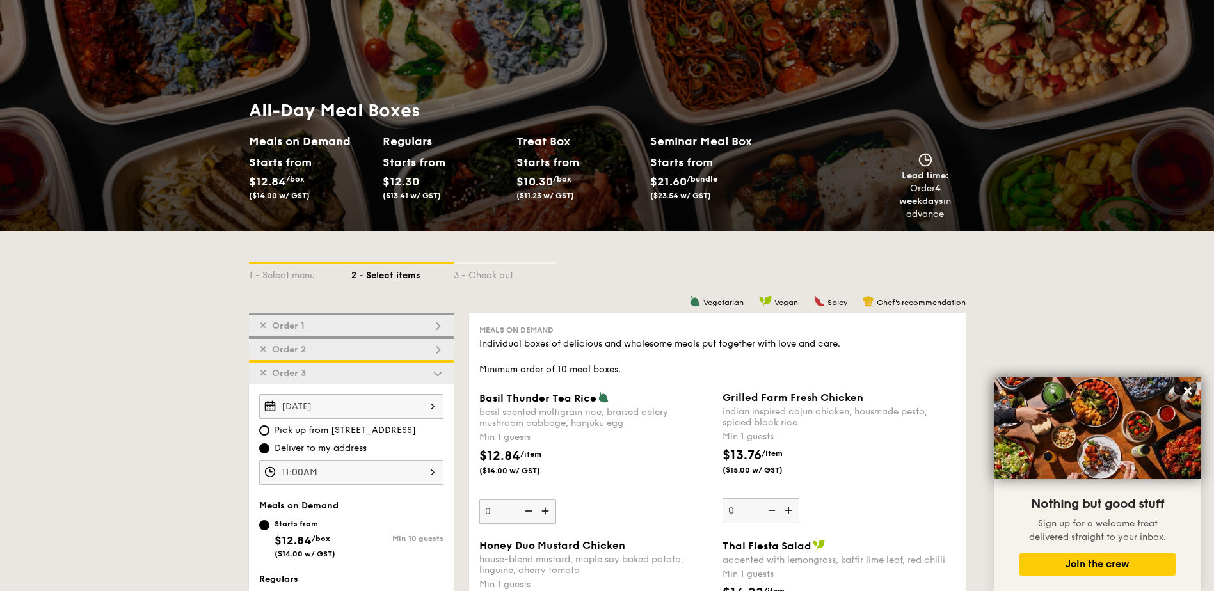
scroll to position [244, 0]
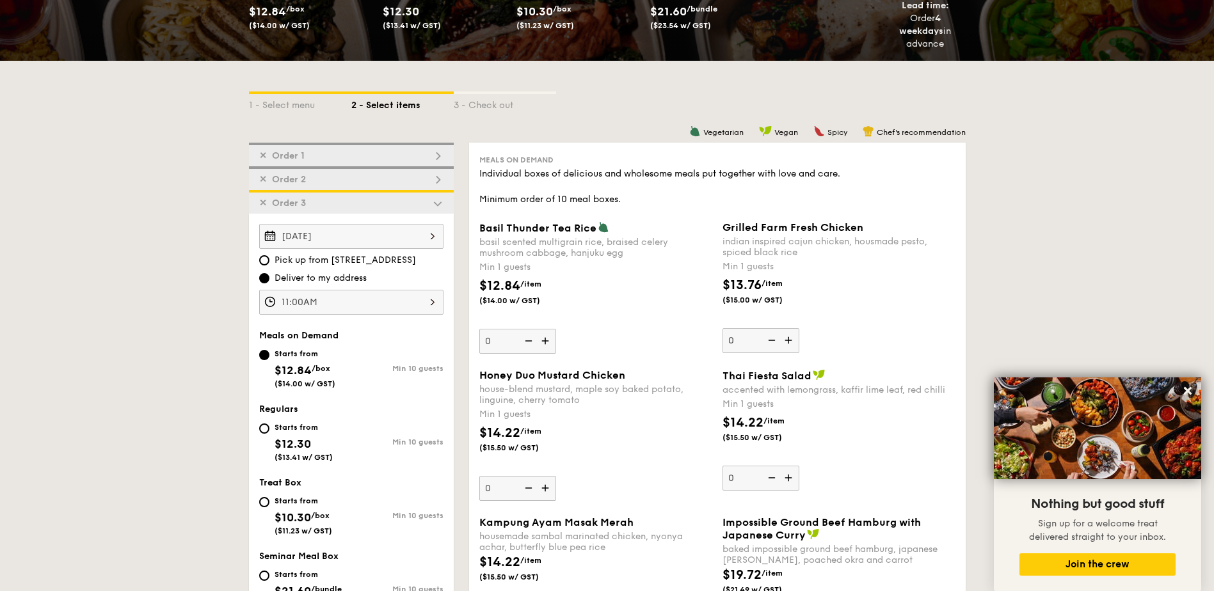
click at [319, 421] on div "Starts from $12.30 ($13.41 w/ GST)" at bounding box center [304, 441] width 58 height 42
click at [269, 424] on input "Starts from $12.30 ($13.41 w/ GST) Min 10 guests" at bounding box center [264, 429] width 10 height 10
radio input "true"
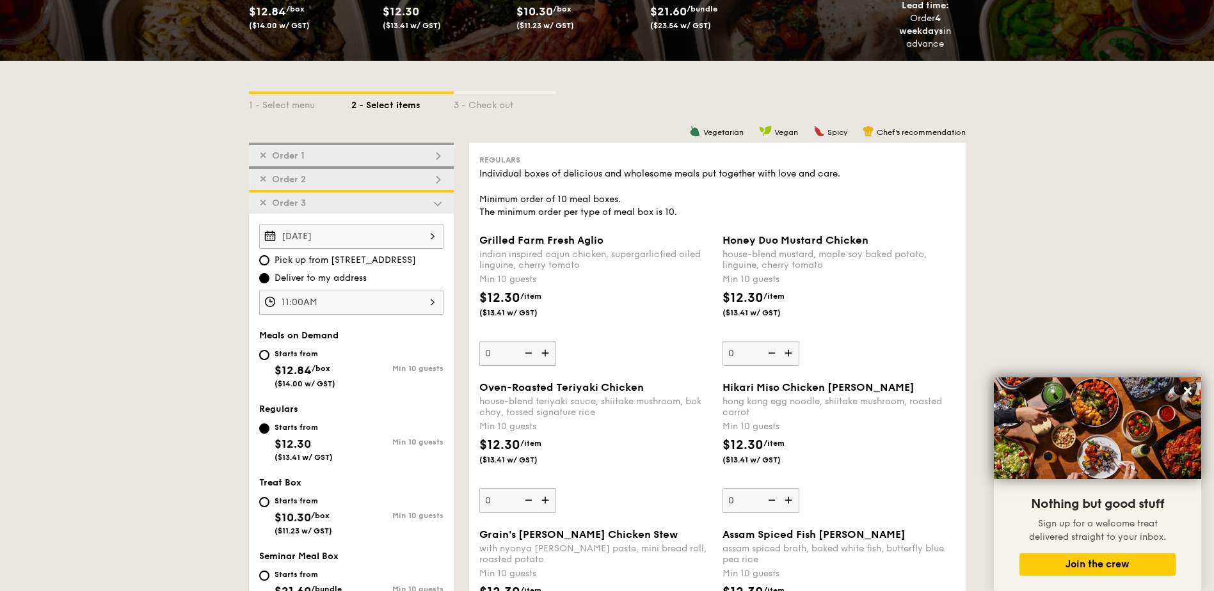
click at [790, 352] on img at bounding box center [789, 353] width 19 height 24
click at [790, 352] on input "0" at bounding box center [760, 353] width 77 height 25
type input "10"
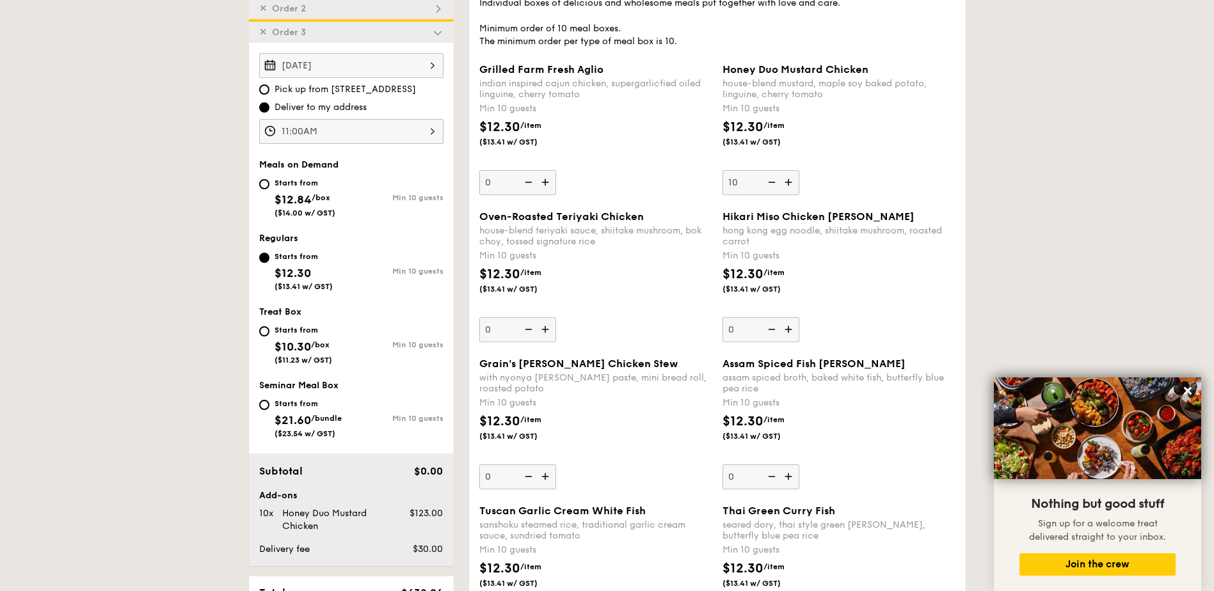
click at [545, 328] on img at bounding box center [546, 329] width 19 height 24
click at [545, 328] on input "0" at bounding box center [517, 329] width 77 height 25
type input "10"
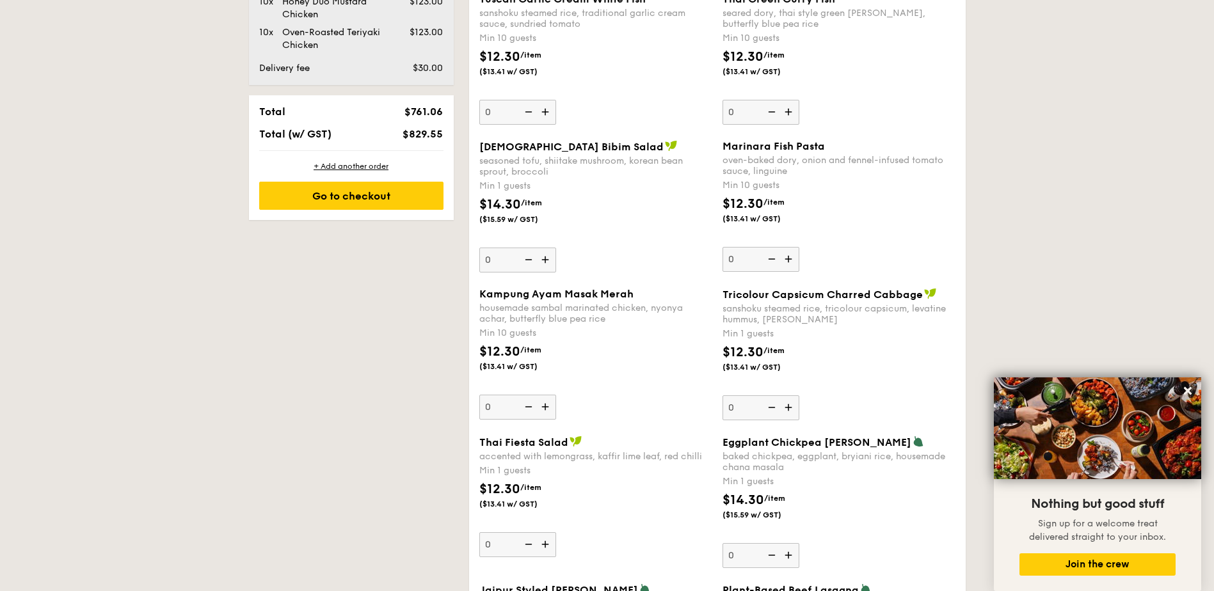
scroll to position [1097, 0]
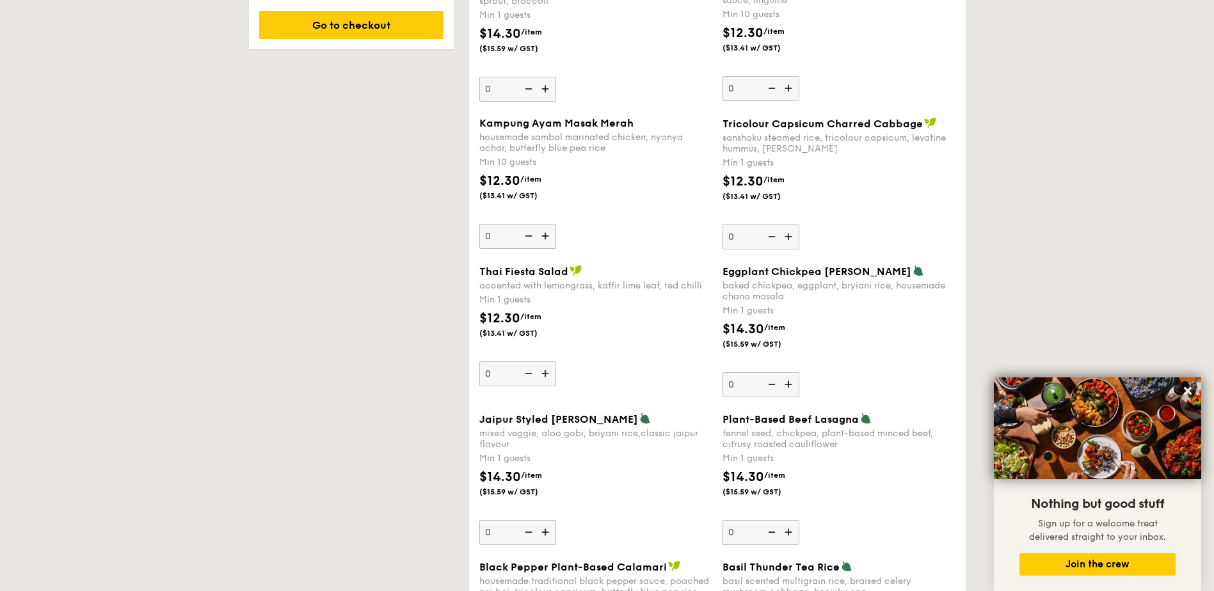
click at [788, 387] on img at bounding box center [789, 384] width 19 height 24
click at [788, 387] on input "0" at bounding box center [760, 384] width 77 height 25
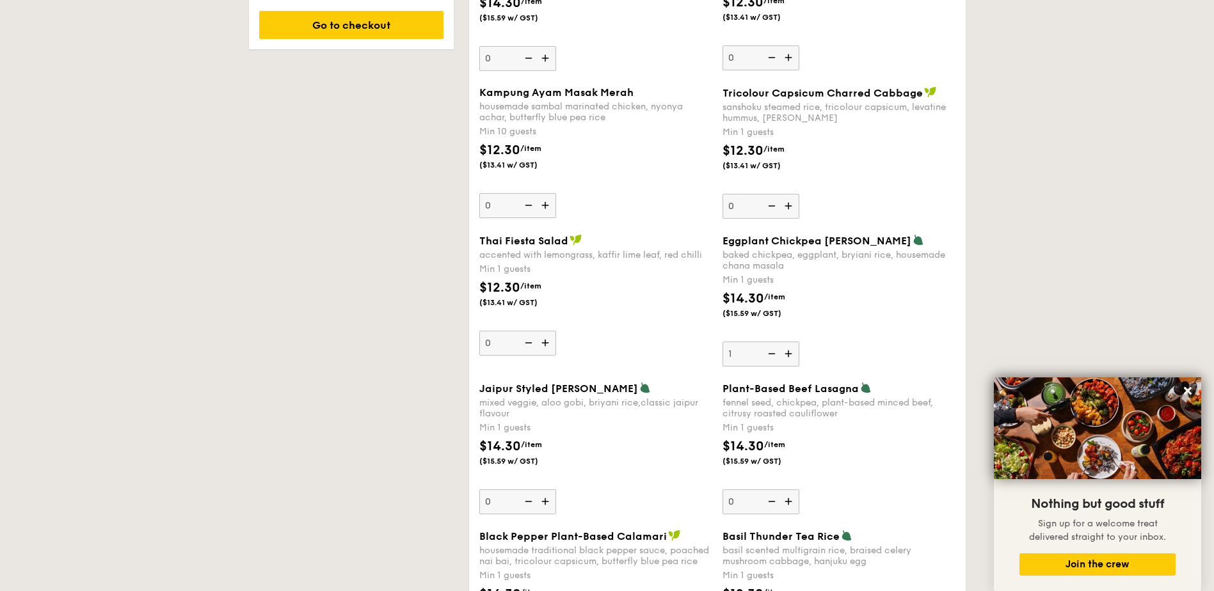
click at [788, 356] on img at bounding box center [789, 354] width 19 height 24
click at [788, 356] on input "1" at bounding box center [760, 354] width 77 height 25
type input "2"
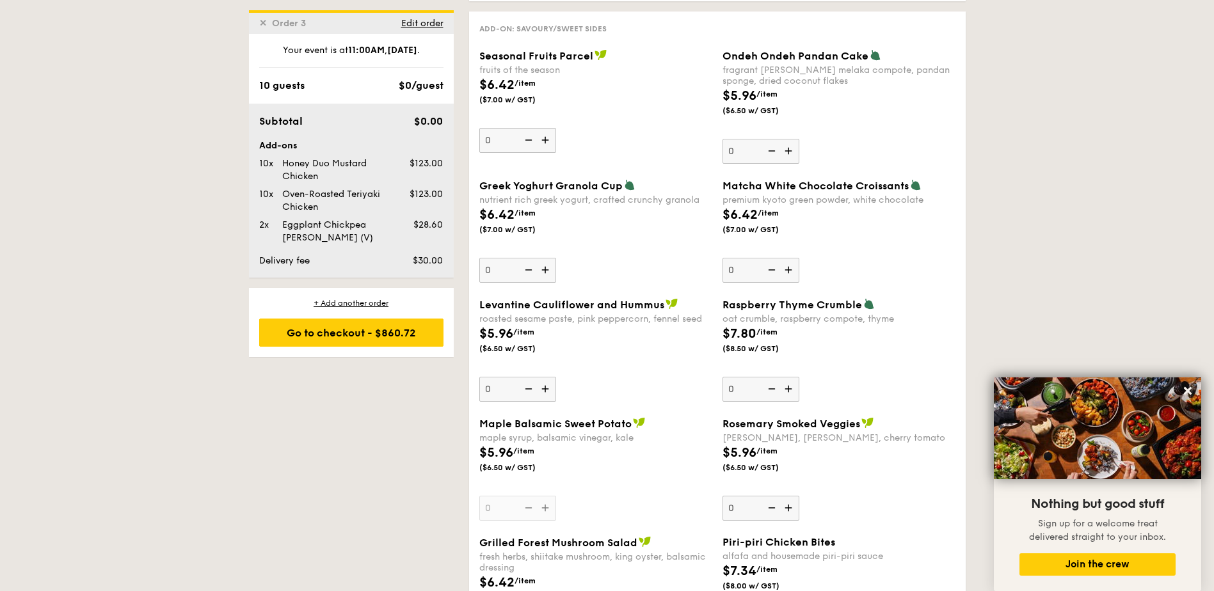
scroll to position [1981, 0]
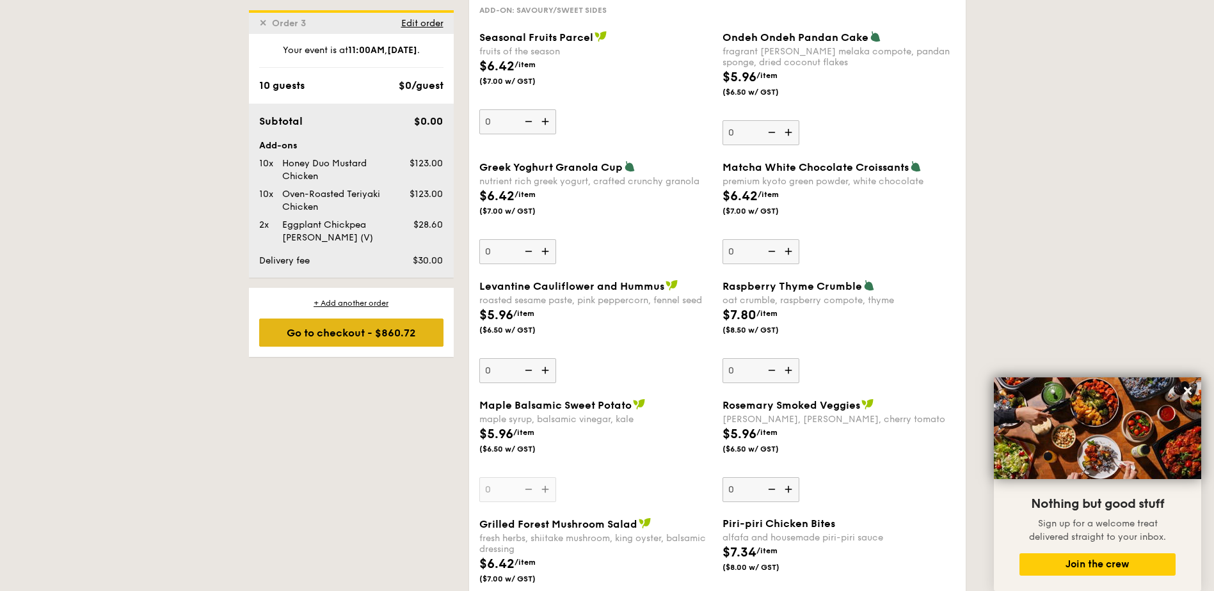
click at [381, 331] on div "Go to checkout - $860.72" at bounding box center [351, 333] width 184 height 28
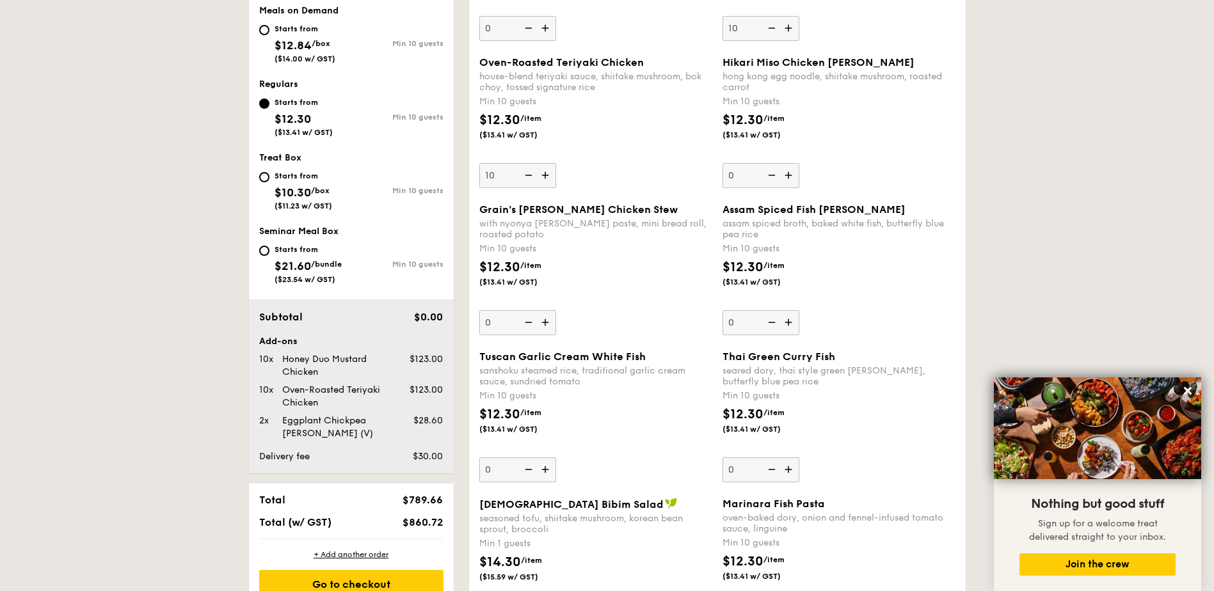
scroll to position [367, 0]
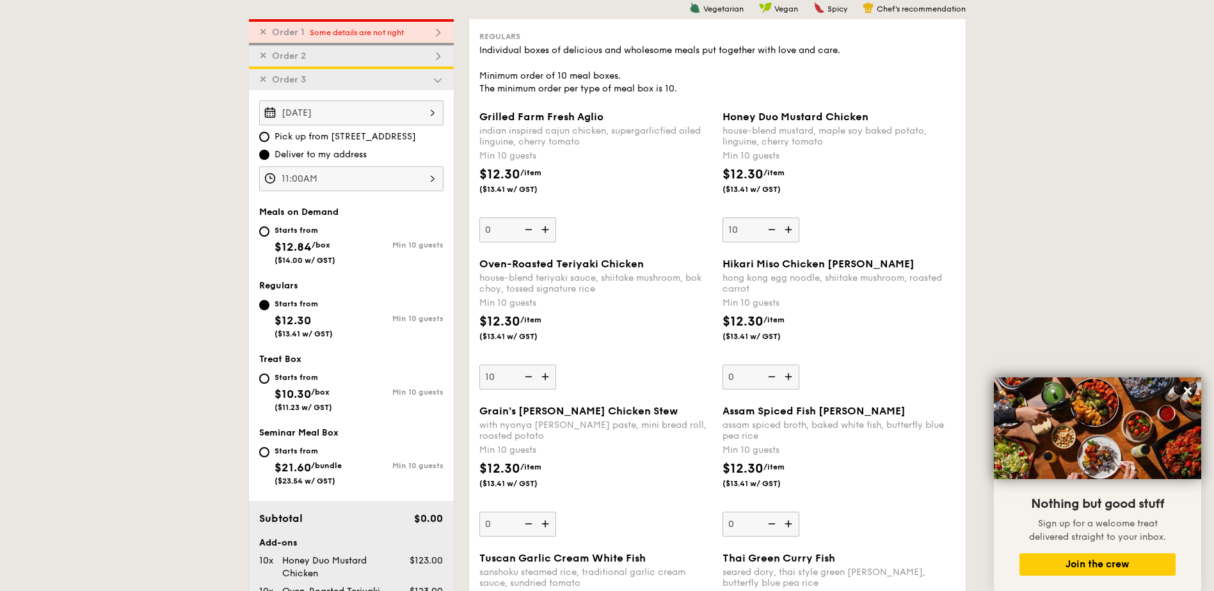
click at [378, 22] on div "✕ Order 1 Some details are not right" at bounding box center [351, 31] width 205 height 24
type input "0"
type input "10"
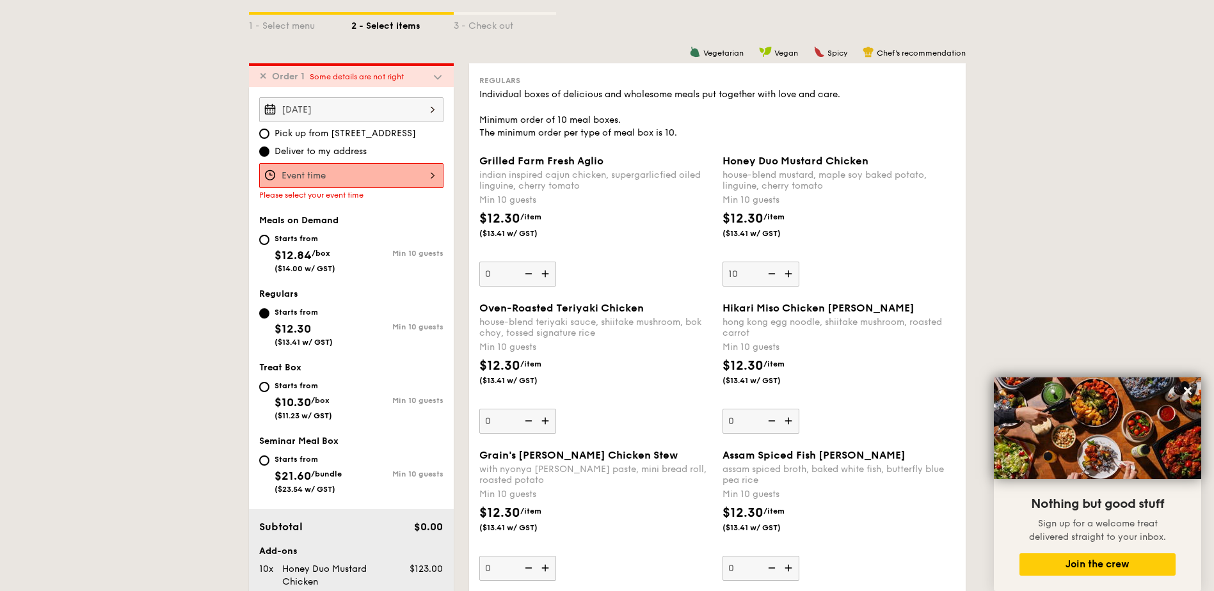
scroll to position [26, 0]
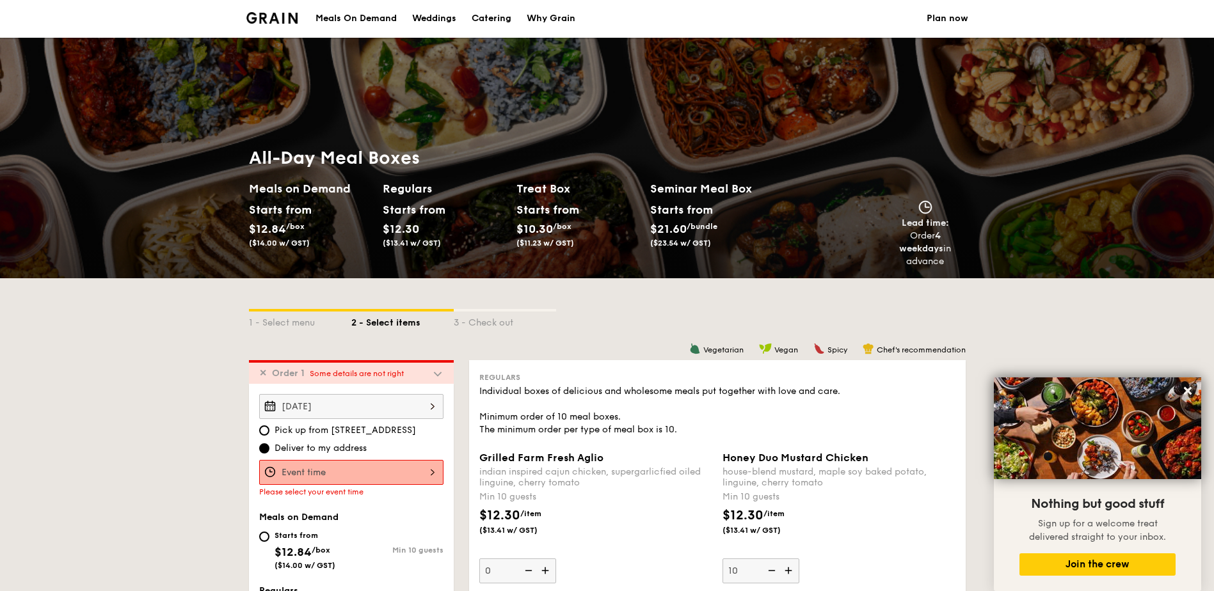
click at [397, 475] on div at bounding box center [351, 472] width 184 height 25
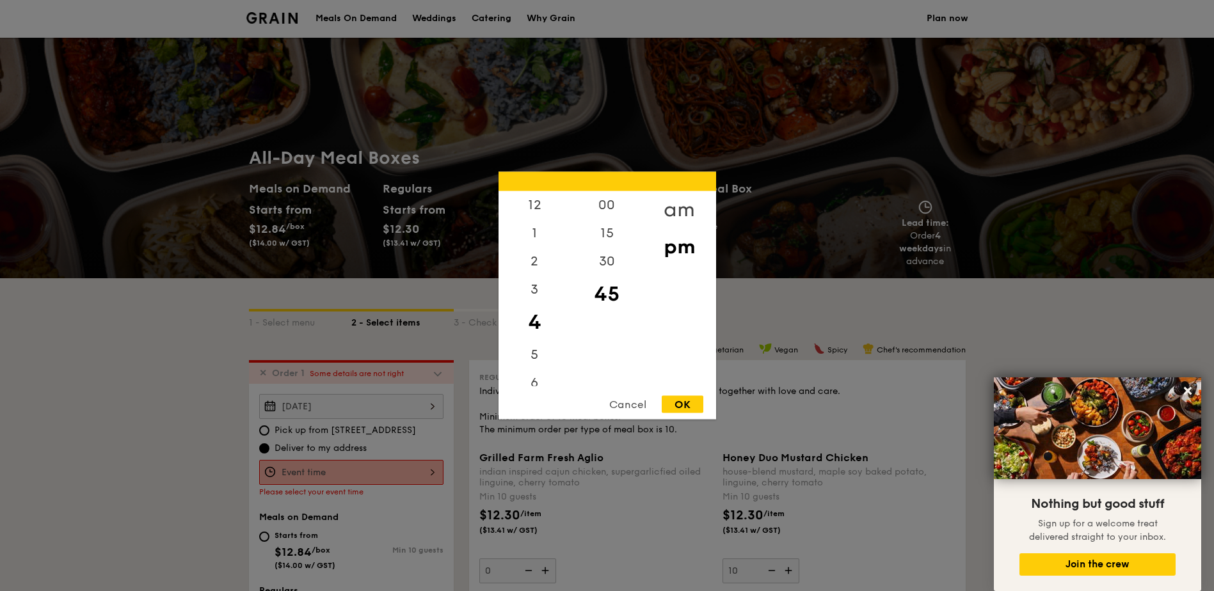
click at [668, 211] on div "am" at bounding box center [679, 209] width 72 height 37
click at [543, 367] on div "11" at bounding box center [535, 368] width 72 height 37
click at [607, 200] on div "00" at bounding box center [607, 209] width 72 height 37
click at [679, 403] on div "OK" at bounding box center [683, 404] width 42 height 17
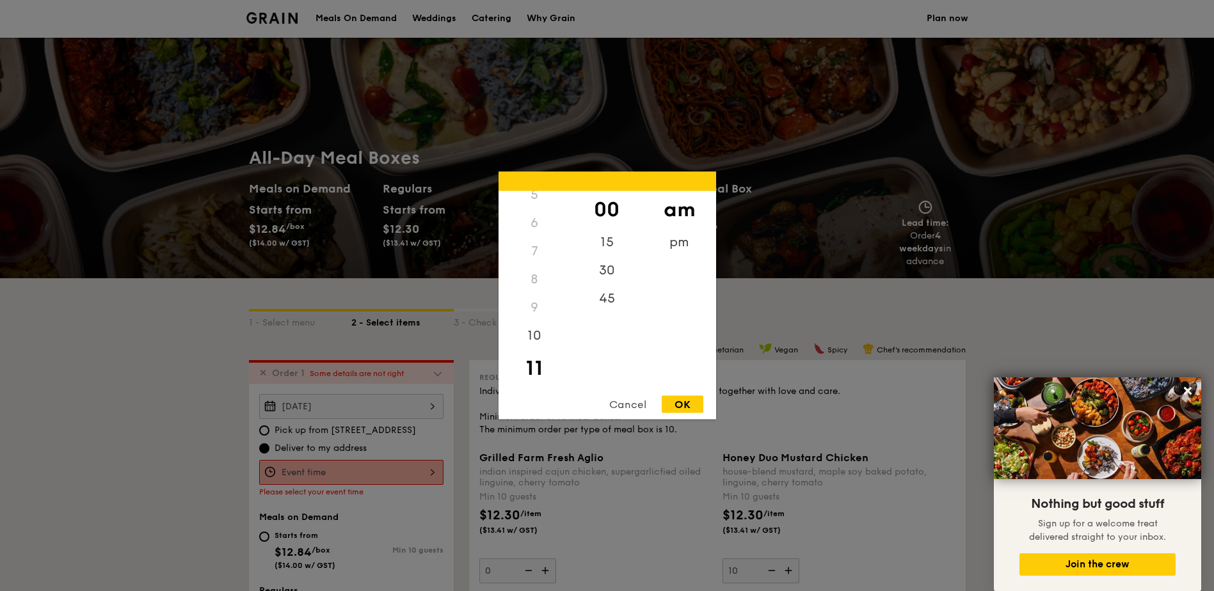
type input "11:00AM"
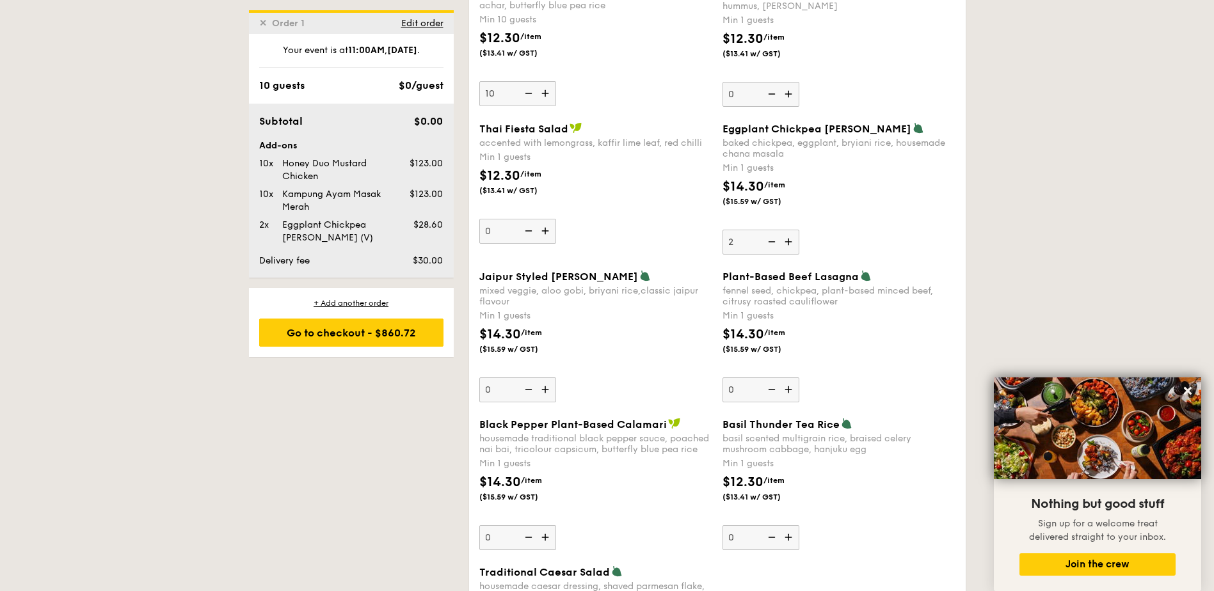
scroll to position [1220, 0]
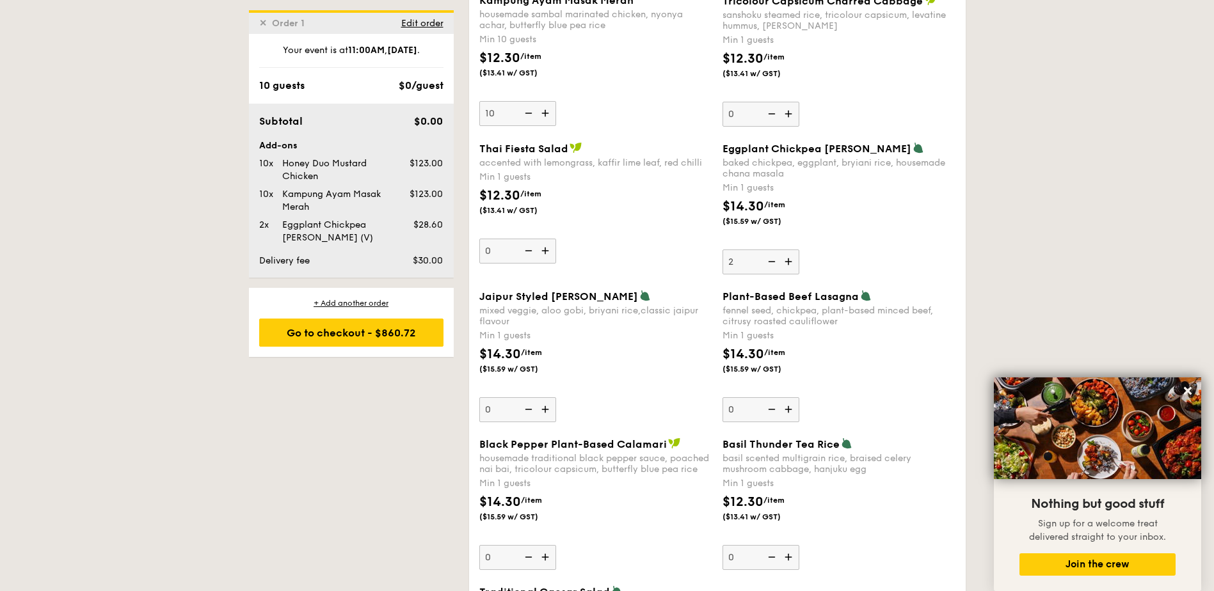
click at [769, 264] on img at bounding box center [770, 262] width 19 height 24
click at [769, 264] on input "2" at bounding box center [760, 262] width 77 height 25
click at [769, 264] on img at bounding box center [770, 262] width 19 height 24
click at [769, 264] on input "1" at bounding box center [760, 262] width 77 height 25
type input "0"
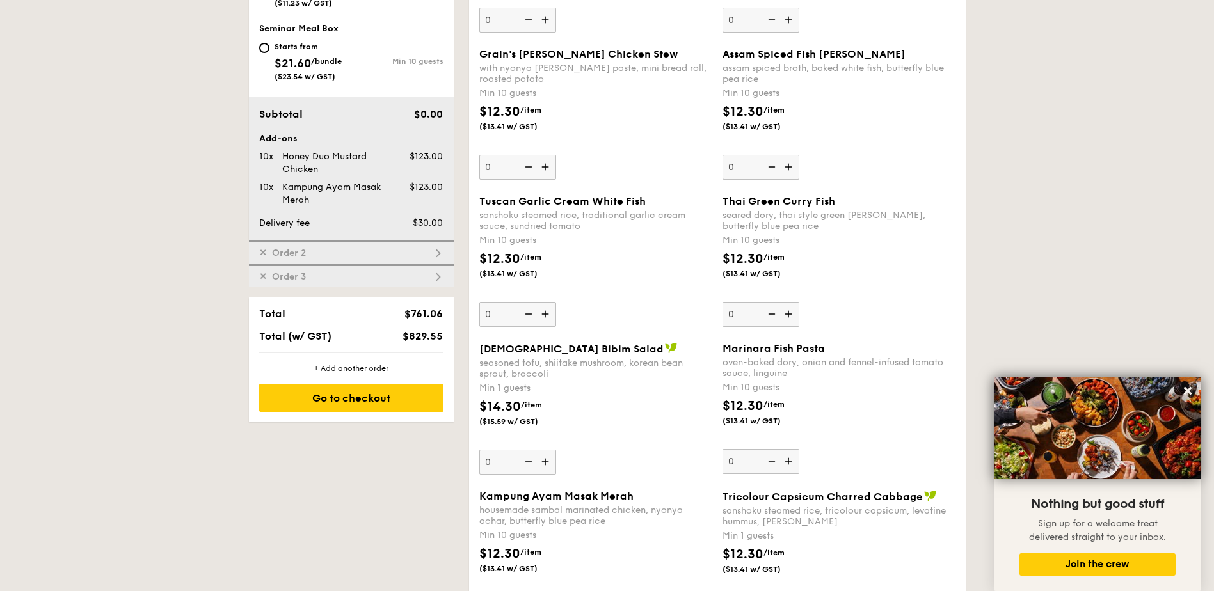
scroll to position [708, 0]
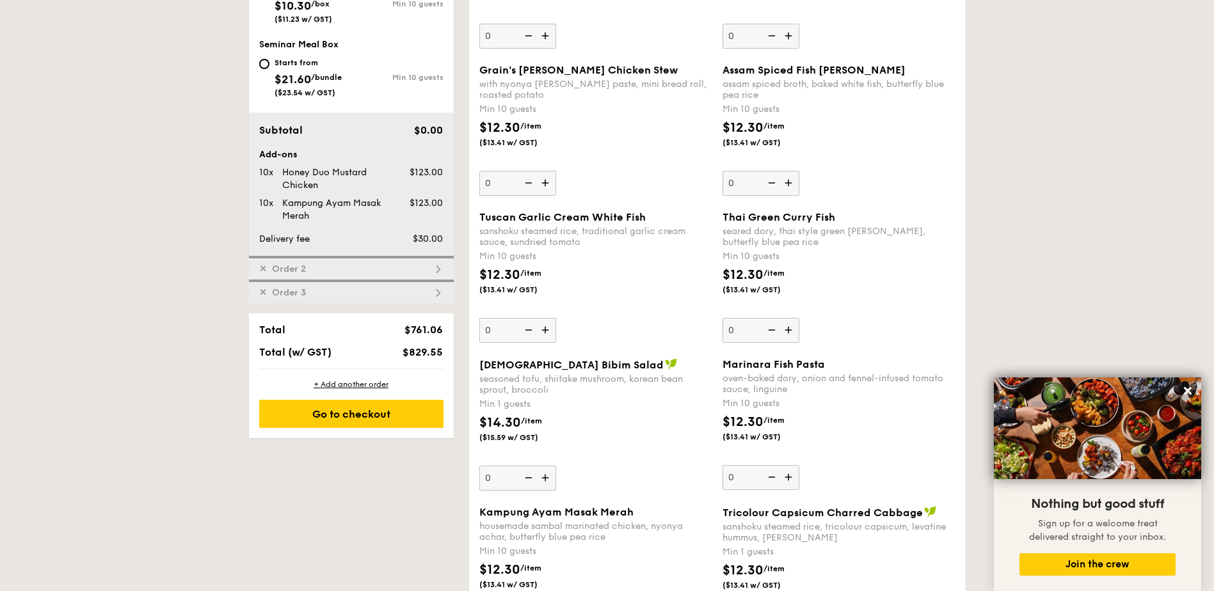
click at [324, 292] on div "✕ Order 3" at bounding box center [351, 292] width 205 height 24
type input "10"
type input "0"
type input "2"
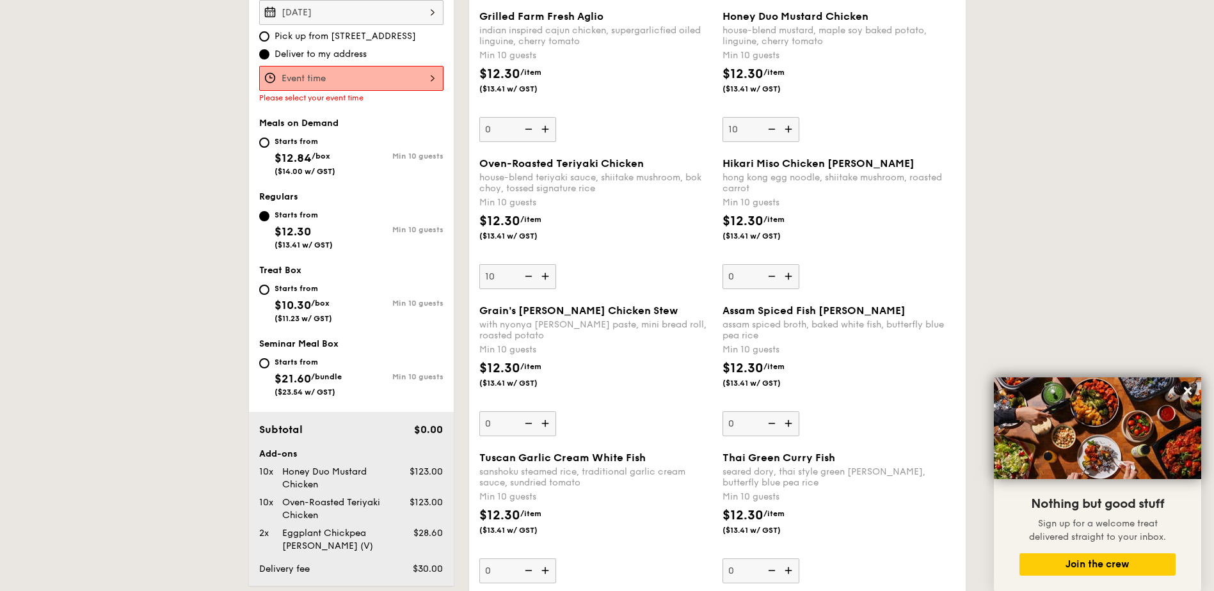
scroll to position [415, 0]
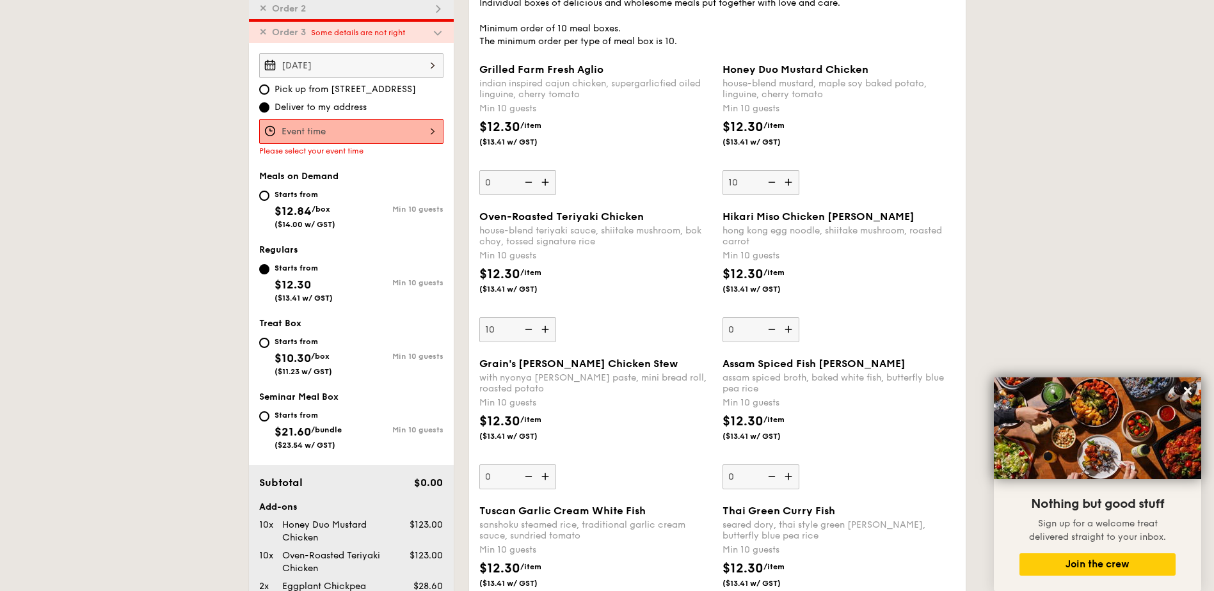
click at [774, 187] on img at bounding box center [770, 182] width 19 height 24
click at [774, 187] on input "10" at bounding box center [760, 182] width 77 height 25
type input "0"
click at [774, 187] on img at bounding box center [770, 182] width 19 height 24
click at [774, 187] on input "0" at bounding box center [760, 182] width 77 height 25
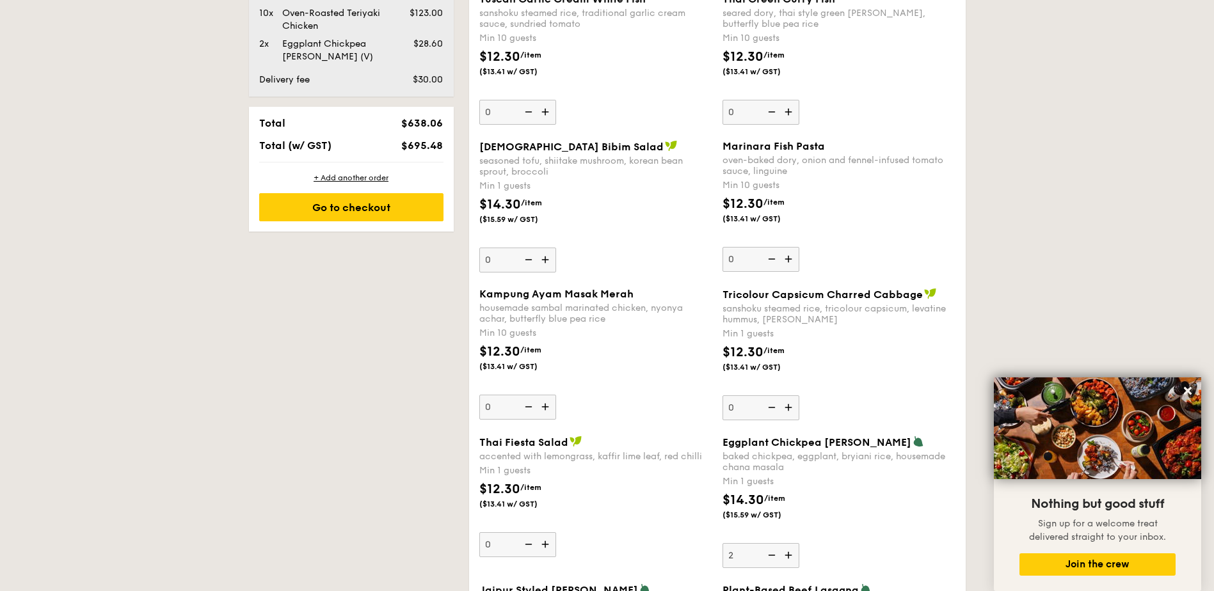
scroll to position [1097, 0]
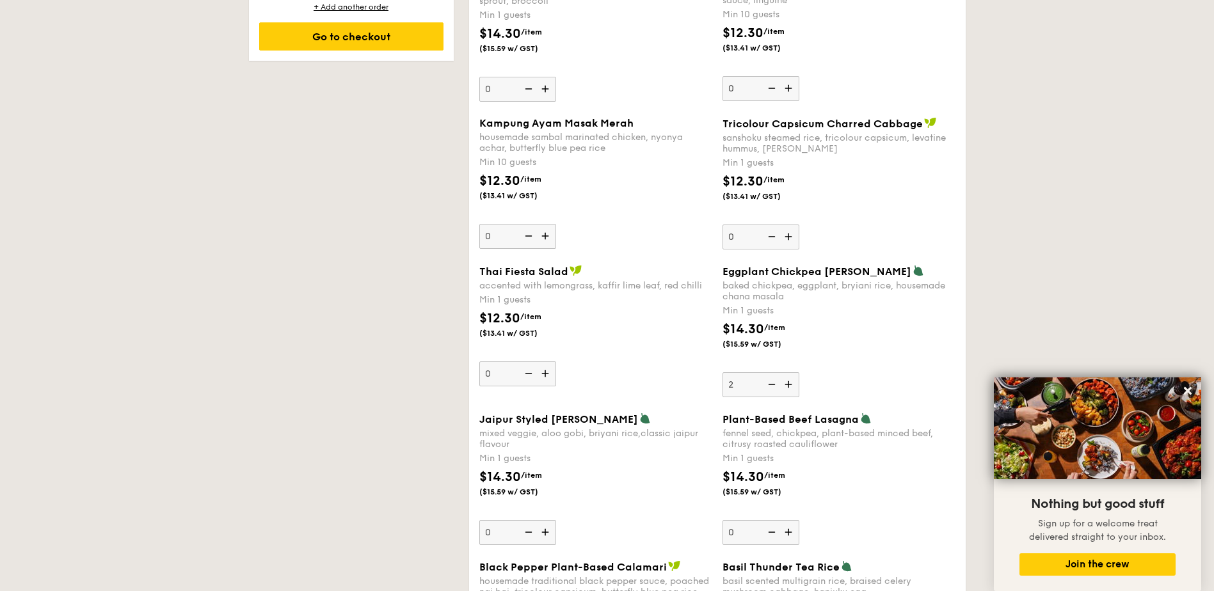
click at [776, 381] on img at bounding box center [770, 384] width 19 height 24
click at [776, 381] on input "2" at bounding box center [760, 384] width 77 height 25
click at [776, 381] on img at bounding box center [770, 384] width 19 height 24
click at [776, 381] on input "1" at bounding box center [760, 384] width 77 height 25
type input "0"
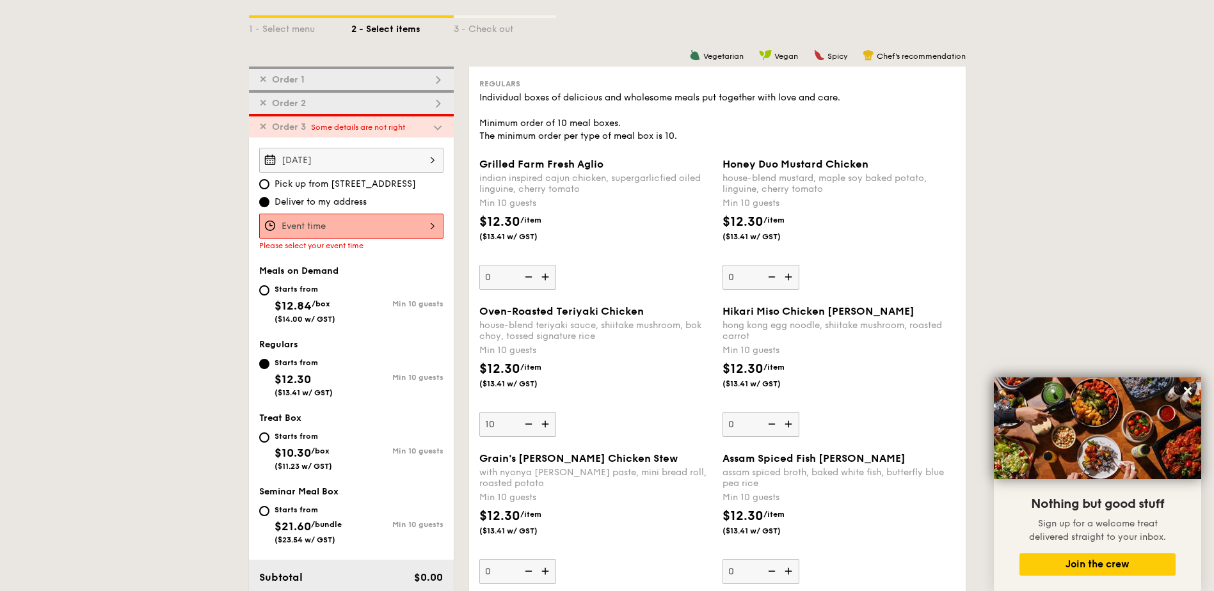
scroll to position [214, 0]
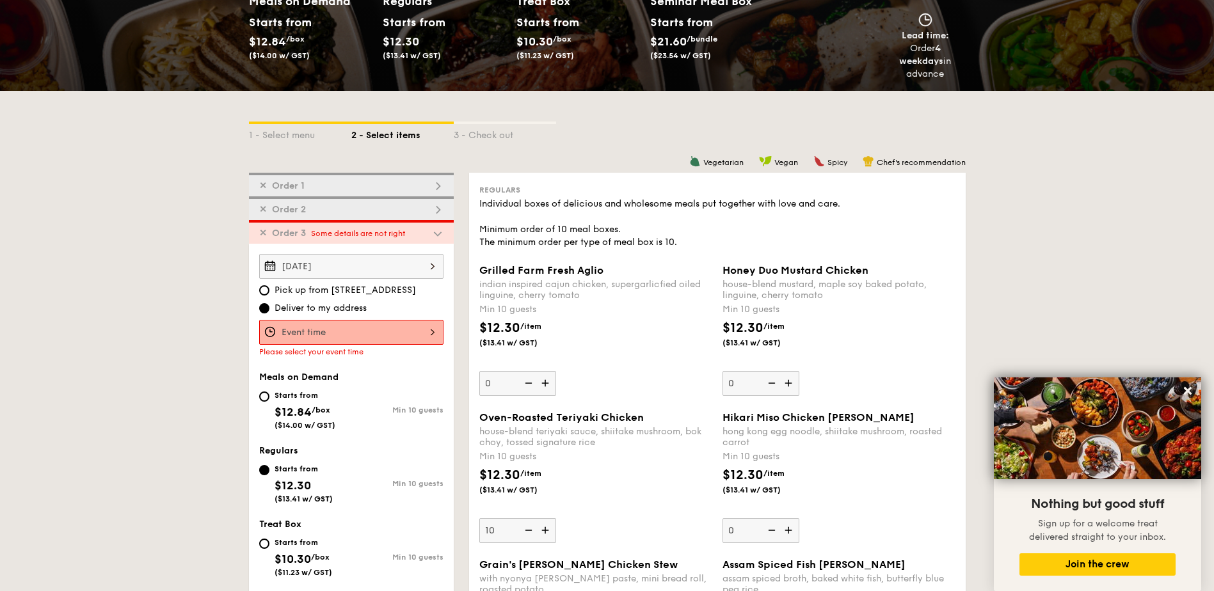
click at [435, 237] on img at bounding box center [438, 234] width 12 height 12
click at [433, 267] on div "[DATE]" at bounding box center [351, 266] width 184 height 25
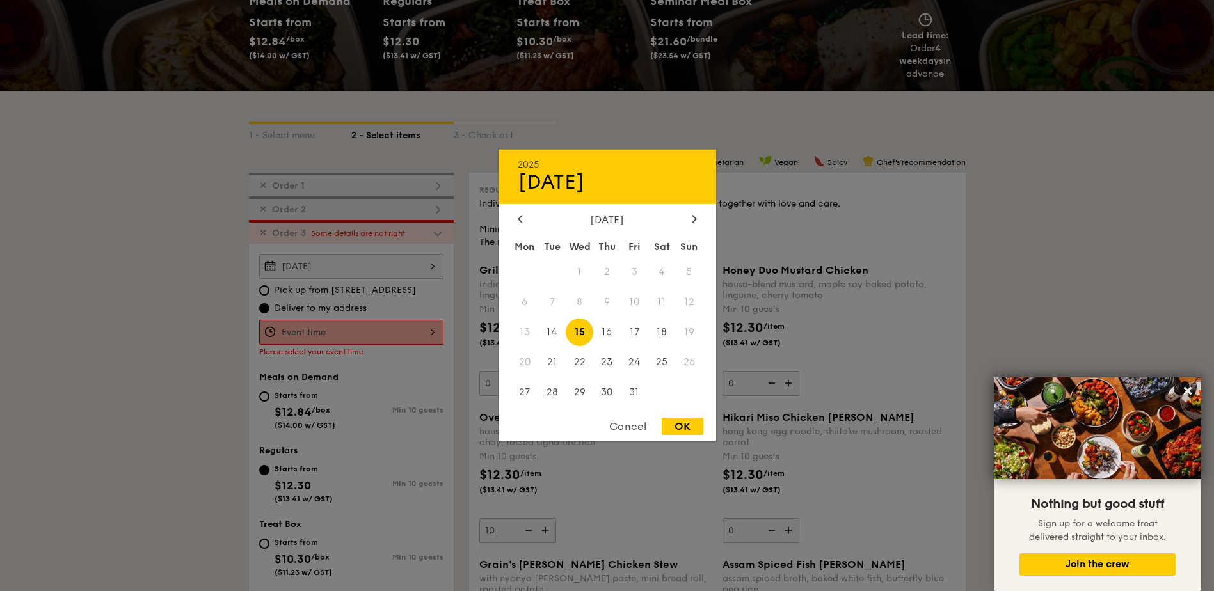
click at [631, 425] on div "Cancel" at bounding box center [627, 426] width 63 height 17
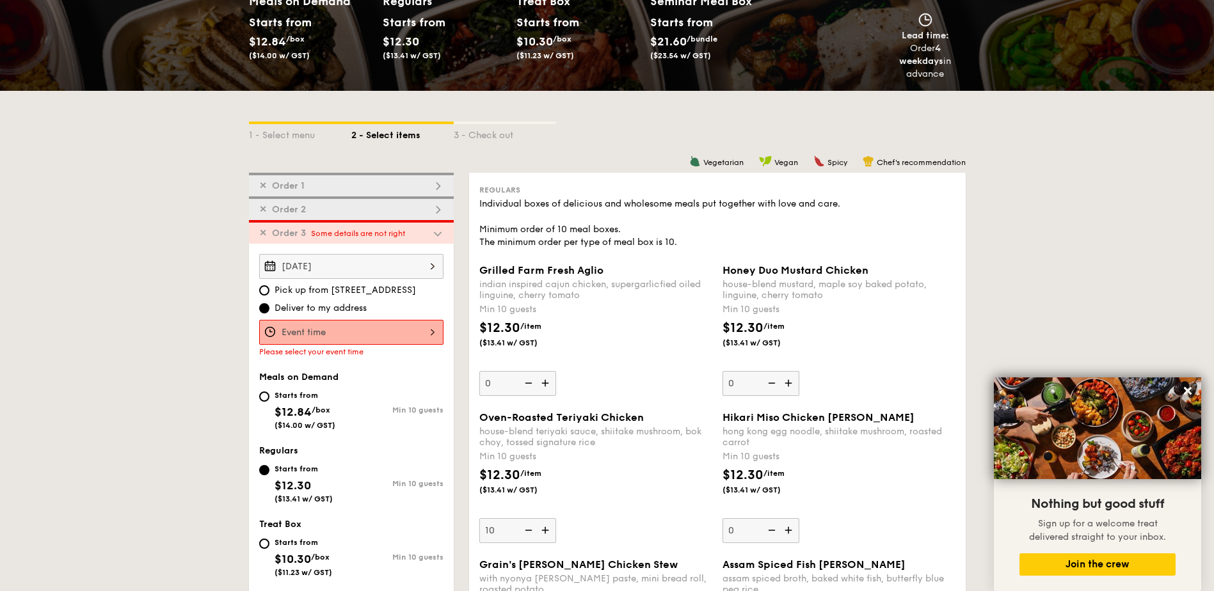
click at [431, 334] on div at bounding box center [351, 332] width 184 height 25
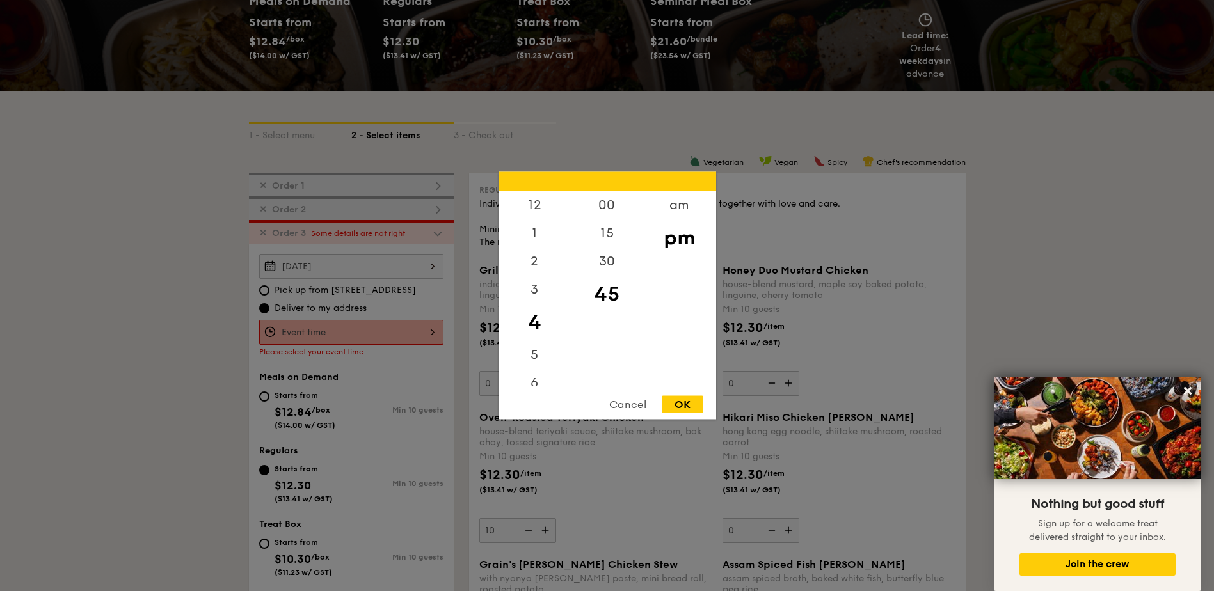
click at [620, 407] on div "Cancel" at bounding box center [627, 404] width 63 height 17
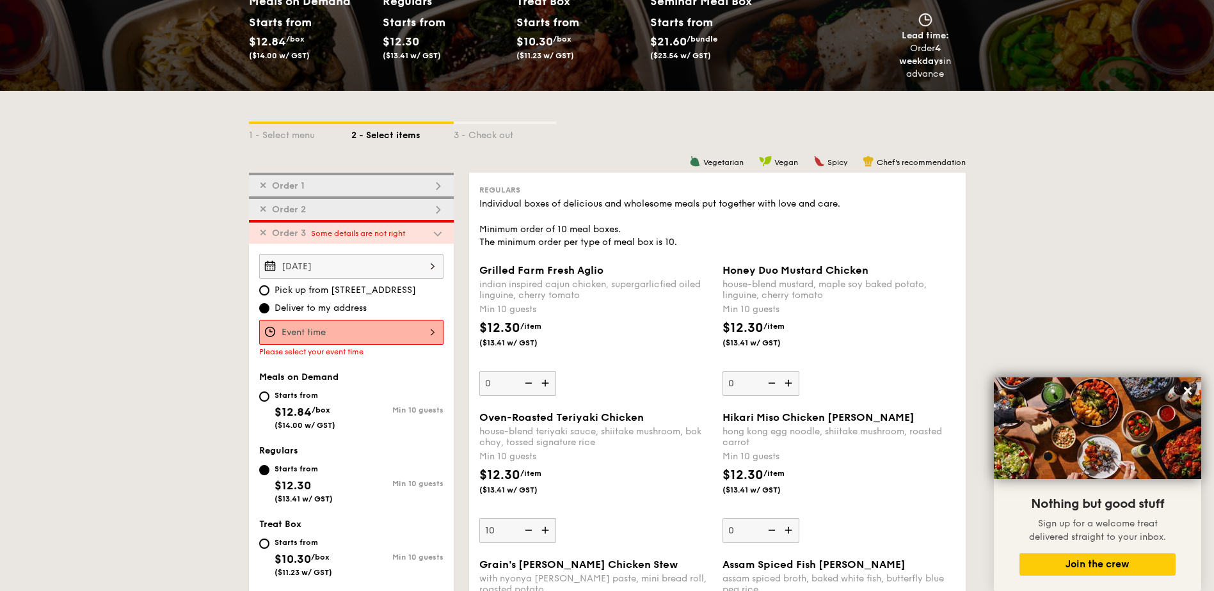
click at [342, 180] on div "✕ Order 1" at bounding box center [351, 185] width 205 height 24
type input "10"
type input "0"
type input "10"
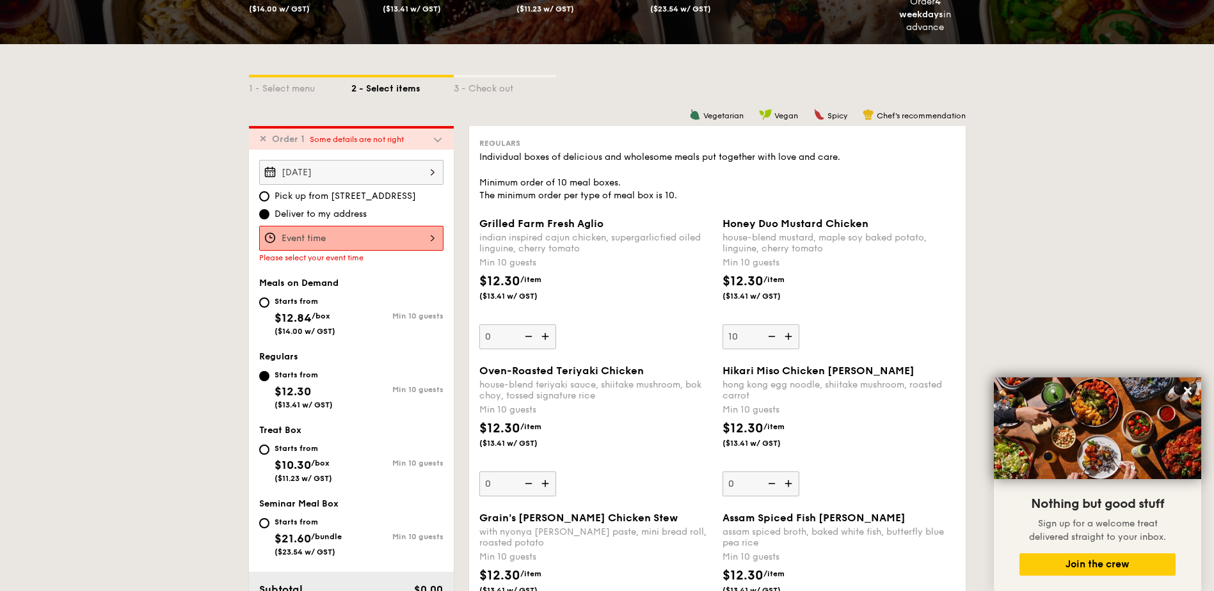
scroll to position [196, 0]
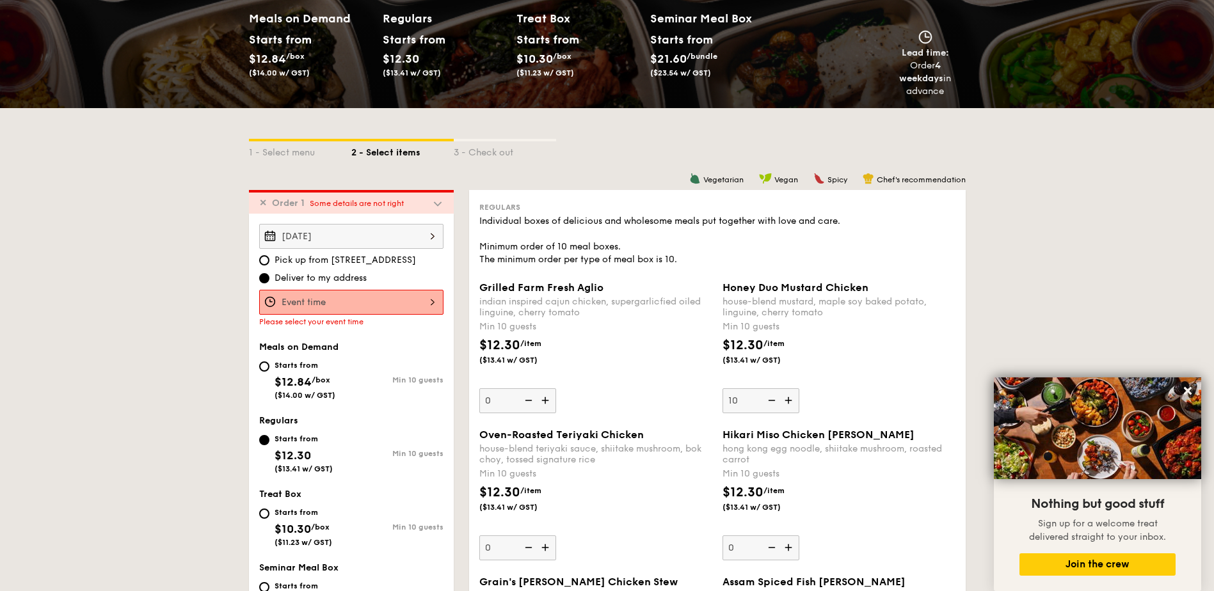
click at [315, 203] on span "Some details are not right" at bounding box center [357, 203] width 94 height 9
click at [307, 148] on div "1 - Select menu" at bounding box center [300, 150] width 102 height 18
select select
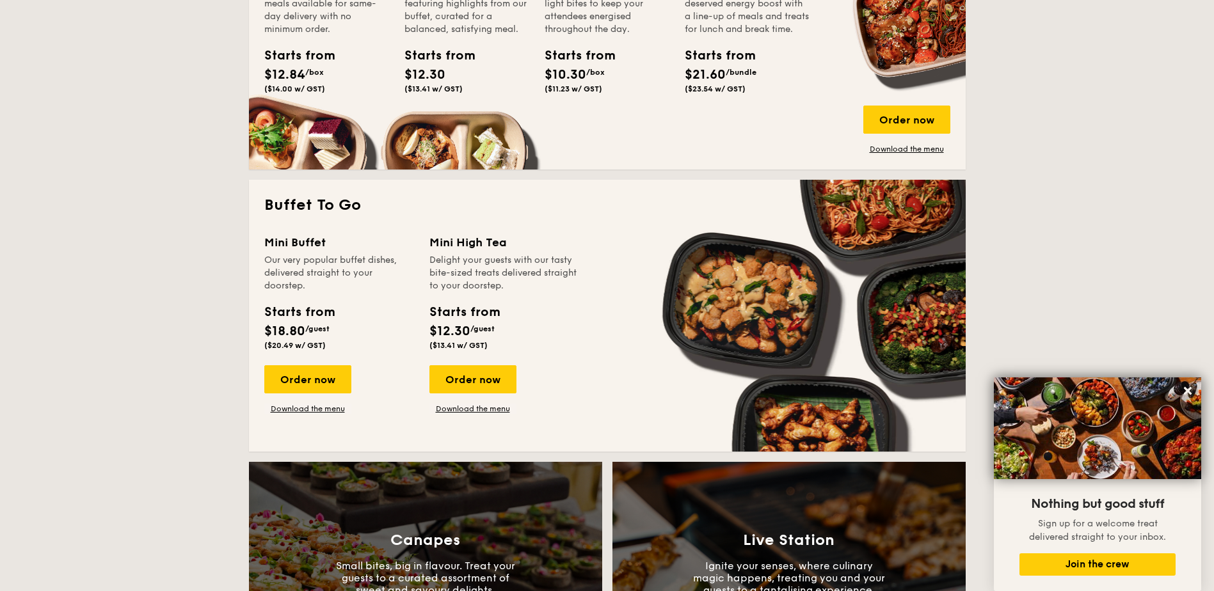
scroll to position [538, 0]
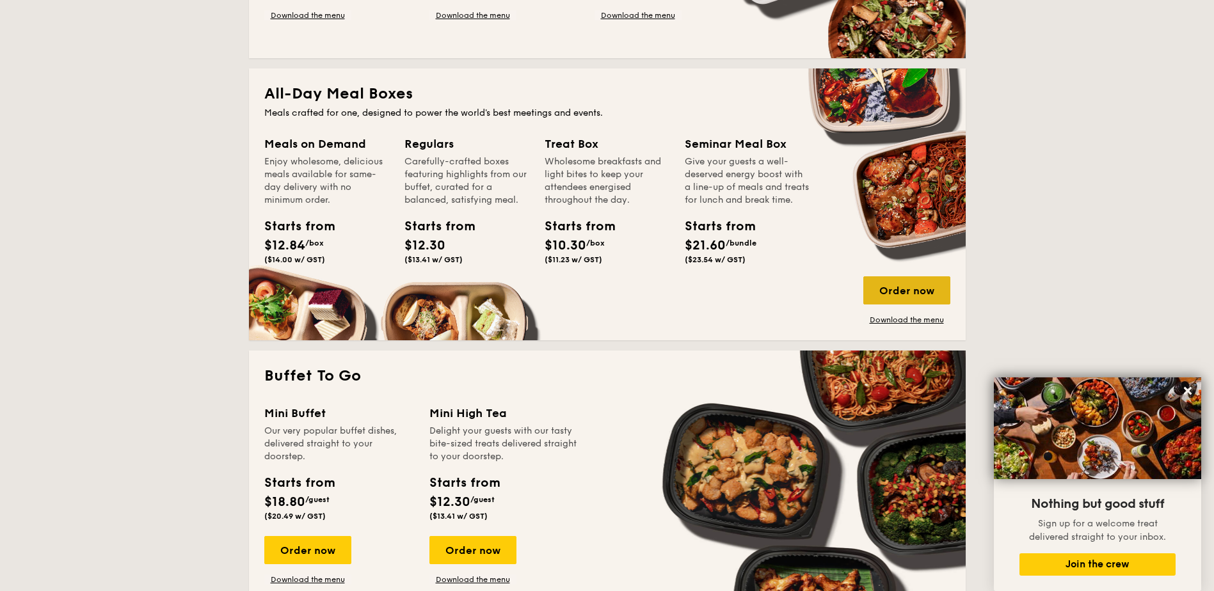
click at [877, 287] on div "Order now" at bounding box center [906, 290] width 87 height 28
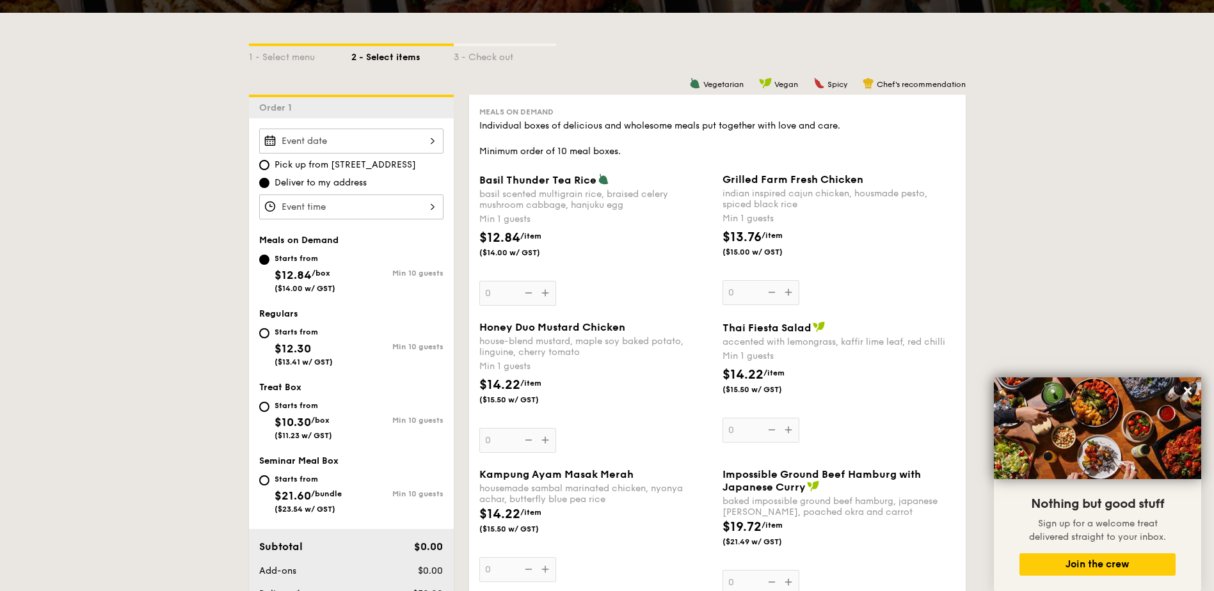
scroll to position [171, 0]
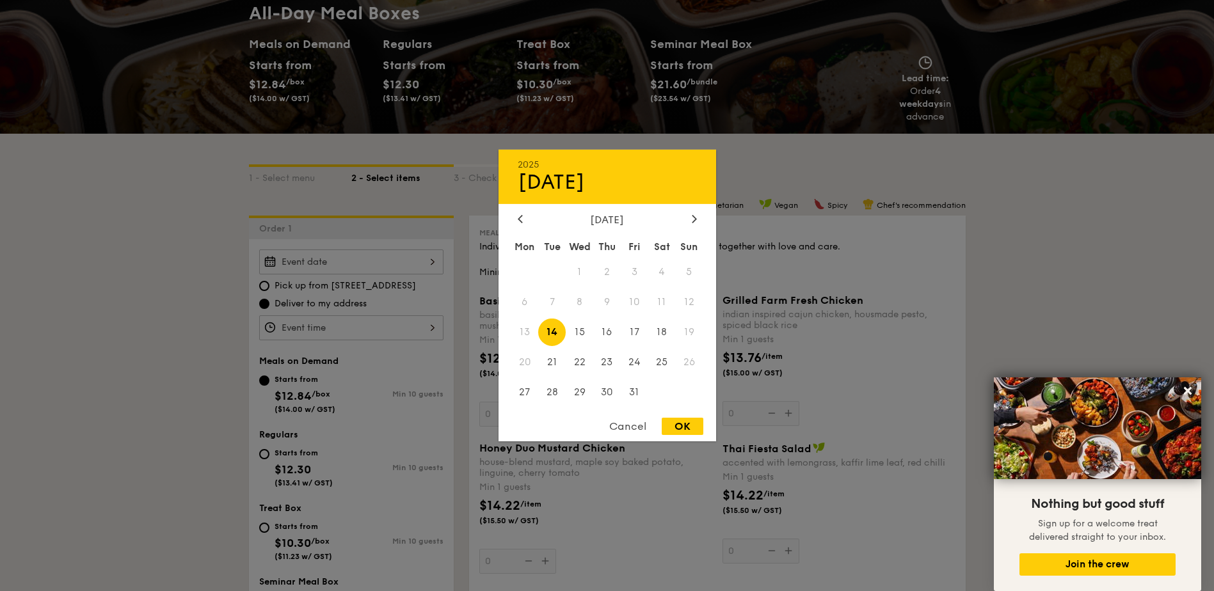
click at [402, 256] on div "2025 Oct [DATE] Tue Wed Thu Fri Sat Sun 1 2 3 4 5 6 7 8 9 10 11 12 13 14 15 16 …" at bounding box center [351, 262] width 184 height 25
click at [587, 330] on span "15" at bounding box center [580, 333] width 28 height 28
click at [690, 430] on div "OK" at bounding box center [683, 426] width 42 height 17
type input "[DATE]"
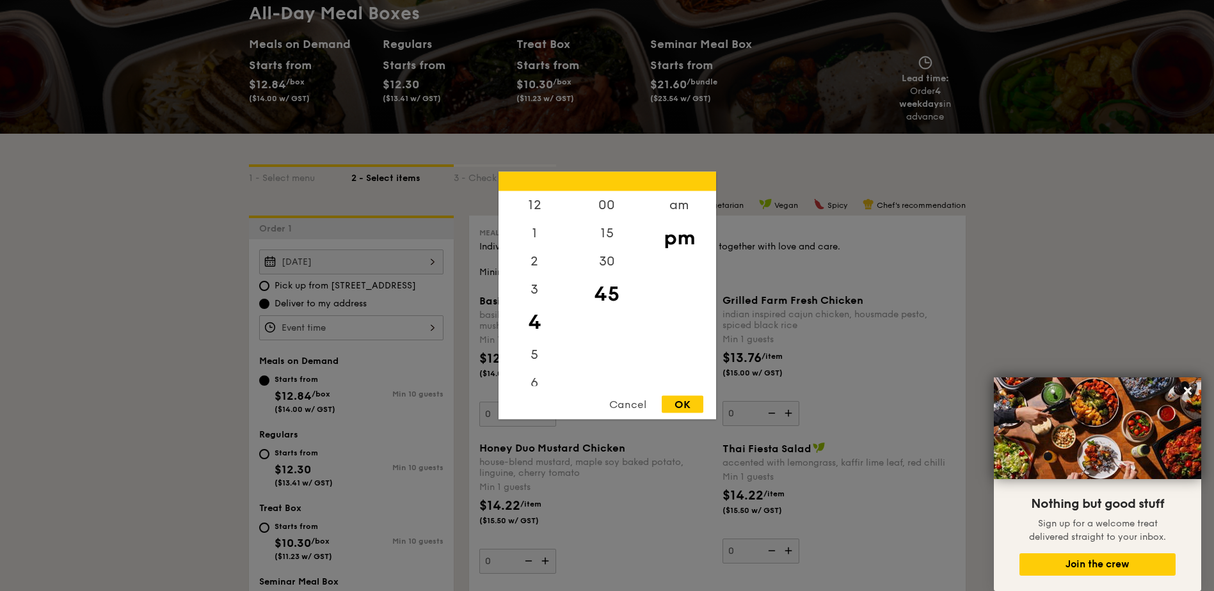
click at [346, 330] on div "12 1 2 3 4 5 6 7 8 9 10 11 00 15 30 45 am pm Cancel OK" at bounding box center [351, 327] width 184 height 25
click at [667, 209] on div "am" at bounding box center [679, 209] width 72 height 37
click at [532, 368] on div "11" at bounding box center [535, 376] width 72 height 37
click at [605, 207] on div "00" at bounding box center [607, 209] width 72 height 37
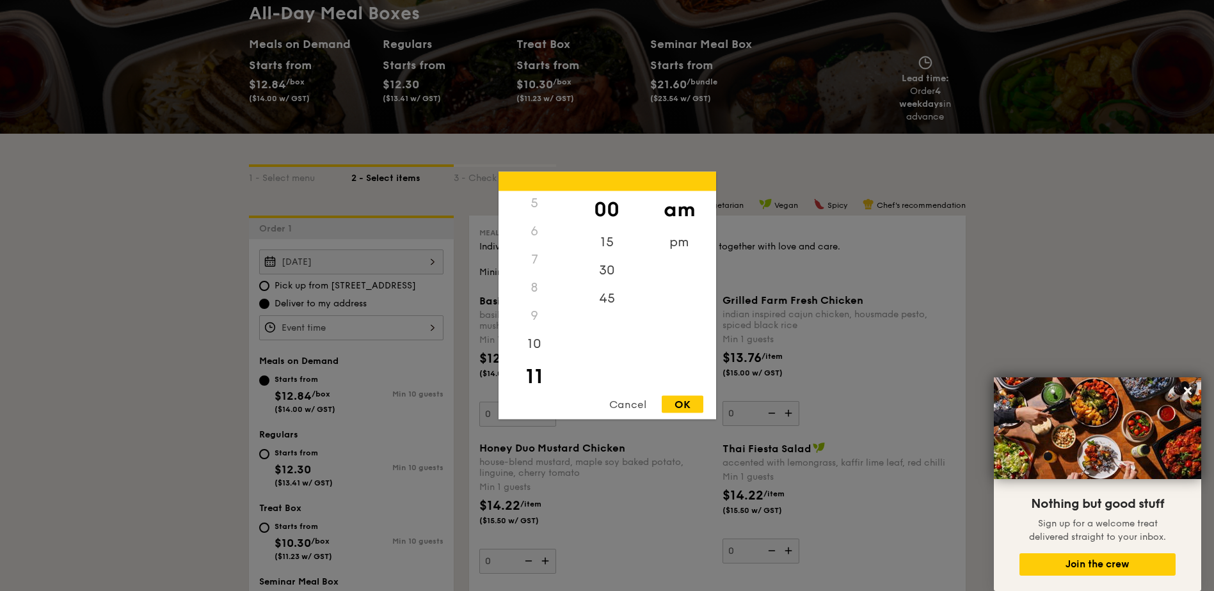
click at [678, 398] on div "OK" at bounding box center [683, 404] width 42 height 17
type input "11:00AM"
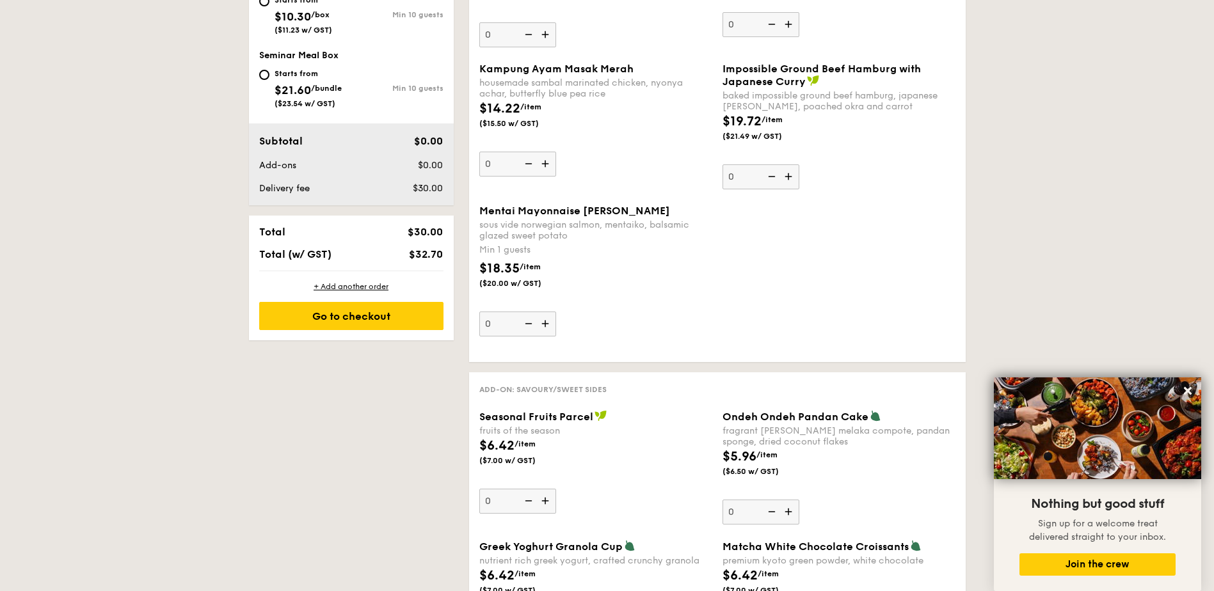
scroll to position [683, 0]
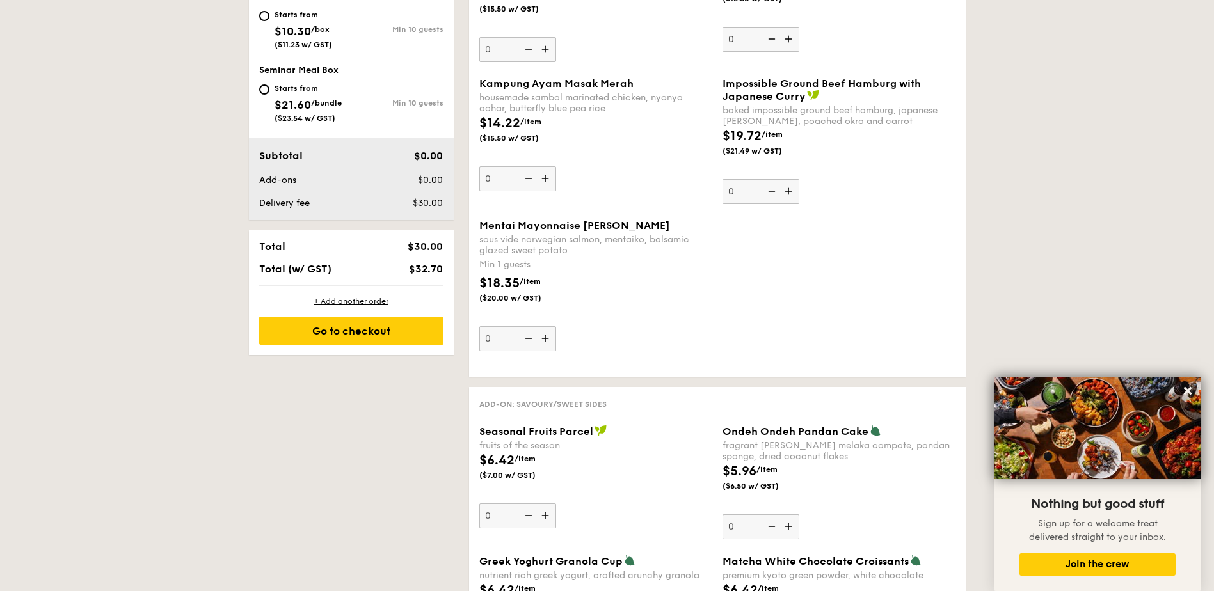
click at [544, 337] on img at bounding box center [546, 338] width 19 height 24
click at [544, 337] on input "0" at bounding box center [517, 338] width 77 height 25
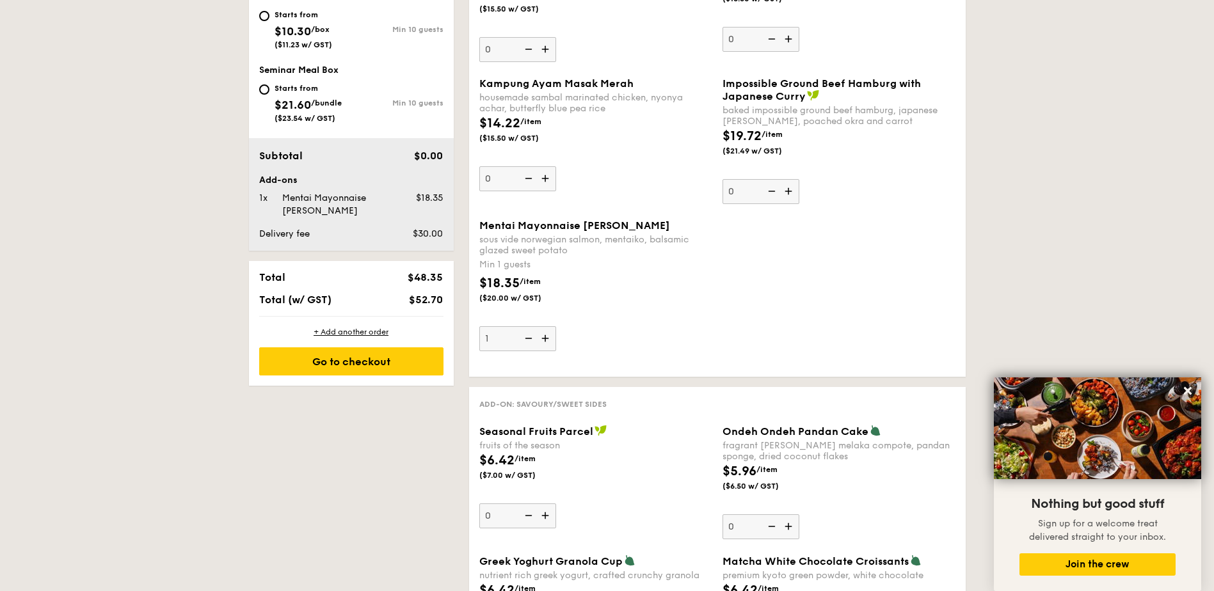
click at [544, 337] on img at bounding box center [546, 338] width 19 height 24
click at [544, 337] on input "1" at bounding box center [517, 338] width 77 height 25
type input "2"
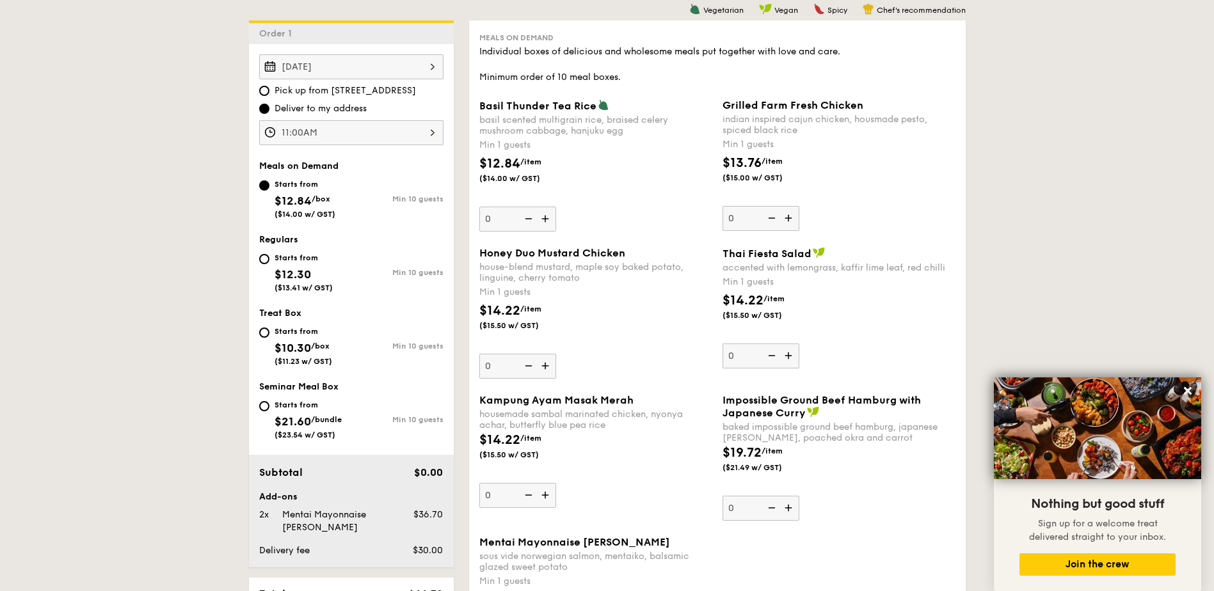
scroll to position [342, 0]
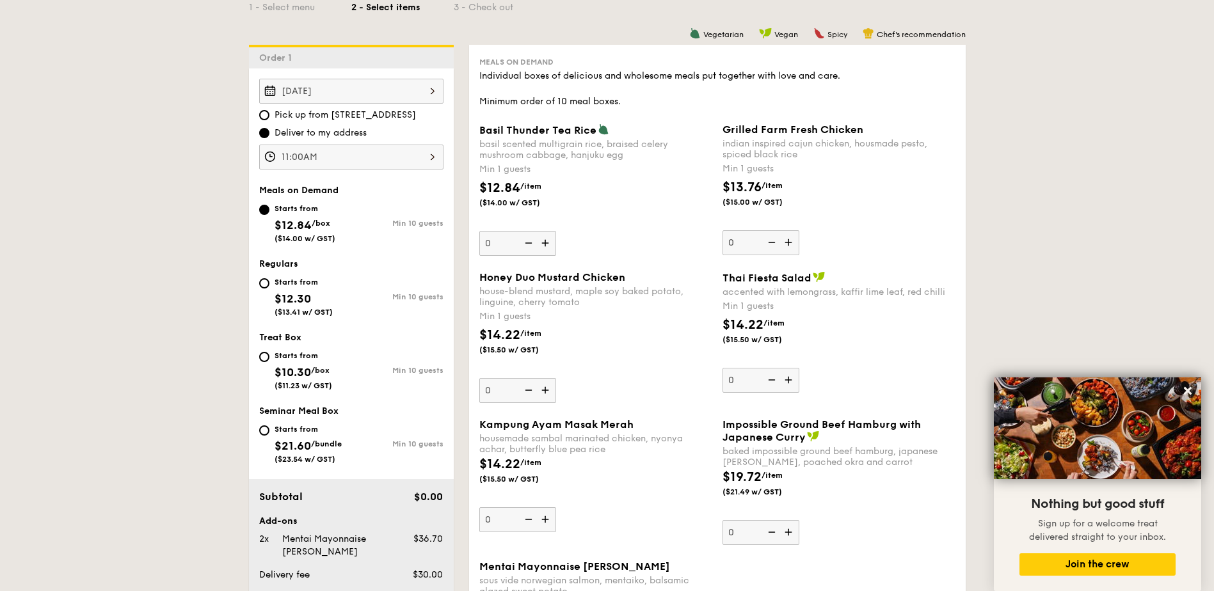
click at [542, 518] on img at bounding box center [546, 519] width 19 height 24
click at [542, 518] on input "0" at bounding box center [517, 519] width 77 height 25
click at [542, 517] on img at bounding box center [546, 519] width 19 height 24
click at [542, 517] on input "1" at bounding box center [517, 519] width 77 height 25
click at [542, 517] on img at bounding box center [546, 519] width 19 height 24
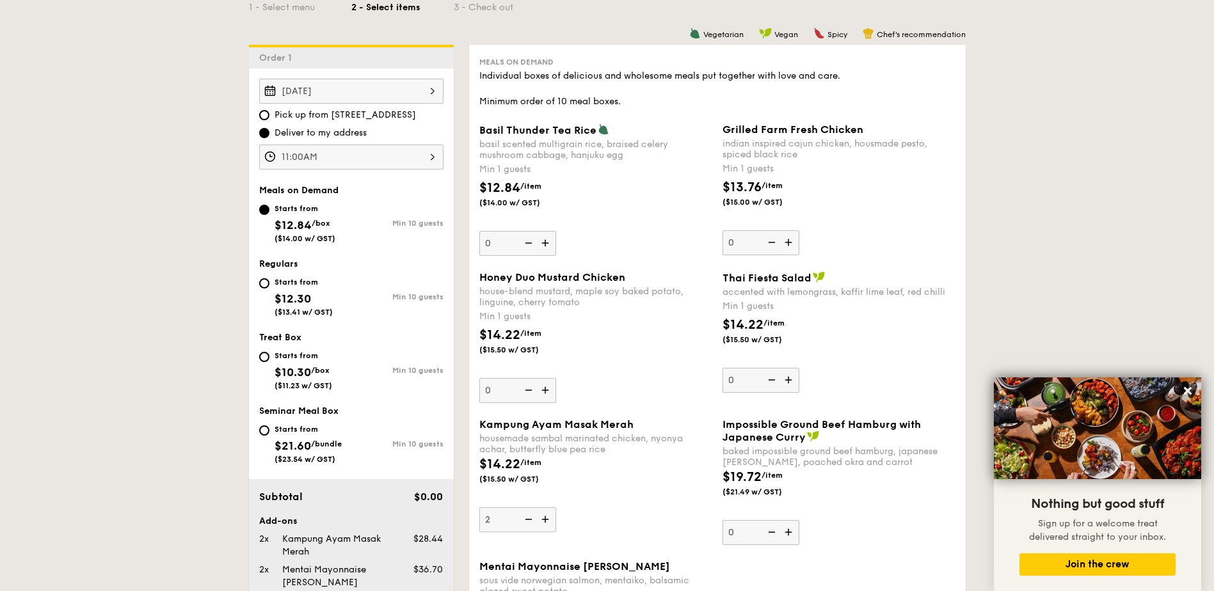
click at [542, 517] on input "2" at bounding box center [517, 519] width 77 height 25
click at [542, 517] on img at bounding box center [546, 519] width 19 height 24
click at [542, 517] on input "3" at bounding box center [517, 519] width 77 height 25
click at [542, 517] on img at bounding box center [546, 519] width 19 height 24
click at [542, 517] on input "4" at bounding box center [517, 519] width 77 height 25
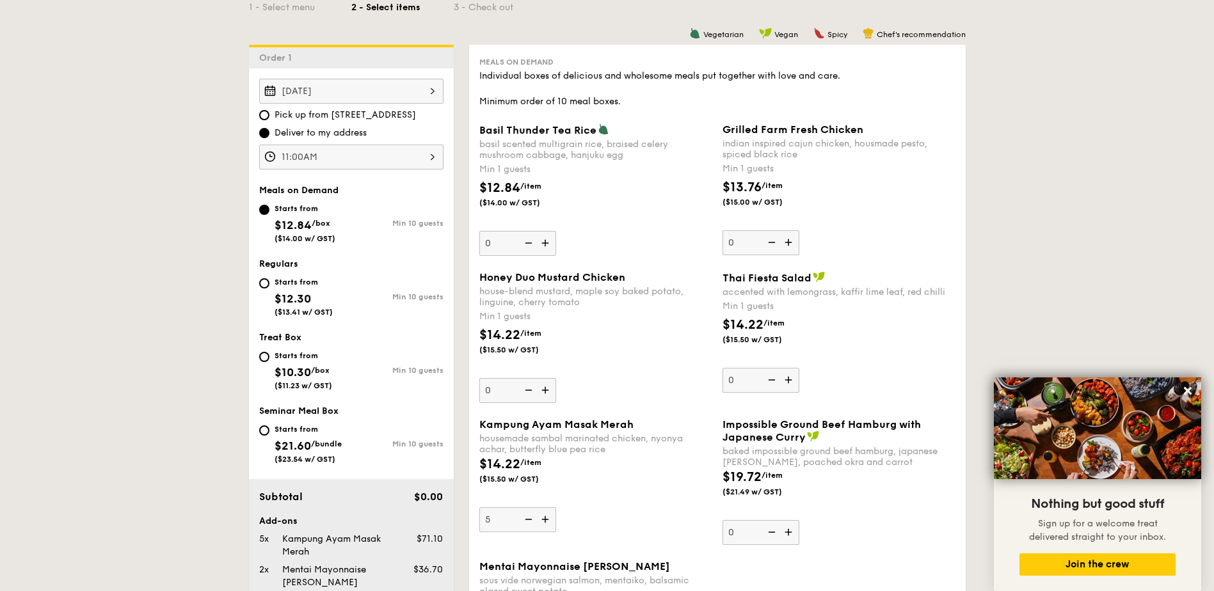
click at [542, 517] on img at bounding box center [546, 519] width 19 height 24
click at [542, 517] on input "5" at bounding box center [517, 519] width 77 height 25
click at [542, 517] on img at bounding box center [546, 519] width 19 height 24
click at [542, 517] on input "6" at bounding box center [517, 519] width 77 height 25
click at [542, 517] on img at bounding box center [546, 519] width 19 height 24
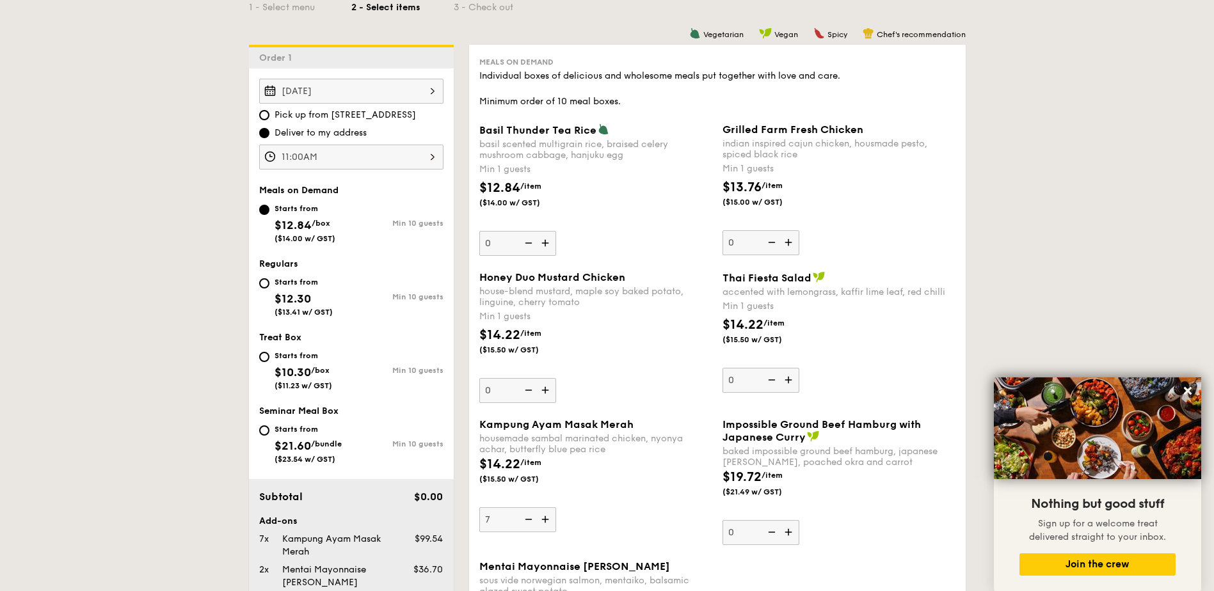
click at [542, 517] on input "7" at bounding box center [517, 519] width 77 height 25
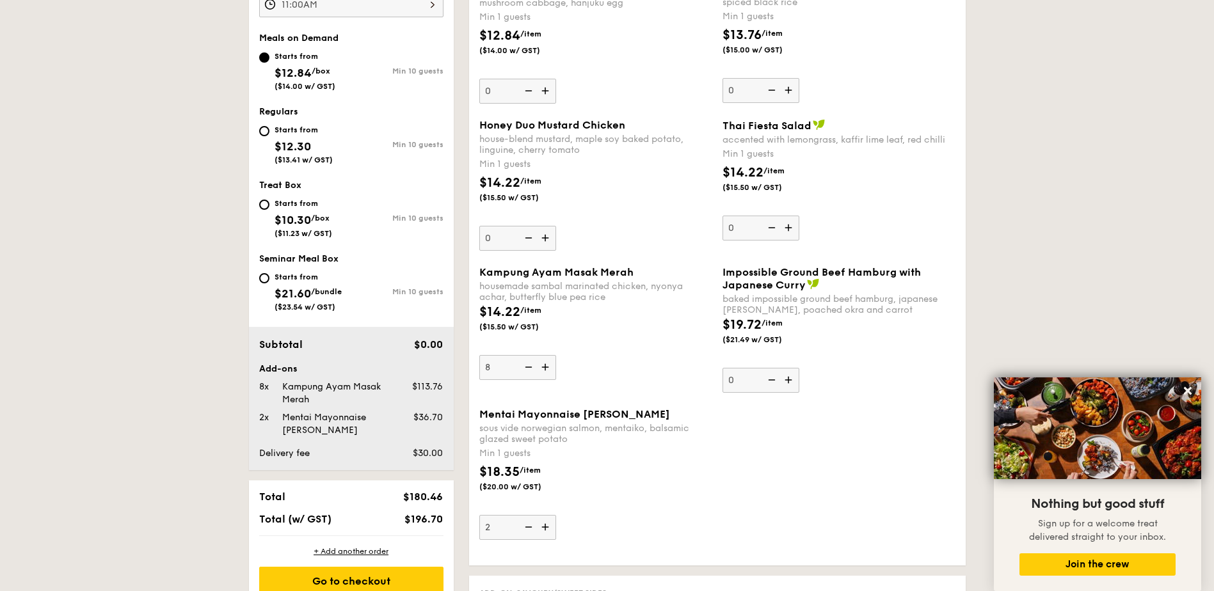
scroll to position [512, 0]
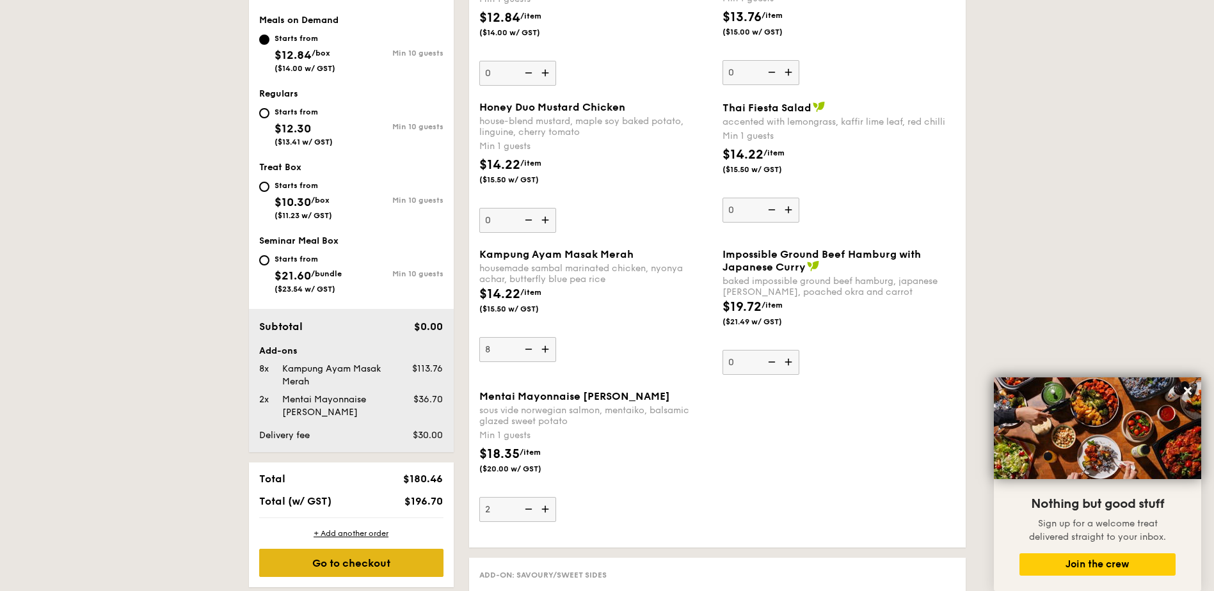
click at [353, 534] on div "+ Add another order" at bounding box center [351, 534] width 184 height 10
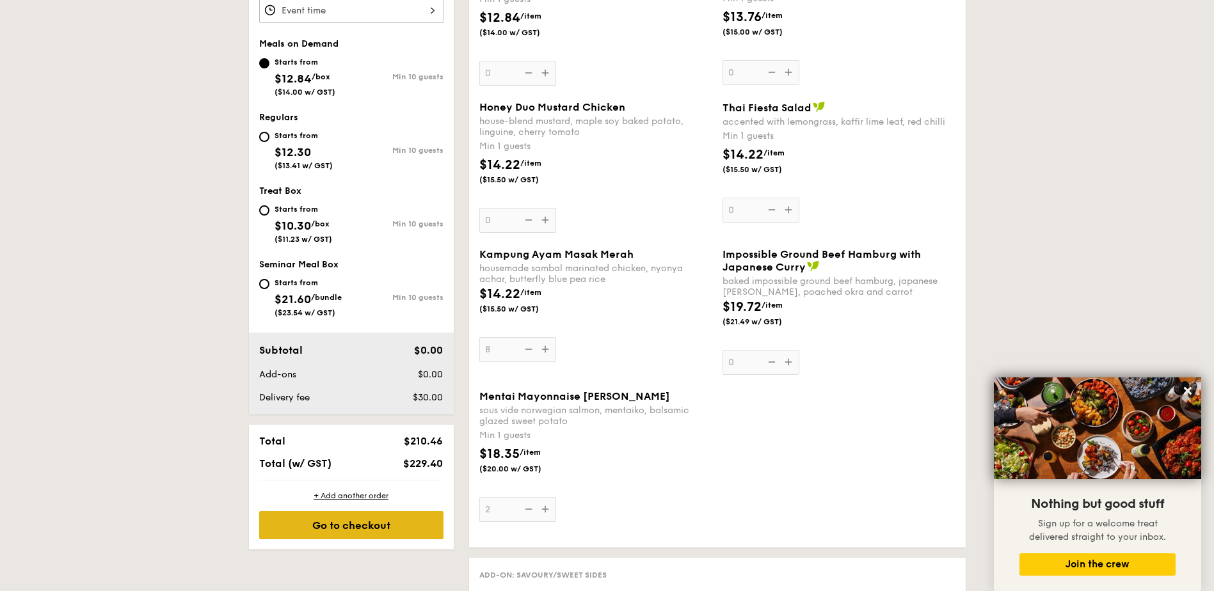
type input "0"
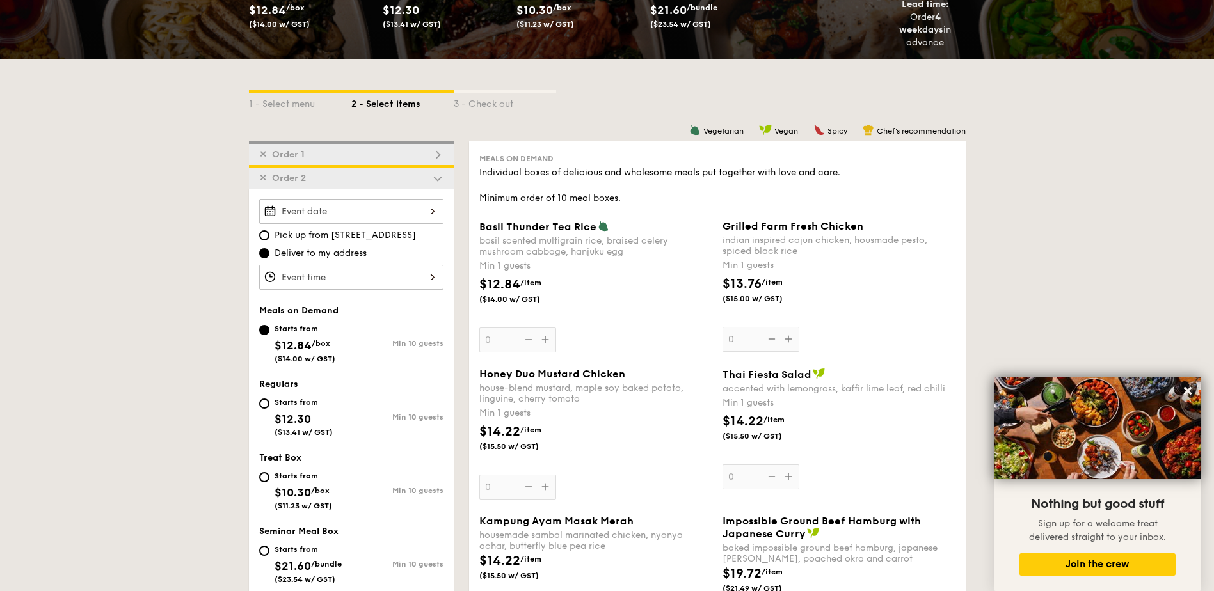
scroll to position [221, 0]
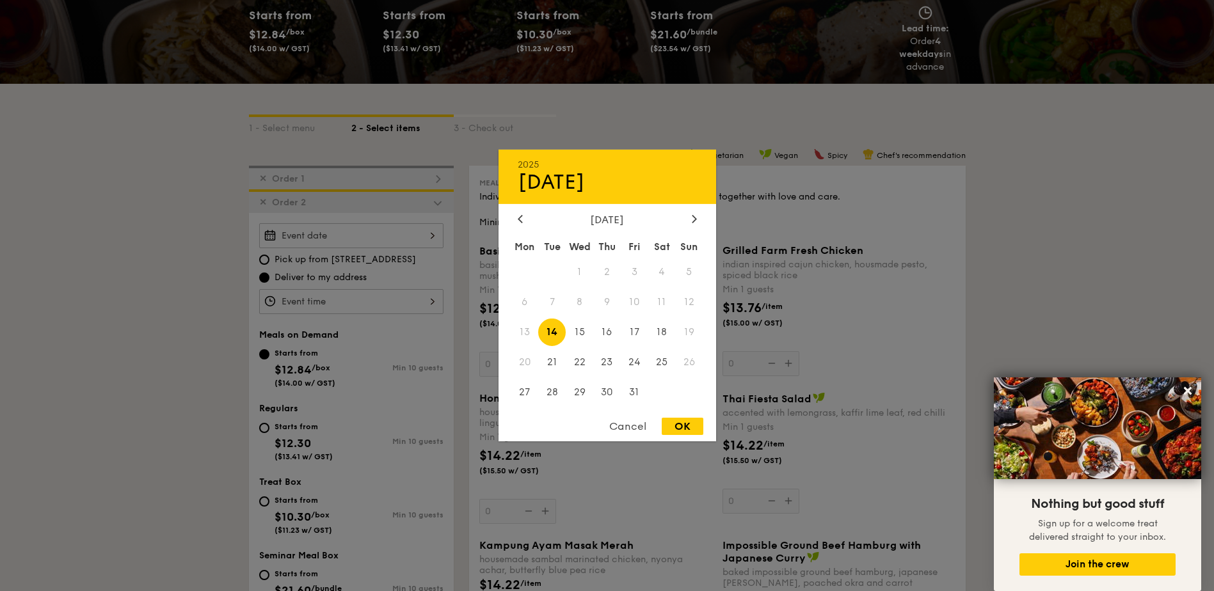
click at [432, 230] on div "2025 Oct [DATE] Tue Wed Thu Fri Sat Sun 1 2 3 4 5 6 7 8 9 10 11 12 13 14 15 16 …" at bounding box center [351, 235] width 184 height 25
click at [580, 330] on span "15" at bounding box center [580, 333] width 28 height 28
click at [682, 426] on div "OK" at bounding box center [683, 426] width 42 height 17
type input "[DATE]"
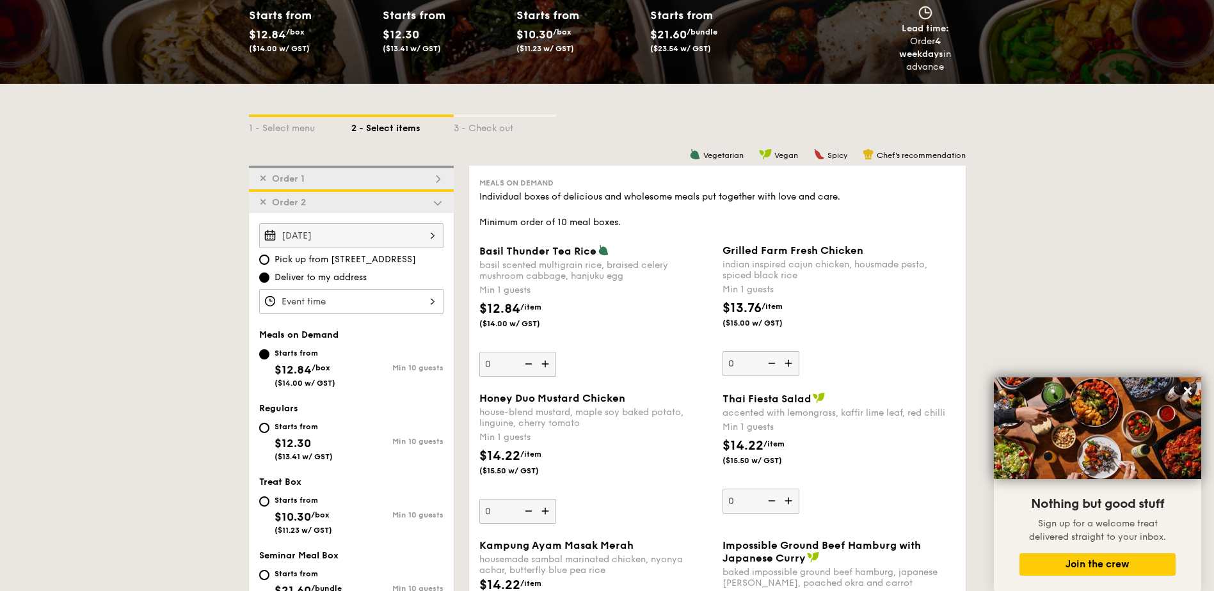
click at [352, 299] on div at bounding box center [351, 301] width 184 height 25
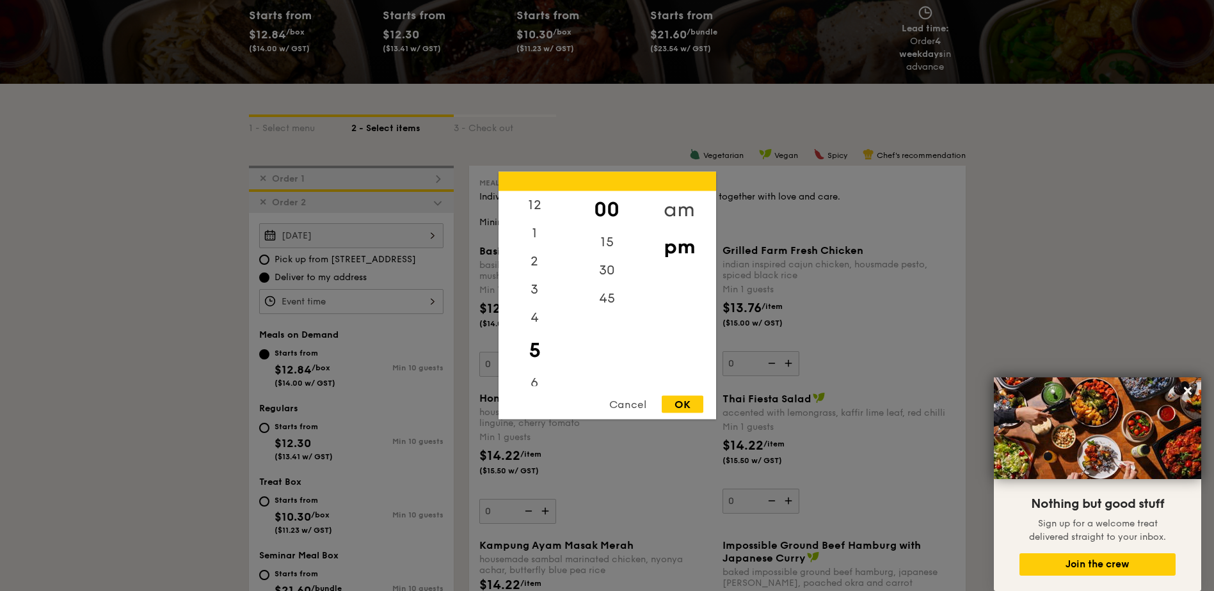
click at [684, 210] on div "am" at bounding box center [679, 209] width 72 height 37
click at [533, 369] on div "11" at bounding box center [535, 376] width 72 height 37
click at [686, 404] on div "OK" at bounding box center [683, 404] width 42 height 17
type input "11:00AM"
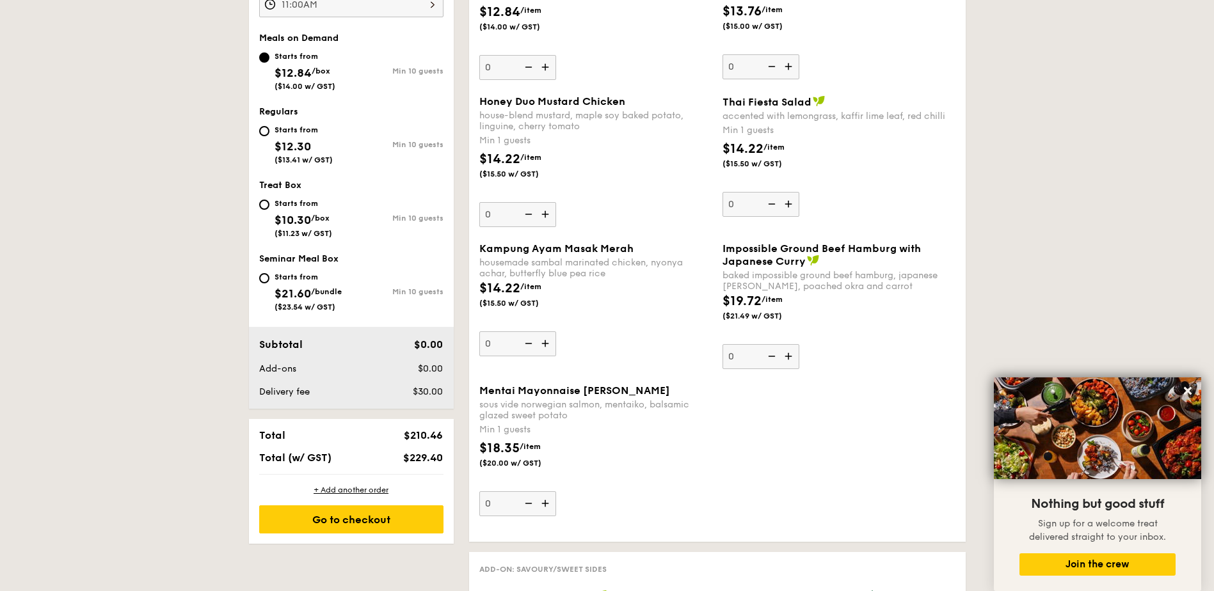
scroll to position [391, 0]
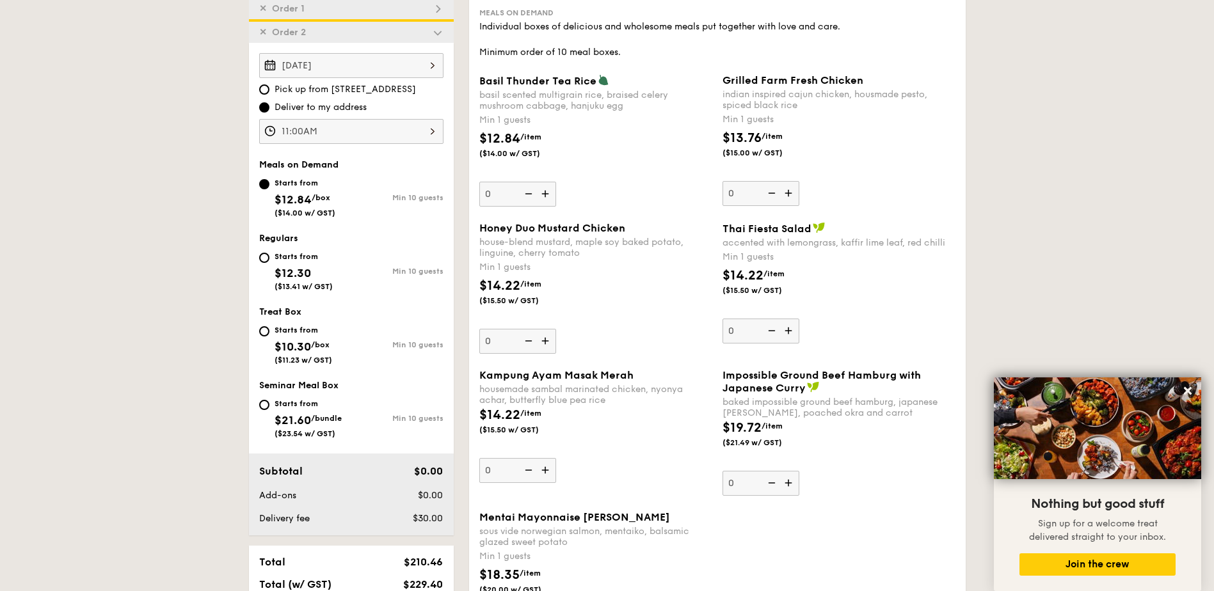
click at [270, 273] on div "Starts from $12.30 ($13.41 w/ GST)" at bounding box center [305, 270] width 92 height 42
click at [269, 263] on input "Starts from $12.30 ($13.41 w/ GST) Min 10 guests" at bounding box center [264, 258] width 10 height 10
radio input "true"
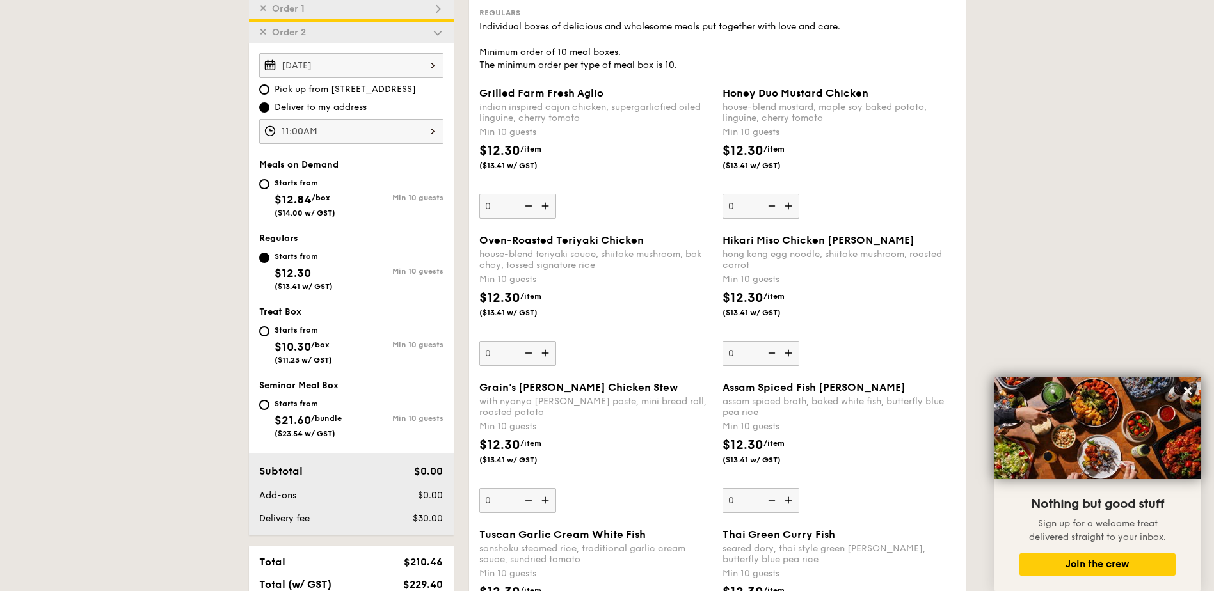
click at [790, 200] on img at bounding box center [789, 206] width 19 height 24
click at [790, 200] on input "0" at bounding box center [760, 206] width 77 height 25
type input "10"
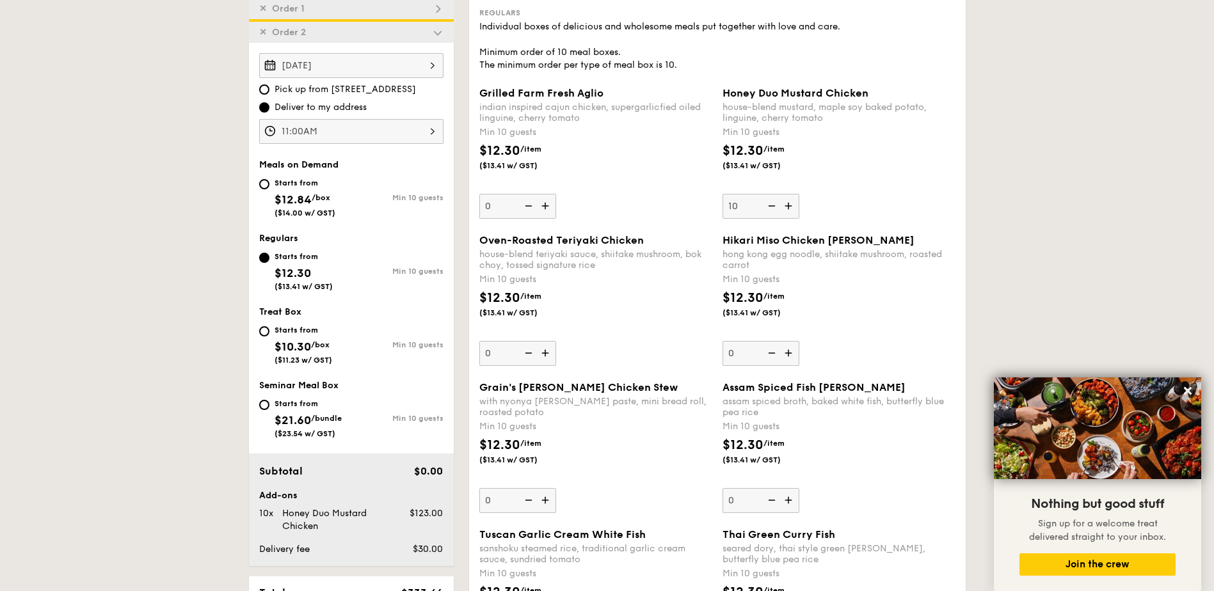
click at [344, 10] on div "✕ Order 1" at bounding box center [351, 8] width 205 height 24
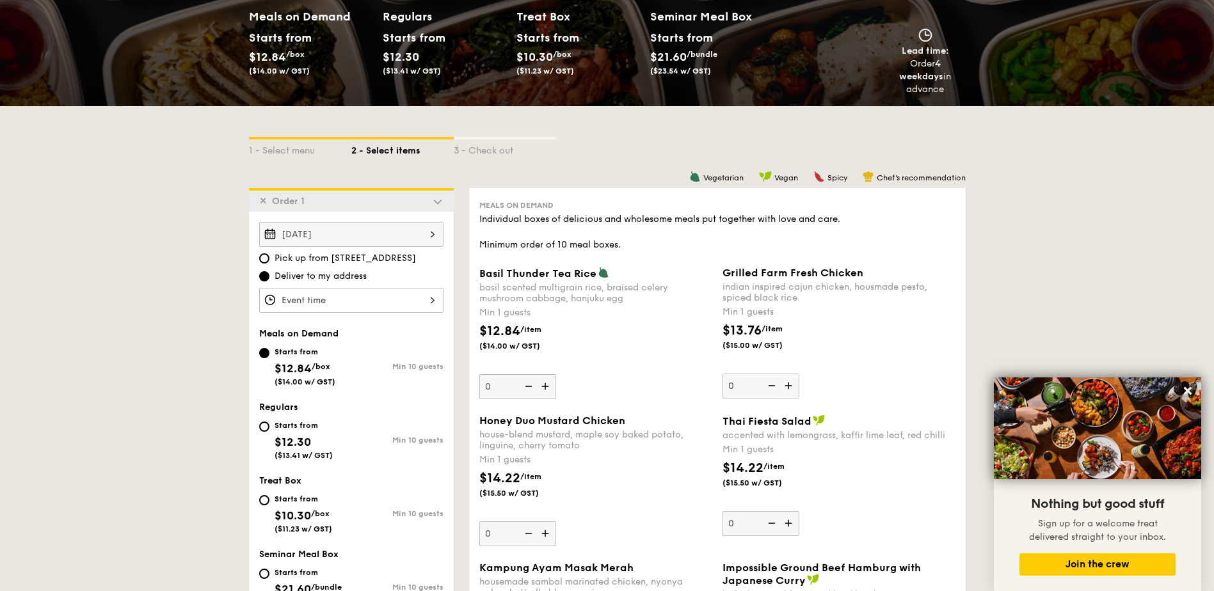
scroll to position [26, 0]
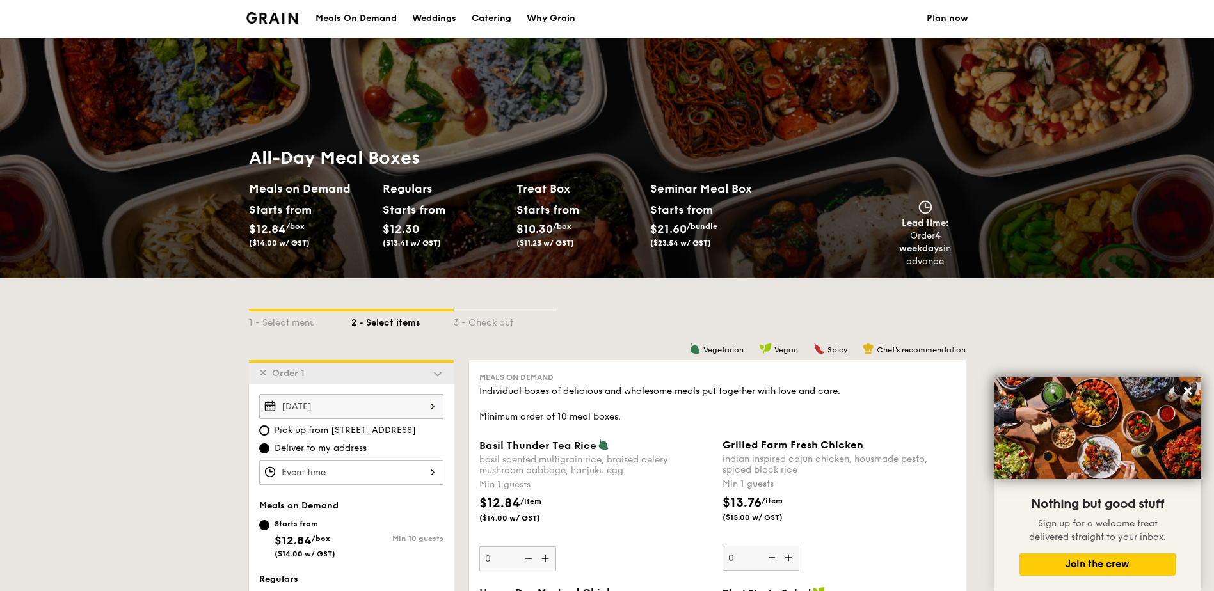
click at [439, 375] on img at bounding box center [438, 374] width 12 height 12
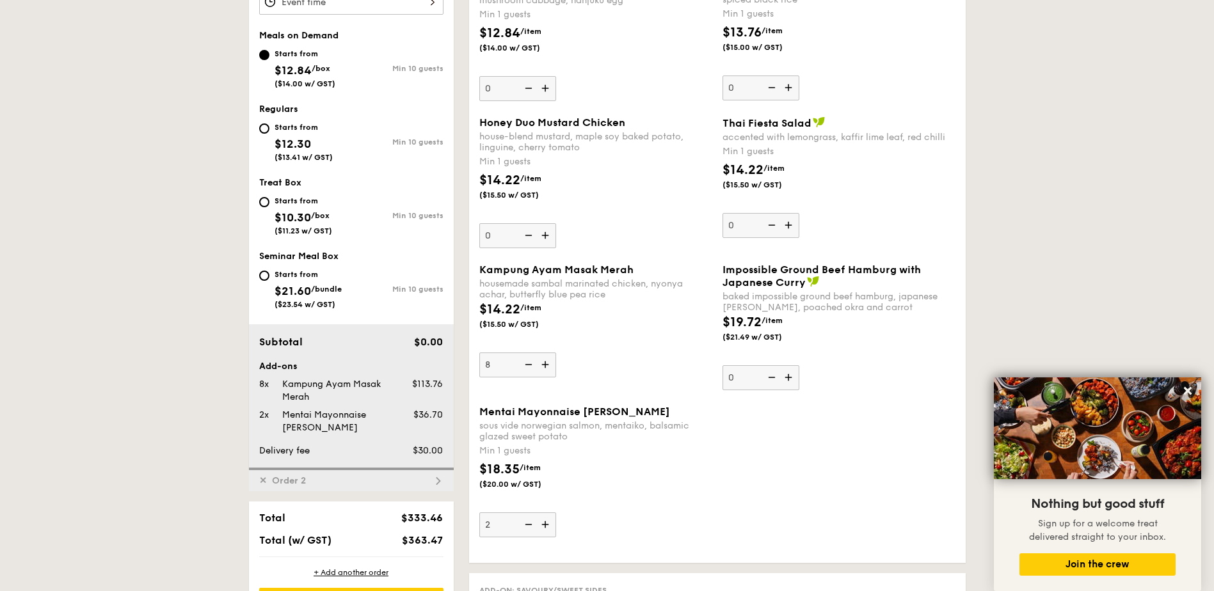
scroll to position [538, 0]
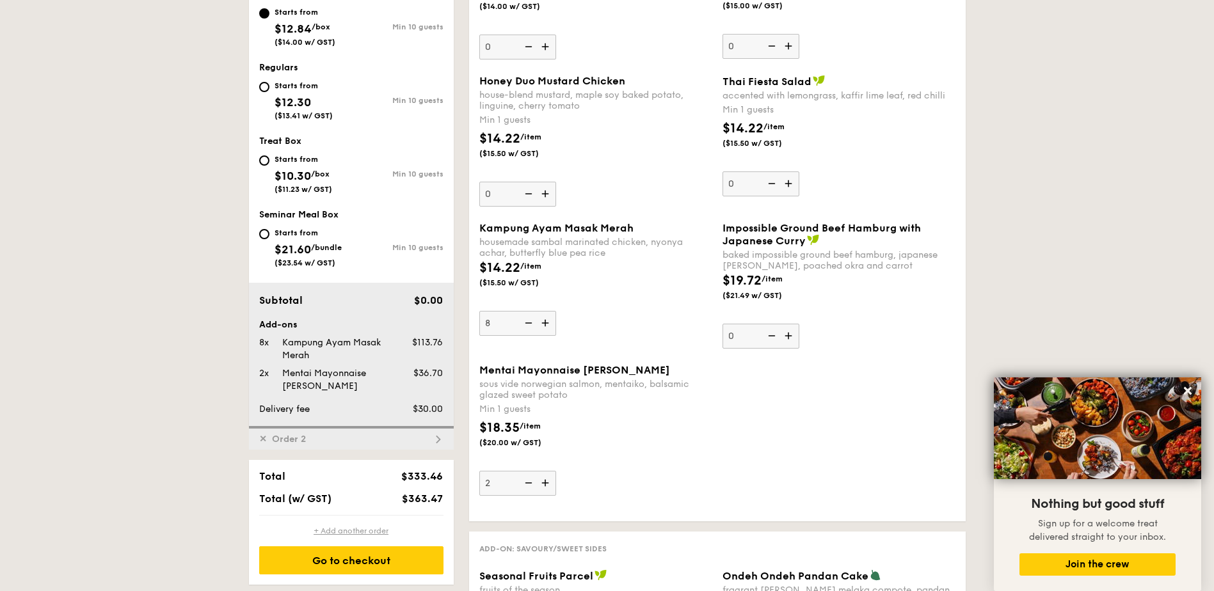
click at [364, 527] on div "+ Add another order" at bounding box center [351, 531] width 184 height 10
type input "0"
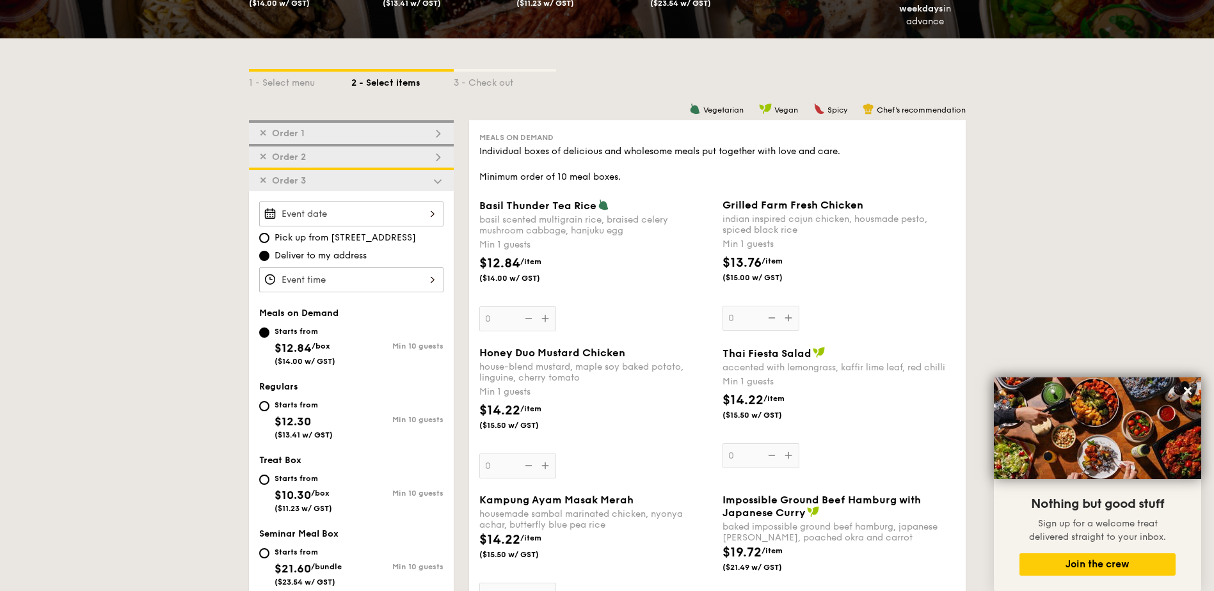
scroll to position [244, 0]
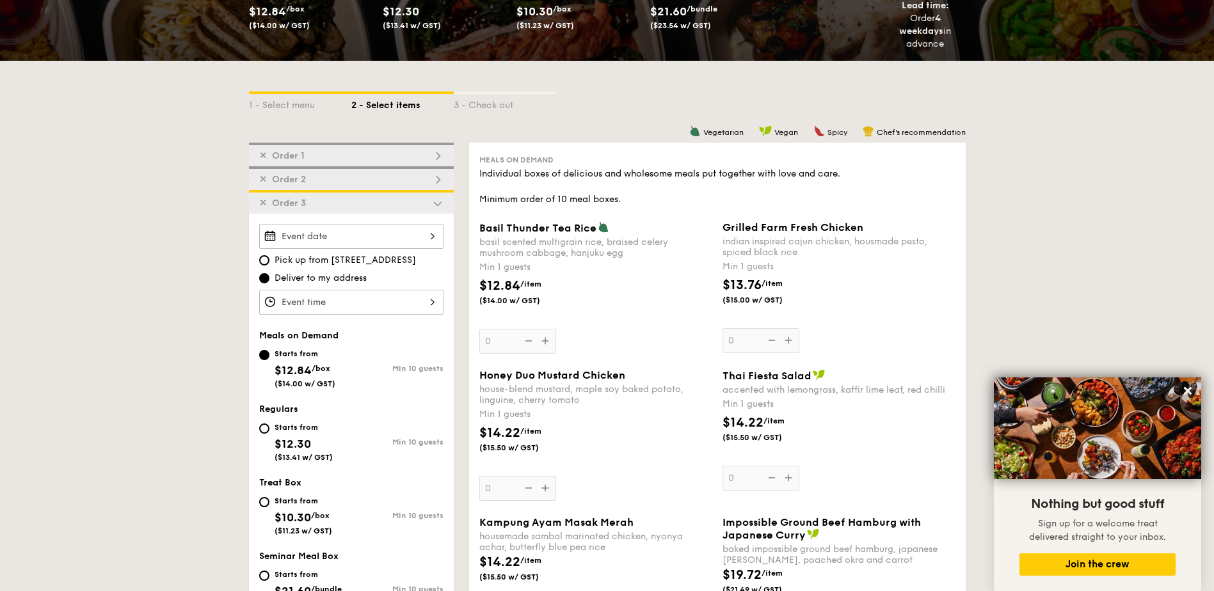
click at [262, 202] on span "✕" at bounding box center [263, 203] width 8 height 11
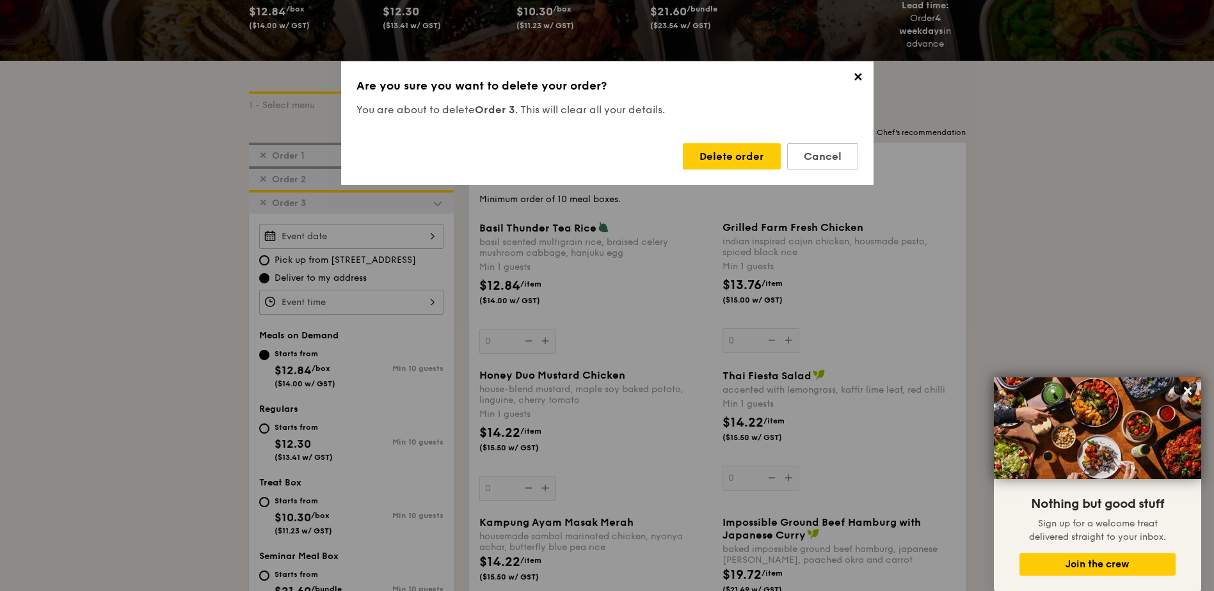
click at [737, 151] on div "Delete order" at bounding box center [732, 156] width 98 height 26
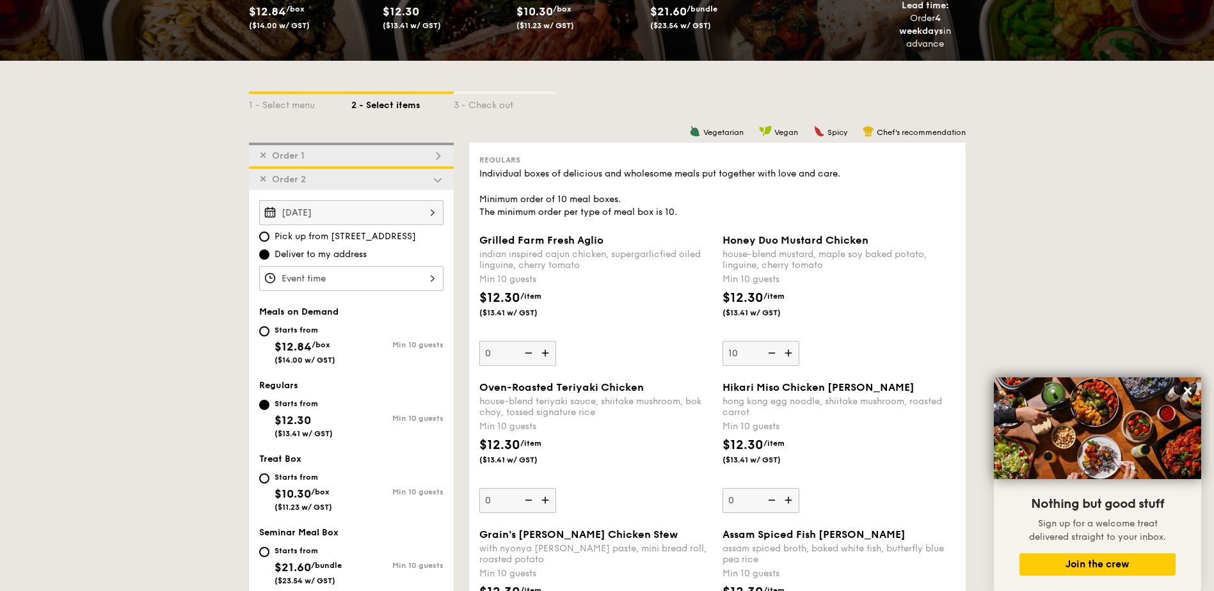
click at [309, 182] on span "Order 2" at bounding box center [289, 179] width 44 height 11
click at [439, 154] on img at bounding box center [438, 156] width 12 height 12
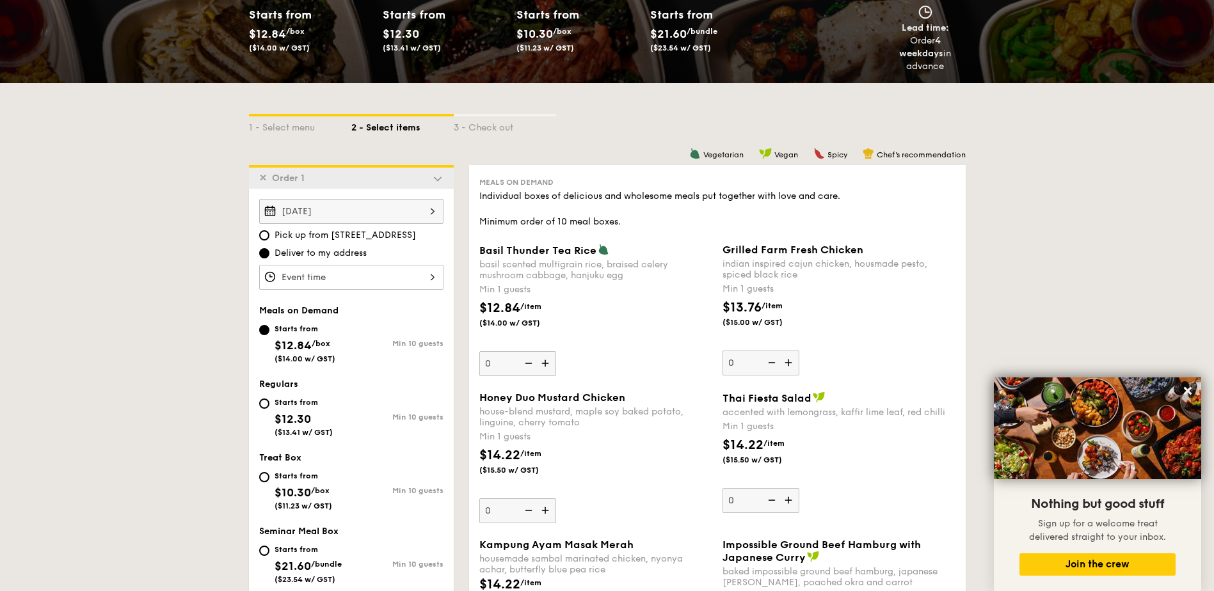
scroll to position [197, 0]
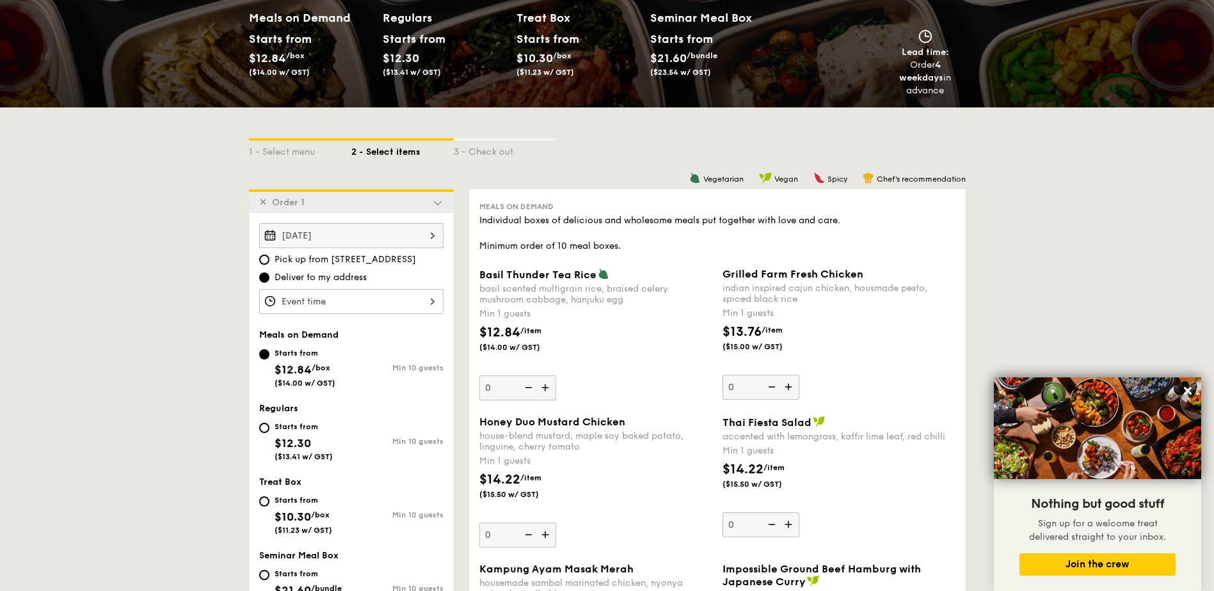
click at [439, 202] on img at bounding box center [438, 203] width 12 height 12
click at [392, 205] on div "✕ Order 1" at bounding box center [351, 201] width 205 height 24
click at [280, 434] on div "Starts from $12.30 ($13.41 w/ GST)" at bounding box center [304, 440] width 58 height 42
click at [269, 433] on input "Starts from $12.30 ($13.41 w/ GST) Min 10 guests" at bounding box center [264, 428] width 10 height 10
radio input "true"
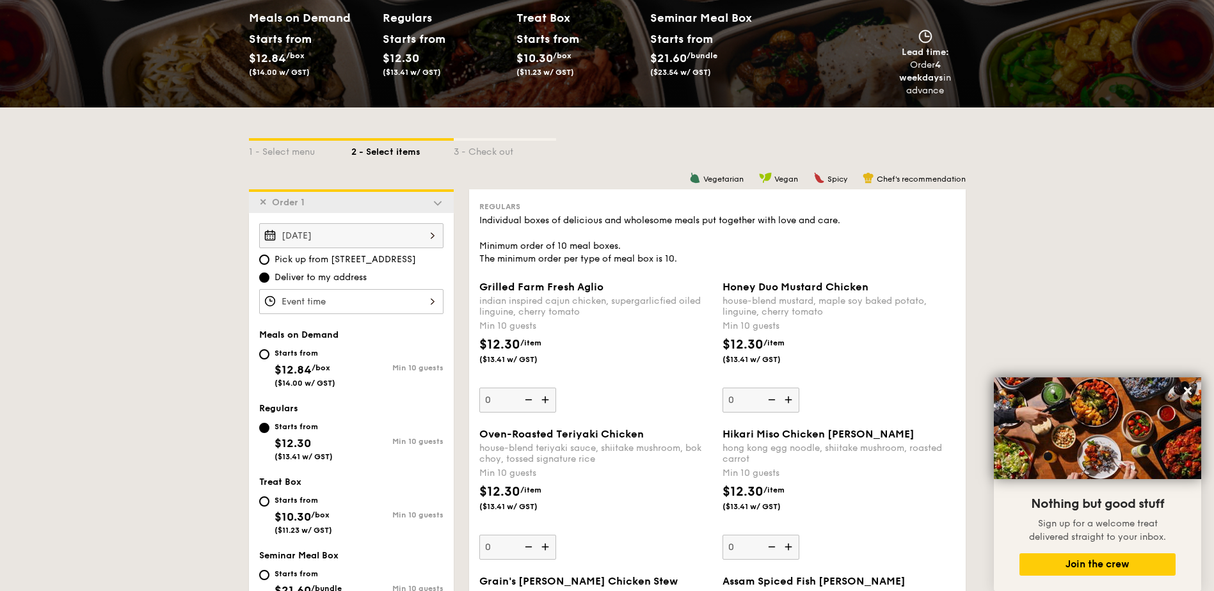
click at [434, 198] on img at bounding box center [438, 203] width 12 height 12
click at [440, 203] on img at bounding box center [438, 203] width 12 height 12
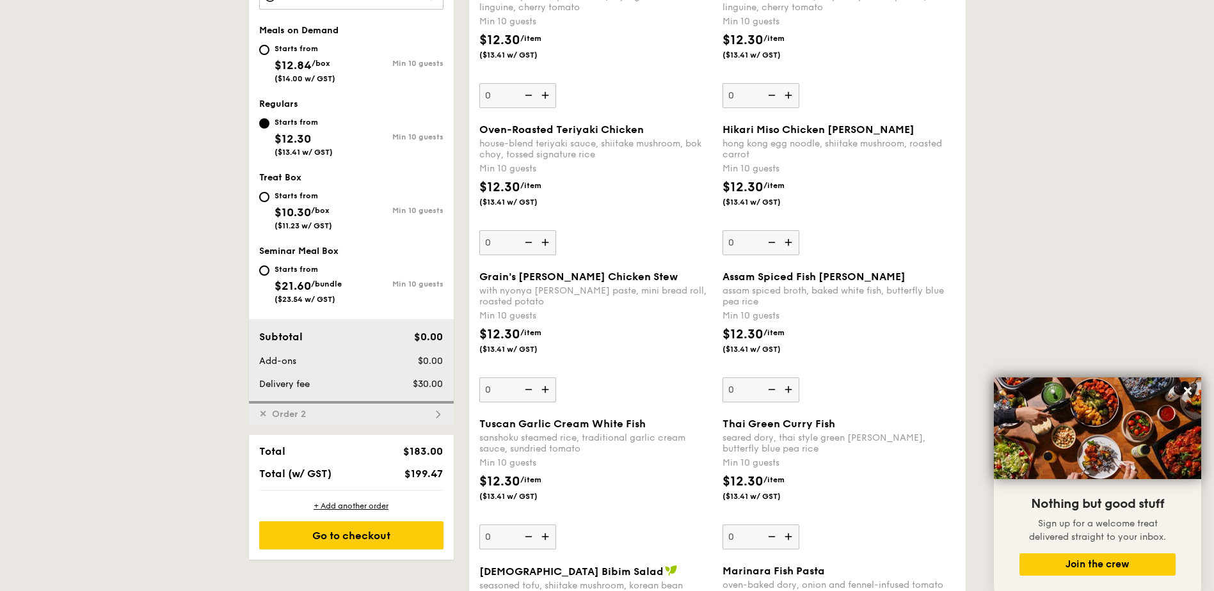
scroll to position [538, 0]
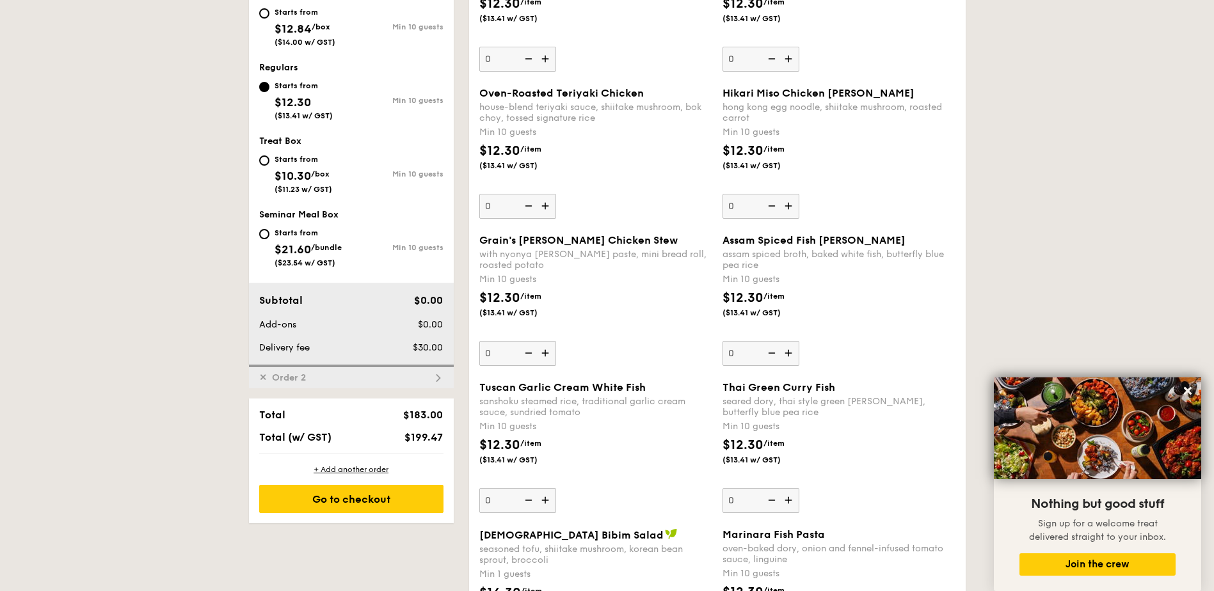
click at [429, 374] on div "✕ Order 2" at bounding box center [351, 377] width 205 height 24
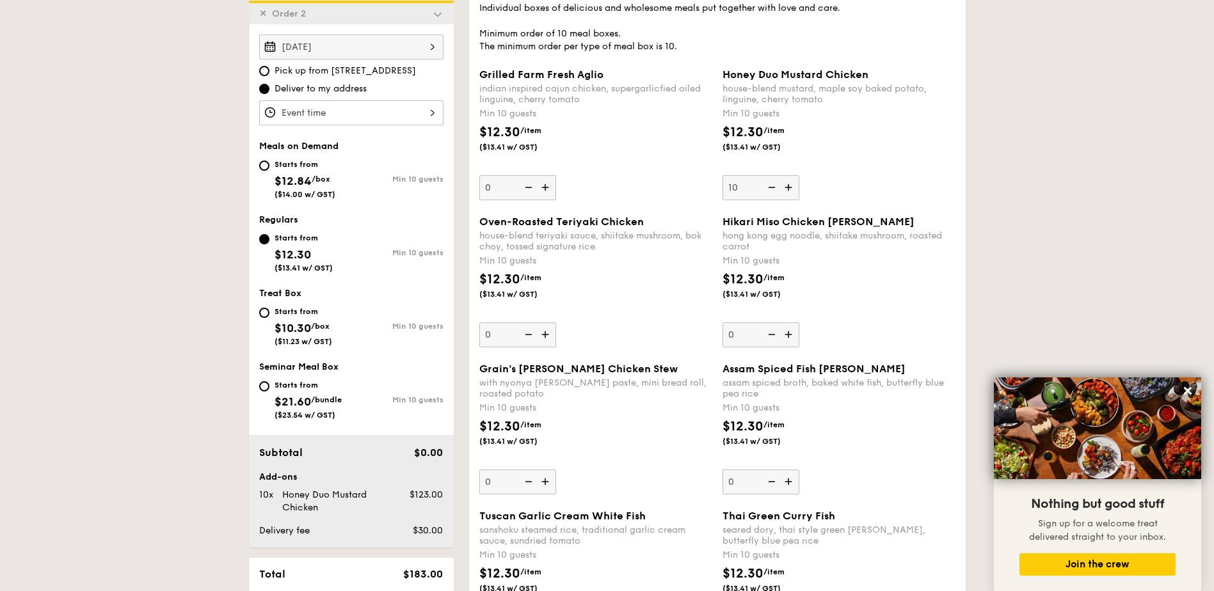
scroll to position [391, 0]
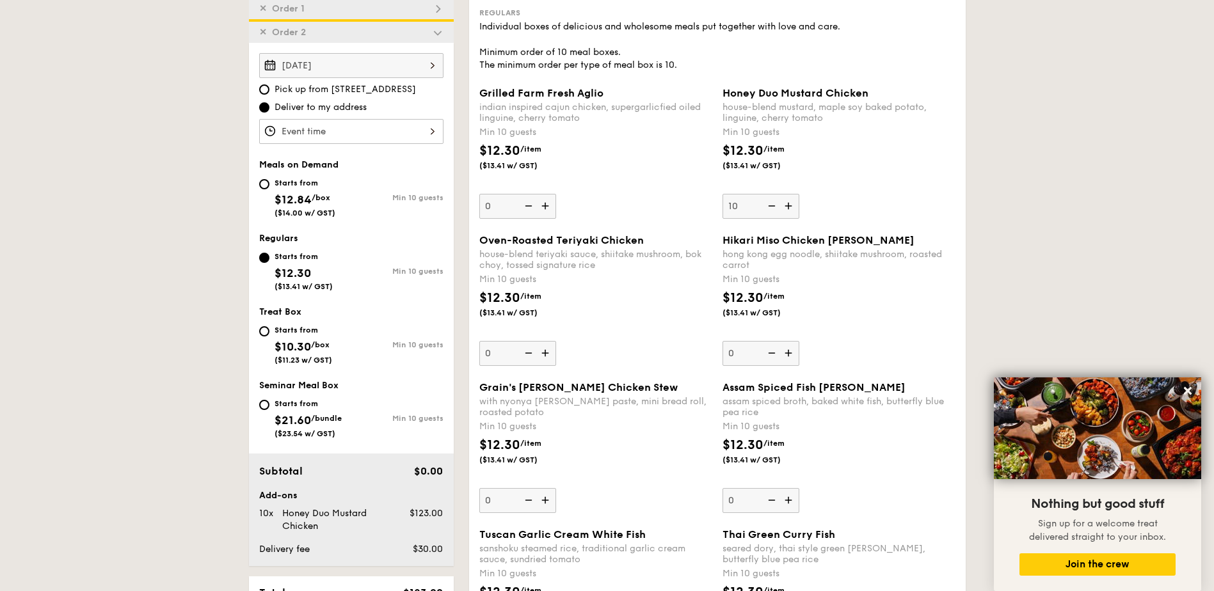
click at [425, 3] on div "✕ Order 1" at bounding box center [351, 8] width 205 height 24
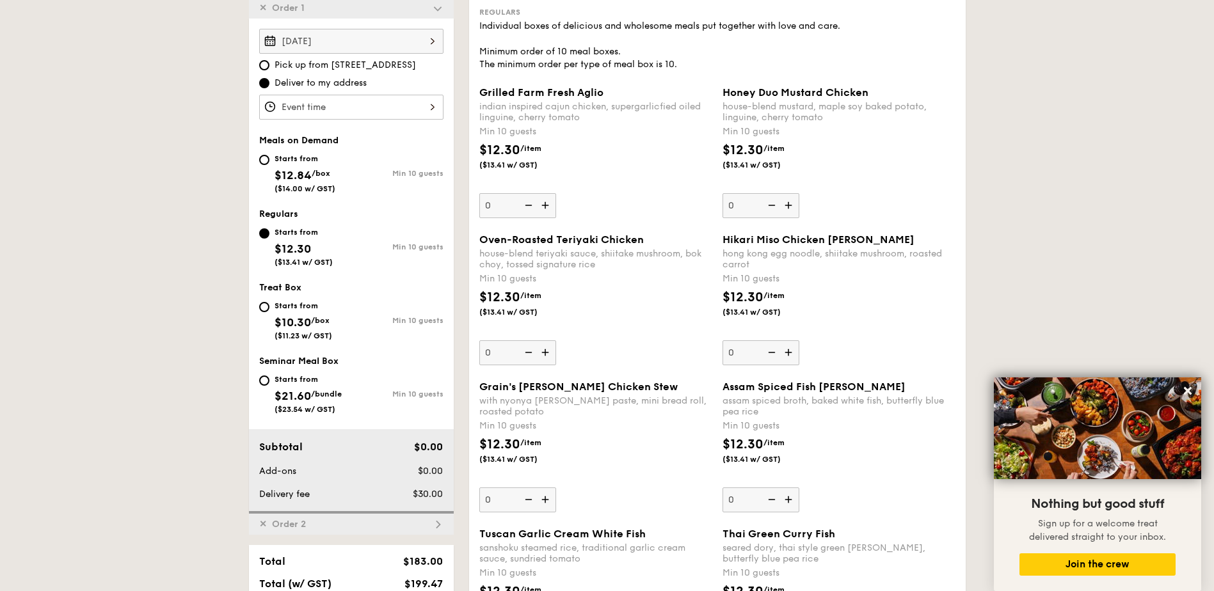
scroll to position [367, 0]
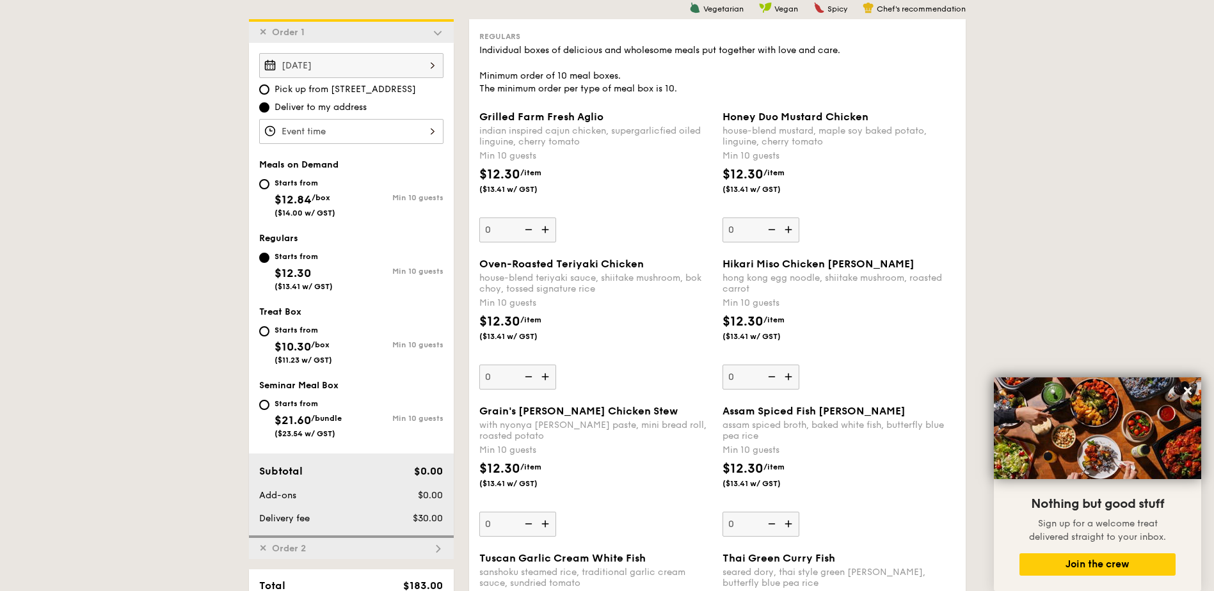
click at [439, 30] on img at bounding box center [438, 33] width 12 height 12
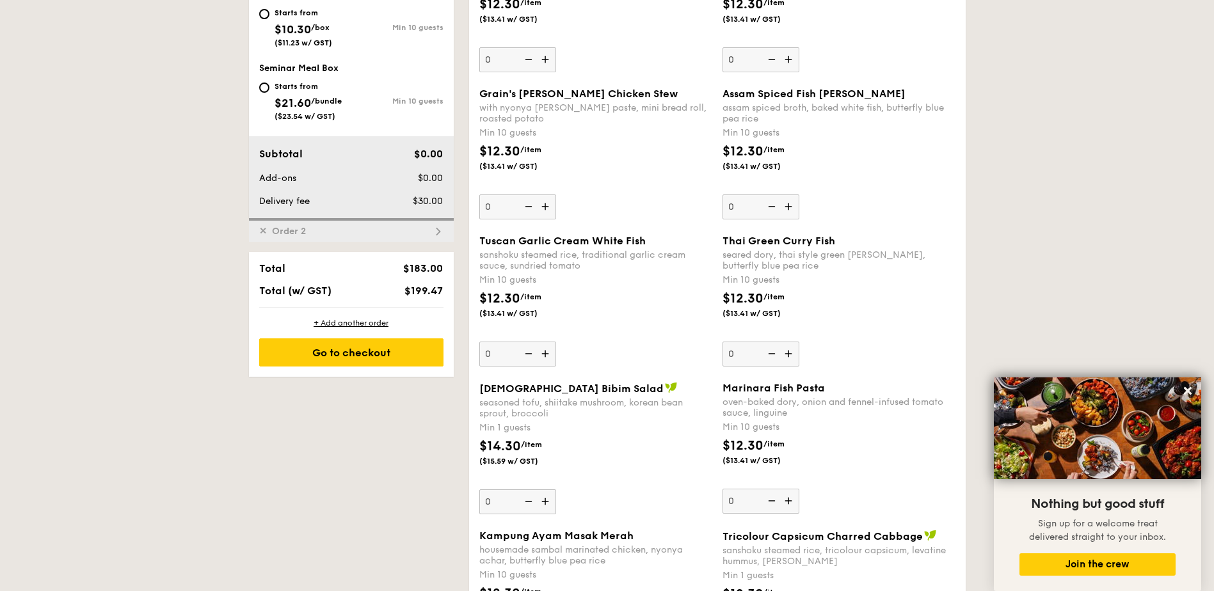
scroll to position [708, 0]
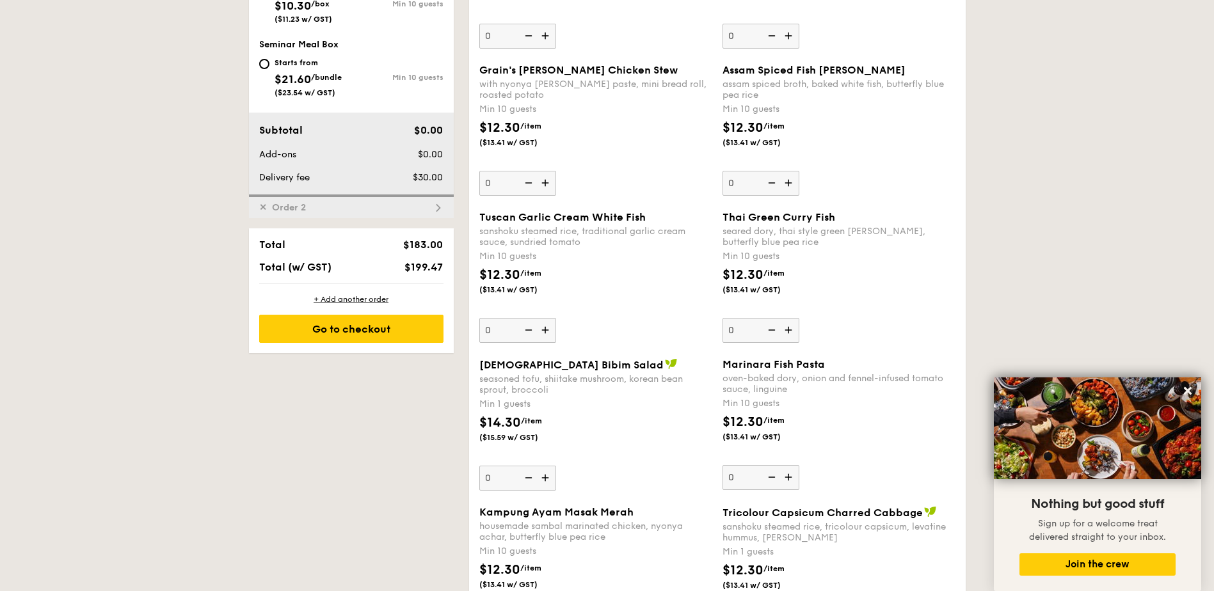
click at [440, 208] on img at bounding box center [438, 208] width 12 height 12
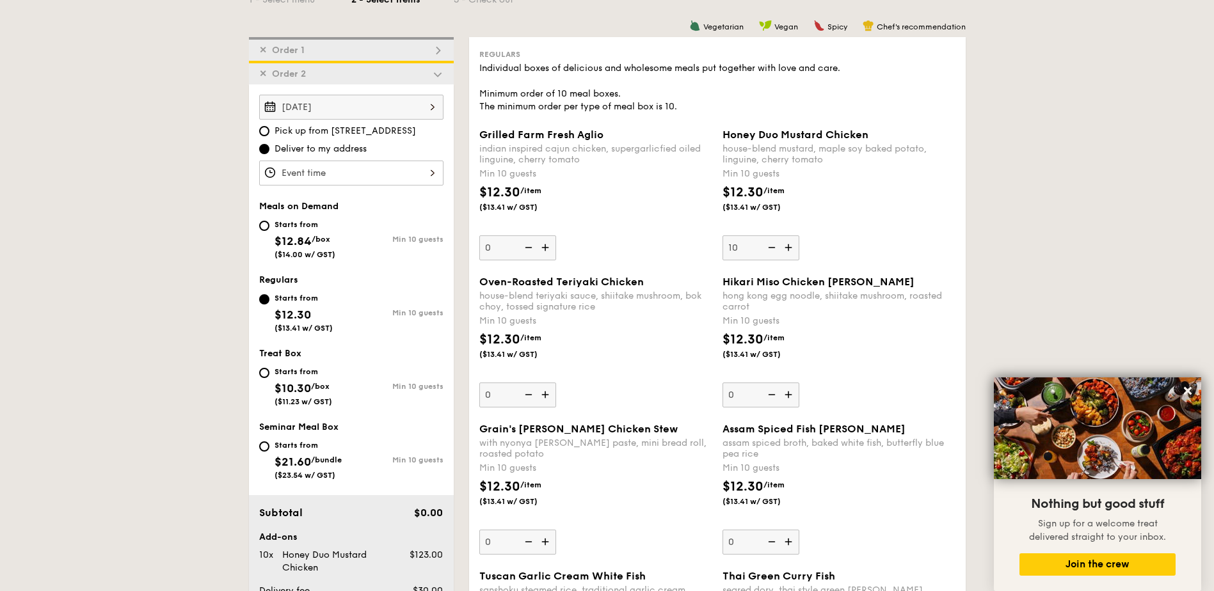
scroll to position [221, 0]
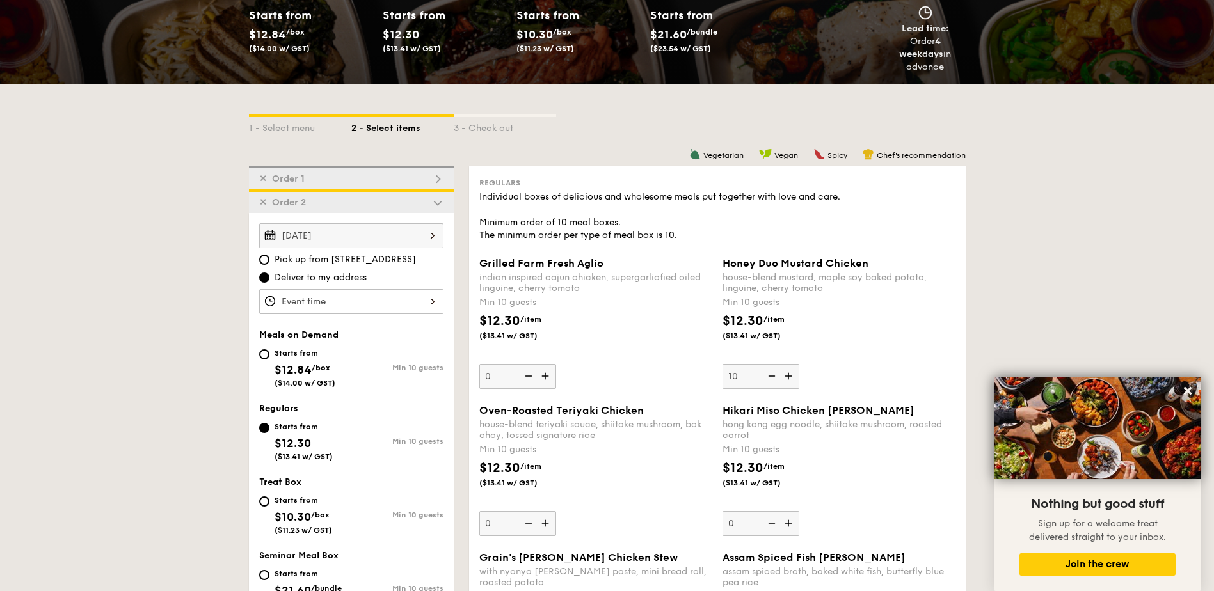
click at [434, 204] on img at bounding box center [438, 203] width 12 height 12
click at [439, 204] on img at bounding box center [438, 203] width 12 height 12
click at [436, 172] on div "✕ Order 1" at bounding box center [351, 178] width 205 height 24
type input "0"
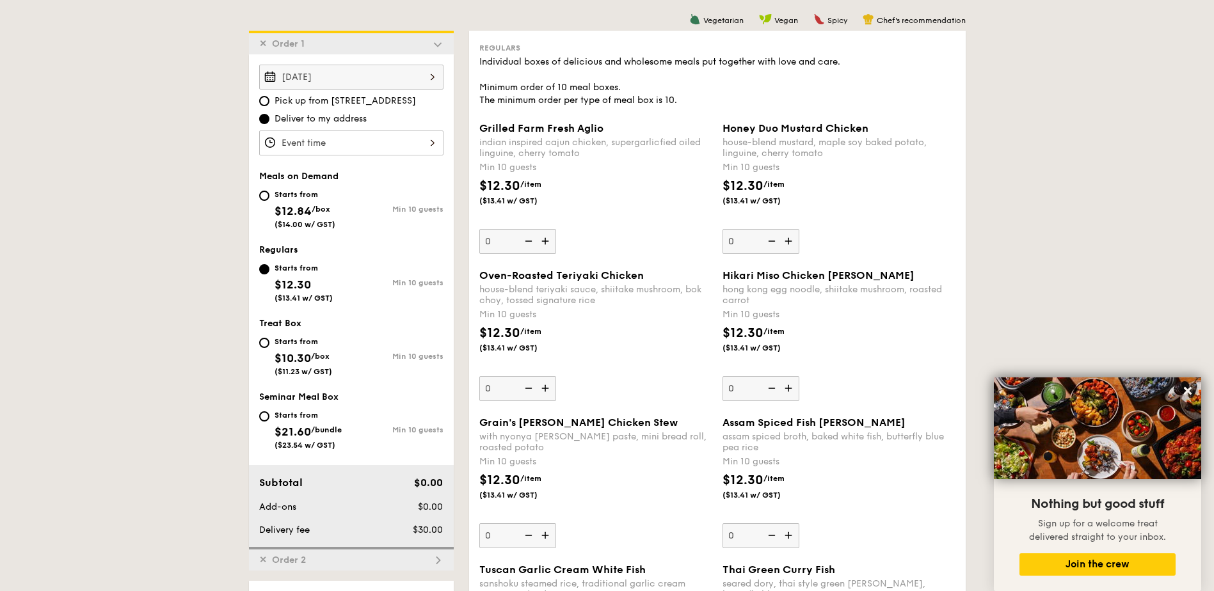
scroll to position [367, 0]
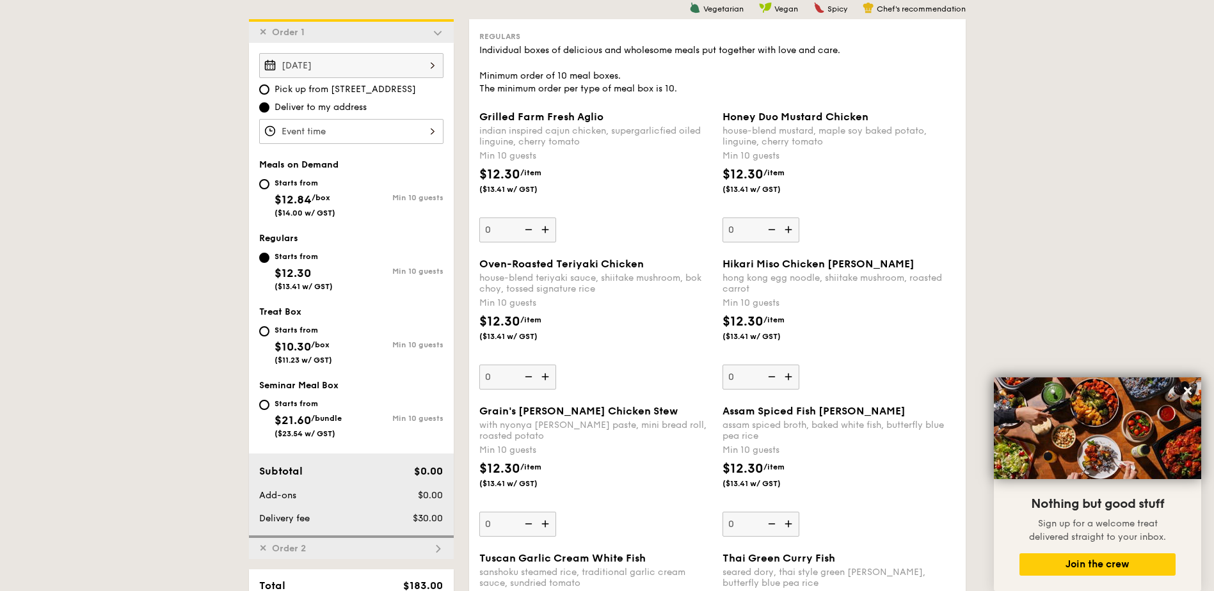
click at [318, 186] on div "Starts from" at bounding box center [305, 183] width 61 height 10
click at [269, 186] on input "Starts from $12.84 /box ($14.00 w/ GST) Min 10 guests" at bounding box center [264, 184] width 10 height 10
radio input "true"
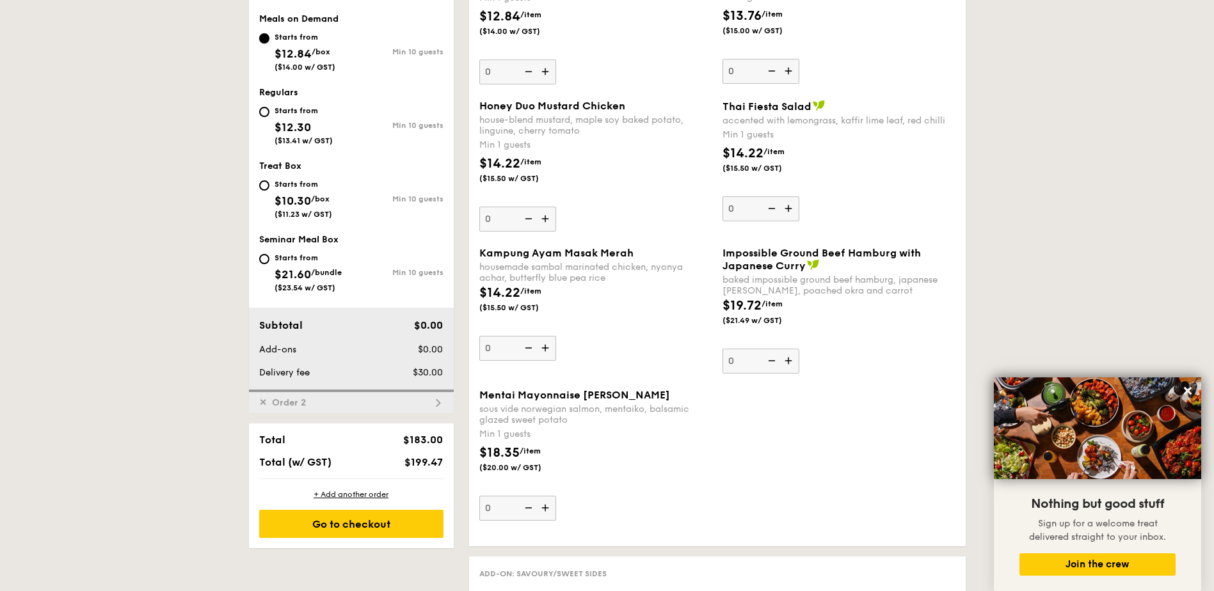
scroll to position [538, 0]
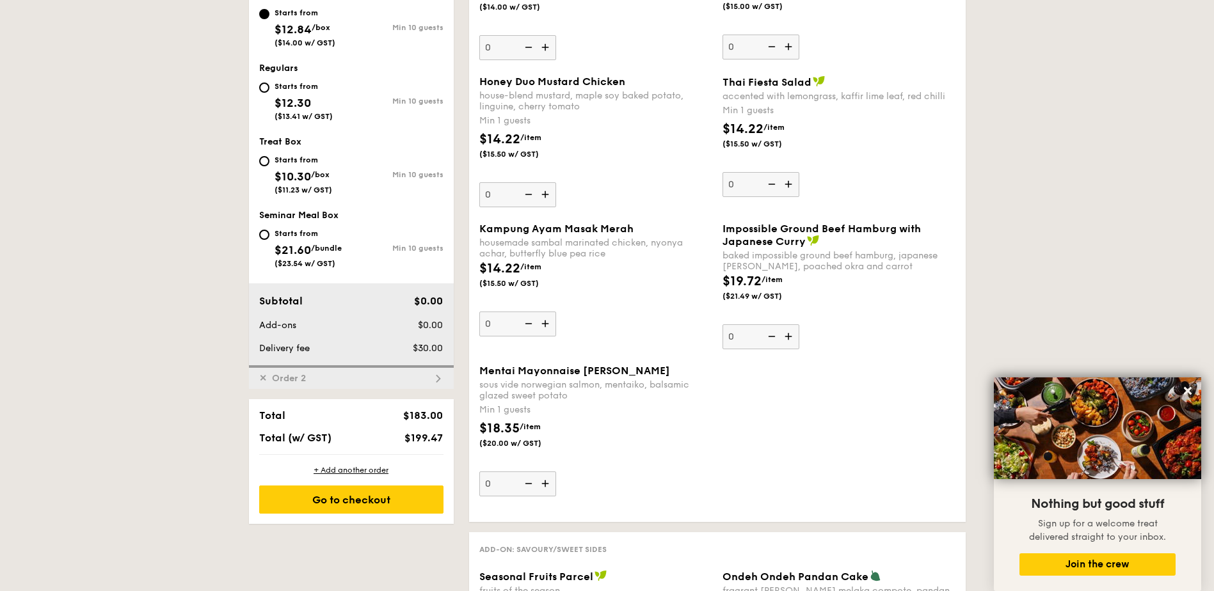
click at [547, 486] on img at bounding box center [546, 484] width 19 height 24
click at [547, 486] on input "0" at bounding box center [517, 484] width 77 height 25
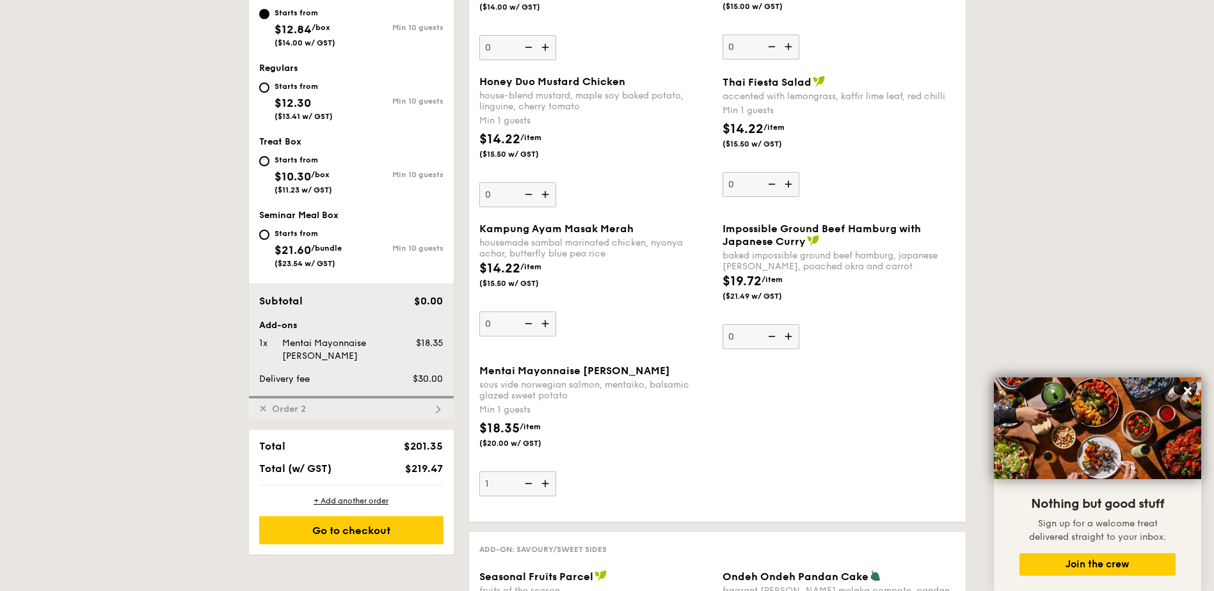
click at [546, 486] on img at bounding box center [546, 484] width 19 height 24
click at [546, 486] on input "1" at bounding box center [517, 484] width 77 height 25
type input "2"
click at [545, 318] on img at bounding box center [546, 324] width 19 height 24
click at [545, 318] on input "0" at bounding box center [517, 324] width 77 height 25
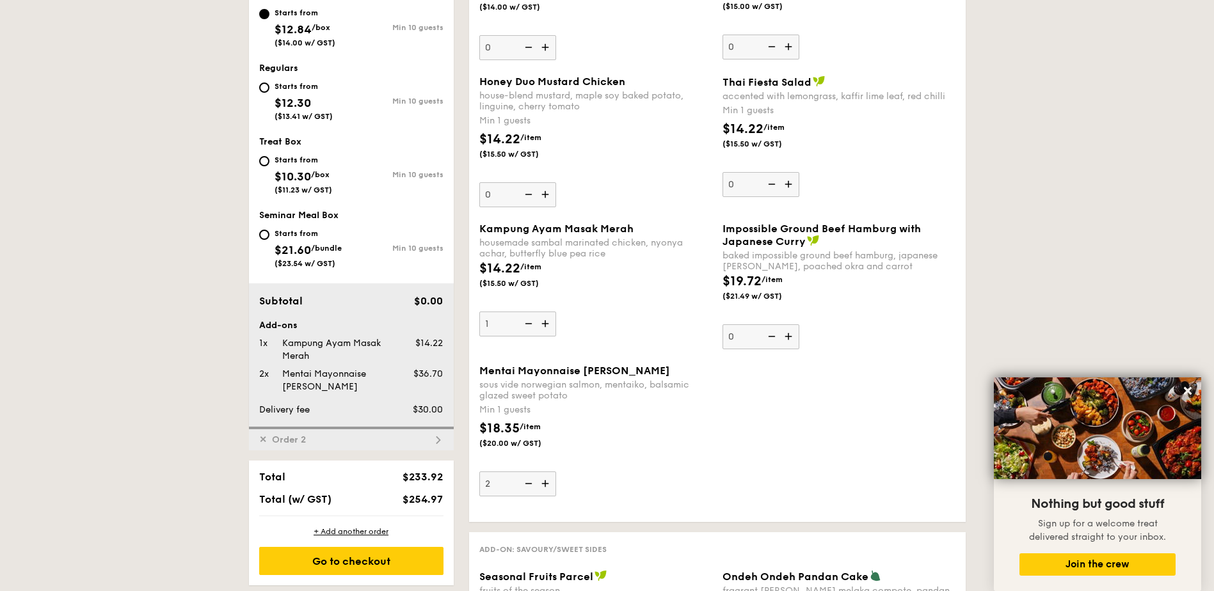
click at [545, 318] on img at bounding box center [546, 324] width 19 height 24
click at [545, 318] on input "1" at bounding box center [517, 324] width 77 height 25
click at [545, 318] on img at bounding box center [546, 324] width 19 height 24
click at [545, 318] on input "2" at bounding box center [517, 324] width 77 height 25
click at [545, 318] on img at bounding box center [546, 324] width 19 height 24
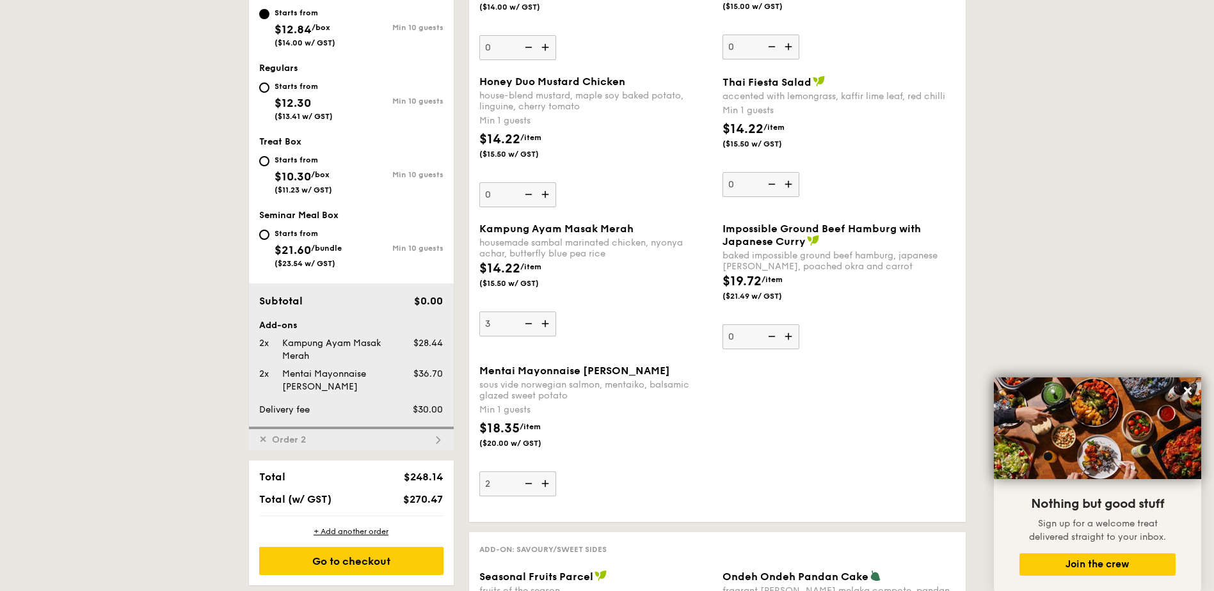
click at [545, 318] on input "3" at bounding box center [517, 324] width 77 height 25
click at [545, 318] on img at bounding box center [546, 324] width 19 height 24
click at [545, 318] on input "4" at bounding box center [517, 324] width 77 height 25
click at [545, 318] on img at bounding box center [546, 324] width 19 height 24
click at [545, 318] on input "5" at bounding box center [517, 324] width 77 height 25
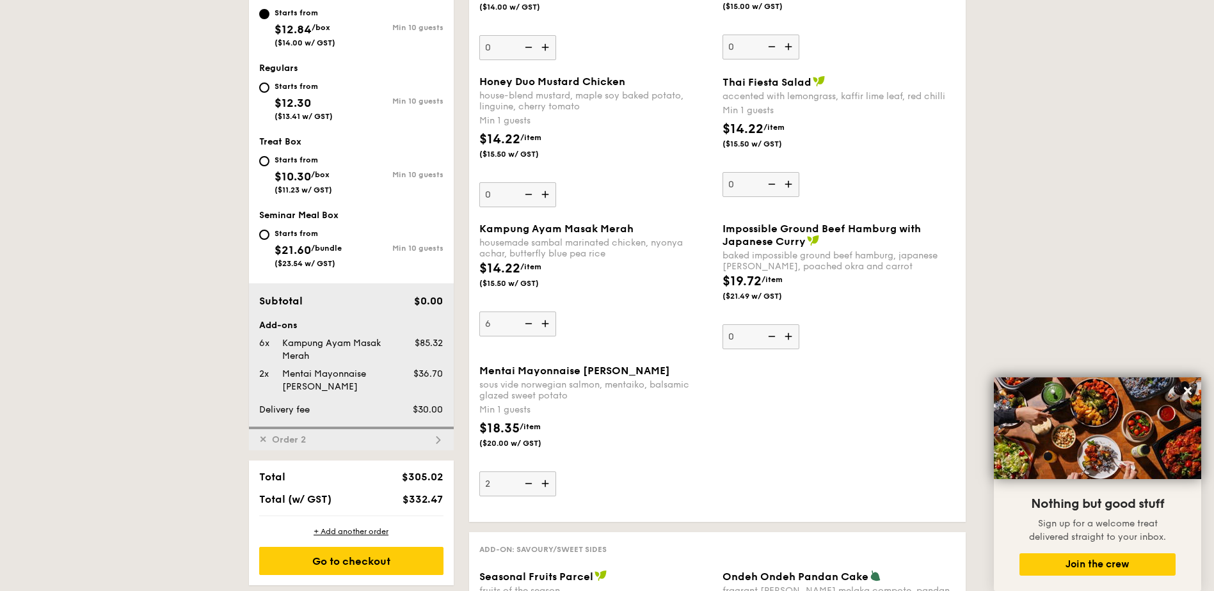
click at [545, 318] on img at bounding box center [546, 324] width 19 height 24
click at [545, 318] on input "6" at bounding box center [517, 324] width 77 height 25
click at [545, 318] on img at bounding box center [546, 324] width 19 height 24
click at [545, 318] on input "7" at bounding box center [517, 324] width 77 height 25
type input "8"
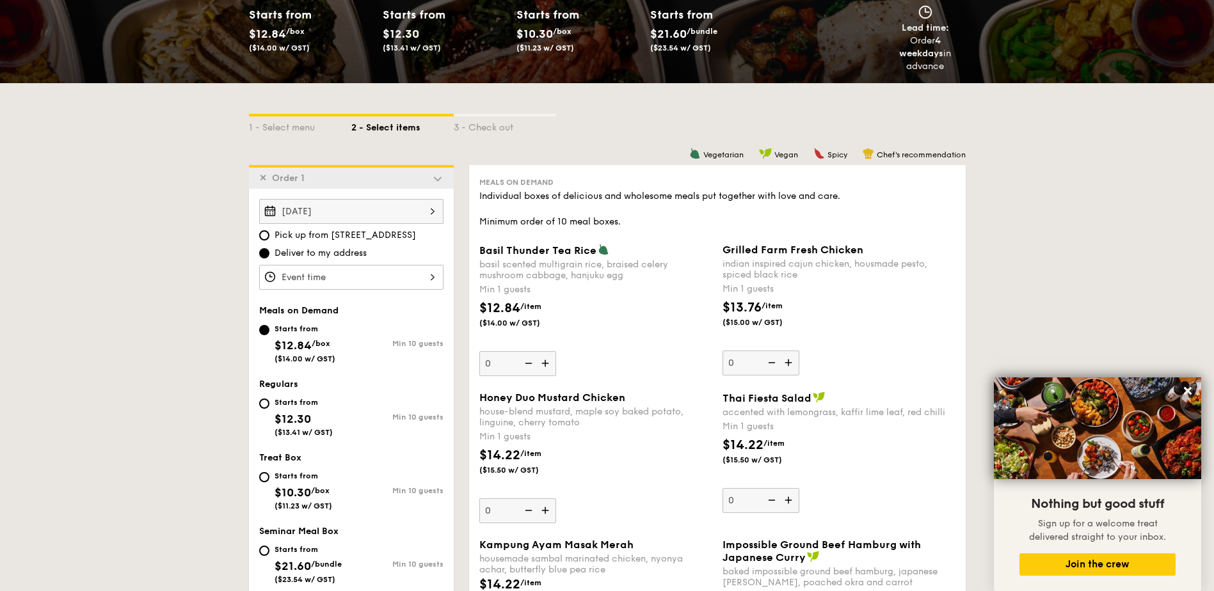
scroll to position [196, 0]
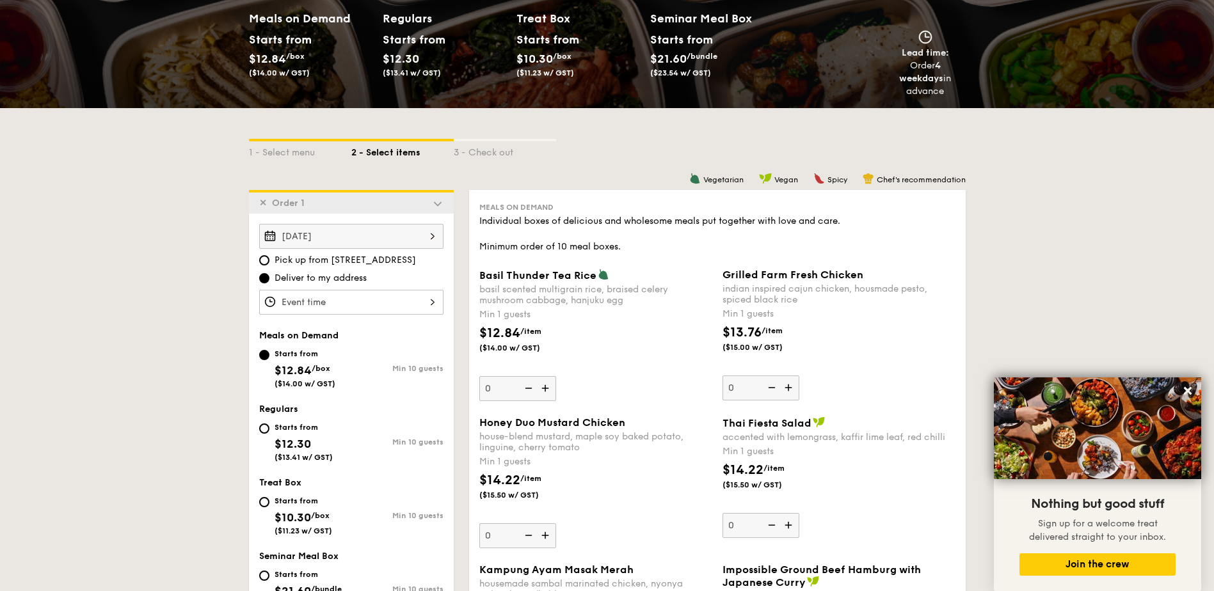
click at [437, 205] on img at bounding box center [438, 204] width 12 height 12
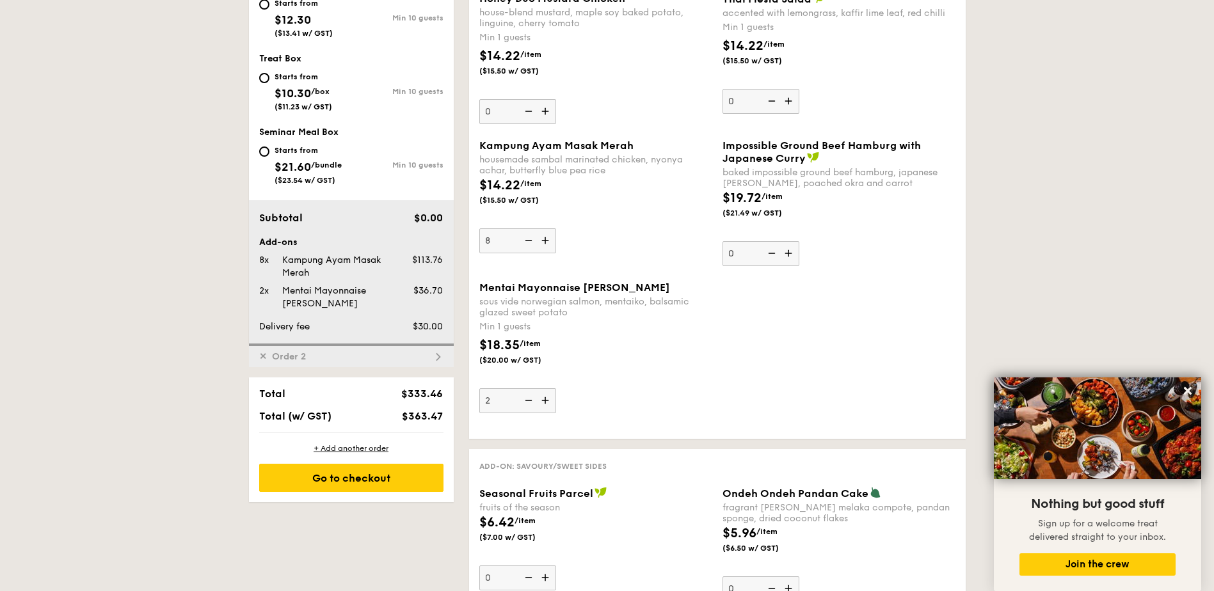
scroll to position [708, 0]
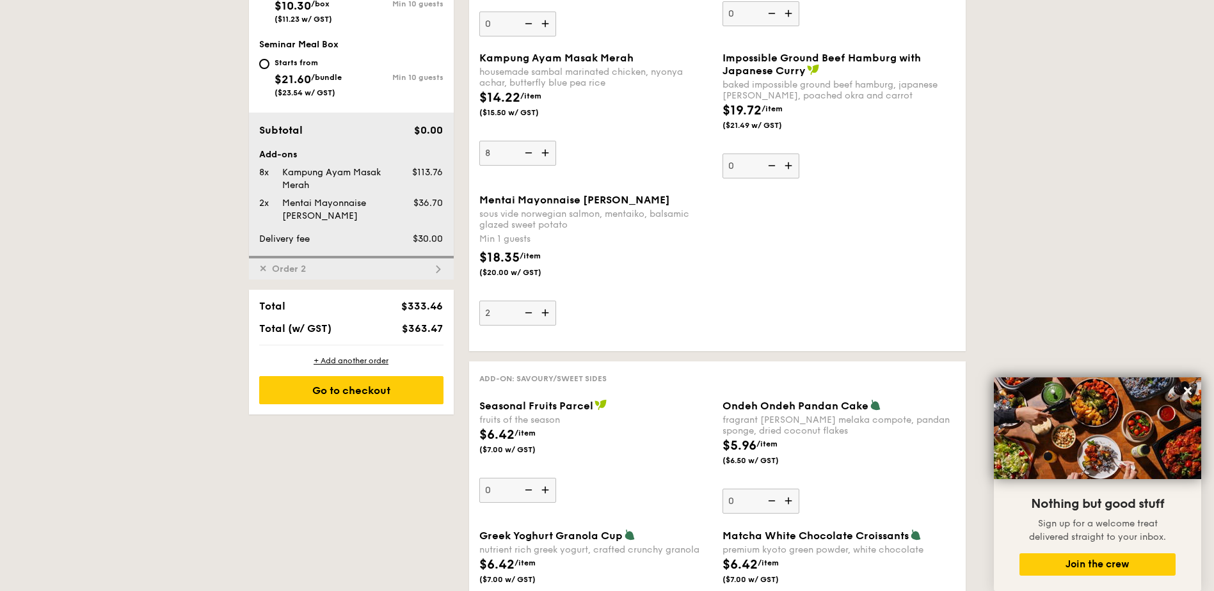
click at [436, 274] on img at bounding box center [438, 270] width 12 height 12
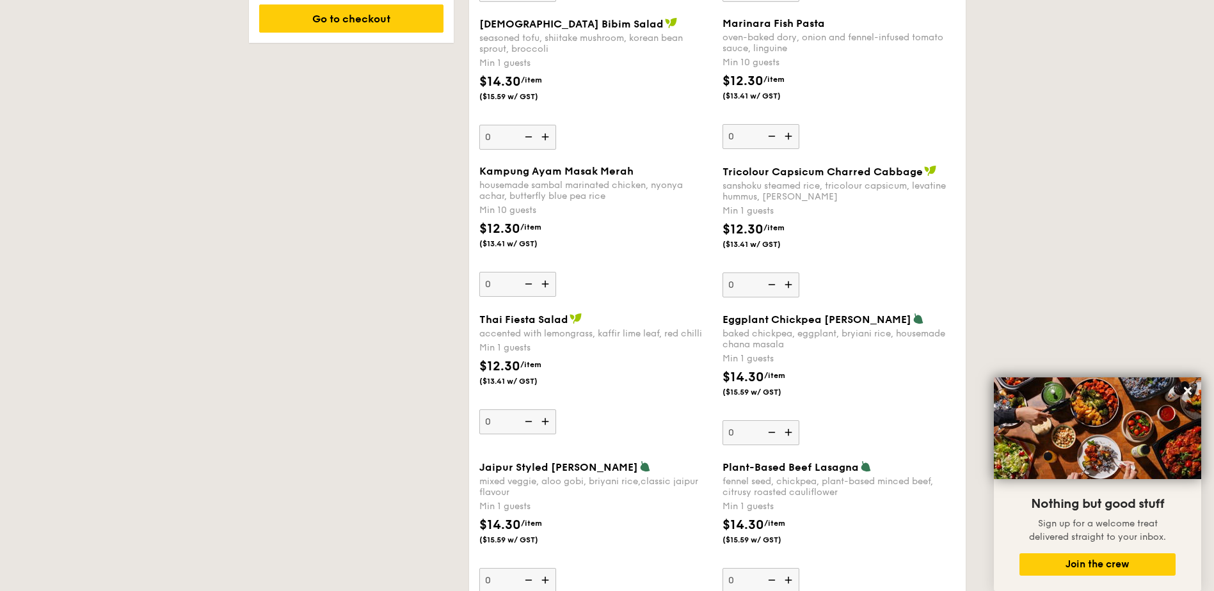
scroll to position [1074, 0]
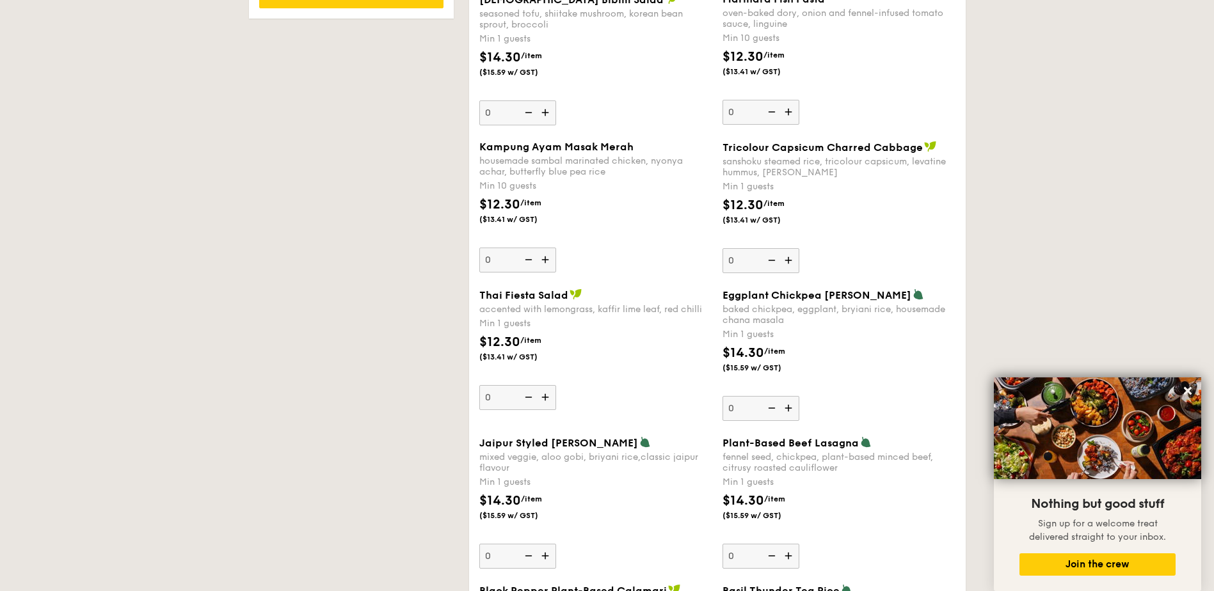
click at [788, 410] on img at bounding box center [789, 408] width 19 height 24
click at [788, 410] on input "0" at bounding box center [760, 408] width 77 height 25
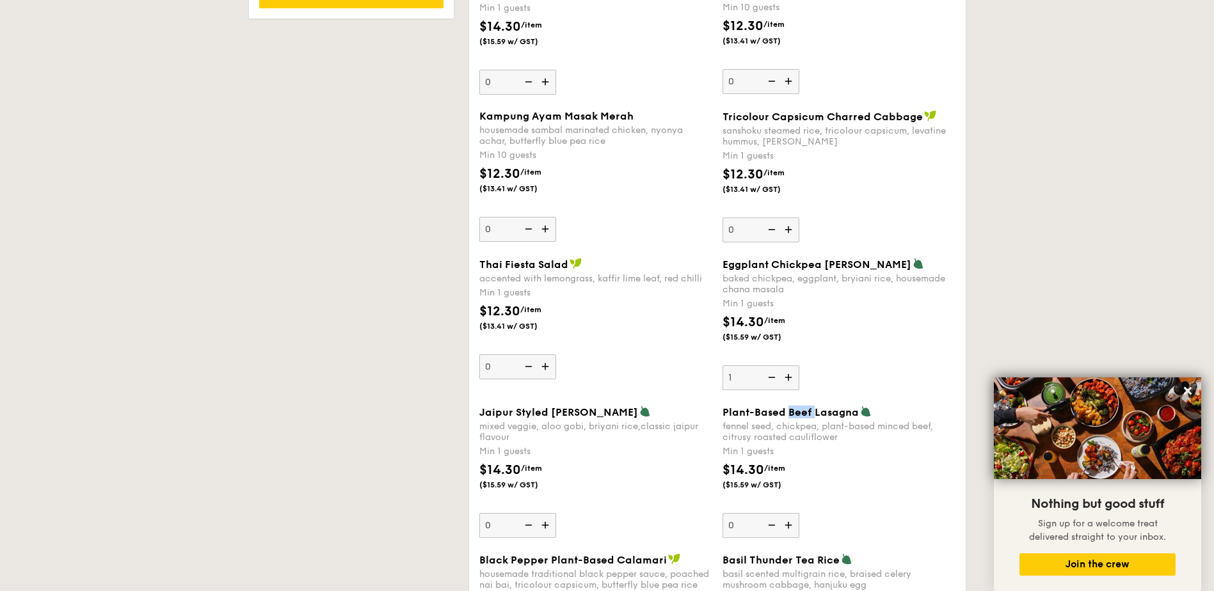
click at [788, 410] on span "Plant-Based Beef Lasagna" at bounding box center [790, 412] width 136 height 12
click at [788, 513] on input "0" at bounding box center [760, 525] width 77 height 25
drag, startPoint x: 788, startPoint y: 410, endPoint x: 787, endPoint y: 379, distance: 30.7
click at [787, 379] on img at bounding box center [789, 377] width 19 height 24
click at [787, 379] on input "1" at bounding box center [760, 377] width 77 height 25
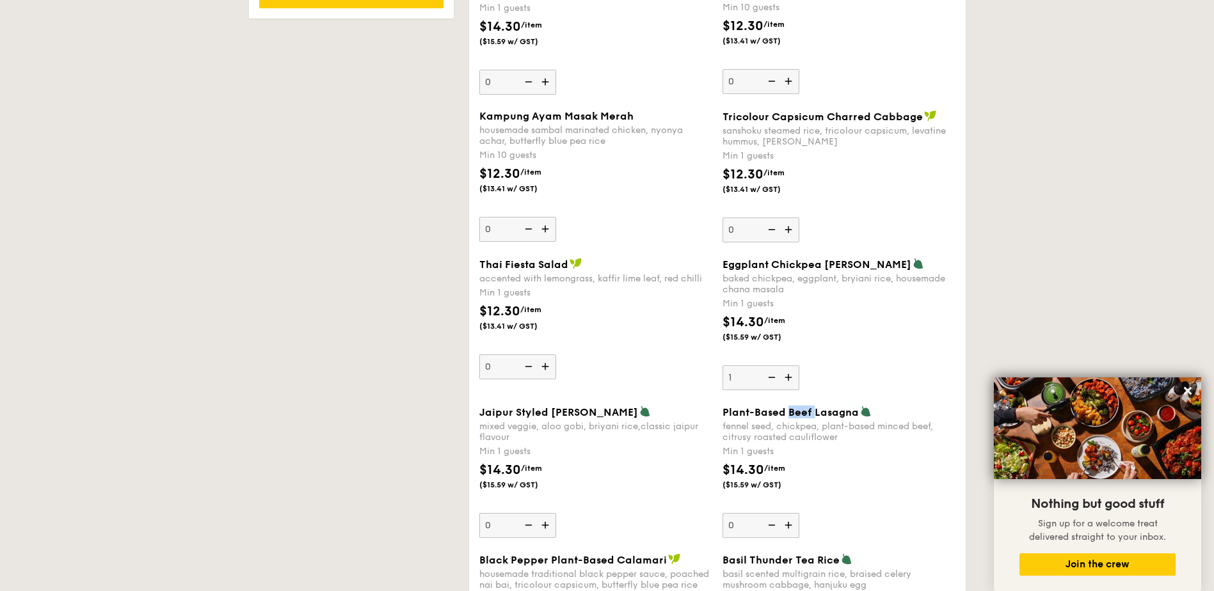
type input "2"
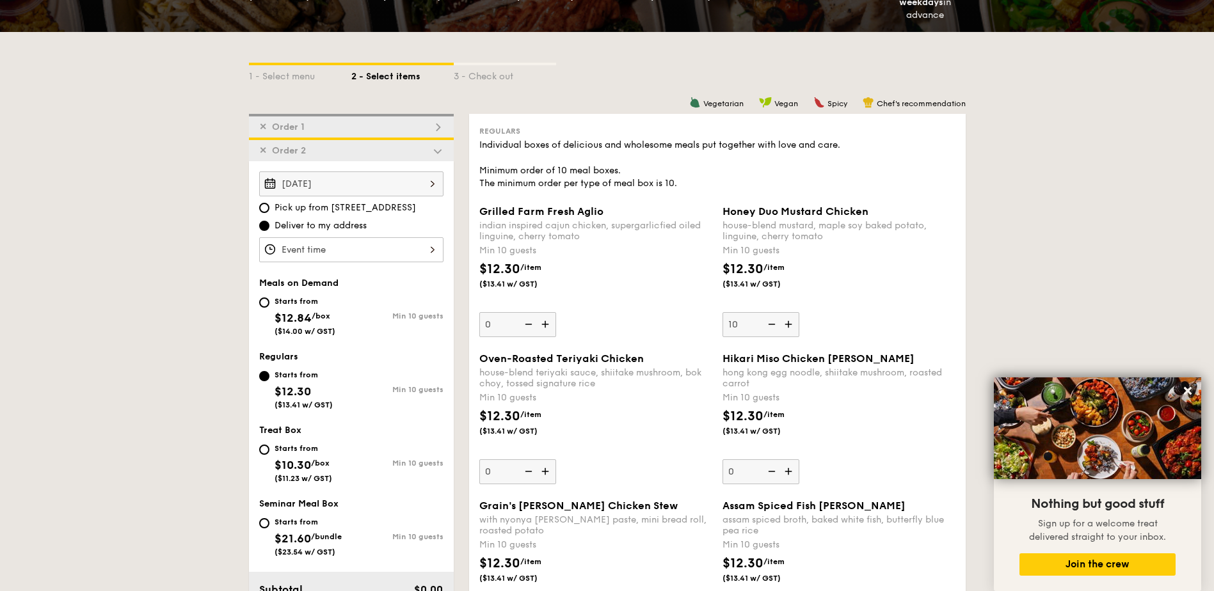
scroll to position [251, 0]
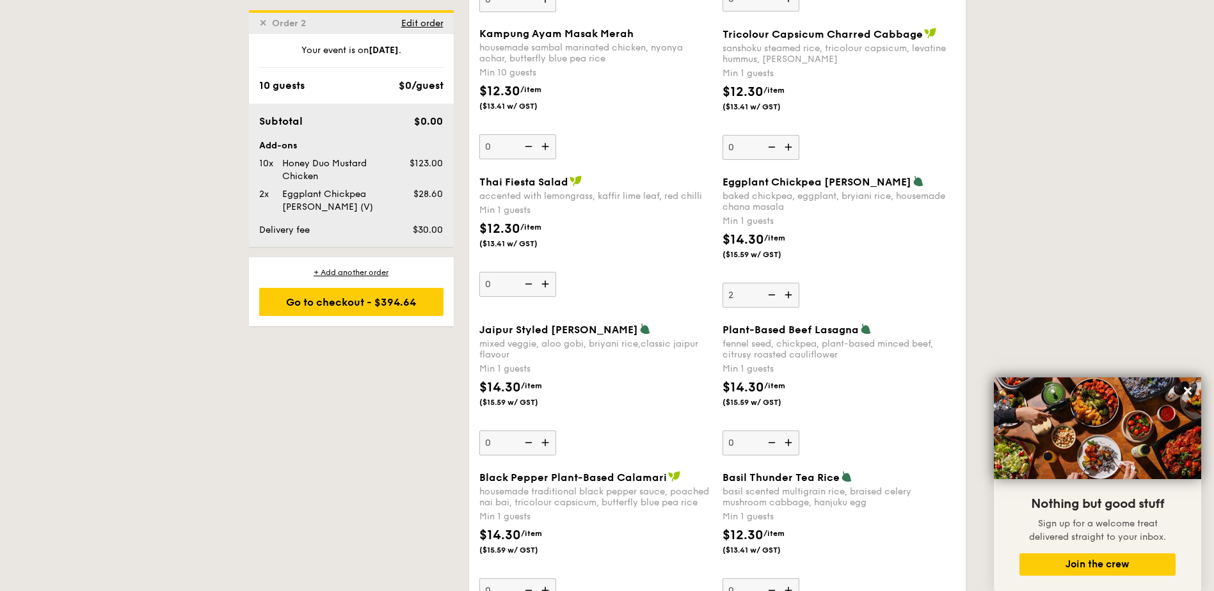
click at [436, 168] on span "$123.00" at bounding box center [426, 163] width 33 height 11
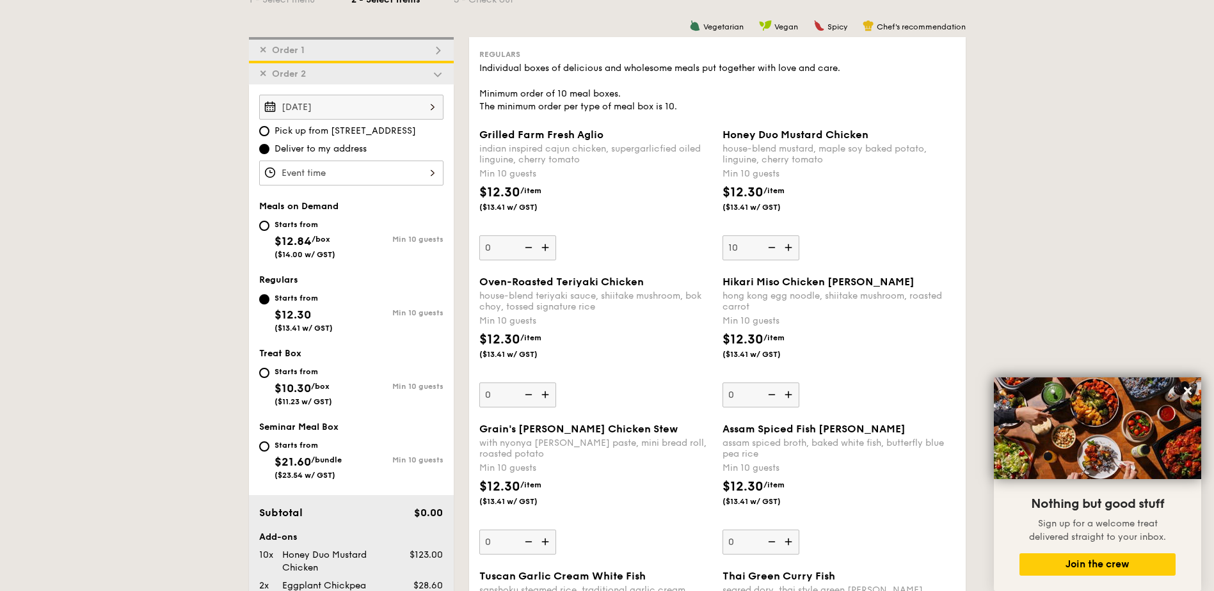
scroll to position [163, 0]
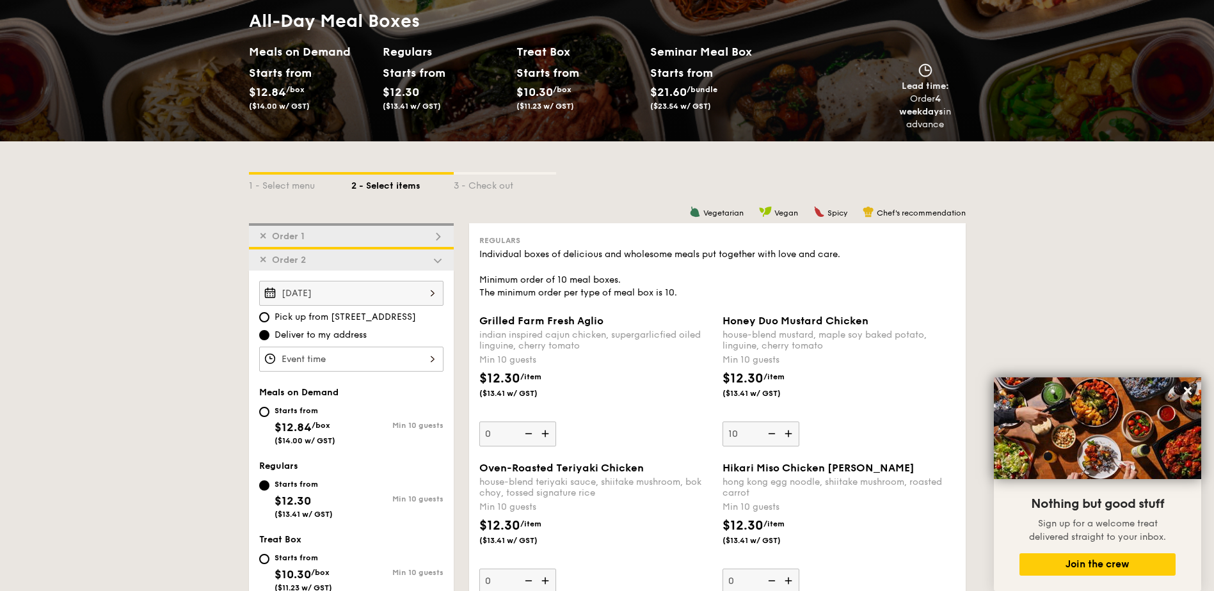
click at [433, 235] on img at bounding box center [438, 237] width 12 height 12
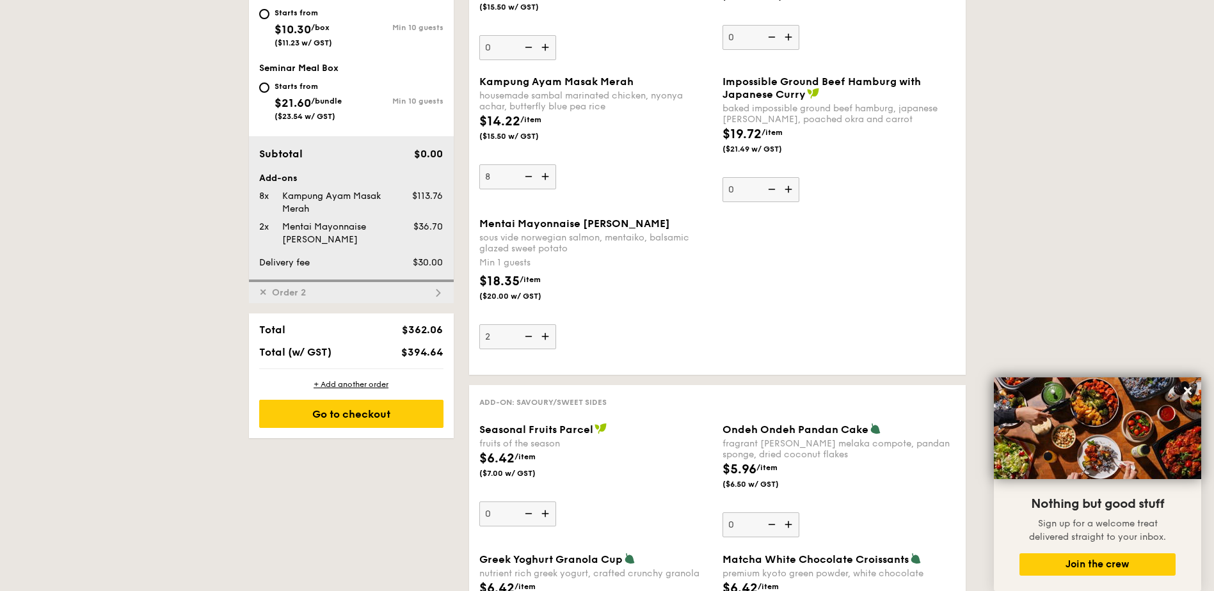
scroll to position [709, 0]
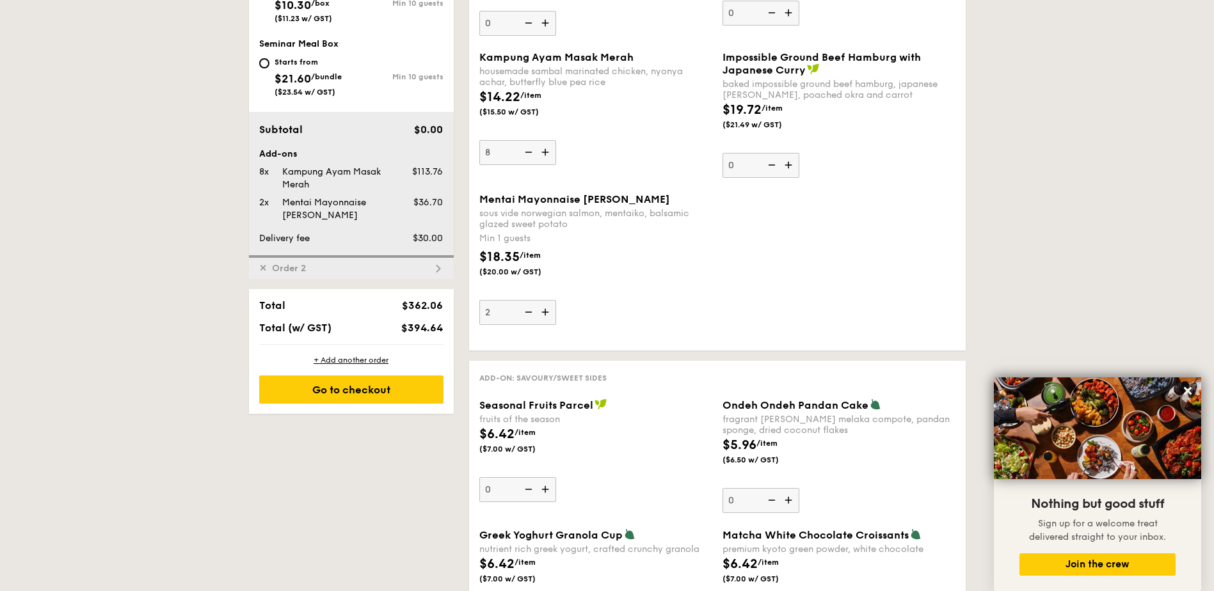
click at [369, 267] on div "✕ Order 2" at bounding box center [351, 267] width 205 height 24
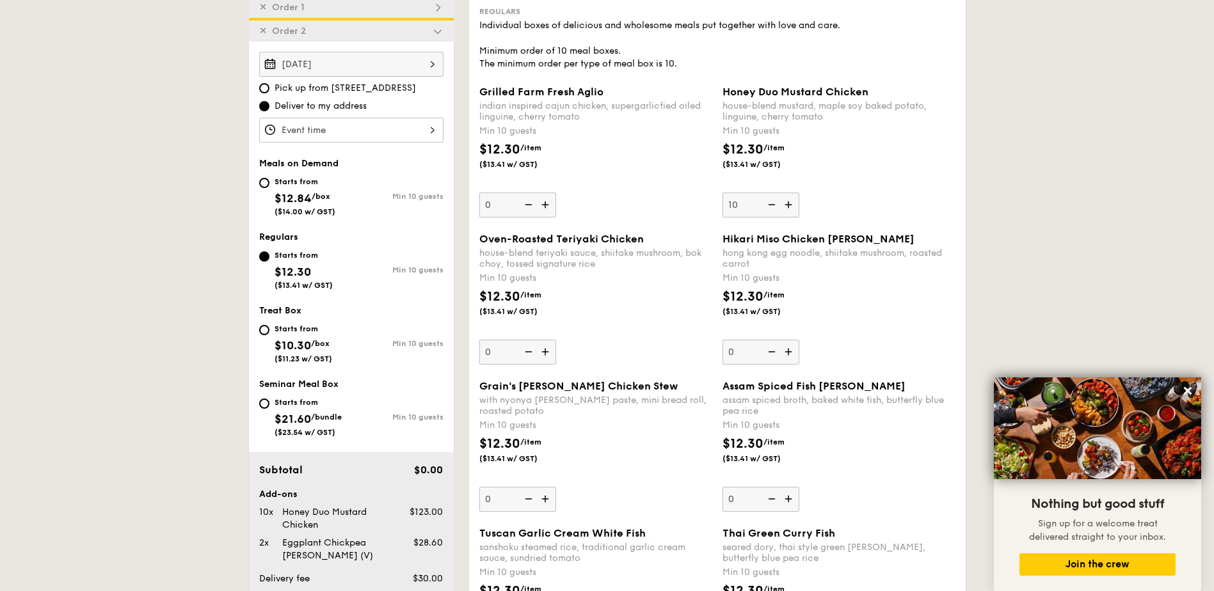
scroll to position [391, 0]
click at [440, 6] on img at bounding box center [438, 9] width 12 height 12
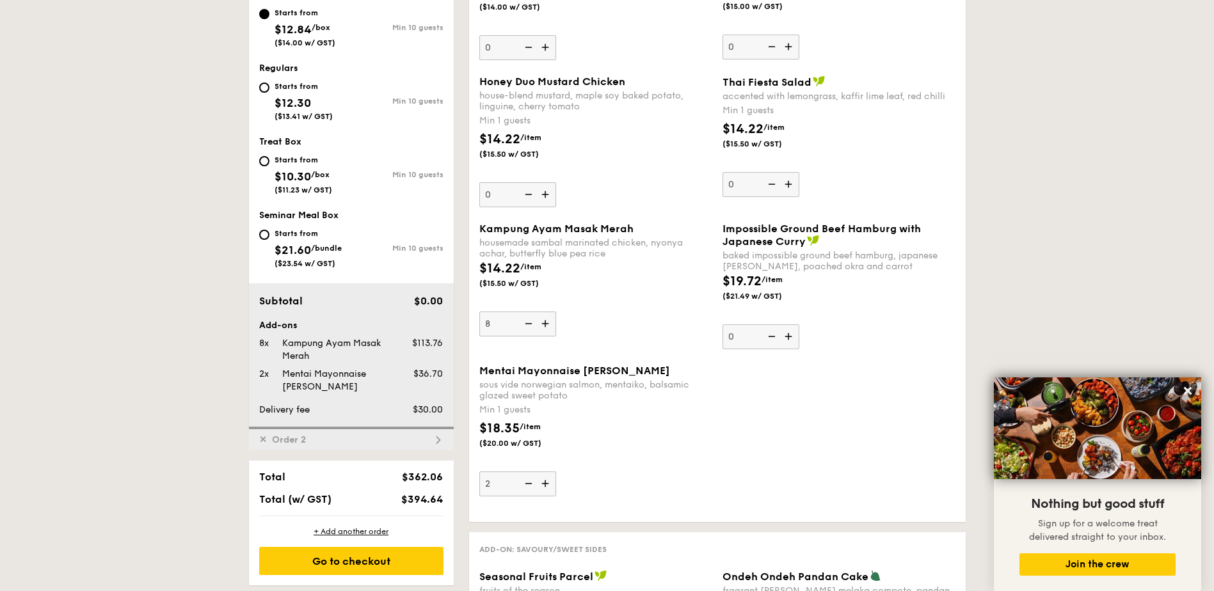
scroll to position [367, 0]
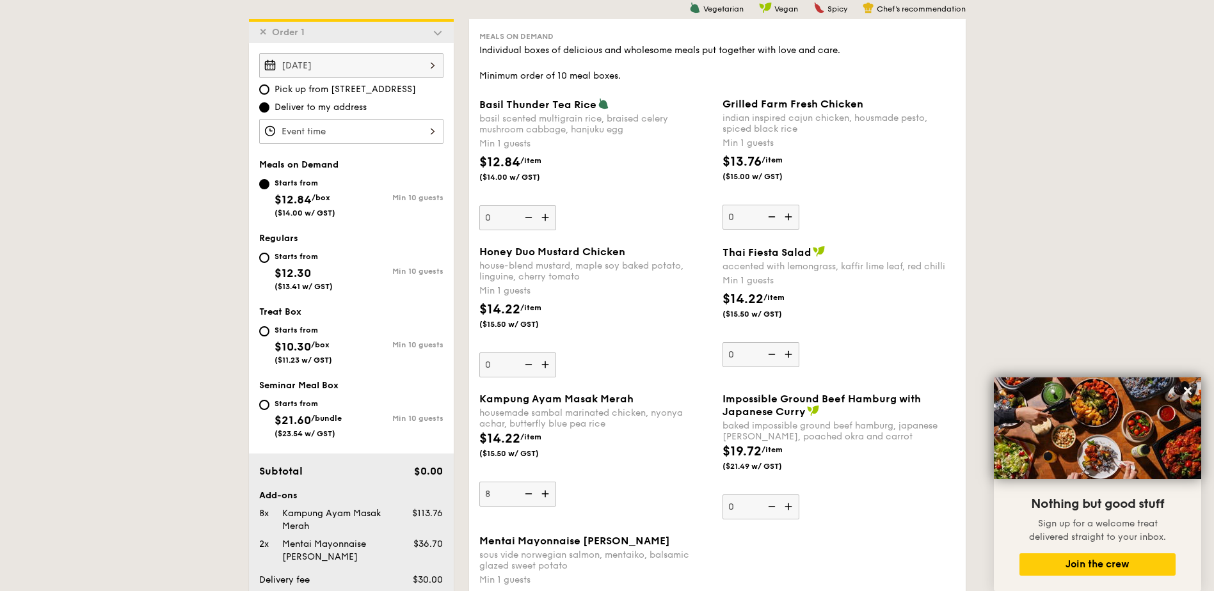
click at [548, 367] on img at bounding box center [546, 365] width 19 height 24
click at [548, 367] on input "0" at bounding box center [517, 365] width 77 height 25
click at [548, 367] on img at bounding box center [546, 365] width 19 height 24
click at [548, 367] on input "1" at bounding box center [517, 365] width 77 height 25
click at [548, 367] on img at bounding box center [546, 365] width 19 height 24
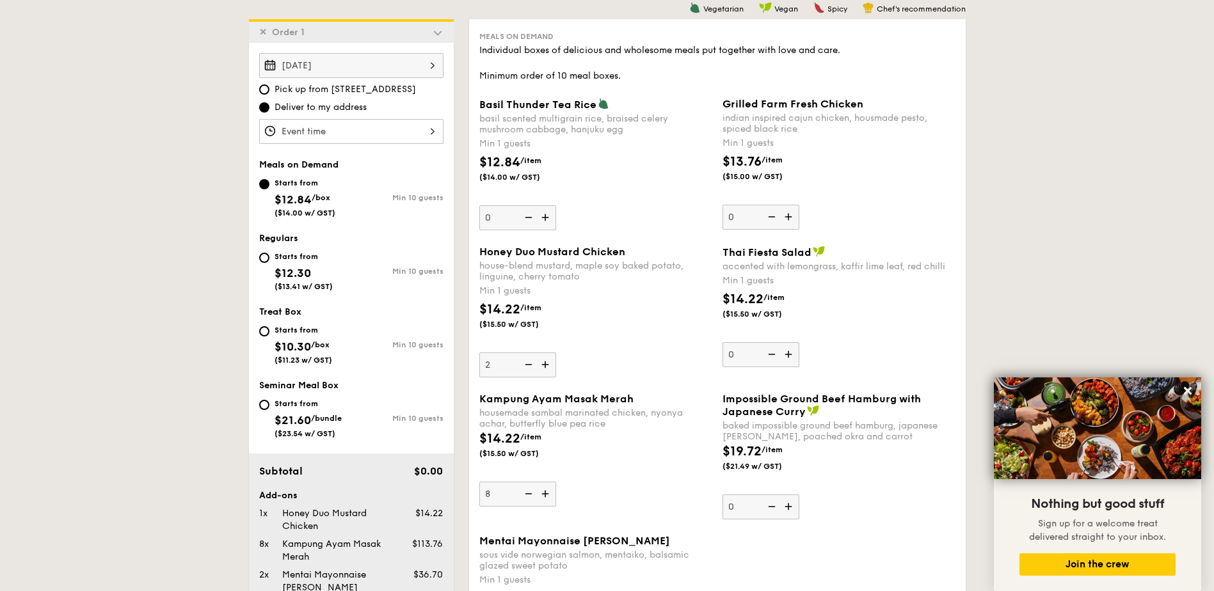
click at [548, 367] on input "2" at bounding box center [517, 365] width 77 height 25
click at [548, 367] on img at bounding box center [546, 365] width 19 height 24
click at [548, 367] on input "3" at bounding box center [517, 365] width 77 height 25
click at [548, 367] on img at bounding box center [546, 365] width 19 height 24
click at [548, 367] on input "4" at bounding box center [517, 365] width 77 height 25
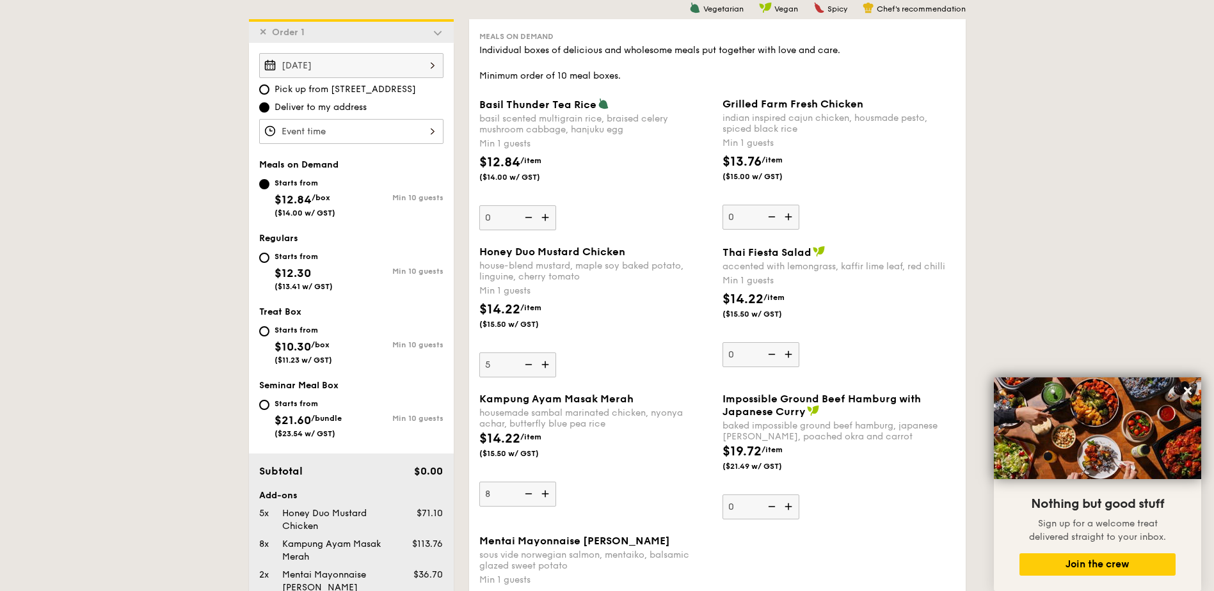
click at [548, 367] on img at bounding box center [546, 365] width 19 height 24
click at [548, 367] on input "5" at bounding box center [517, 365] width 77 height 25
type input "6"
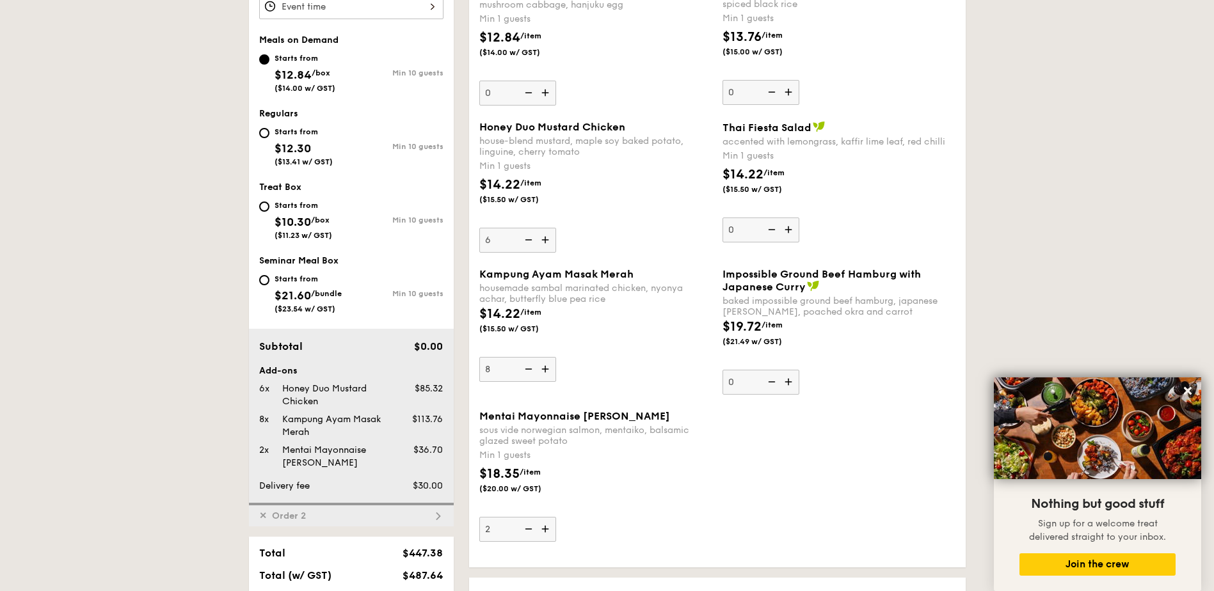
scroll to position [538, 0]
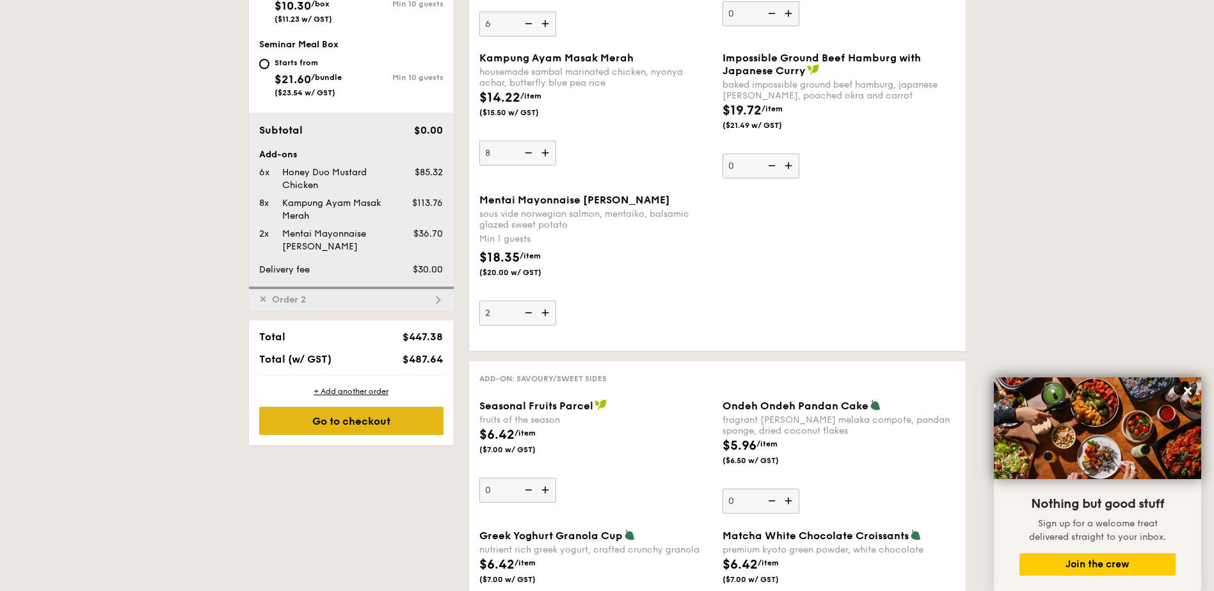
click at [365, 419] on div "Go to checkout" at bounding box center [351, 421] width 184 height 28
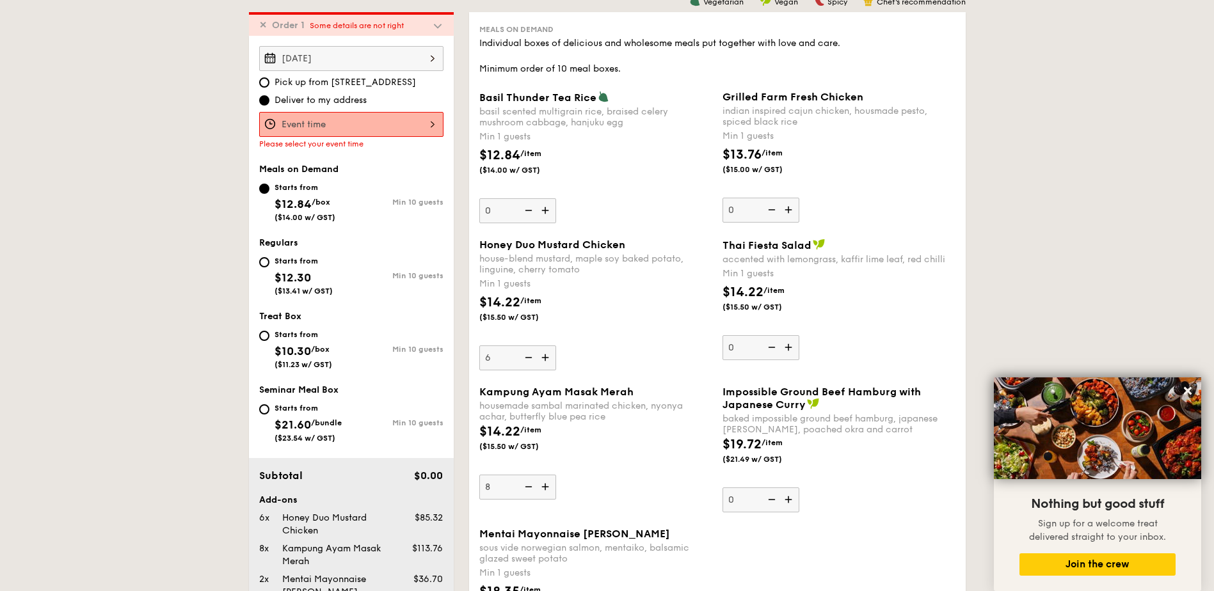
scroll to position [367, 0]
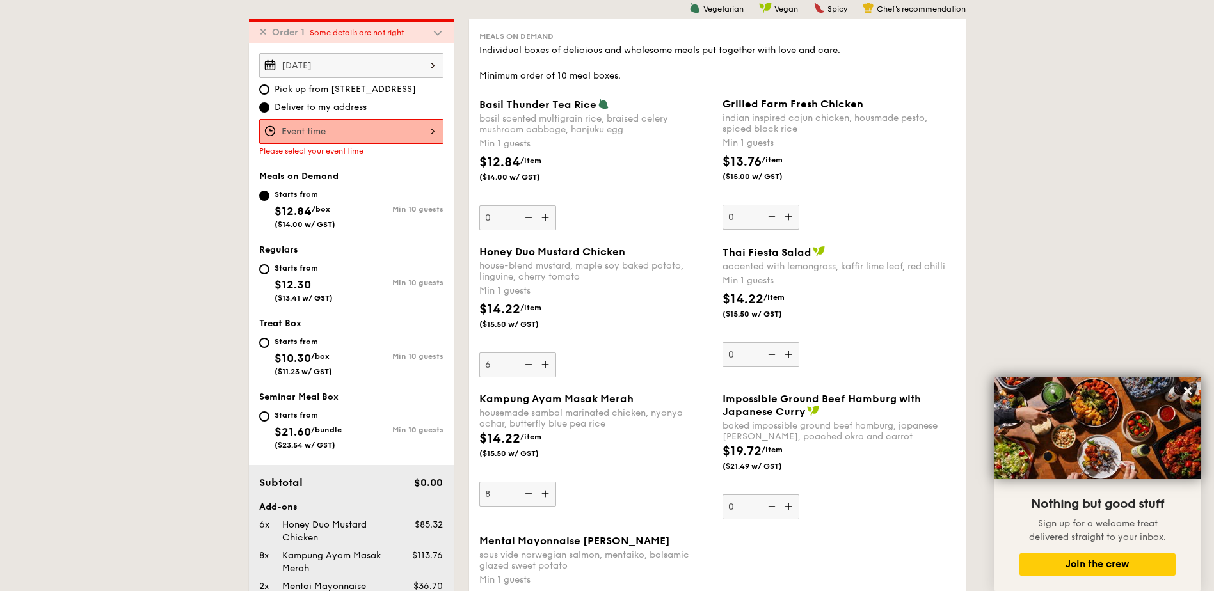
click at [434, 129] on div at bounding box center [351, 131] width 184 height 25
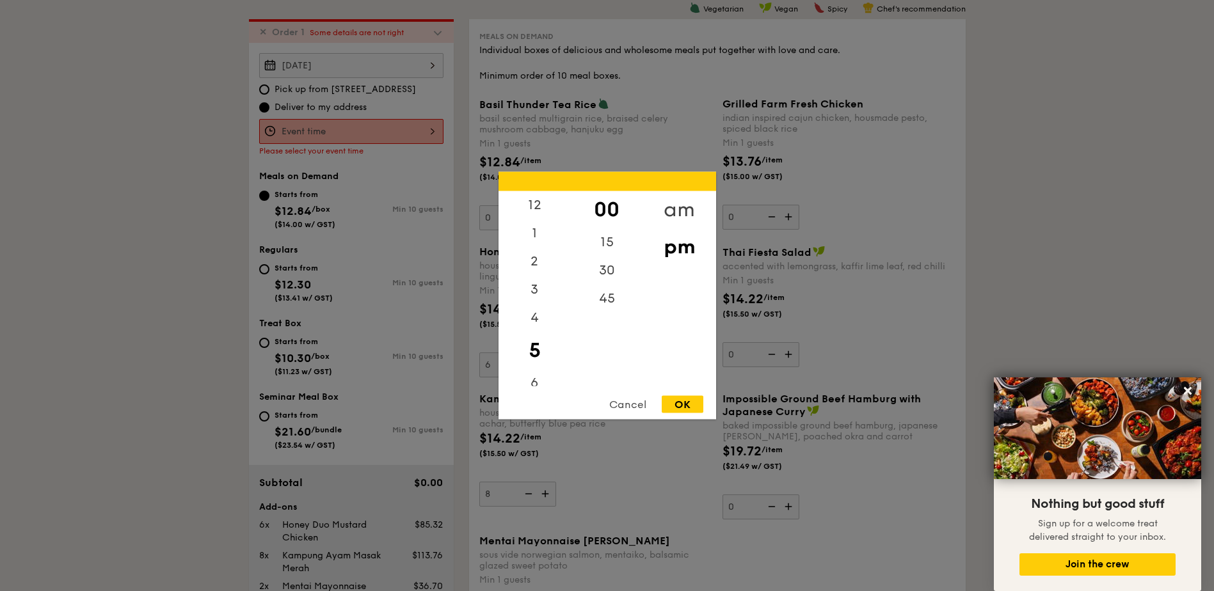
click at [674, 203] on div "am" at bounding box center [679, 209] width 72 height 37
click at [536, 377] on div "11" at bounding box center [535, 376] width 72 height 37
click at [678, 399] on div "OK" at bounding box center [683, 404] width 42 height 17
type input "11:00AM"
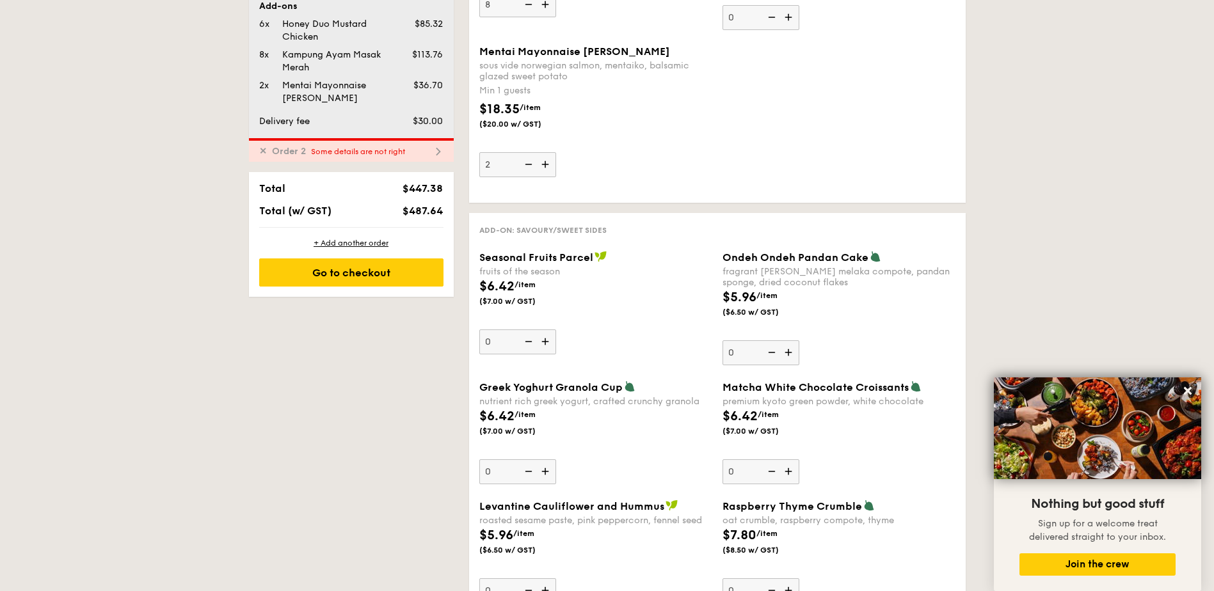
scroll to position [879, 0]
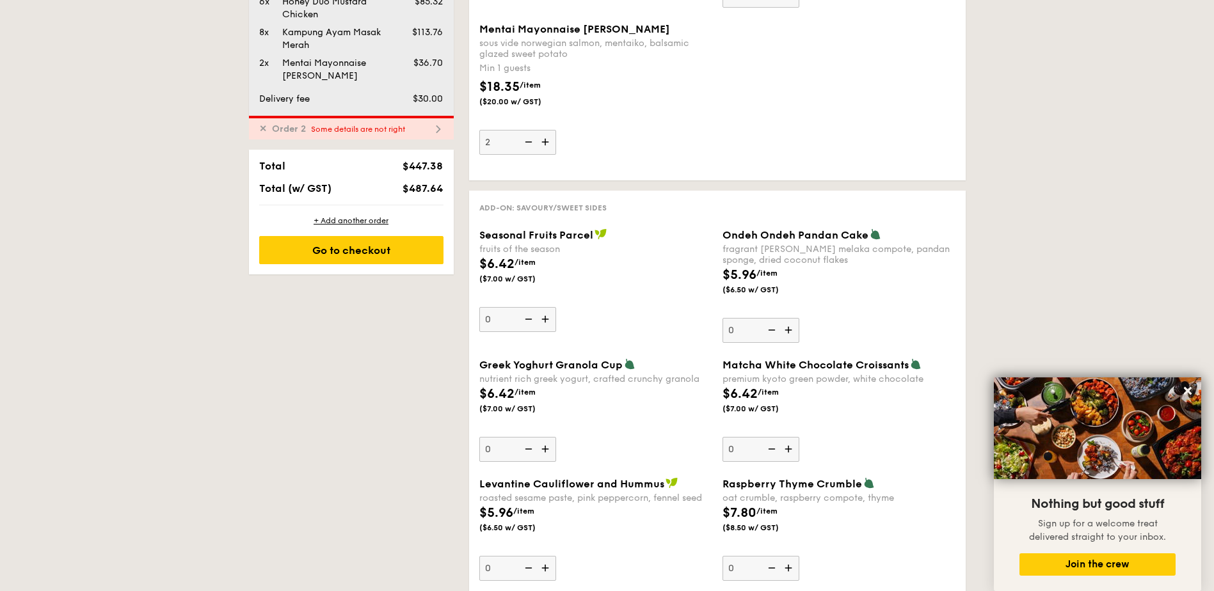
click at [413, 120] on div "✕ Order 2 Some details are not right" at bounding box center [351, 128] width 205 height 24
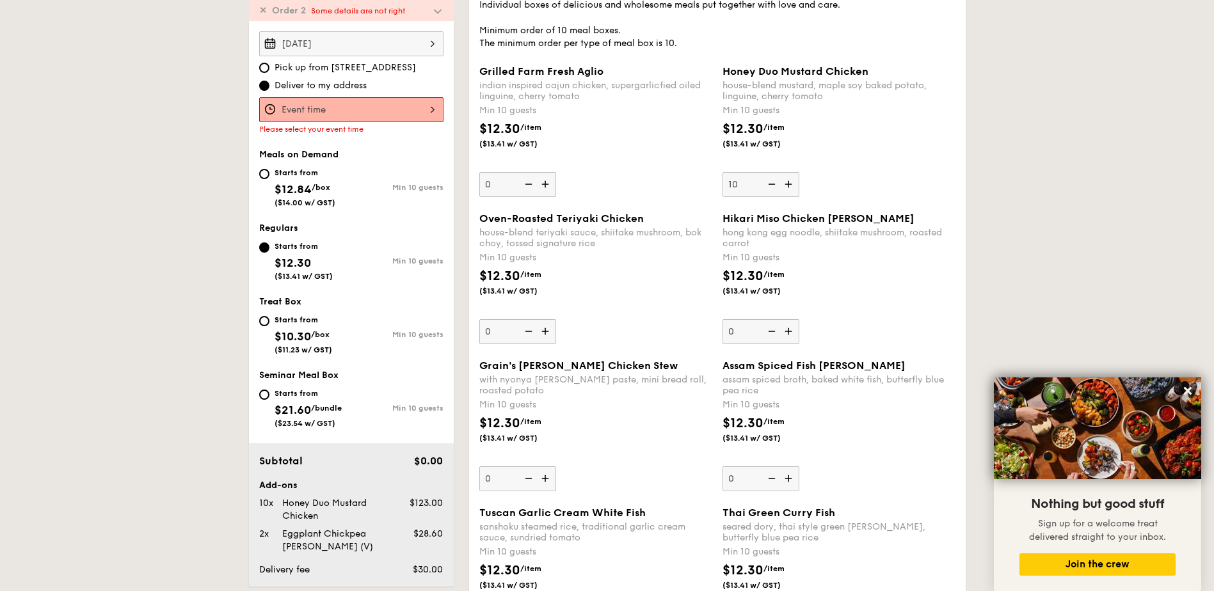
scroll to position [391, 0]
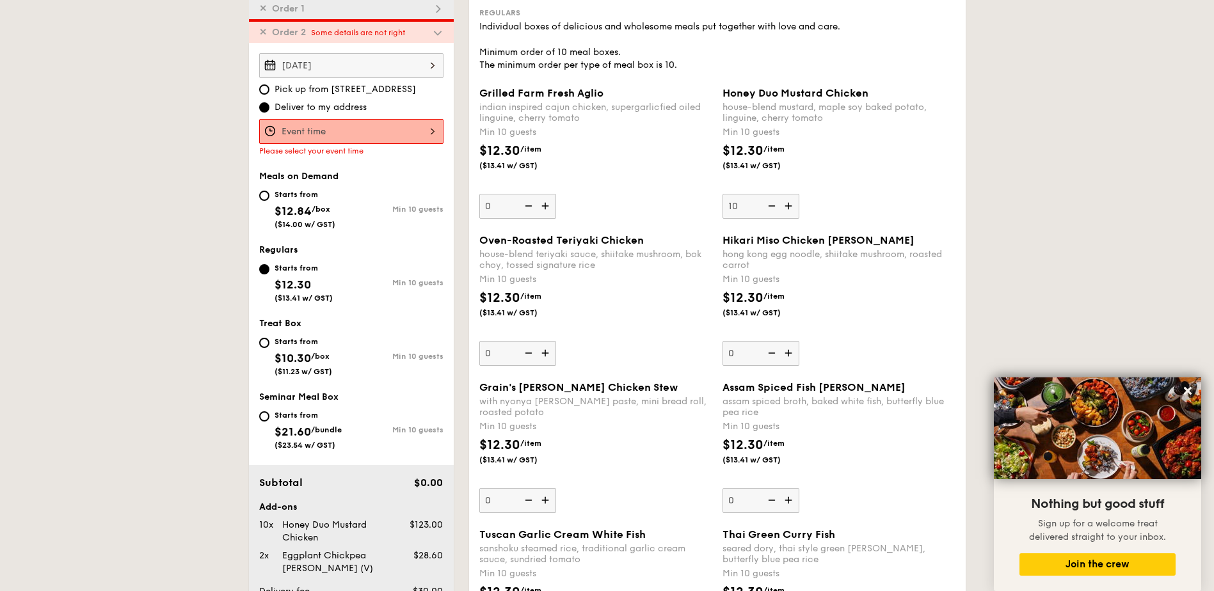
click at [417, 140] on div at bounding box center [351, 131] width 184 height 25
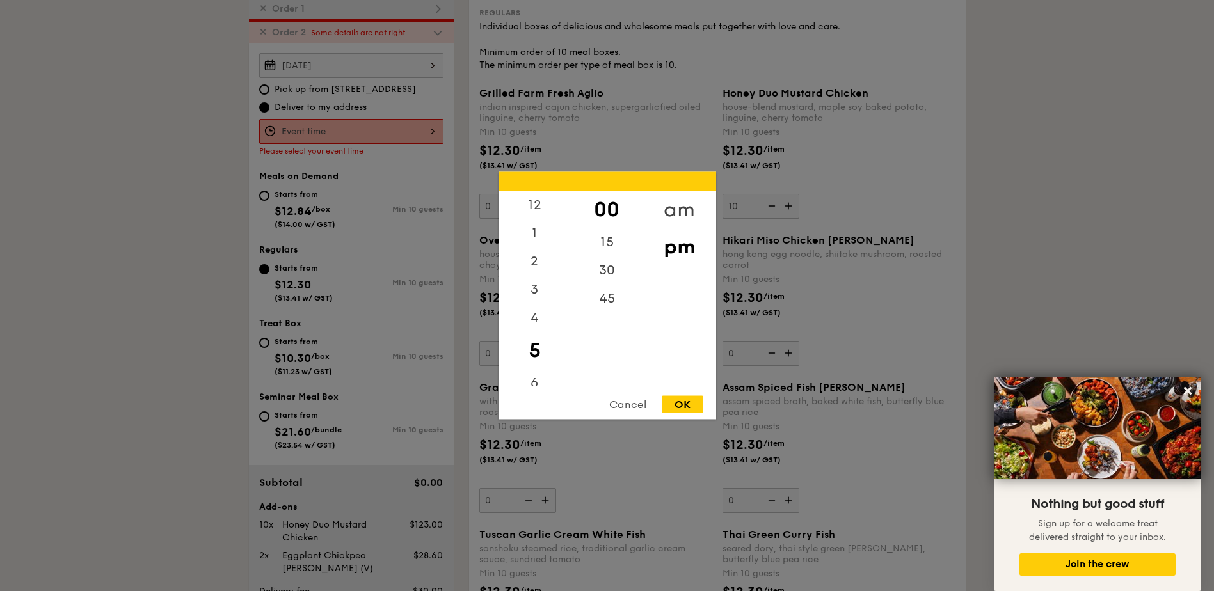
click at [699, 202] on div "am" at bounding box center [679, 209] width 72 height 37
click at [532, 365] on div "11" at bounding box center [535, 372] width 72 height 28
click at [674, 396] on div "OK" at bounding box center [683, 404] width 42 height 17
type input "11:00AM"
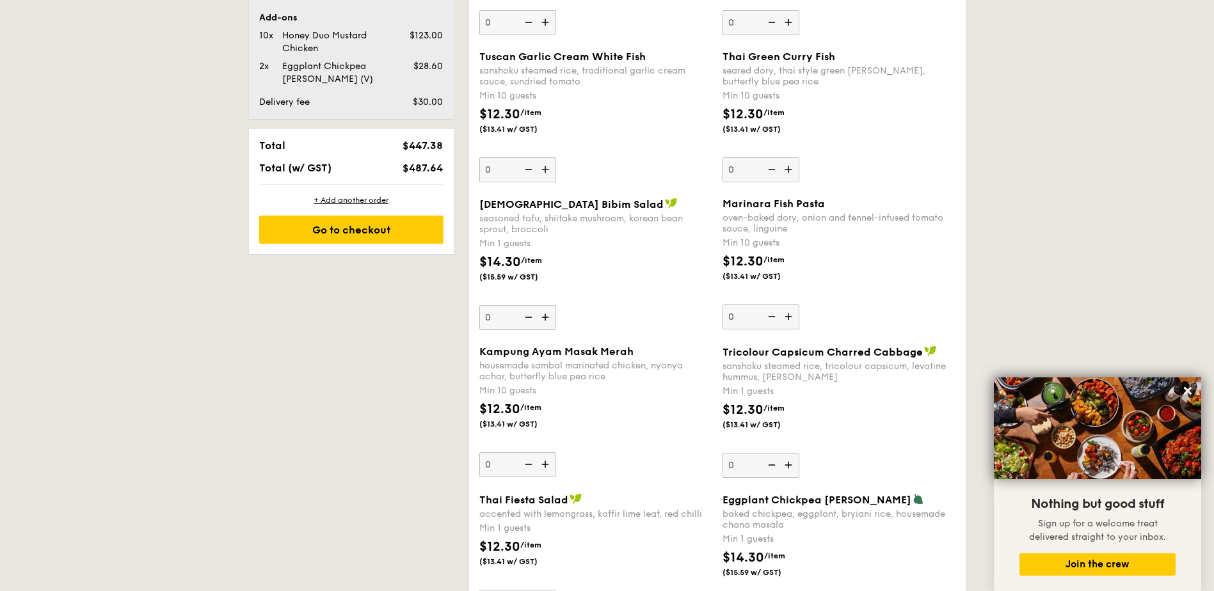
scroll to position [903, 0]
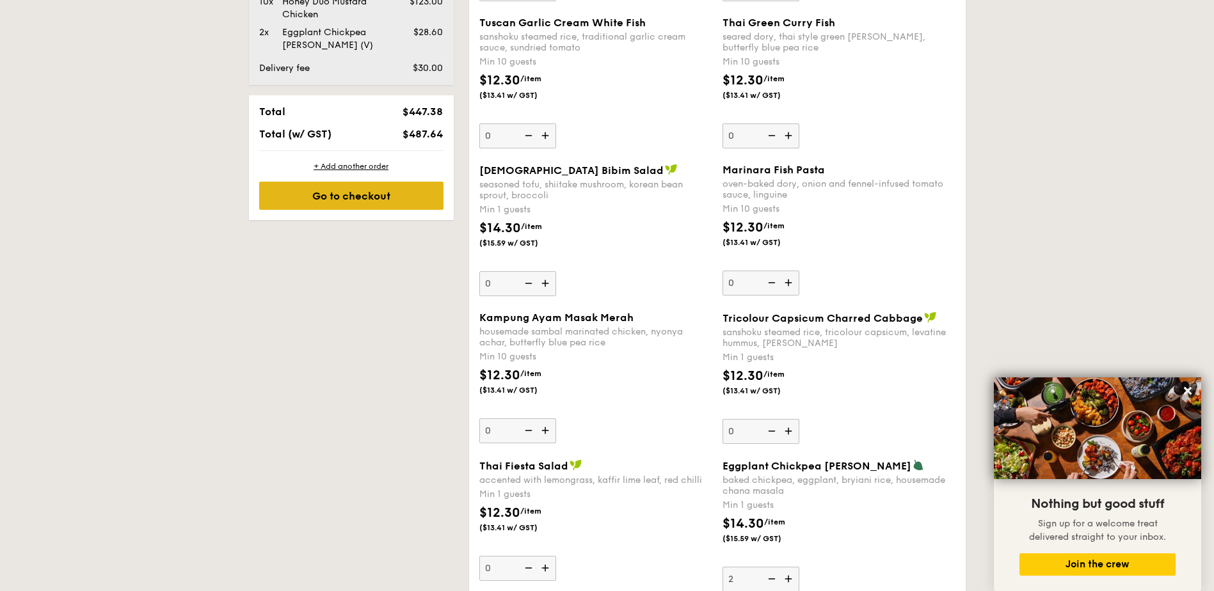
click at [359, 200] on div "Go to checkout" at bounding box center [351, 196] width 184 height 28
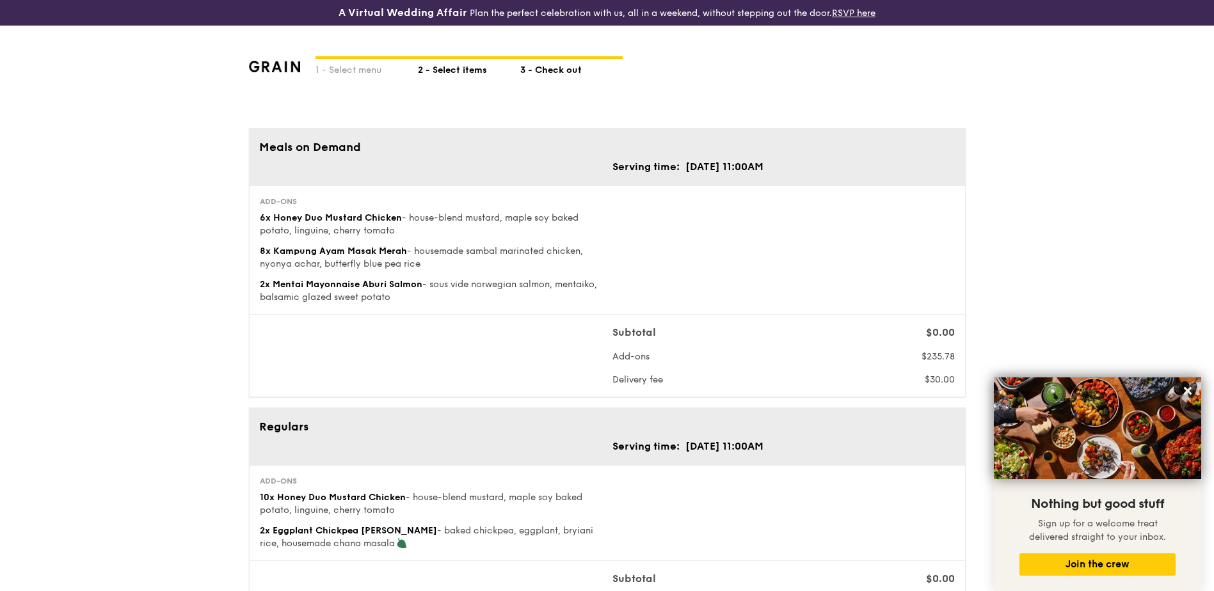
click at [471, 70] on div "2 - Select items" at bounding box center [469, 68] width 102 height 18
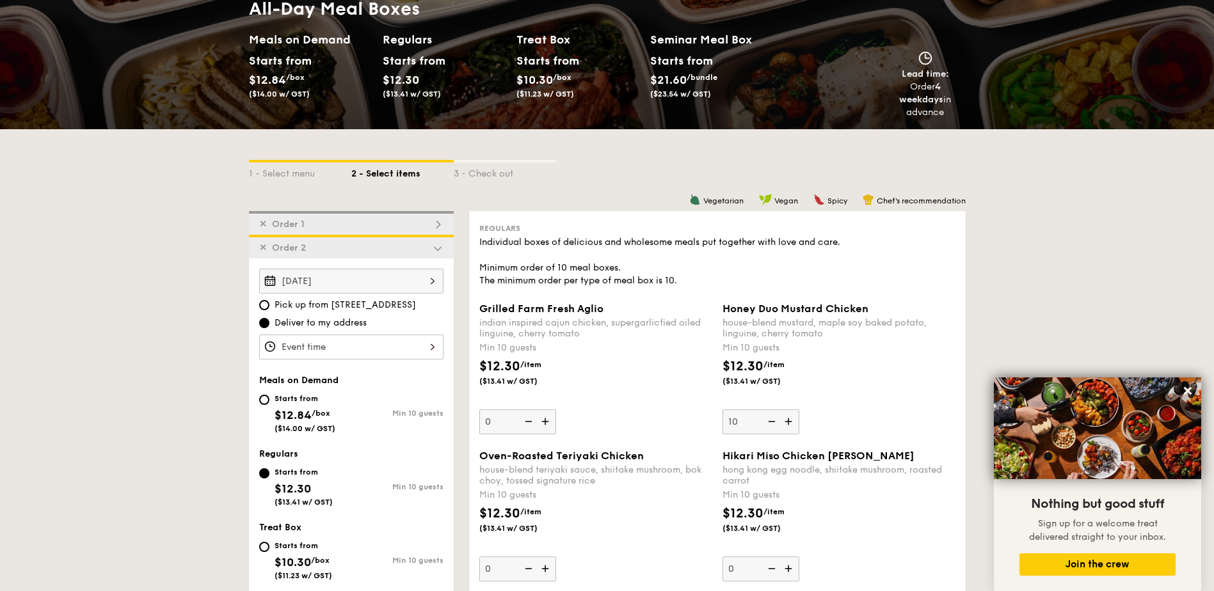
scroll to position [171, 0]
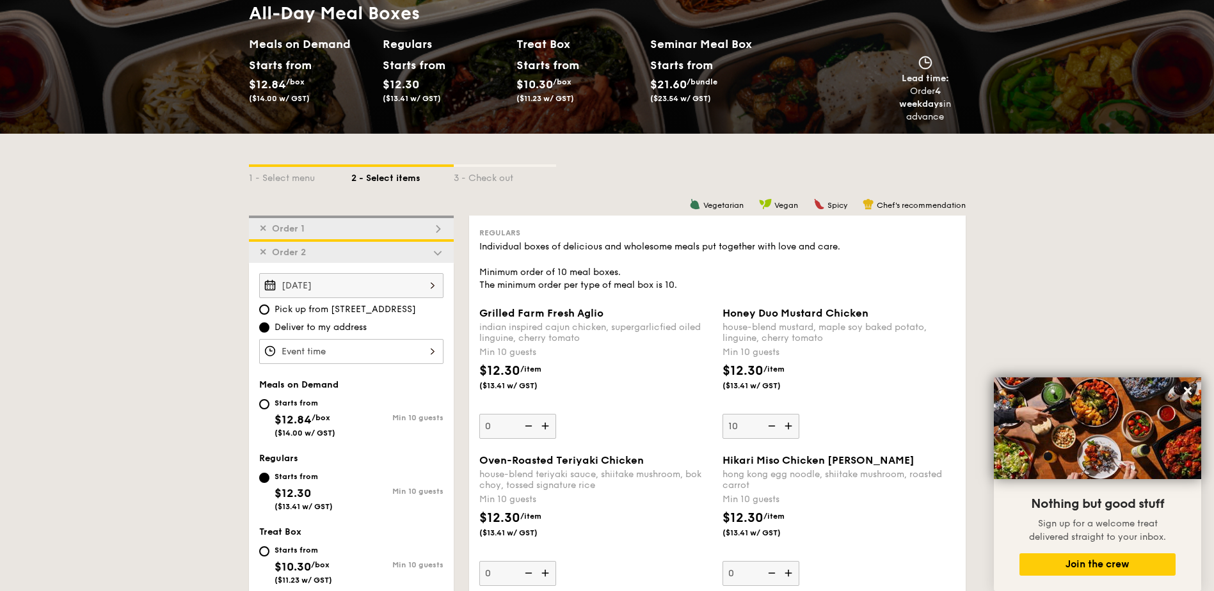
click at [440, 229] on img at bounding box center [438, 229] width 12 height 12
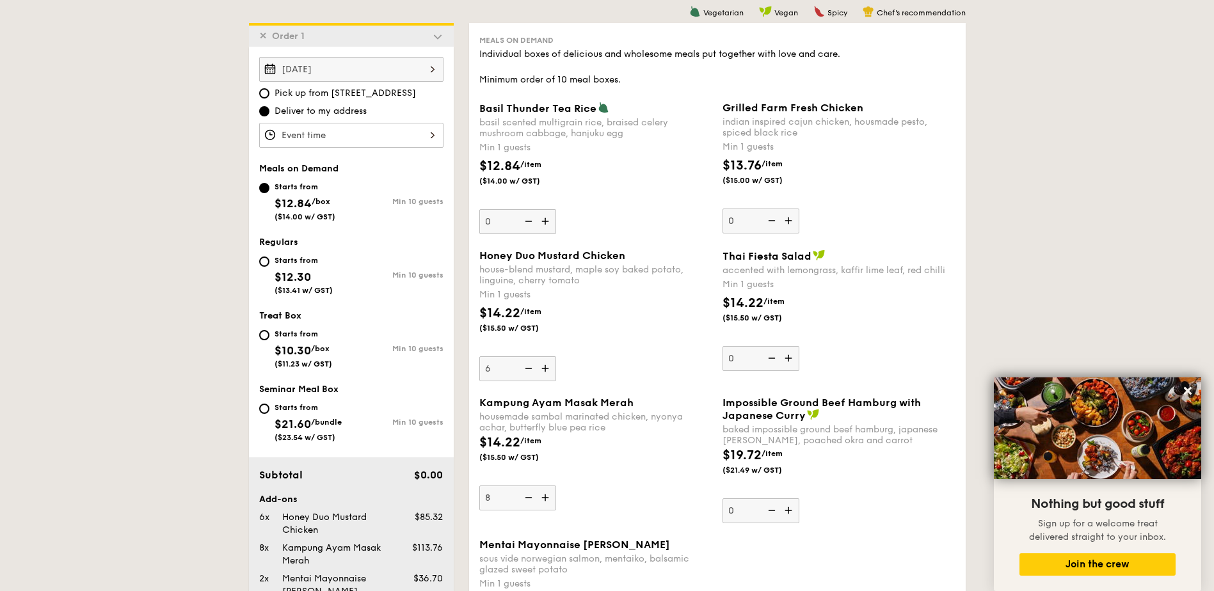
scroll to position [367, 0]
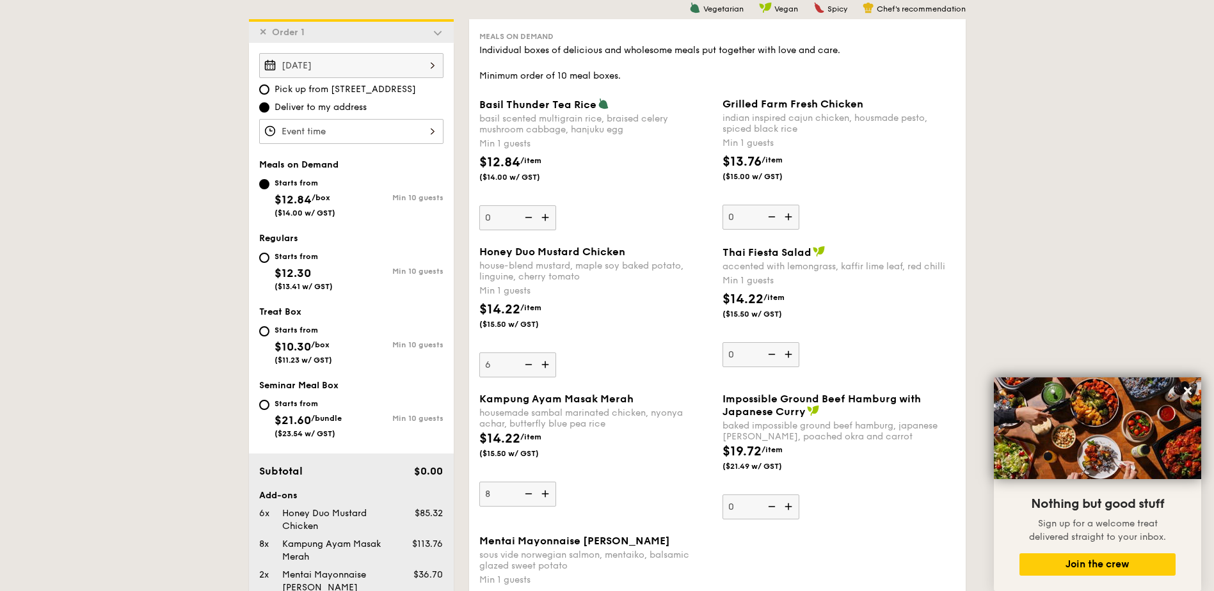
click at [545, 490] on img at bounding box center [546, 494] width 19 height 24
click at [545, 490] on input "8" at bounding box center [517, 494] width 77 height 25
click at [545, 490] on img at bounding box center [546, 494] width 19 height 24
click at [545, 490] on input "9" at bounding box center [517, 494] width 77 height 25
type input "10"
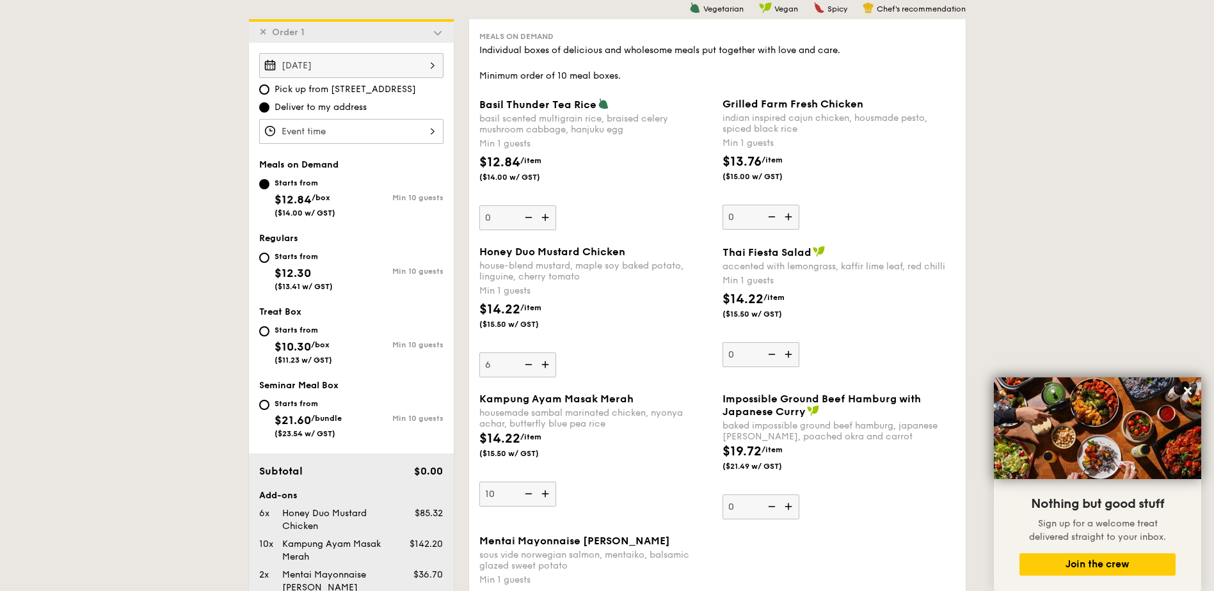
click at [528, 368] on img at bounding box center [527, 365] width 19 height 24
click at [528, 368] on input "6" at bounding box center [517, 365] width 77 height 25
click at [528, 368] on img at bounding box center [527, 365] width 19 height 24
click at [528, 368] on input "5" at bounding box center [517, 365] width 77 height 25
type input "4"
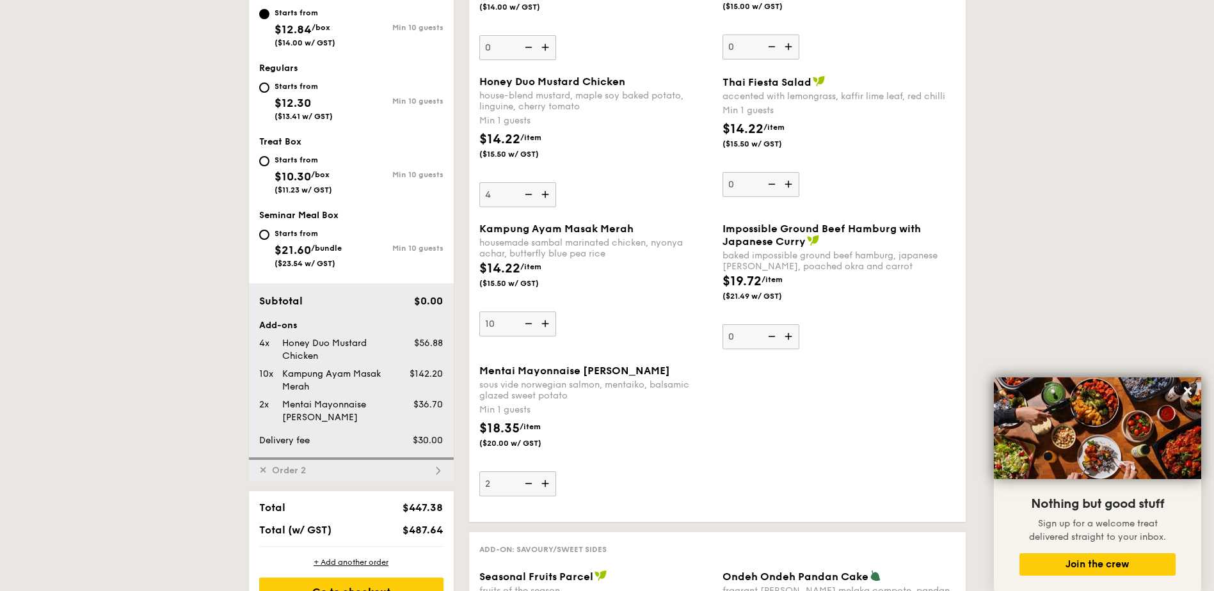
scroll to position [708, 0]
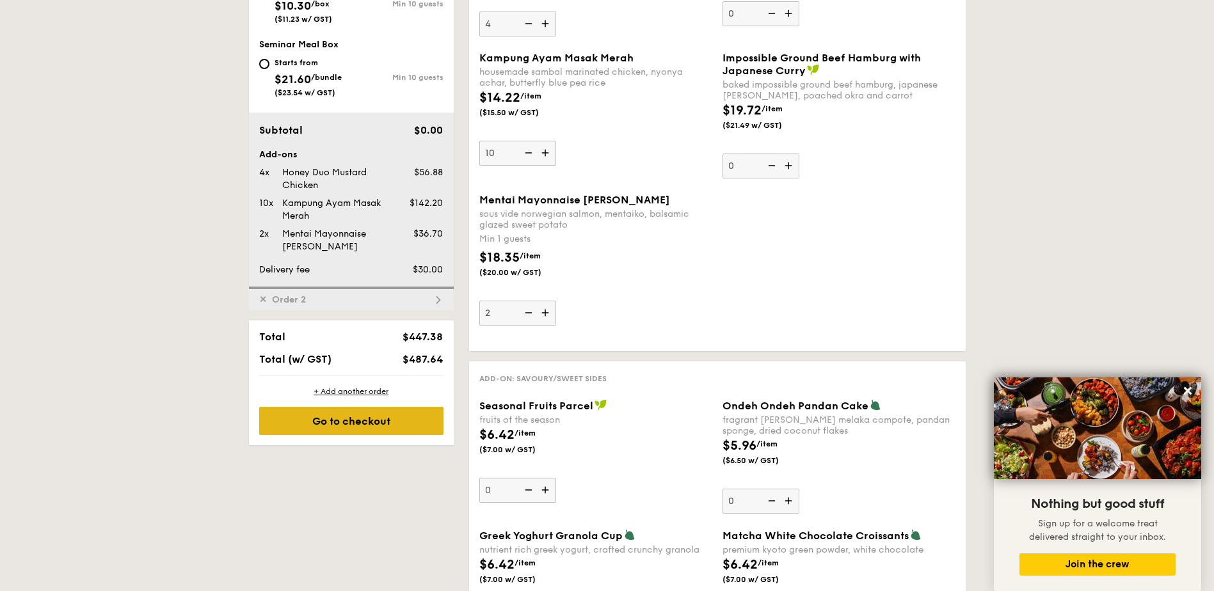
click at [379, 425] on div "Go to checkout" at bounding box center [351, 421] width 184 height 28
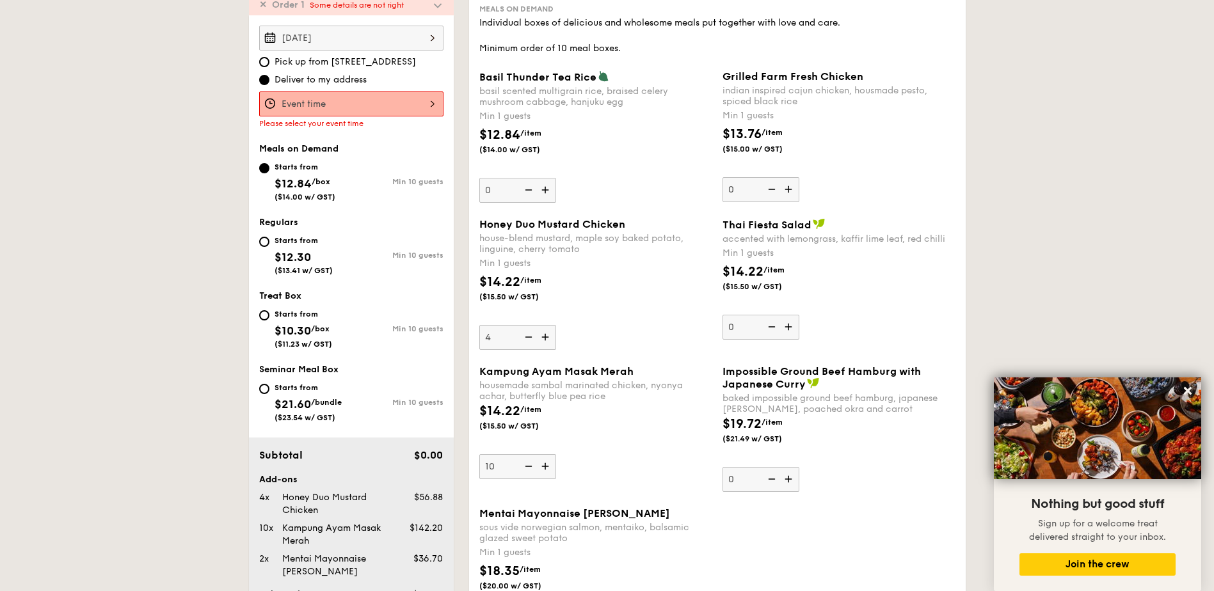
scroll to position [367, 0]
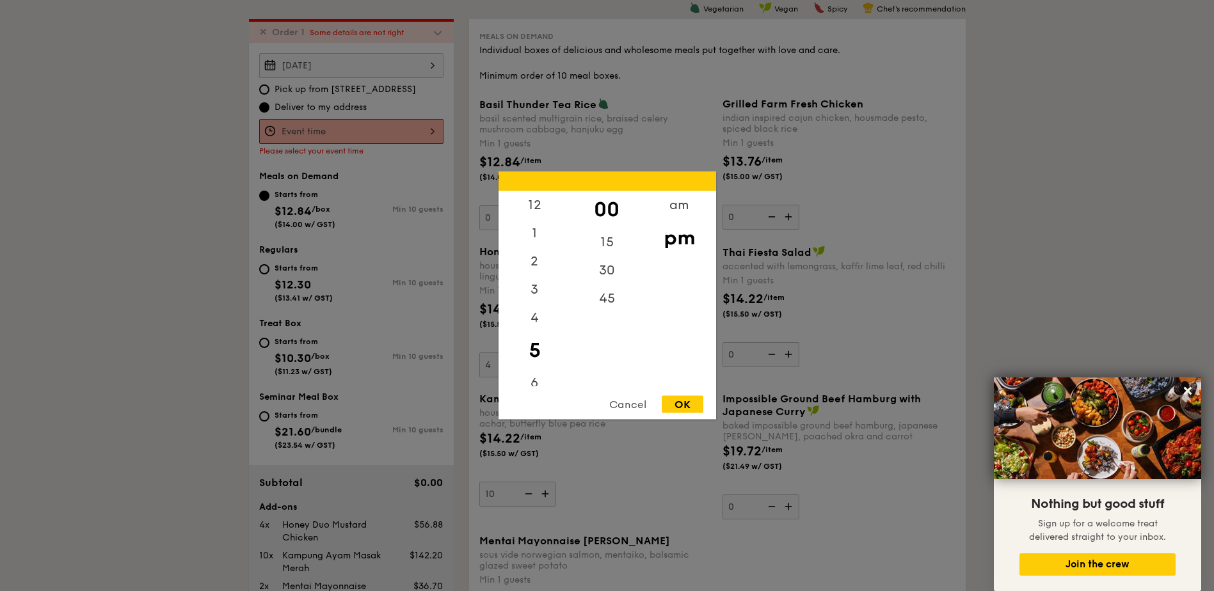
click at [422, 127] on div "12 1 2 3 4 5 6 7 8 9 10 11 00 15 30 45 am pm Cancel OK" at bounding box center [351, 131] width 184 height 25
click at [681, 189] on div at bounding box center [608, 181] width 218 height 19
click at [674, 213] on div "am" at bounding box center [679, 209] width 72 height 37
click at [532, 370] on div "11" at bounding box center [535, 376] width 72 height 37
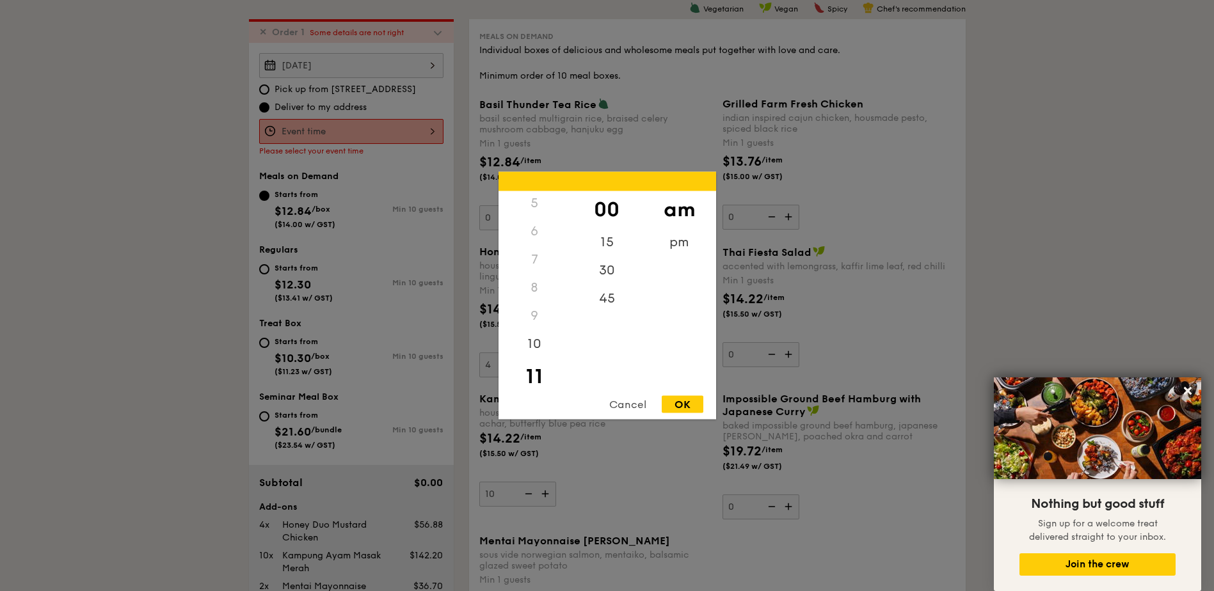
click at [681, 401] on div "OK" at bounding box center [683, 404] width 42 height 17
type input "11:00AM"
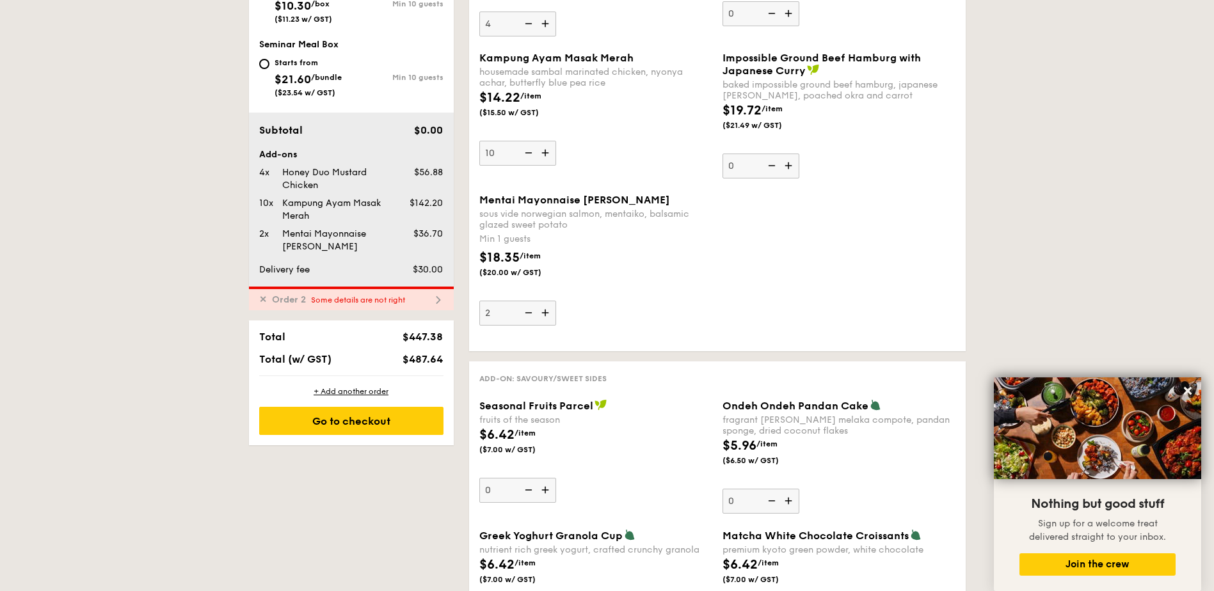
click at [380, 296] on span "Some details are not right" at bounding box center [358, 300] width 94 height 9
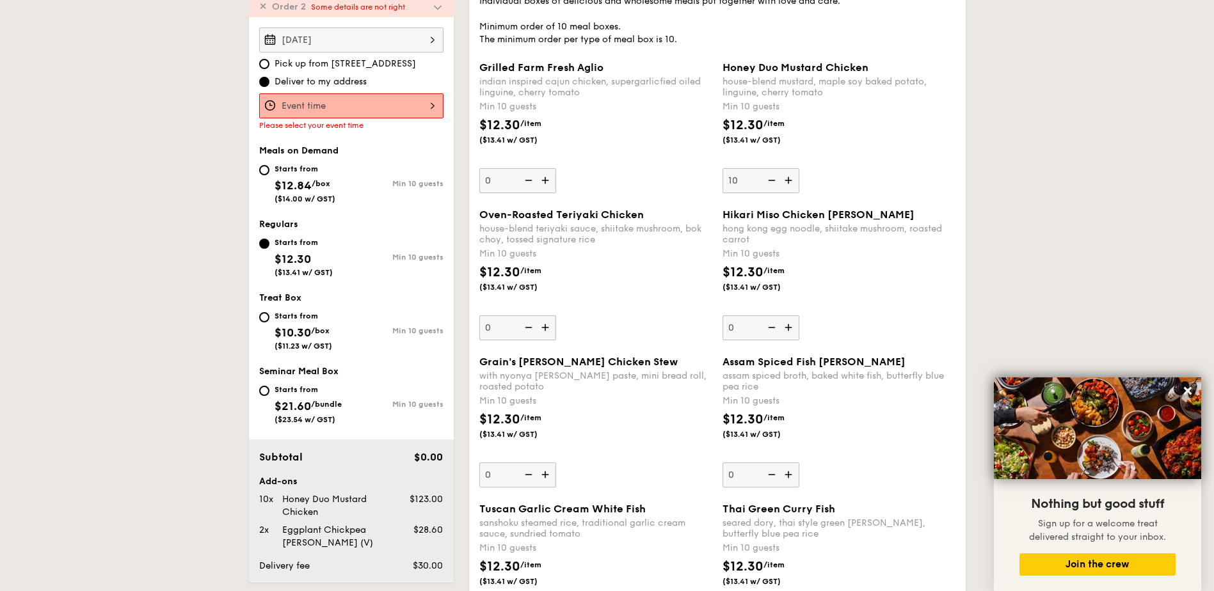
scroll to position [391, 0]
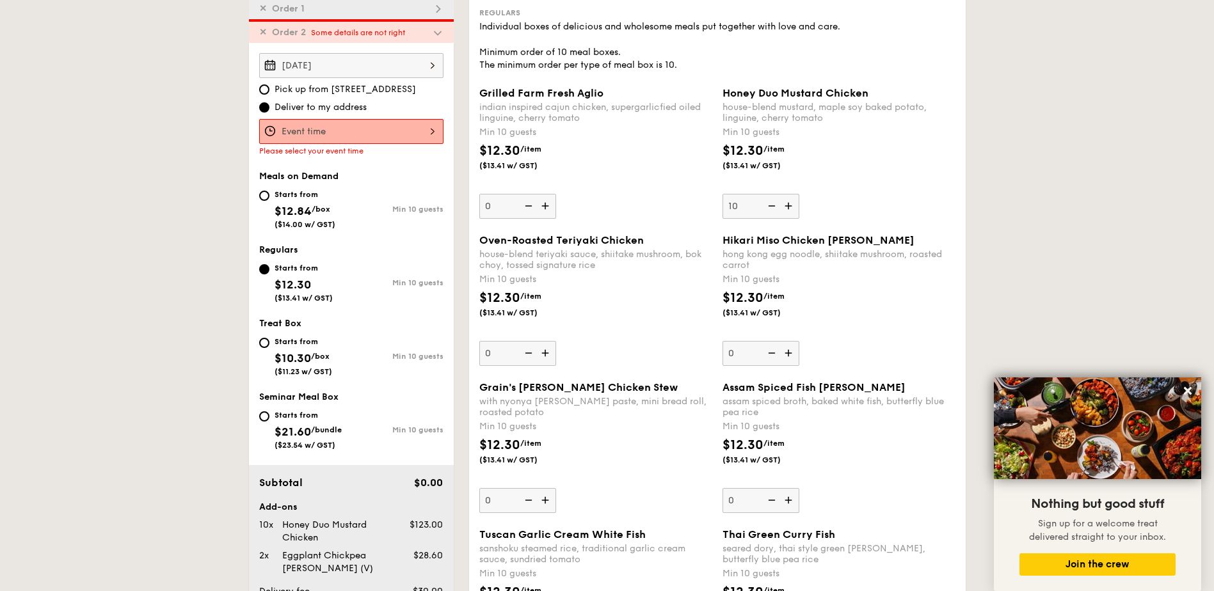
click at [403, 132] on div at bounding box center [351, 131] width 184 height 25
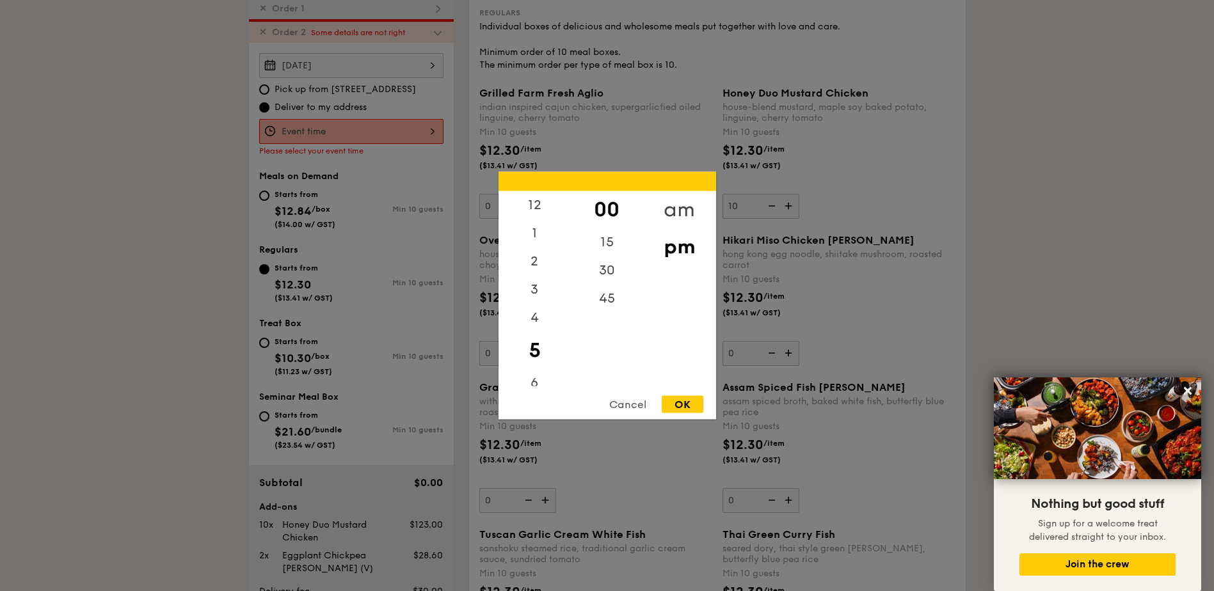
click at [662, 211] on div "am" at bounding box center [679, 209] width 72 height 37
click at [528, 369] on div "11" at bounding box center [535, 376] width 72 height 37
click at [694, 410] on div "OK" at bounding box center [683, 404] width 42 height 17
type input "11:00AM"
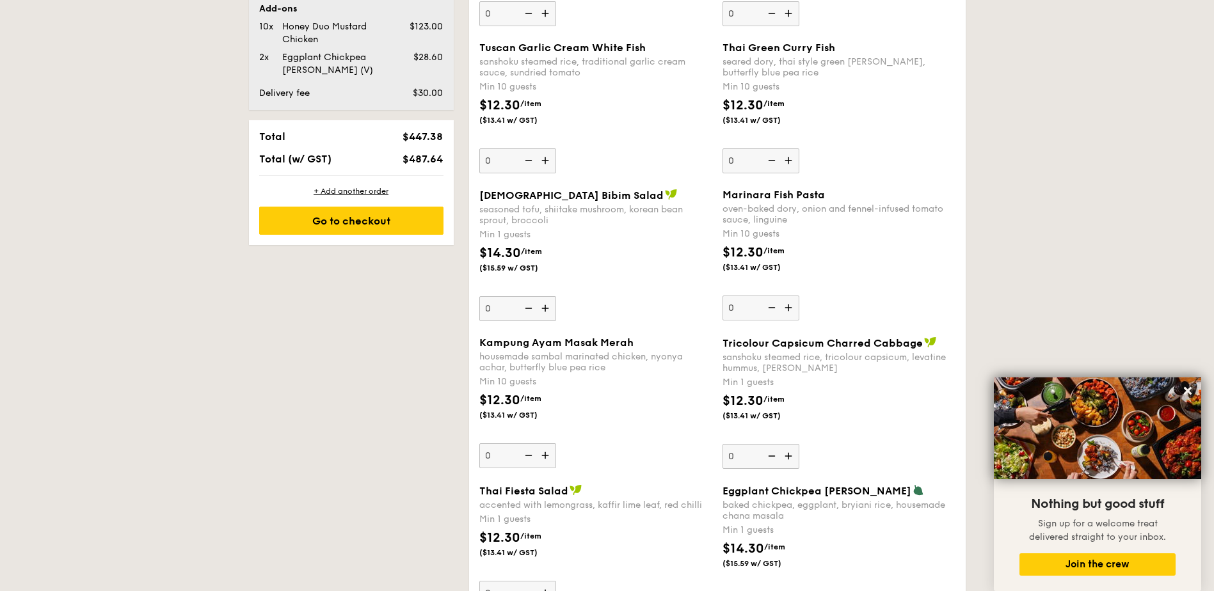
scroll to position [903, 0]
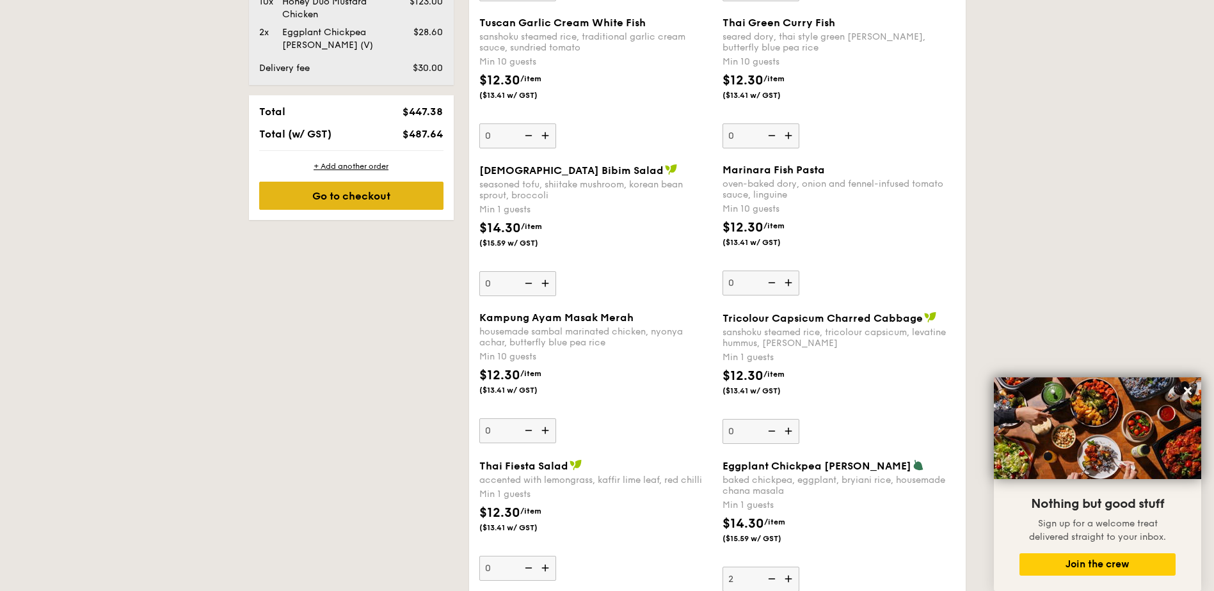
click at [363, 189] on div "Go to checkout" at bounding box center [351, 196] width 184 height 28
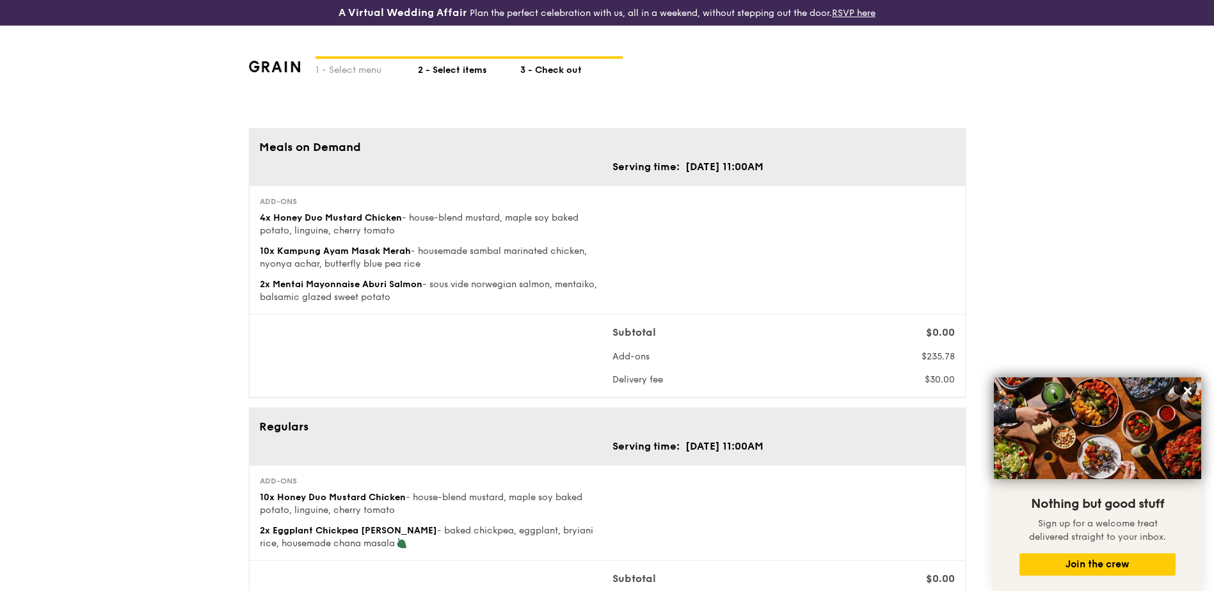
click at [453, 69] on div "2 - Select items" at bounding box center [469, 68] width 102 height 18
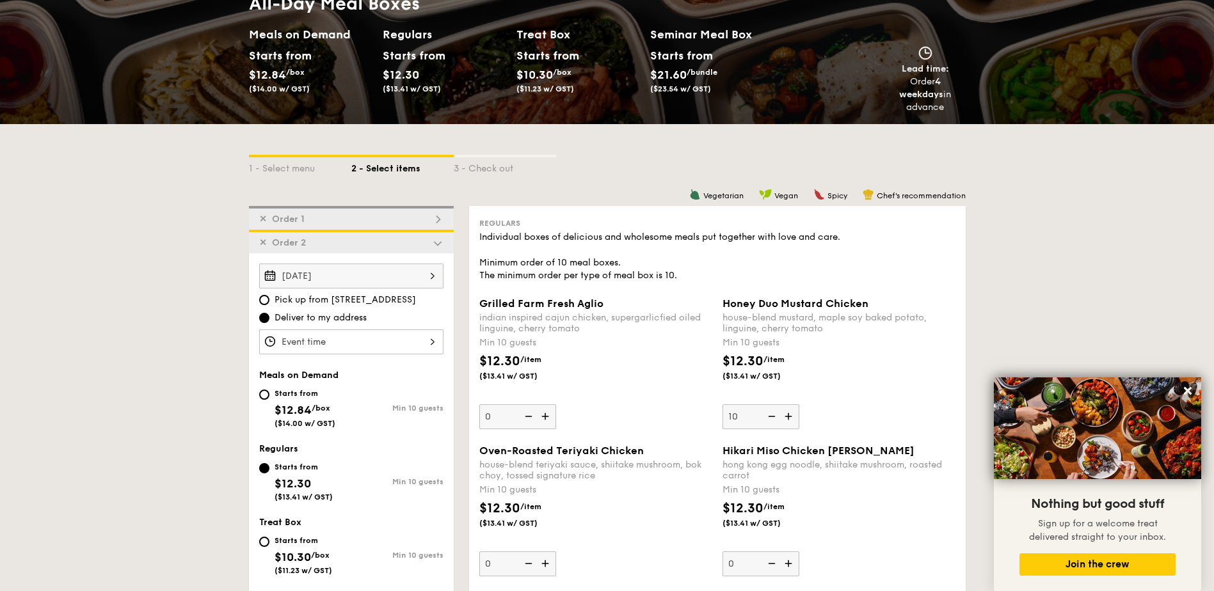
scroll to position [171, 0]
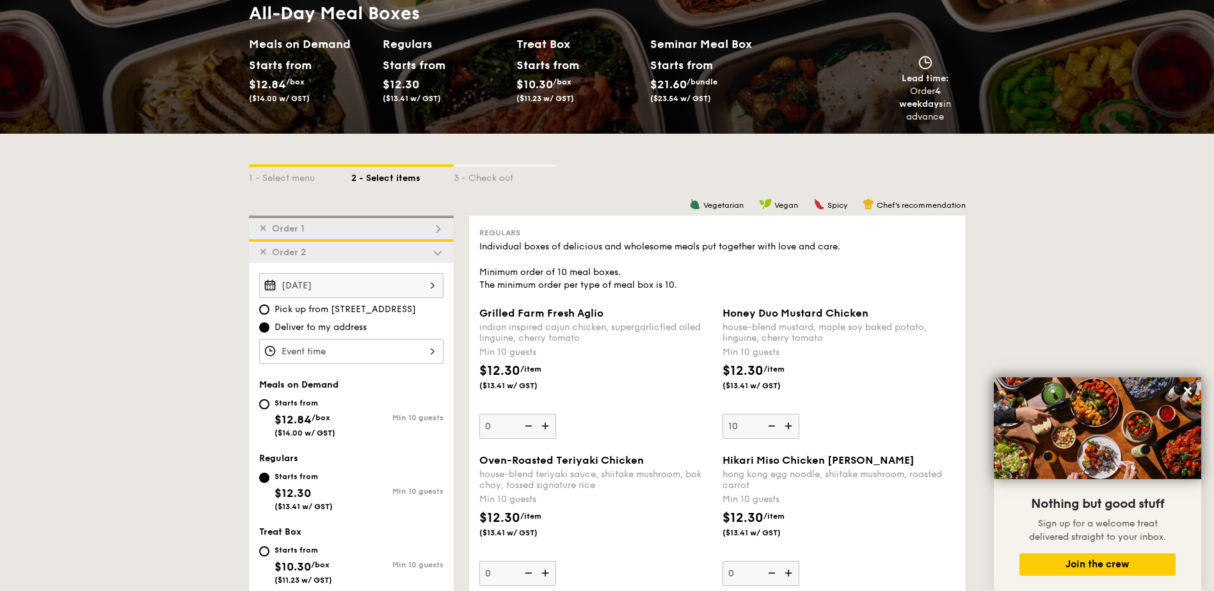
click at [431, 228] on div "✕ Order 1" at bounding box center [351, 228] width 205 height 24
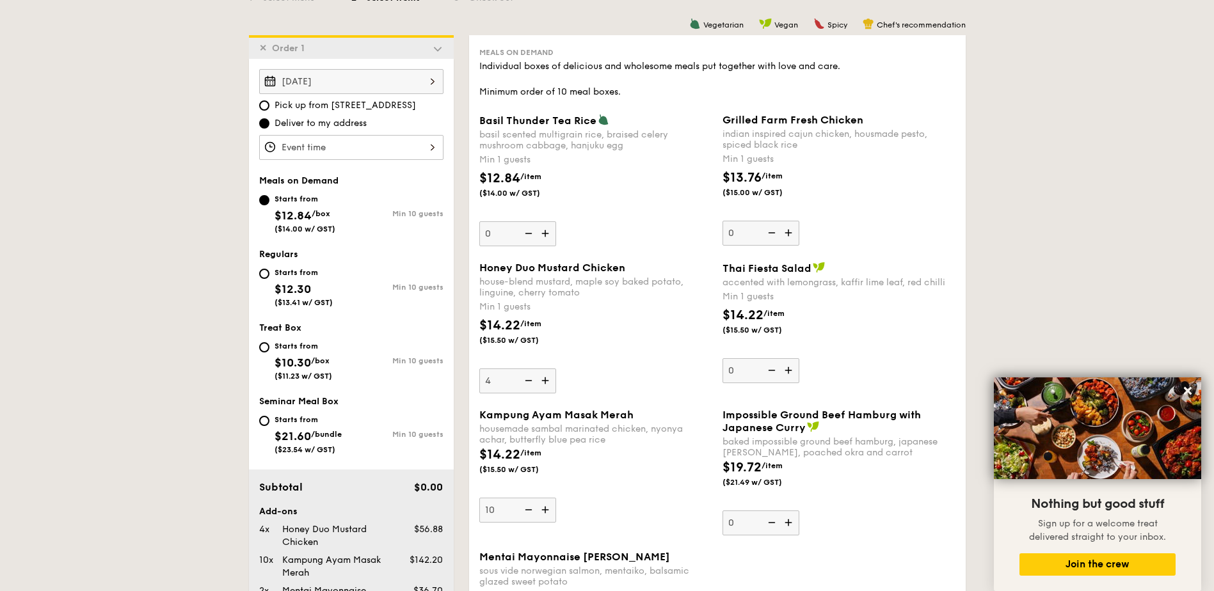
scroll to position [367, 0]
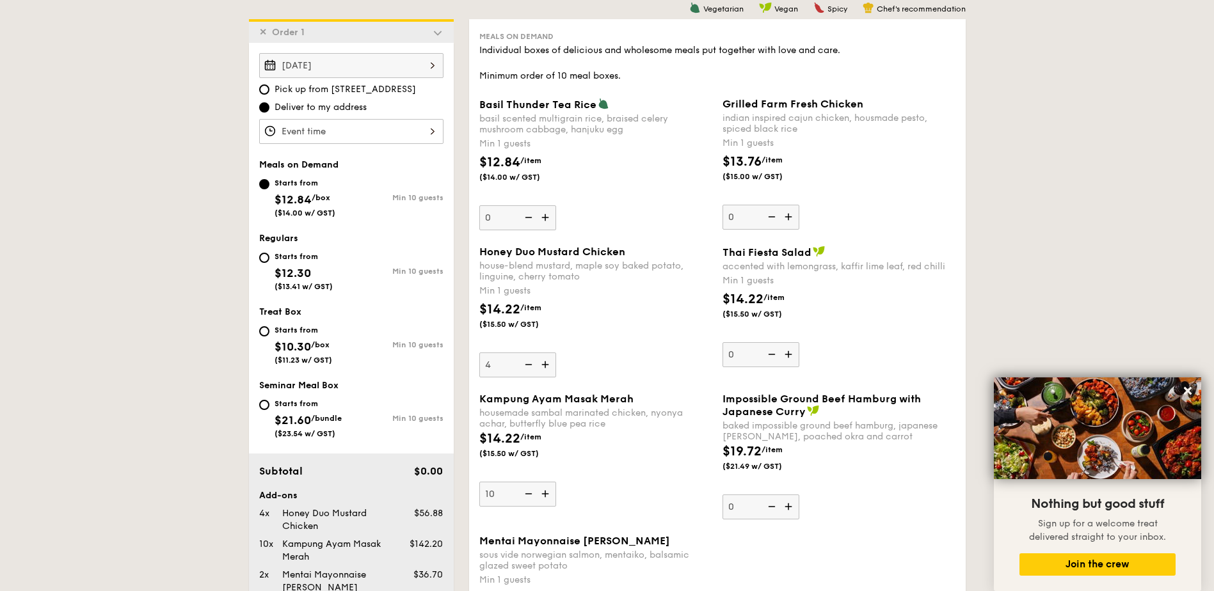
click at [540, 495] on img at bounding box center [546, 494] width 19 height 24
click at [540, 495] on input "10" at bounding box center [517, 494] width 77 height 25
click at [540, 495] on img at bounding box center [546, 494] width 19 height 24
click at [540, 495] on input "11" at bounding box center [517, 494] width 77 height 25
type input "12"
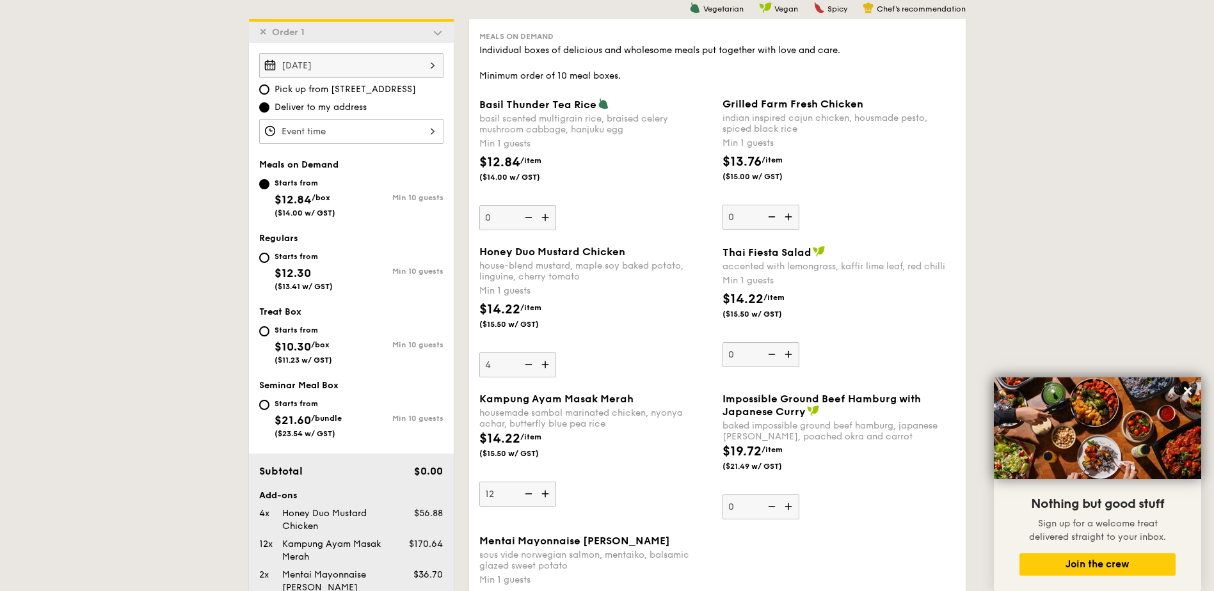
click at [527, 363] on img at bounding box center [527, 365] width 19 height 24
click at [527, 363] on input "4" at bounding box center [517, 365] width 77 height 25
click at [527, 363] on img at bounding box center [527, 365] width 19 height 24
click at [527, 363] on input "3" at bounding box center [517, 365] width 77 height 25
type input "2"
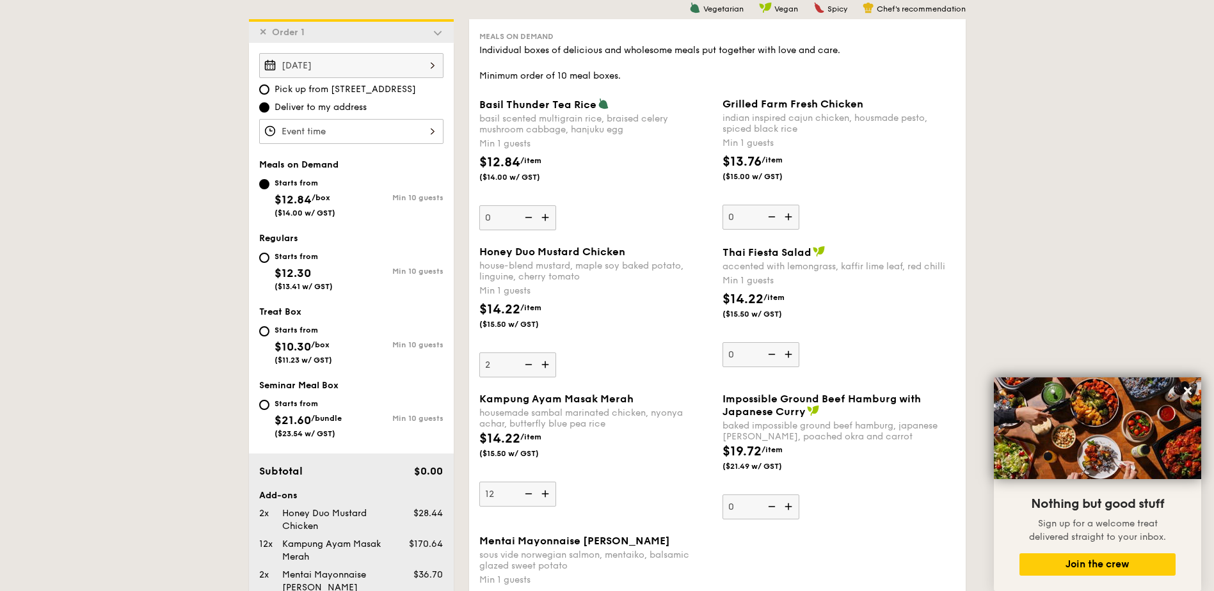
click at [392, 132] on div at bounding box center [351, 131] width 184 height 25
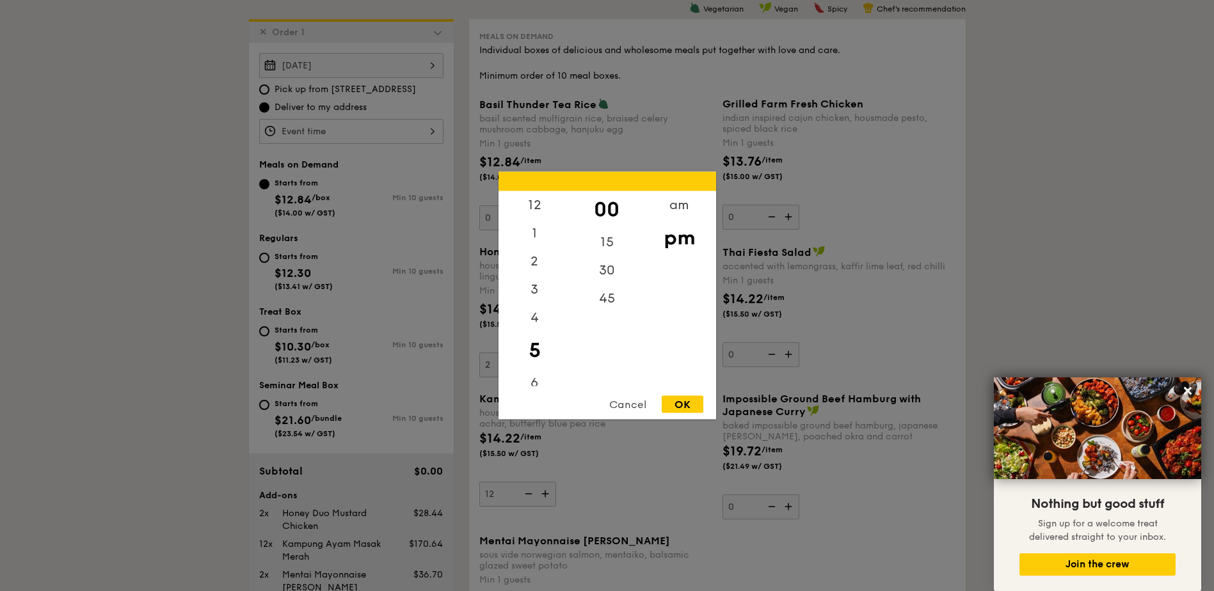
drag, startPoint x: 671, startPoint y: 206, endPoint x: 653, endPoint y: 239, distance: 37.8
click at [671, 205] on div "am" at bounding box center [679, 205] width 72 height 28
click at [529, 378] on div "11" at bounding box center [535, 376] width 72 height 37
click at [679, 401] on div "OK" at bounding box center [683, 404] width 42 height 17
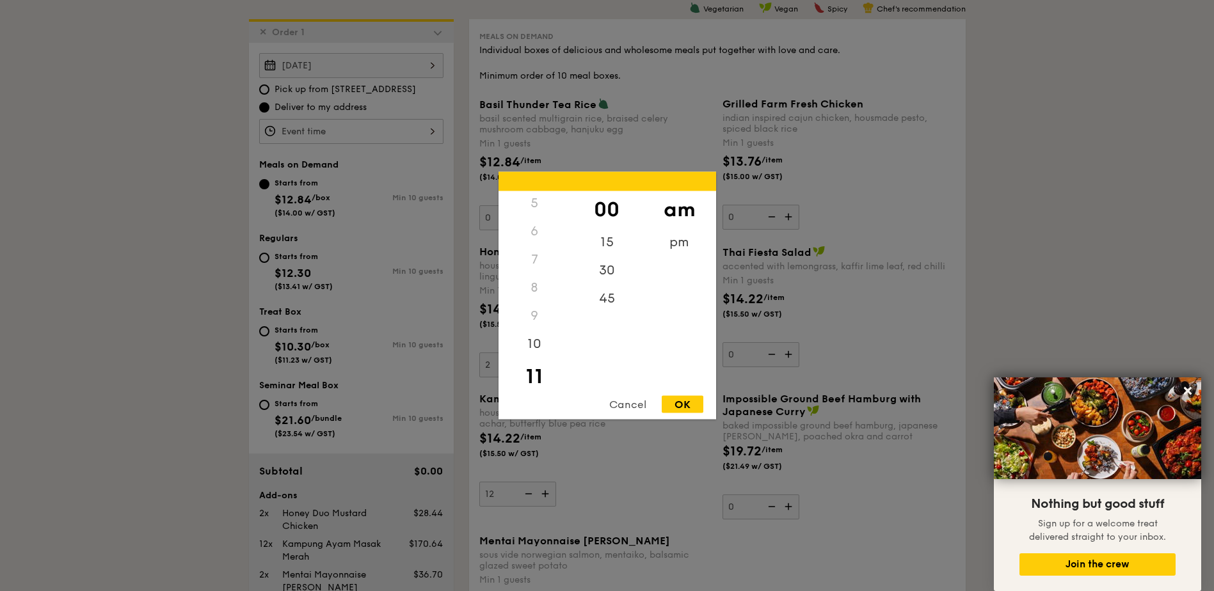
type input "11:00AM"
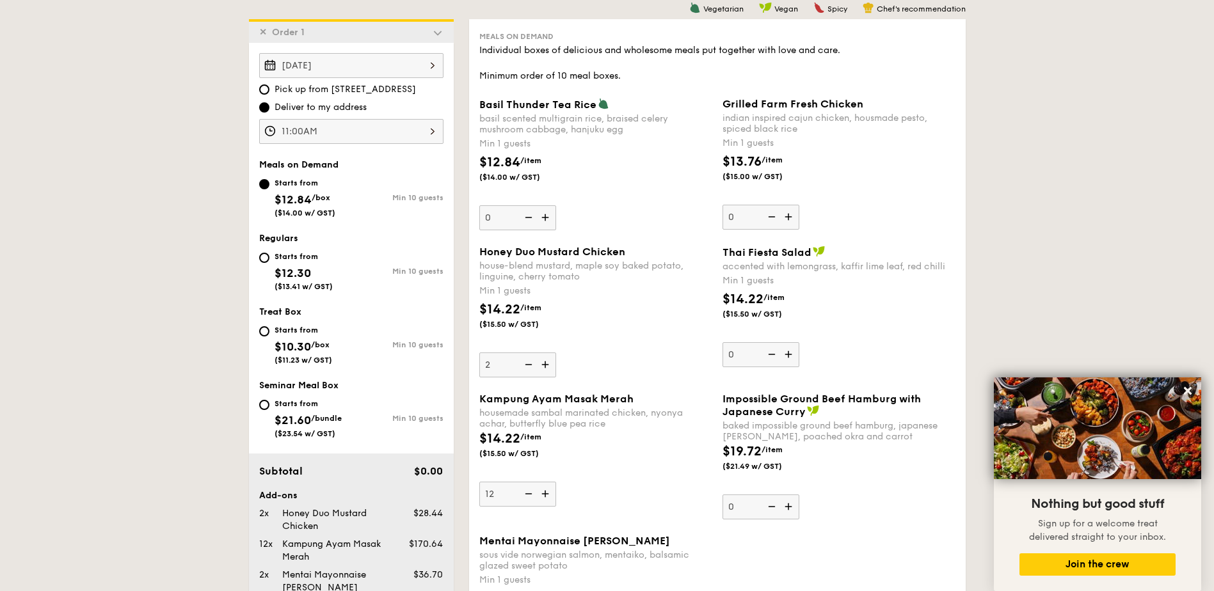
click at [441, 33] on img at bounding box center [438, 33] width 12 height 12
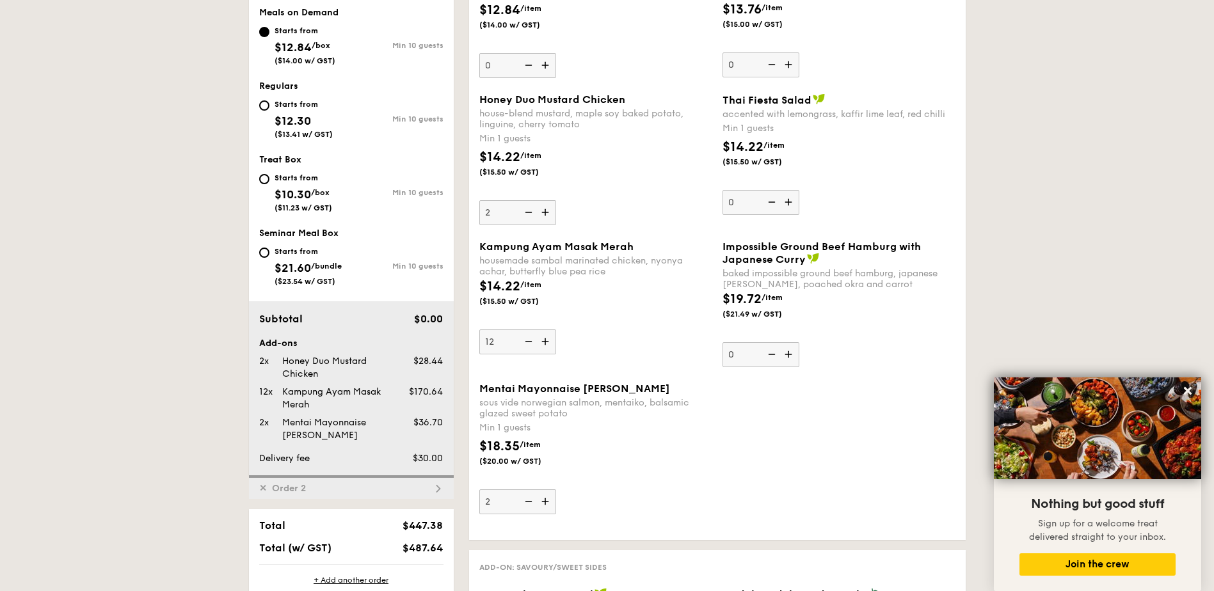
scroll to position [708, 0]
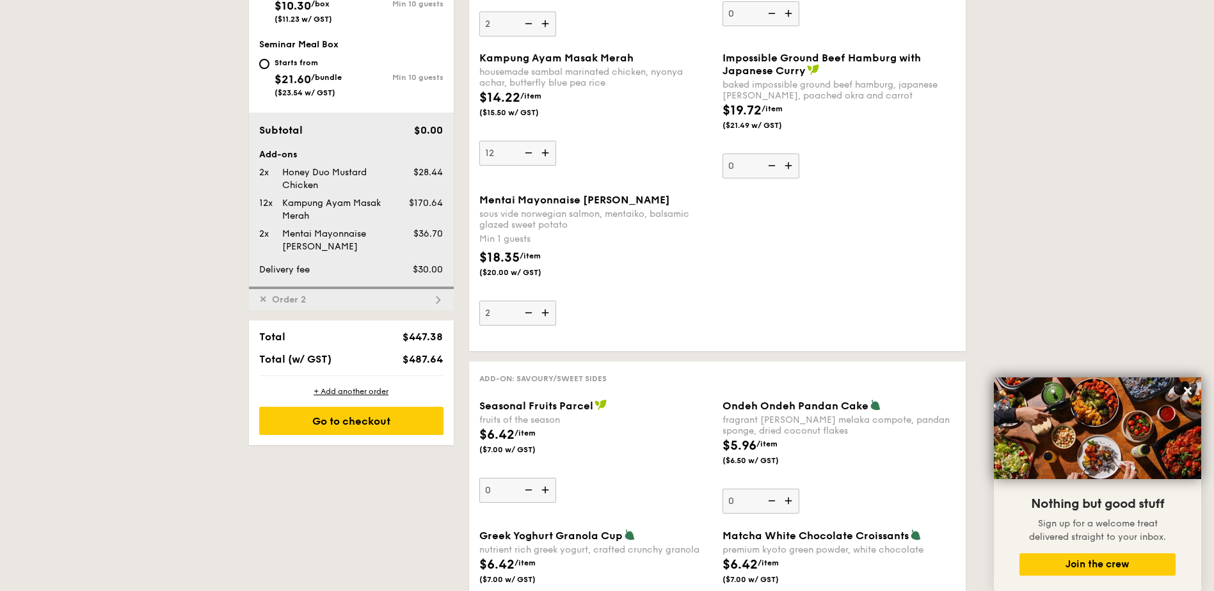
click at [406, 302] on div "✕ Order 2" at bounding box center [351, 299] width 205 height 24
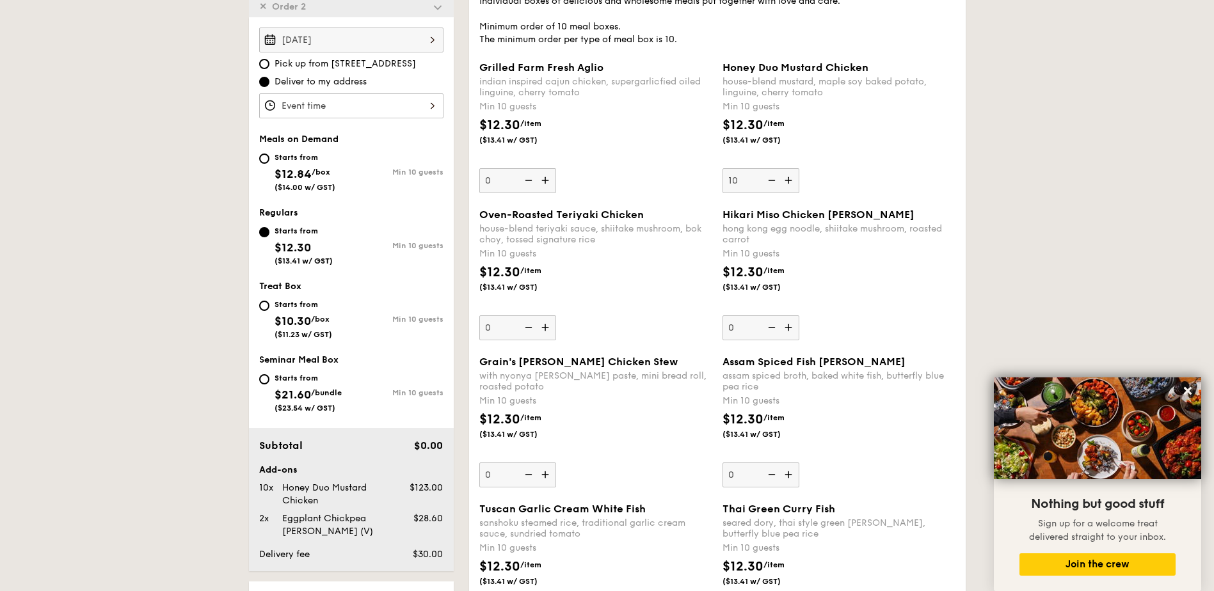
scroll to position [391, 0]
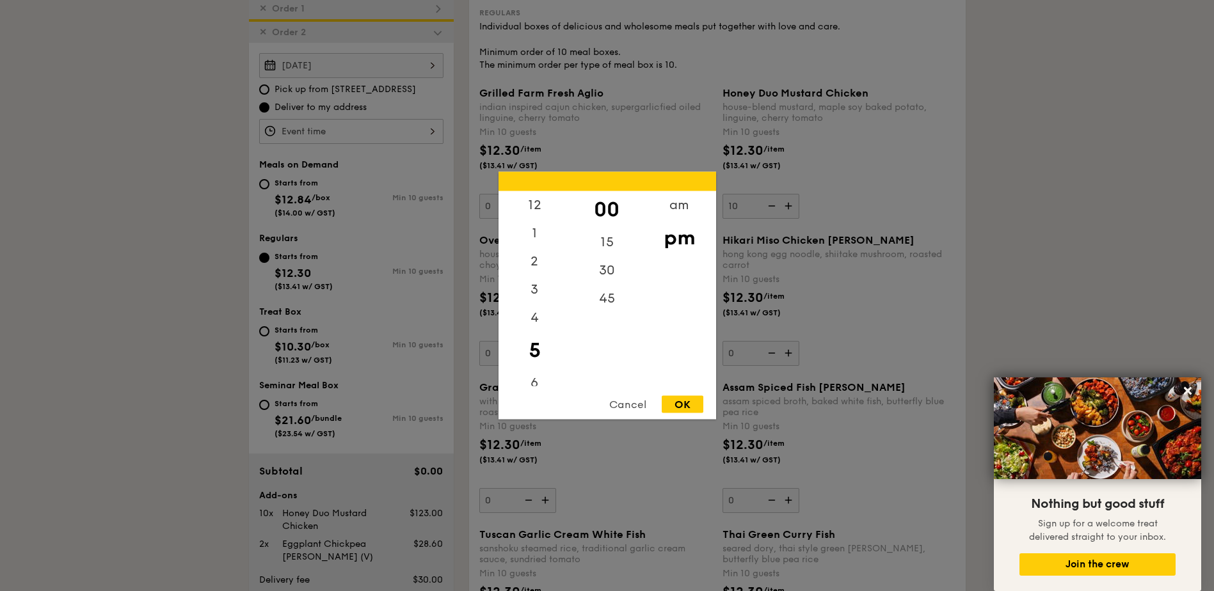
click at [351, 125] on div "12 1 2 3 4 5 6 7 8 9 10 11 00 15 30 45 am pm Cancel OK" at bounding box center [351, 131] width 184 height 25
click at [667, 203] on div "am" at bounding box center [679, 209] width 72 height 37
click at [527, 379] on div "11" at bounding box center [535, 376] width 72 height 37
click at [685, 403] on div "OK" at bounding box center [683, 404] width 42 height 17
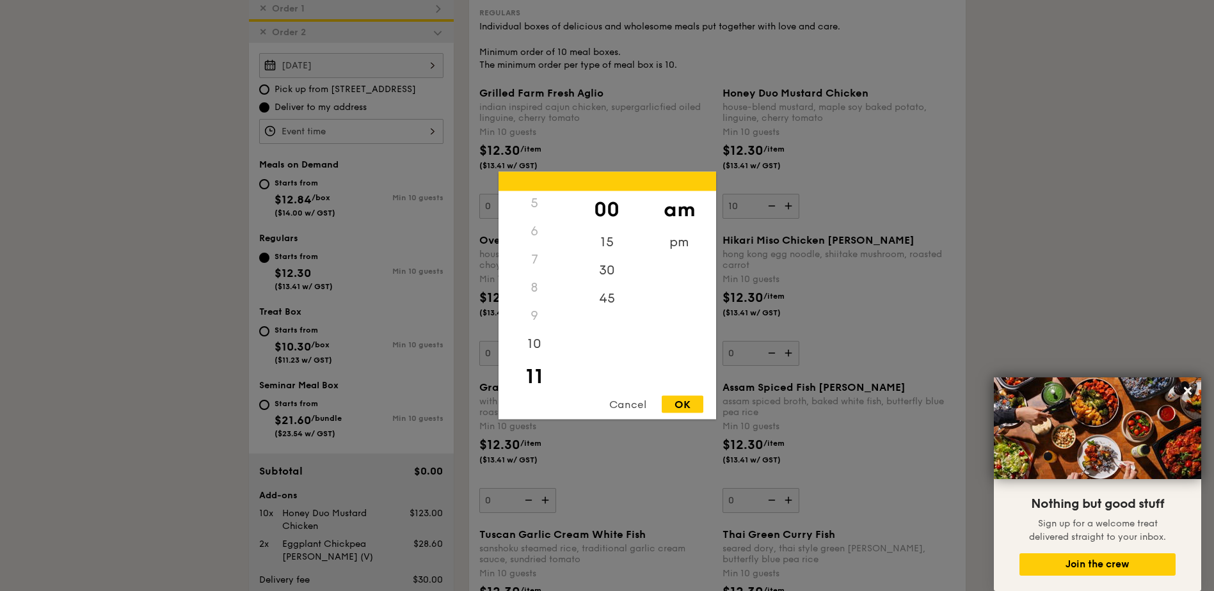
type input "11:00AM"
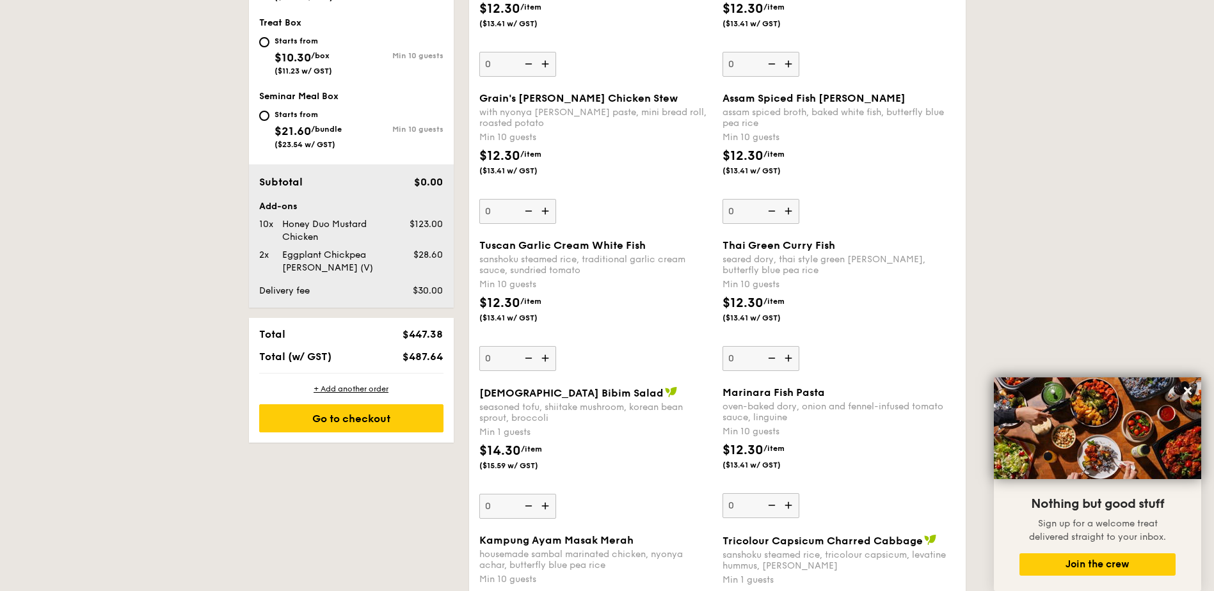
scroll to position [732, 0]
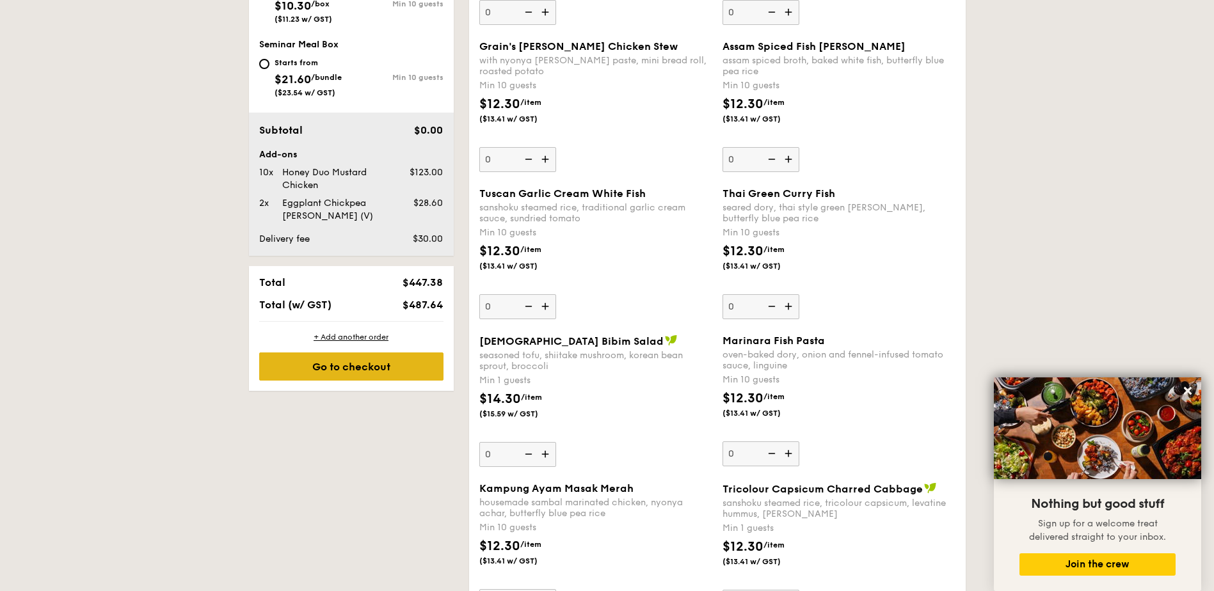
click at [372, 375] on div "Go to checkout" at bounding box center [351, 367] width 184 height 28
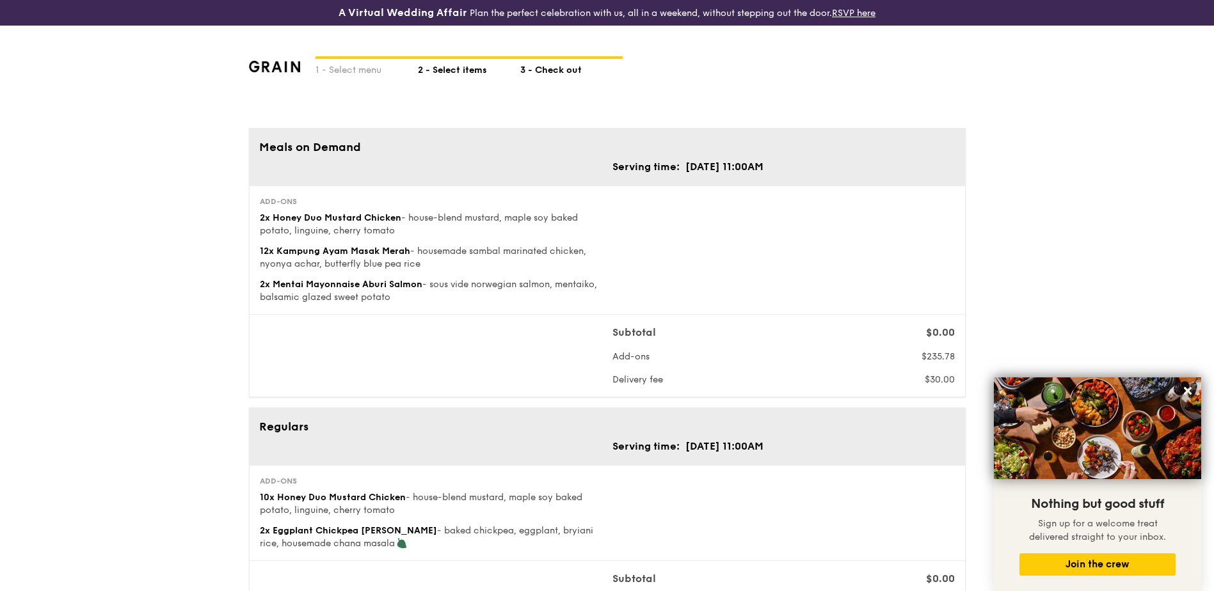
click at [458, 67] on div "2 - Select items" at bounding box center [469, 68] width 102 height 18
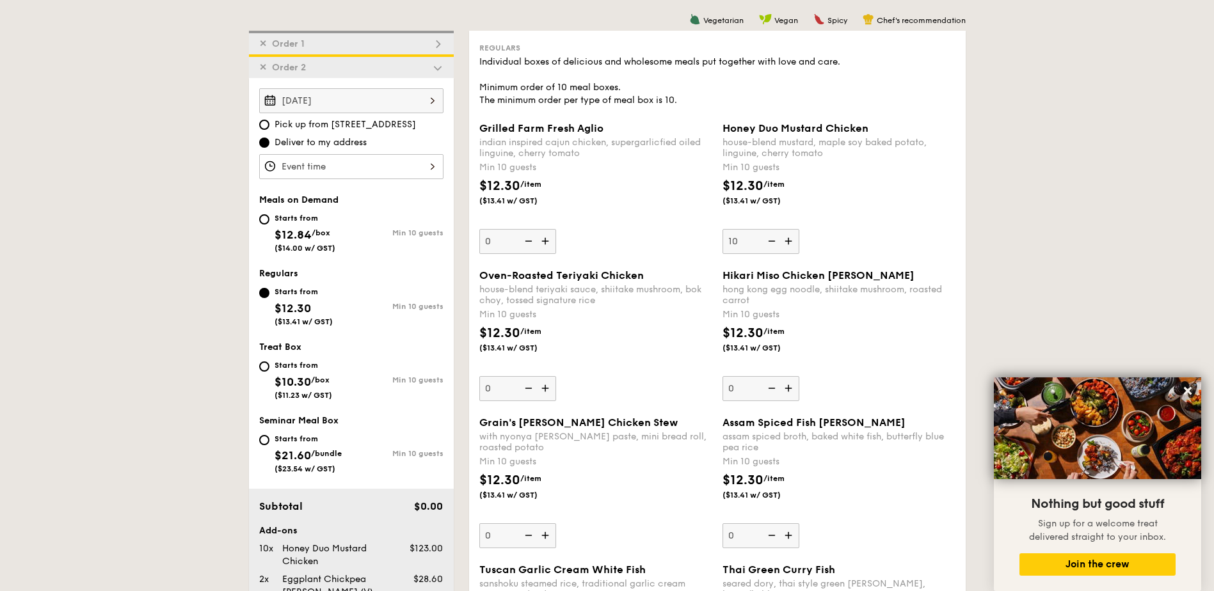
scroll to position [341, 0]
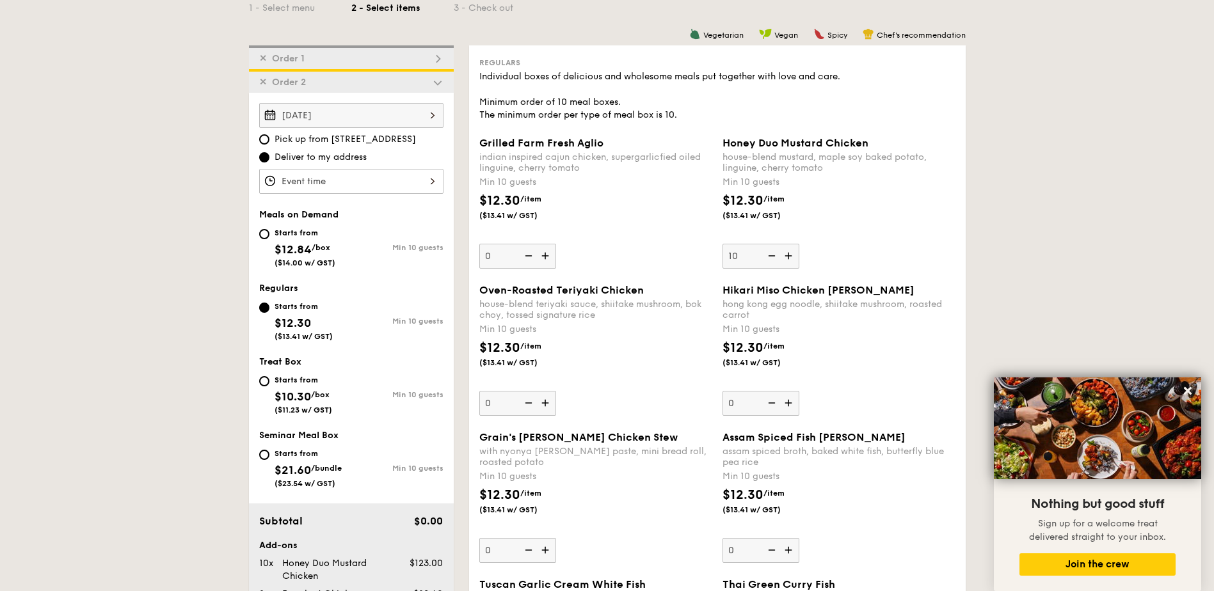
click at [434, 80] on img at bounding box center [438, 83] width 12 height 12
click at [441, 62] on img at bounding box center [438, 59] width 12 height 12
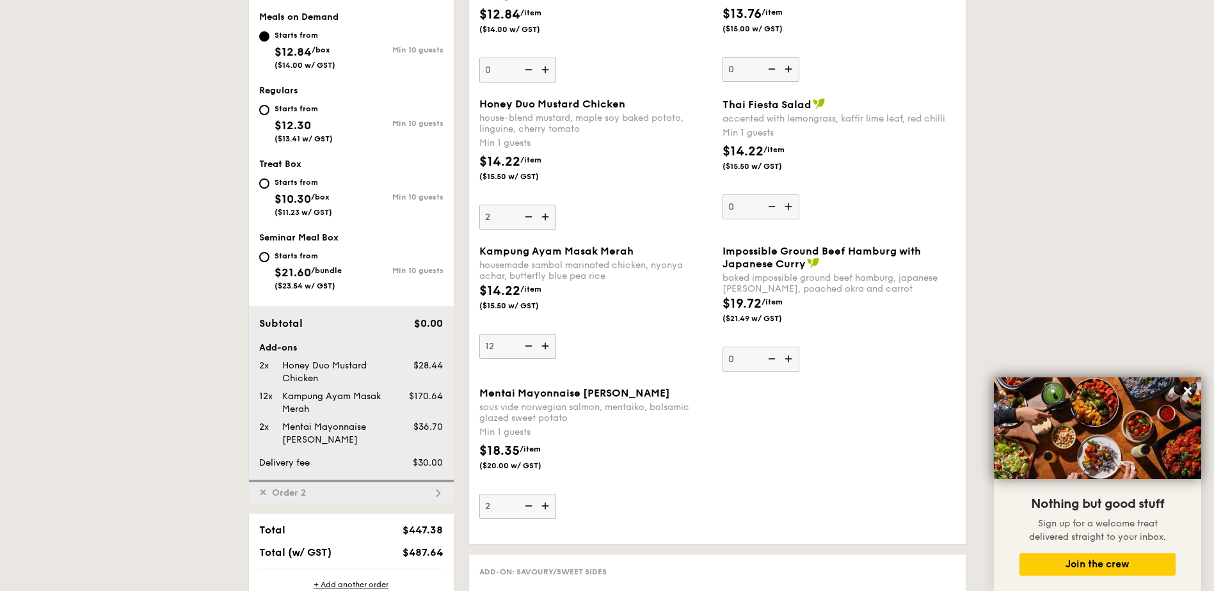
scroll to position [538, 0]
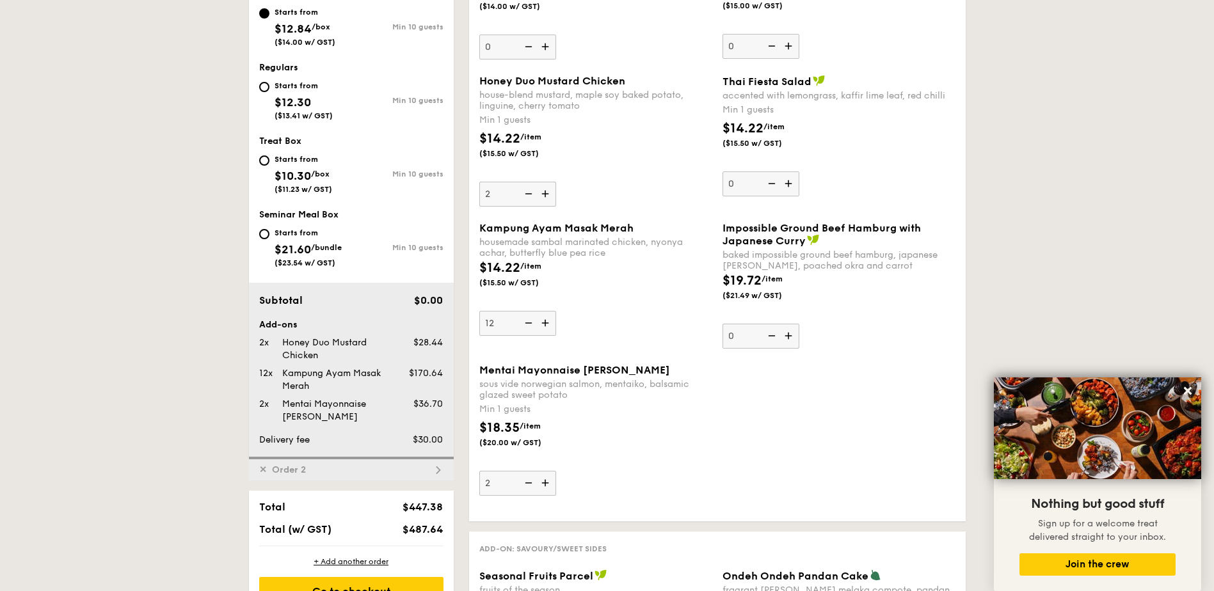
click at [529, 324] on img at bounding box center [527, 323] width 19 height 24
click at [529, 324] on input "12" at bounding box center [517, 323] width 77 height 25
click at [529, 324] on img at bounding box center [527, 323] width 19 height 24
click at [529, 324] on input "11" at bounding box center [517, 323] width 77 height 25
type input "10"
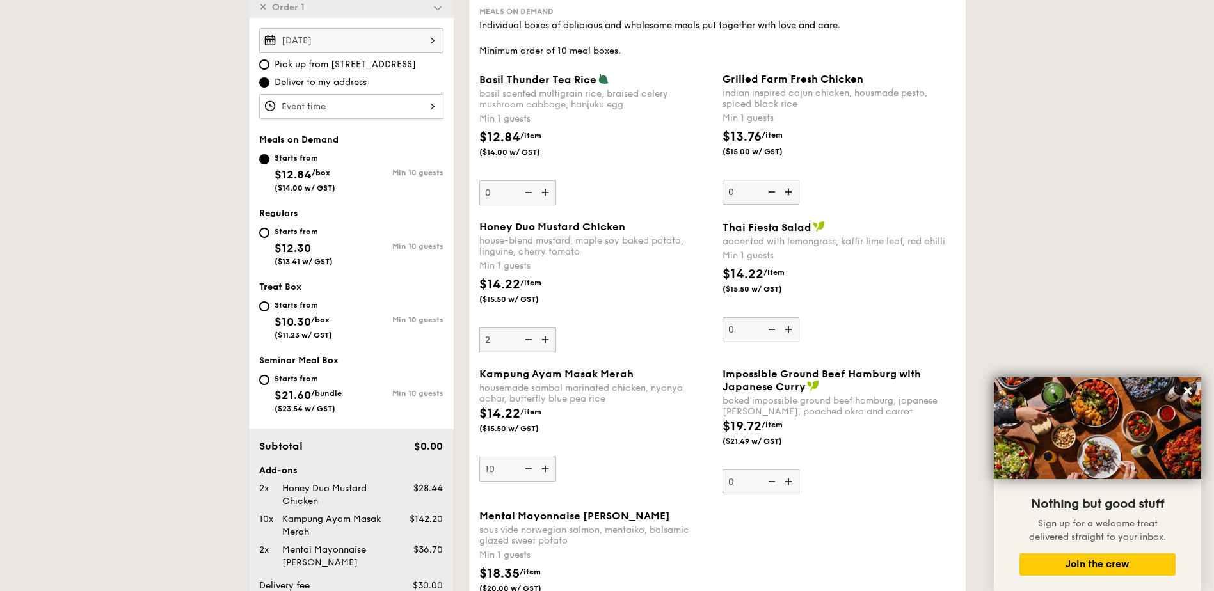
scroll to position [367, 0]
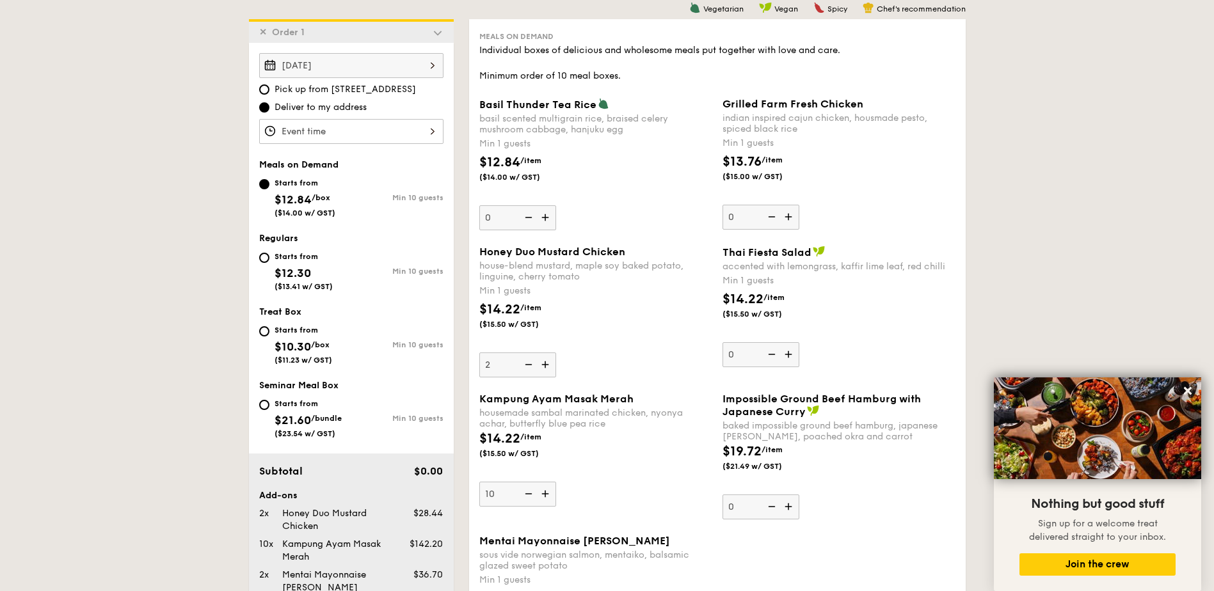
click at [791, 217] on img at bounding box center [789, 217] width 19 height 24
click at [791, 217] on input "0" at bounding box center [760, 217] width 77 height 25
click at [790, 217] on img at bounding box center [789, 217] width 19 height 24
click at [790, 217] on input "1" at bounding box center [760, 217] width 77 height 25
click at [790, 217] on img at bounding box center [789, 217] width 19 height 24
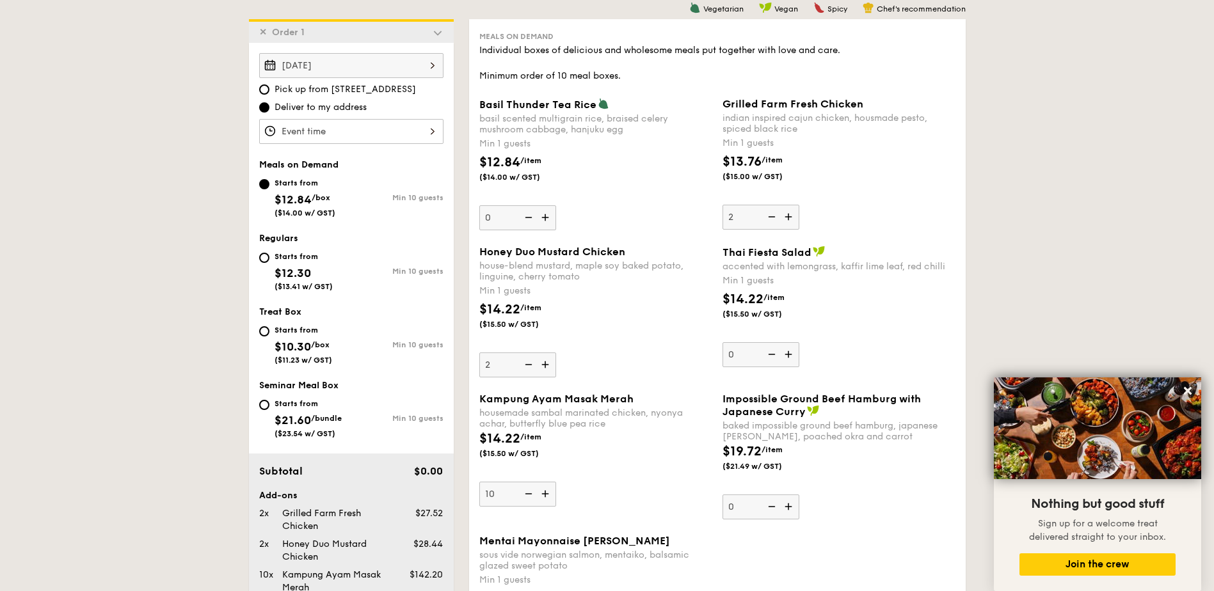
click at [790, 217] on input "2" at bounding box center [760, 217] width 77 height 25
click at [790, 217] on img at bounding box center [789, 217] width 19 height 24
click at [790, 217] on input "3" at bounding box center [760, 217] width 77 height 25
type input "4"
click at [530, 363] on img at bounding box center [527, 365] width 19 height 24
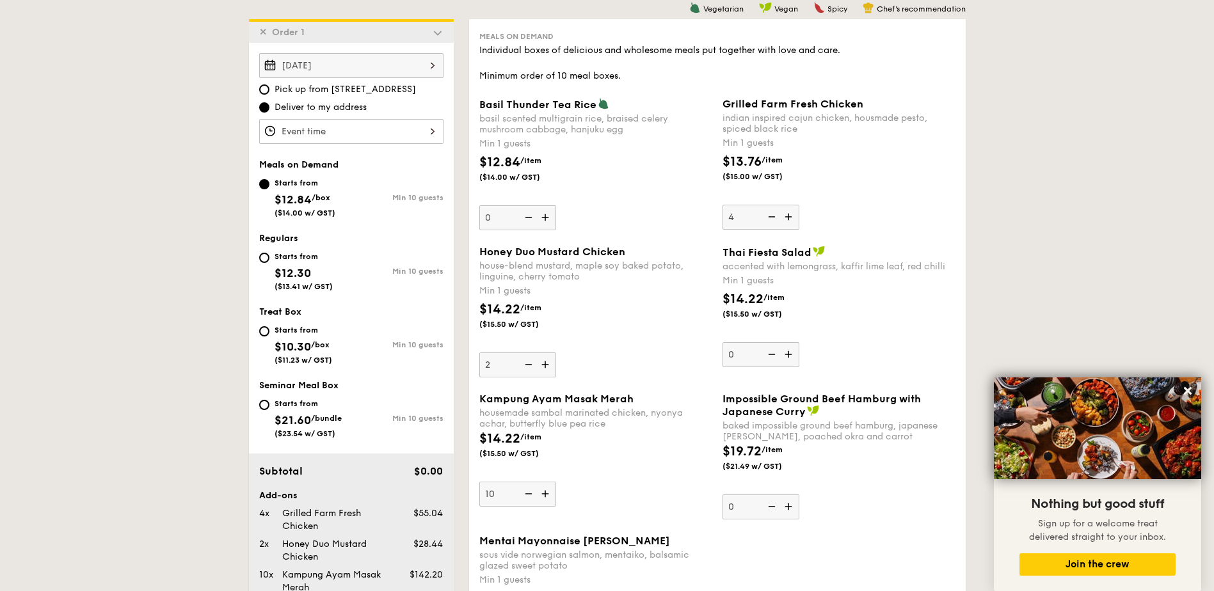
click at [530, 363] on input "2" at bounding box center [517, 365] width 77 height 25
click at [529, 363] on img at bounding box center [527, 365] width 19 height 24
click at [529, 363] on input "1" at bounding box center [517, 365] width 77 height 25
type input "0"
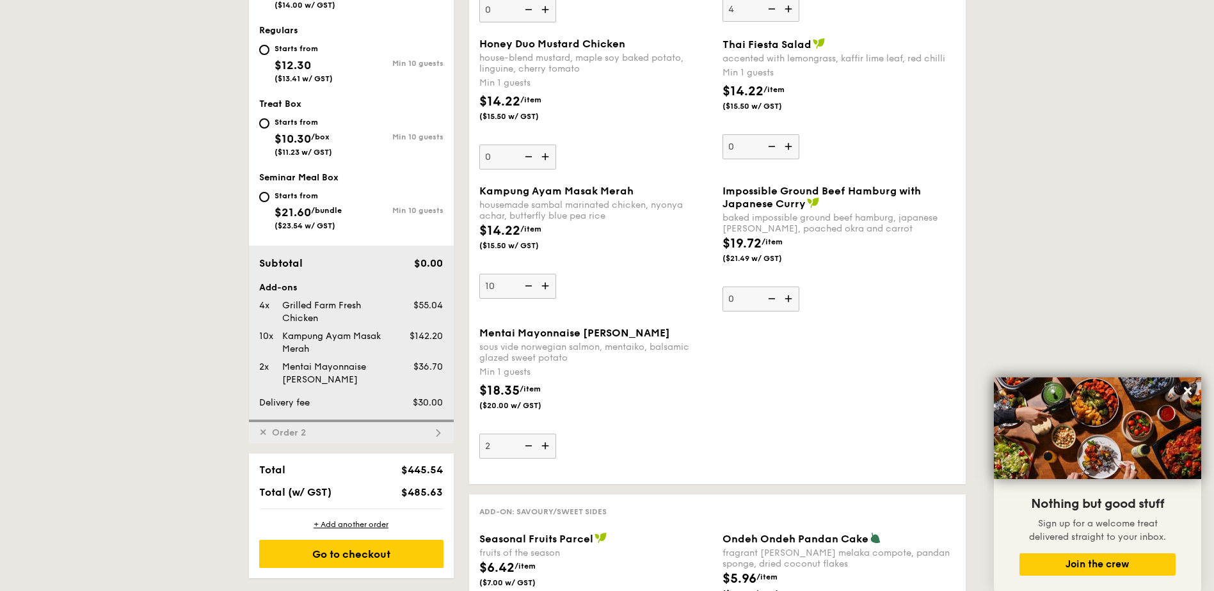
scroll to position [709, 0]
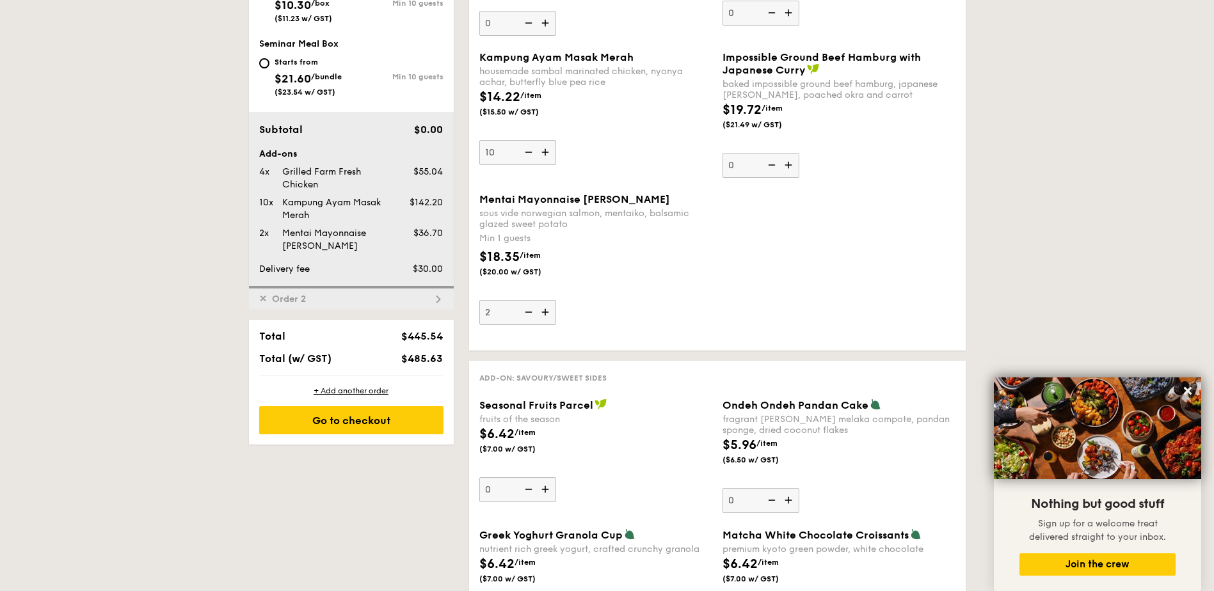
click at [440, 297] on img at bounding box center [438, 300] width 12 height 12
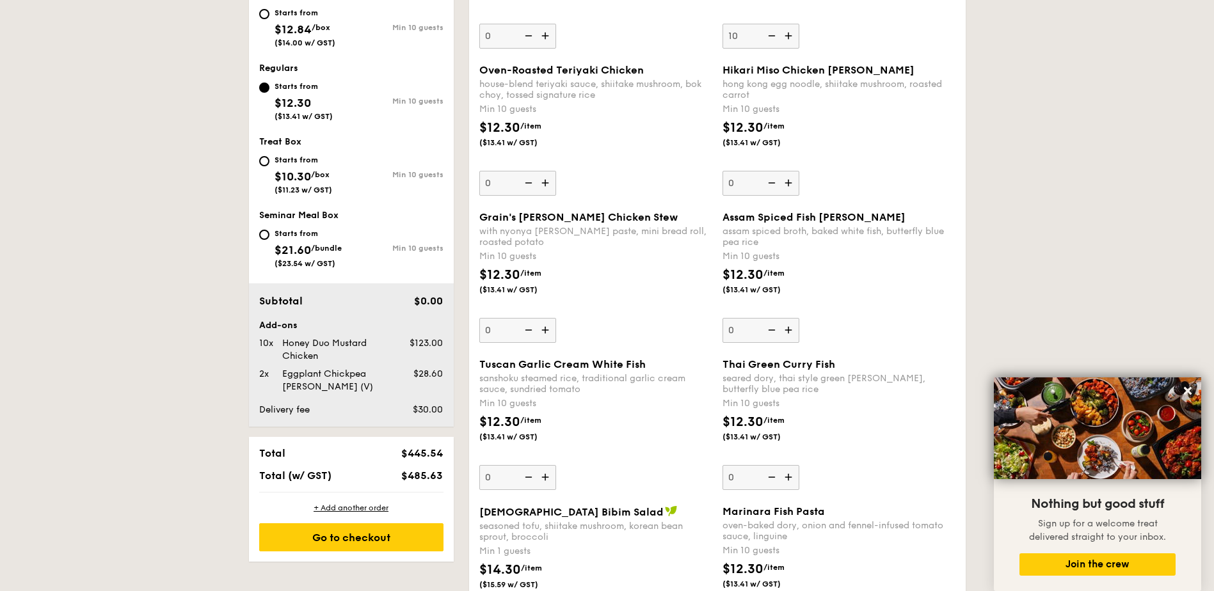
scroll to position [49, 0]
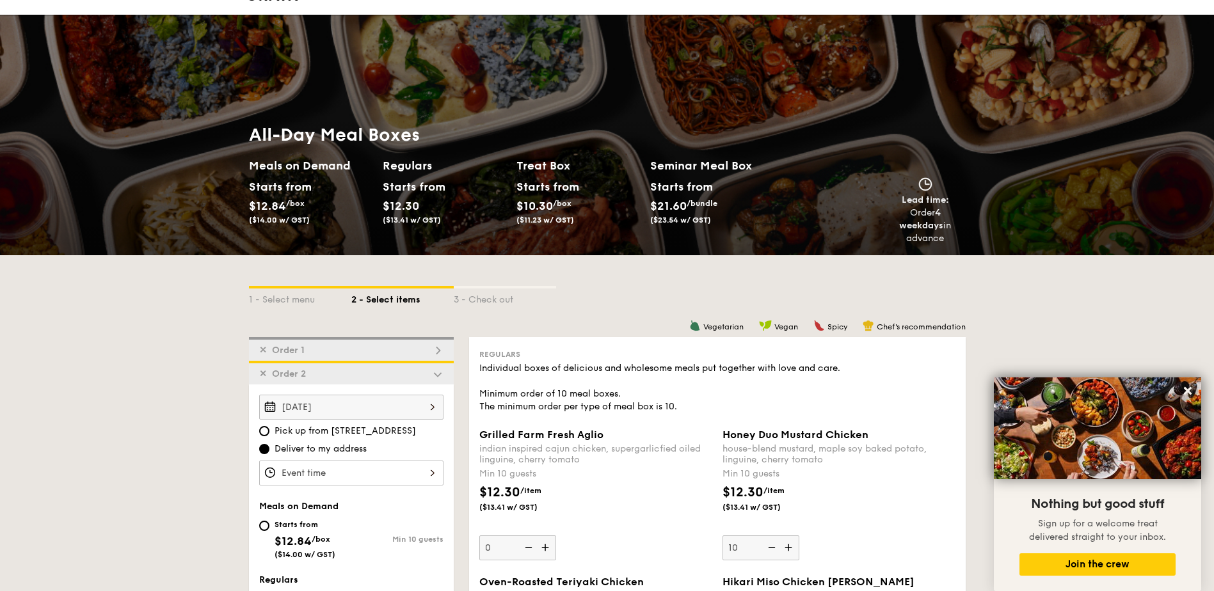
click at [440, 351] on img at bounding box center [438, 351] width 12 height 12
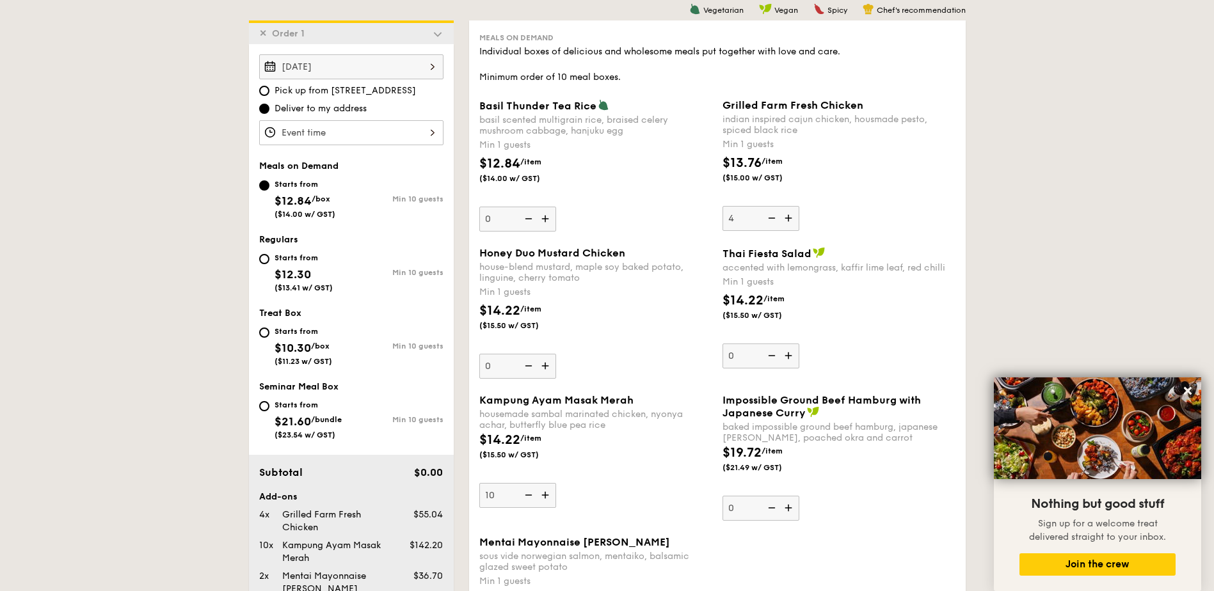
scroll to position [367, 0]
click at [786, 216] on img at bounding box center [789, 217] width 19 height 24
click at [786, 216] on input "4" at bounding box center [760, 217] width 77 height 25
click at [786, 216] on img at bounding box center [789, 217] width 19 height 24
click at [786, 216] on input "5" at bounding box center [760, 217] width 77 height 25
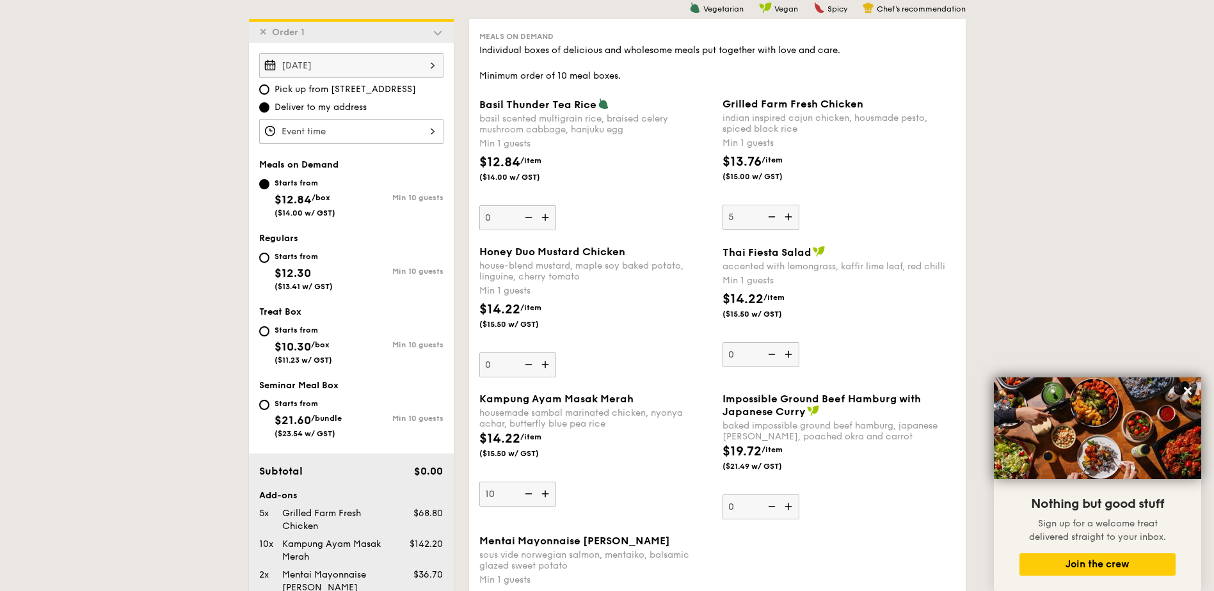
type input "6"
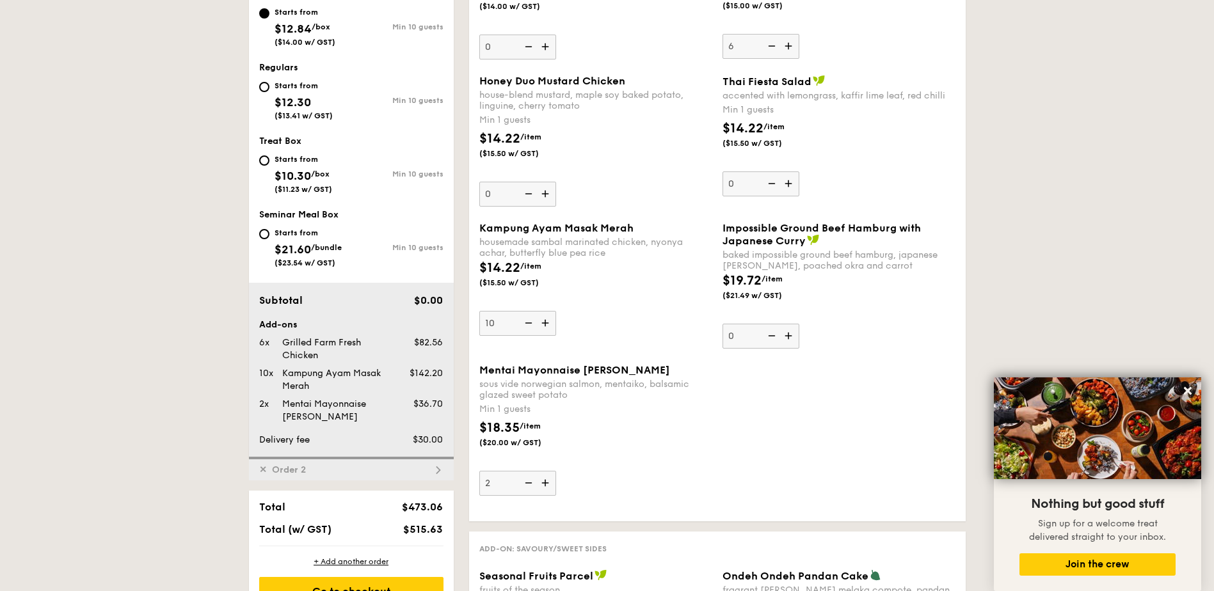
scroll to position [197, 0]
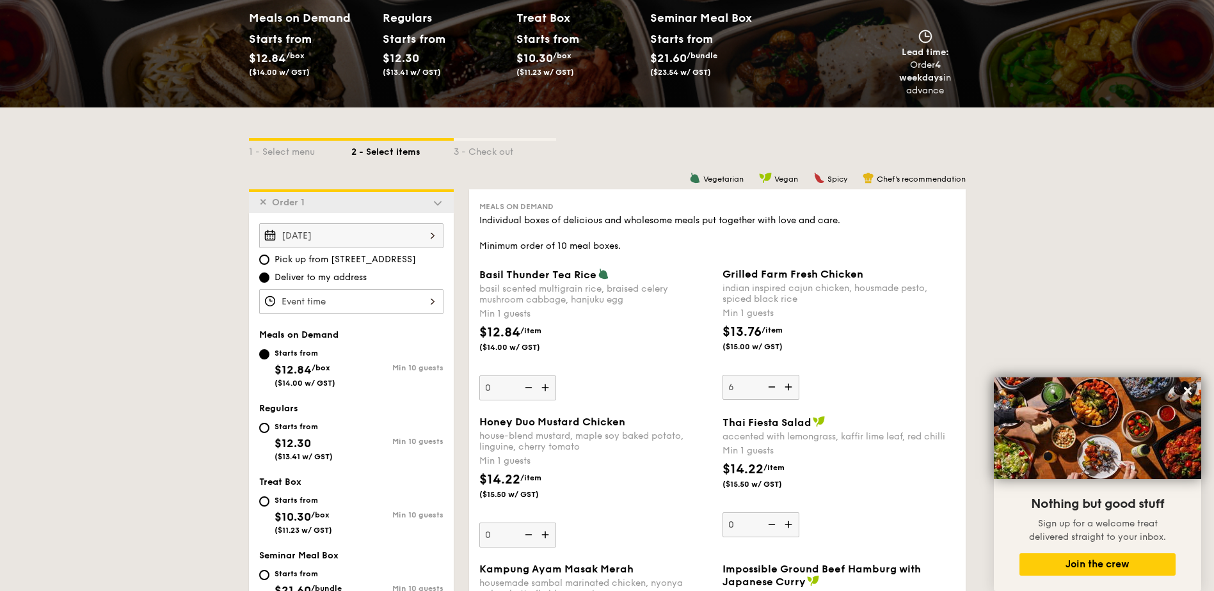
click at [391, 297] on div at bounding box center [351, 301] width 184 height 25
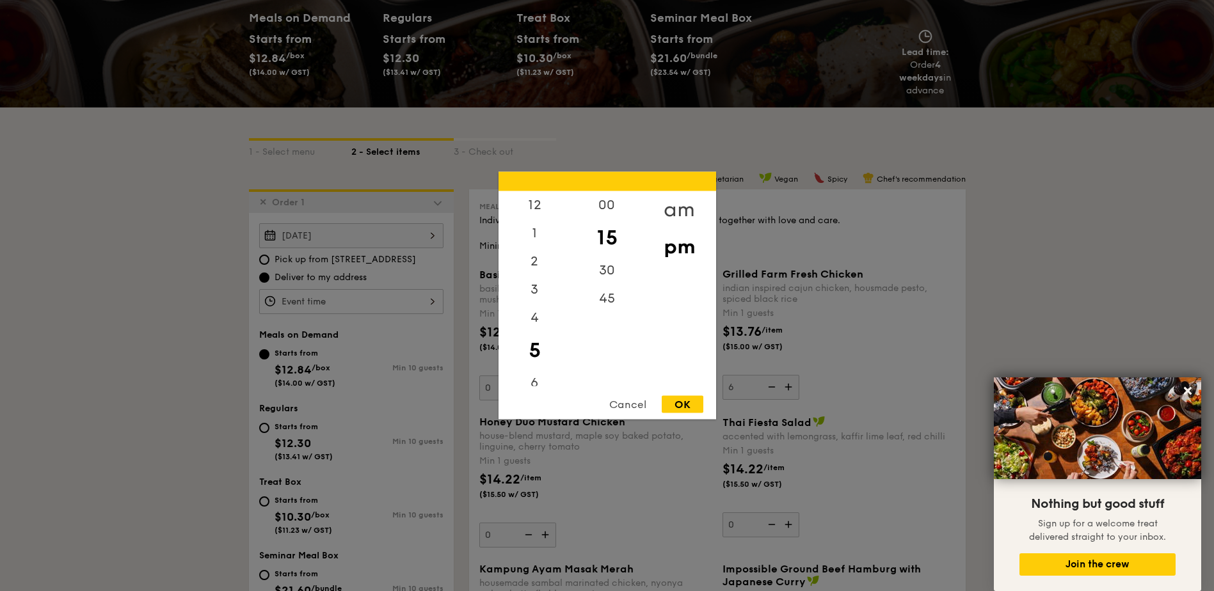
click at [676, 209] on div "am" at bounding box center [679, 209] width 72 height 37
click at [539, 376] on div "11" at bounding box center [535, 376] width 72 height 37
click at [615, 212] on div "00" at bounding box center [607, 209] width 72 height 37
click at [684, 406] on div "OK" at bounding box center [683, 404] width 42 height 17
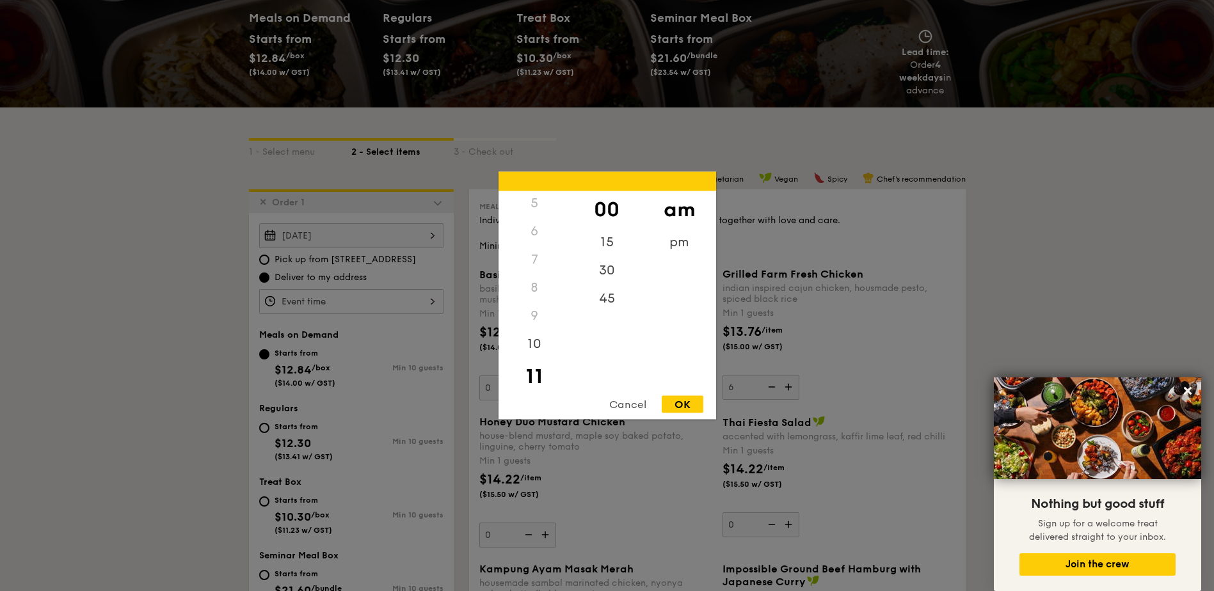
type input "11:00AM"
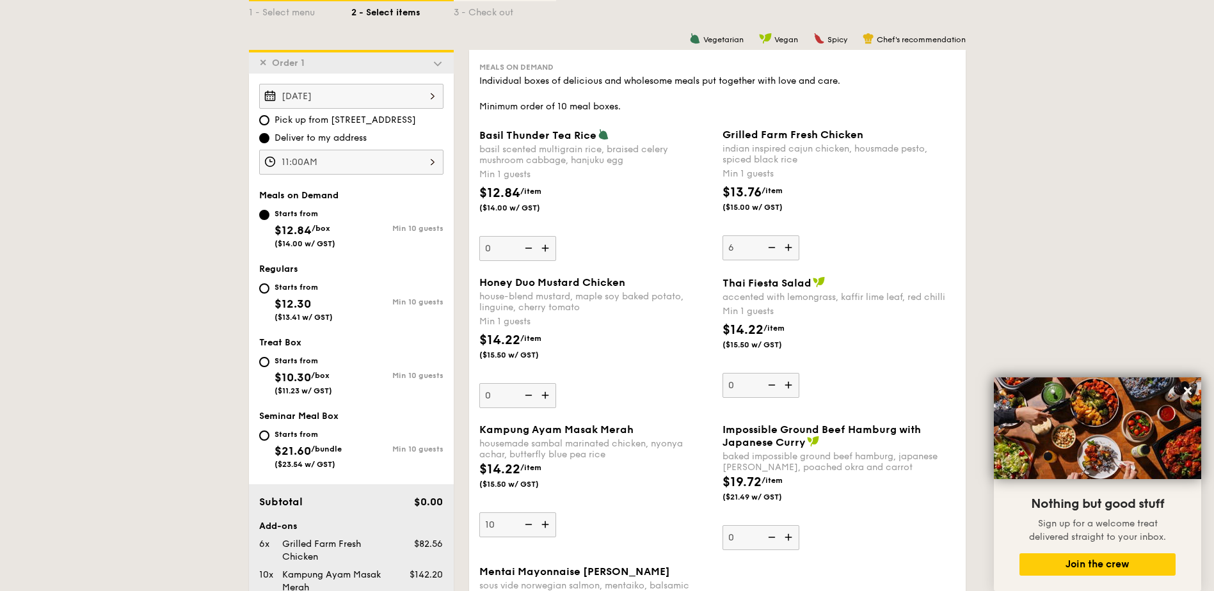
scroll to position [538, 0]
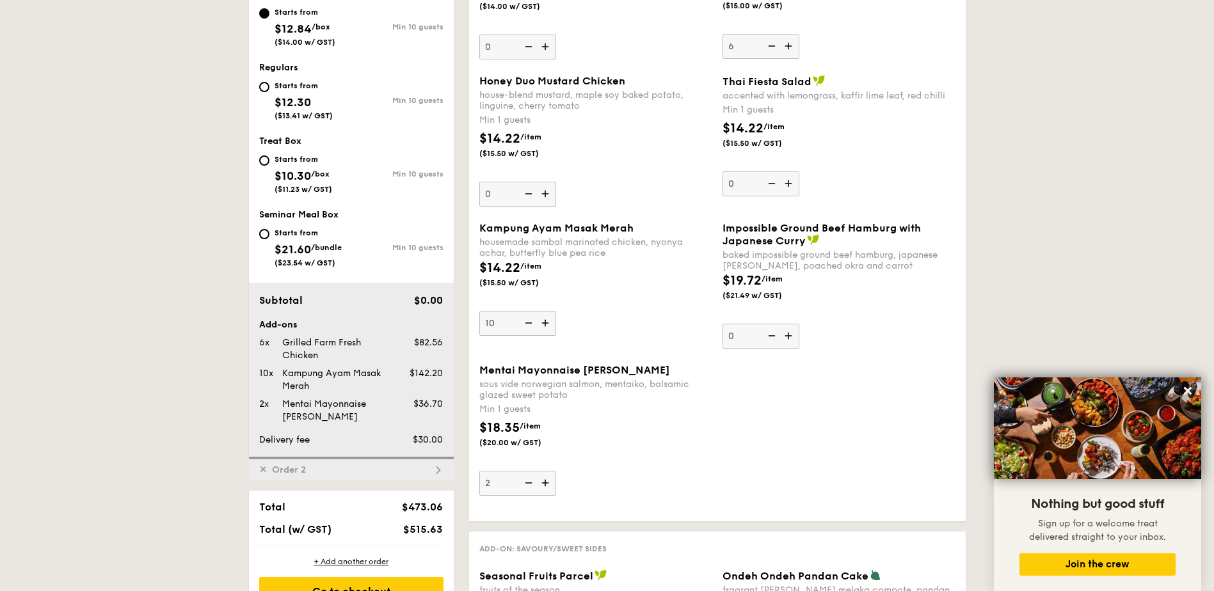
click at [431, 468] on div "✕ Order 2" at bounding box center [351, 469] width 205 height 24
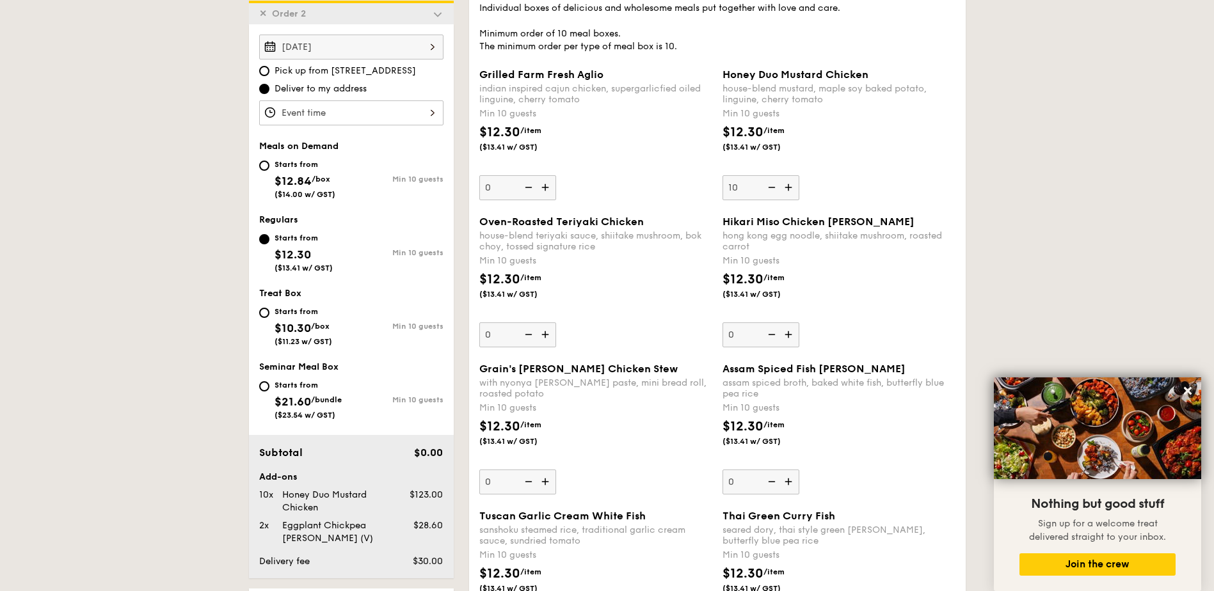
scroll to position [391, 0]
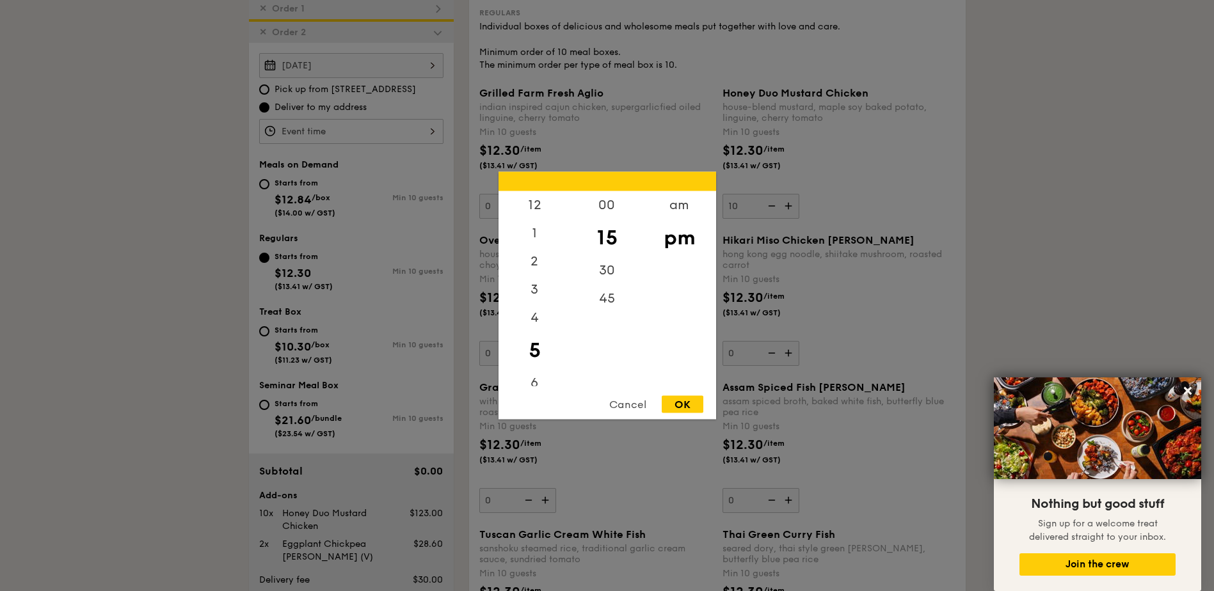
click at [429, 128] on div "12 1 2 3 4 5 6 7 8 9 10 11 00 15 30 45 am pm Cancel OK" at bounding box center [351, 131] width 184 height 25
click at [674, 214] on div "am" at bounding box center [679, 209] width 72 height 37
drag, startPoint x: 546, startPoint y: 374, endPoint x: 554, endPoint y: 365, distance: 11.4
click at [545, 374] on div "11" at bounding box center [535, 376] width 72 height 37
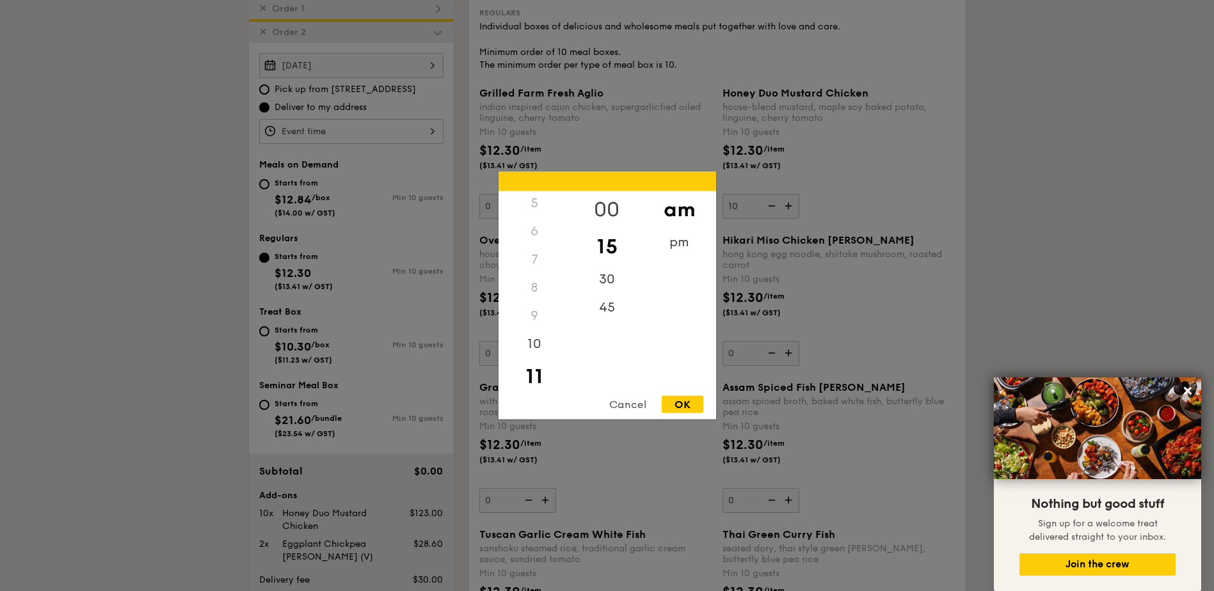
click at [612, 203] on div "00" at bounding box center [607, 209] width 72 height 37
click at [676, 406] on div "OK" at bounding box center [683, 404] width 42 height 17
type input "11:00AM"
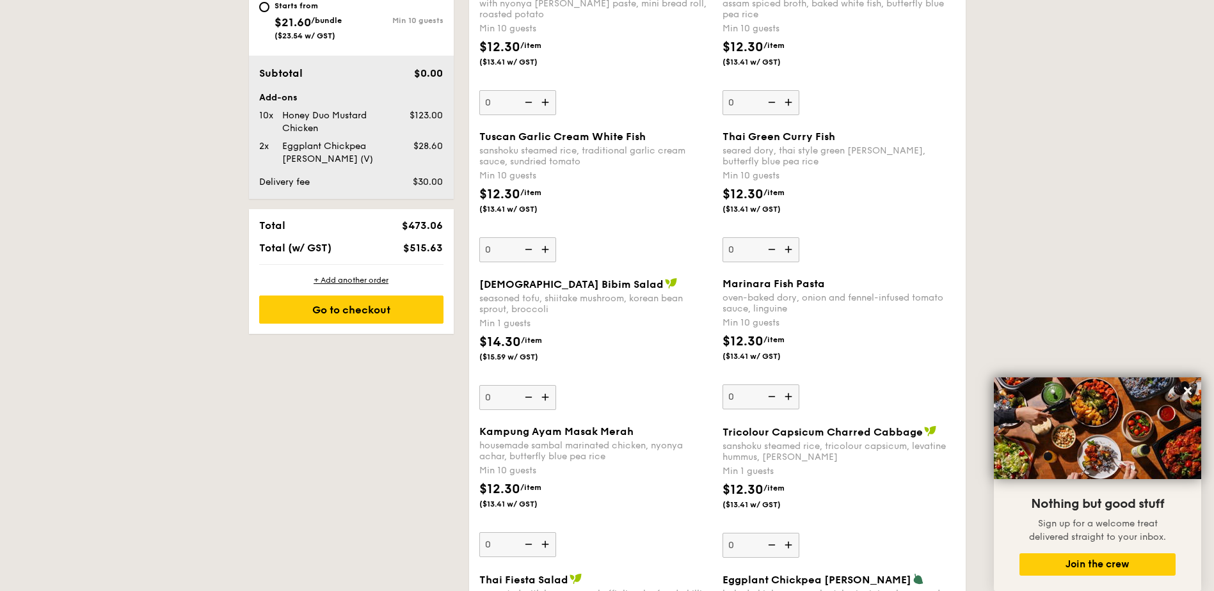
scroll to position [903, 0]
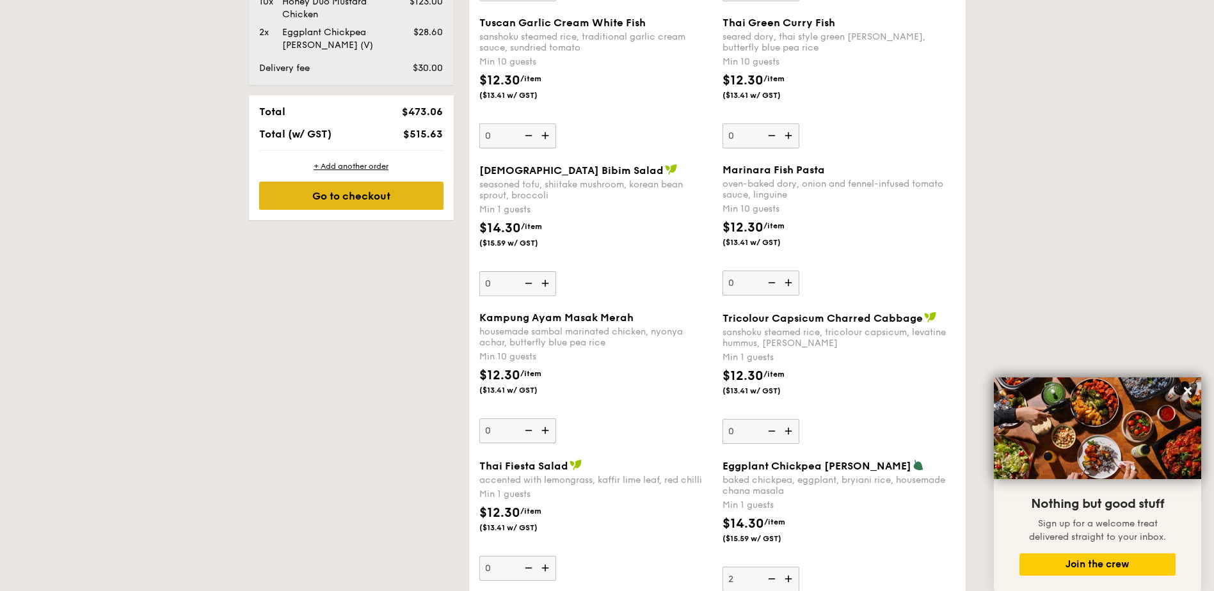
click at [354, 202] on div "Go to checkout" at bounding box center [351, 196] width 184 height 28
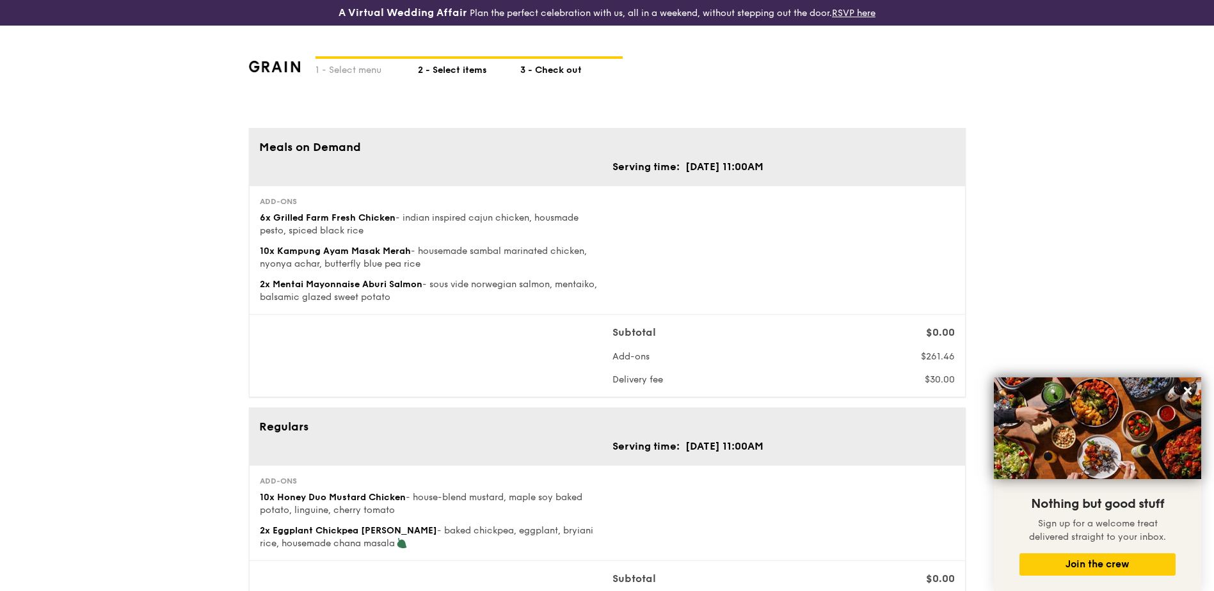
click at [445, 74] on div "2 - Select items" at bounding box center [469, 68] width 102 height 18
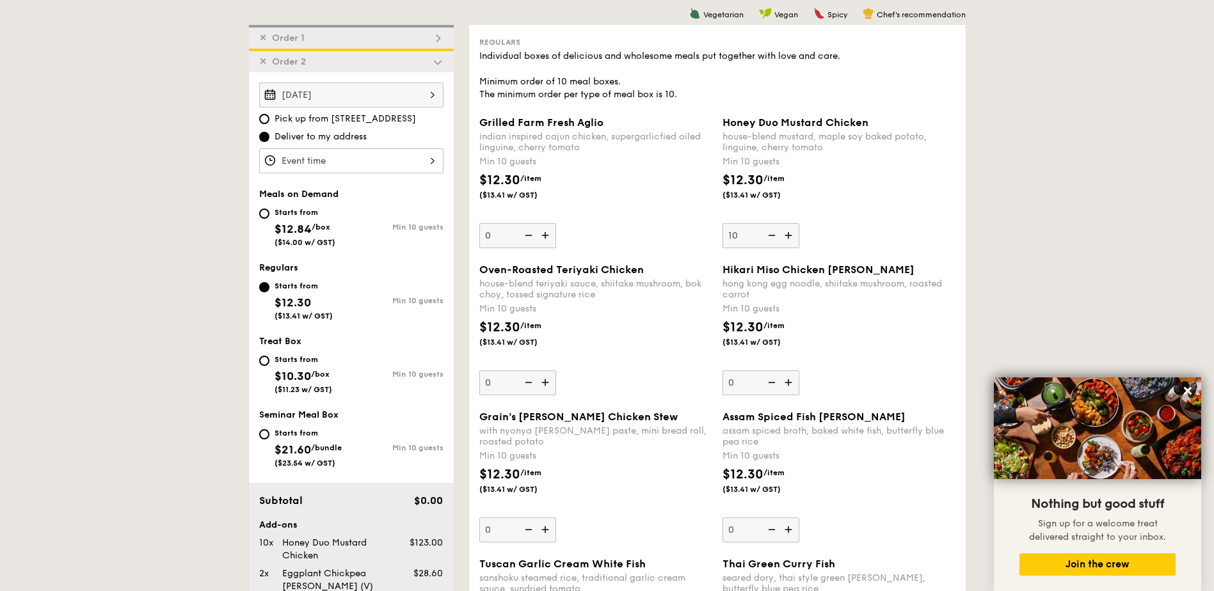
scroll to position [341, 0]
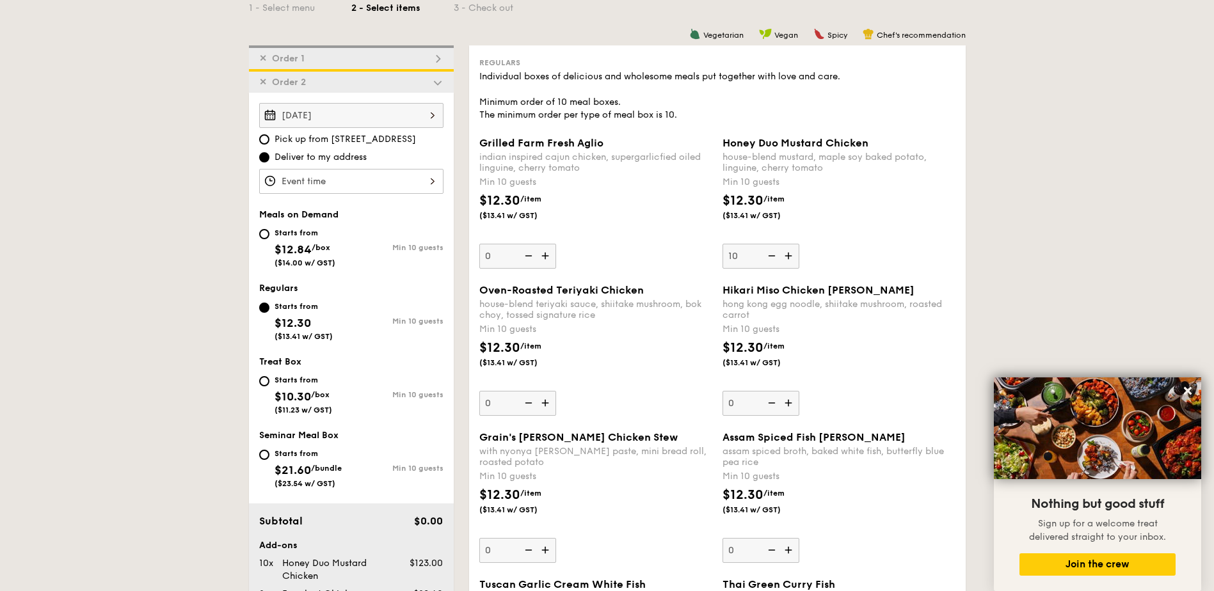
click at [438, 59] on img at bounding box center [438, 59] width 12 height 12
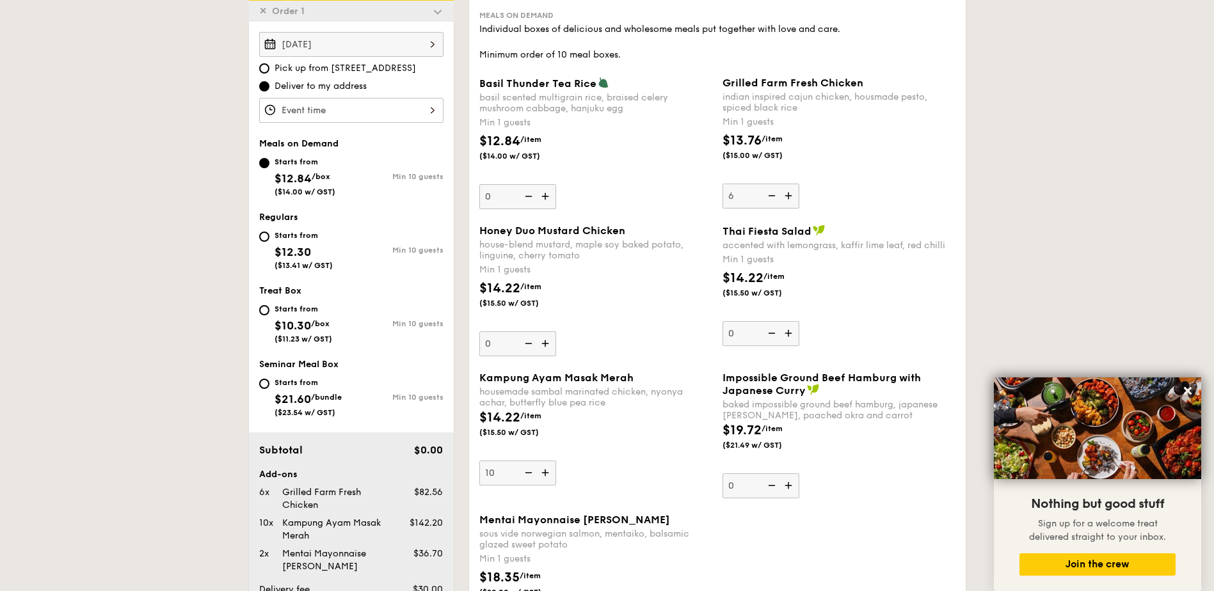
scroll to position [367, 0]
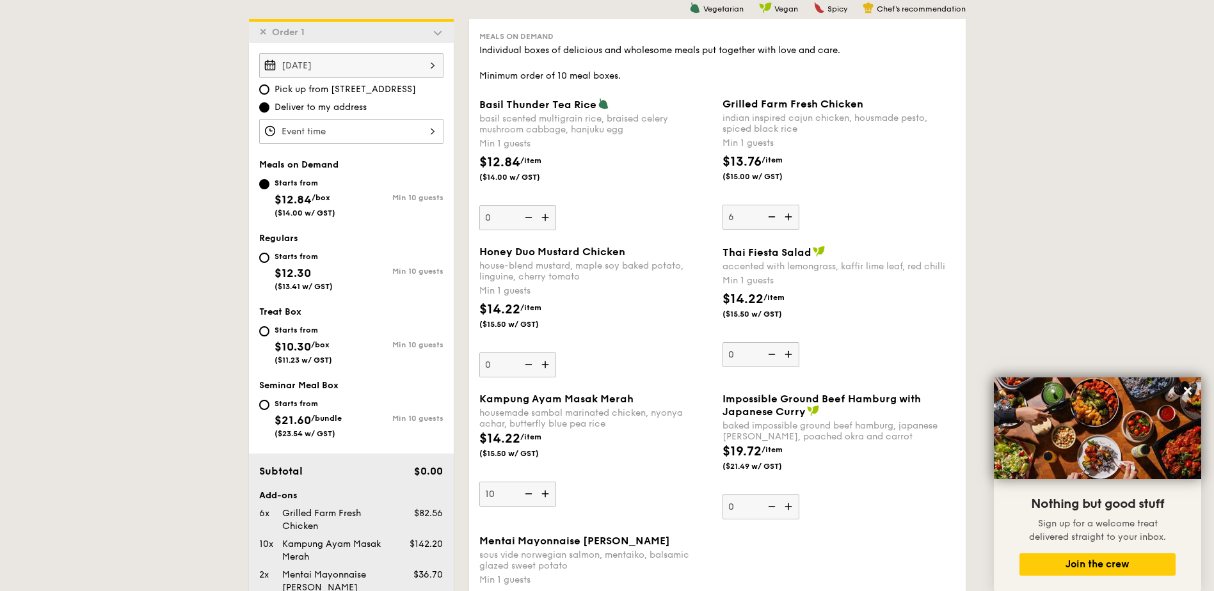
click at [793, 217] on img at bounding box center [789, 217] width 19 height 24
click at [793, 217] on input "6" at bounding box center [760, 217] width 77 height 25
click at [793, 217] on img at bounding box center [789, 217] width 19 height 24
click at [793, 217] on input "7" at bounding box center [760, 217] width 77 height 25
click at [768, 218] on img at bounding box center [770, 217] width 19 height 24
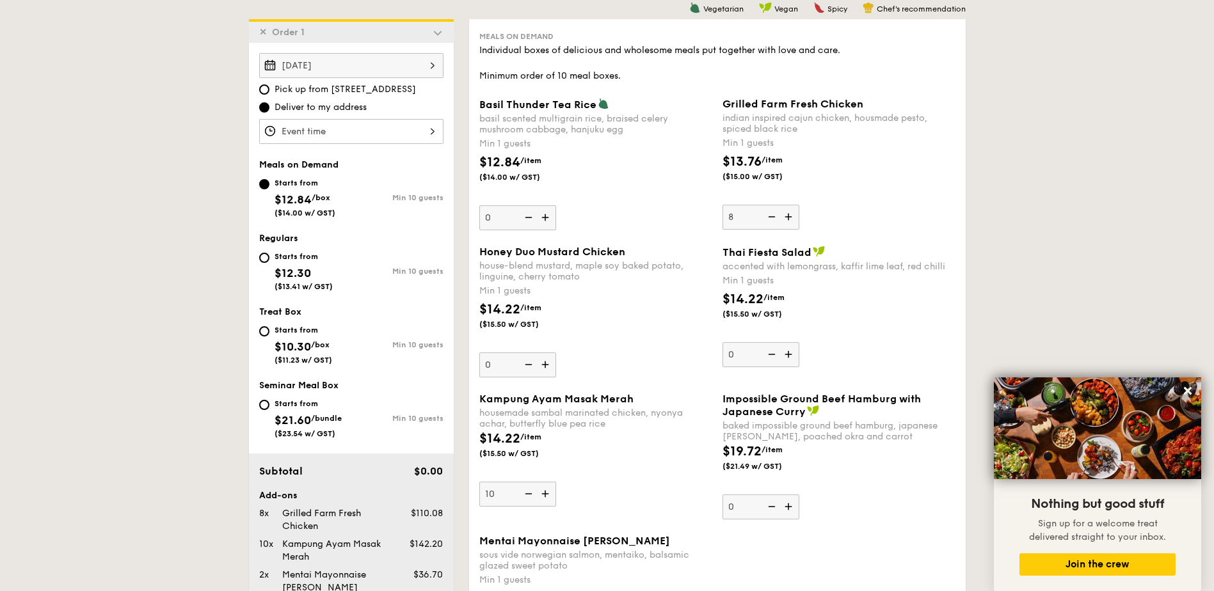
click at [768, 218] on input "8" at bounding box center [760, 217] width 77 height 25
type input "7"
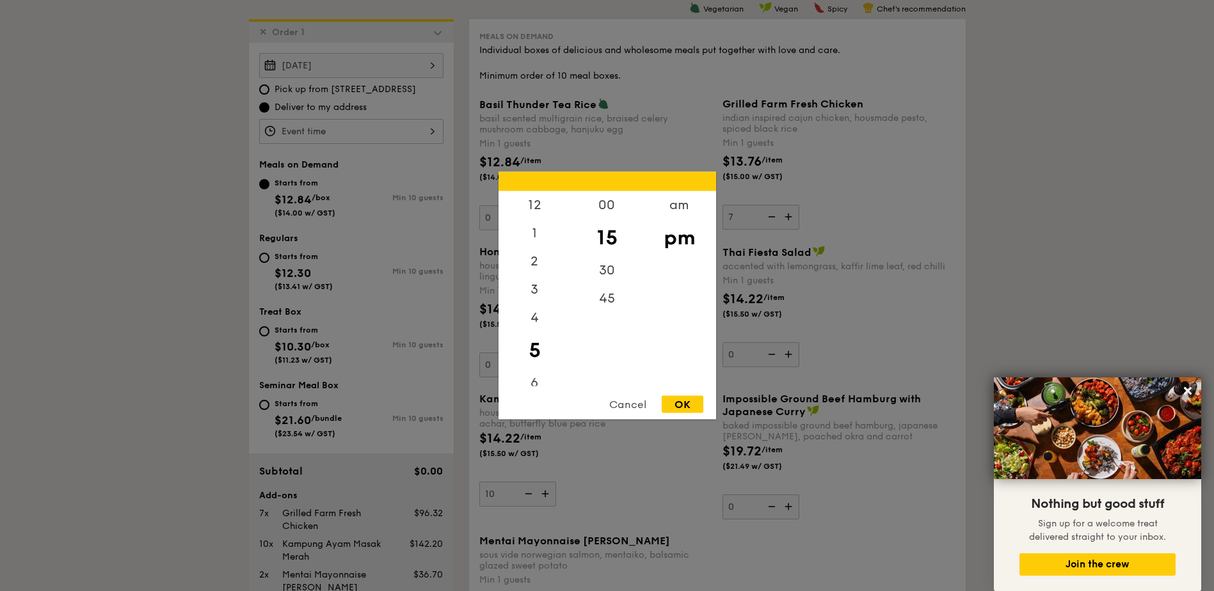
drag, startPoint x: 393, startPoint y: 125, endPoint x: 399, endPoint y: 128, distance: 6.9
click at [394, 125] on div "12 1 2 3 4 5 6 7 8 9 10 11 00 15 30 45 am pm Cancel OK" at bounding box center [351, 131] width 184 height 25
click at [677, 202] on div "am" at bounding box center [679, 209] width 72 height 37
click at [536, 372] on div "11" at bounding box center [535, 376] width 72 height 37
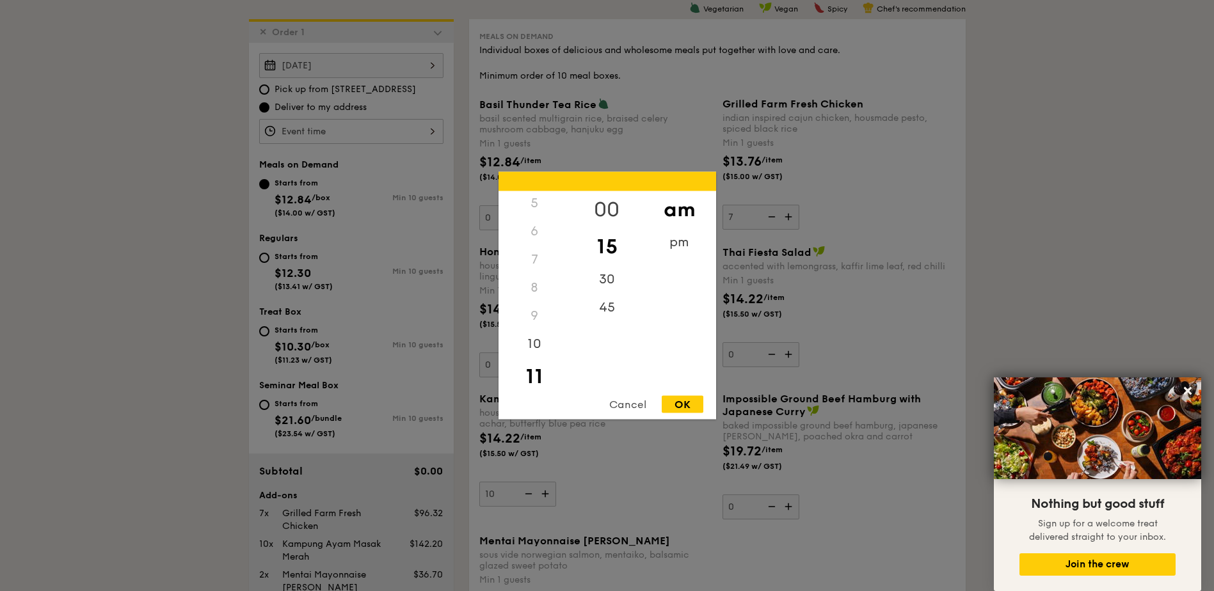
click at [619, 214] on div "00" at bounding box center [607, 209] width 72 height 37
click at [680, 401] on div "OK" at bounding box center [683, 404] width 42 height 17
type input "11:00AM"
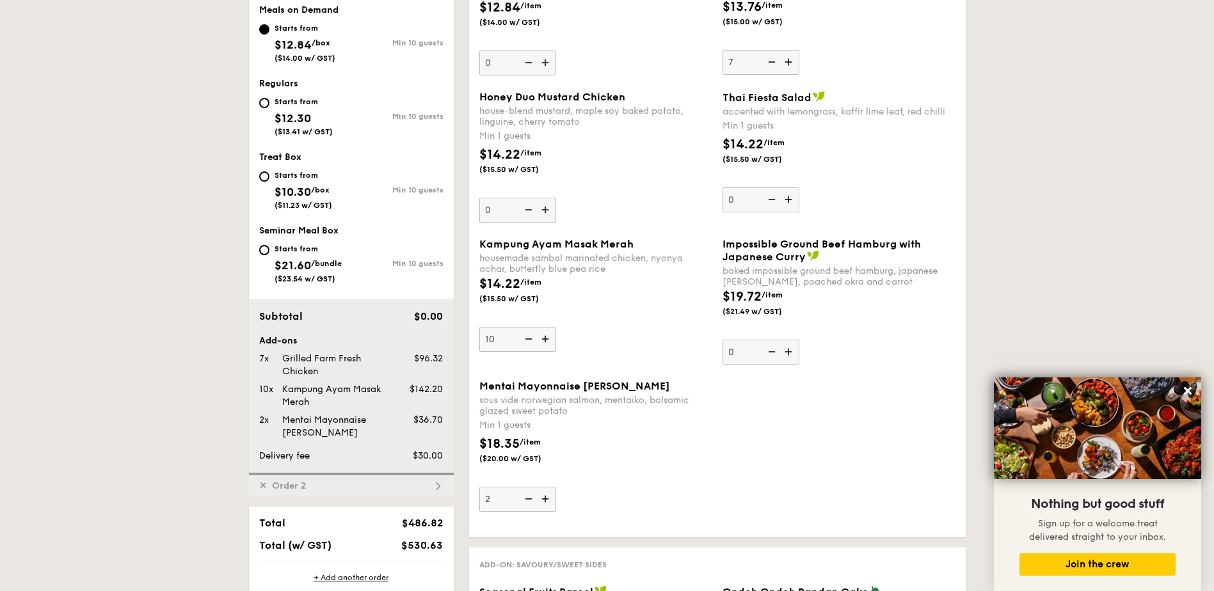
scroll to position [709, 0]
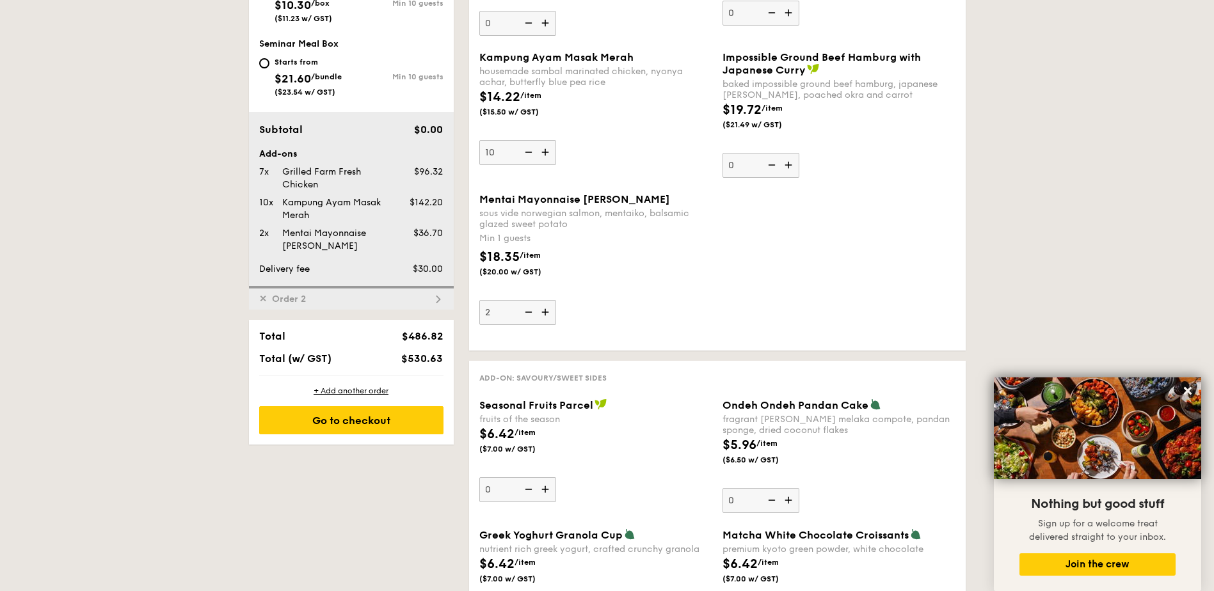
click at [406, 299] on div "✕ Order 2" at bounding box center [351, 298] width 205 height 24
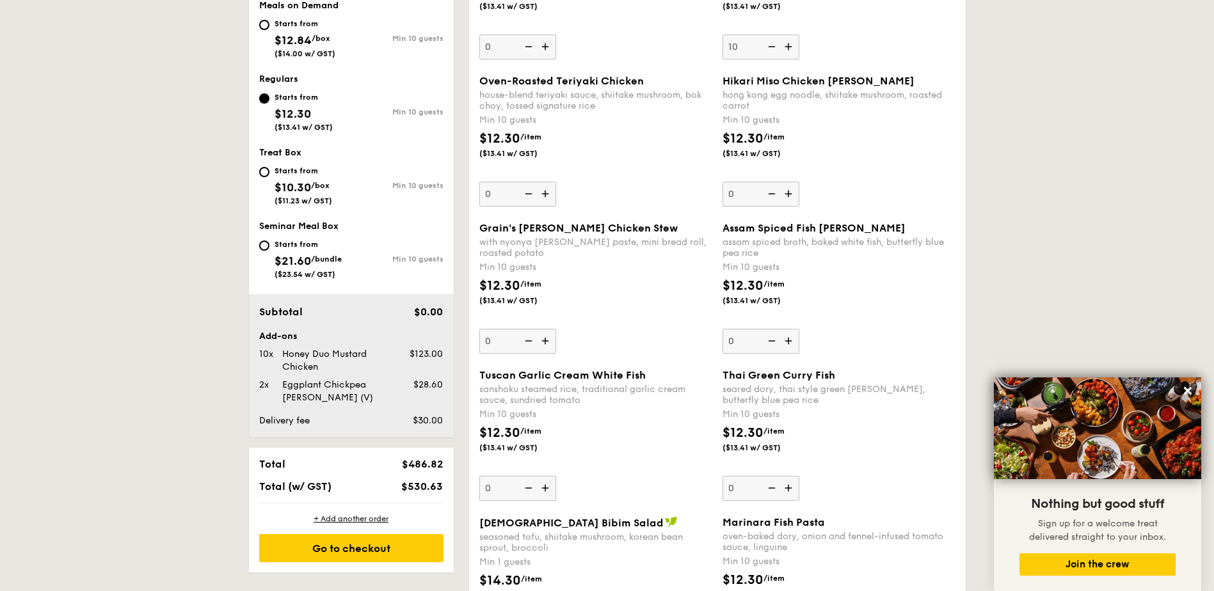
scroll to position [391, 0]
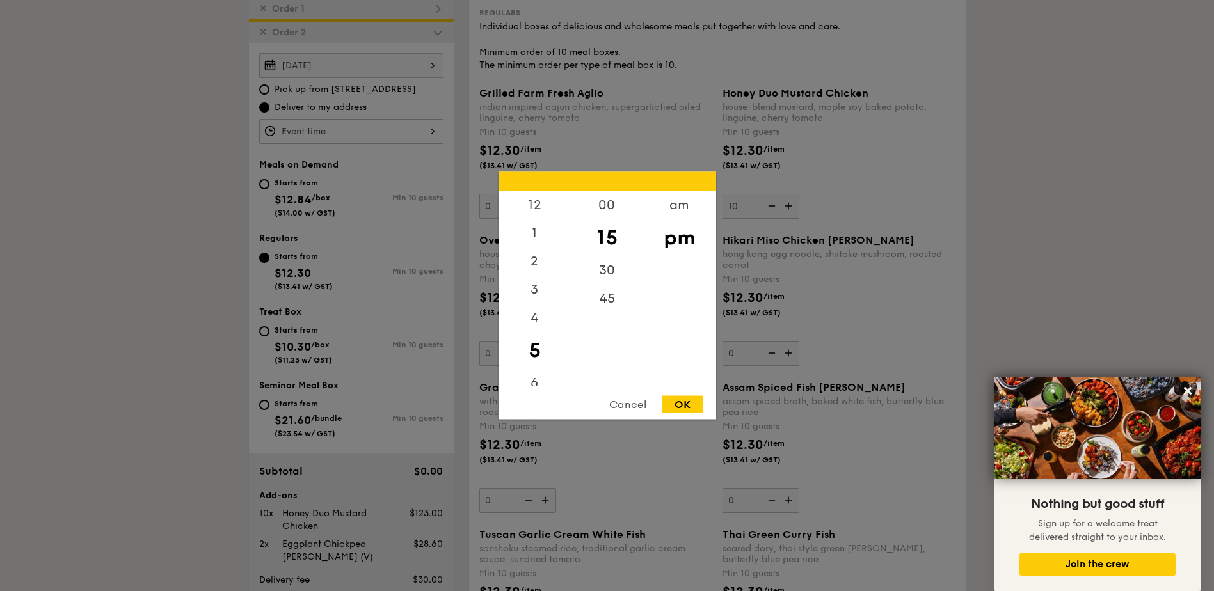
click at [349, 129] on div "12 1 2 3 4 5 6 7 8 9 10 11 00 15 30 45 am pm Cancel OK" at bounding box center [351, 131] width 184 height 25
click at [678, 209] on div "am" at bounding box center [679, 209] width 72 height 37
click at [543, 371] on div "11" at bounding box center [535, 376] width 72 height 37
drag, startPoint x: 612, startPoint y: 216, endPoint x: 612, endPoint y: 223, distance: 7.7
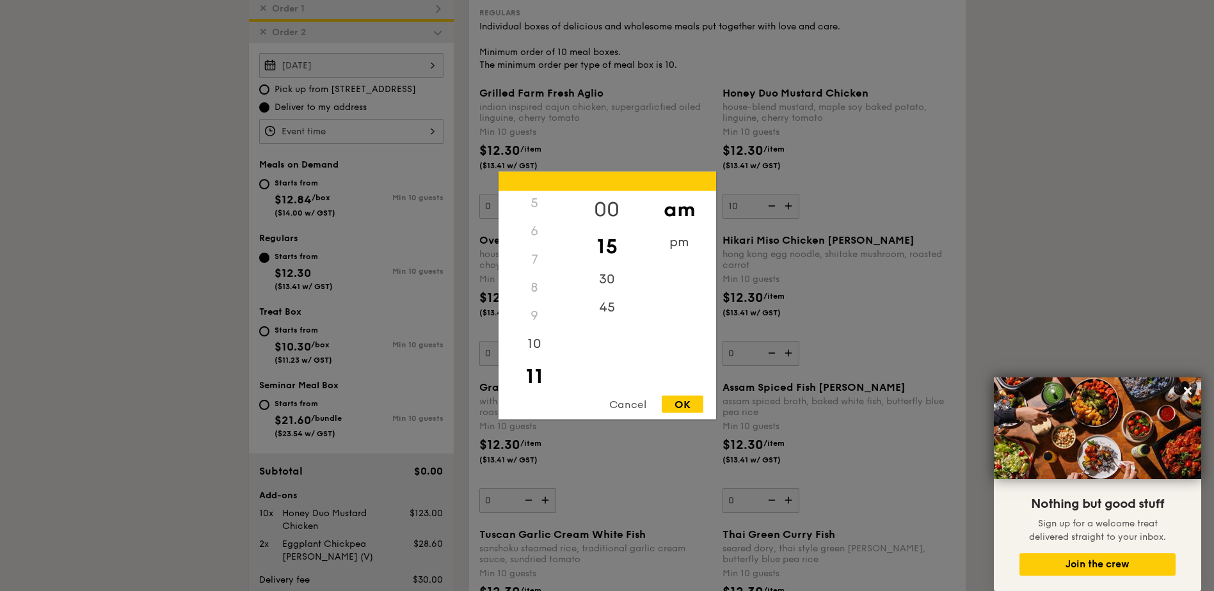
click at [612, 215] on div "00" at bounding box center [607, 209] width 72 height 37
click at [677, 403] on div "OK" at bounding box center [683, 404] width 42 height 17
type input "11:00AM"
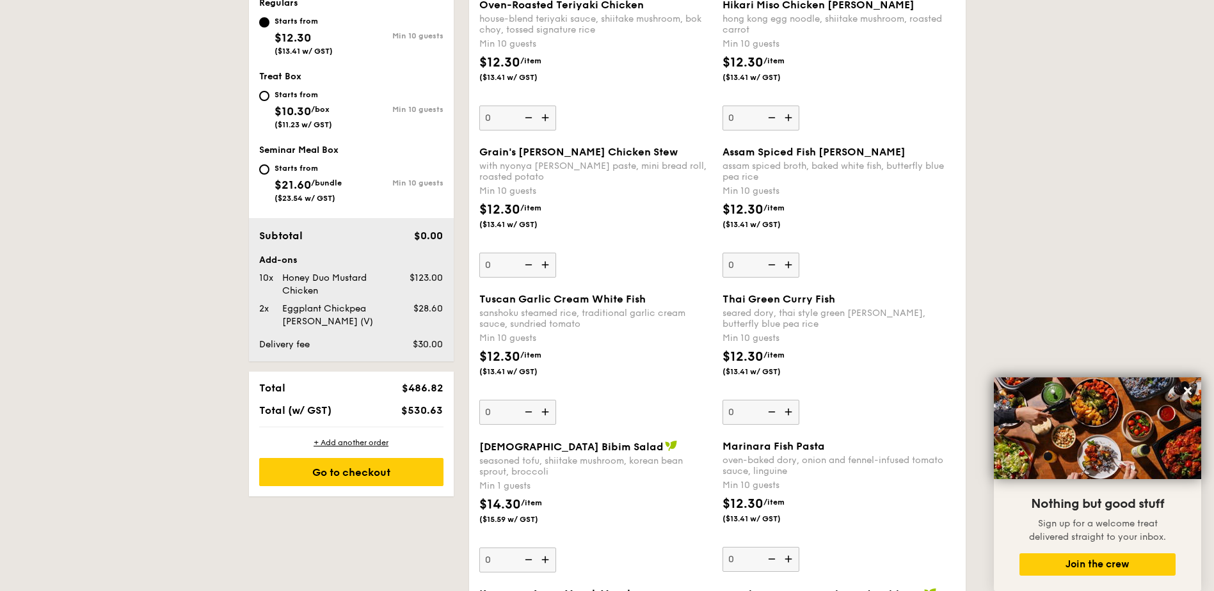
scroll to position [903, 0]
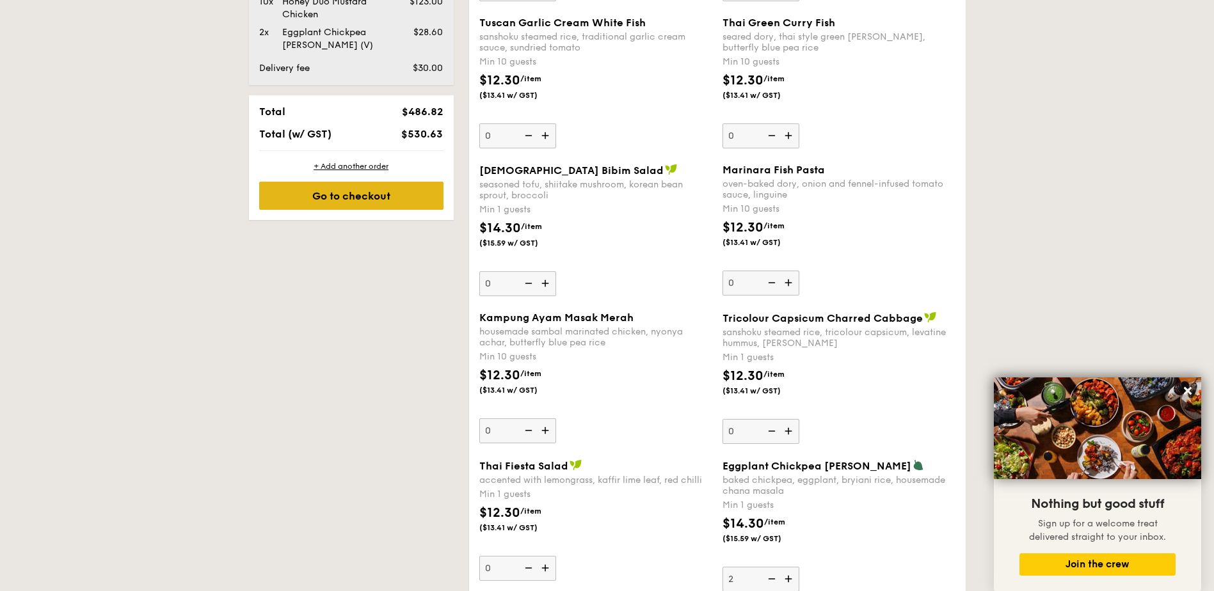
click at [340, 195] on div "Go to checkout" at bounding box center [351, 196] width 184 height 28
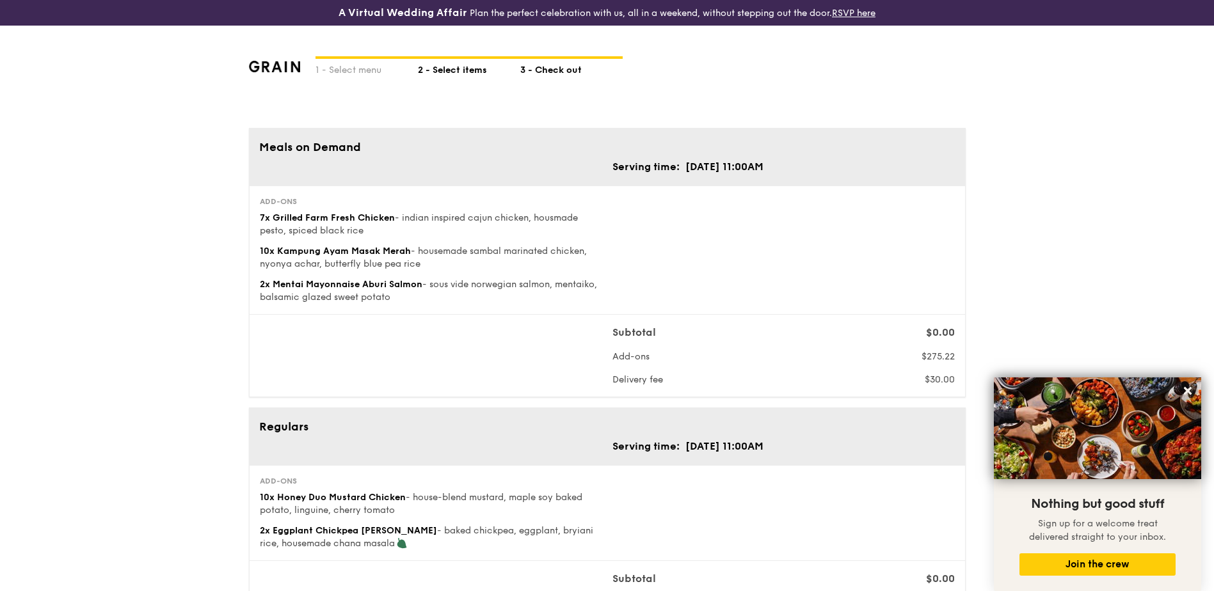
click at [440, 68] on div "2 - Select items" at bounding box center [469, 68] width 102 height 18
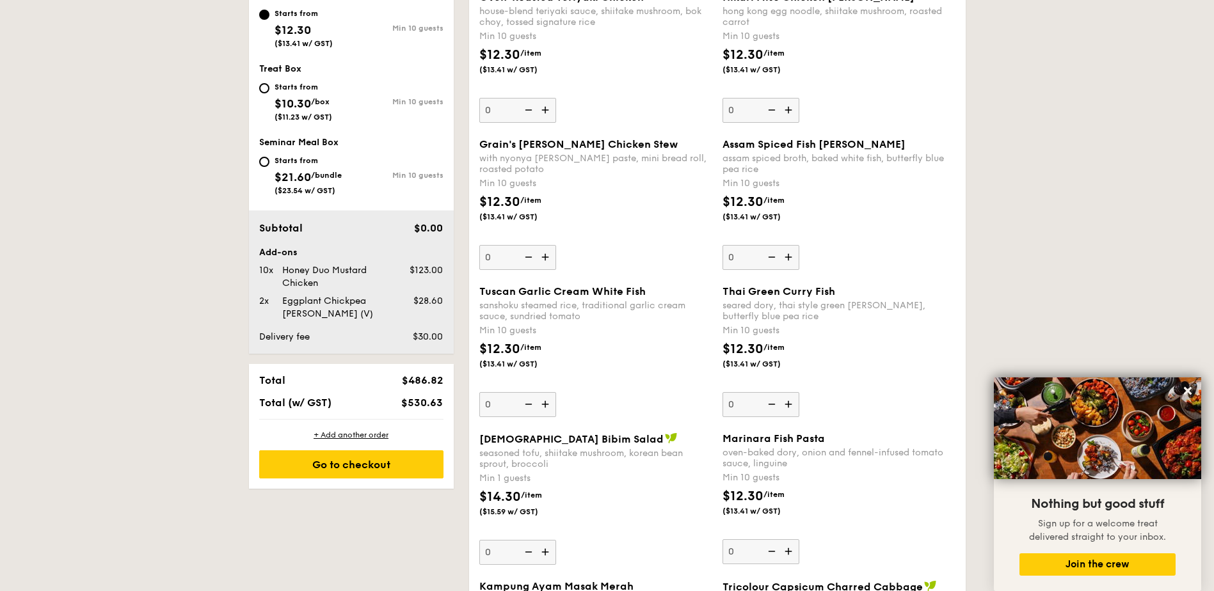
scroll to position [341, 0]
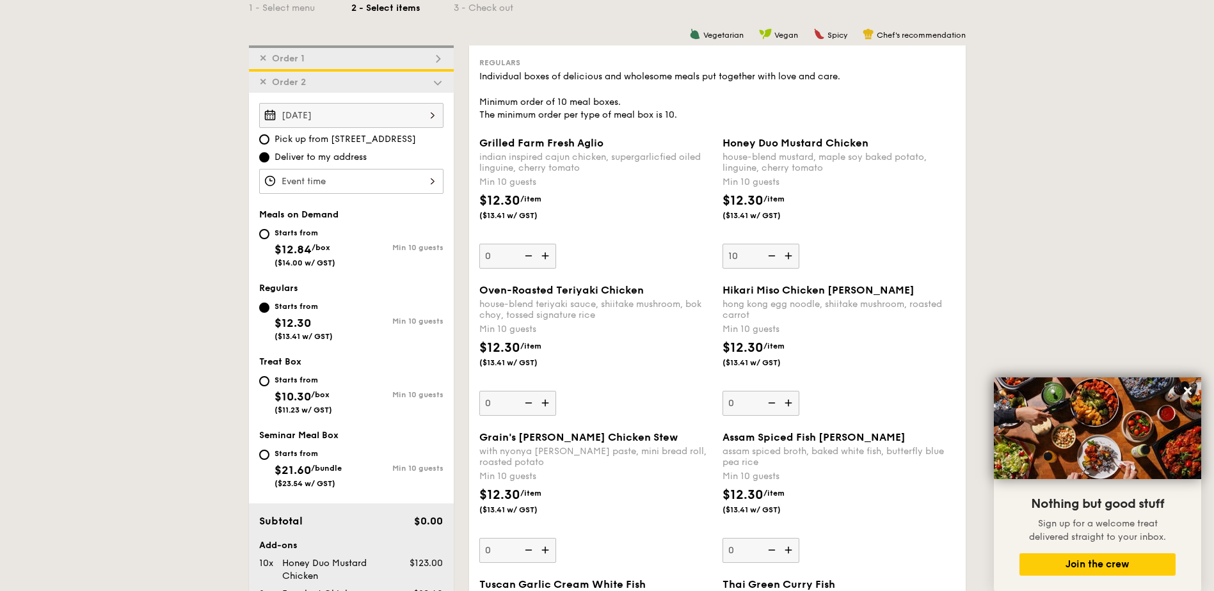
click at [438, 55] on img at bounding box center [438, 59] width 12 height 12
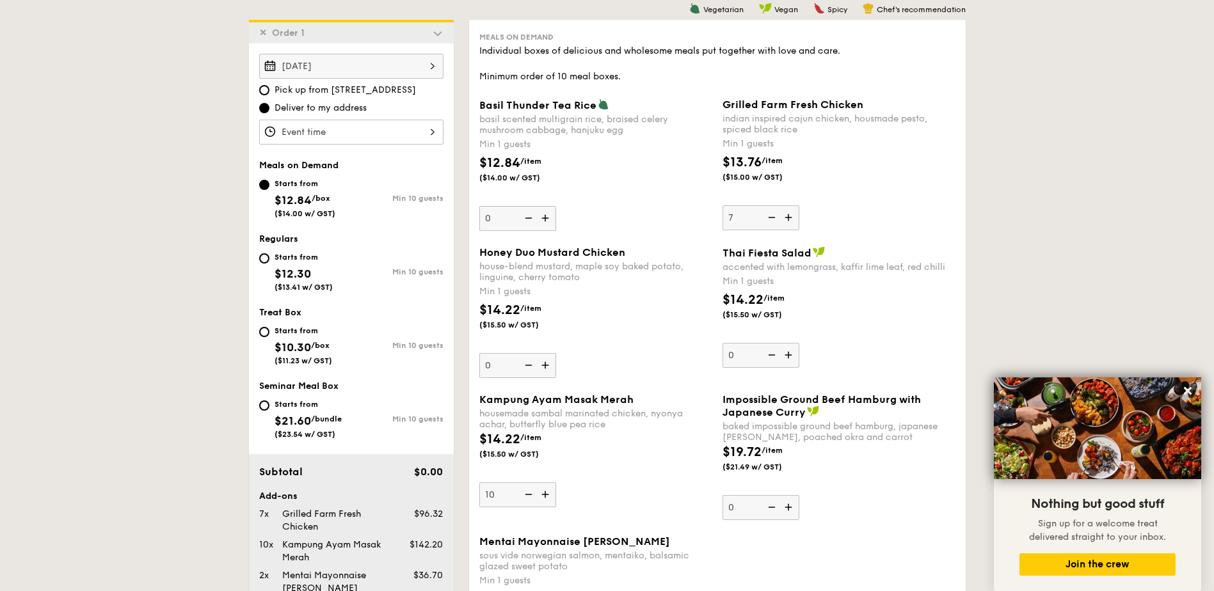
scroll to position [367, 0]
click at [525, 497] on img at bounding box center [527, 494] width 19 height 24
click at [525, 497] on input "10" at bounding box center [517, 494] width 77 height 25
click at [525, 497] on img at bounding box center [527, 494] width 19 height 24
click at [525, 497] on input "9" at bounding box center [517, 494] width 77 height 25
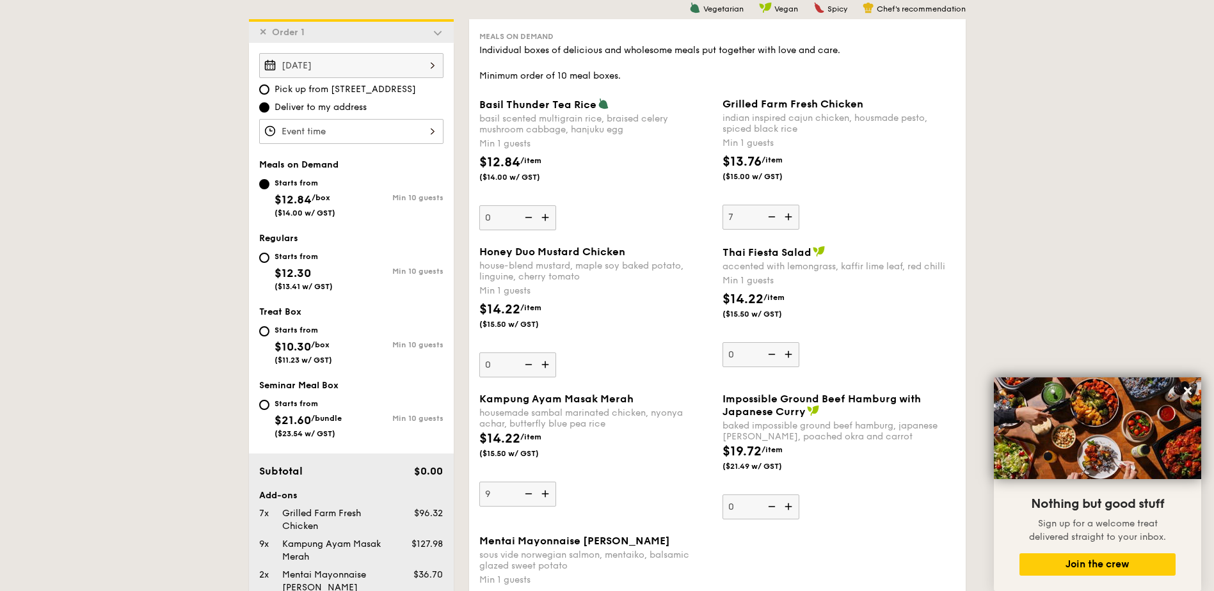
type input "8"
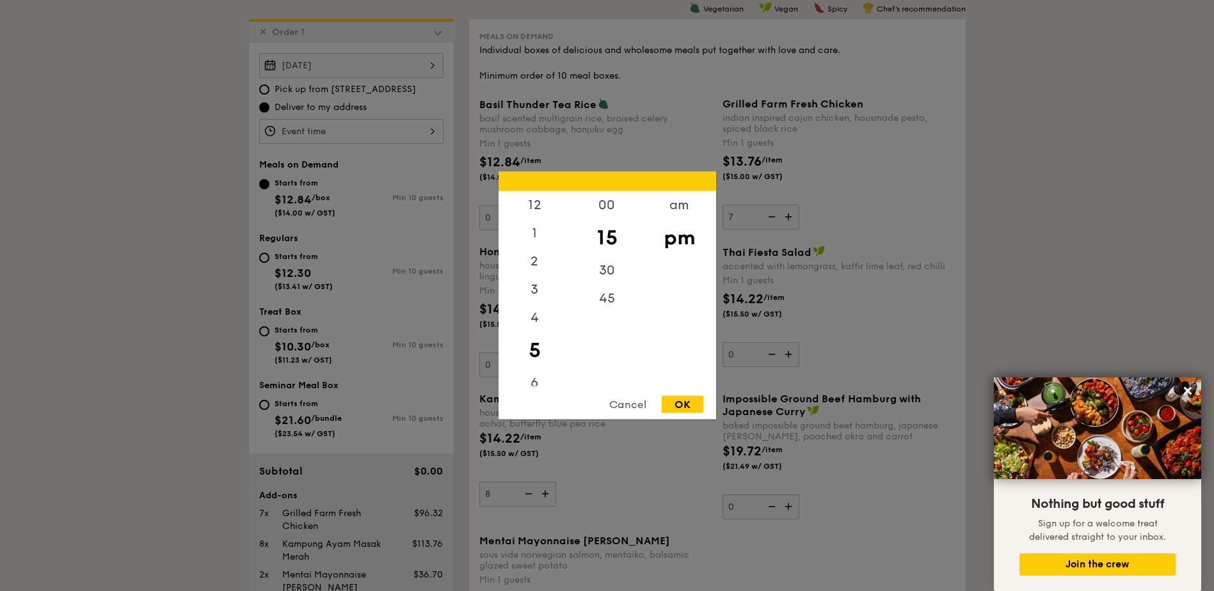
click at [388, 132] on div "12 1 2 3 4 5 6 7 8 9 10 11 00 15 30 45 am pm Cancel OK" at bounding box center [351, 131] width 184 height 25
click at [667, 205] on div "am" at bounding box center [679, 209] width 72 height 37
click at [532, 373] on div "11" at bounding box center [535, 372] width 72 height 28
click at [602, 204] on div "00" at bounding box center [607, 209] width 72 height 37
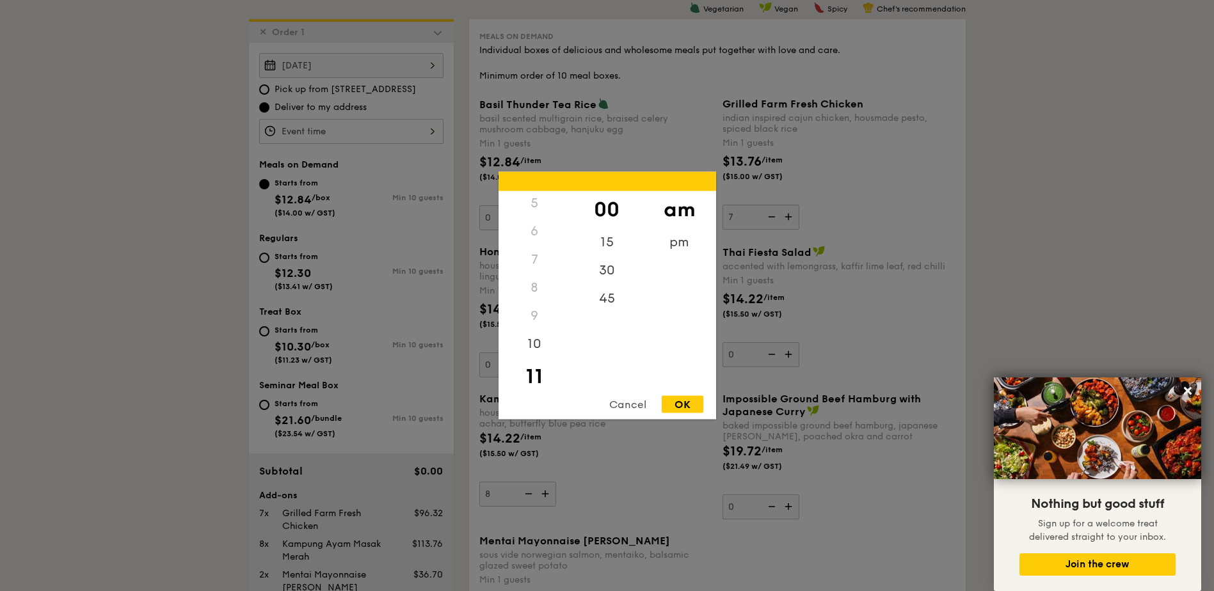
click at [683, 402] on div "OK" at bounding box center [683, 404] width 42 height 17
type input "11:00AM"
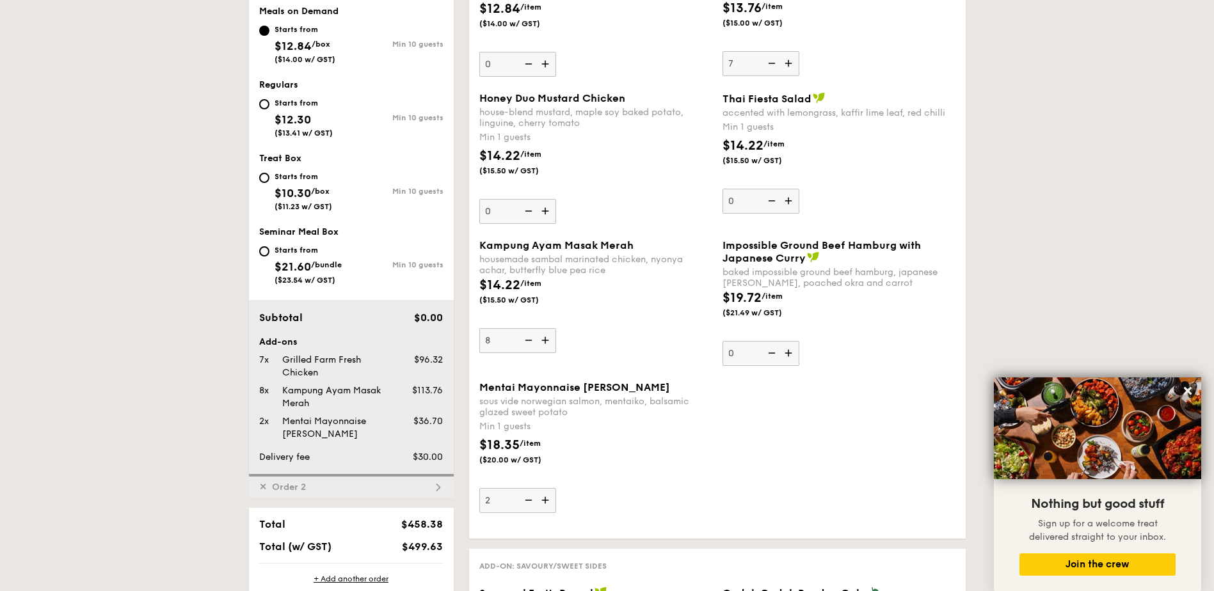
scroll to position [538, 0]
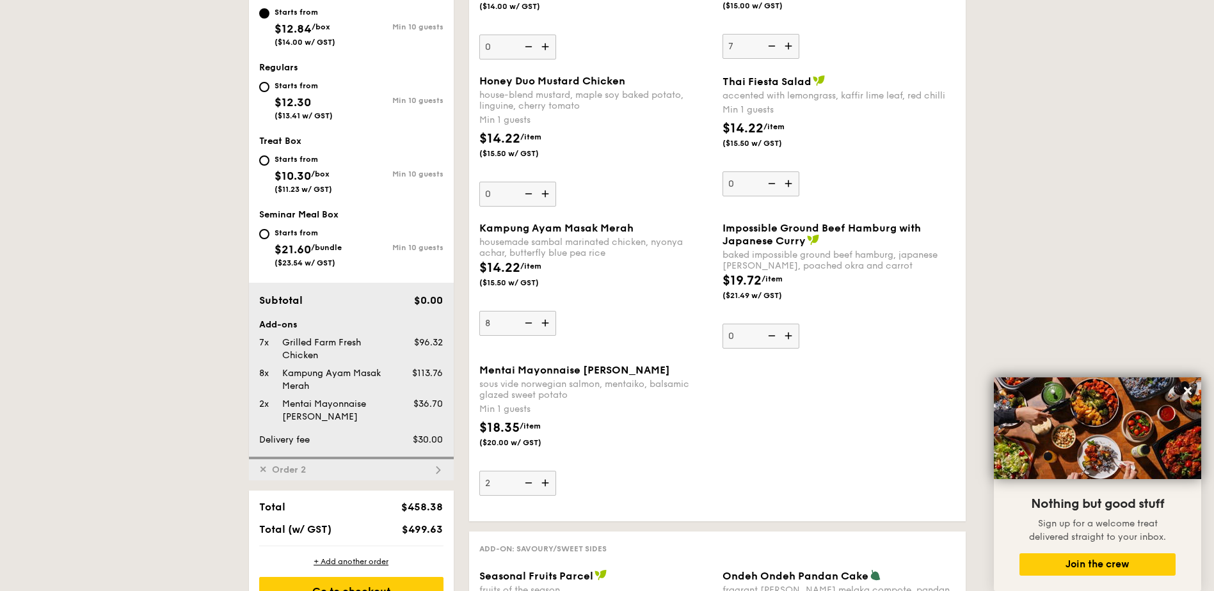
click at [424, 468] on div "✕ Order 2" at bounding box center [351, 469] width 205 height 24
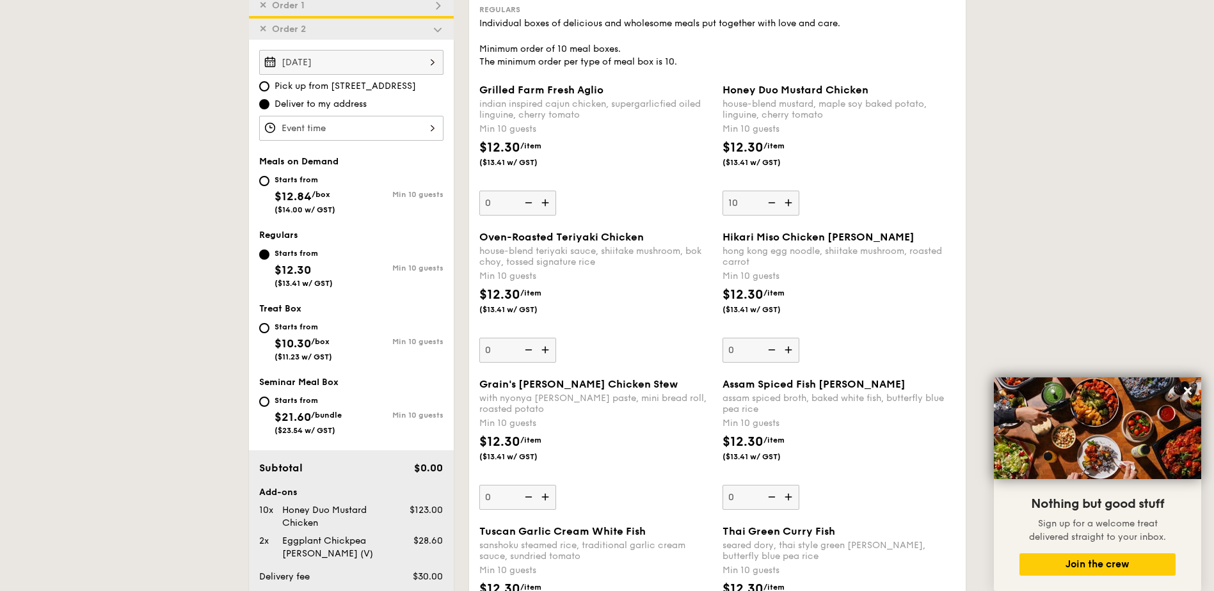
scroll to position [391, 0]
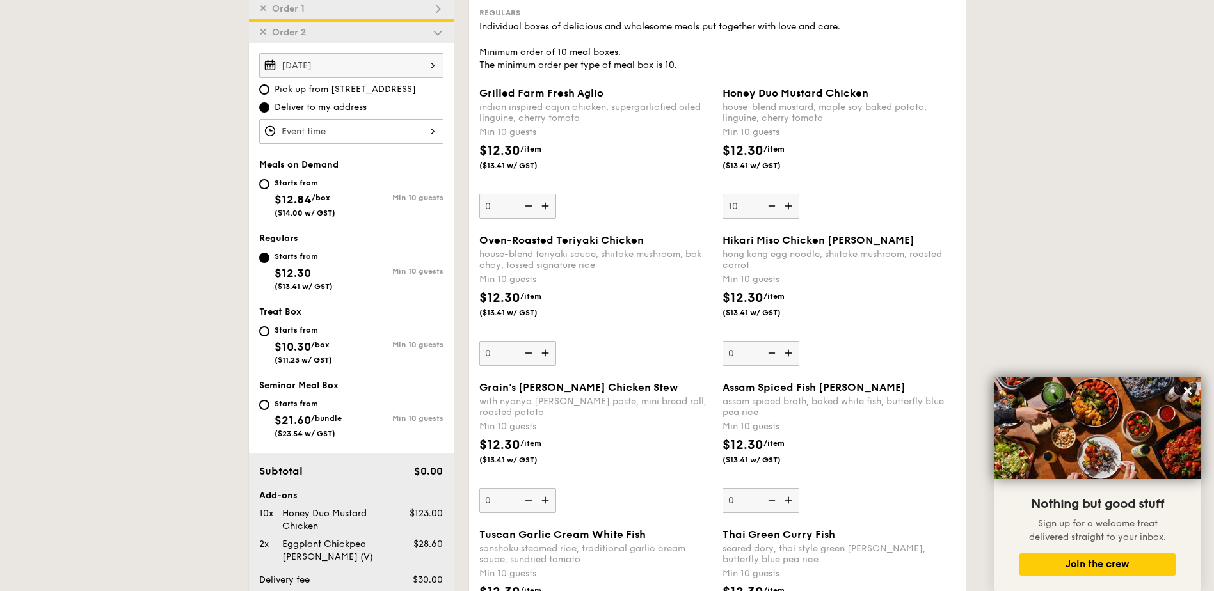
click at [435, 34] on img at bounding box center [438, 33] width 12 height 12
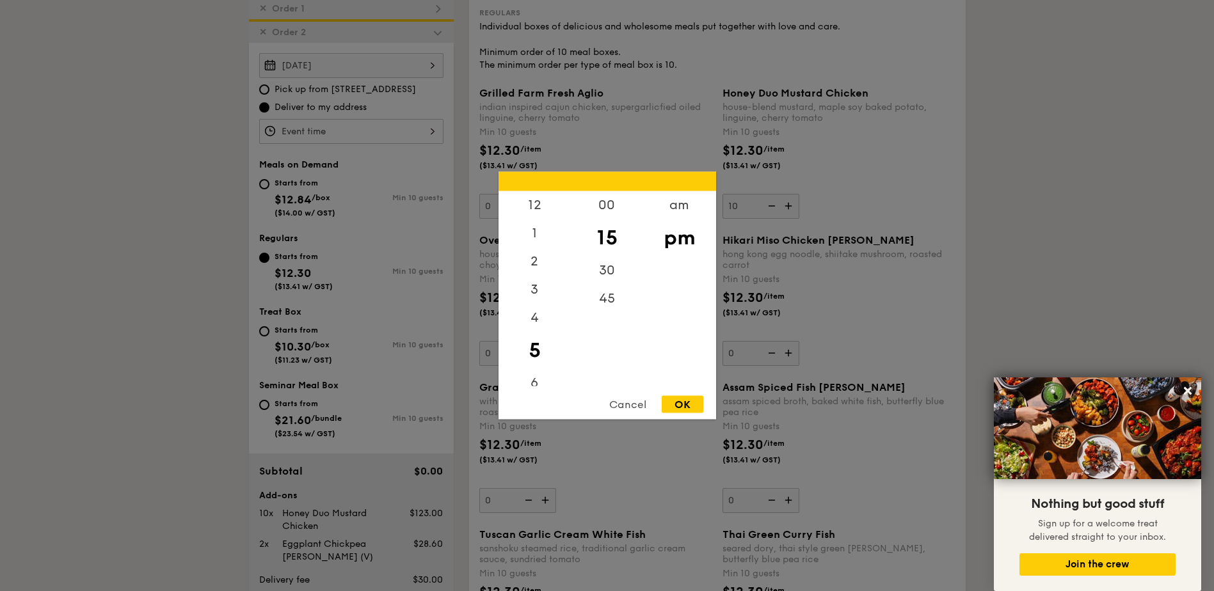
click at [412, 134] on div "12 1 2 3 4 5 6 7 8 9 10 11 00 15 30 45 am pm Cancel OK" at bounding box center [351, 131] width 184 height 25
click at [661, 213] on div "am" at bounding box center [679, 209] width 72 height 37
click at [534, 371] on div "11" at bounding box center [535, 372] width 72 height 28
click at [599, 206] on div "00" at bounding box center [607, 209] width 72 height 37
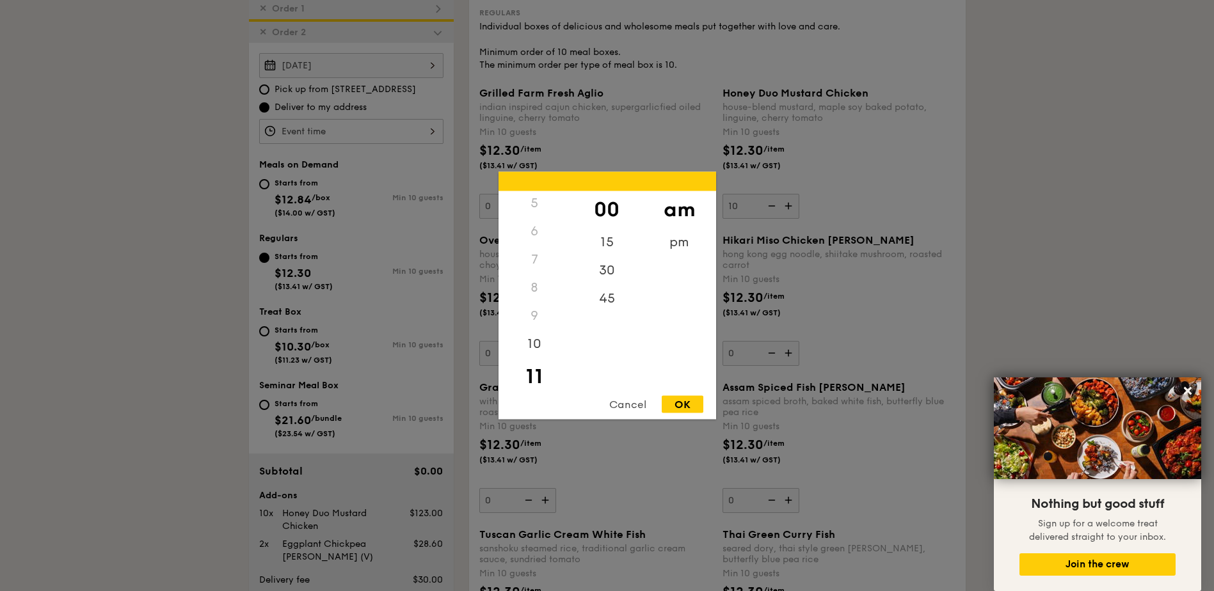
click at [678, 404] on div "OK" at bounding box center [683, 404] width 42 height 17
type input "11:00AM"
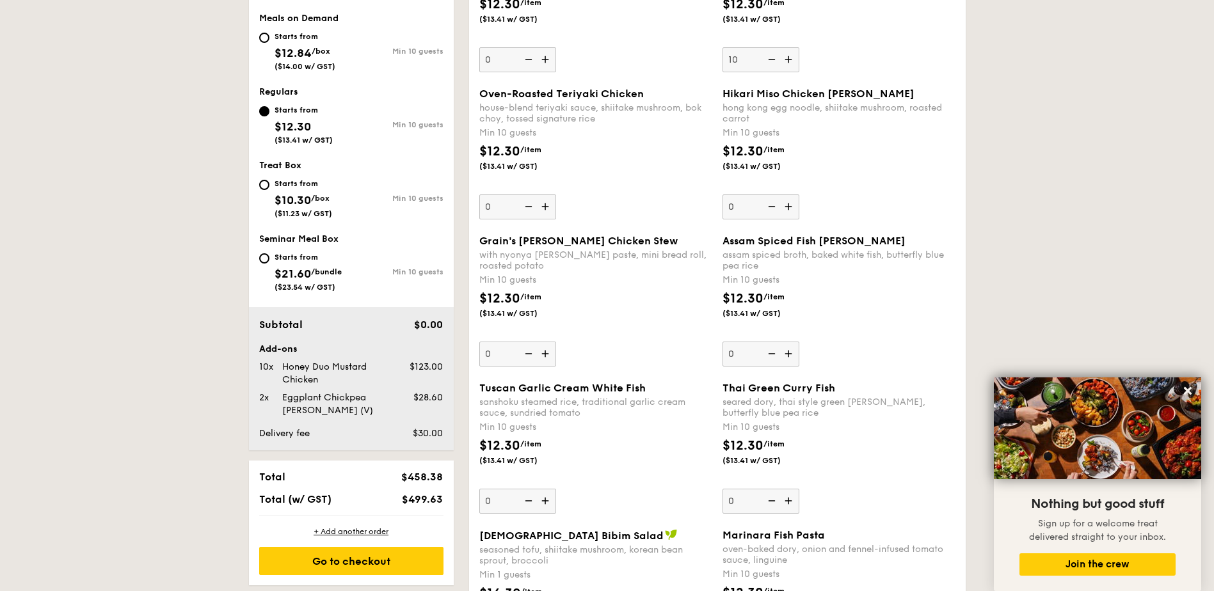
scroll to position [732, 0]
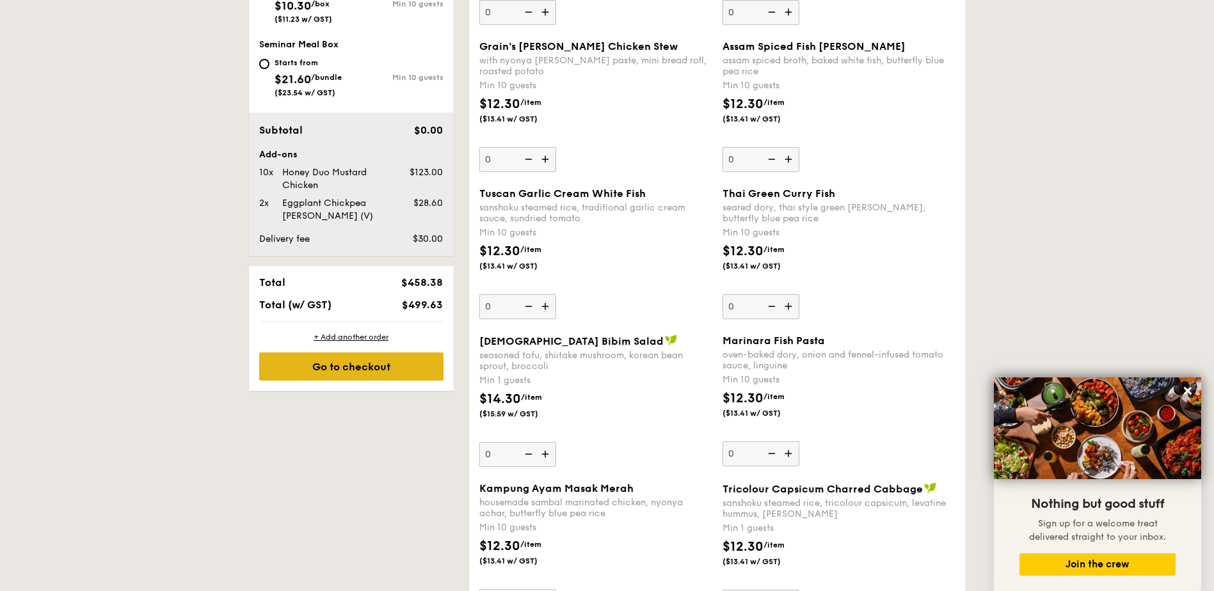
click at [307, 375] on div "Go to checkout" at bounding box center [351, 367] width 184 height 28
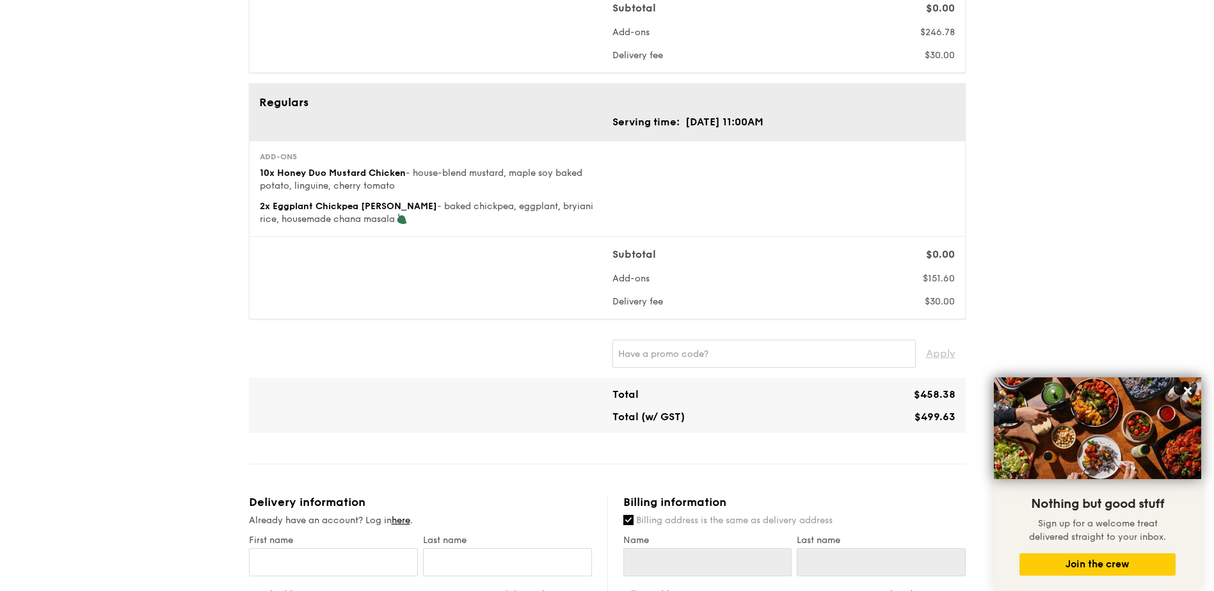
scroll to position [512, 0]
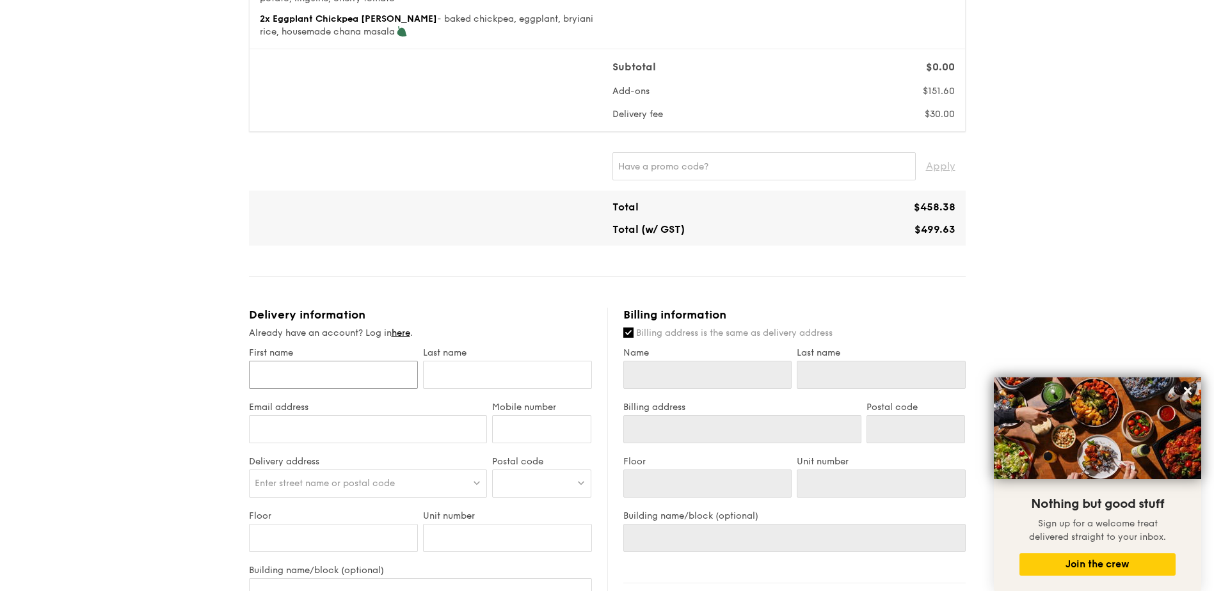
drag, startPoint x: 314, startPoint y: 376, endPoint x: 236, endPoint y: 394, distance: 79.6
click at [314, 376] on input "First name" at bounding box center [333, 375] width 169 height 28
type input "[PERSON_NAME]"
type input "[EMAIL_ADDRESS][DOMAIN_NAME]"
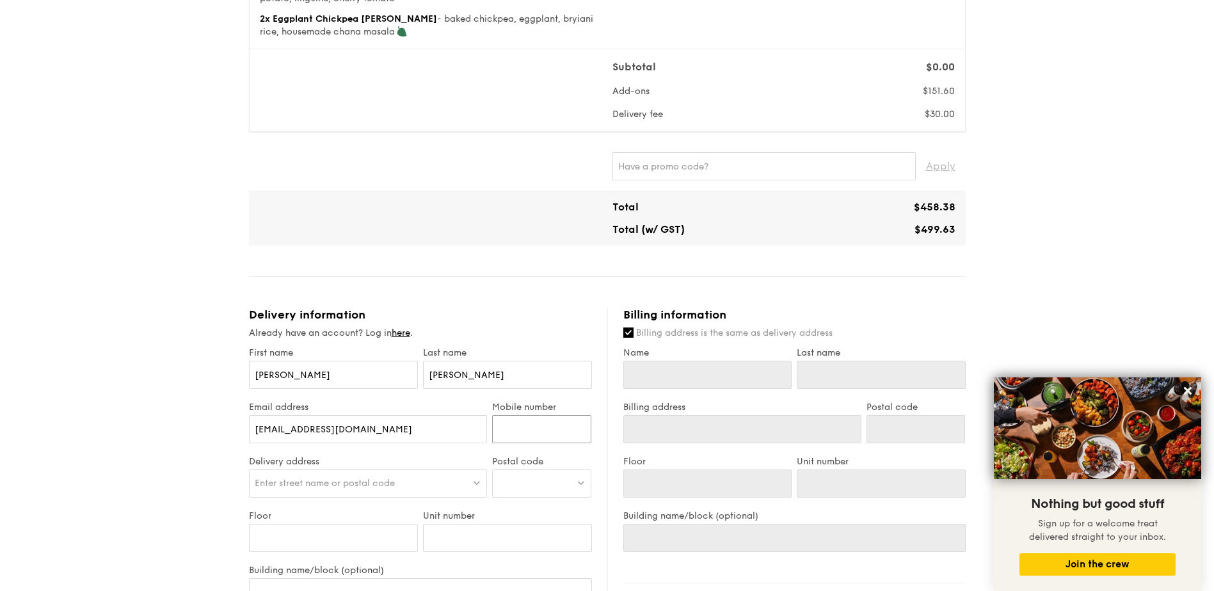
type input "98777673"
type input "[PERSON_NAME]"
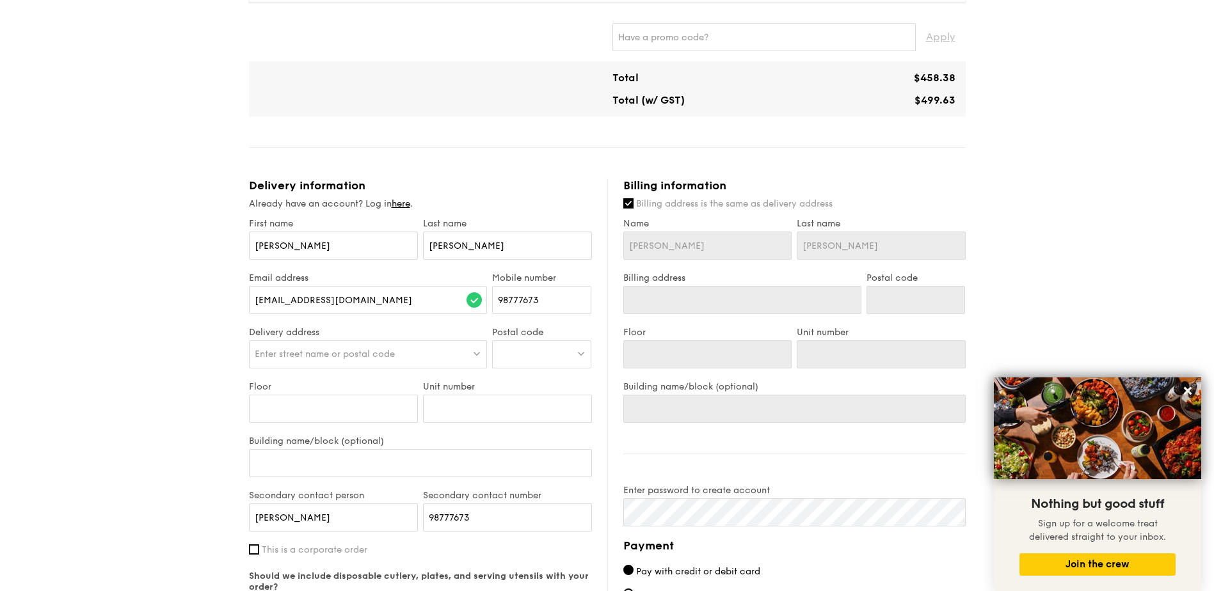
scroll to position [617, 0]
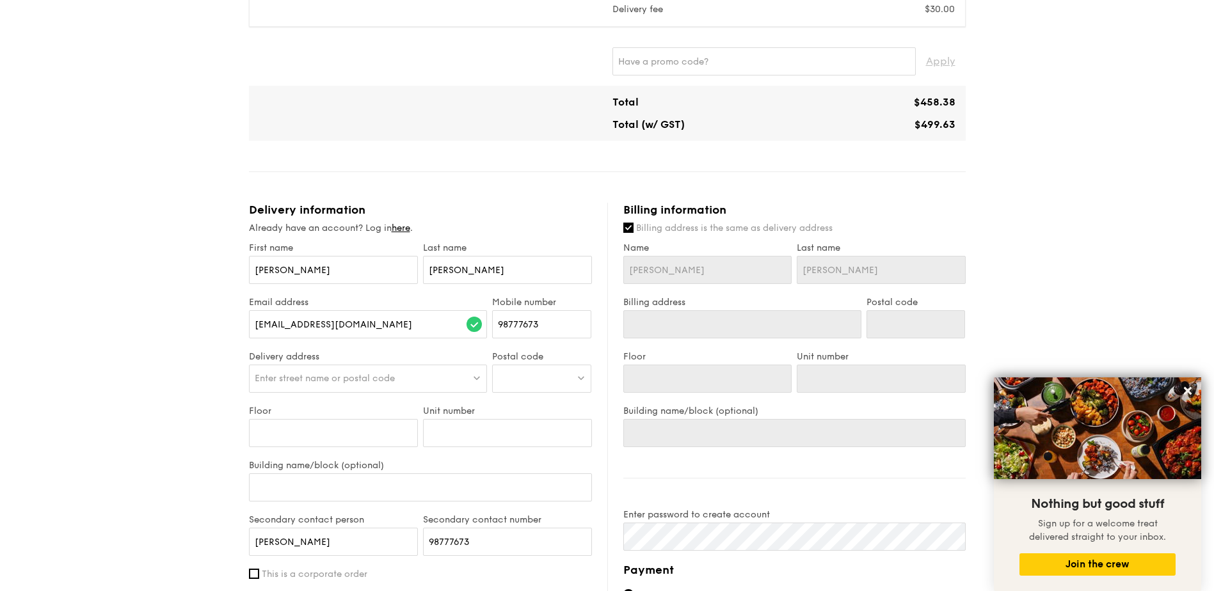
click at [303, 376] on span "Enter street name or postal code" at bounding box center [325, 378] width 140 height 11
click at [539, 379] on div at bounding box center [541, 379] width 99 height 28
click at [538, 411] on div "[STREET_ADDRESS]" at bounding box center [531, 405] width 66 height 13
click at [318, 431] on input "Floor" at bounding box center [333, 433] width 169 height 28
click at [297, 480] on input "Building name/block (optional)" at bounding box center [420, 488] width 343 height 28
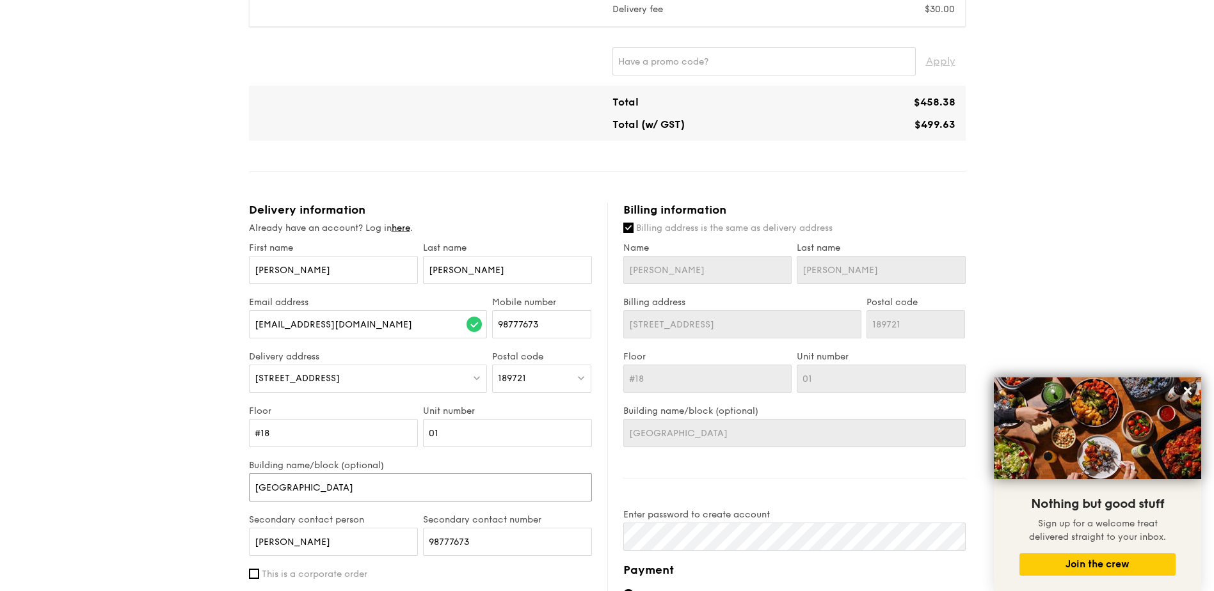
scroll to position [787, 0]
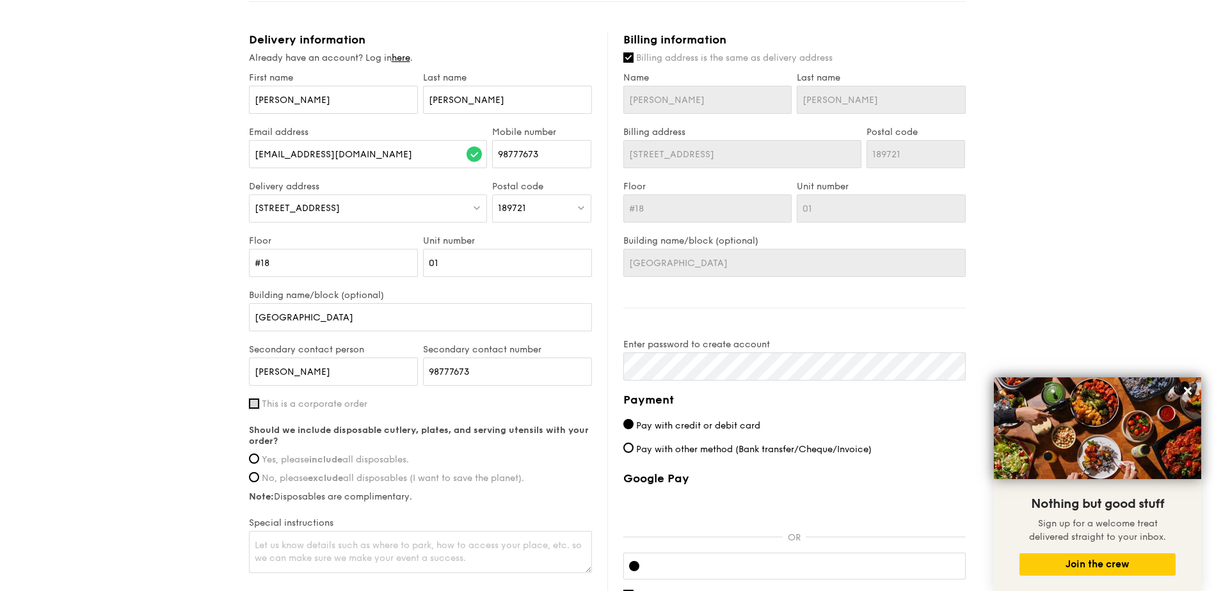
click at [249, 408] on input "This is a corporate order" at bounding box center [254, 404] width 10 height 10
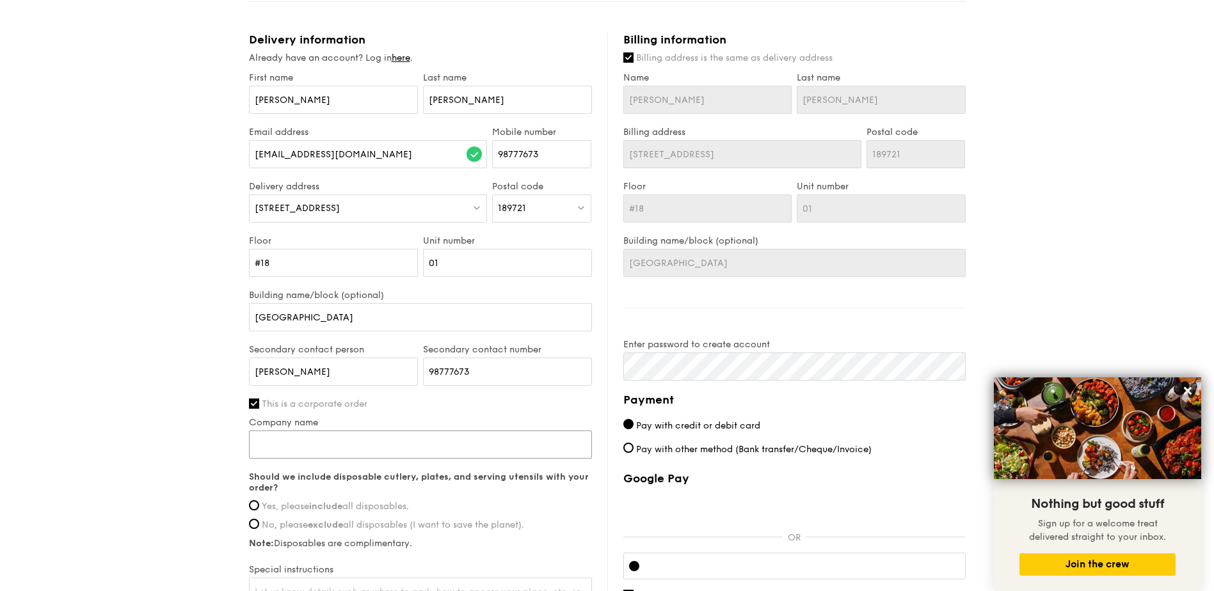
drag, startPoint x: 318, startPoint y: 436, endPoint x: 287, endPoint y: 454, distance: 35.2
click at [317, 436] on input "Company name" at bounding box center [420, 445] width 343 height 28
click at [303, 444] on input "Company name" at bounding box center [420, 445] width 343 height 28
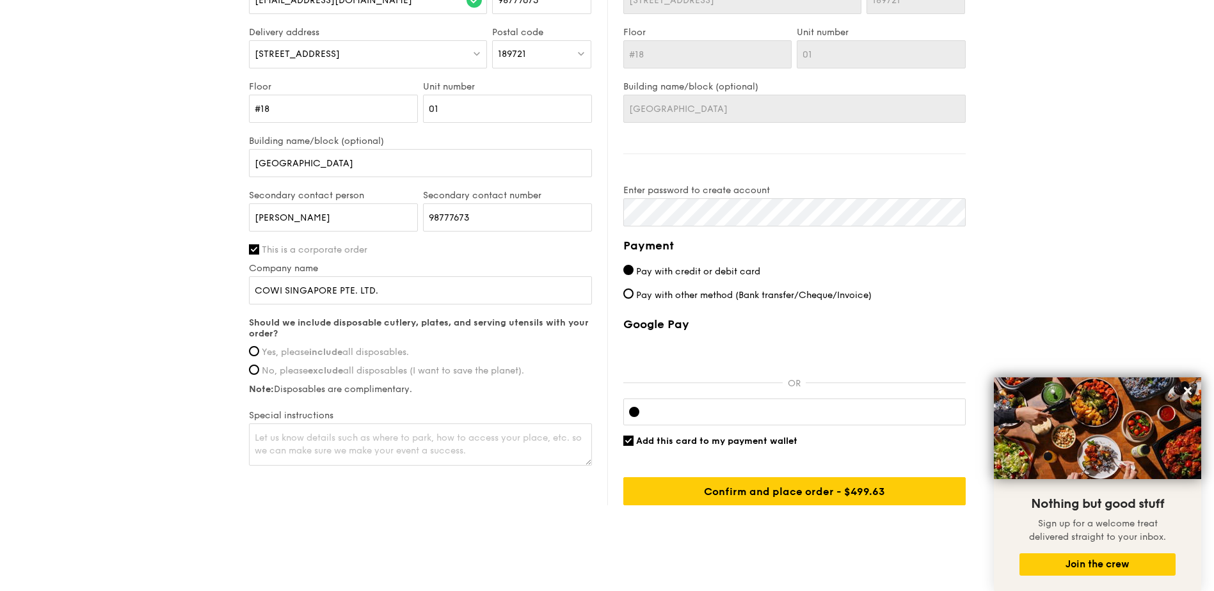
scroll to position [958, 0]
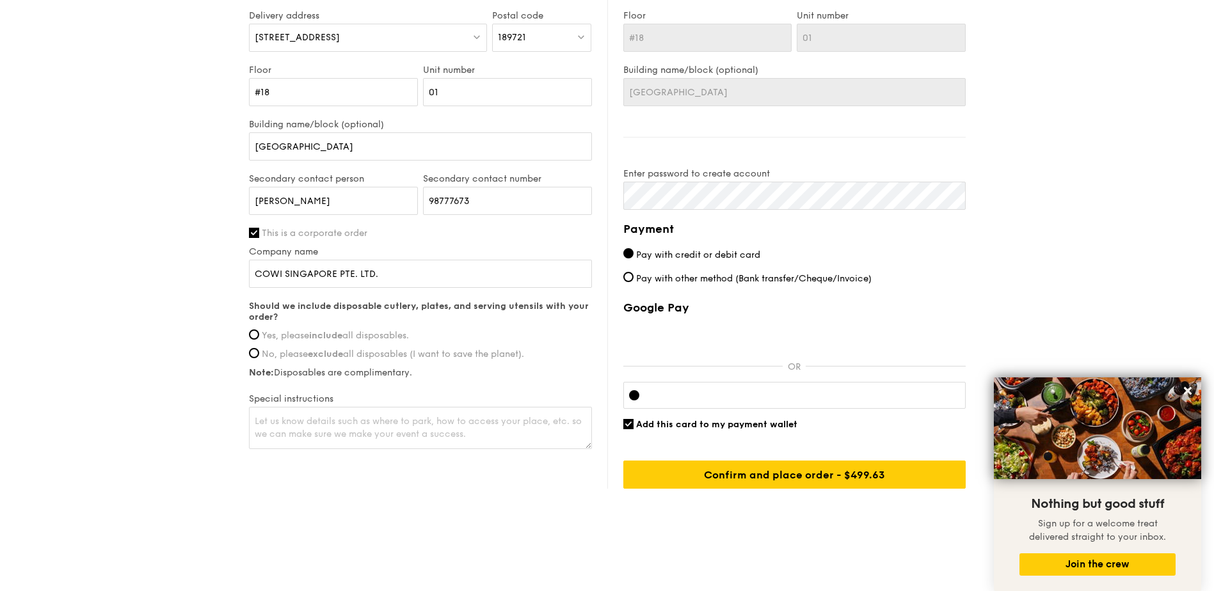
click at [260, 340] on label "Yes, please include all disposables." at bounding box center [420, 335] width 343 height 11
click at [259, 340] on input "Yes, please include all disposables." at bounding box center [254, 335] width 10 height 10
click at [312, 423] on textarea at bounding box center [420, 428] width 343 height 42
click at [292, 423] on textarea "My event starts at 12PM sharp. Kindly deliver latest by 11.30AM." at bounding box center [420, 428] width 343 height 42
click at [540, 422] on textarea "My event serving time starts at 12PM sharp. Kindly deliver all food by 11.30AM." at bounding box center [420, 428] width 343 height 42
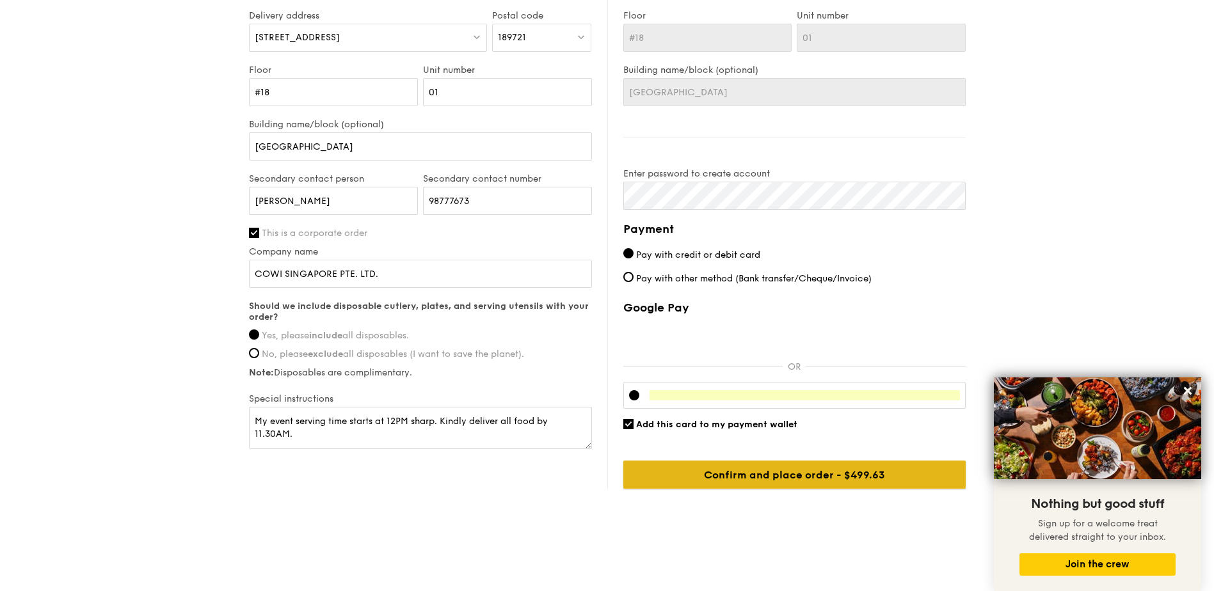
click at [804, 478] on input "Confirm and place order - $499.63" at bounding box center [794, 475] width 342 height 28
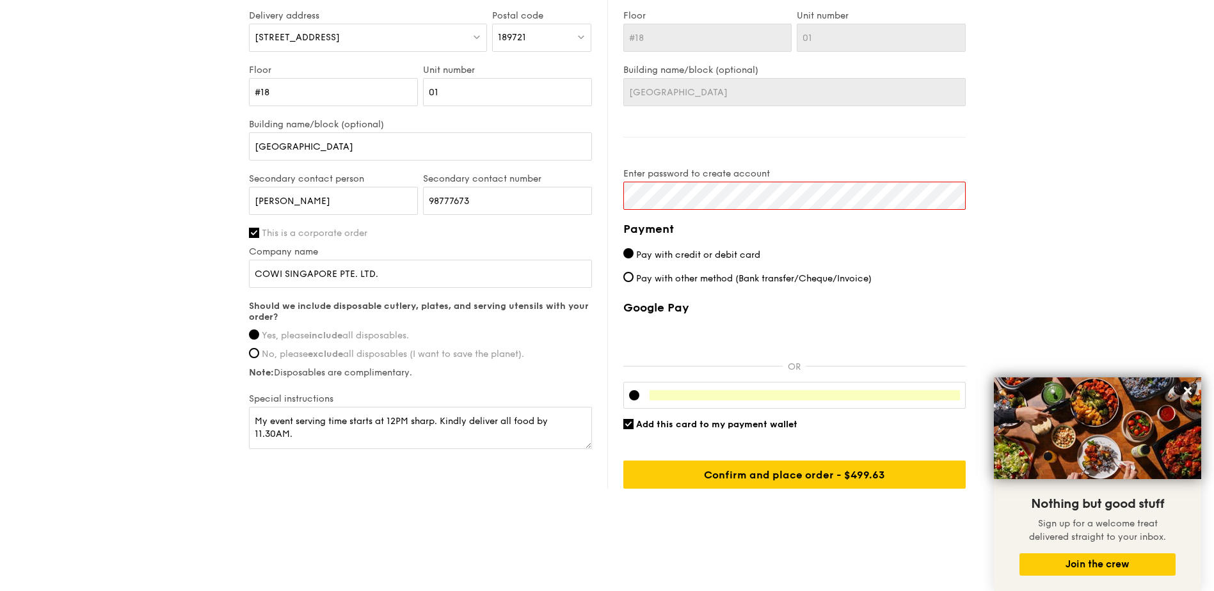
click at [628, 427] on input "Add this card to my payment wallet" at bounding box center [628, 424] width 10 height 10
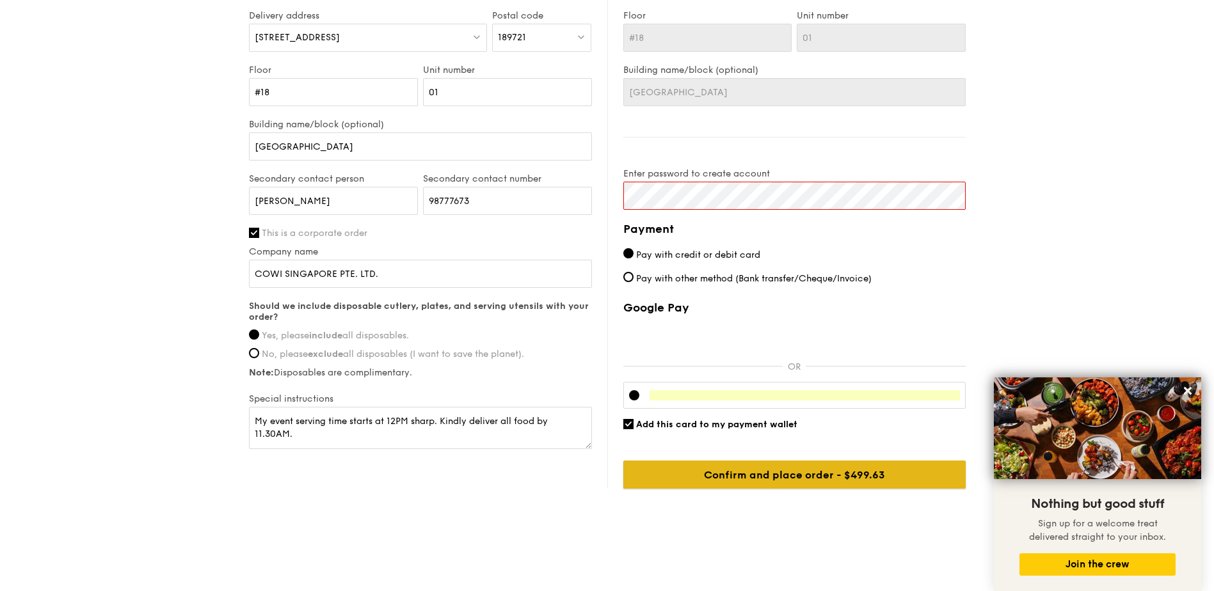
click at [795, 479] on input "Confirm and place order - $499.63" at bounding box center [794, 475] width 342 height 28
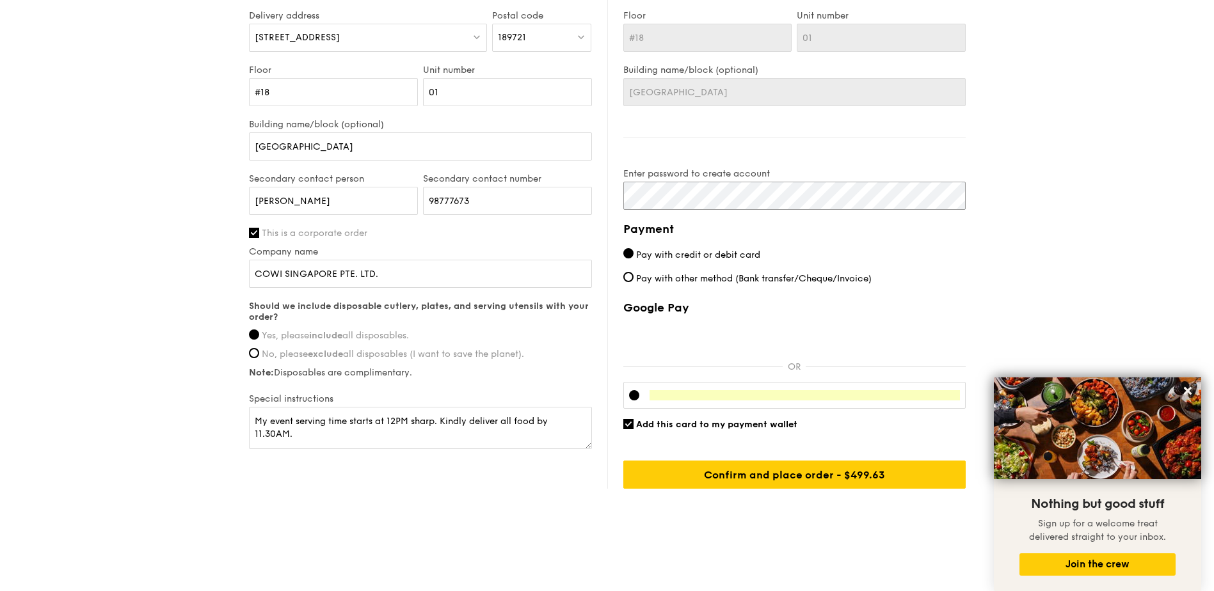
click at [821, 172] on div "Enter password to create account" at bounding box center [794, 189] width 342 height 42
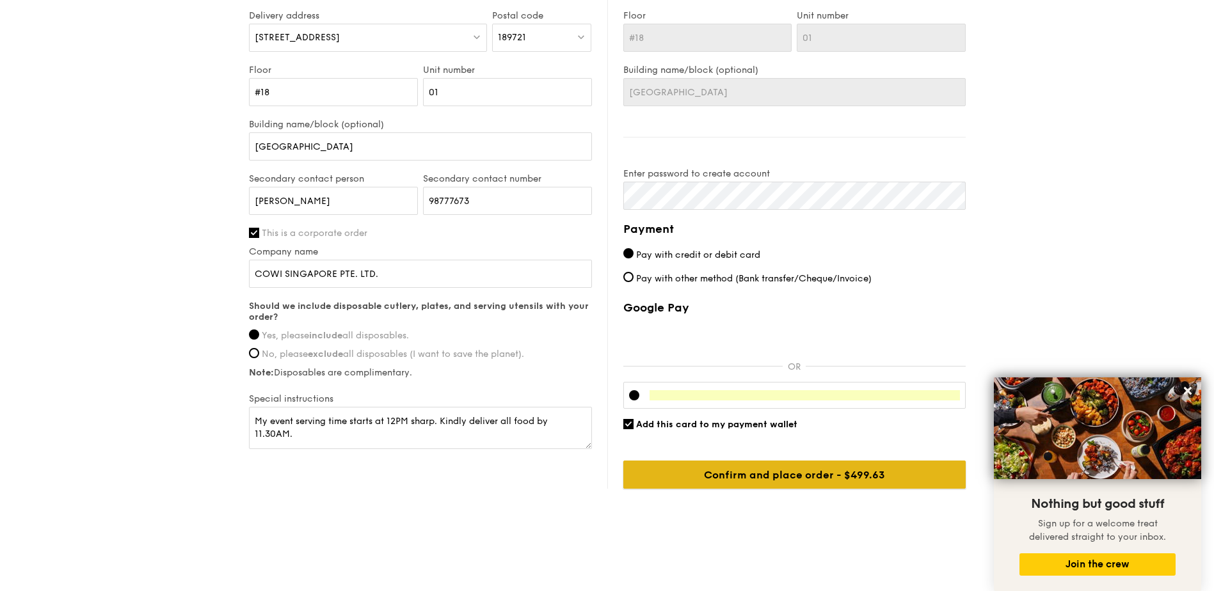
click at [809, 474] on input "Confirm and place order - $499.63" at bounding box center [794, 475] width 342 height 28
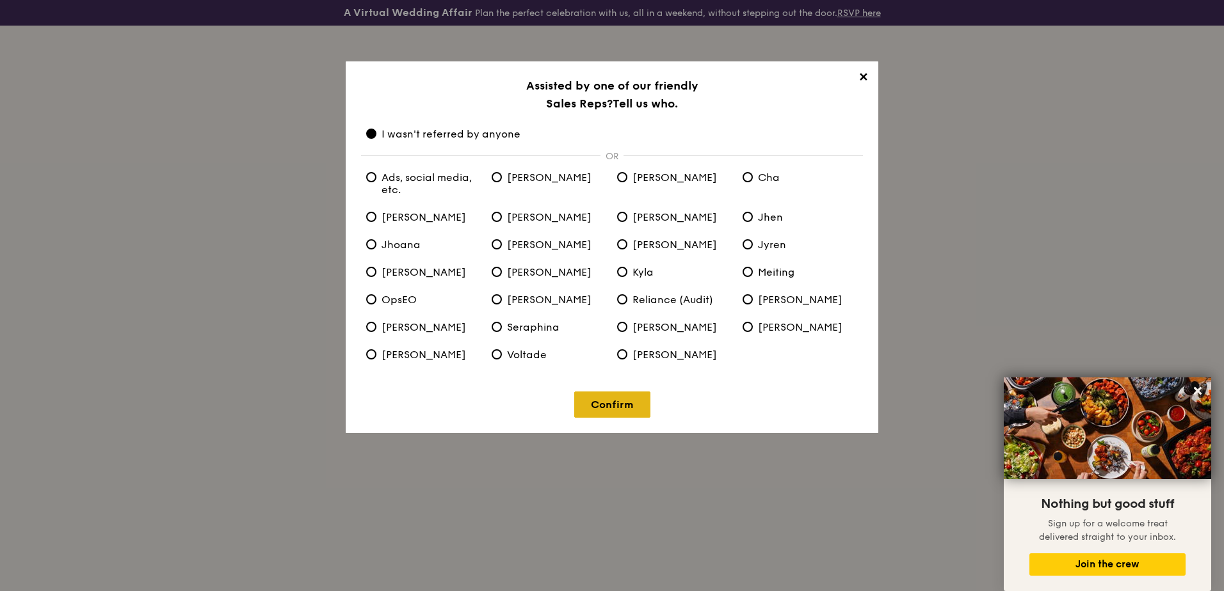
click at [618, 406] on link "Confirm" at bounding box center [612, 405] width 76 height 26
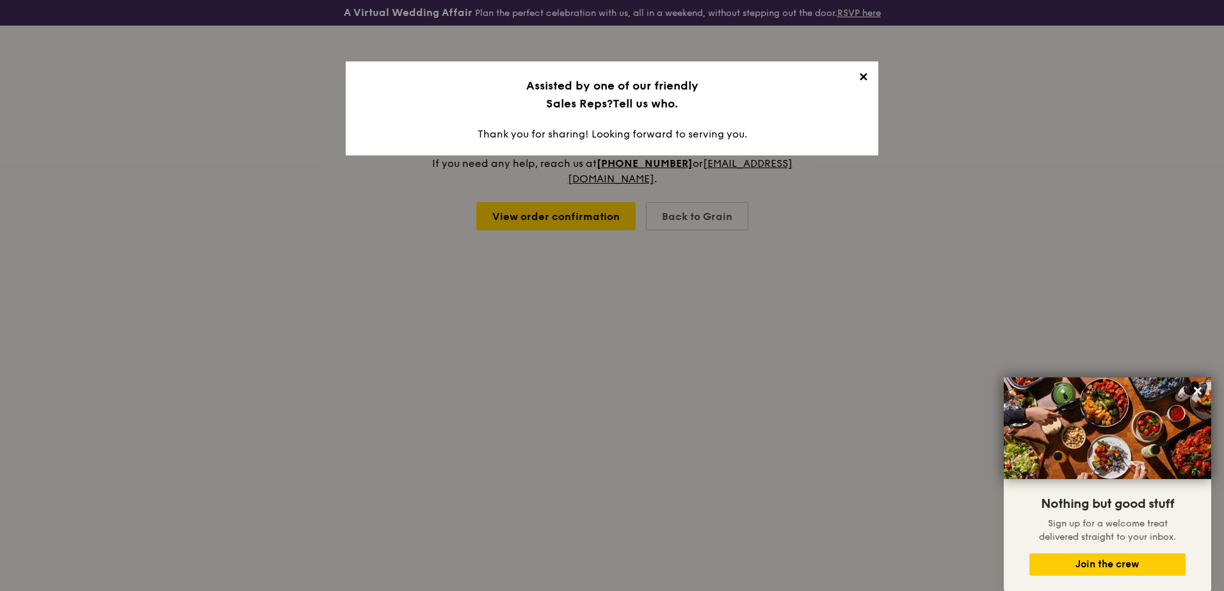
click at [867, 79] on span "✕" at bounding box center [863, 79] width 18 height 18
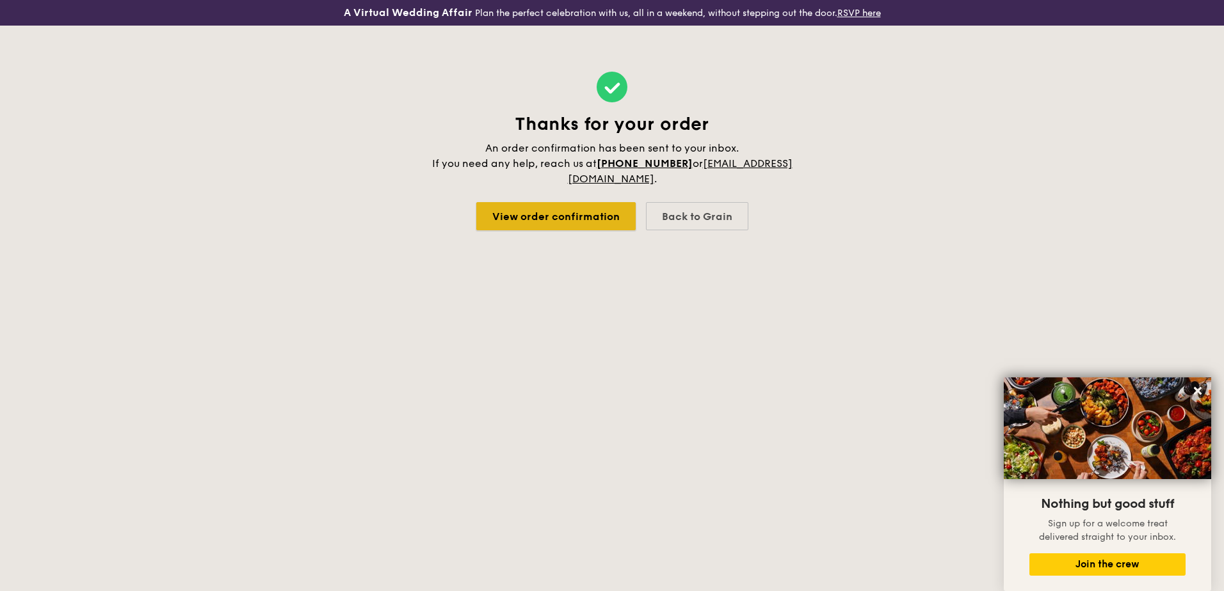
click at [584, 217] on link "View order confirmation" at bounding box center [555, 216] width 159 height 28
click at [693, 216] on div "Back to Grain" at bounding box center [697, 216] width 102 height 28
